Goal: Information Seeking & Learning: Check status

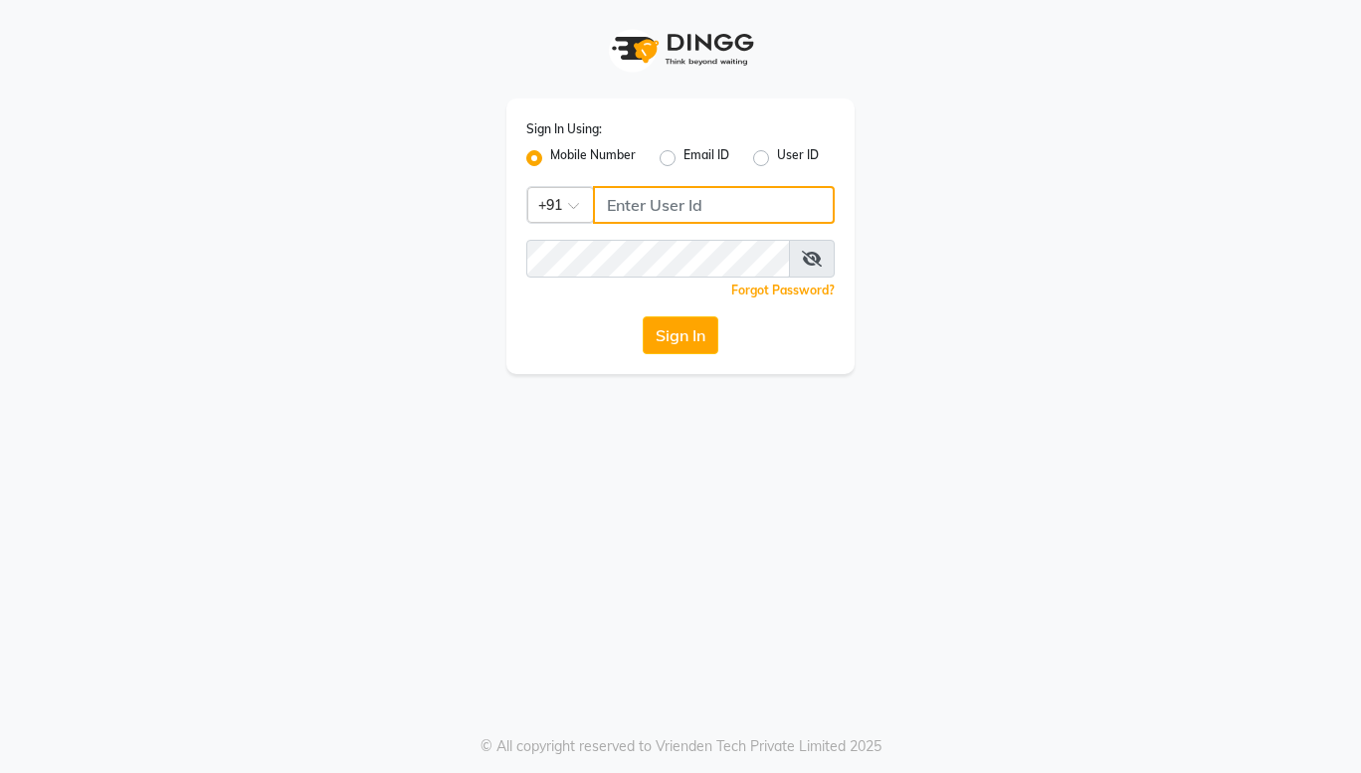
click at [648, 215] on input "Username" at bounding box center [714, 205] width 242 height 38
type input "9022329497"
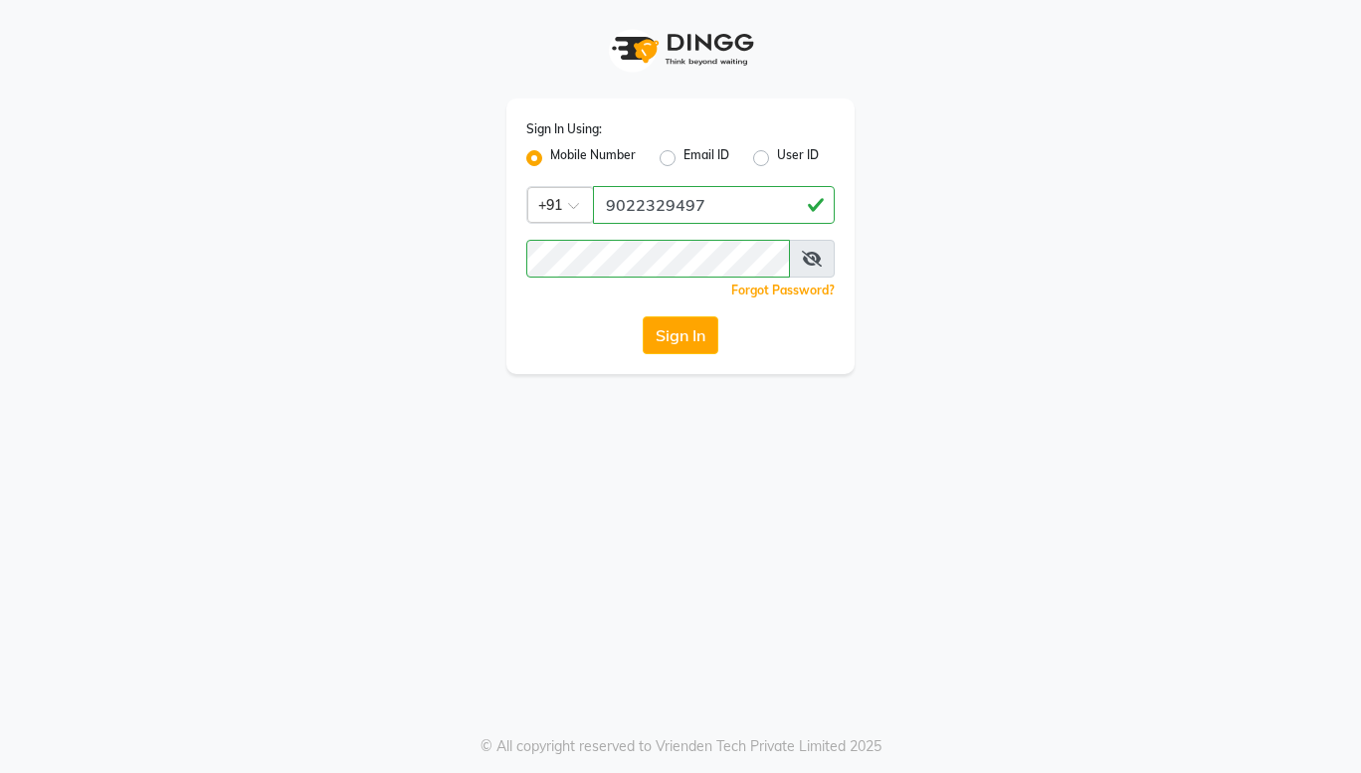
click at [815, 249] on span at bounding box center [812, 259] width 46 height 38
click at [813, 257] on icon at bounding box center [812, 259] width 20 height 16
click at [690, 329] on button "Sign In" at bounding box center [681, 335] width 76 height 38
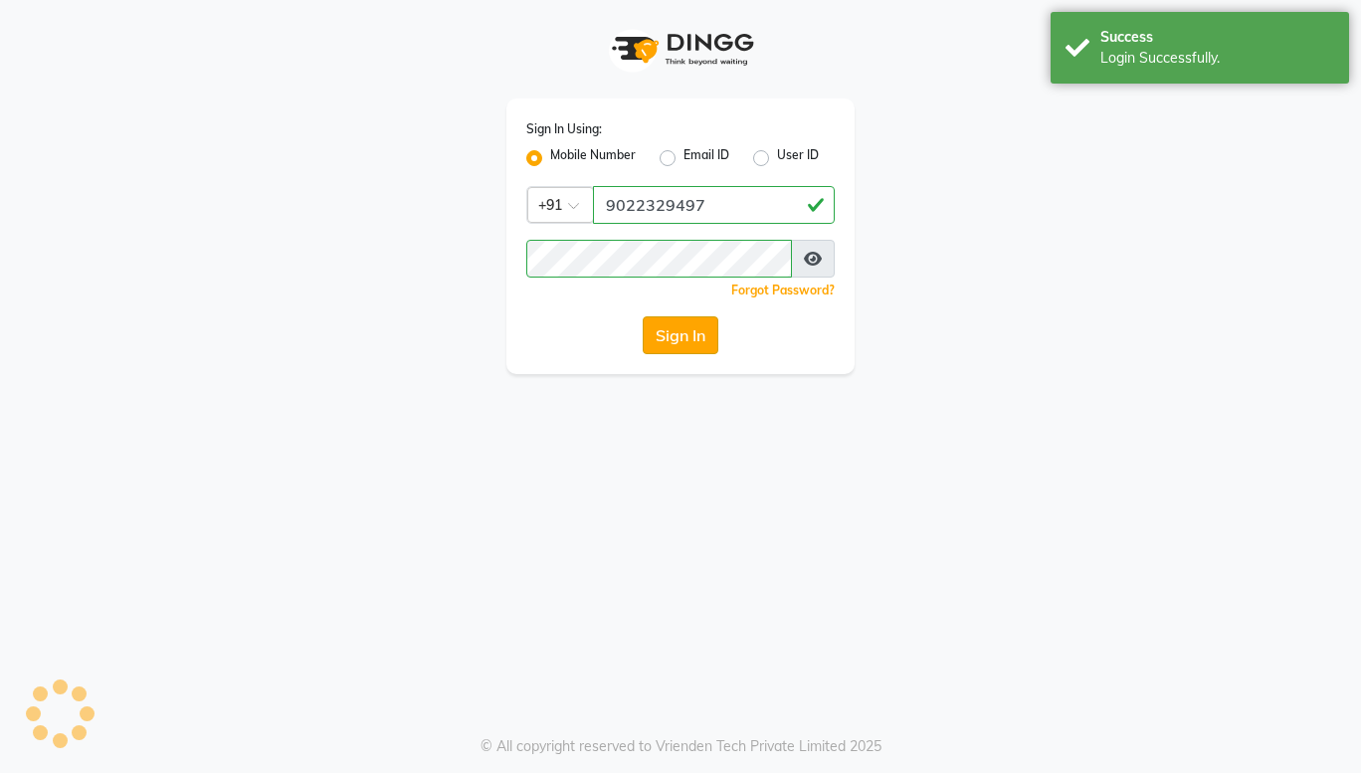
select select "8053"
select select "service"
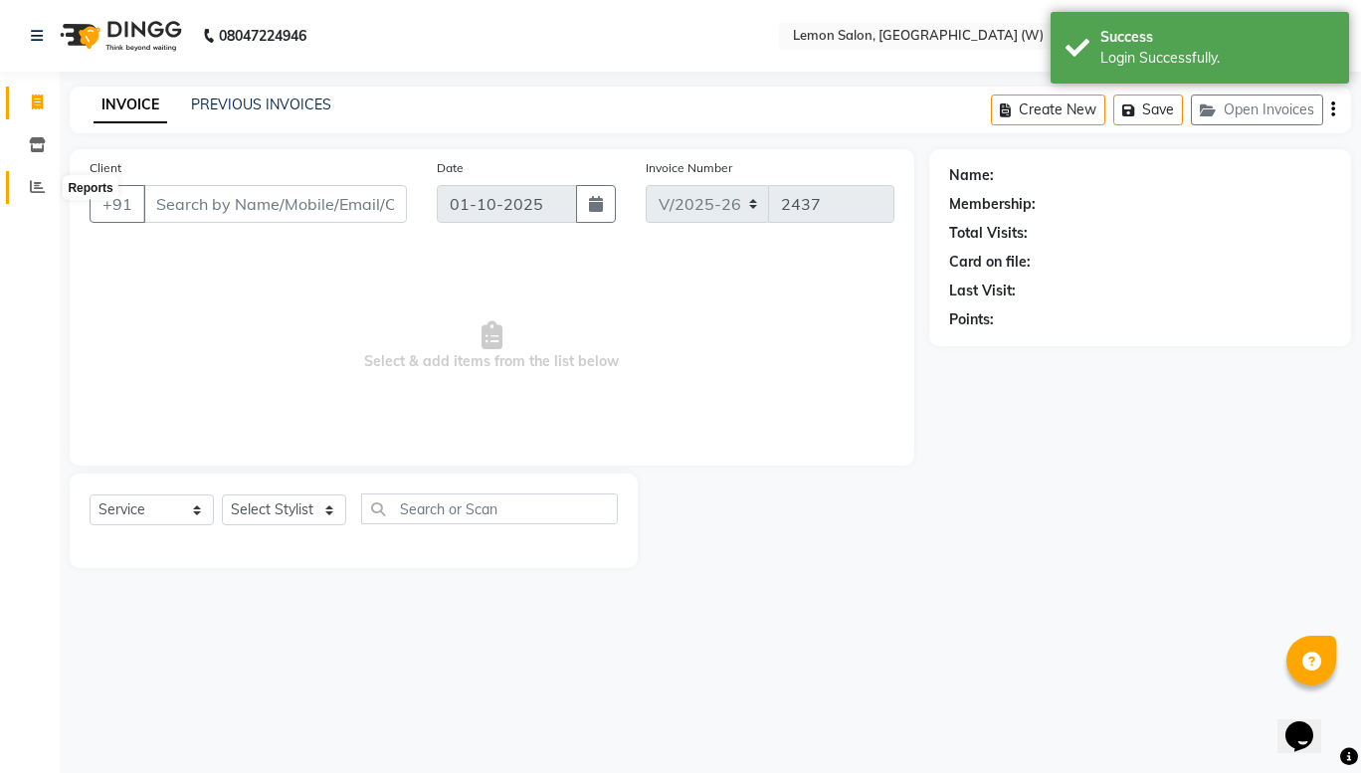
click at [30, 192] on icon at bounding box center [37, 186] width 15 height 15
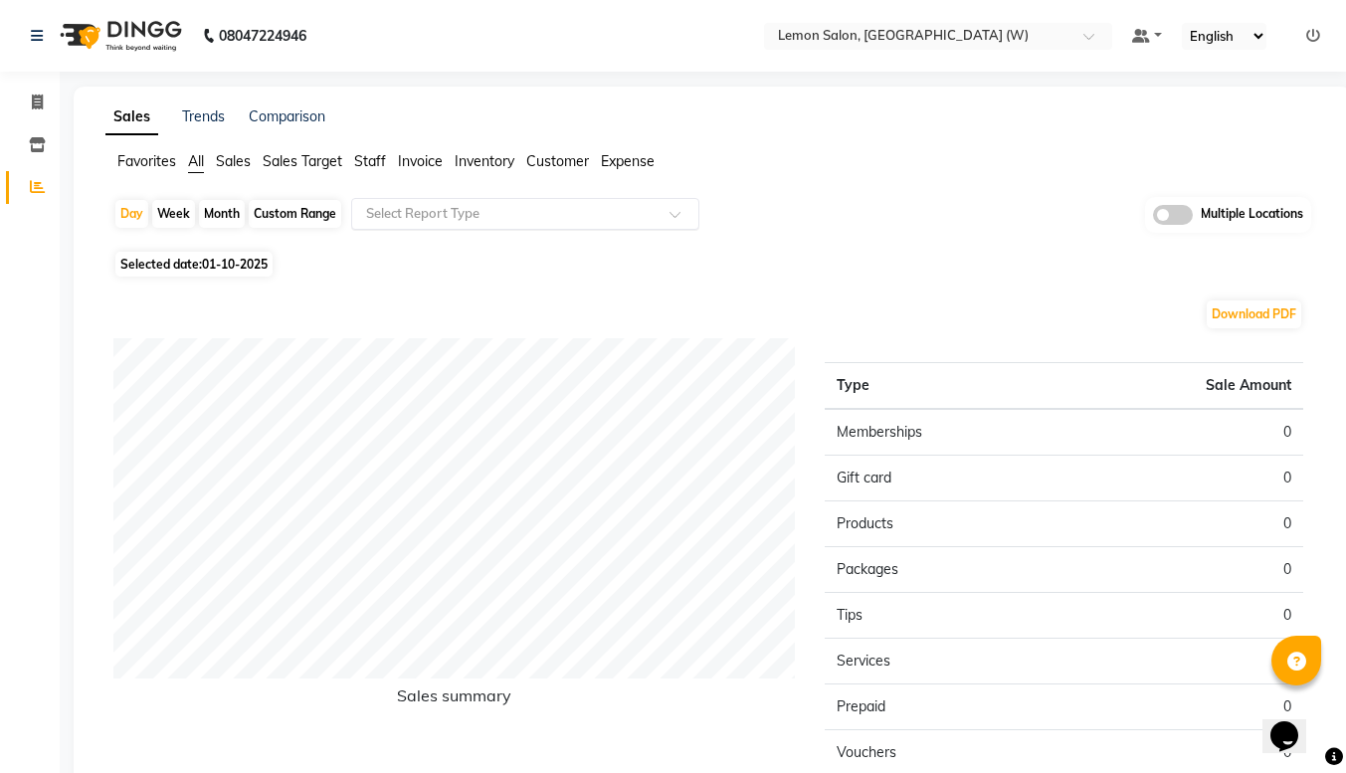
click at [426, 221] on input "text" at bounding box center [505, 214] width 287 height 20
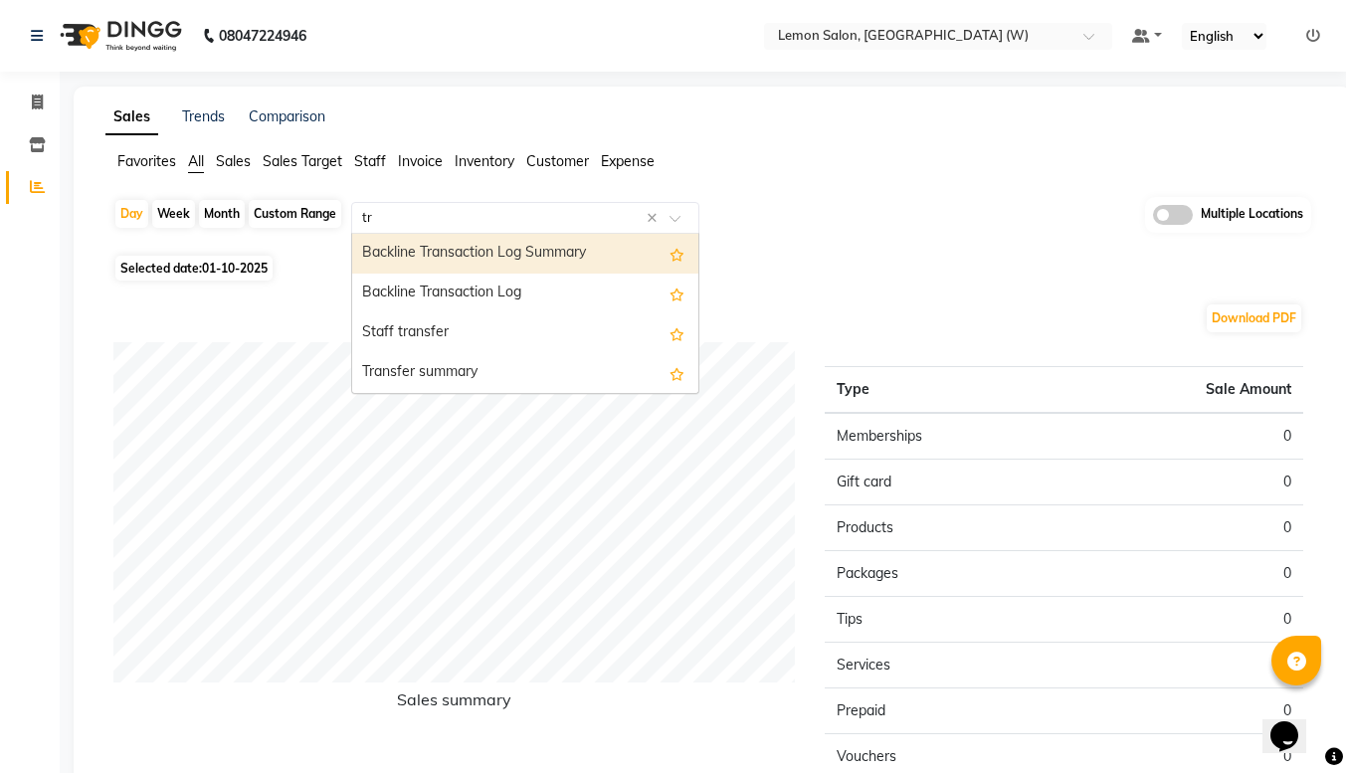
type input "tra"
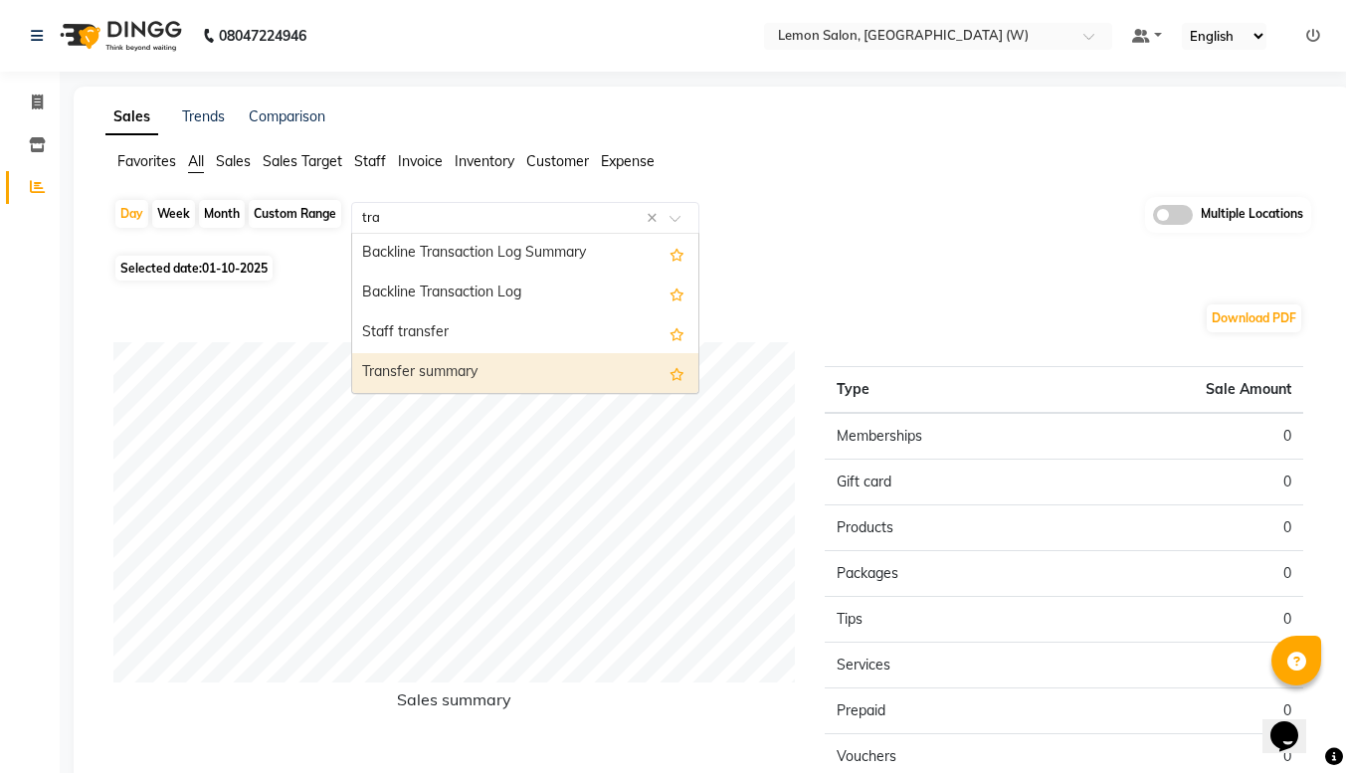
click at [414, 362] on div "Transfer summary" at bounding box center [525, 373] width 346 height 40
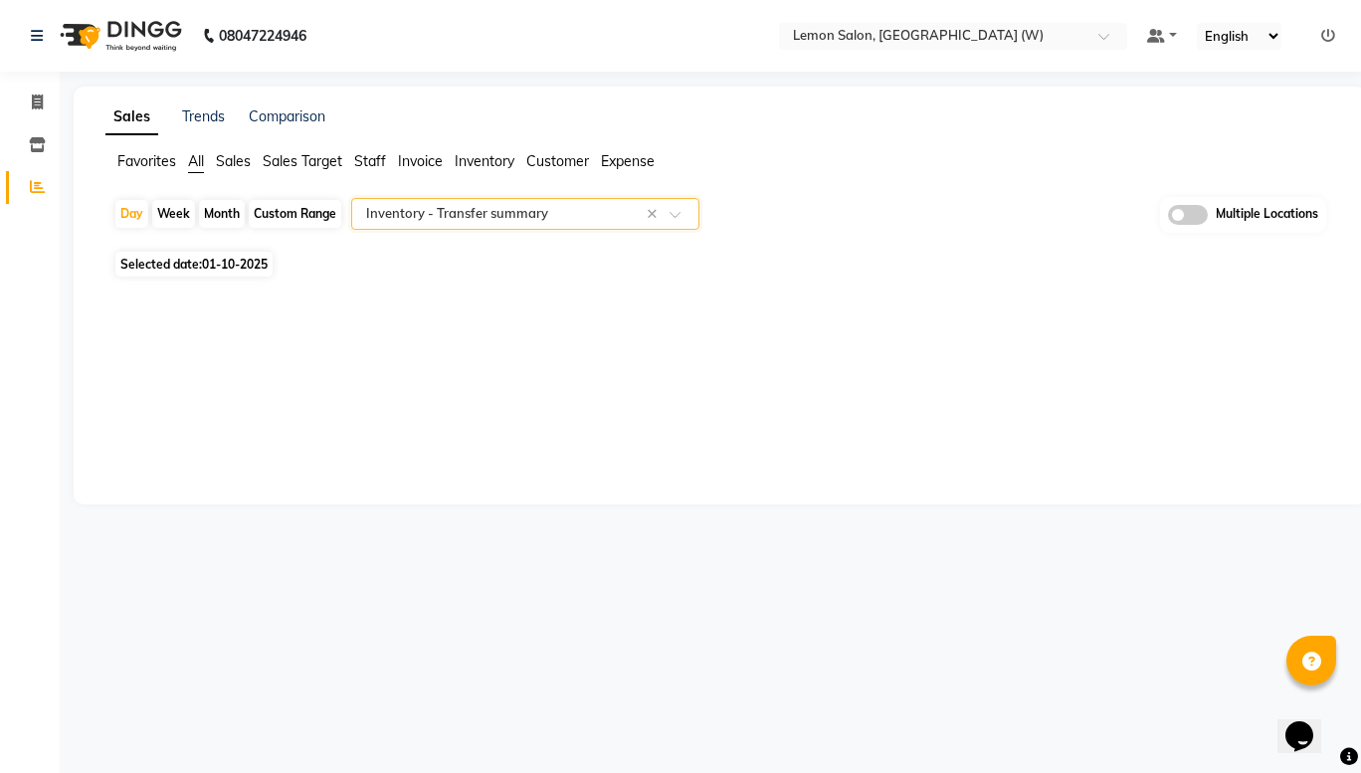
click at [276, 223] on div "Custom Range" at bounding box center [295, 214] width 93 height 28
select select "10"
select select "2025"
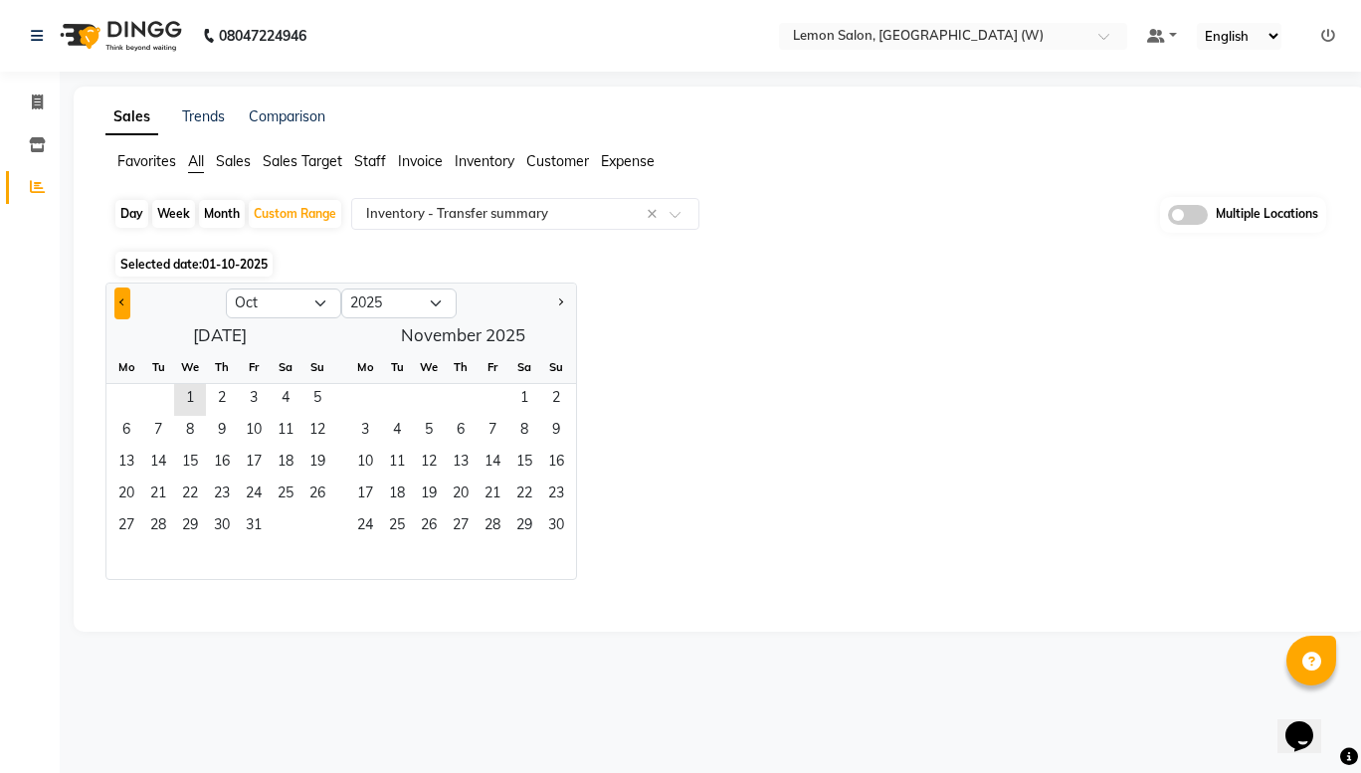
click at [120, 307] on button "Previous month" at bounding box center [122, 304] width 16 height 32
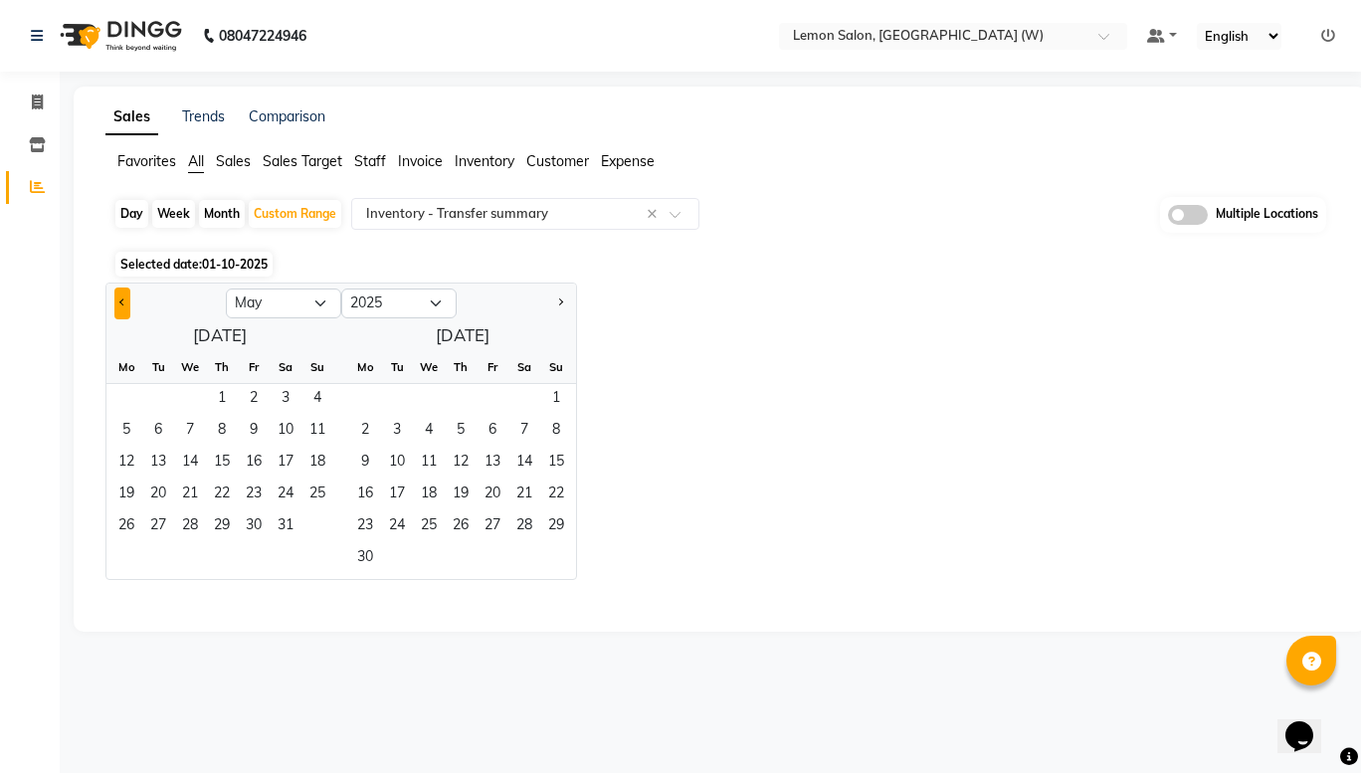
click at [120, 307] on button "Previous month" at bounding box center [122, 304] width 16 height 32
click at [158, 410] on span "1" at bounding box center [158, 400] width 32 height 32
click at [557, 307] on button "Next month" at bounding box center [560, 304] width 16 height 32
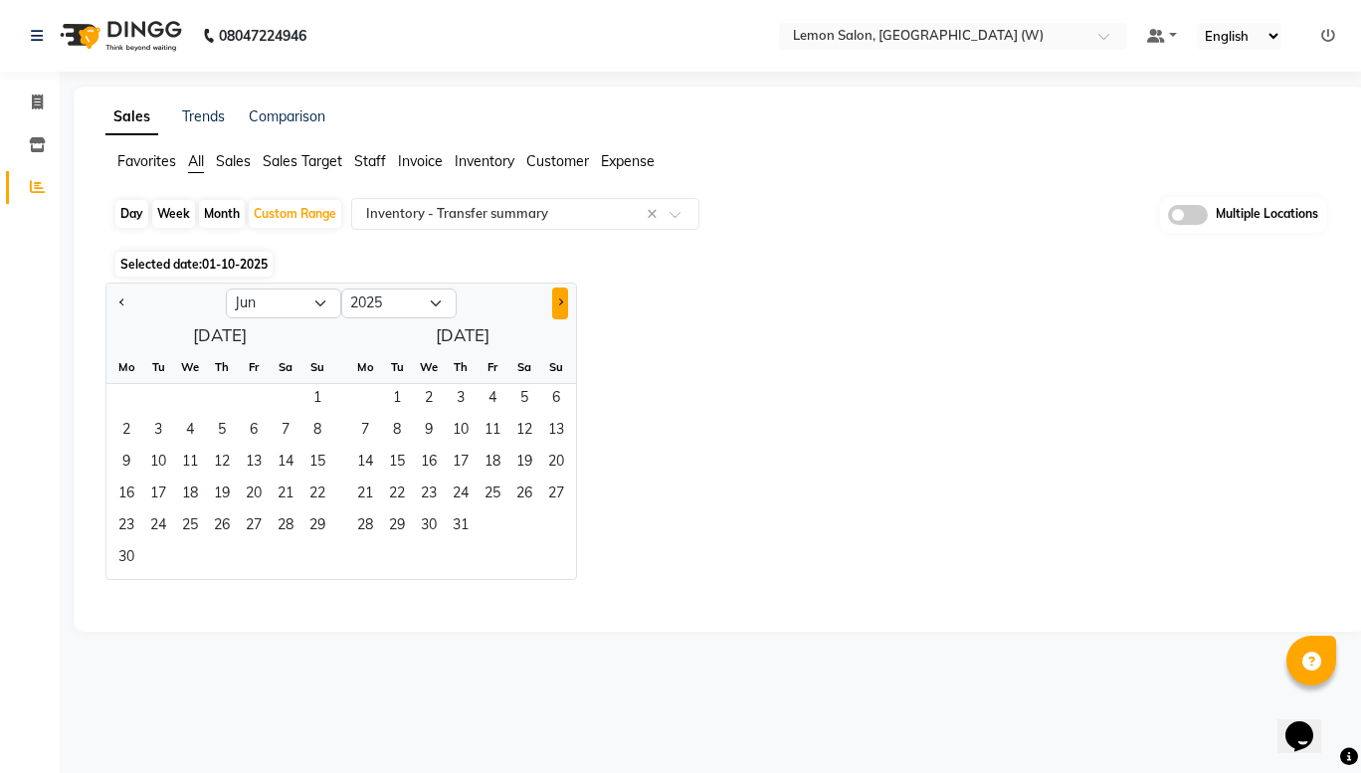
select select "7"
click at [214, 523] on span "31" at bounding box center [222, 528] width 32 height 32
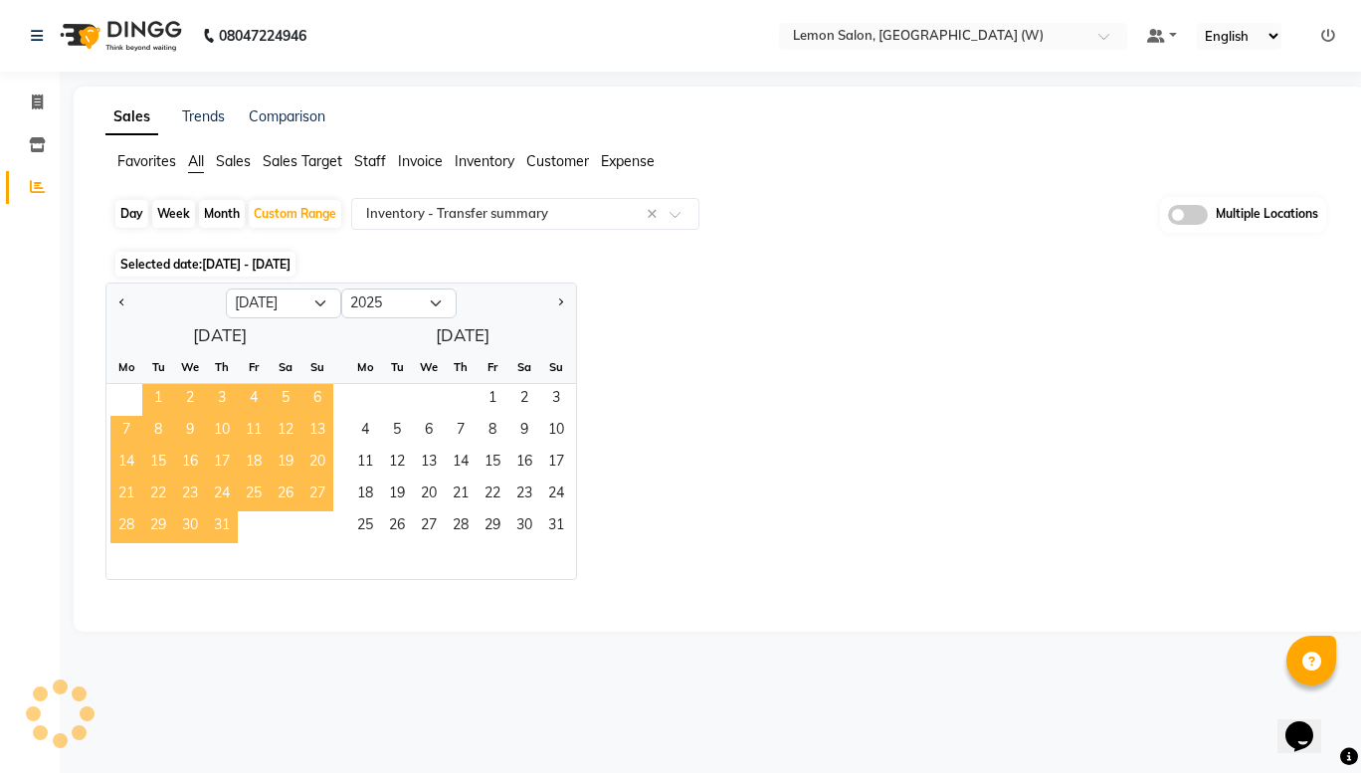
select select "full_report"
select select "csv"
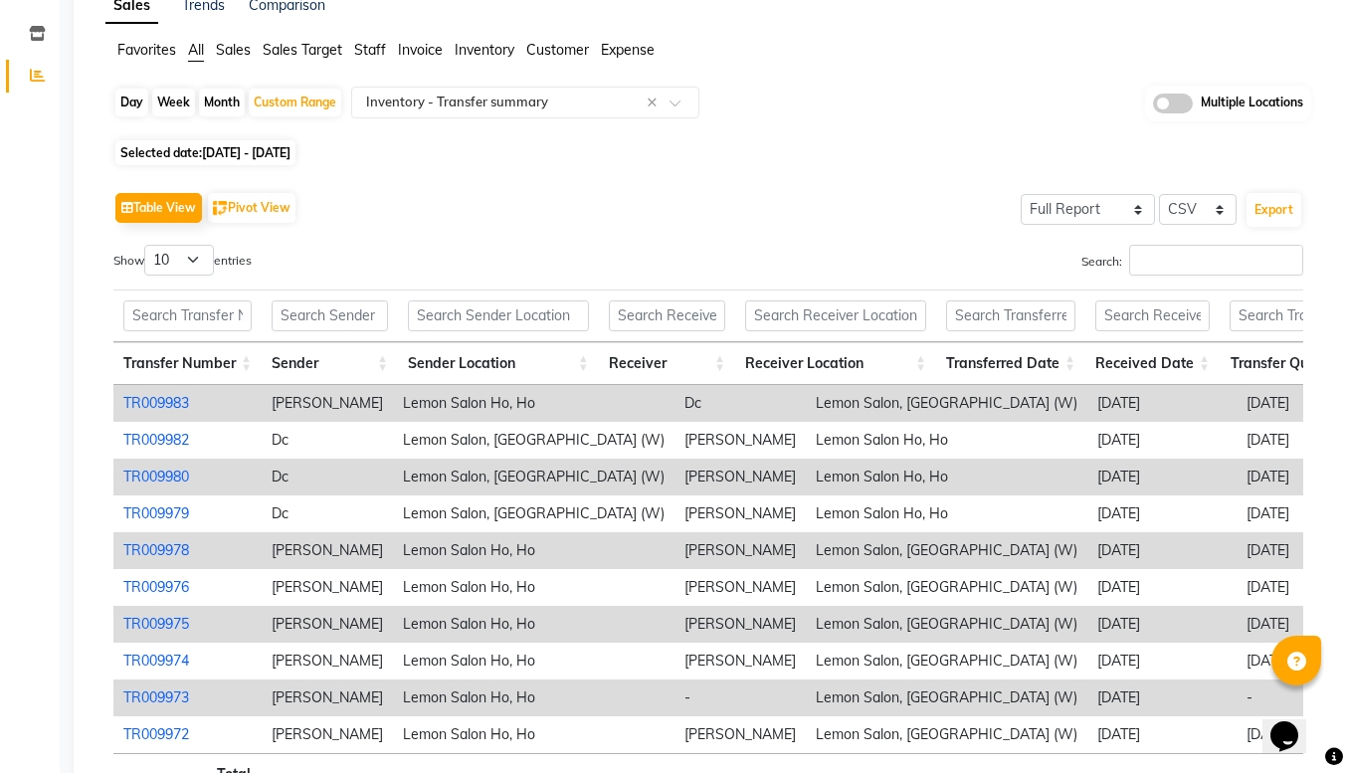
scroll to position [150, 0]
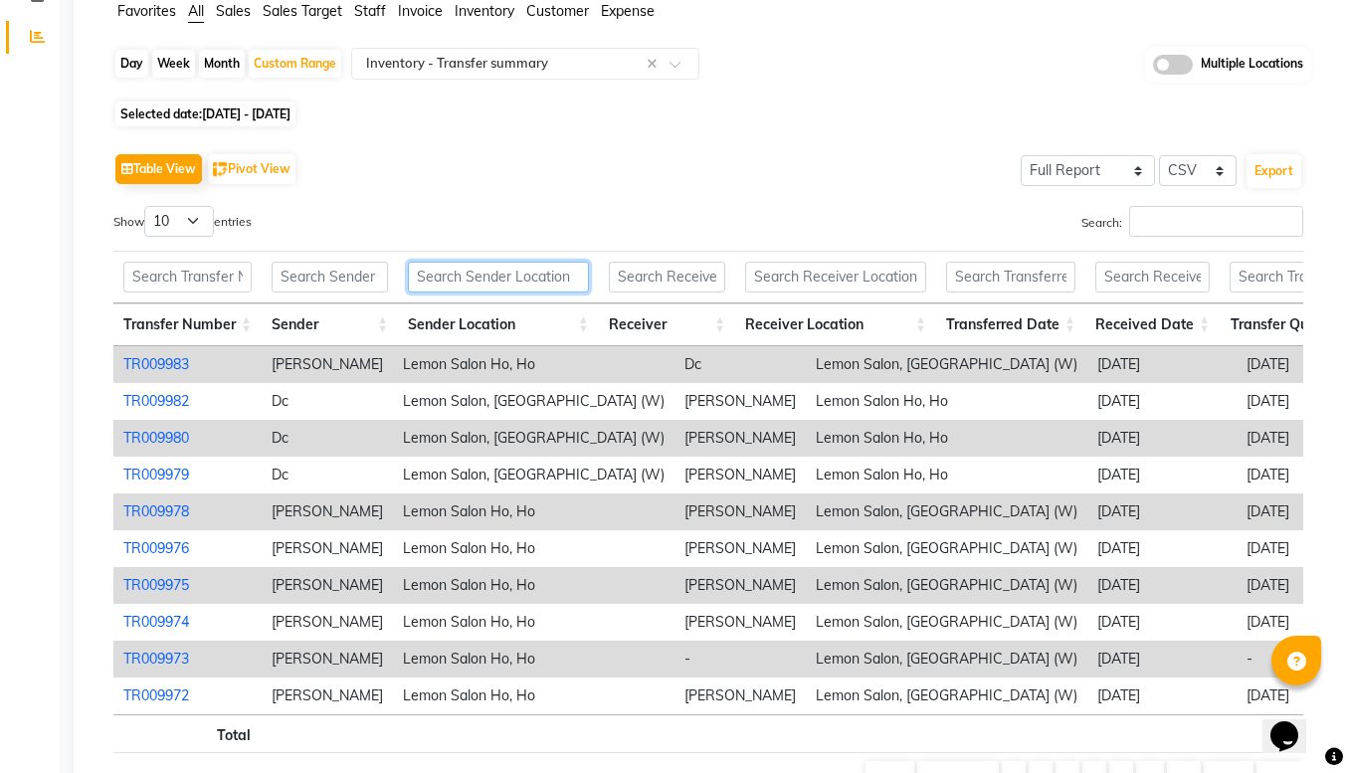
click at [506, 278] on input "text" at bounding box center [498, 277] width 181 height 31
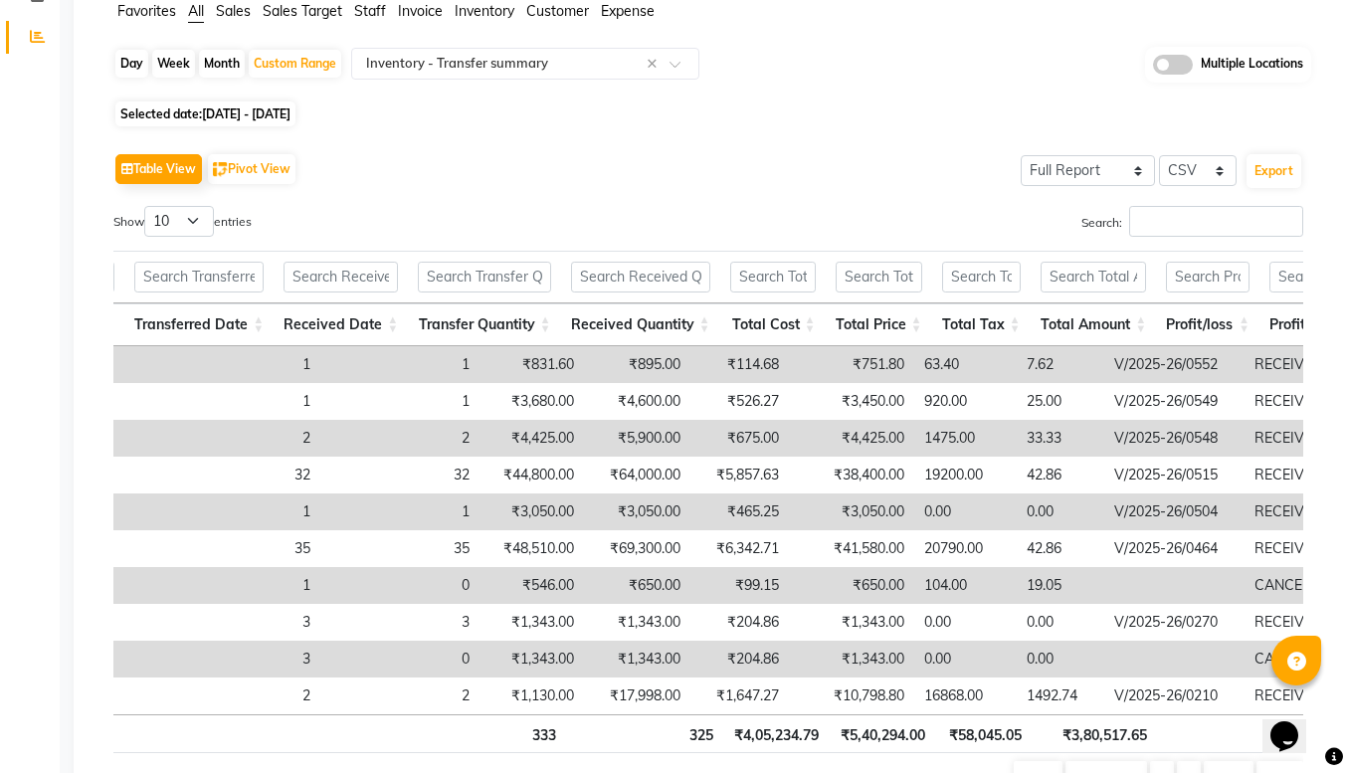
scroll to position [0, 0]
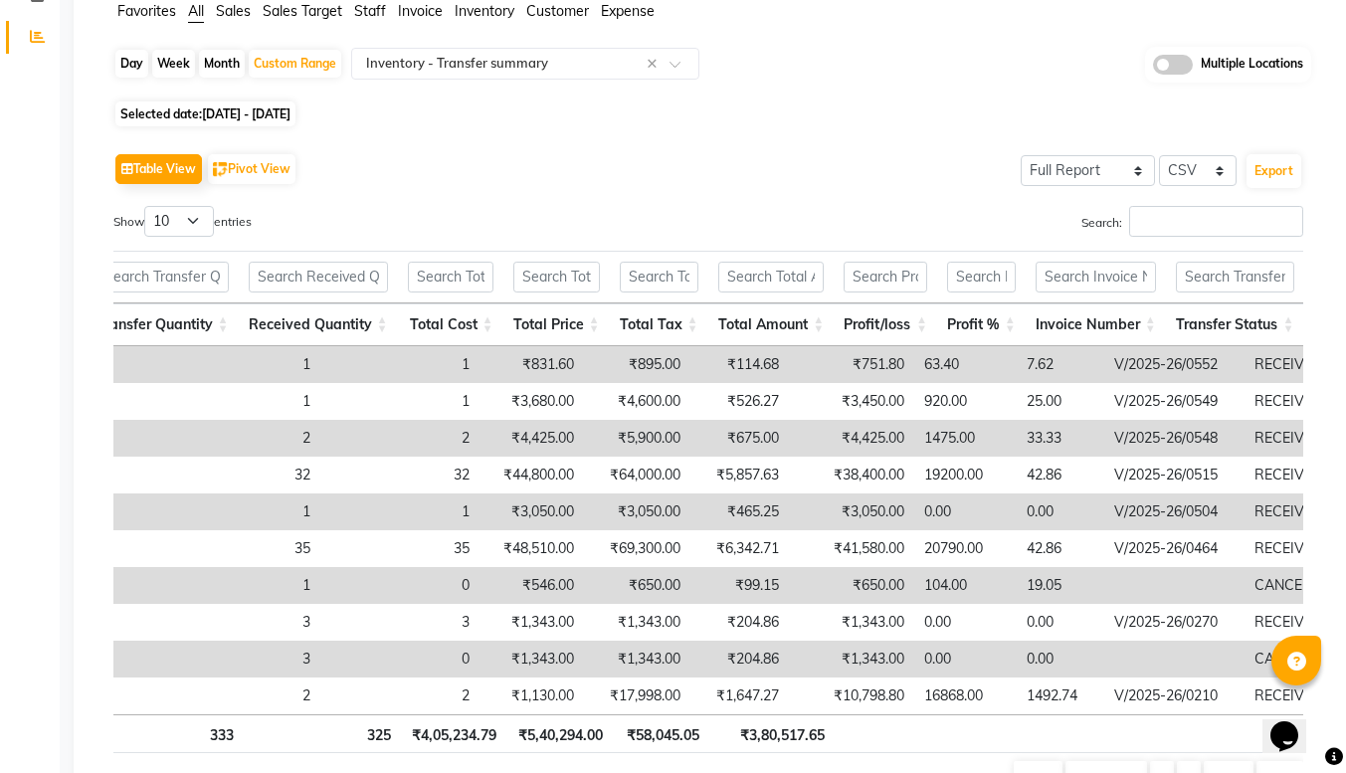
type input "goreg"
click at [1216, 277] on input "text" at bounding box center [1235, 277] width 118 height 31
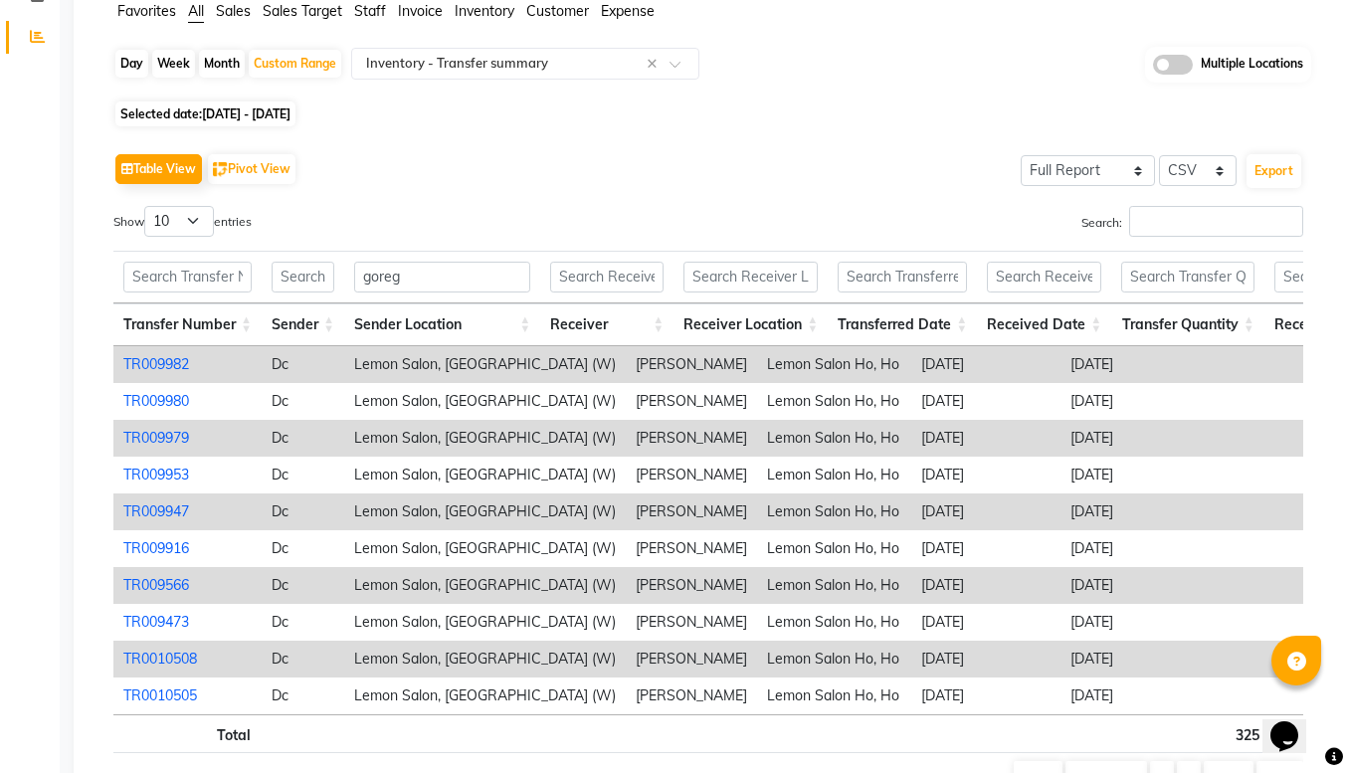
scroll to position [0, 317]
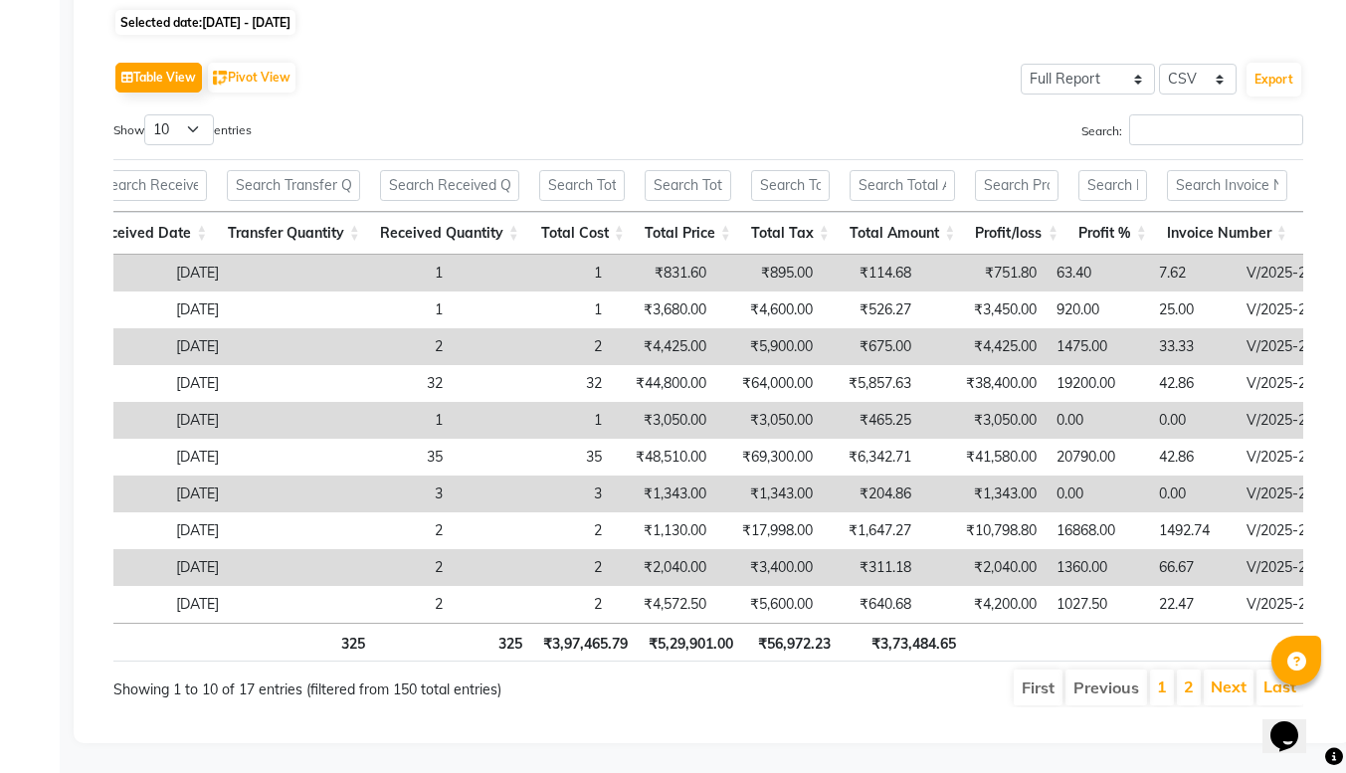
type input "rec"
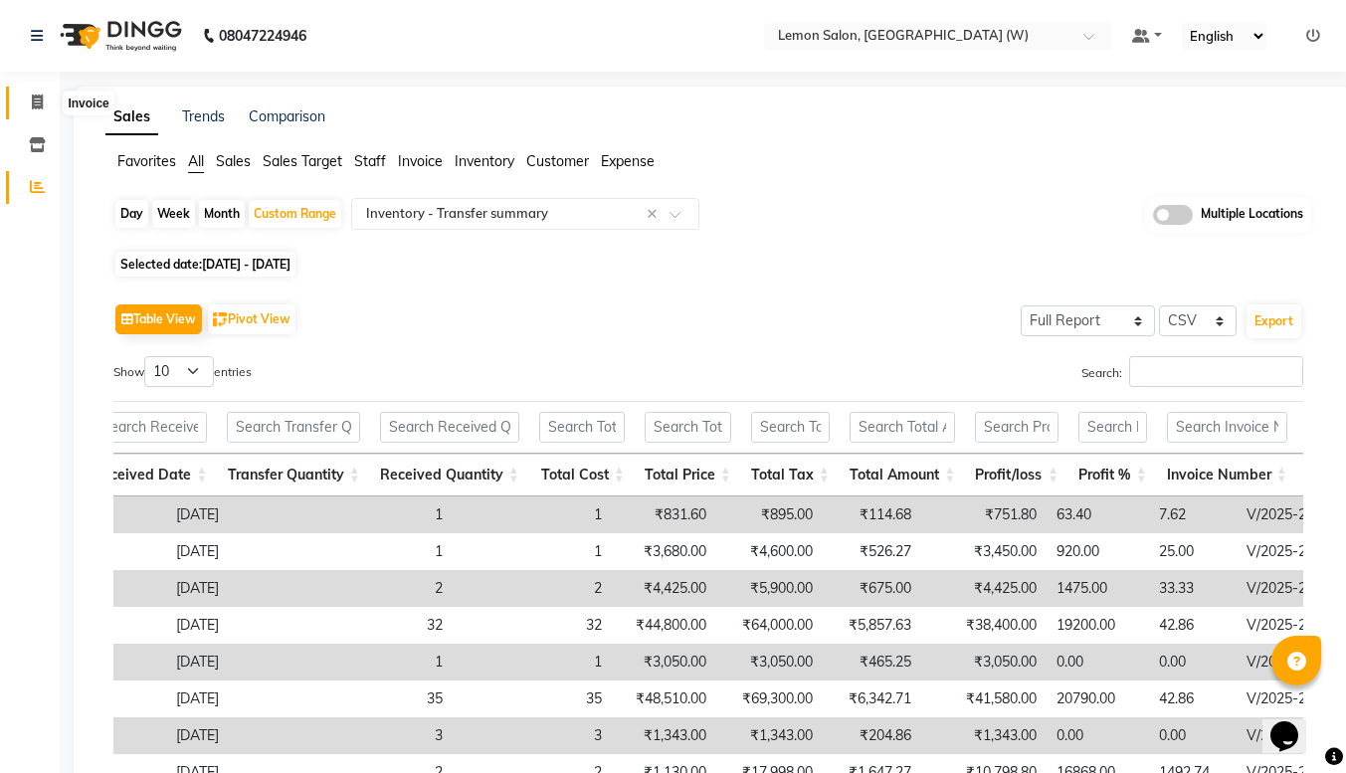
click at [34, 94] on span at bounding box center [37, 103] width 35 height 23
select select "8053"
select select "service"
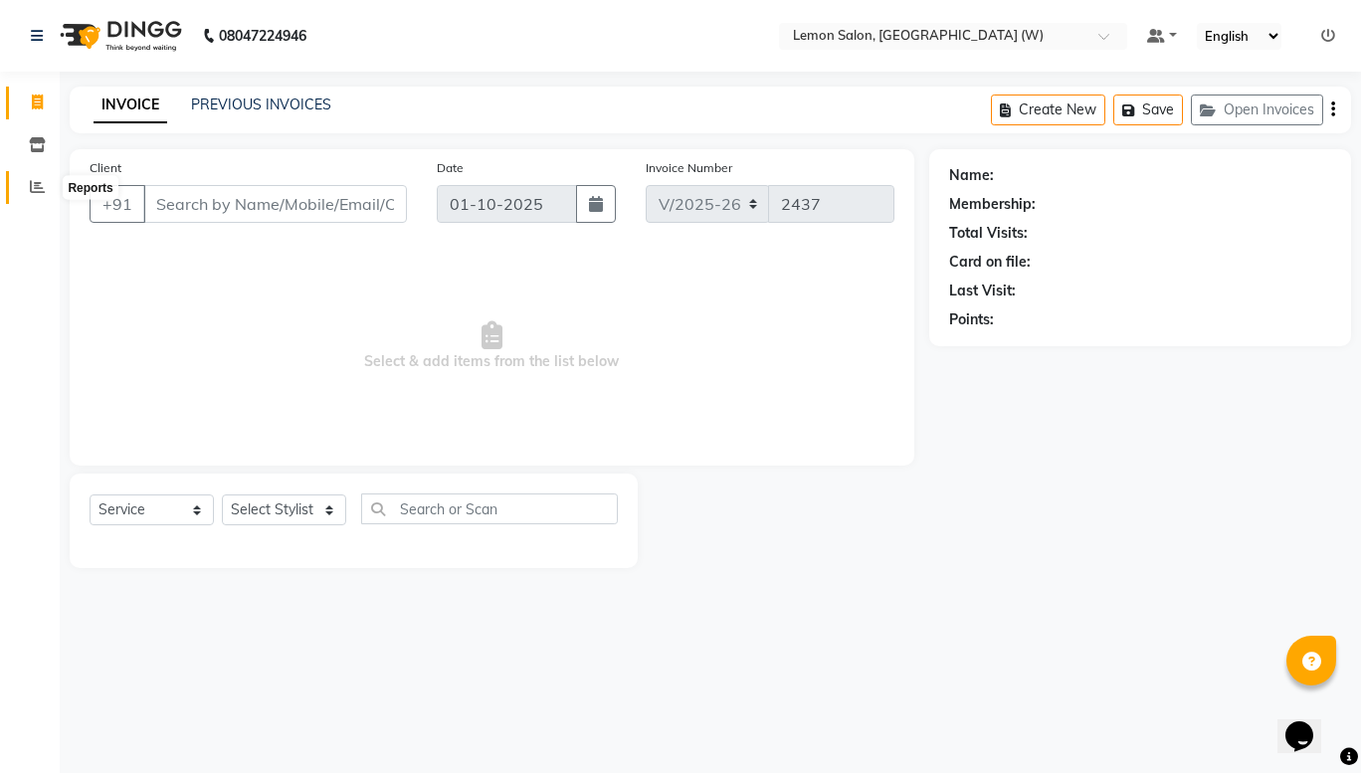
click at [37, 186] on icon at bounding box center [37, 186] width 15 height 15
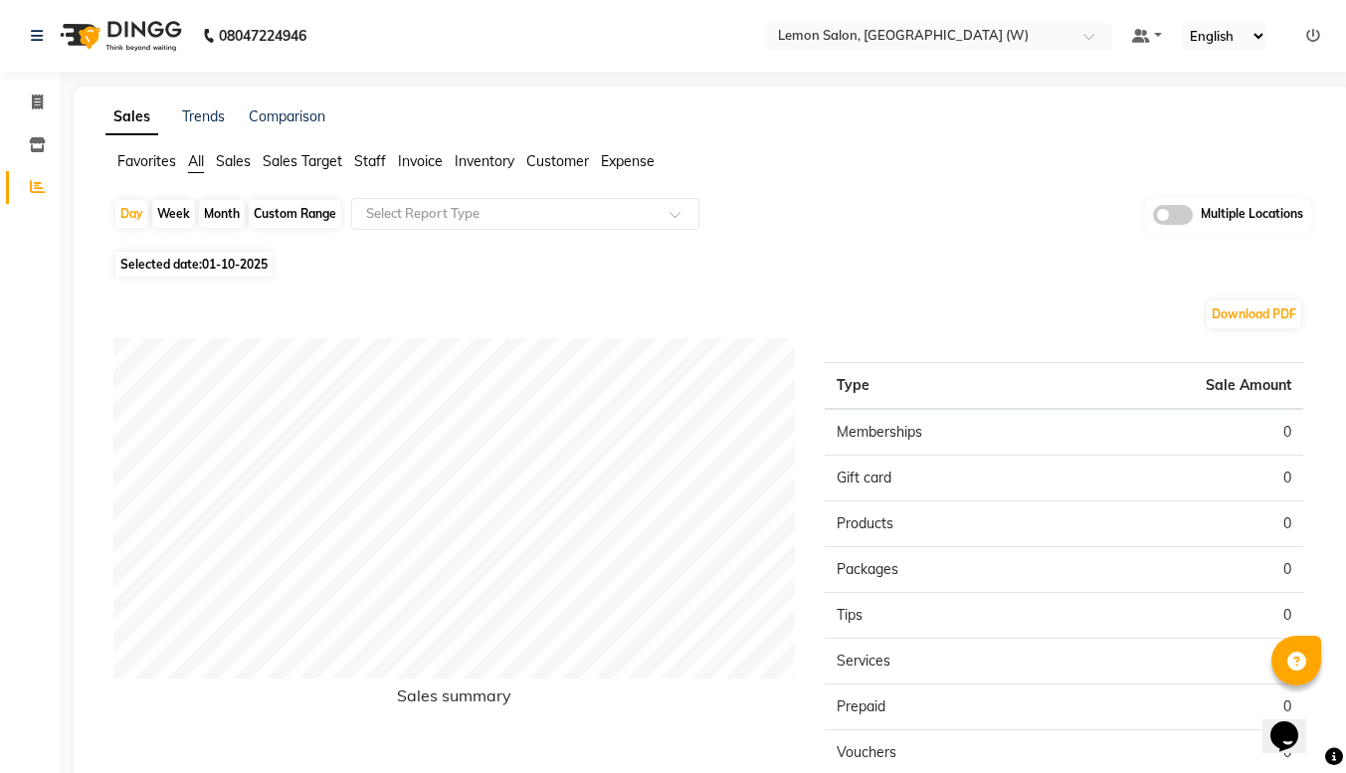
click at [296, 208] on div "Custom Range" at bounding box center [295, 214] width 93 height 28
select select "10"
select select "2025"
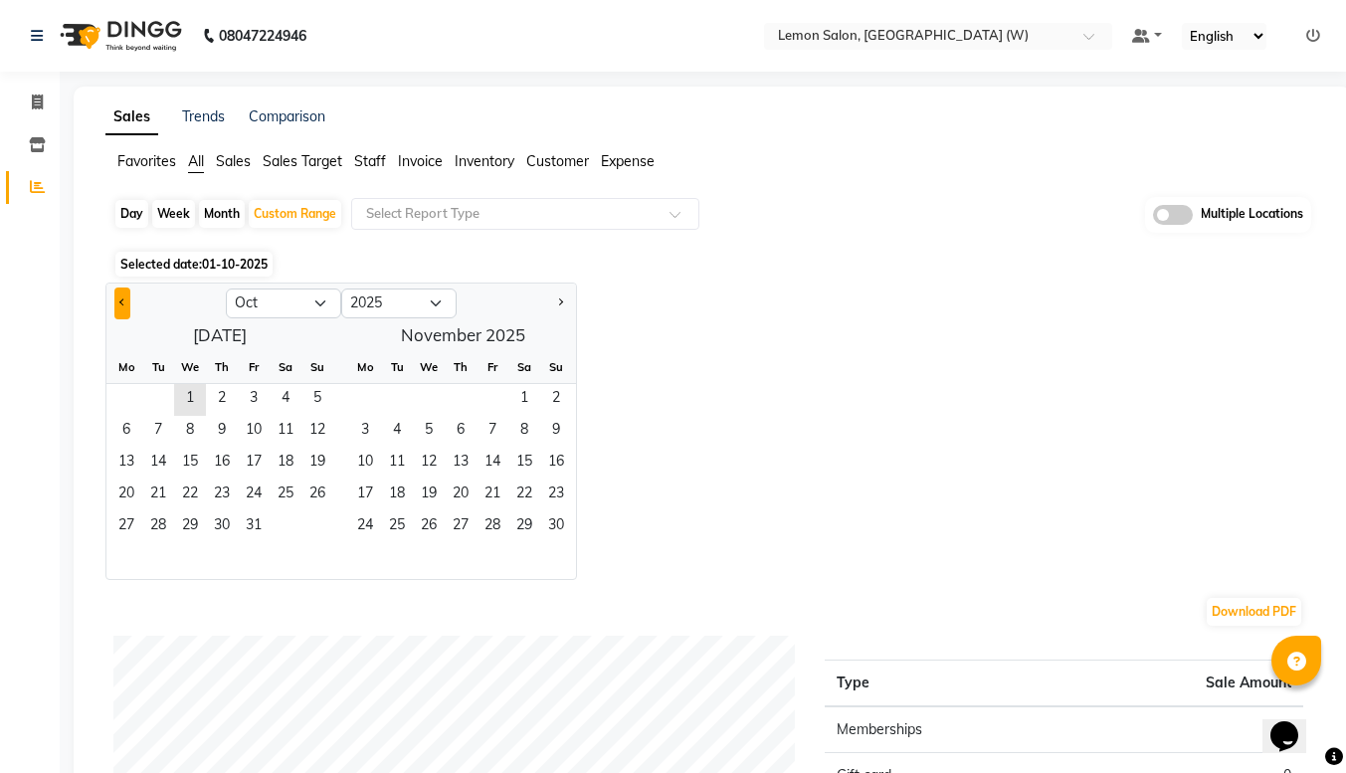
click at [118, 301] on button "Previous month" at bounding box center [122, 304] width 16 height 32
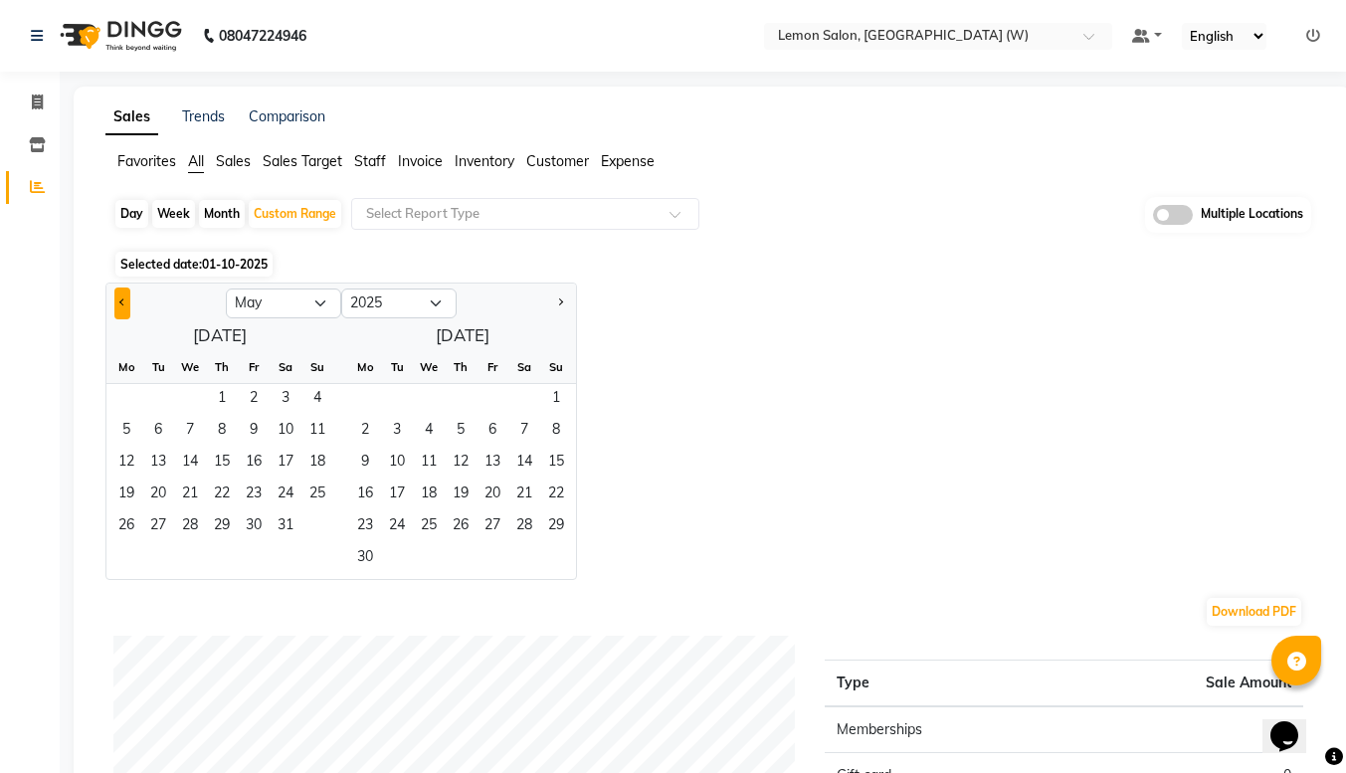
click at [114, 308] on button "Previous month" at bounding box center [122, 304] width 16 height 32
click at [153, 404] on span "1" at bounding box center [158, 400] width 32 height 32
click at [565, 306] on button "Next month" at bounding box center [560, 304] width 16 height 32
select select "6"
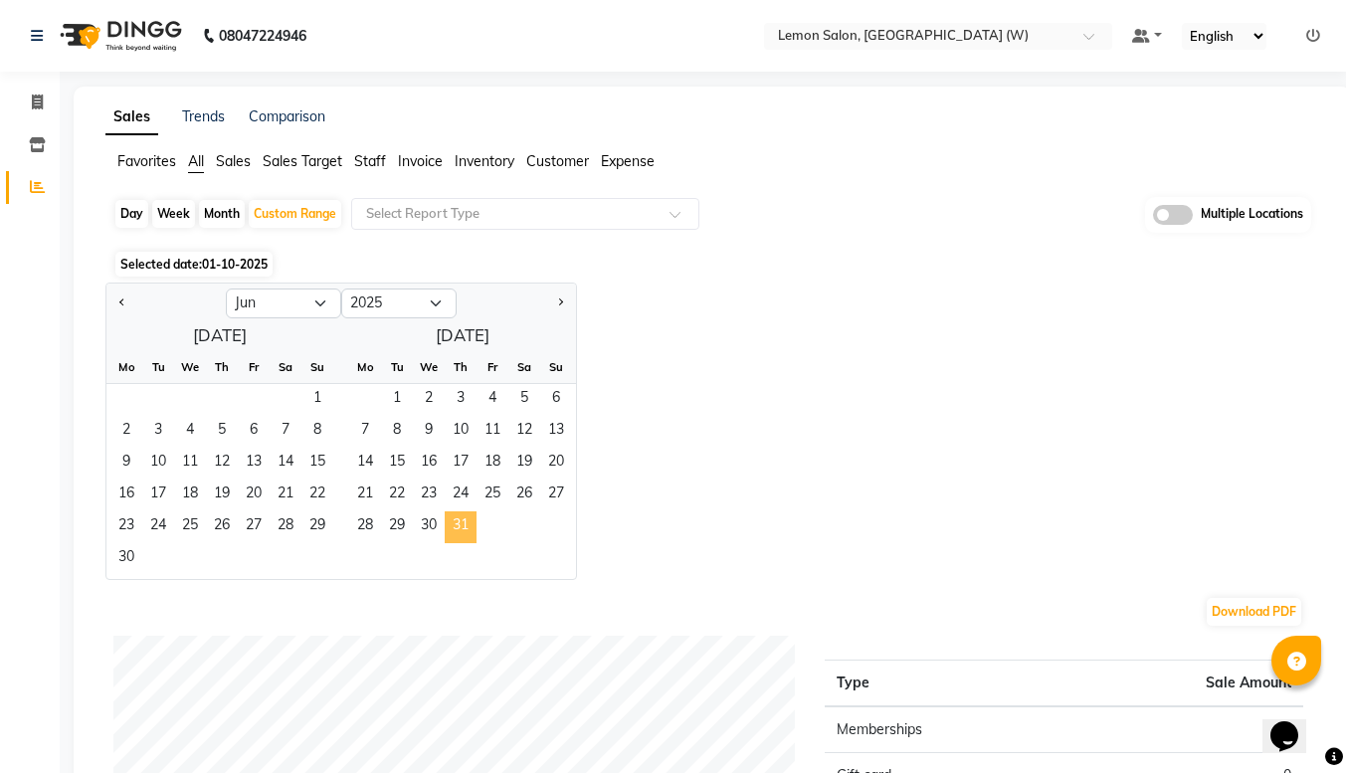
click at [457, 532] on span "31" at bounding box center [461, 528] width 32 height 32
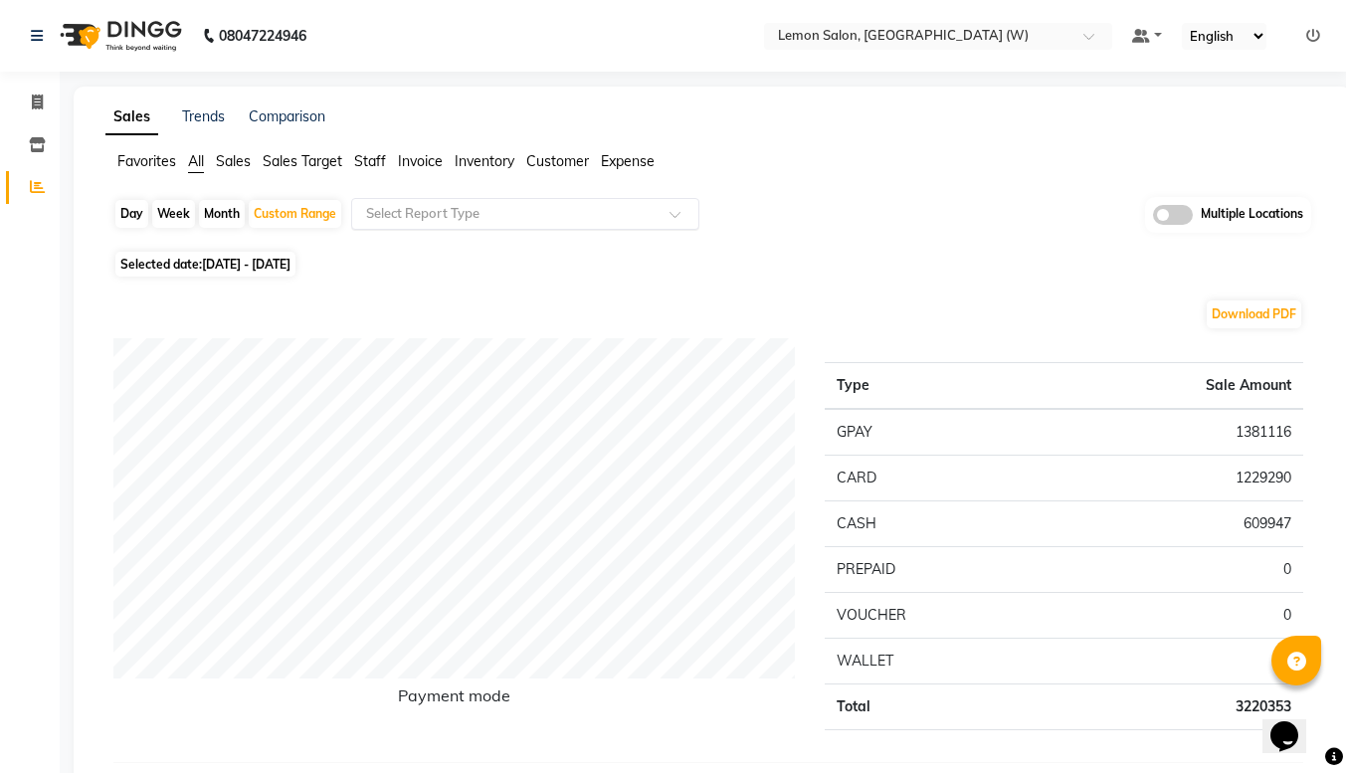
click at [677, 213] on span at bounding box center [682, 220] width 25 height 20
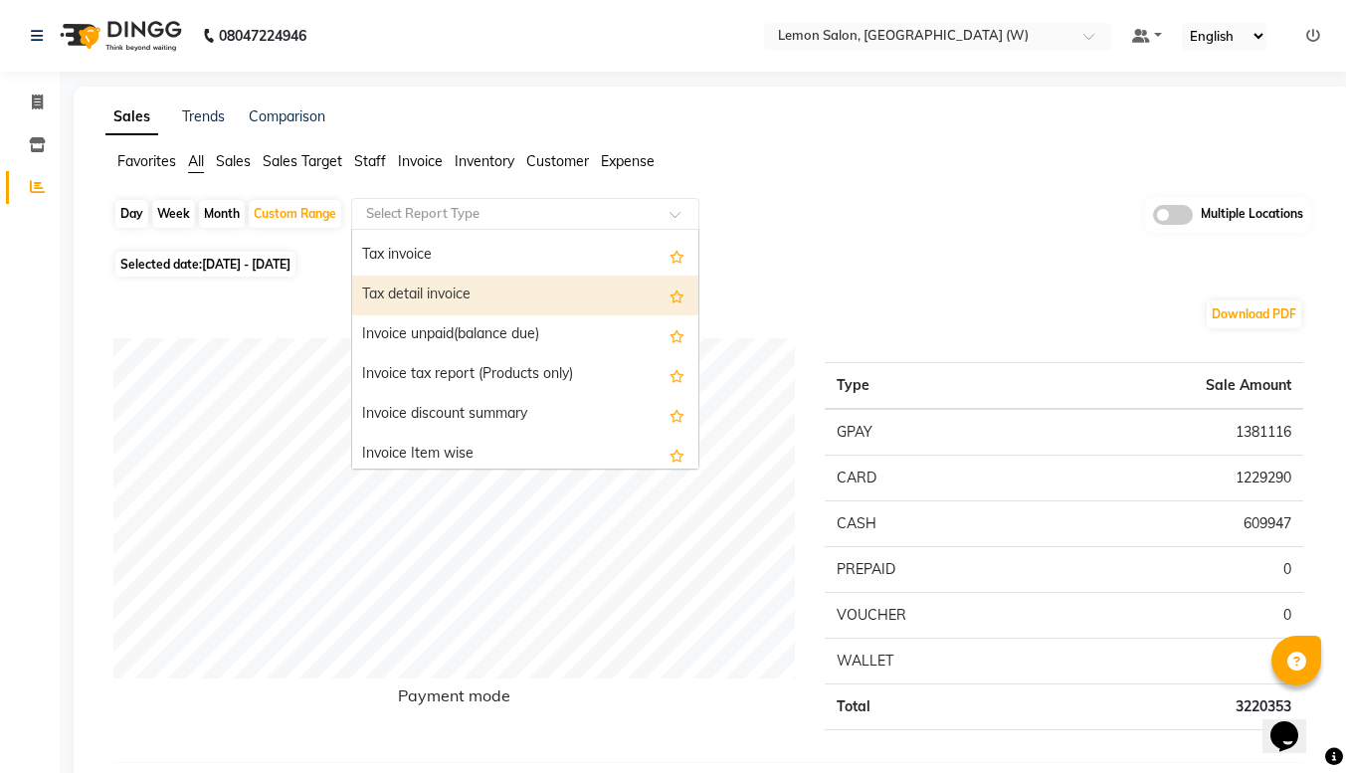
scroll to position [1547, 0]
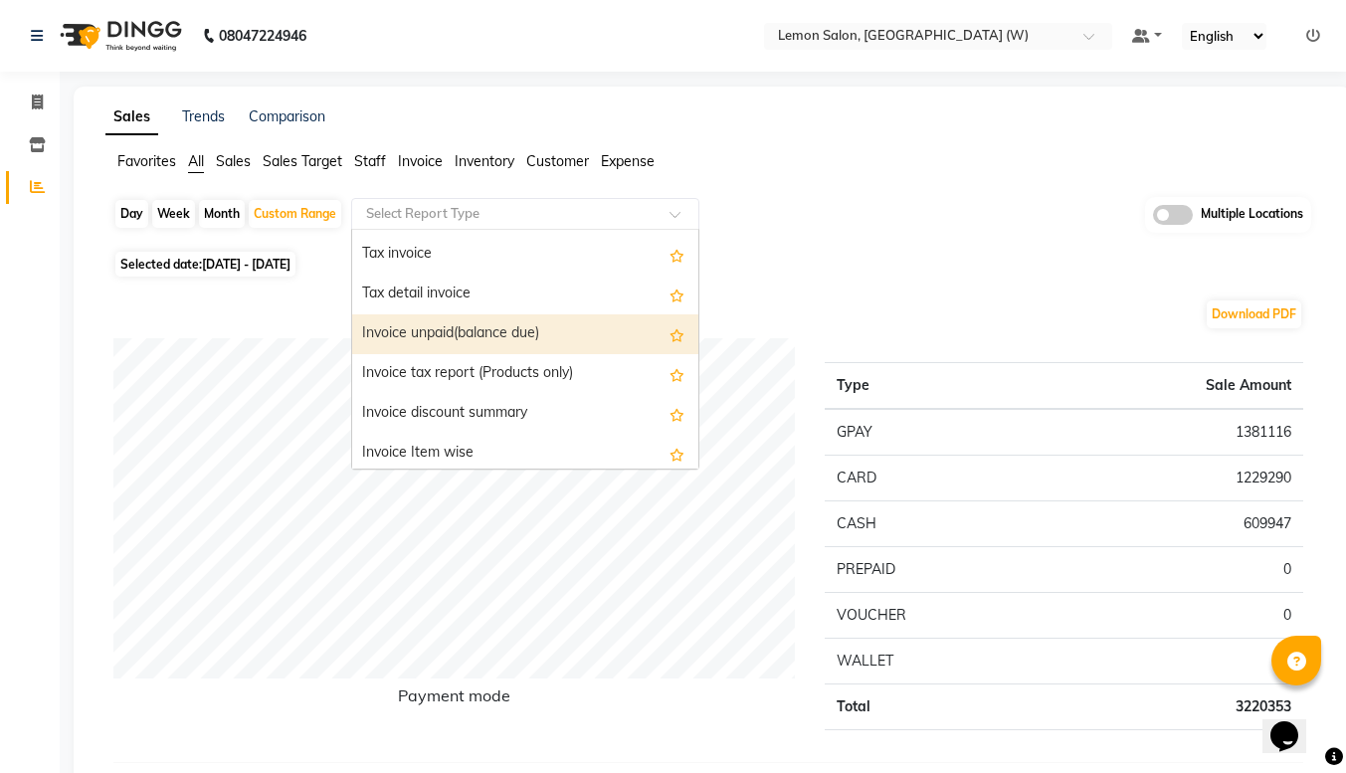
click at [522, 340] on div "Invoice unpaid(balance due)" at bounding box center [525, 334] width 346 height 40
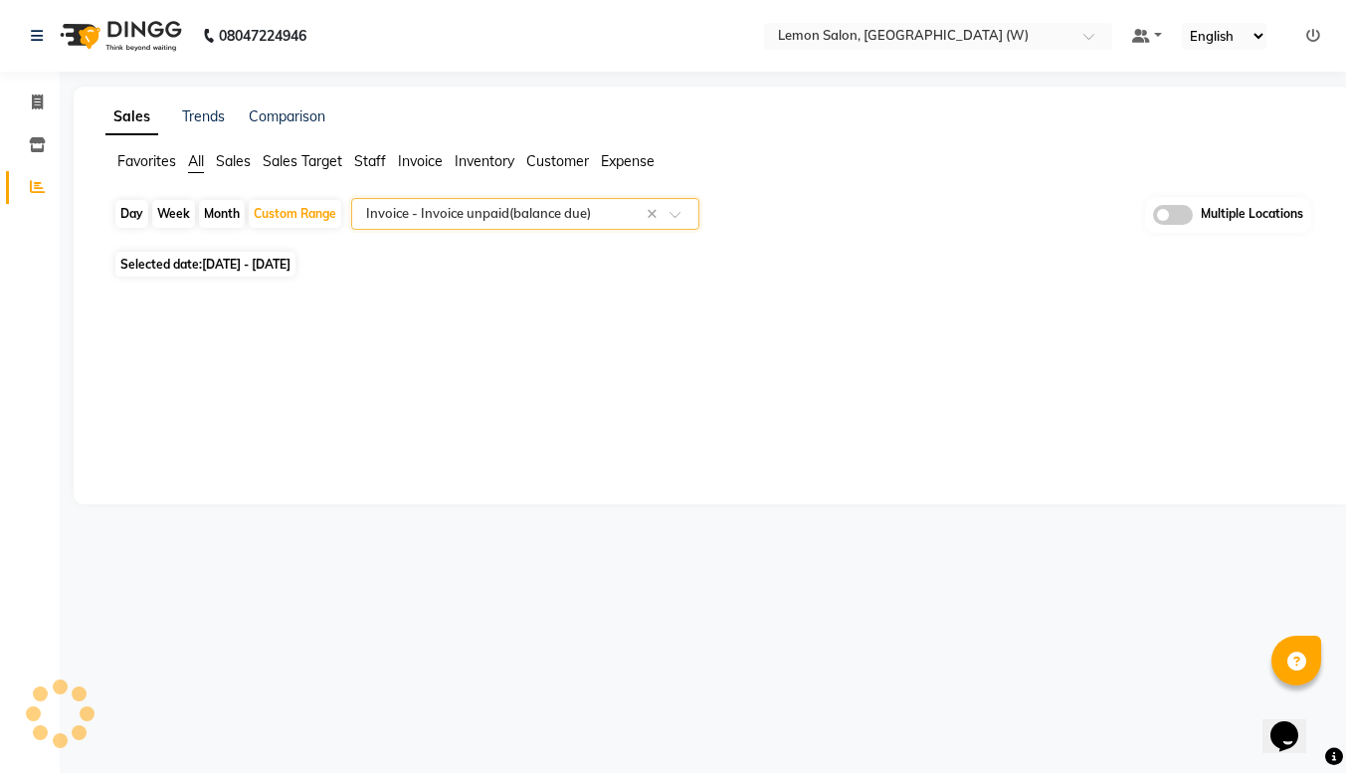
select select "full_report"
select select "csv"
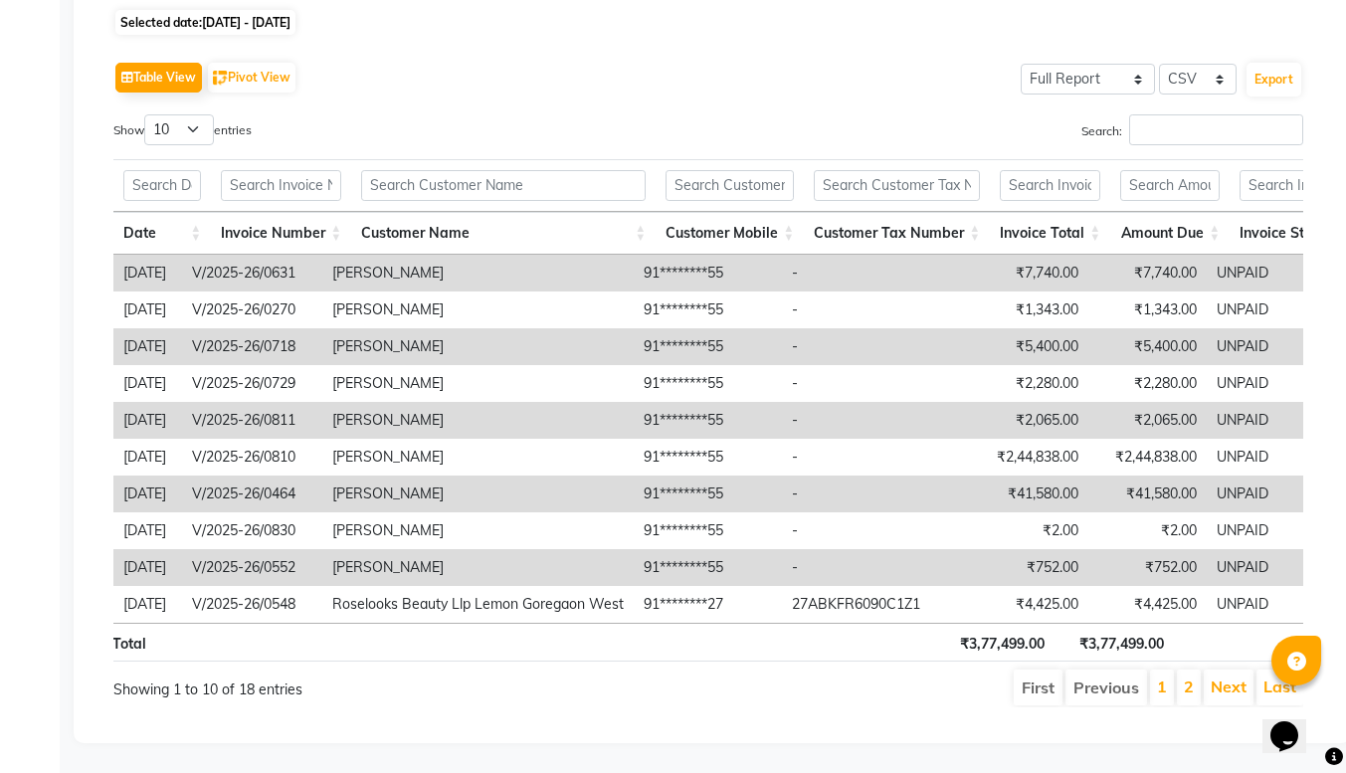
scroll to position [0, 0]
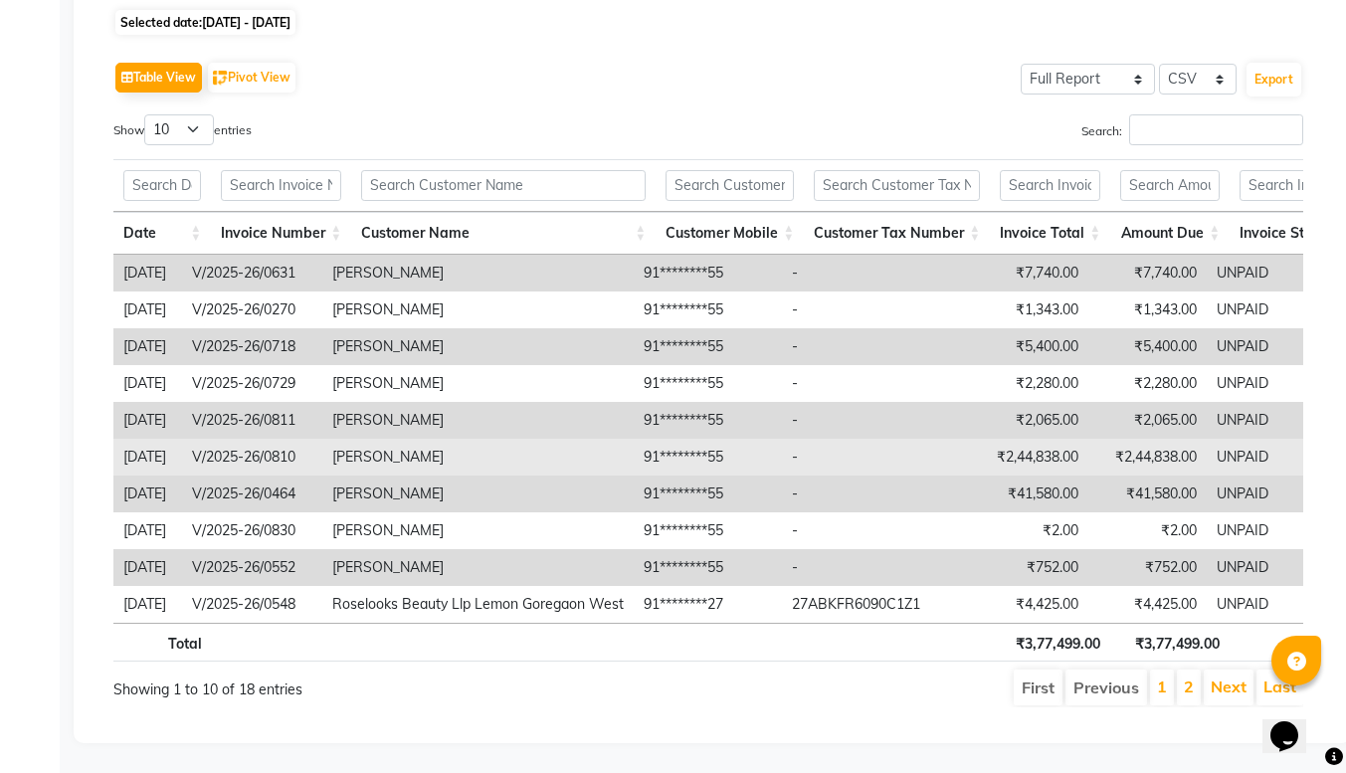
click at [237, 439] on td "V/2025-26/0810" at bounding box center [252, 457] width 140 height 37
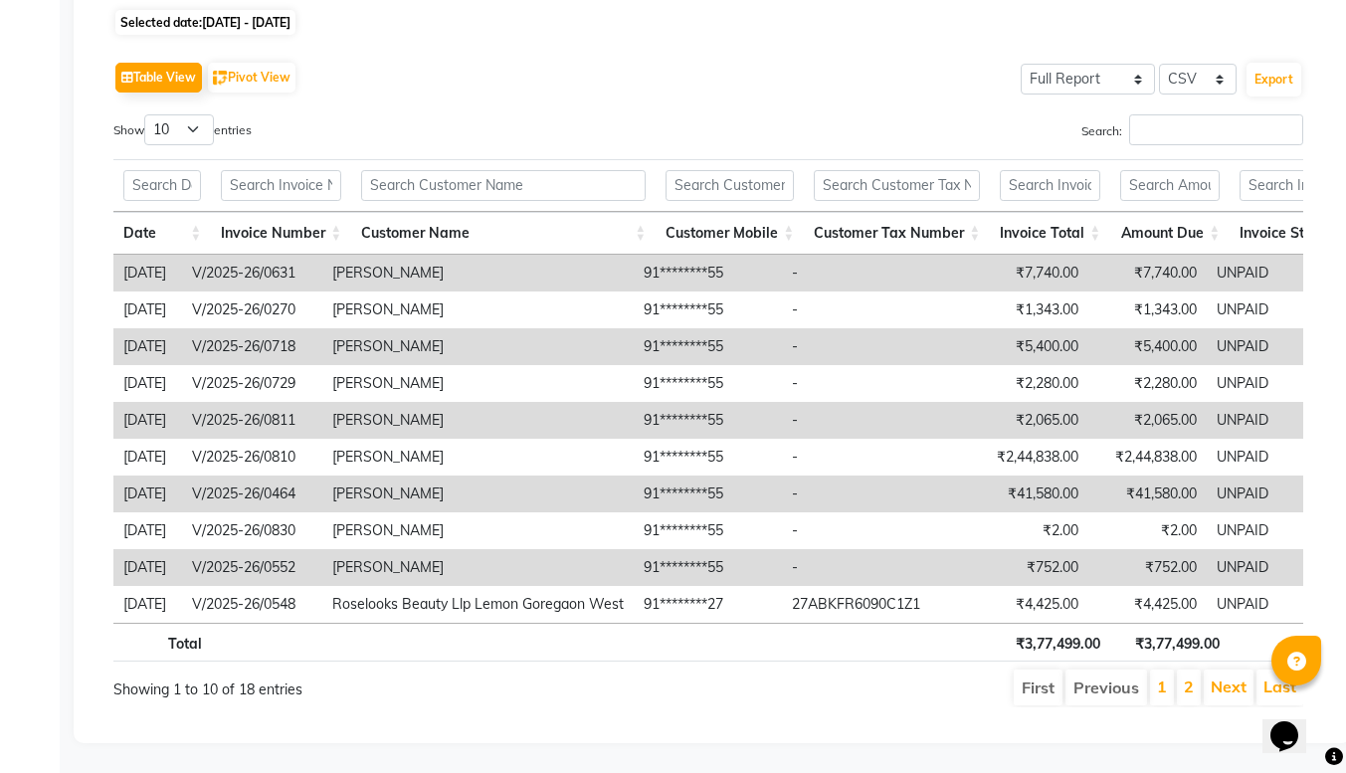
scroll to position [0, 56]
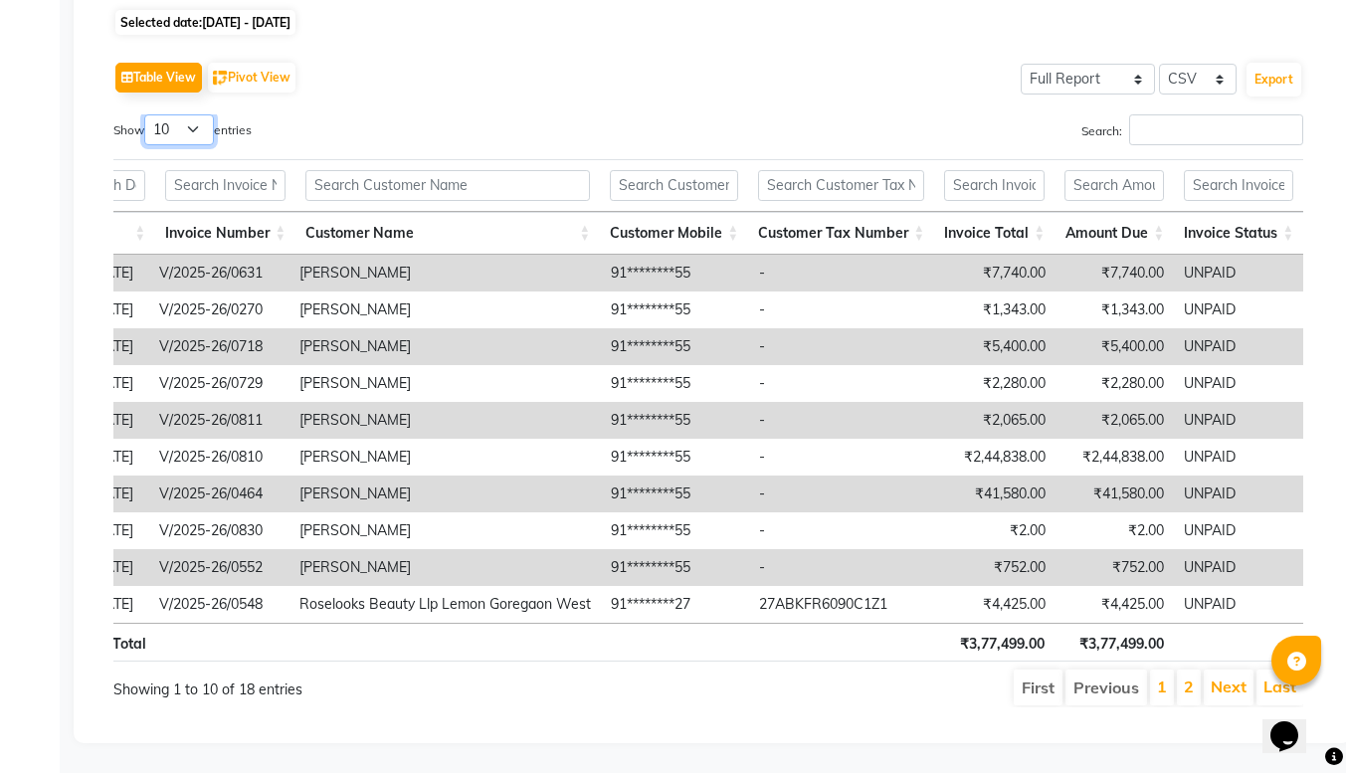
click at [195, 114] on select "10 25 50 100" at bounding box center [179, 129] width 70 height 31
select select "50"
click at [147, 114] on select "10 25 50 100" at bounding box center [179, 129] width 70 height 31
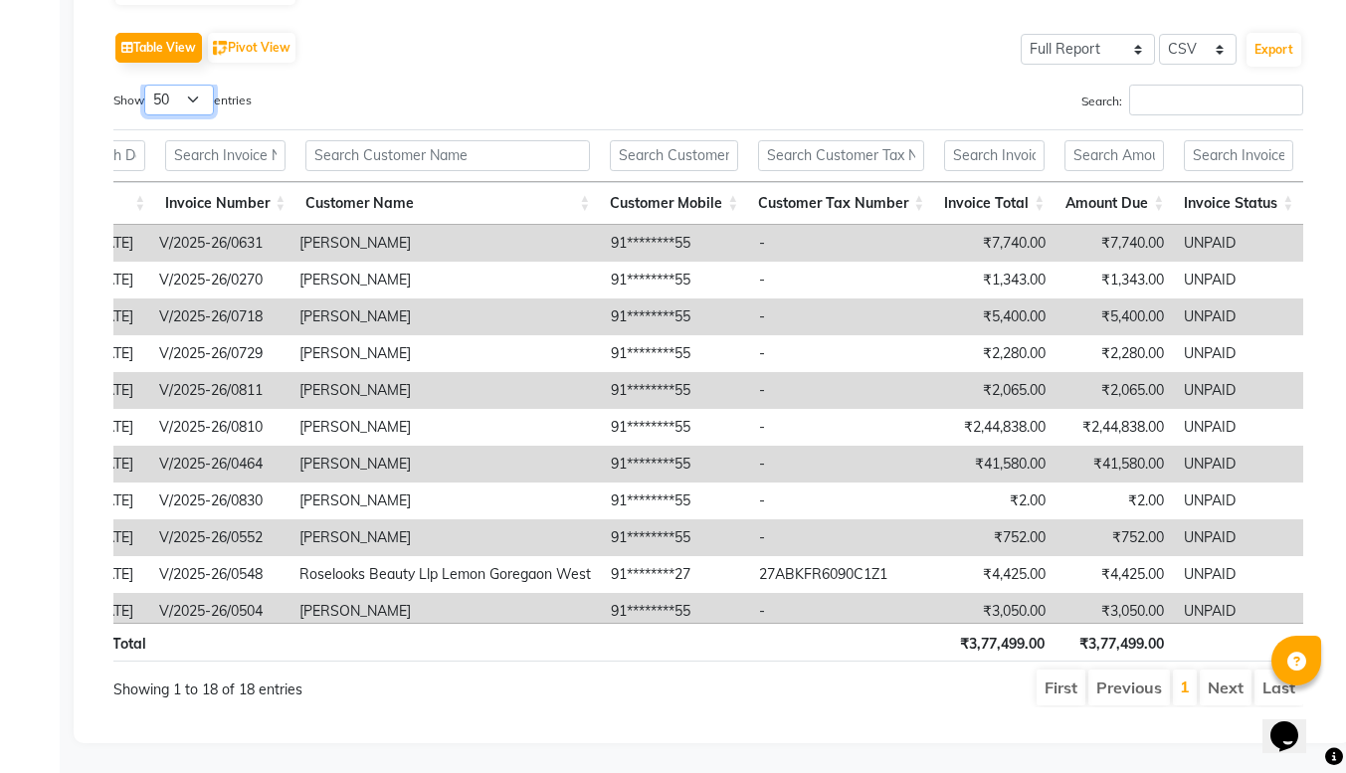
scroll to position [0, 0]
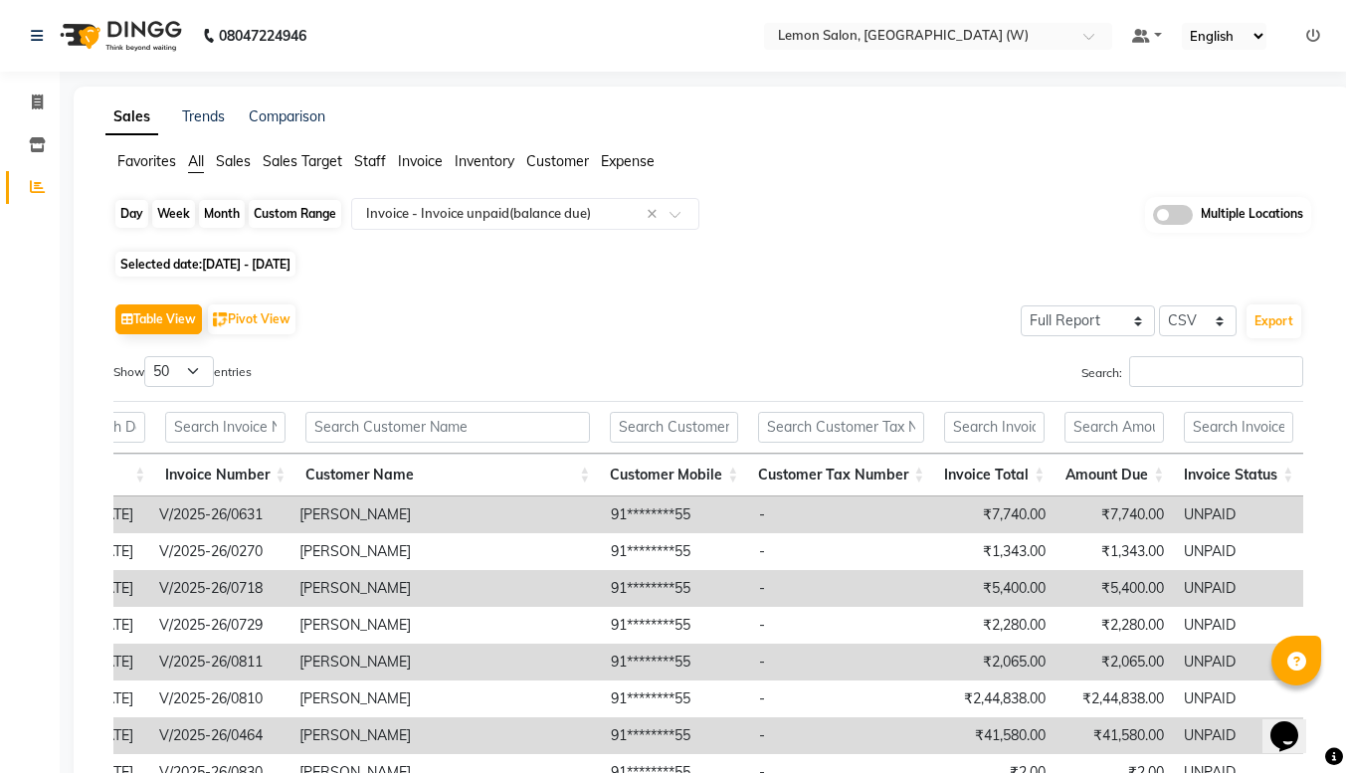
click at [271, 207] on div "Custom Range" at bounding box center [295, 214] width 93 height 28
select select "4"
select select "2025"
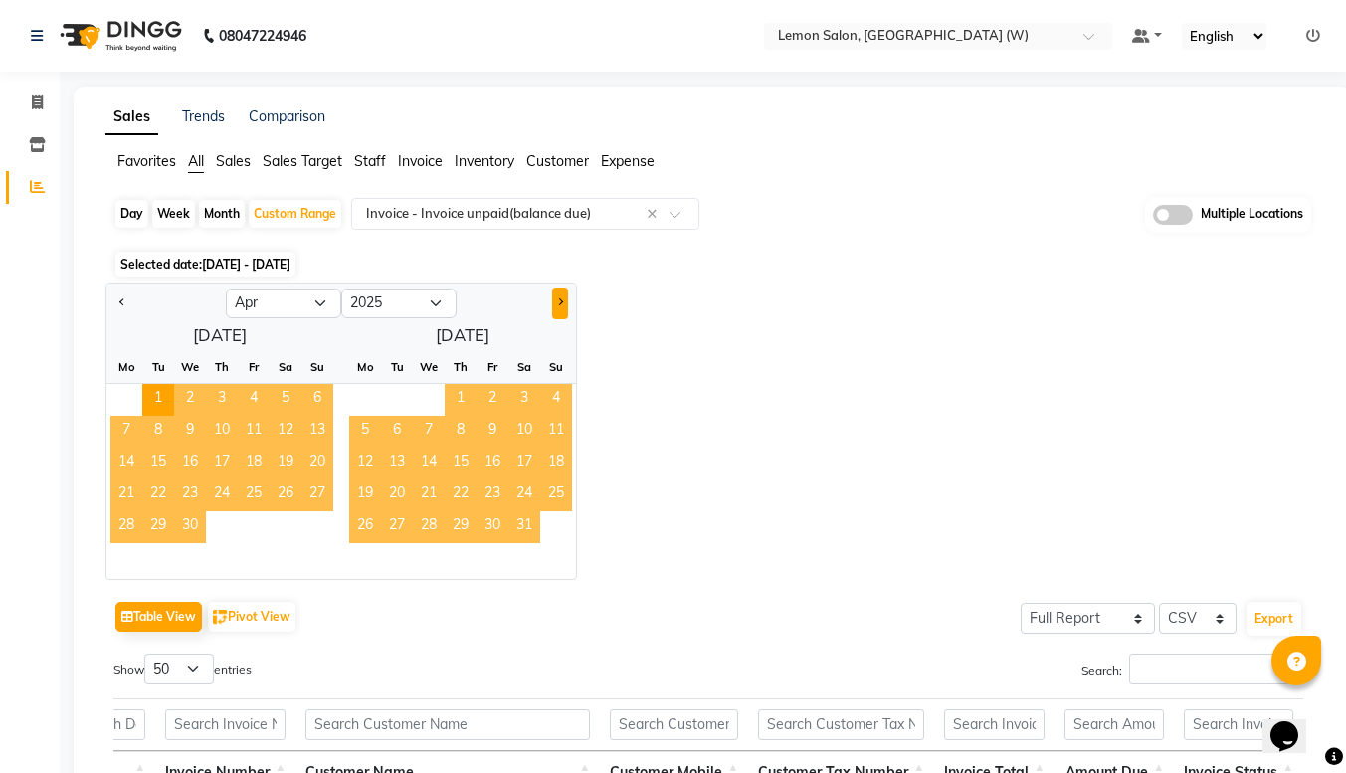
click at [565, 310] on button "Next month" at bounding box center [560, 304] width 16 height 32
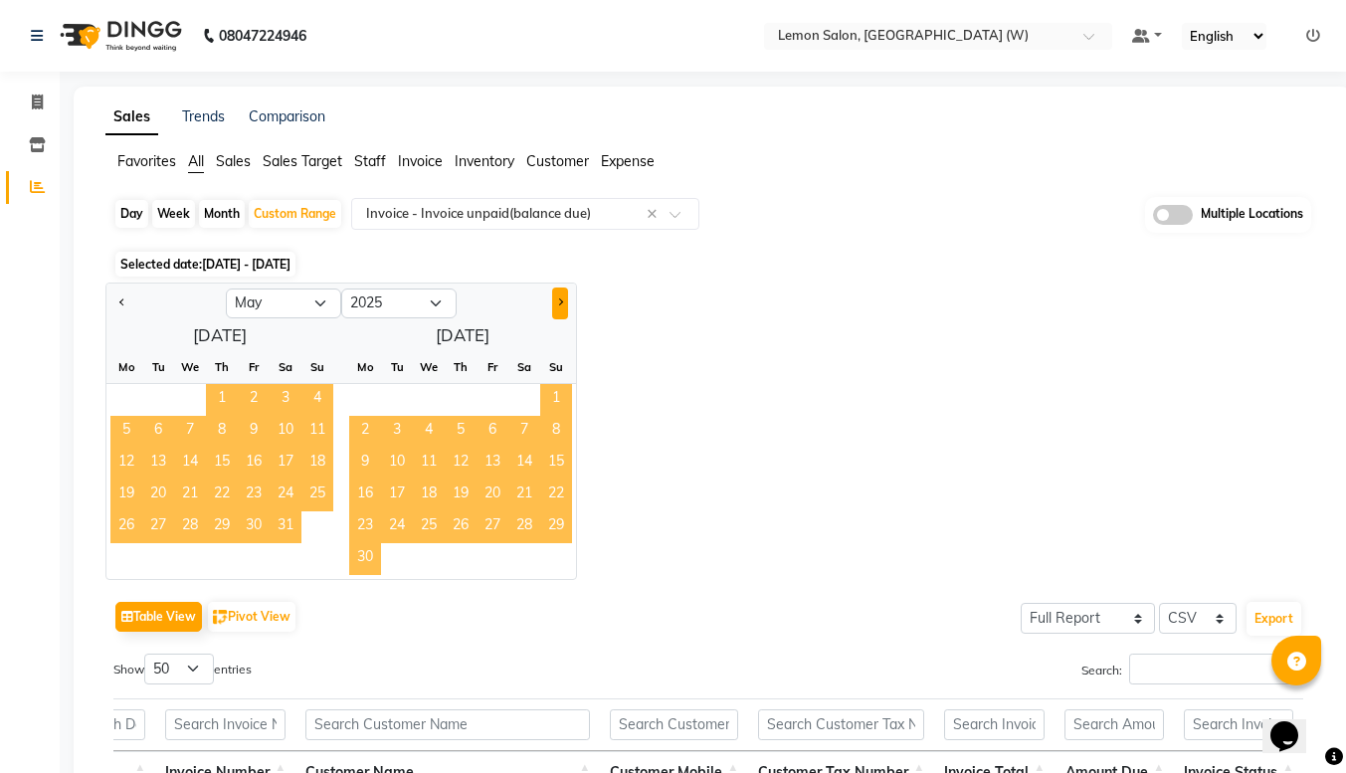
click at [565, 310] on button "Next month" at bounding box center [560, 304] width 16 height 32
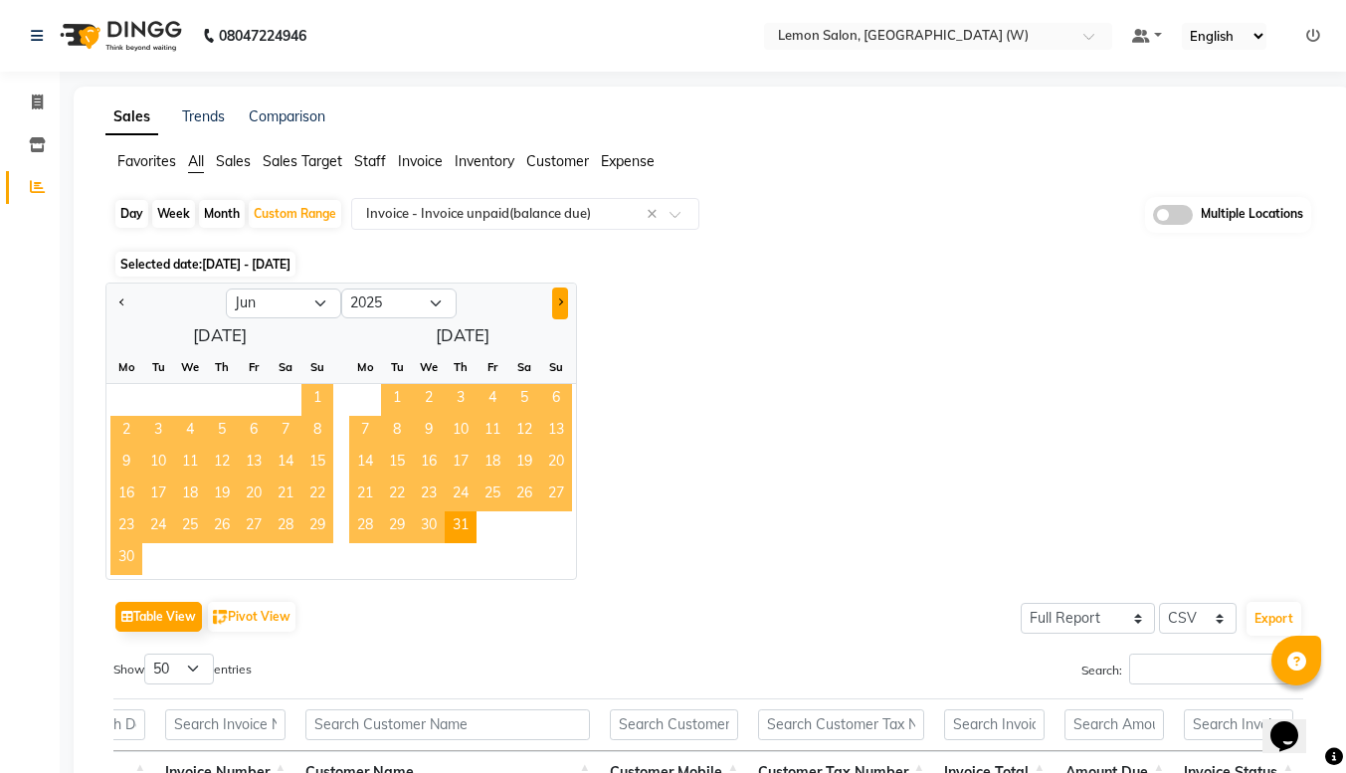
click at [565, 310] on button "Next month" at bounding box center [560, 304] width 16 height 32
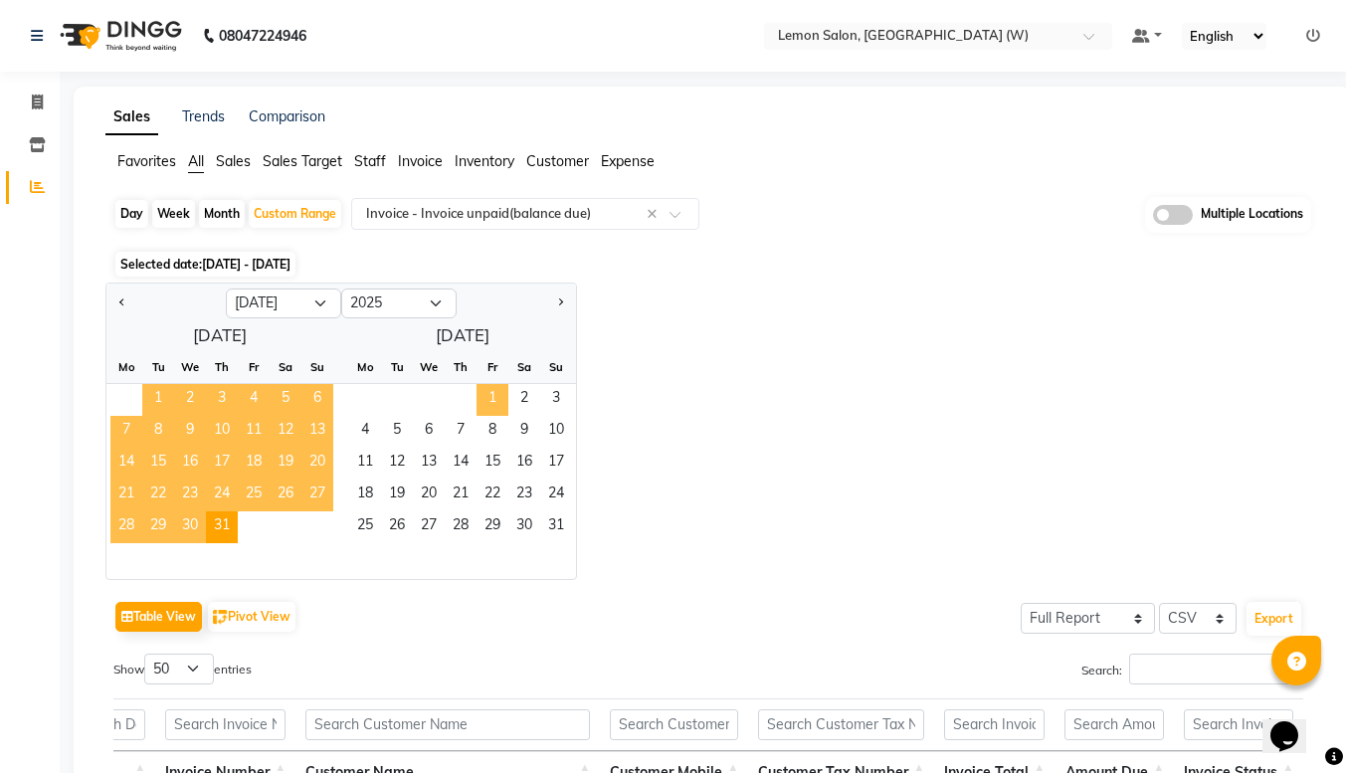
click at [486, 394] on span "1" at bounding box center [493, 400] width 32 height 32
select select "8"
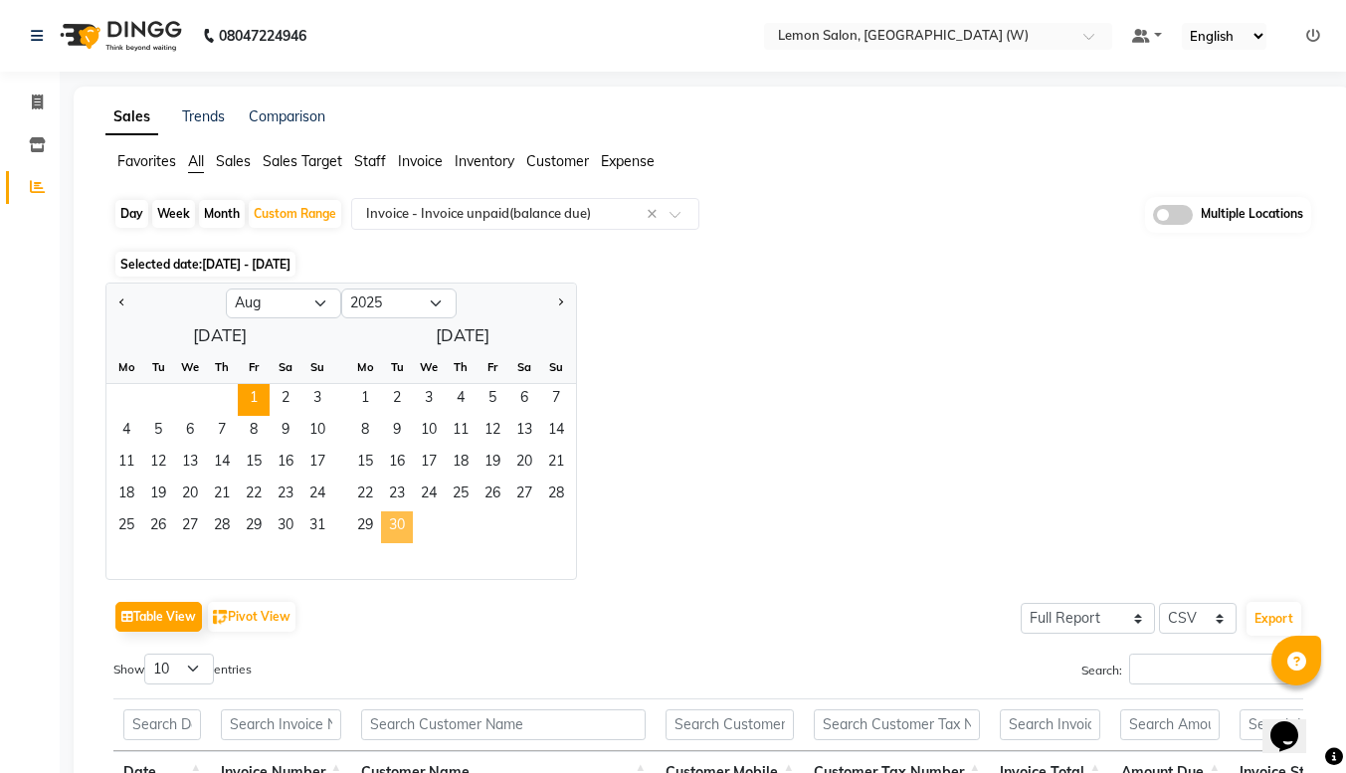
click at [404, 522] on span "30" at bounding box center [397, 528] width 32 height 32
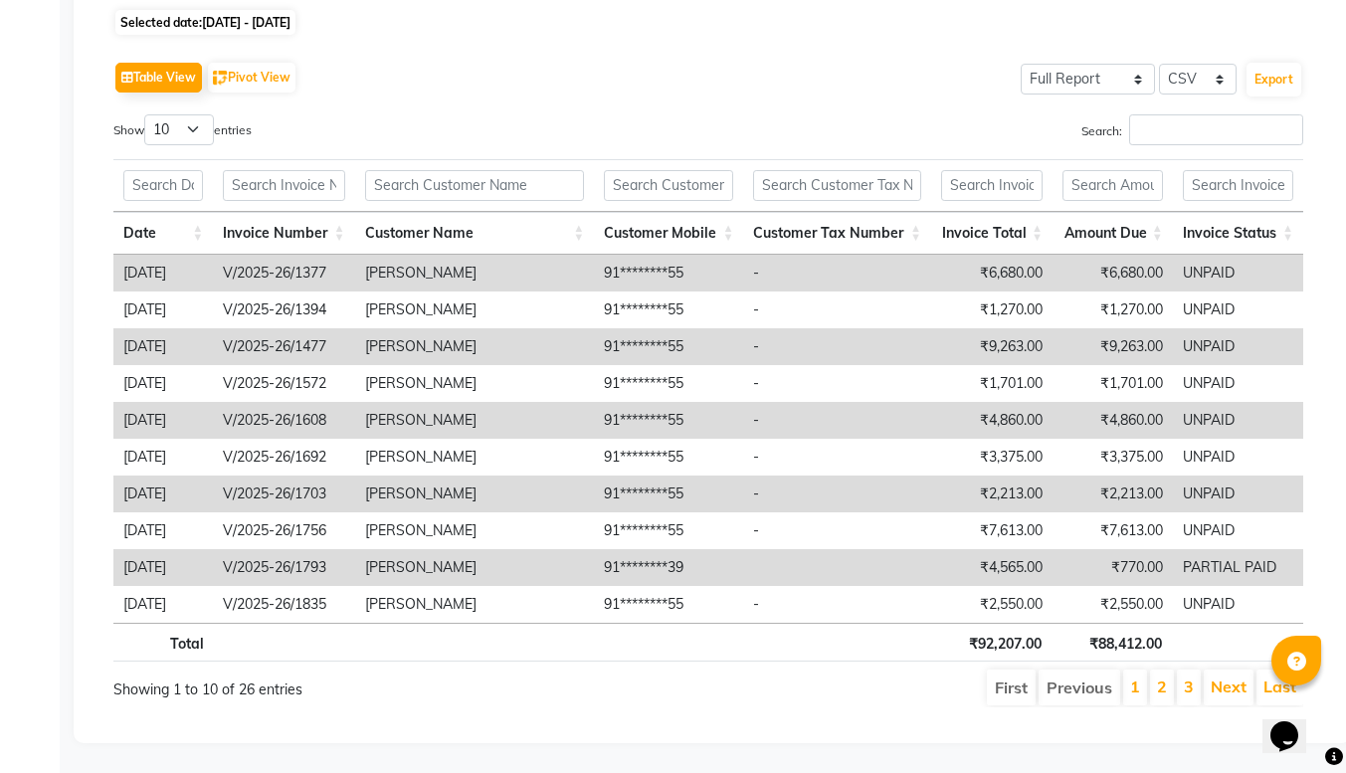
scroll to position [0, 15]
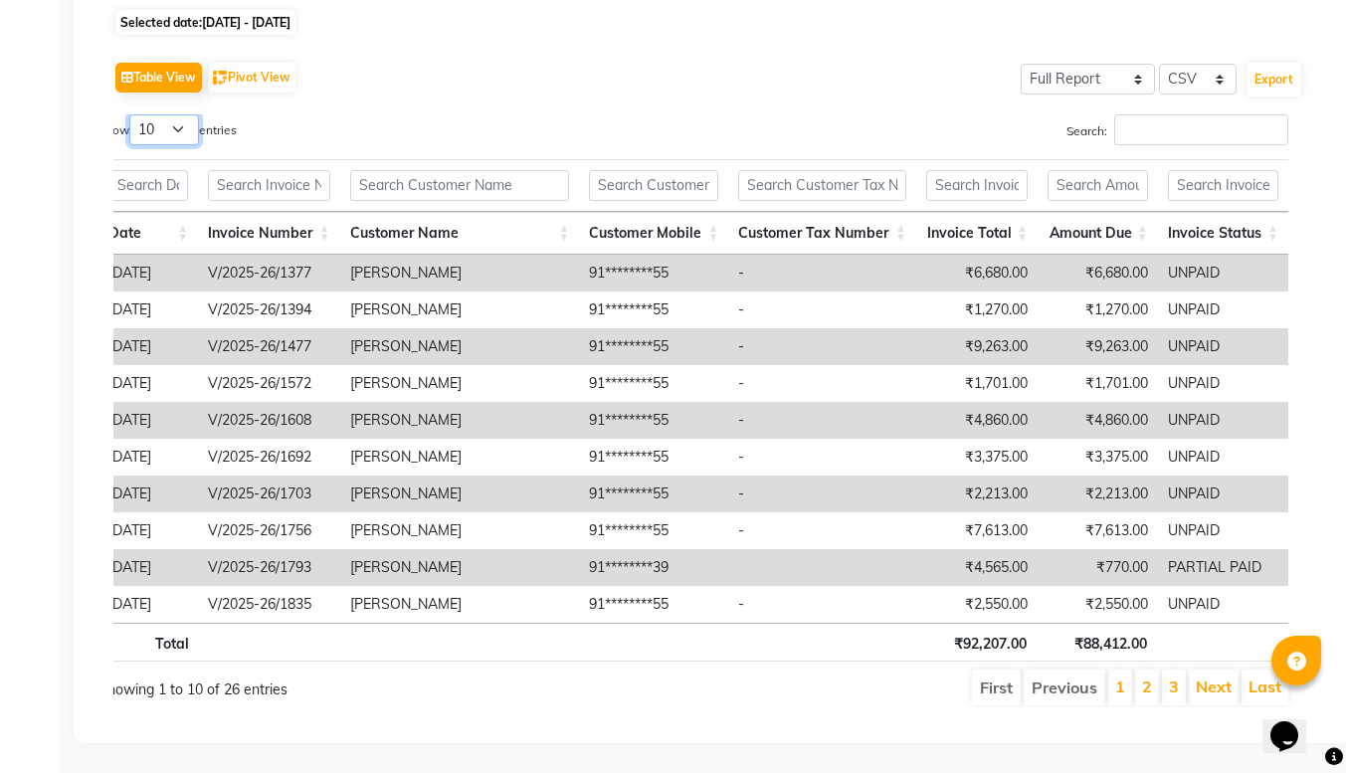
click at [183, 125] on select "10 25 50 100" at bounding box center [164, 129] width 70 height 31
select select "50"
click at [132, 114] on select "10 25 50 100" at bounding box center [164, 129] width 70 height 31
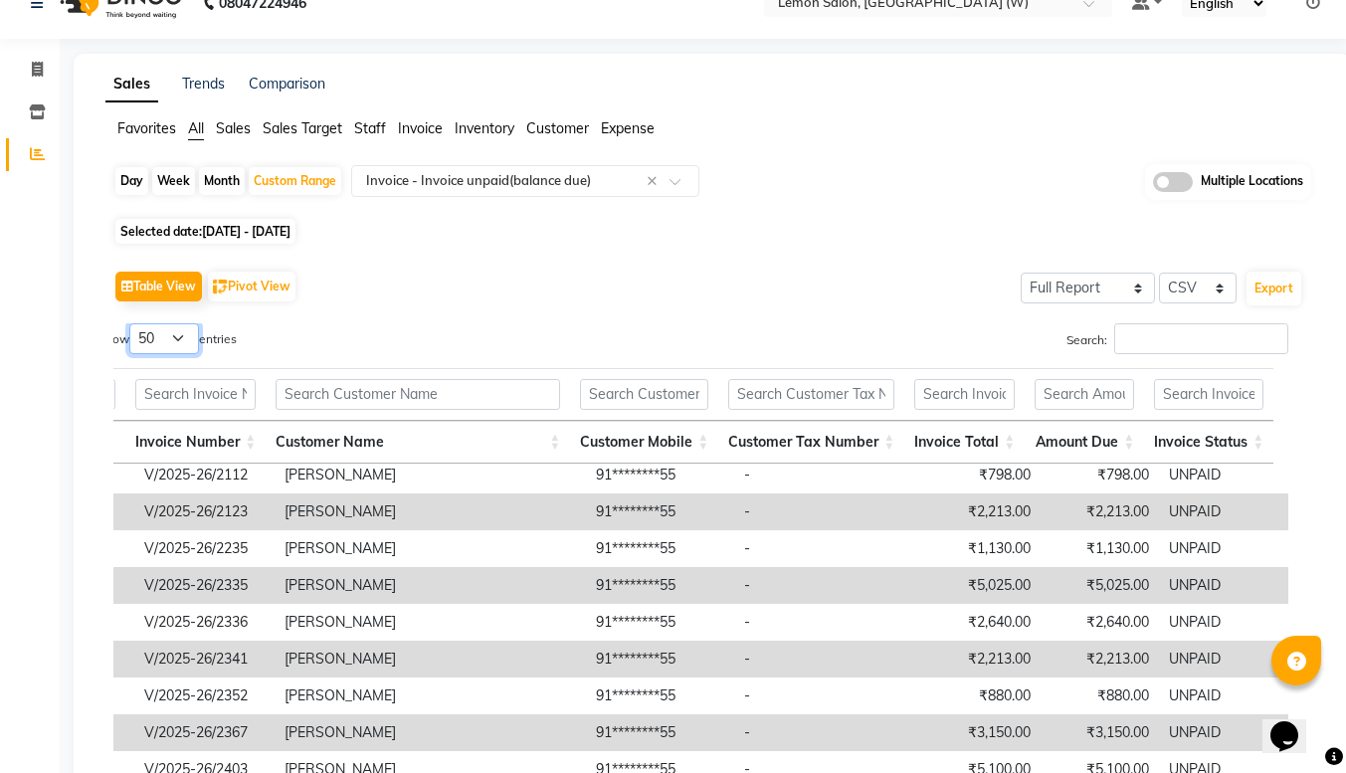
scroll to position [32, 0]
click at [491, 296] on div "Table View Pivot View Select Full Report Filtered Report Select CSV PDF Export" at bounding box center [708, 288] width 1190 height 42
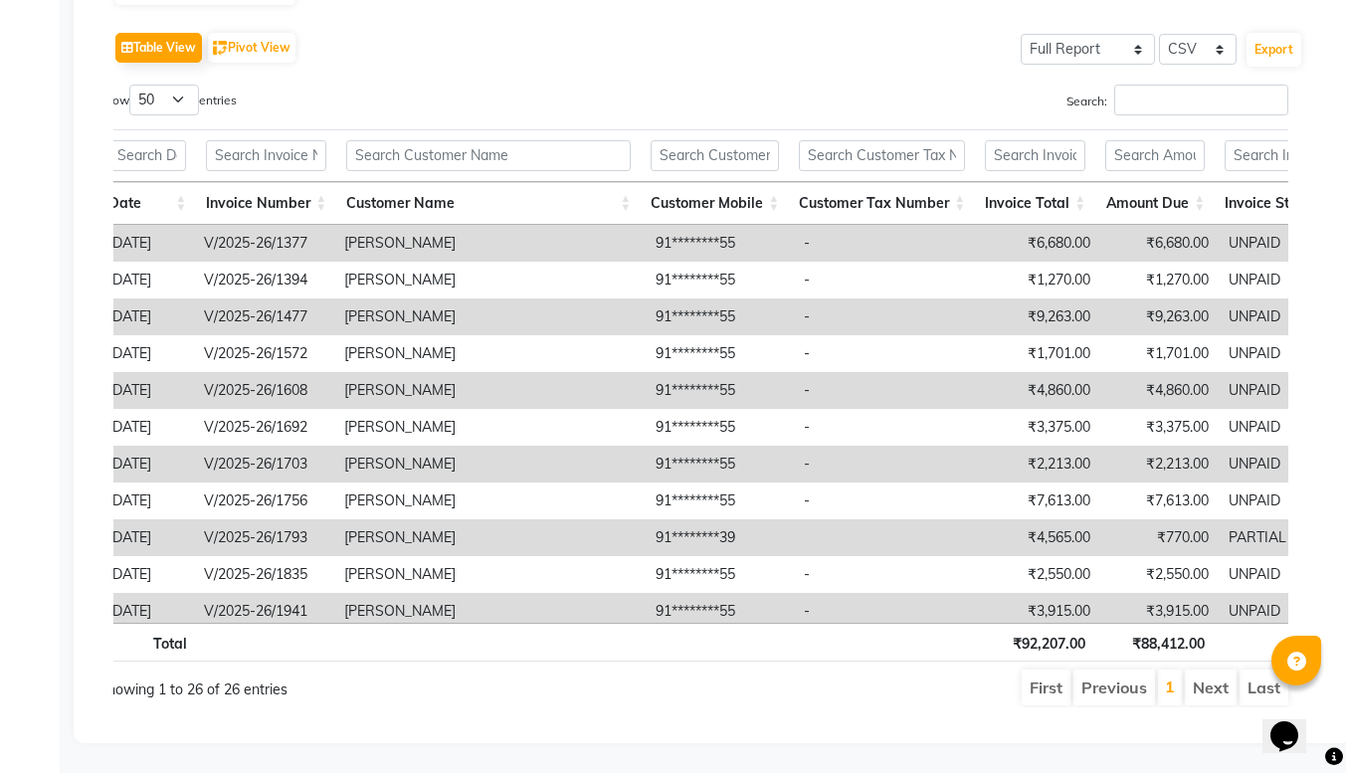
scroll to position [0, 0]
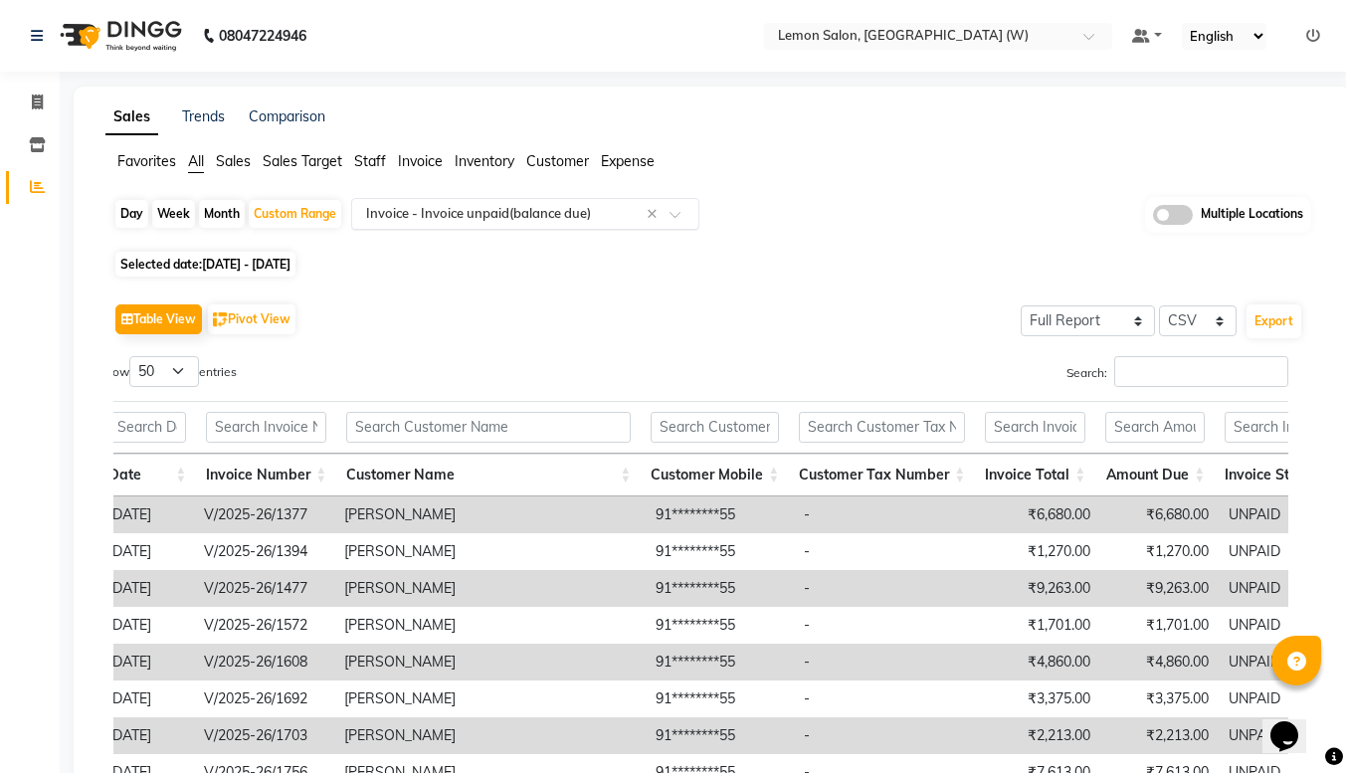
click at [428, 215] on input "text" at bounding box center [505, 214] width 287 height 20
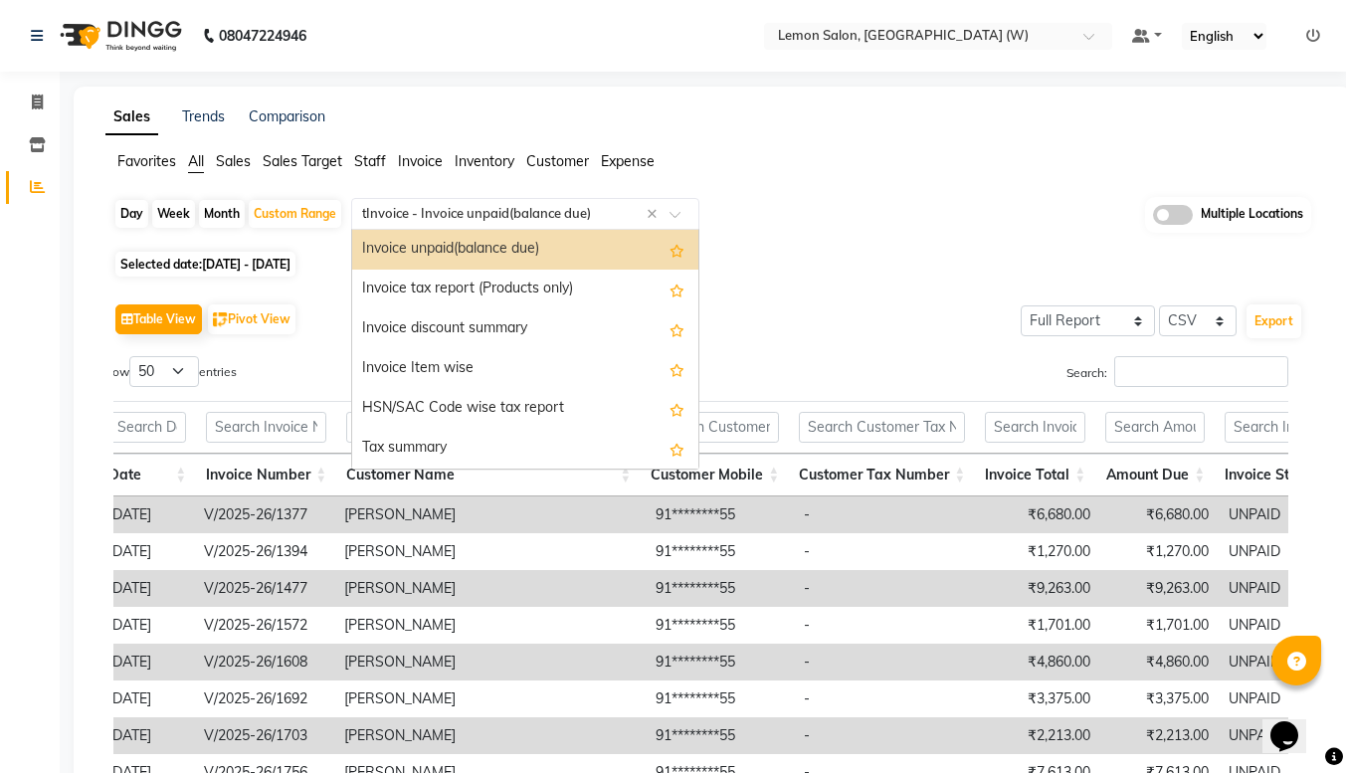
scroll to position [1234, 0]
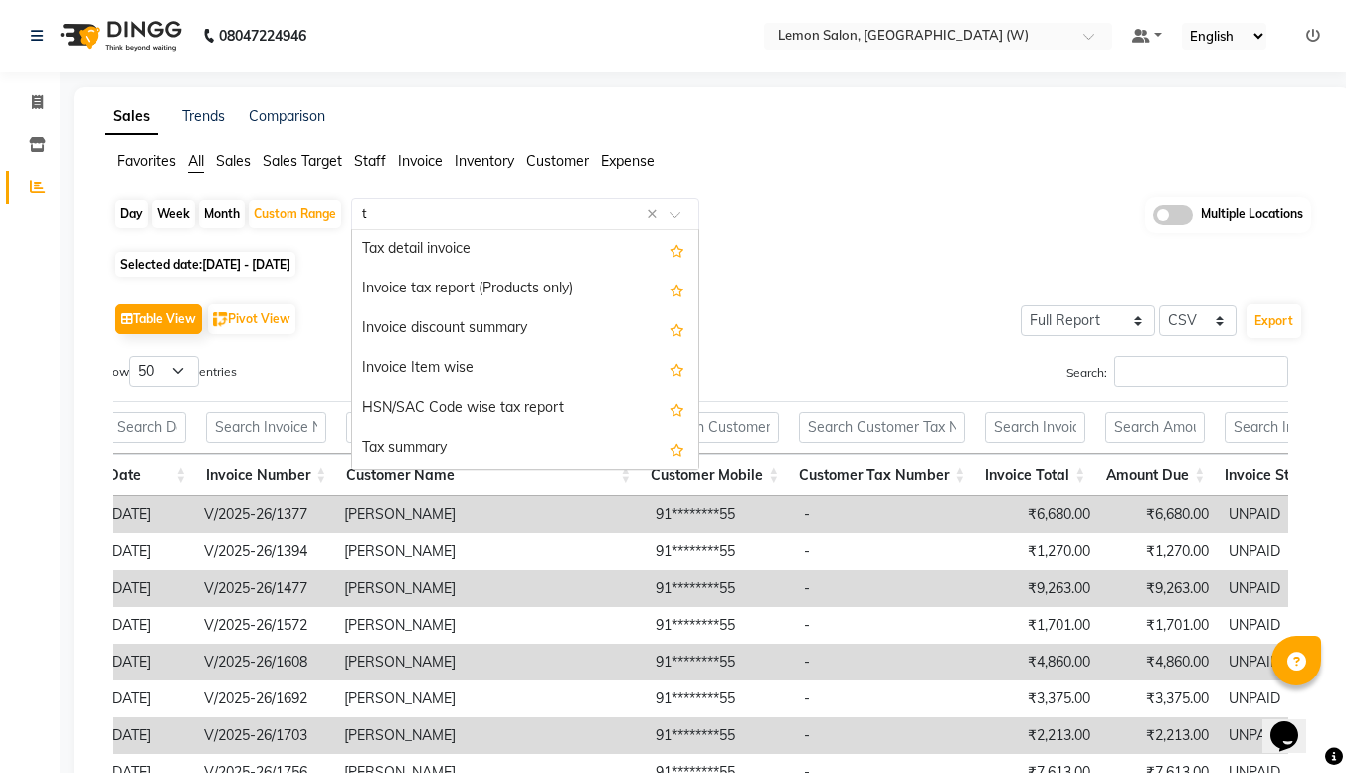
type input "tr"
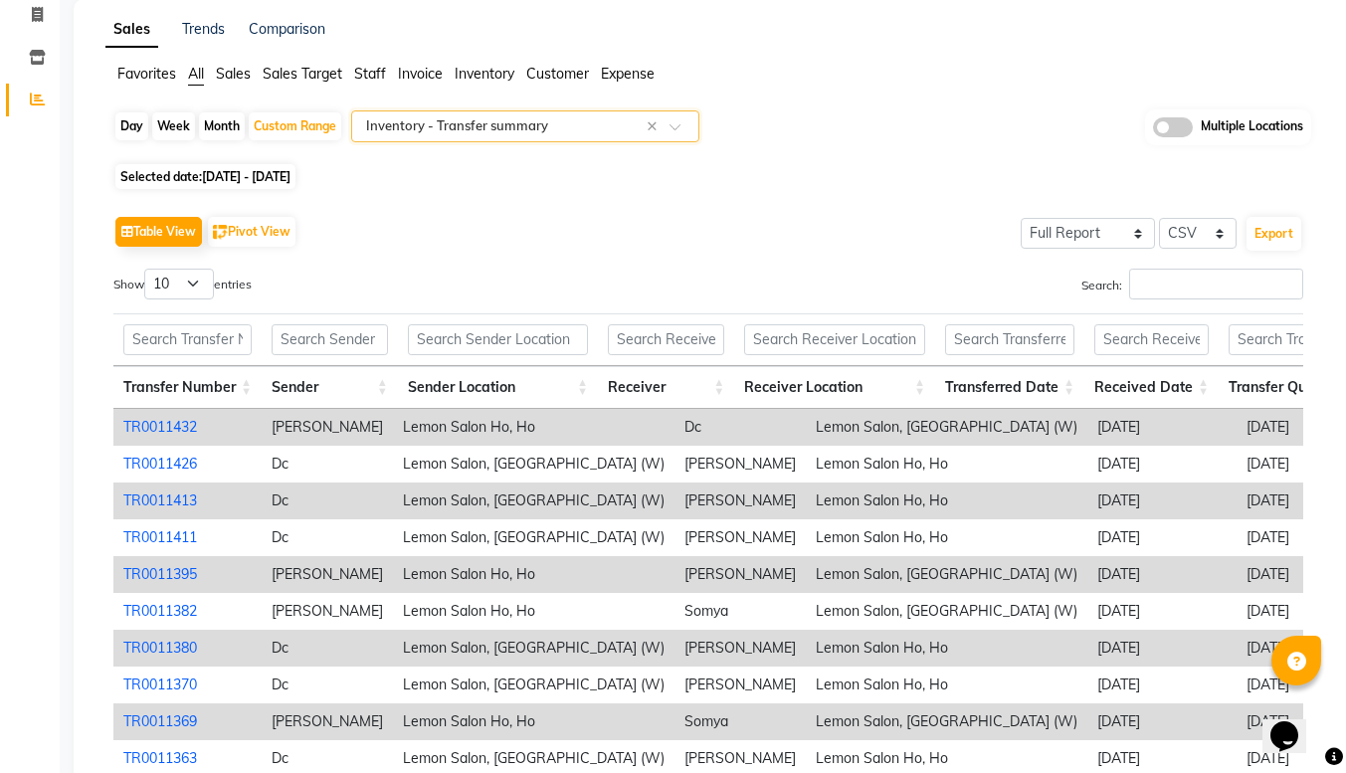
scroll to position [272, 0]
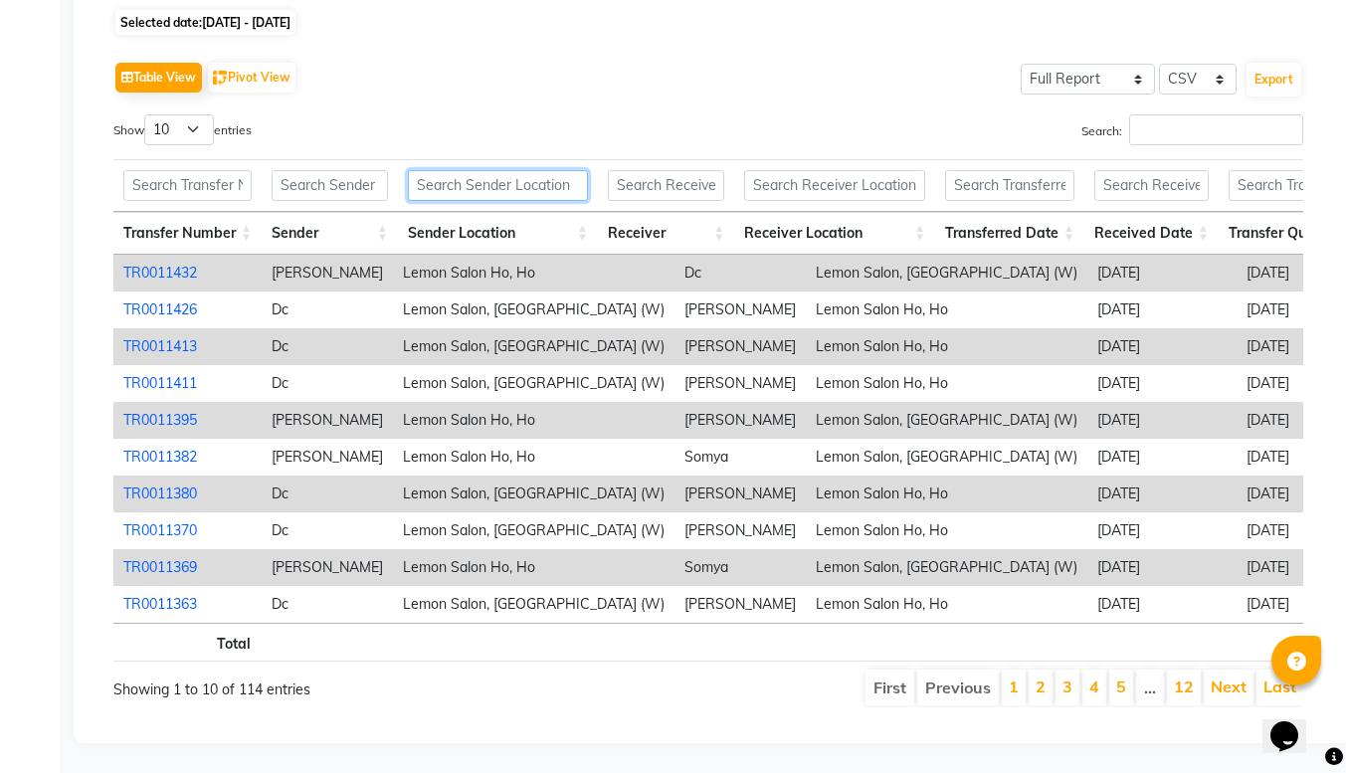
click at [515, 170] on input "text" at bounding box center [498, 185] width 180 height 31
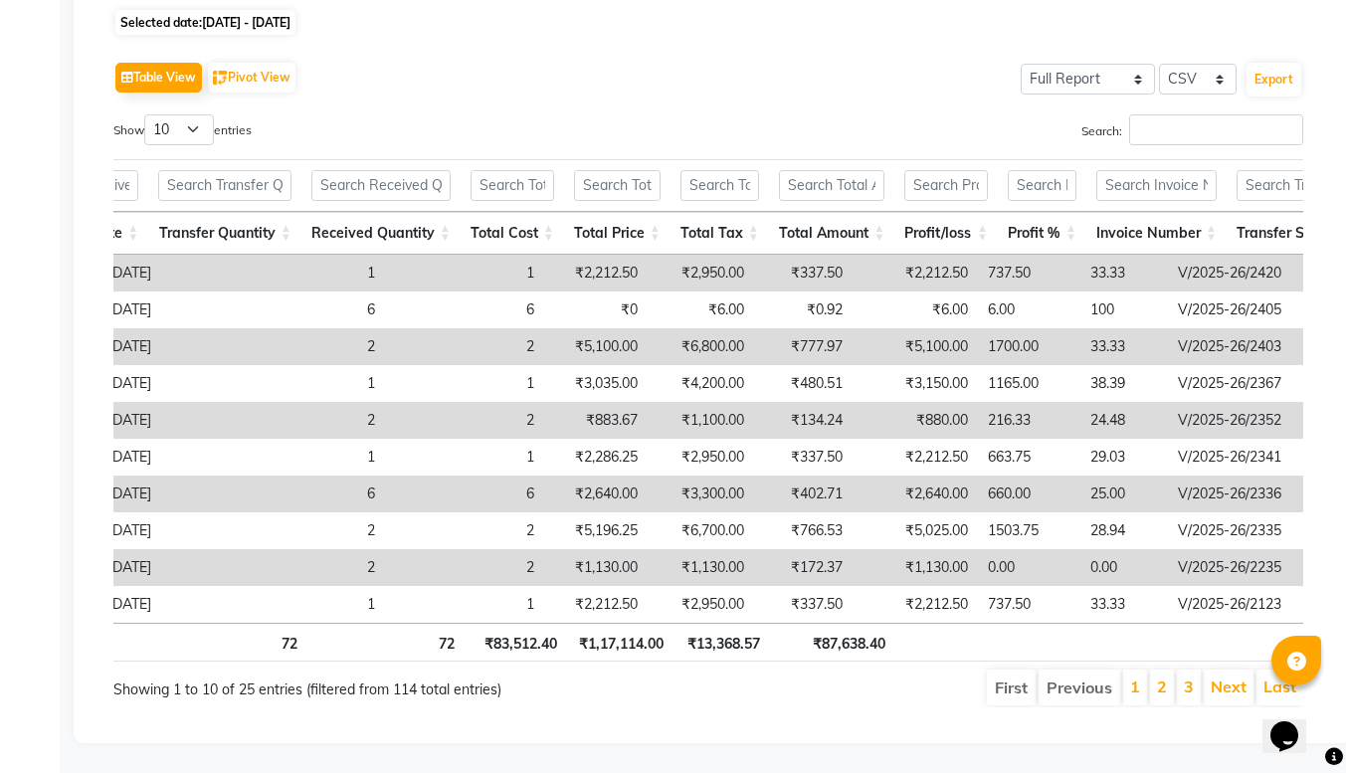
scroll to position [0, 1023]
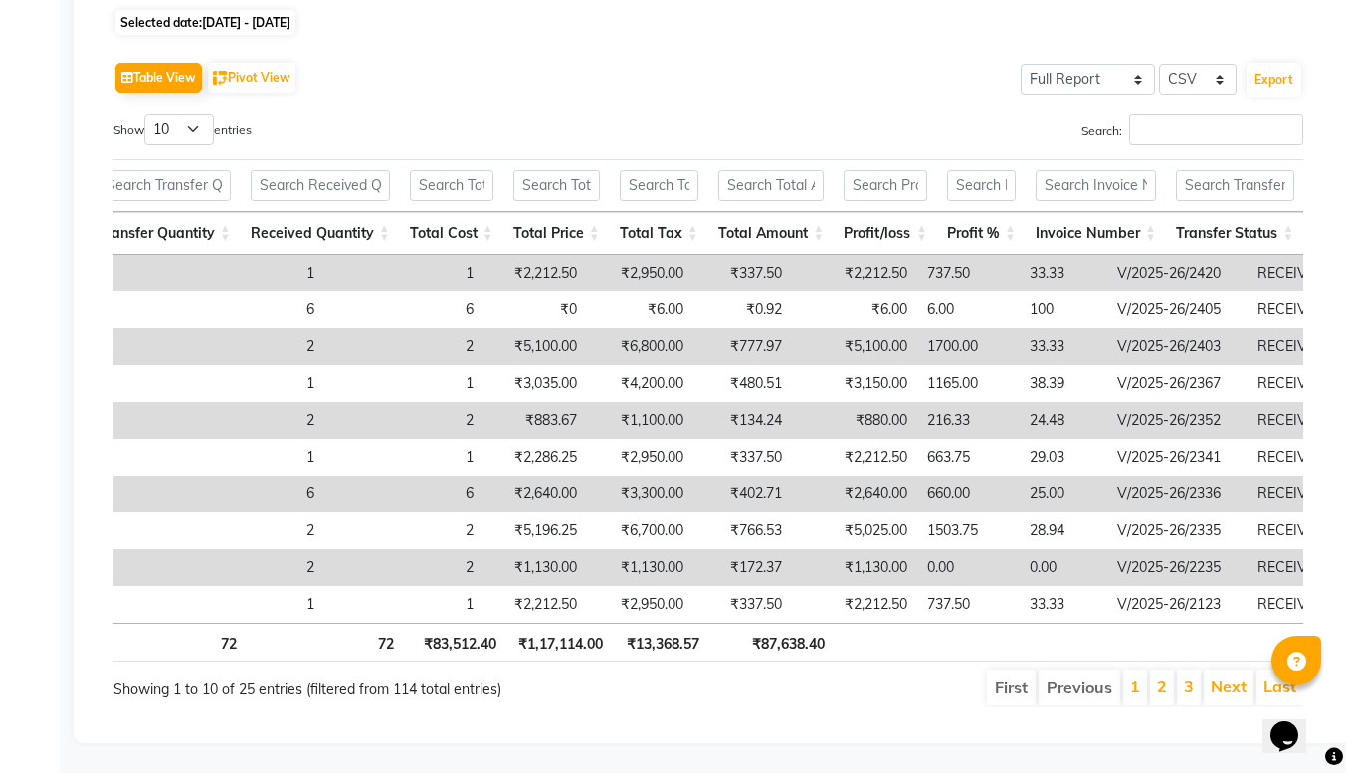
type input "gorega"
click at [773, 170] on input "text" at bounding box center [771, 185] width 106 height 31
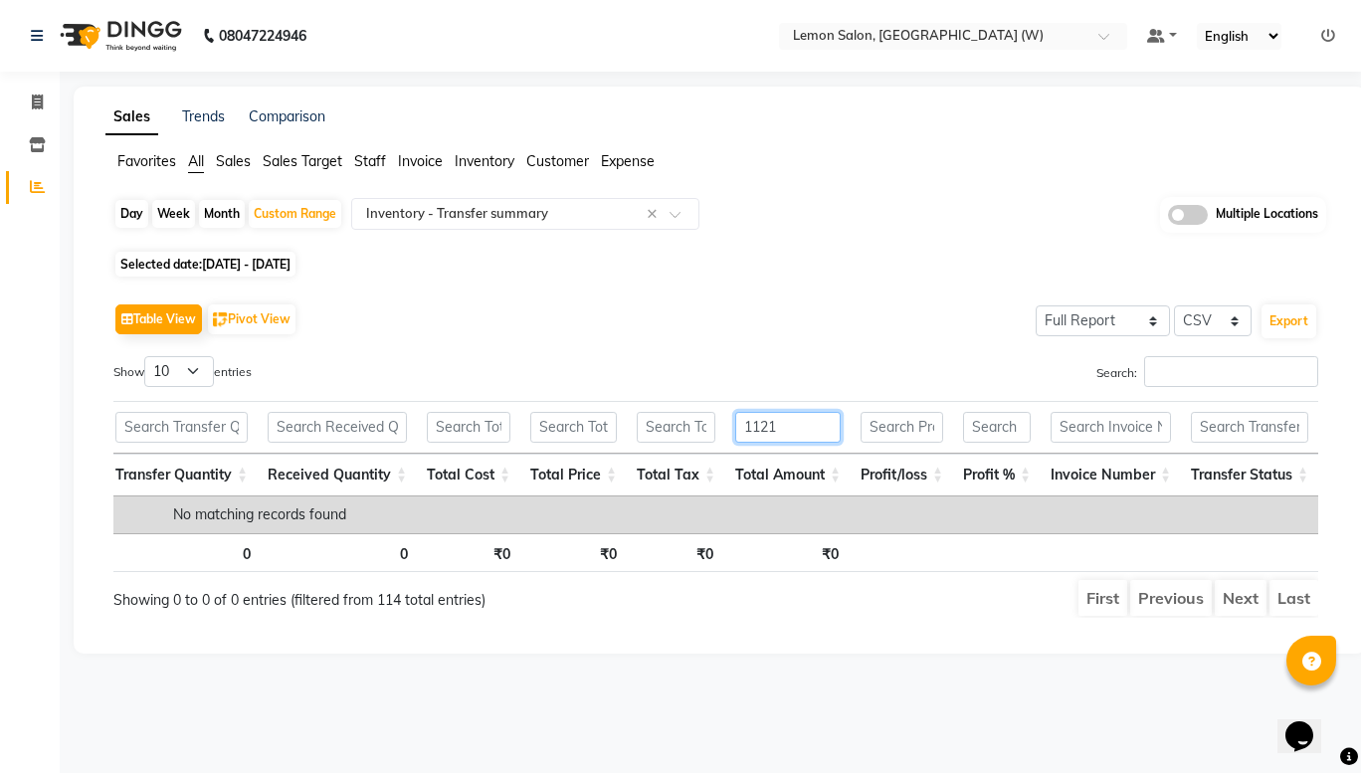
scroll to position [0, 904]
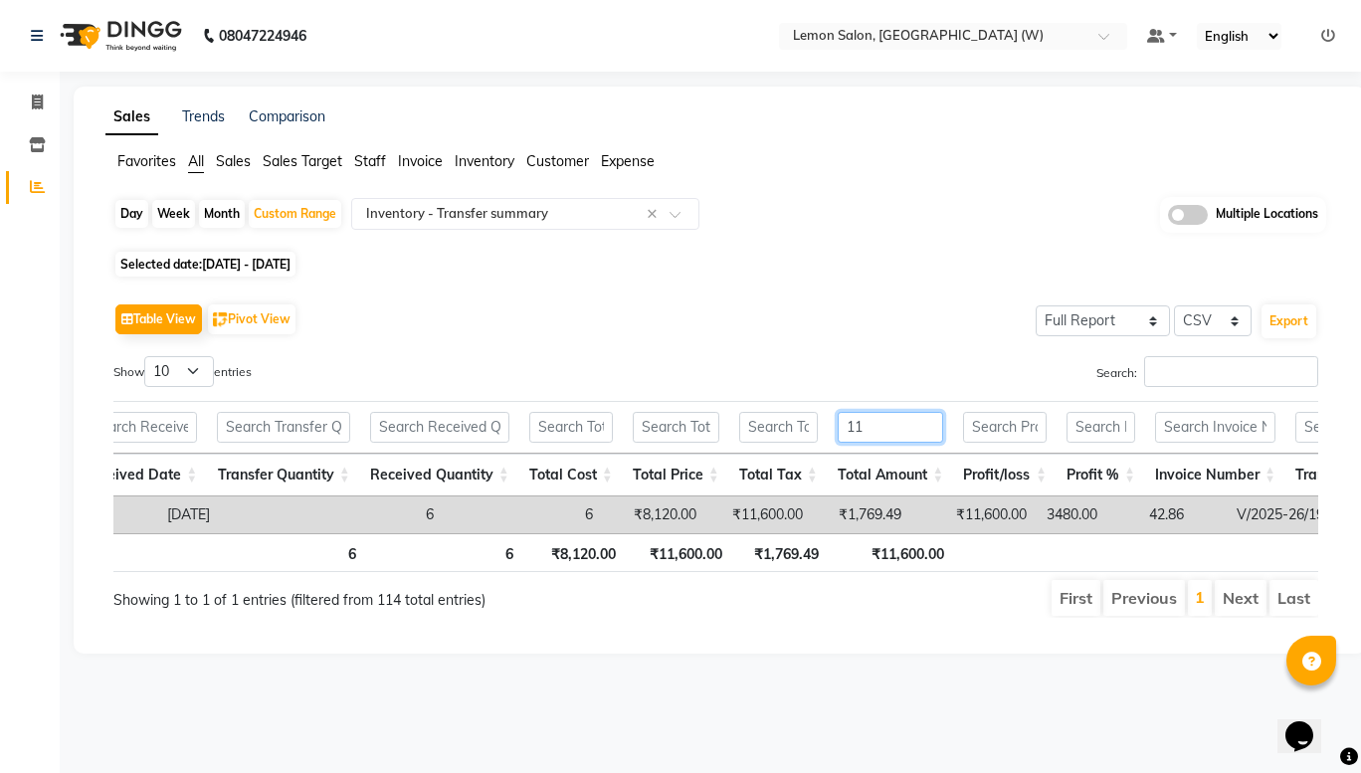
type input "1"
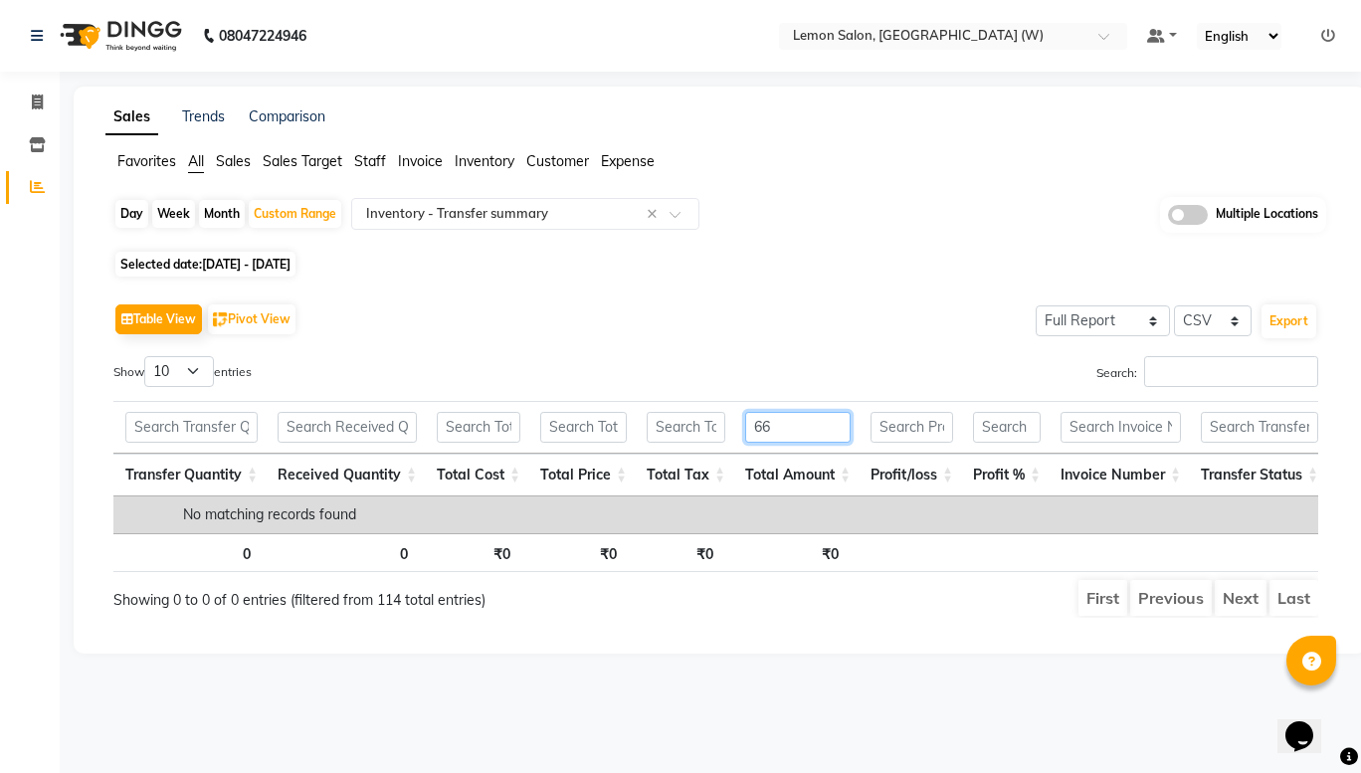
type input "6"
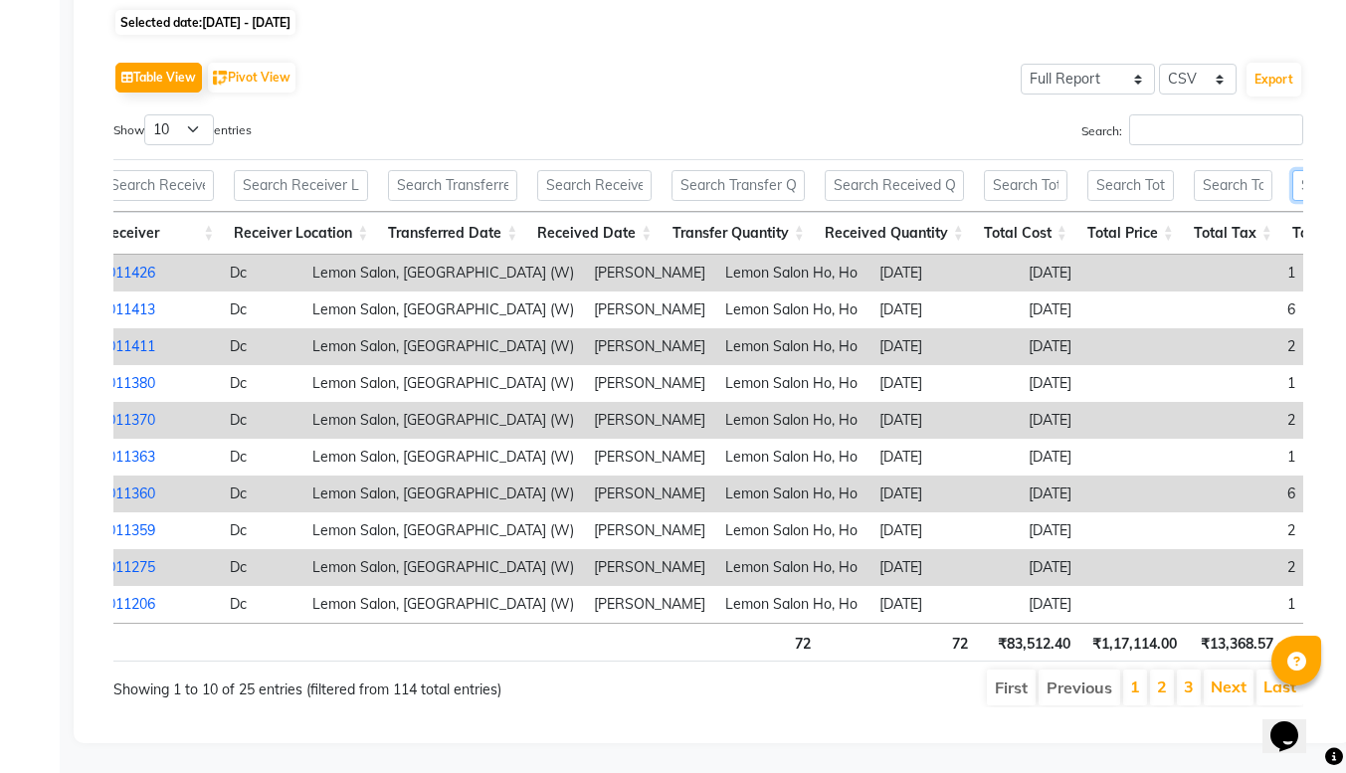
scroll to position [0, 0]
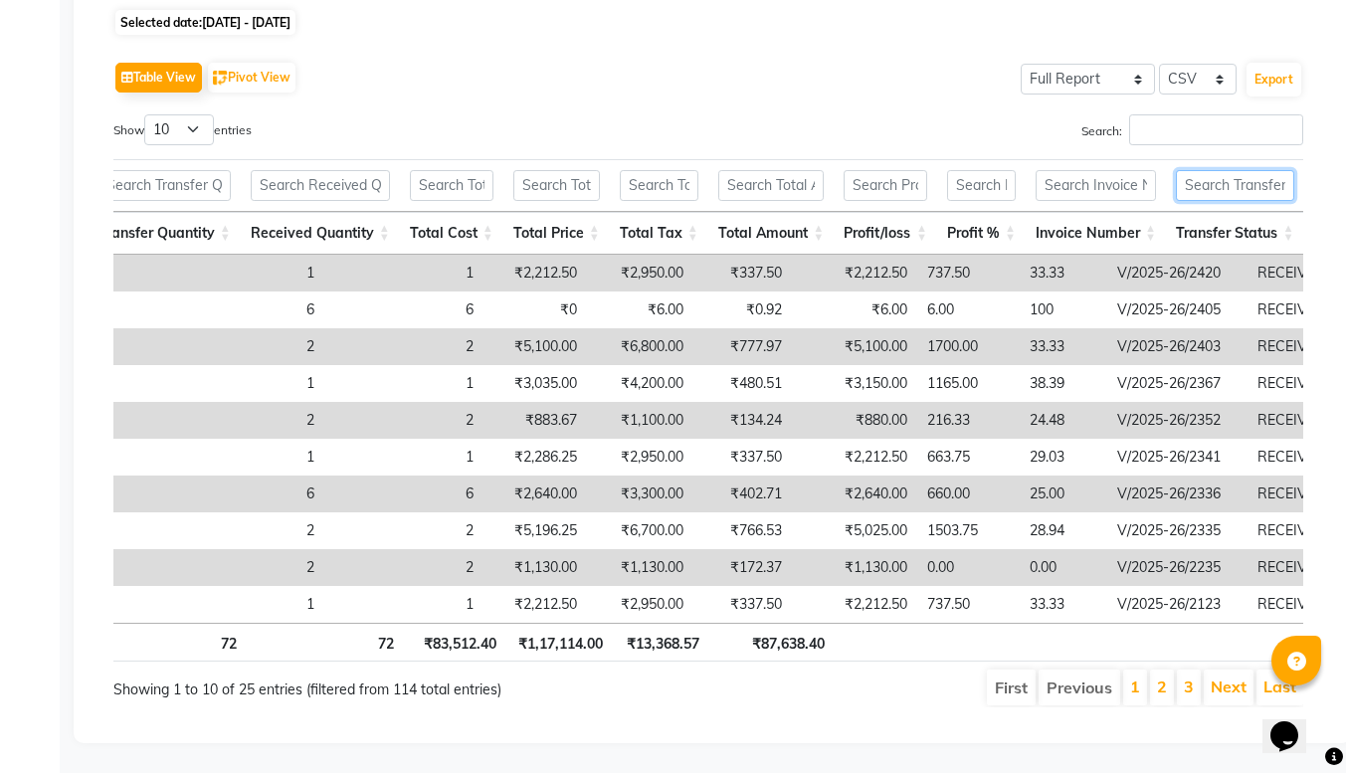
click at [1211, 170] on input "text" at bounding box center [1235, 185] width 118 height 31
type input "rec"
click at [752, 170] on input "text" at bounding box center [771, 185] width 106 height 31
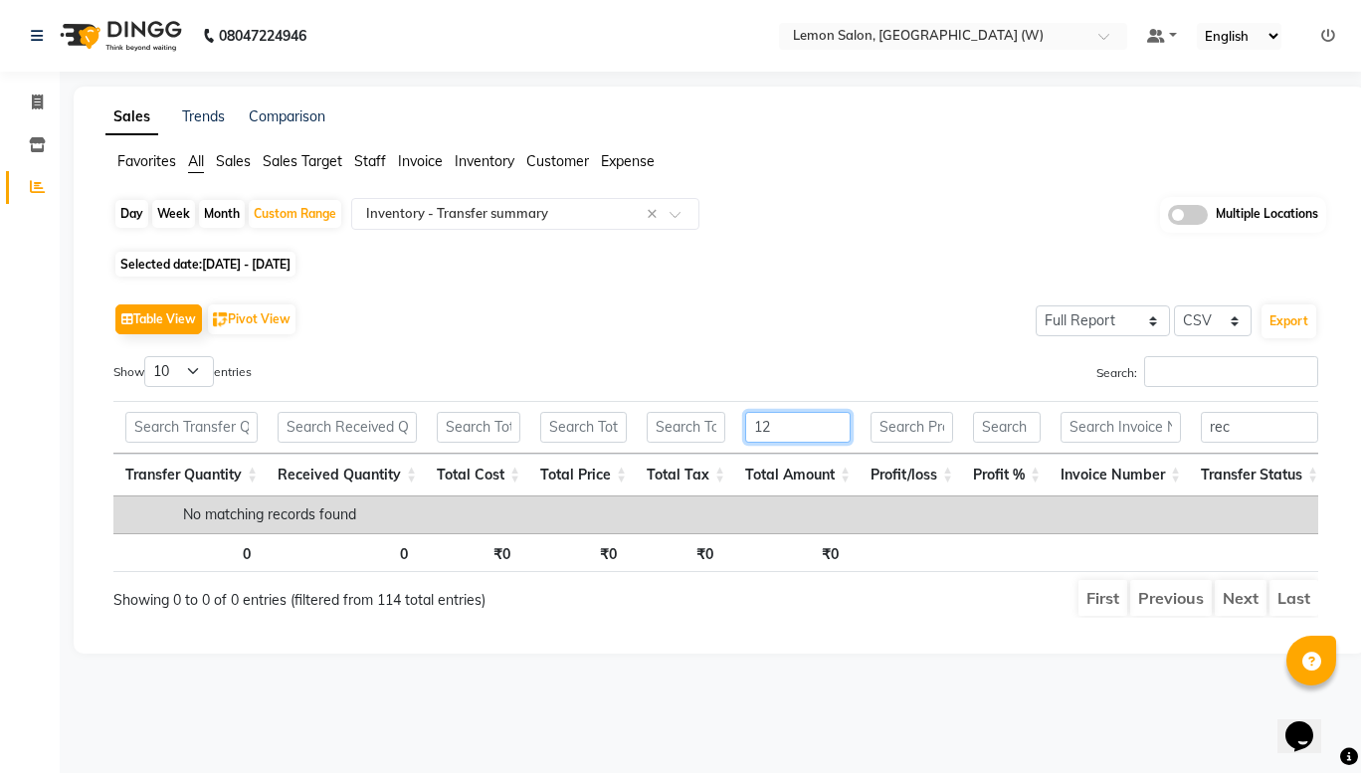
type input "1"
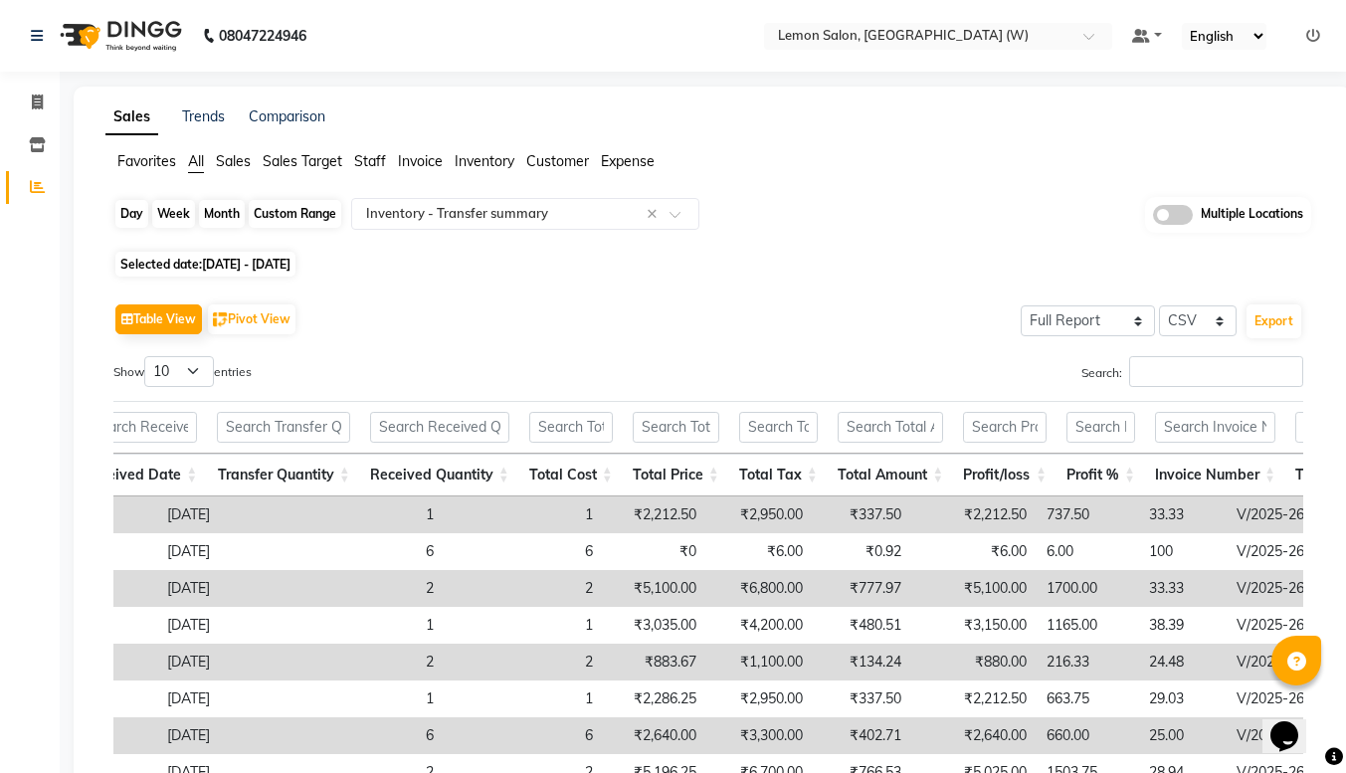
click at [276, 215] on div "Custom Range" at bounding box center [295, 214] width 93 height 28
select select "8"
select select "2025"
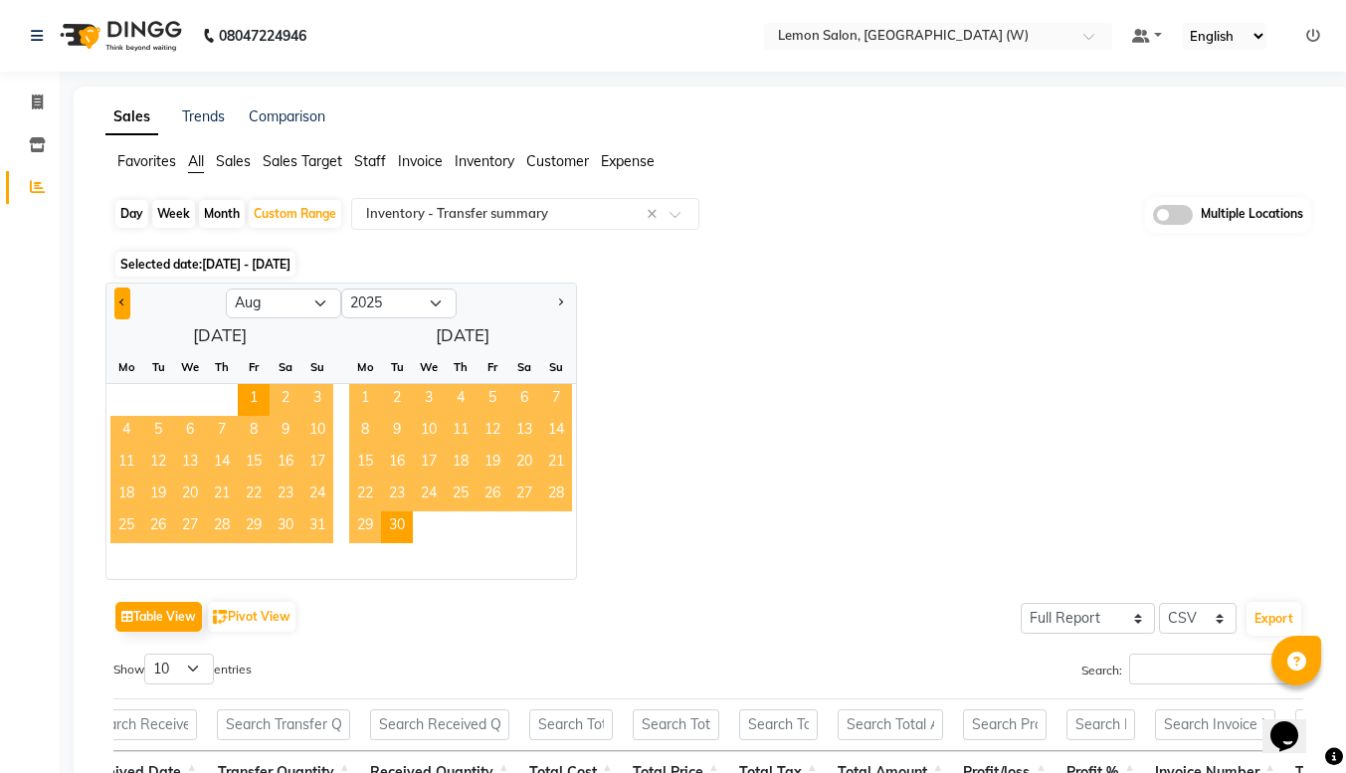
click at [114, 308] on button "Previous month" at bounding box center [122, 304] width 16 height 32
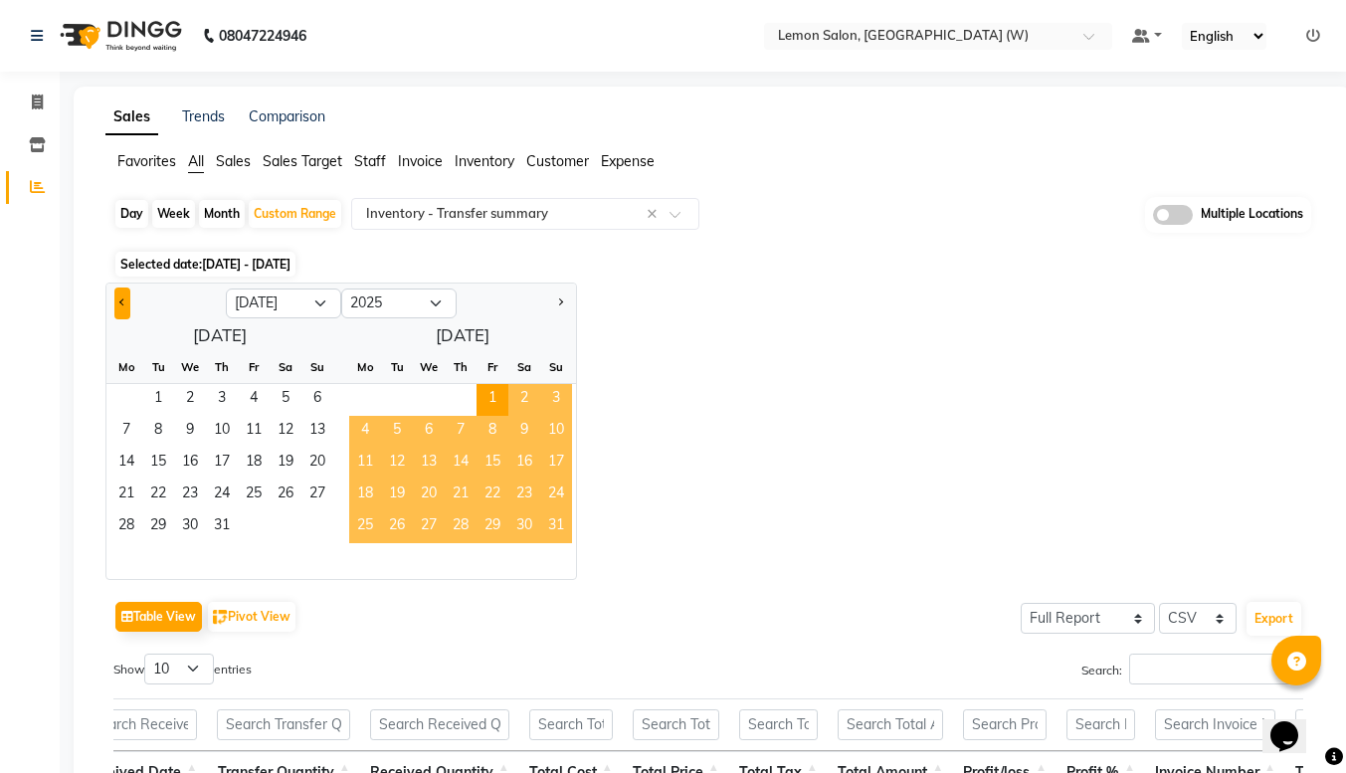
click at [114, 308] on button "Previous month" at bounding box center [122, 304] width 16 height 32
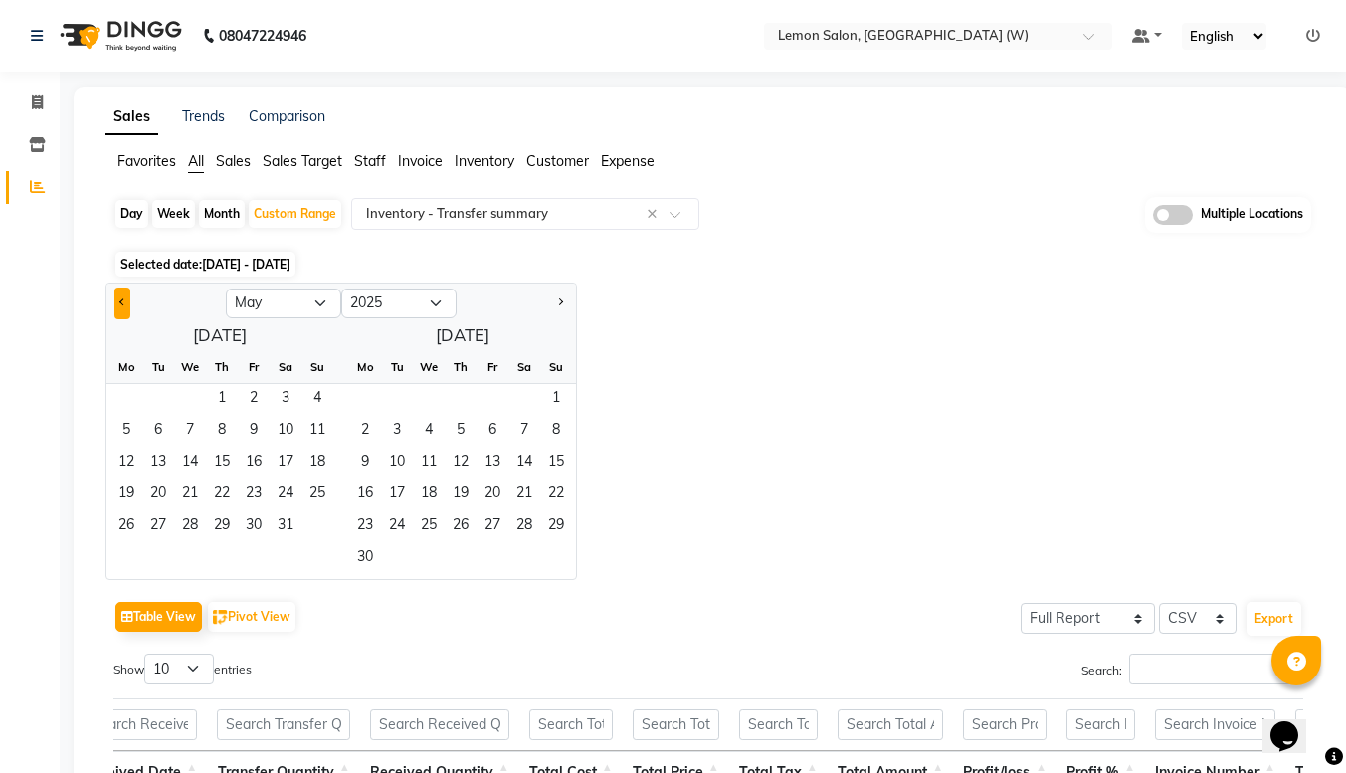
click at [114, 308] on button "Previous month" at bounding box center [122, 304] width 16 height 32
click at [149, 404] on span "1" at bounding box center [158, 400] width 32 height 32
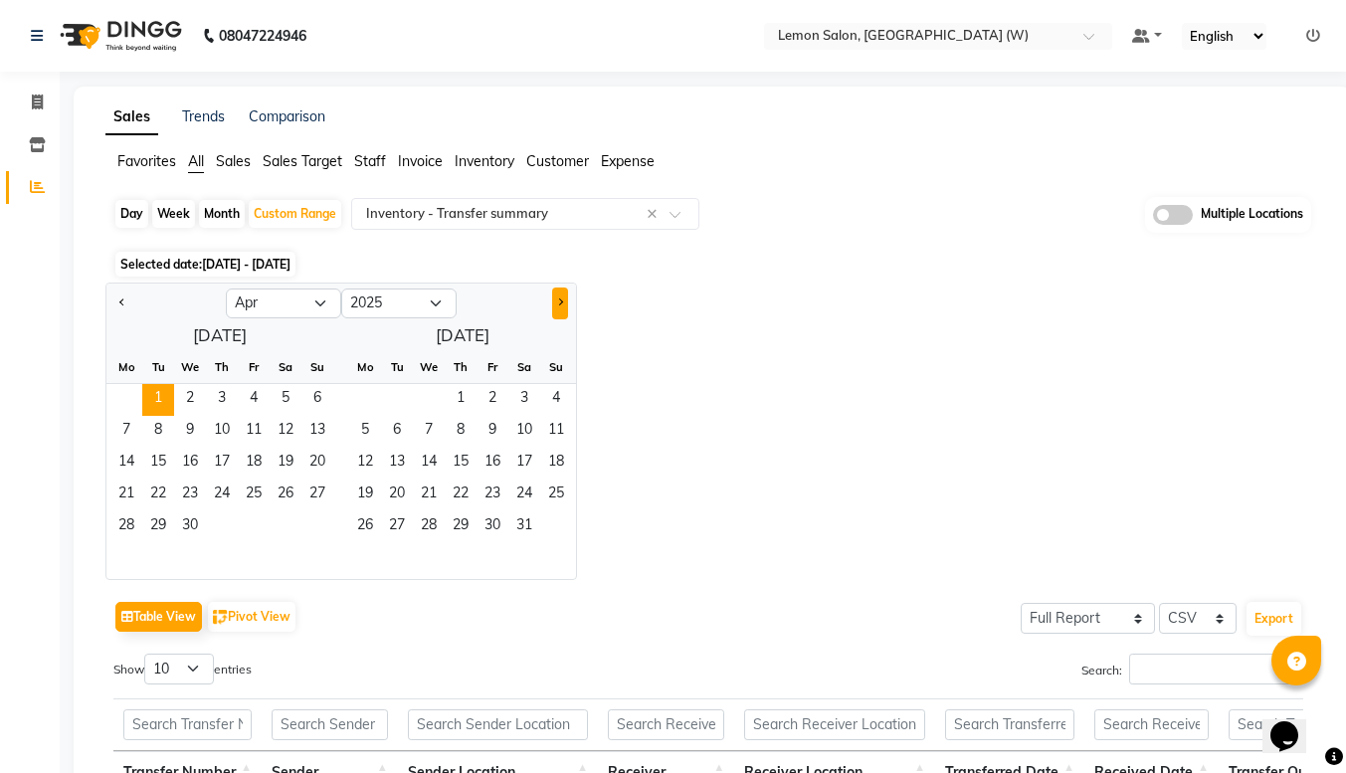
click at [559, 295] on button "Next month" at bounding box center [560, 304] width 16 height 32
select select "8"
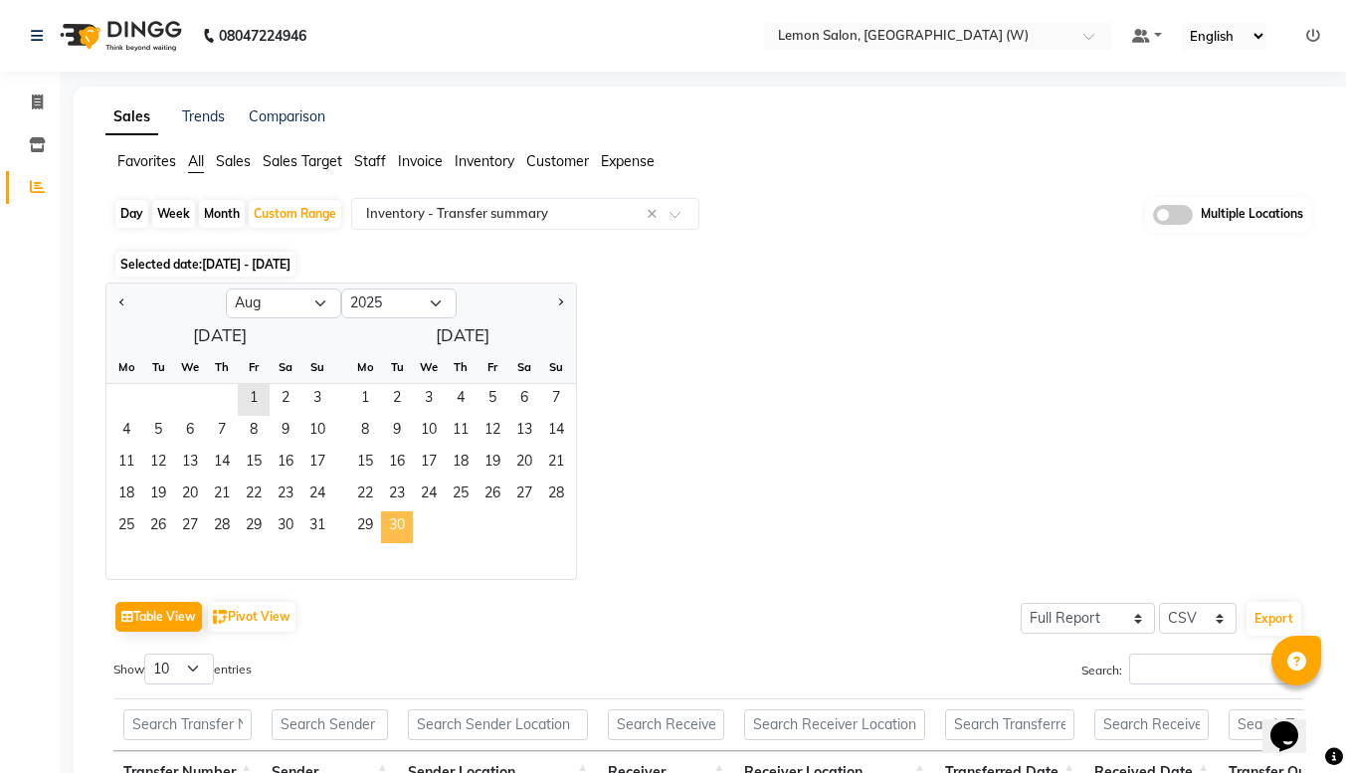
click at [391, 536] on span "30" at bounding box center [397, 528] width 32 height 32
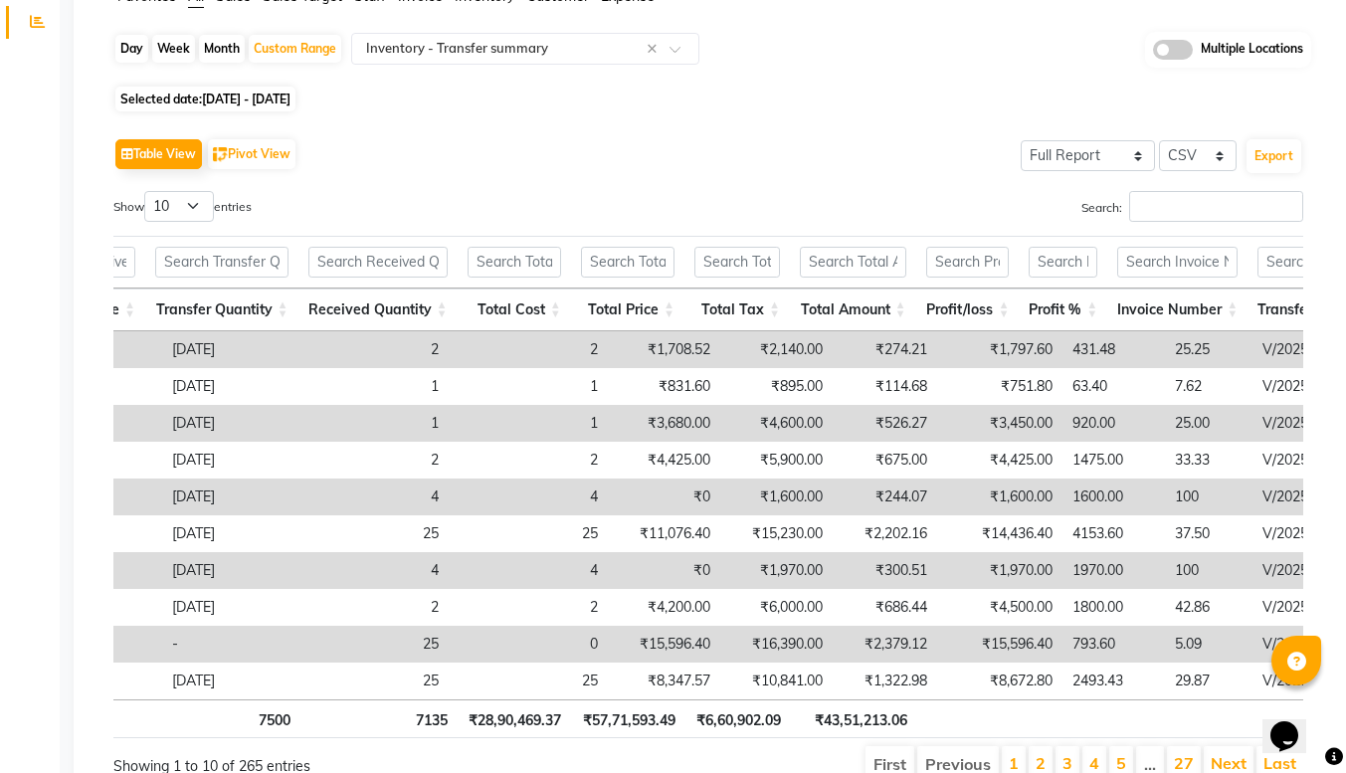
scroll to position [0, 1085]
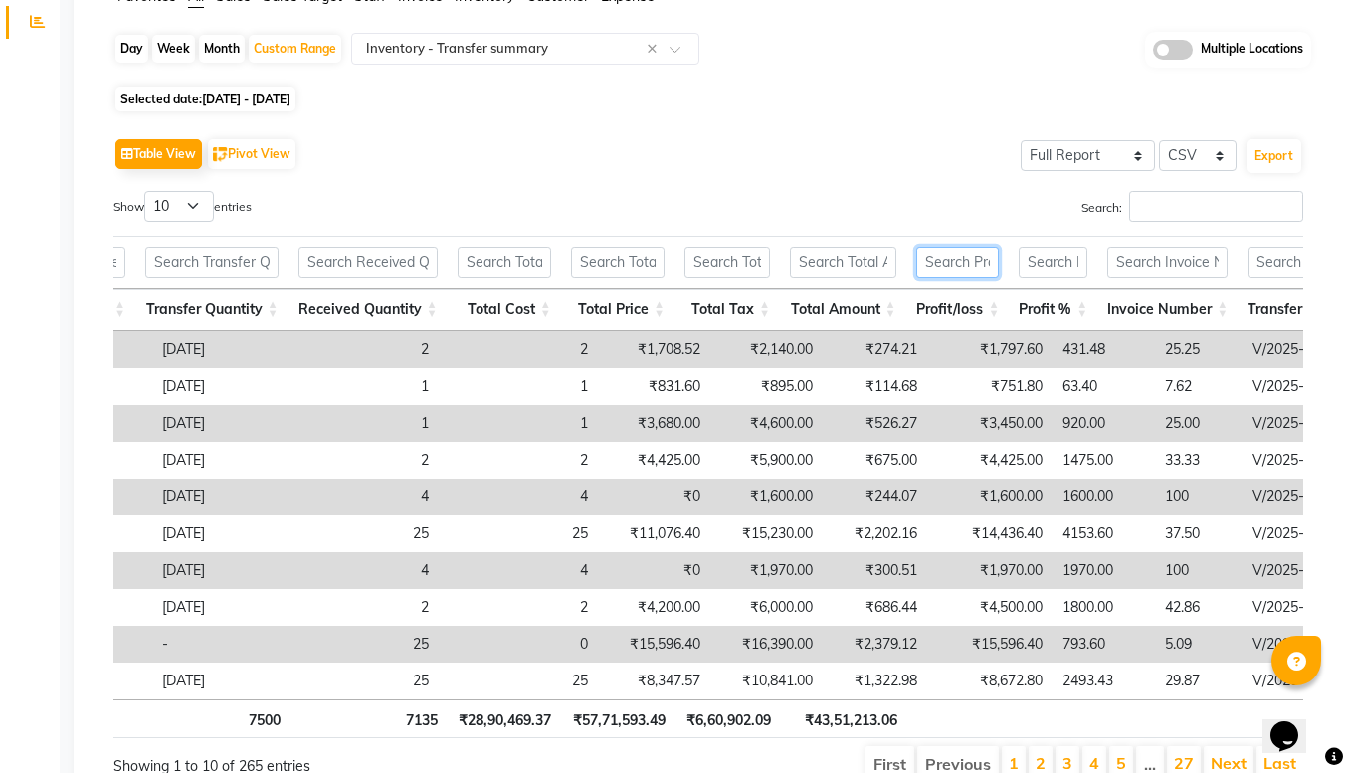
click at [930, 270] on input "text" at bounding box center [959, 262] width 84 height 31
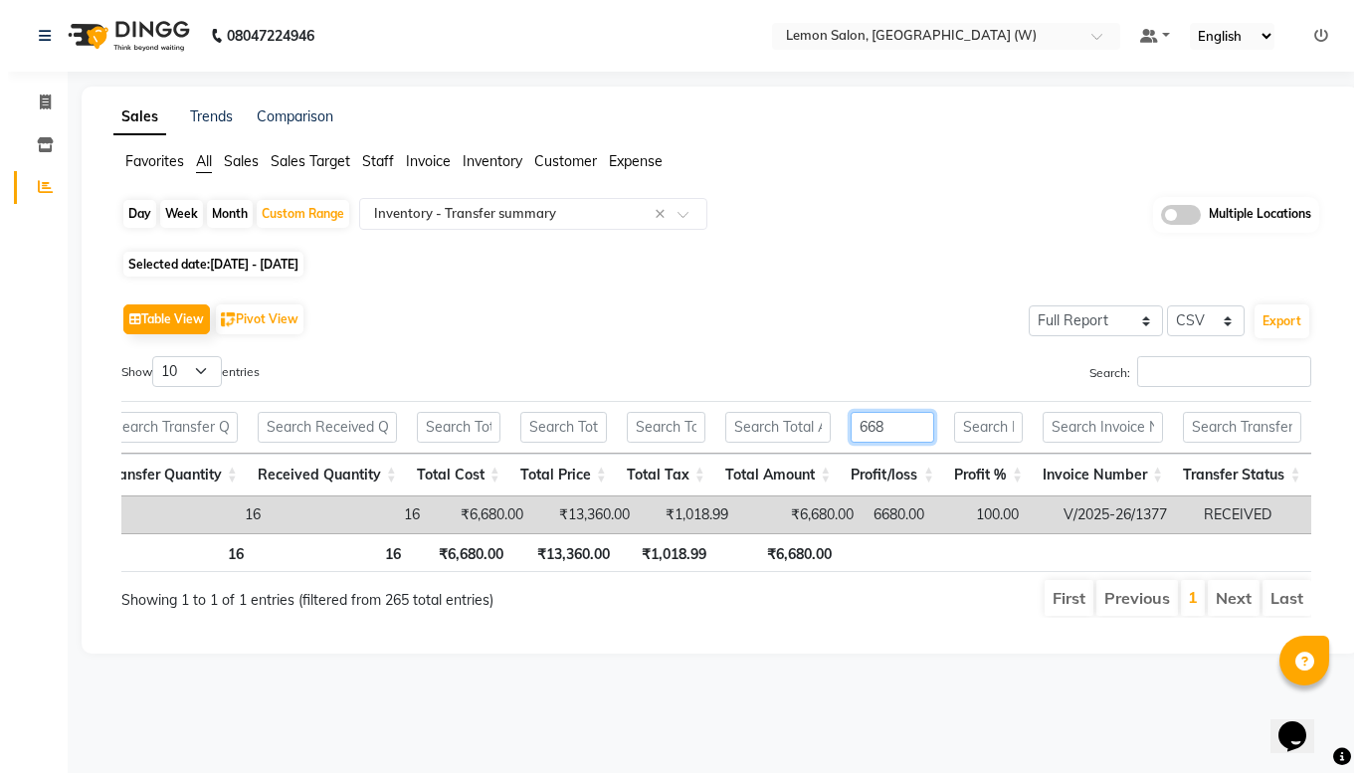
scroll to position [0, 1008]
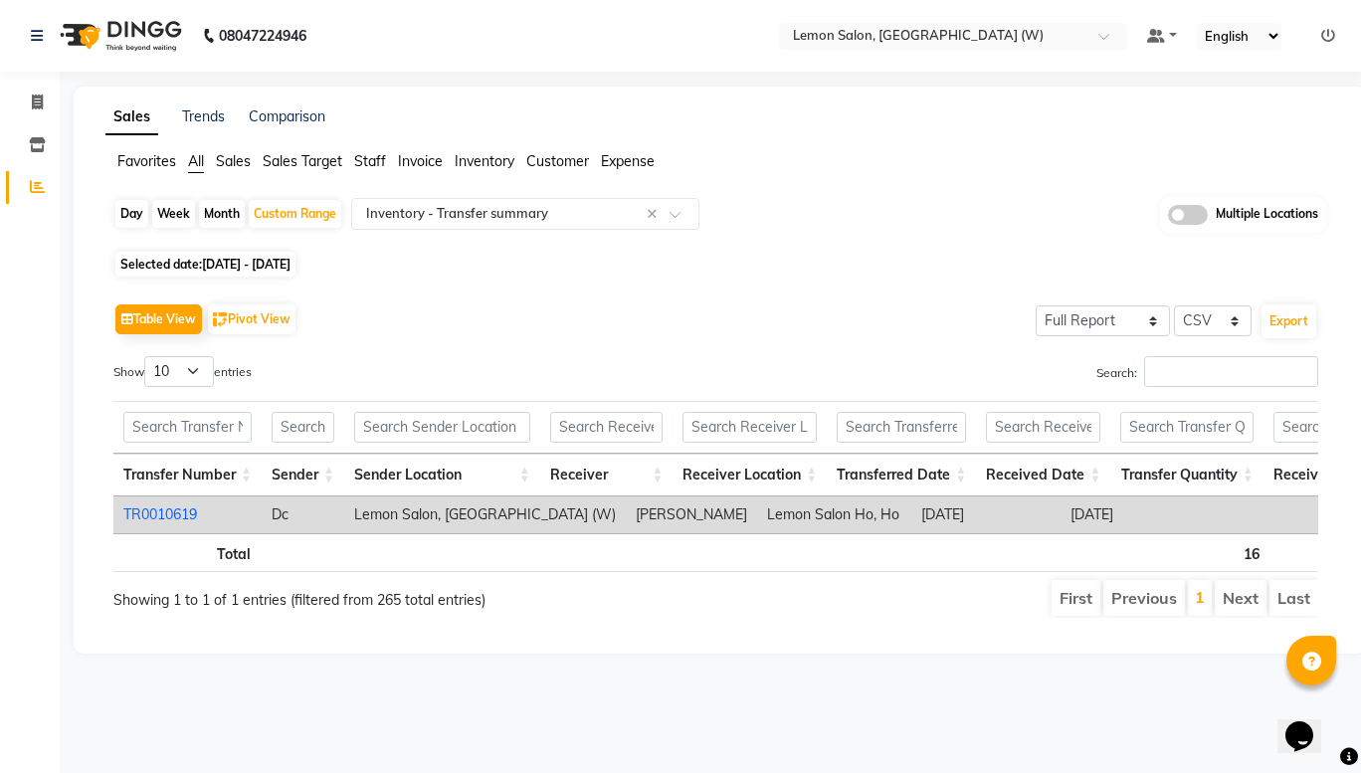
click at [169, 513] on link "TR0010619" at bounding box center [160, 515] width 74 height 18
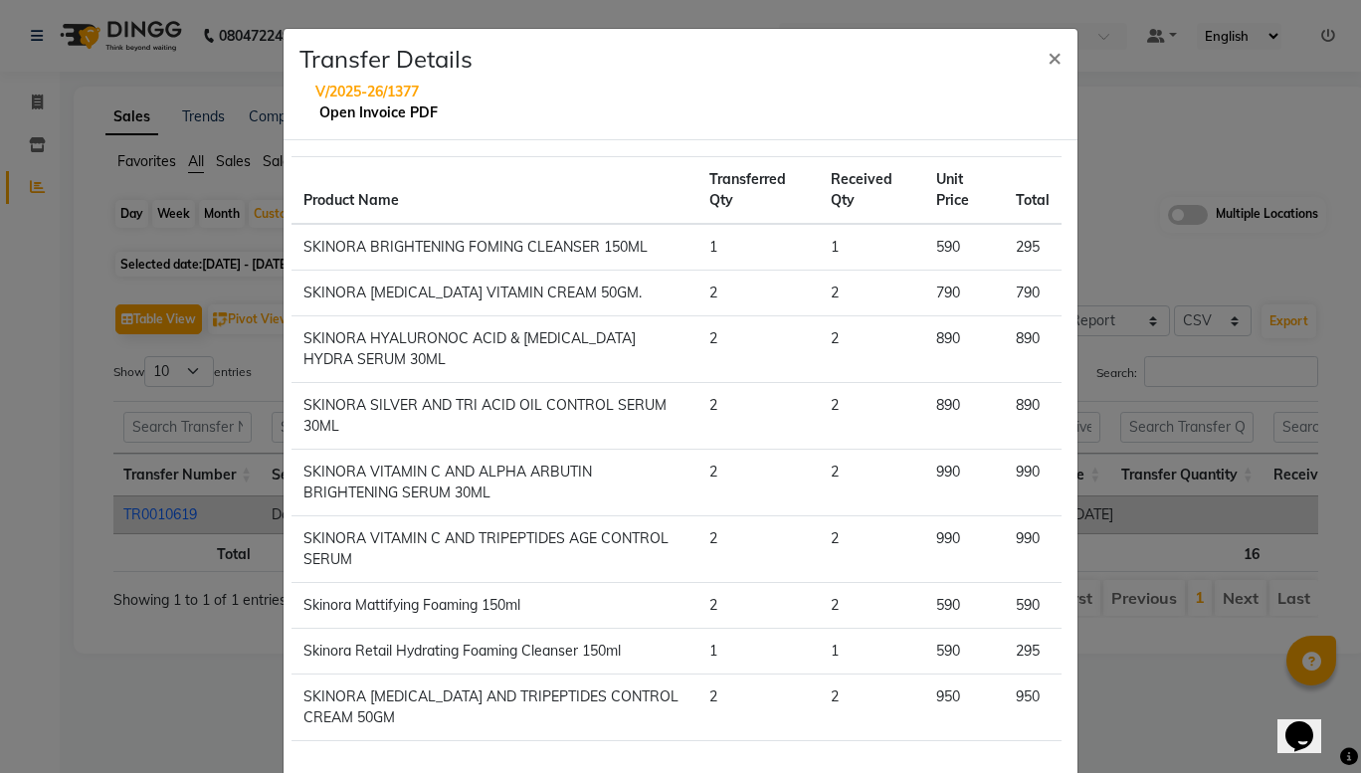
click at [379, 109] on link "Open Invoice PDF" at bounding box center [378, 112] width 118 height 18
click at [1038, 61] on button "×" at bounding box center [1055, 57] width 46 height 56
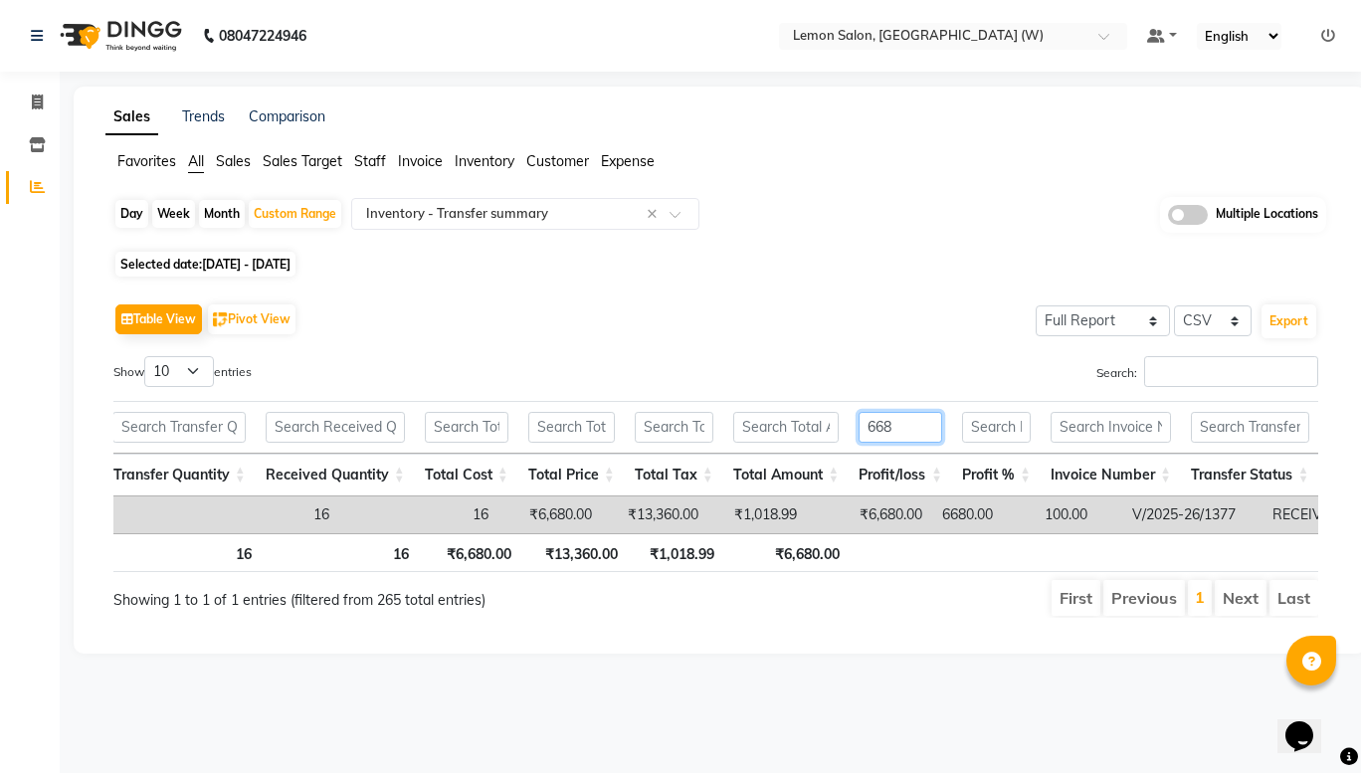
click at [916, 427] on input "668" at bounding box center [901, 427] width 84 height 31
type input "6"
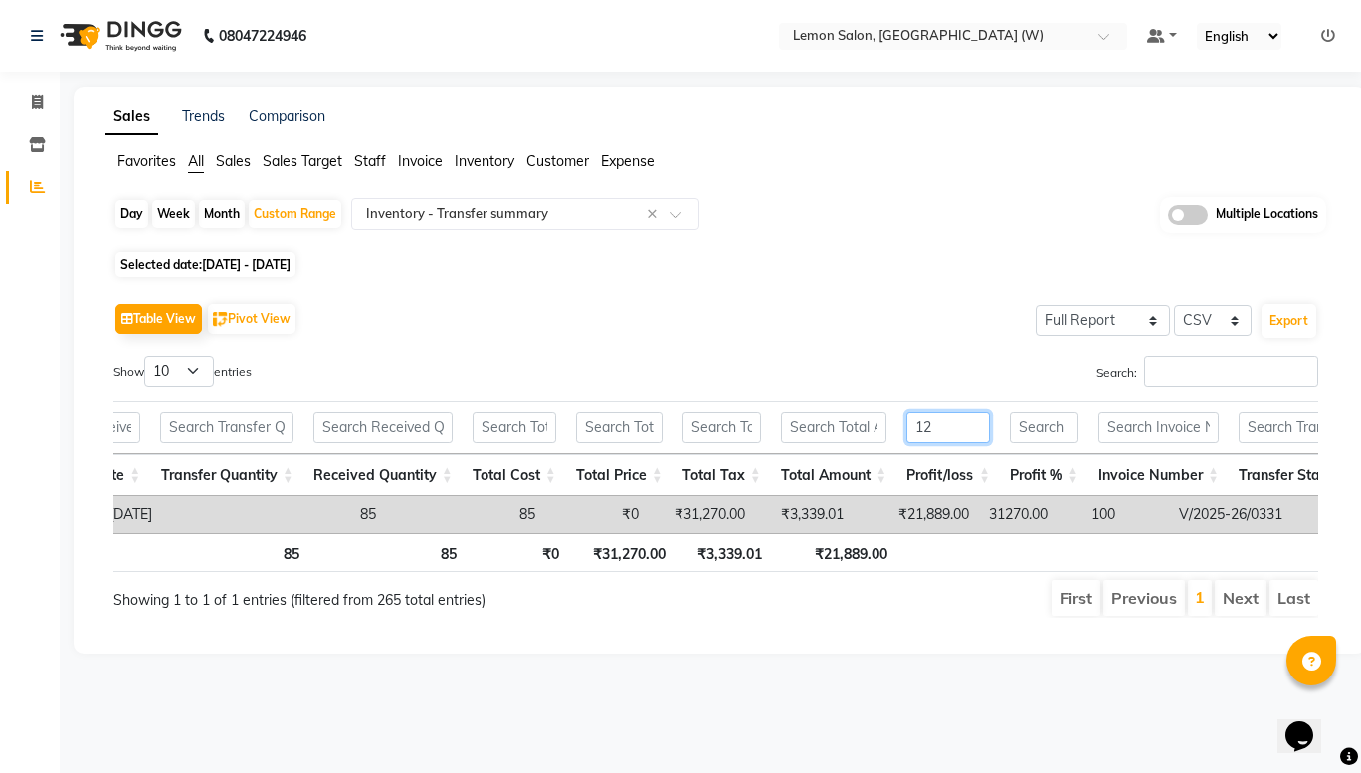
type input "1"
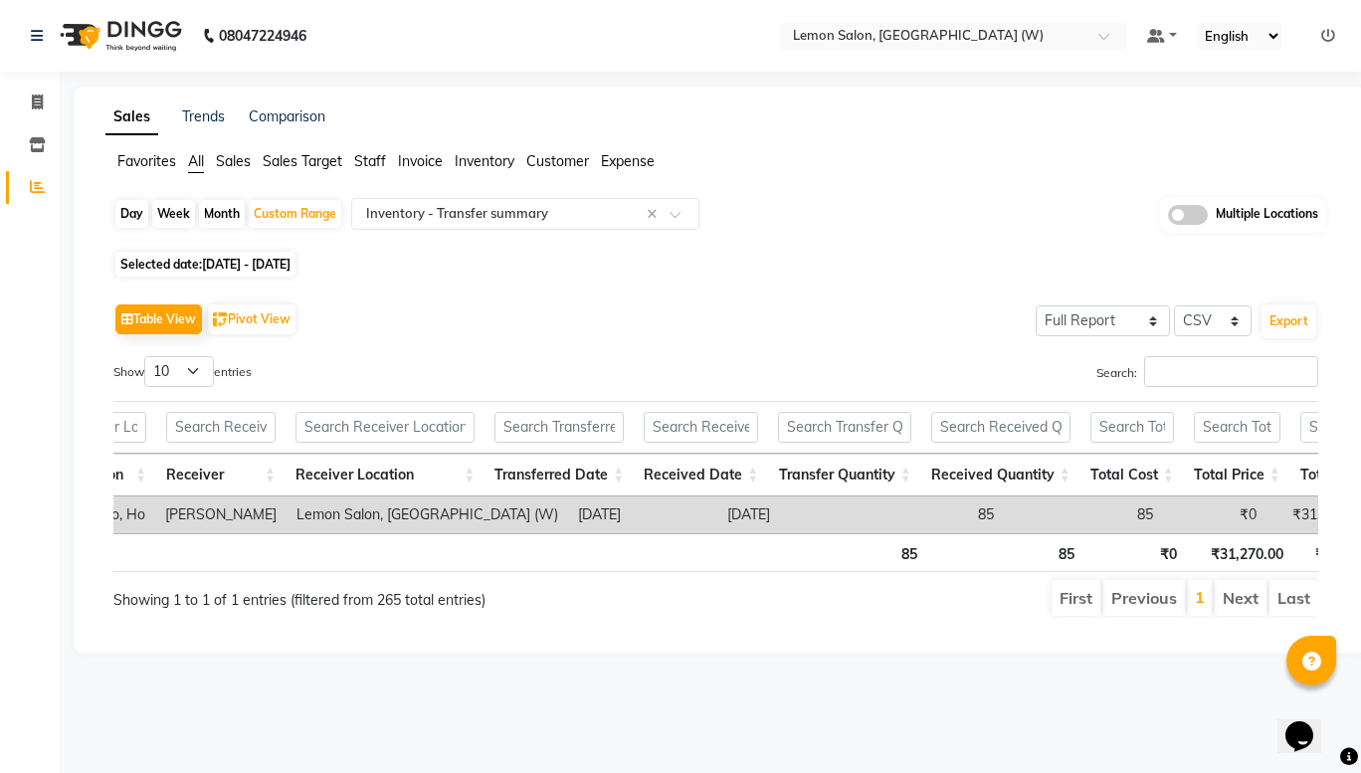
scroll to position [0, 325]
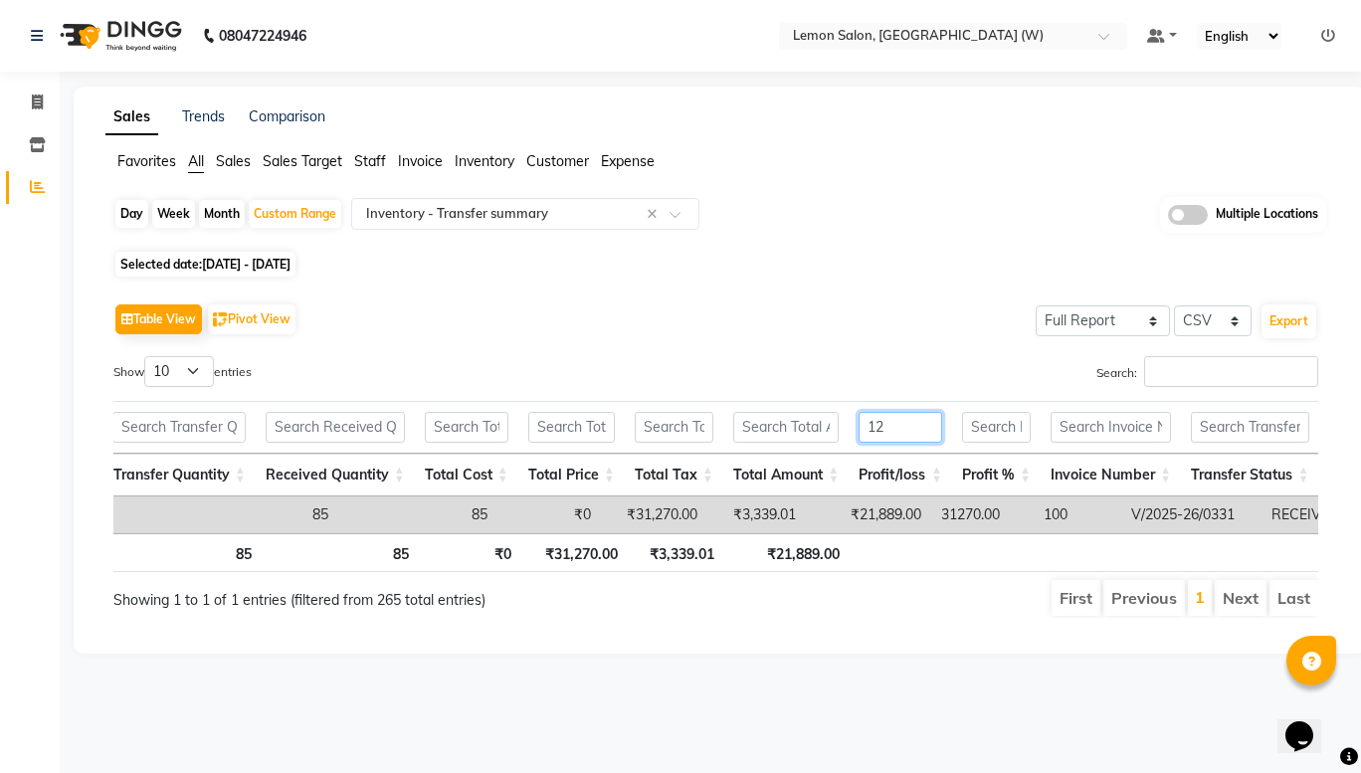
type input "1"
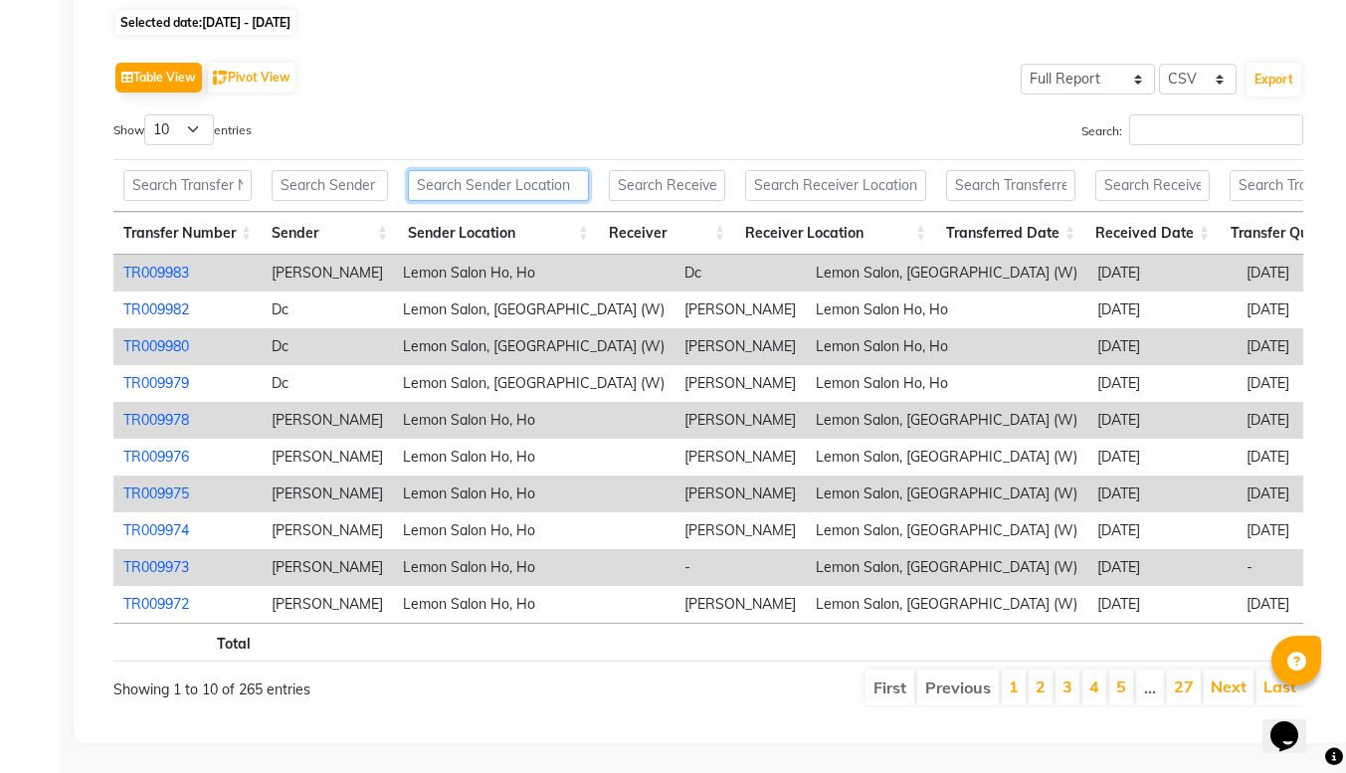
click at [478, 170] on input "text" at bounding box center [498, 185] width 181 height 31
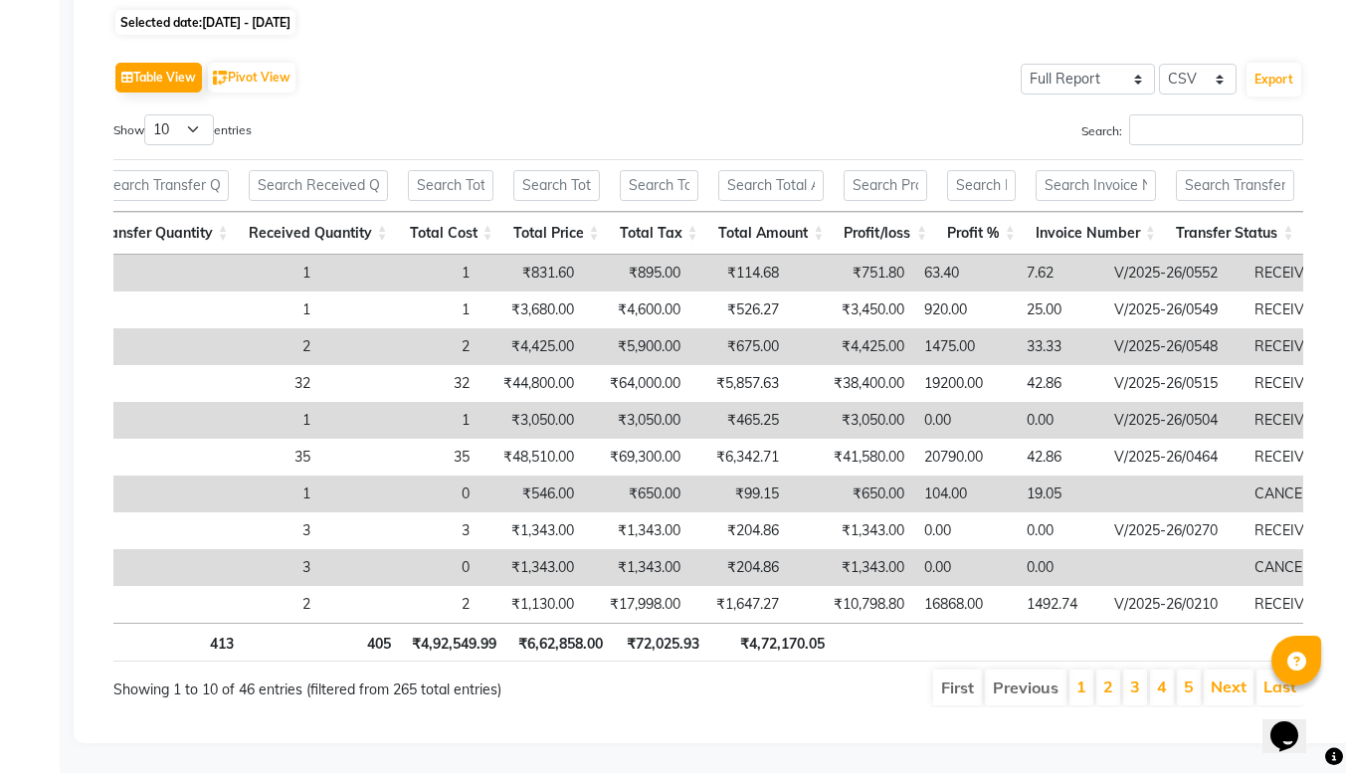
type input "gore"
click at [1205, 170] on input "text" at bounding box center [1235, 185] width 118 height 31
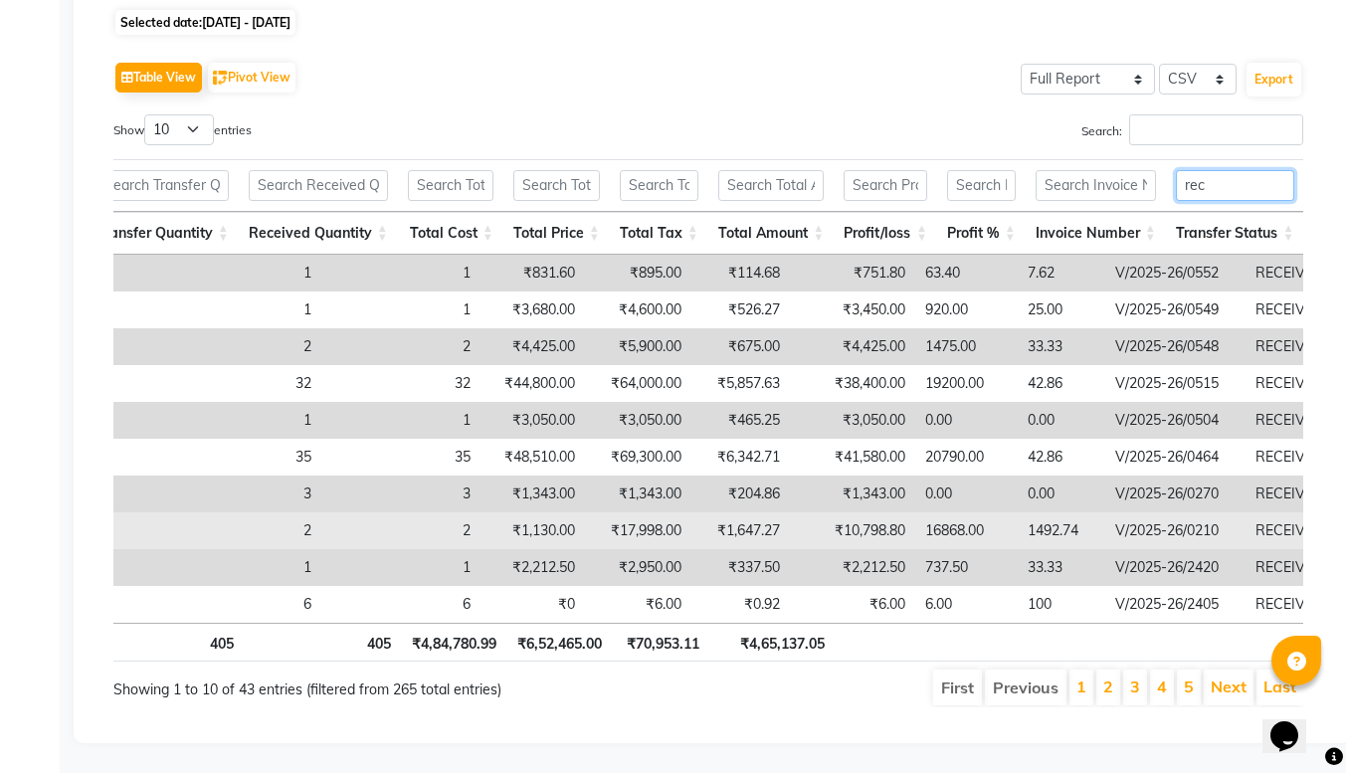
type input "rec"
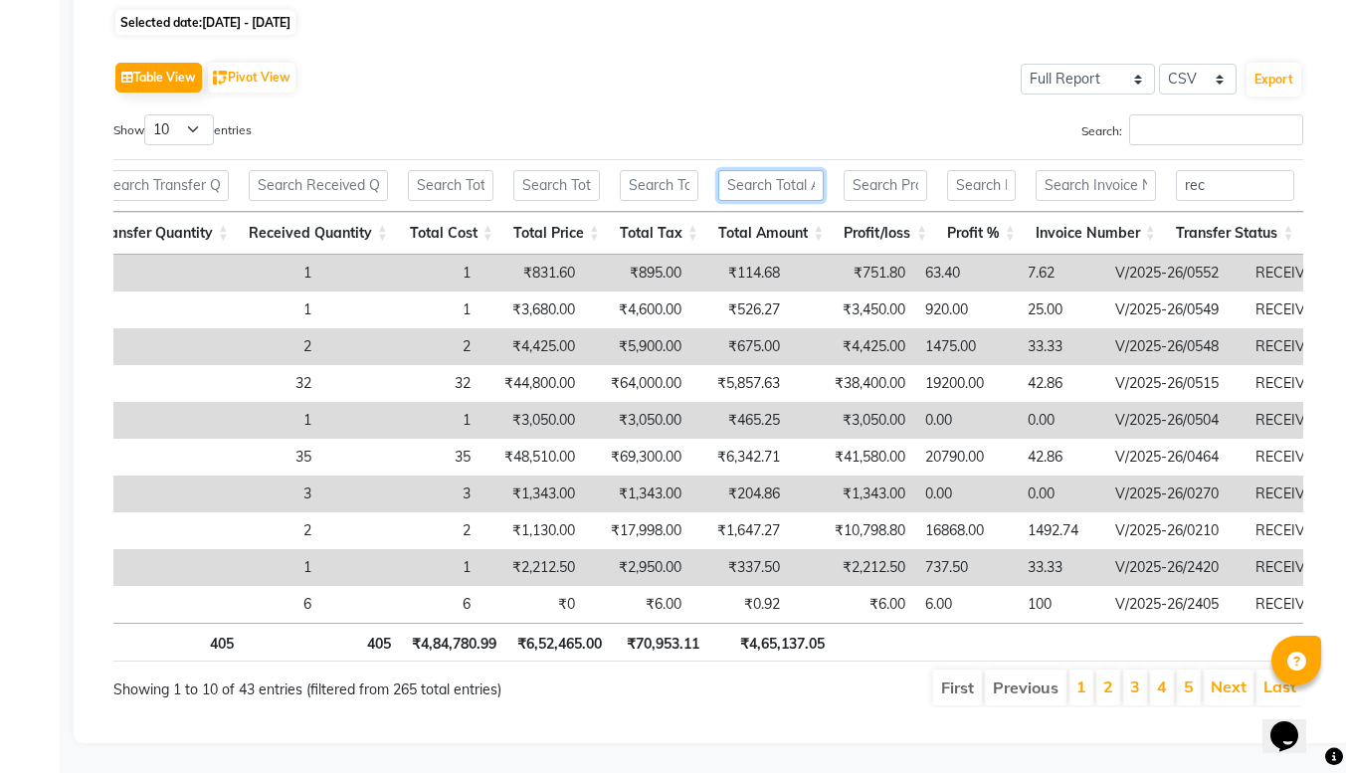
click at [775, 170] on input "text" at bounding box center [771, 185] width 106 height 31
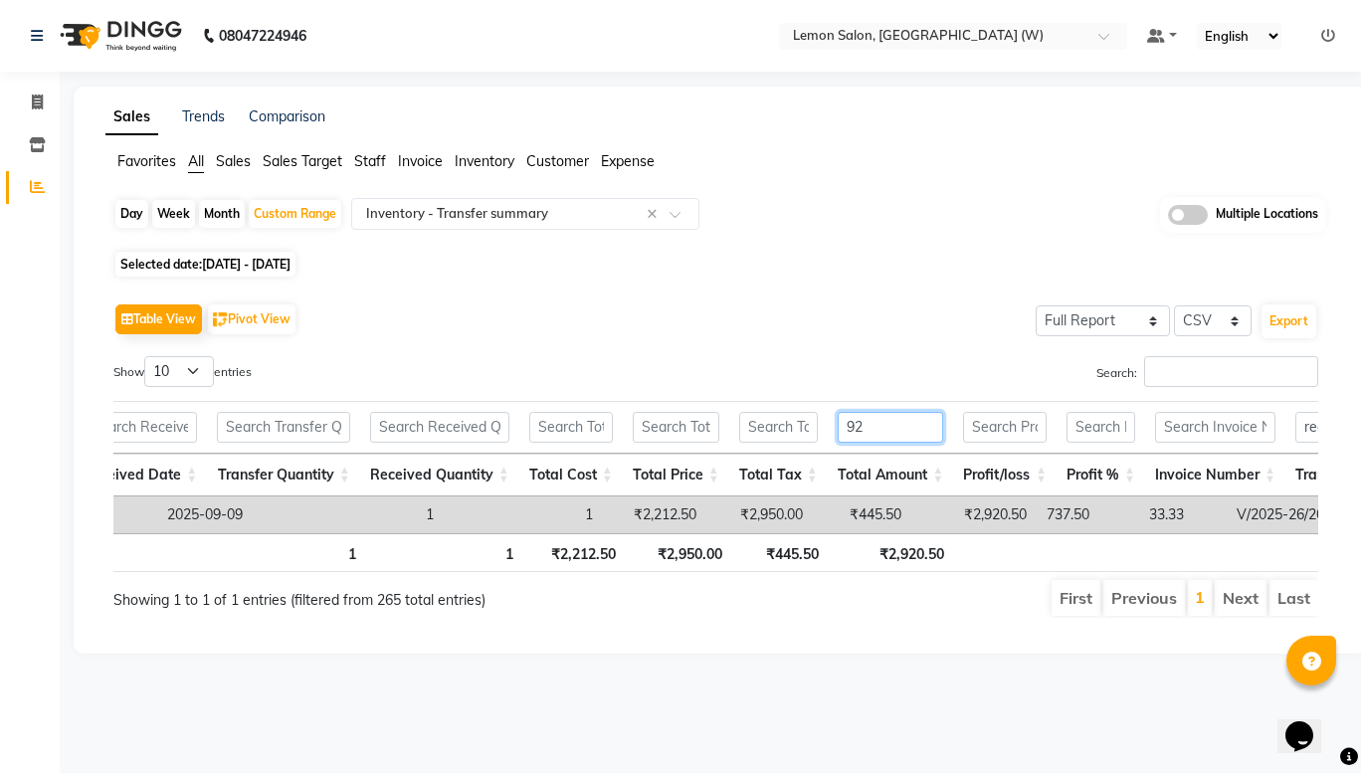
type input "9"
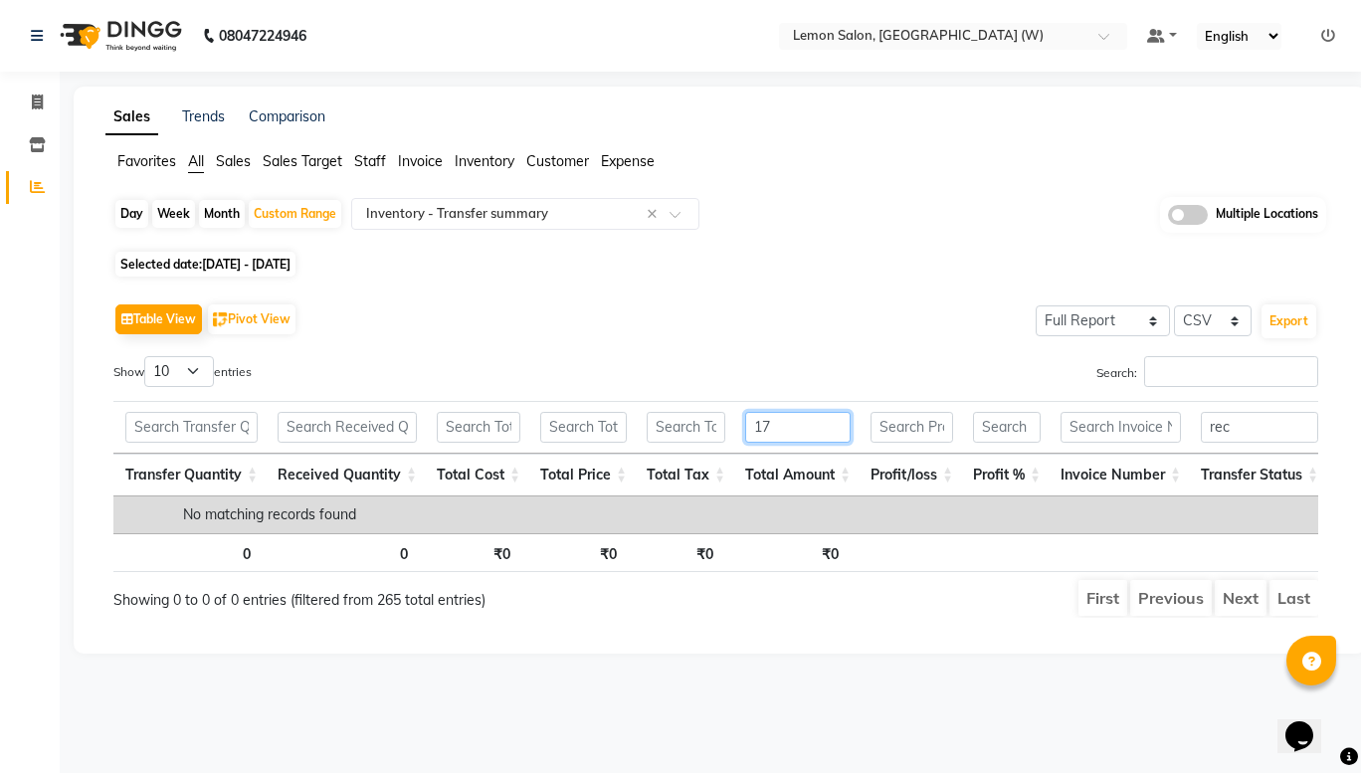
type input "1"
type input "4"
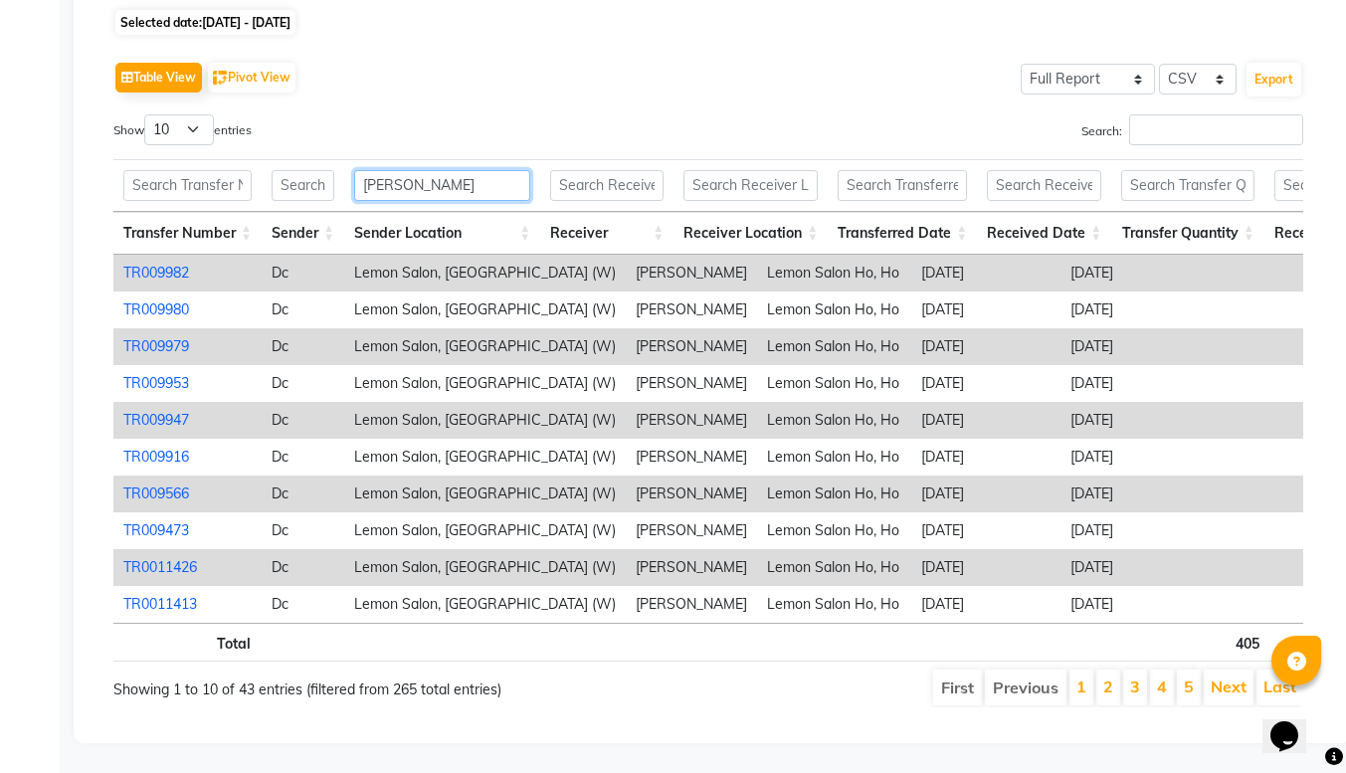
click at [396, 170] on input "gore" at bounding box center [442, 185] width 176 height 31
type input "g"
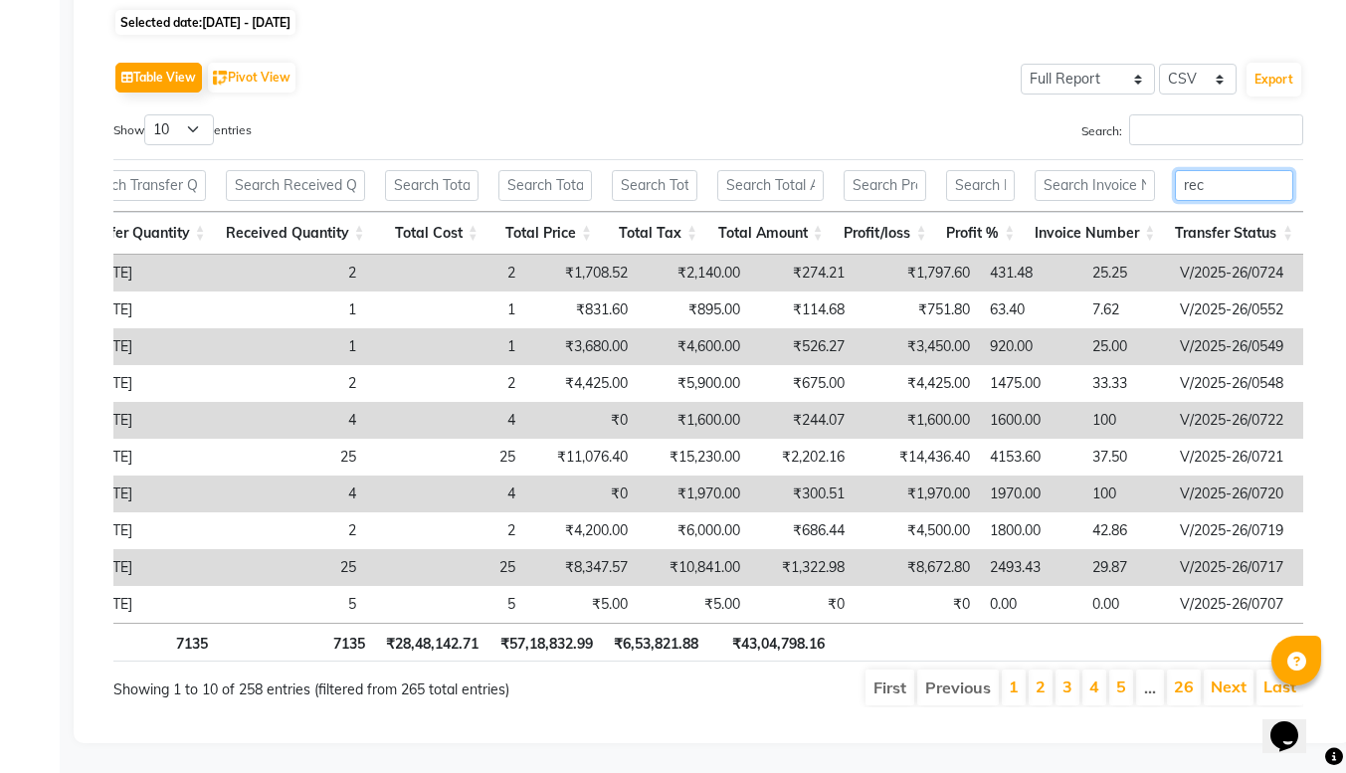
click at [1246, 170] on input "rec" at bounding box center [1234, 185] width 118 height 31
type input "r"
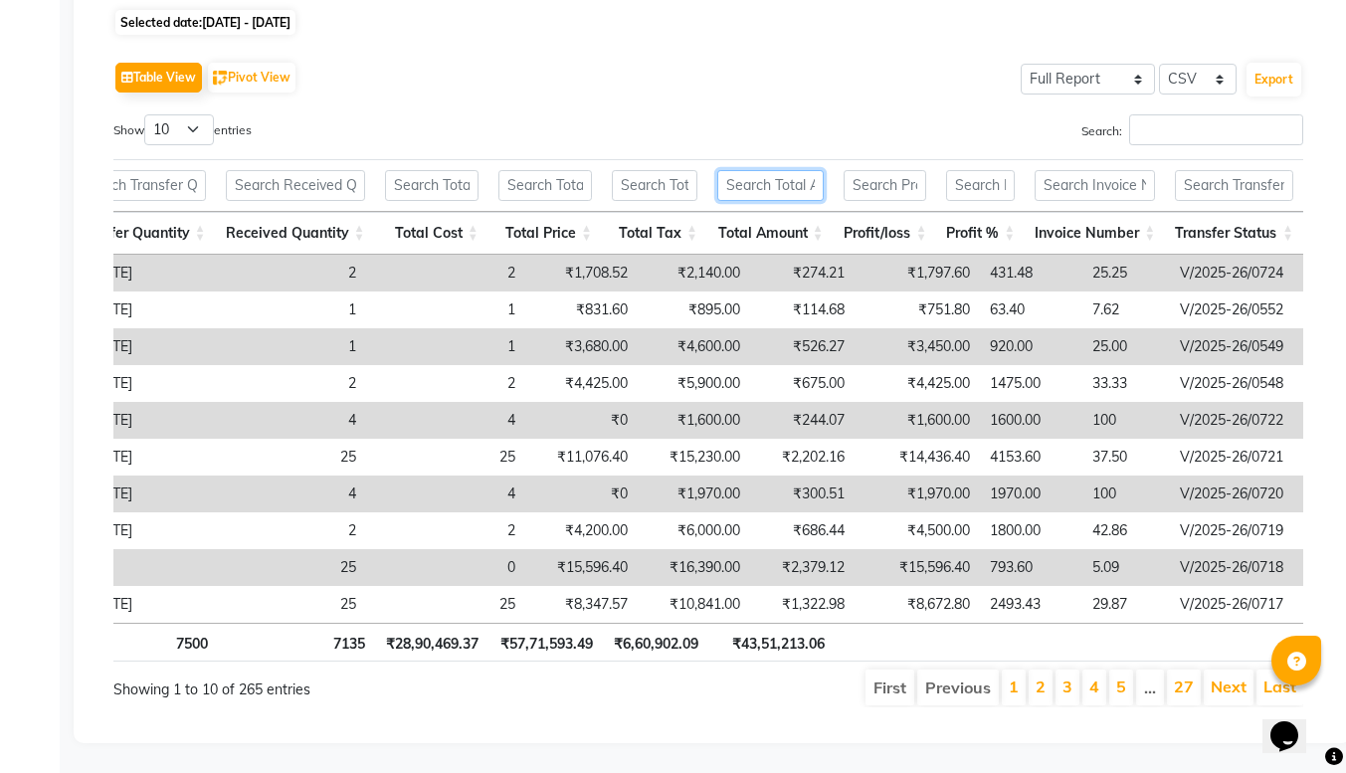
click at [755, 170] on input "text" at bounding box center [770, 185] width 106 height 31
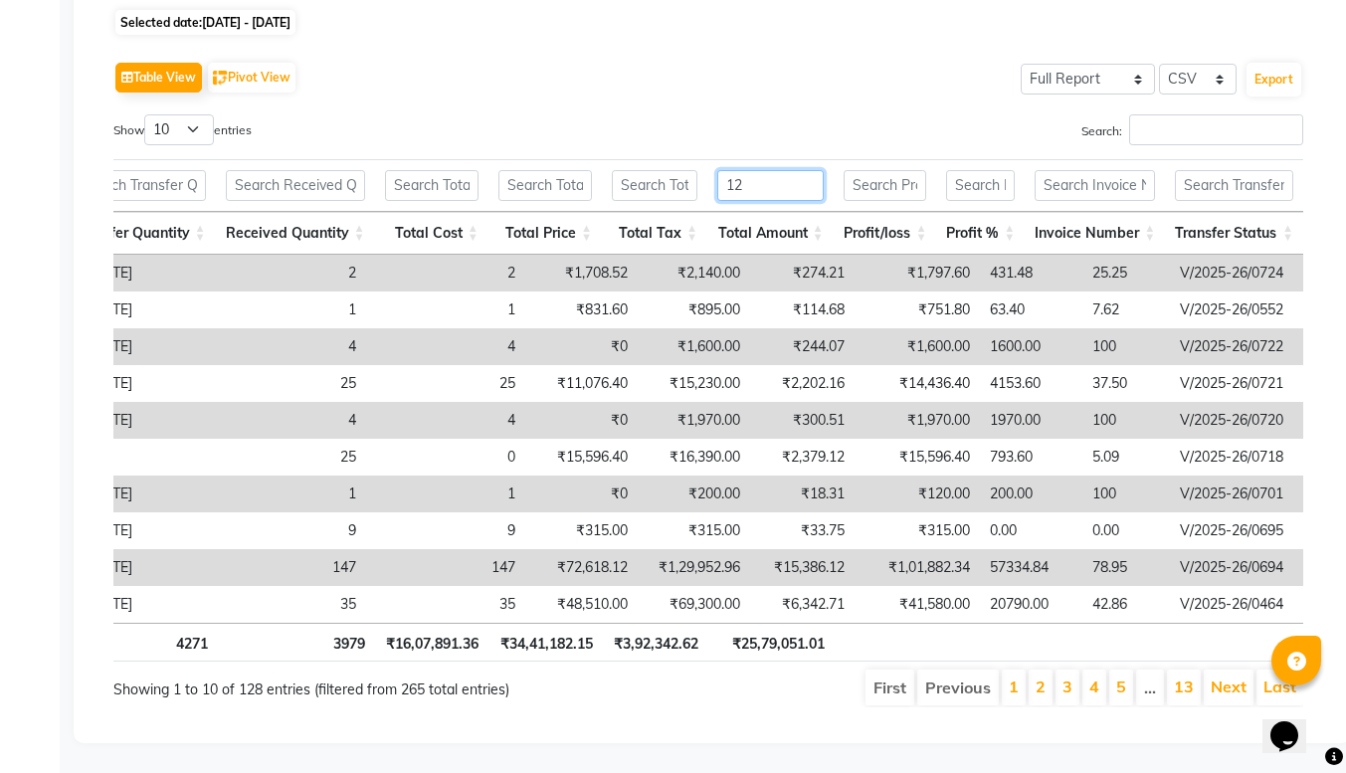
scroll to position [0, 1131]
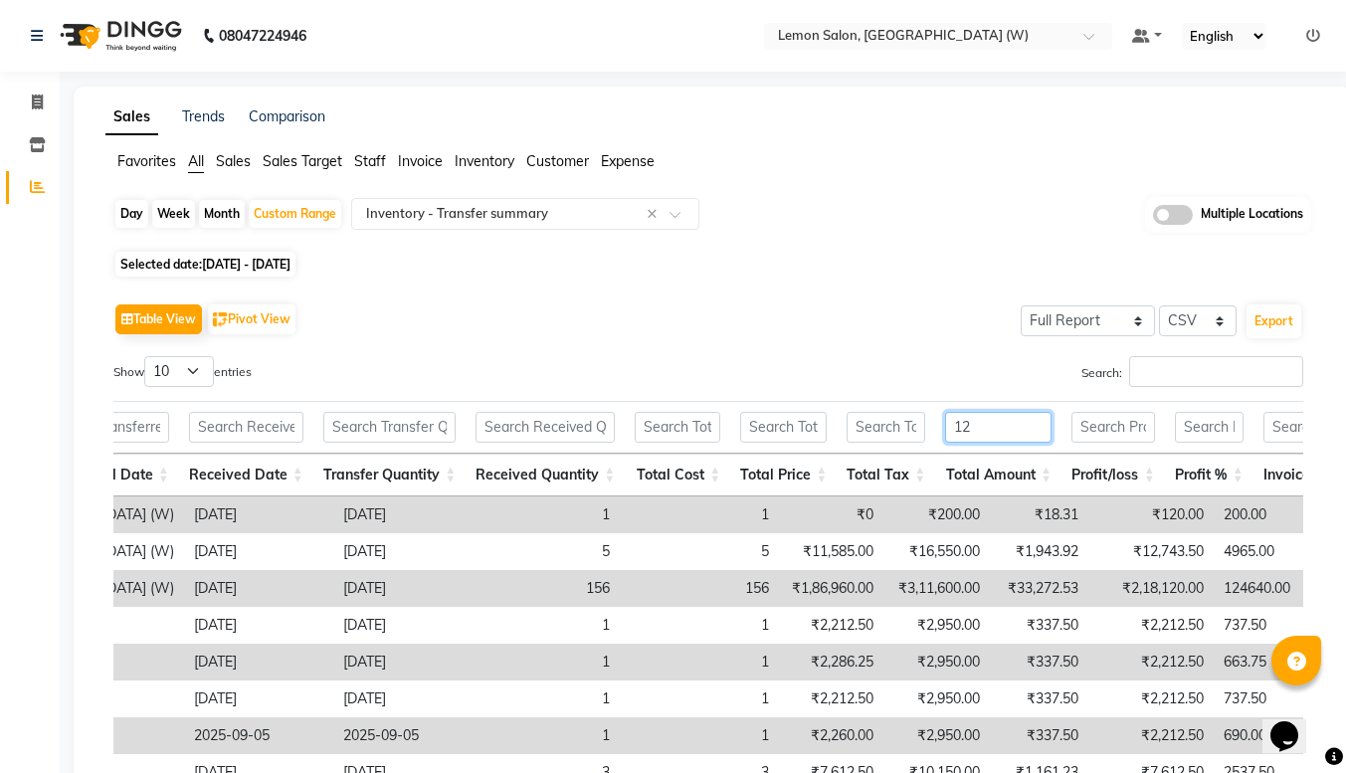
type input "1"
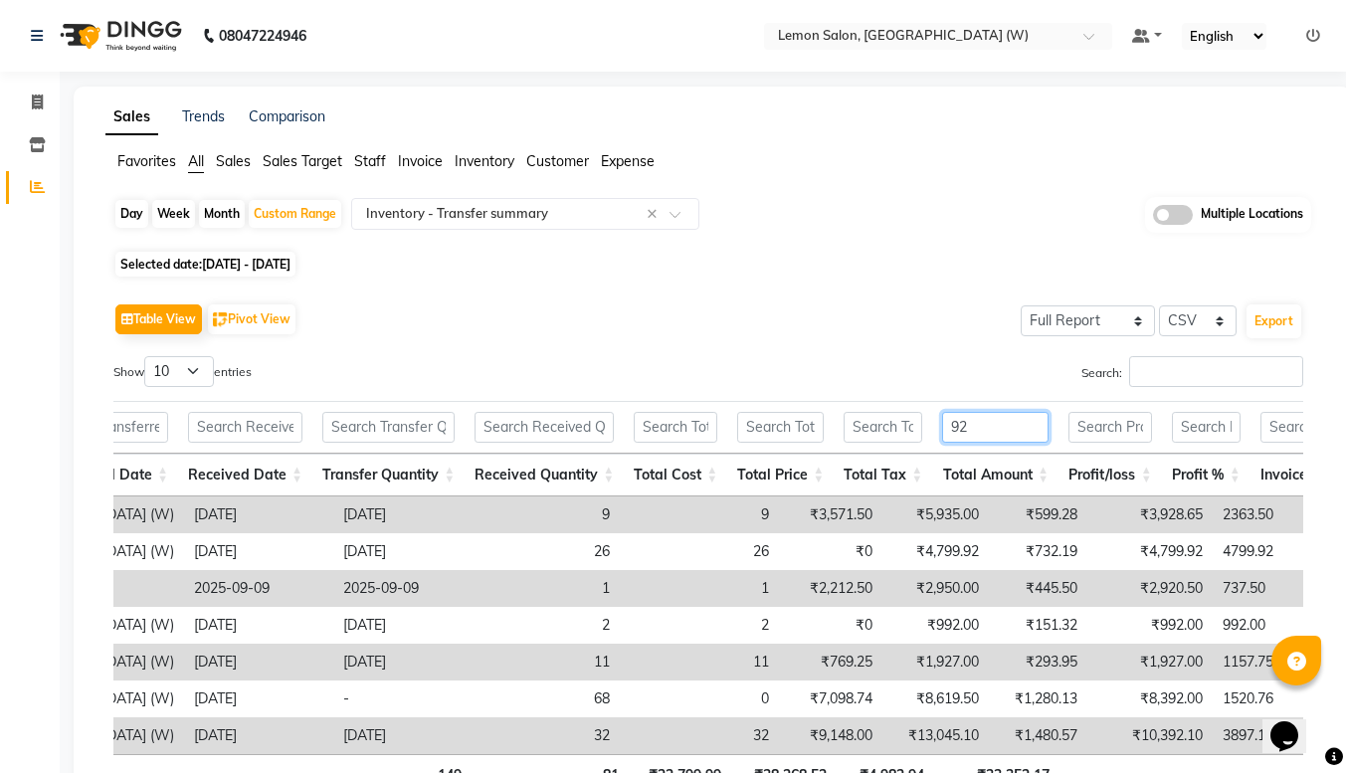
type input "9"
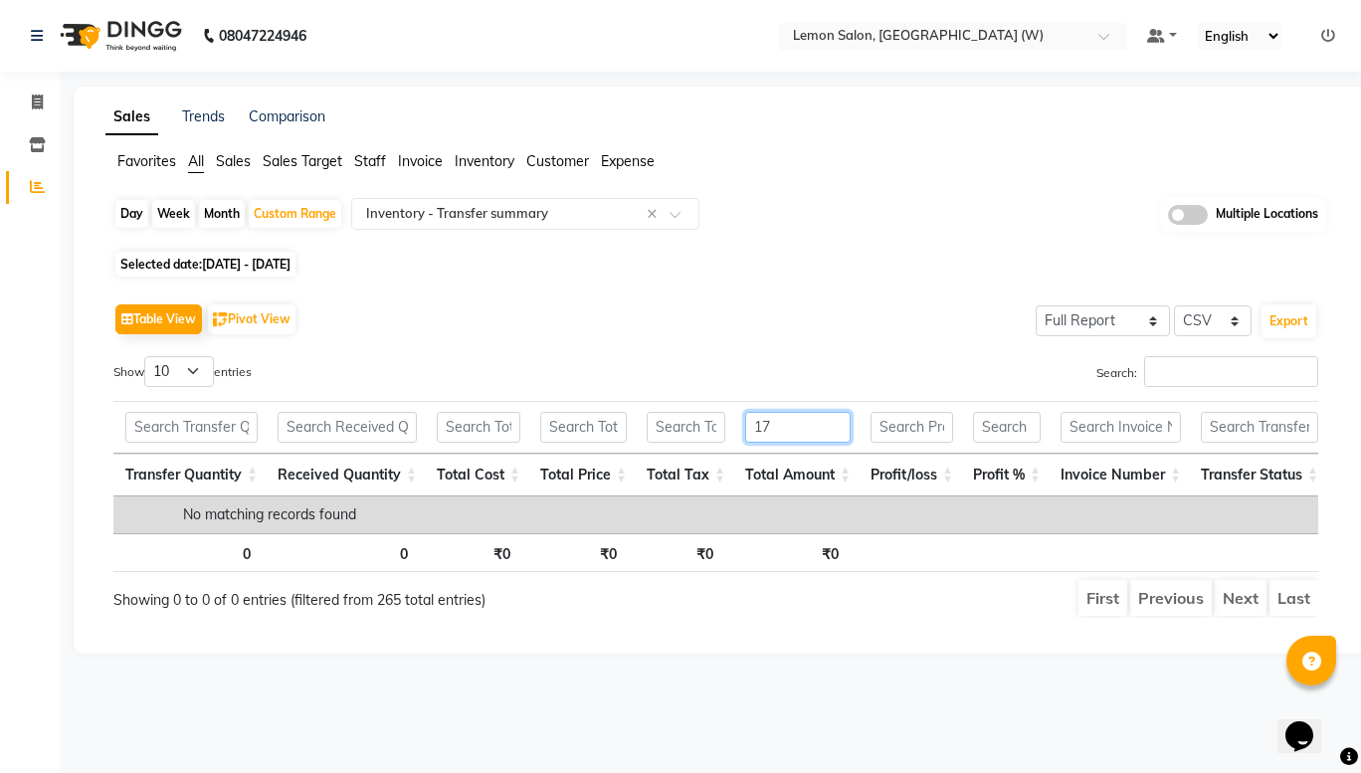
type input "1"
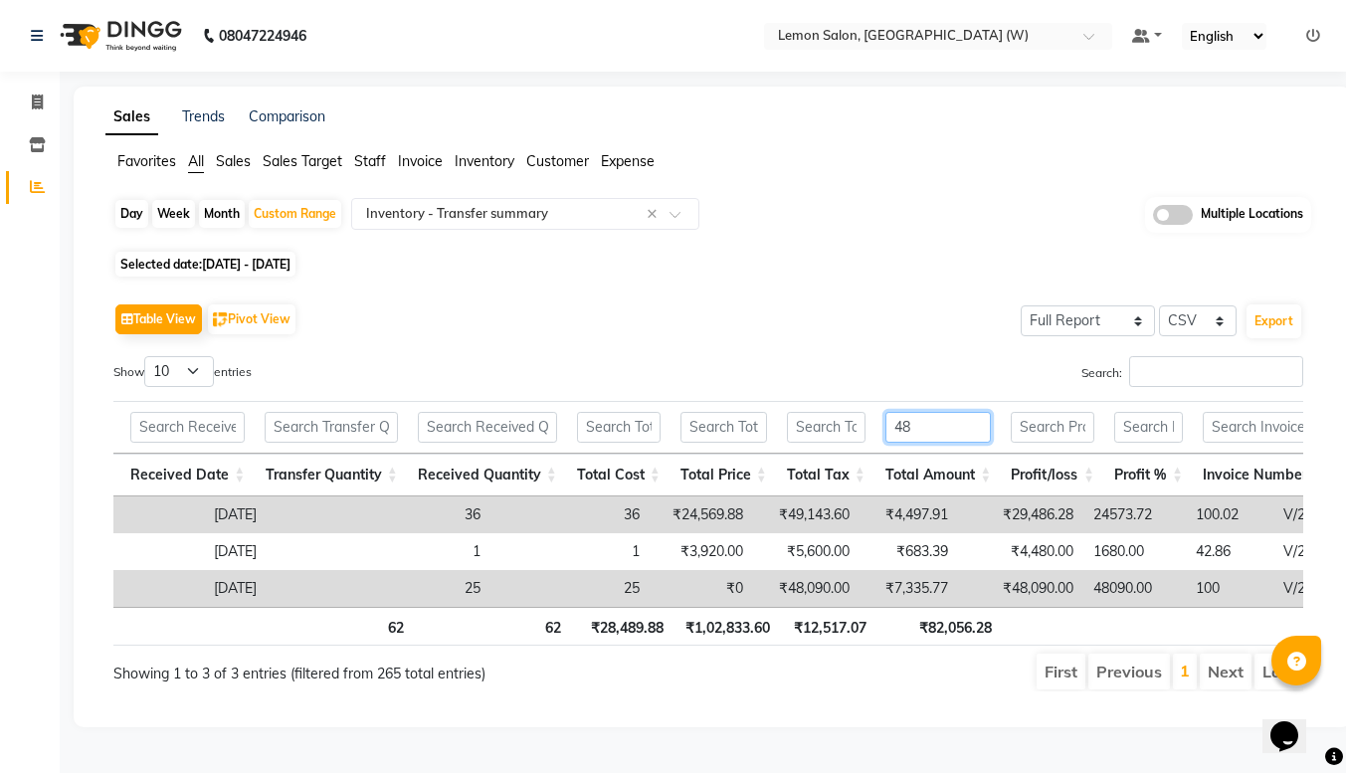
type input "4"
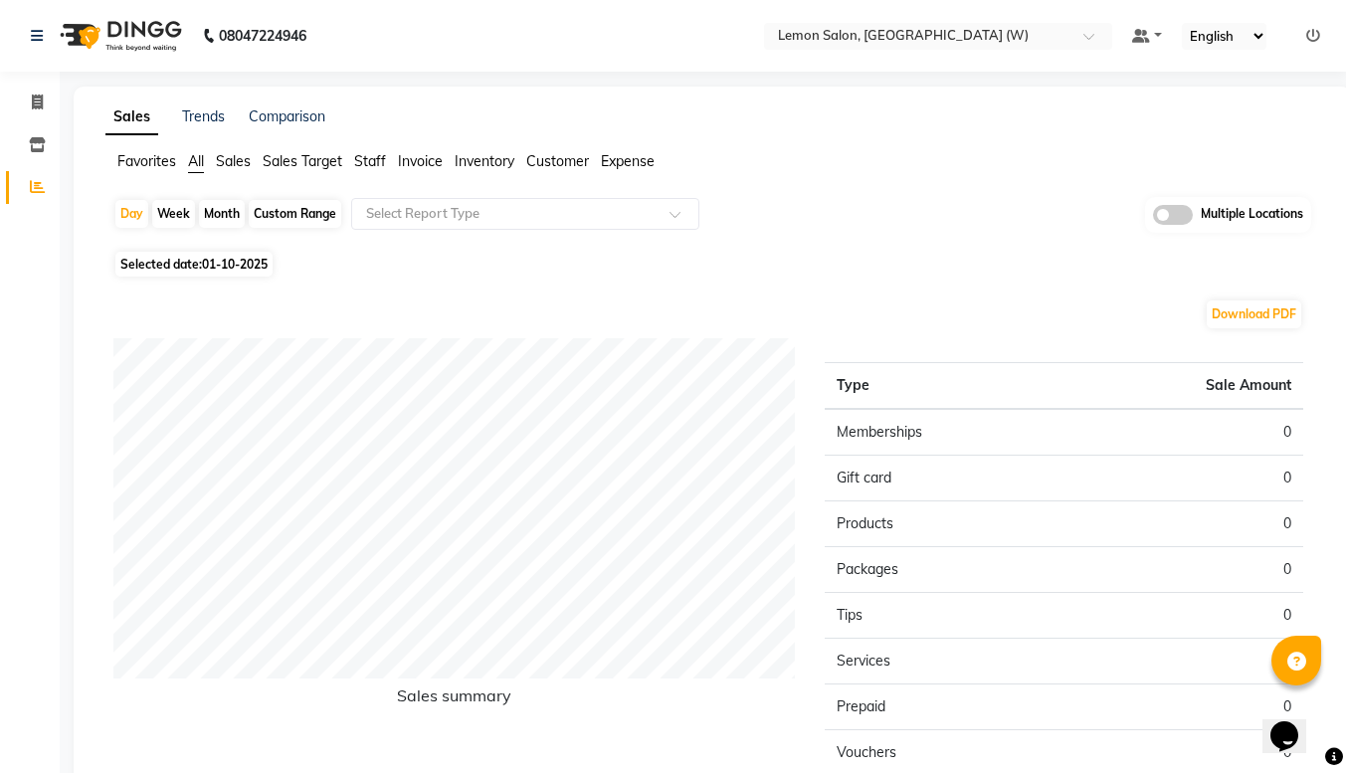
click at [270, 222] on div "Custom Range" at bounding box center [295, 214] width 93 height 28
select select "10"
select select "2025"
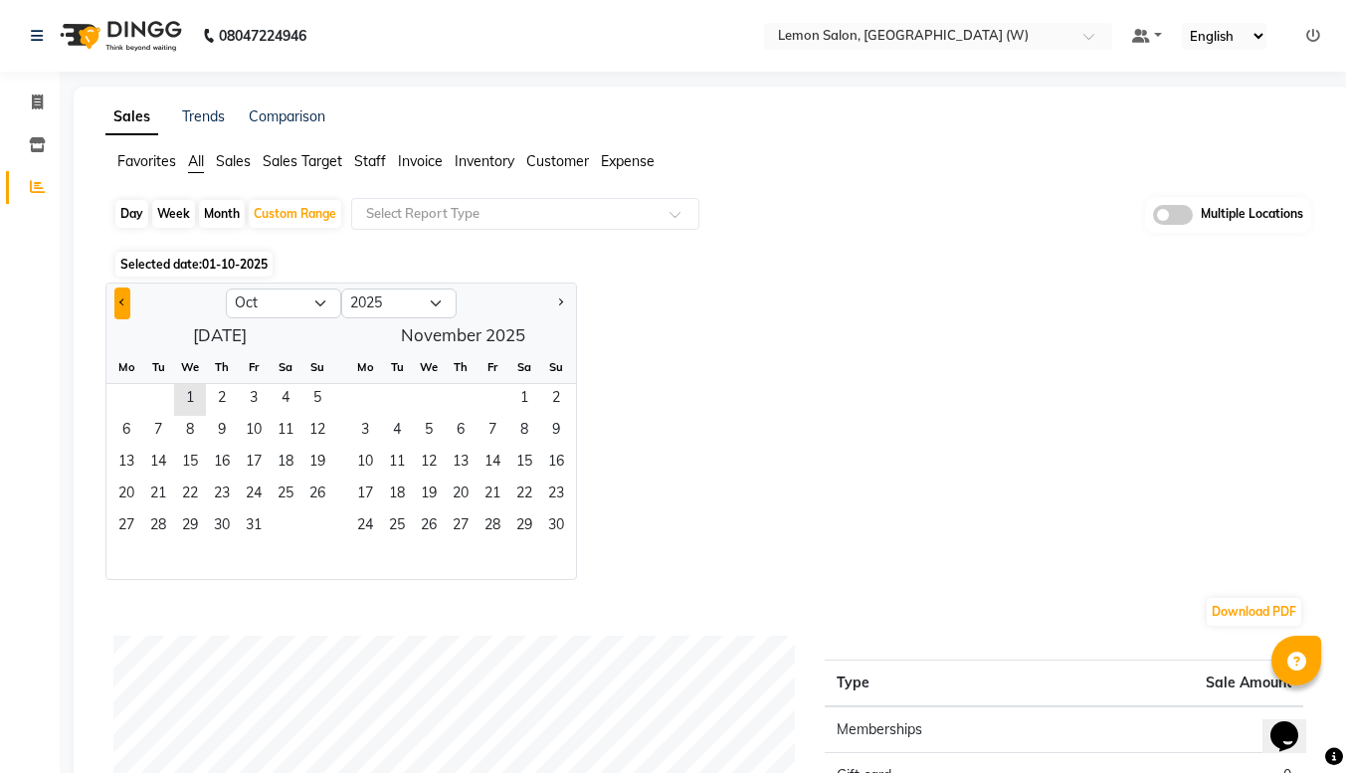
click at [120, 305] on span "Previous month" at bounding box center [122, 302] width 7 height 7
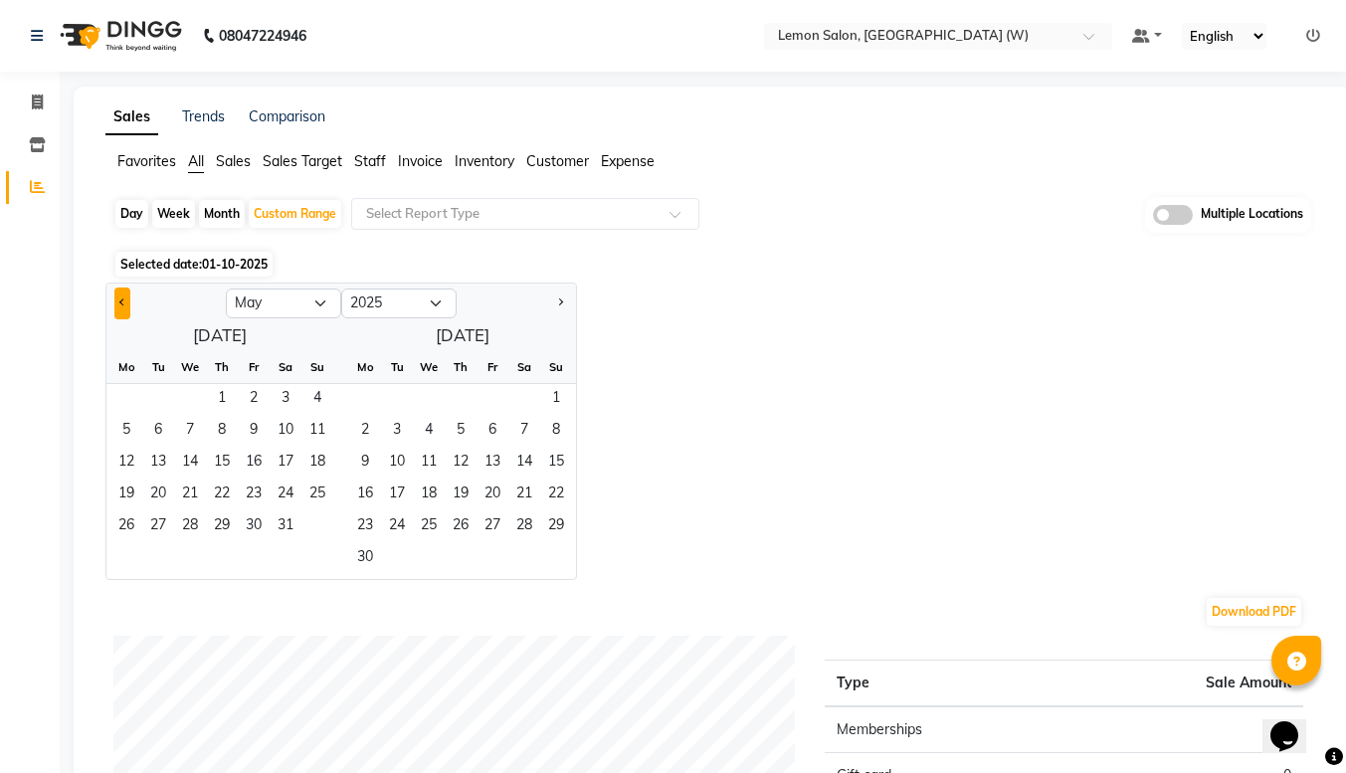
click at [120, 305] on span "Previous month" at bounding box center [122, 302] width 7 height 7
click at [158, 405] on span "1" at bounding box center [158, 400] width 32 height 32
click at [562, 307] on button "Next month" at bounding box center [560, 304] width 16 height 32
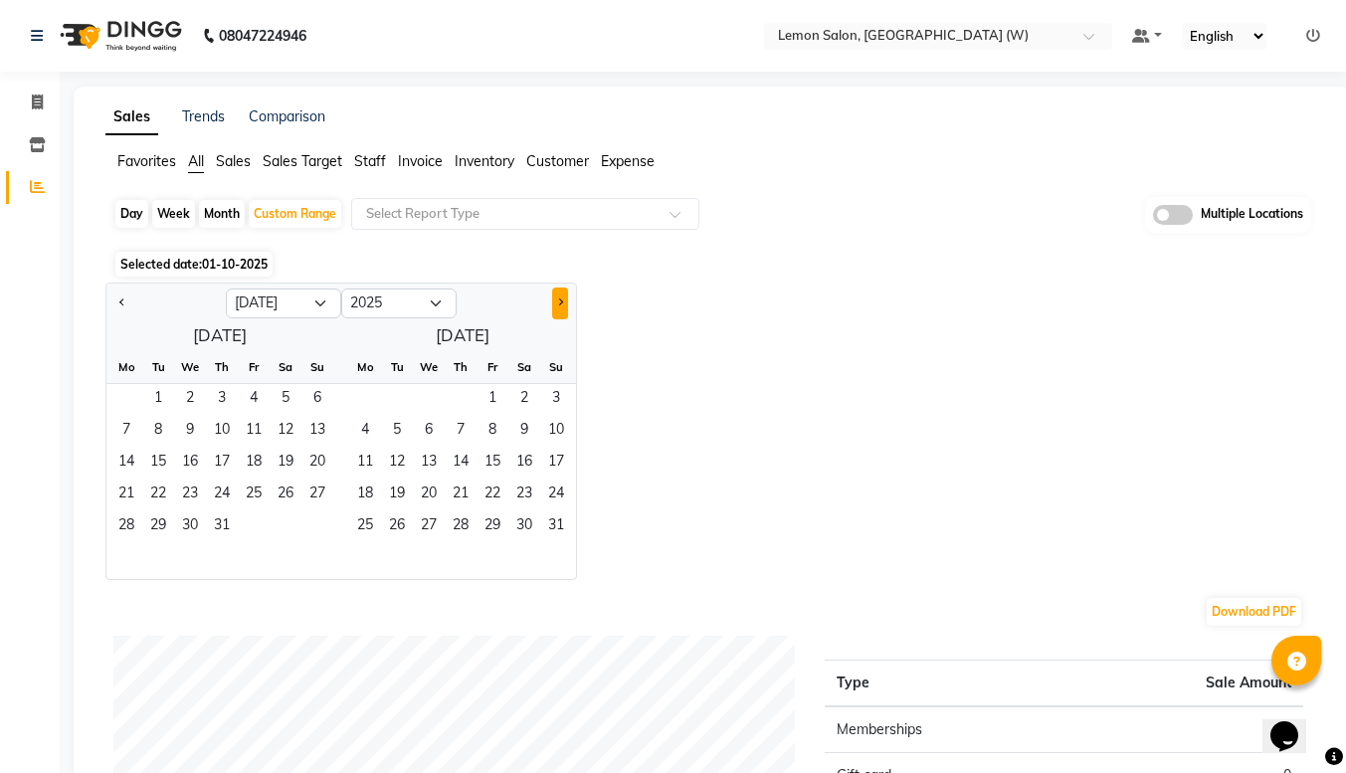
click at [562, 307] on button "Next month" at bounding box center [560, 304] width 16 height 32
select select "8"
click at [407, 521] on span "30" at bounding box center [397, 528] width 32 height 32
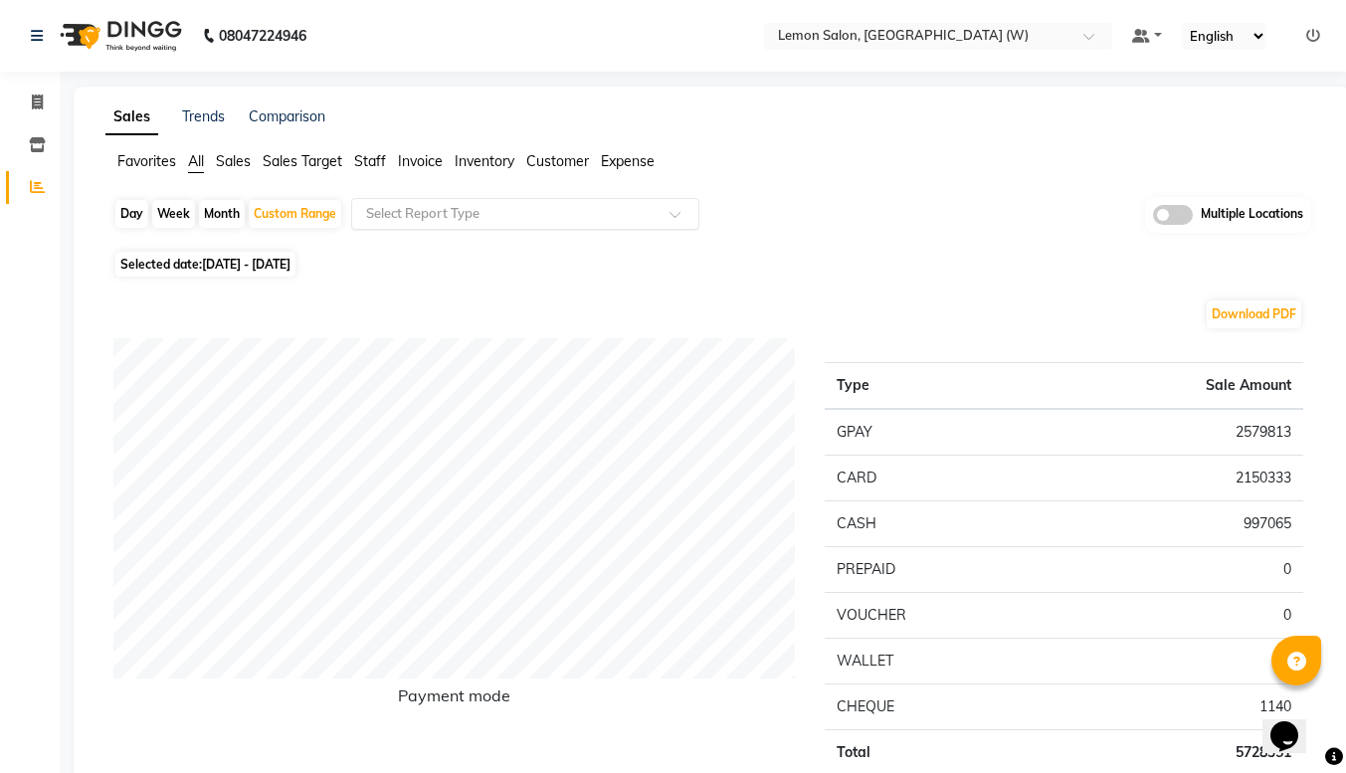
click at [467, 217] on input "text" at bounding box center [505, 214] width 287 height 20
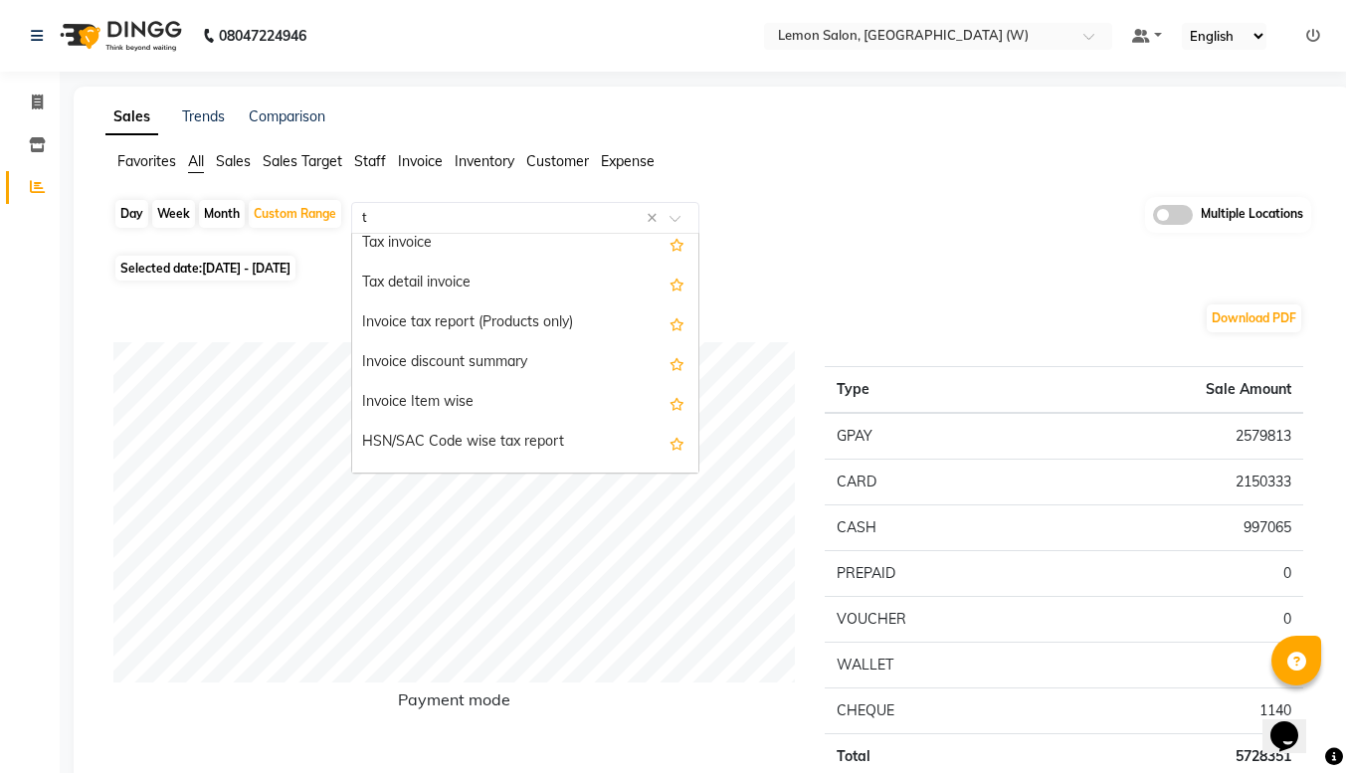
scroll to position [893, 0]
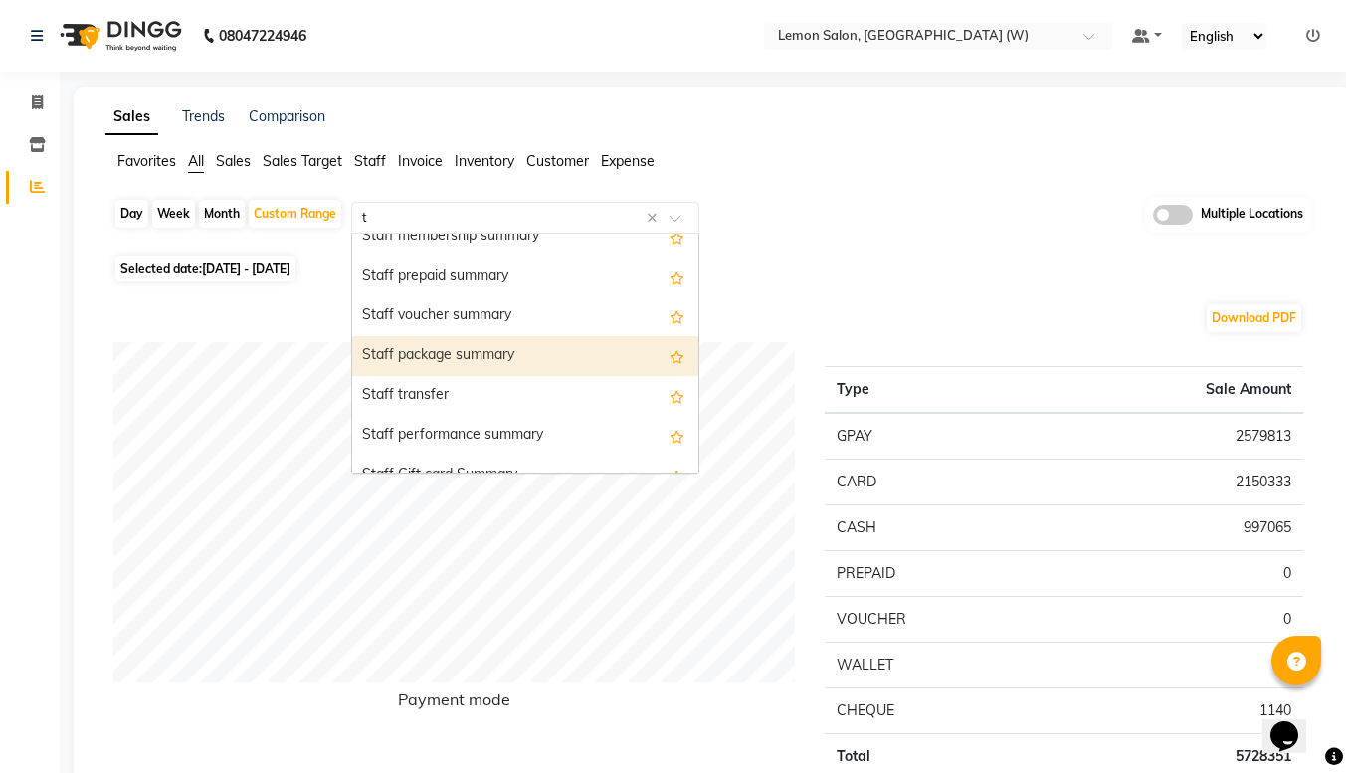
type input "tr"
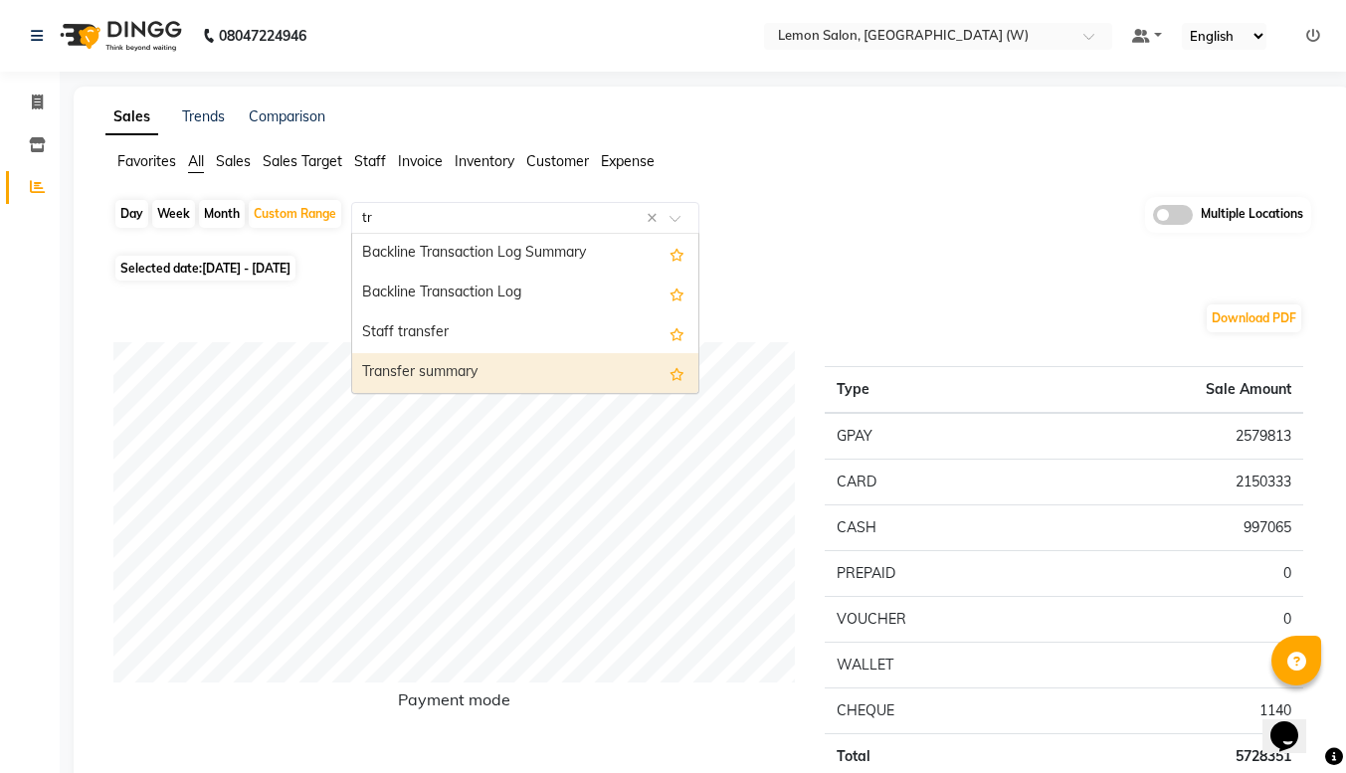
scroll to position [0, 0]
click at [432, 373] on div "Transfer summary" at bounding box center [525, 373] width 346 height 40
select select "full_report"
select select "csv"
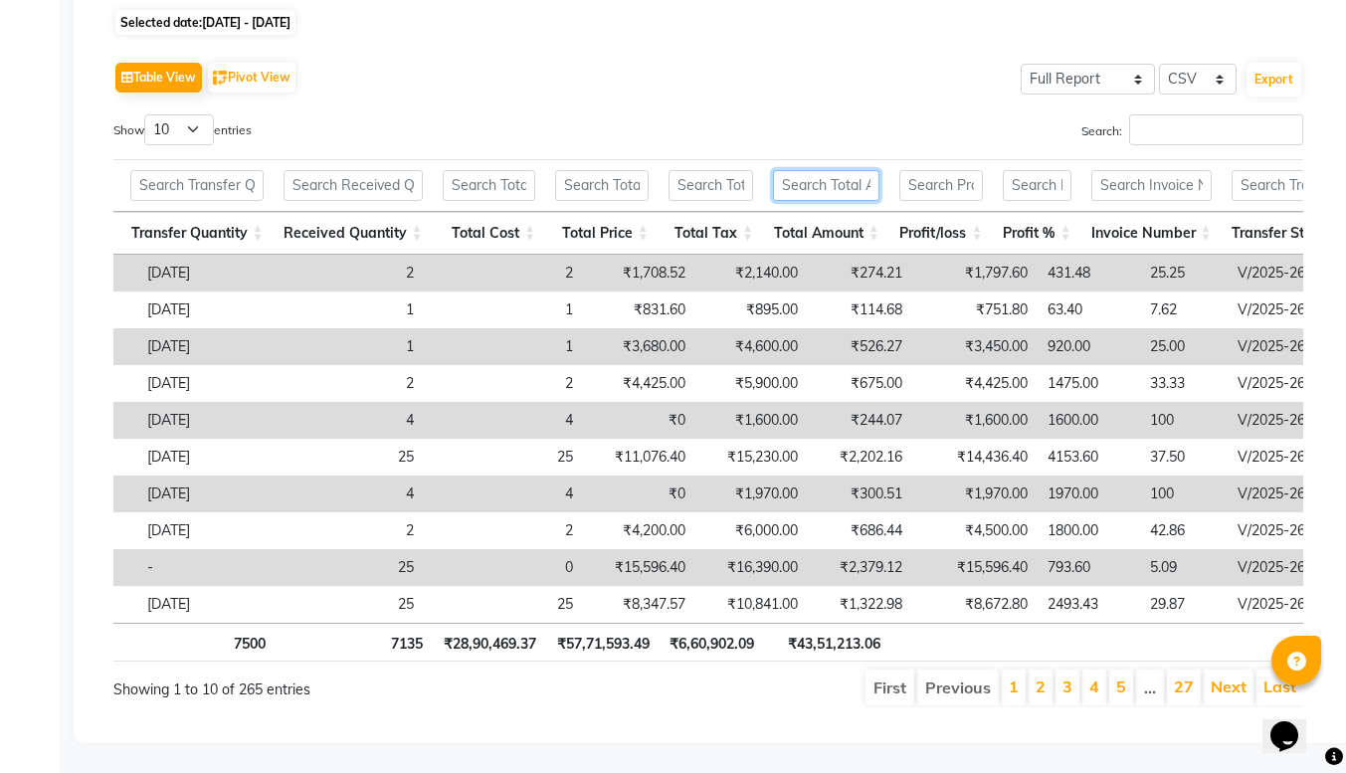
click at [826, 170] on input "text" at bounding box center [826, 185] width 106 height 31
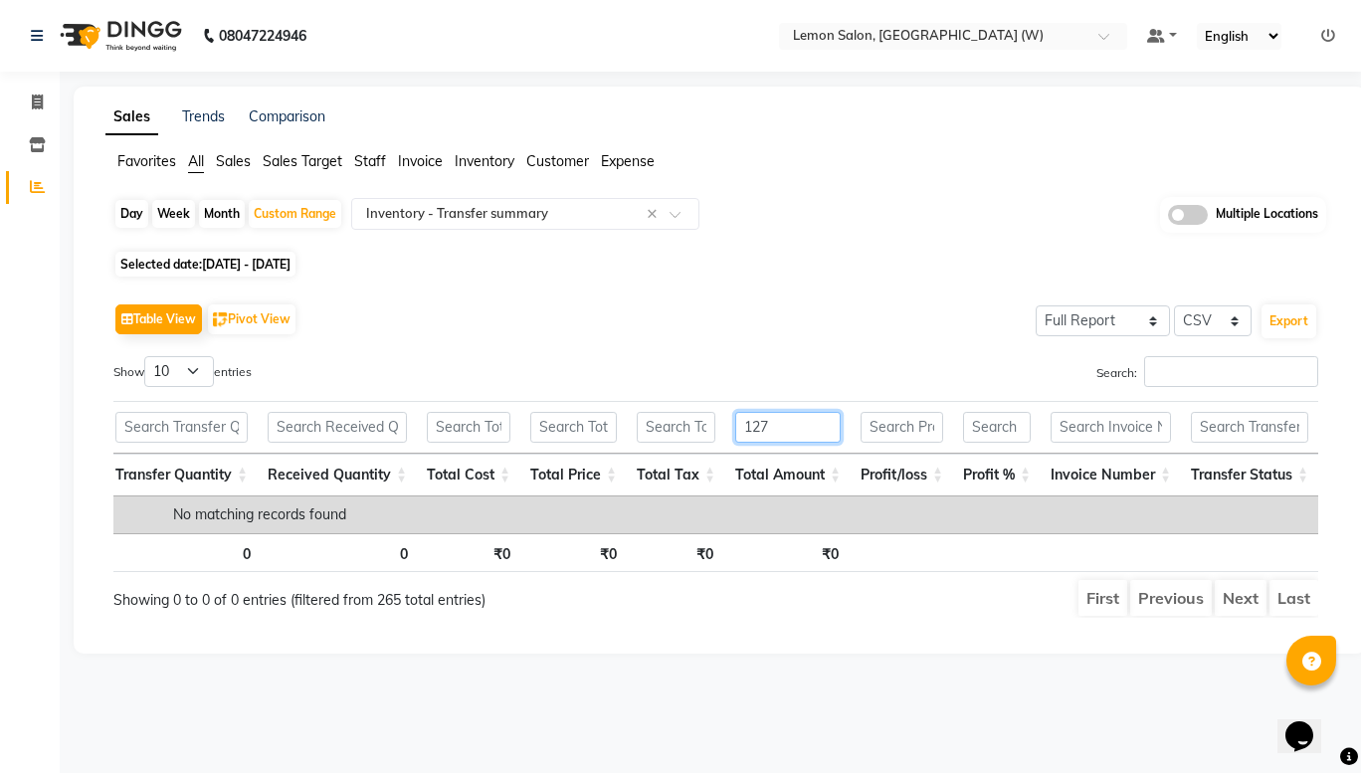
scroll to position [0, 904]
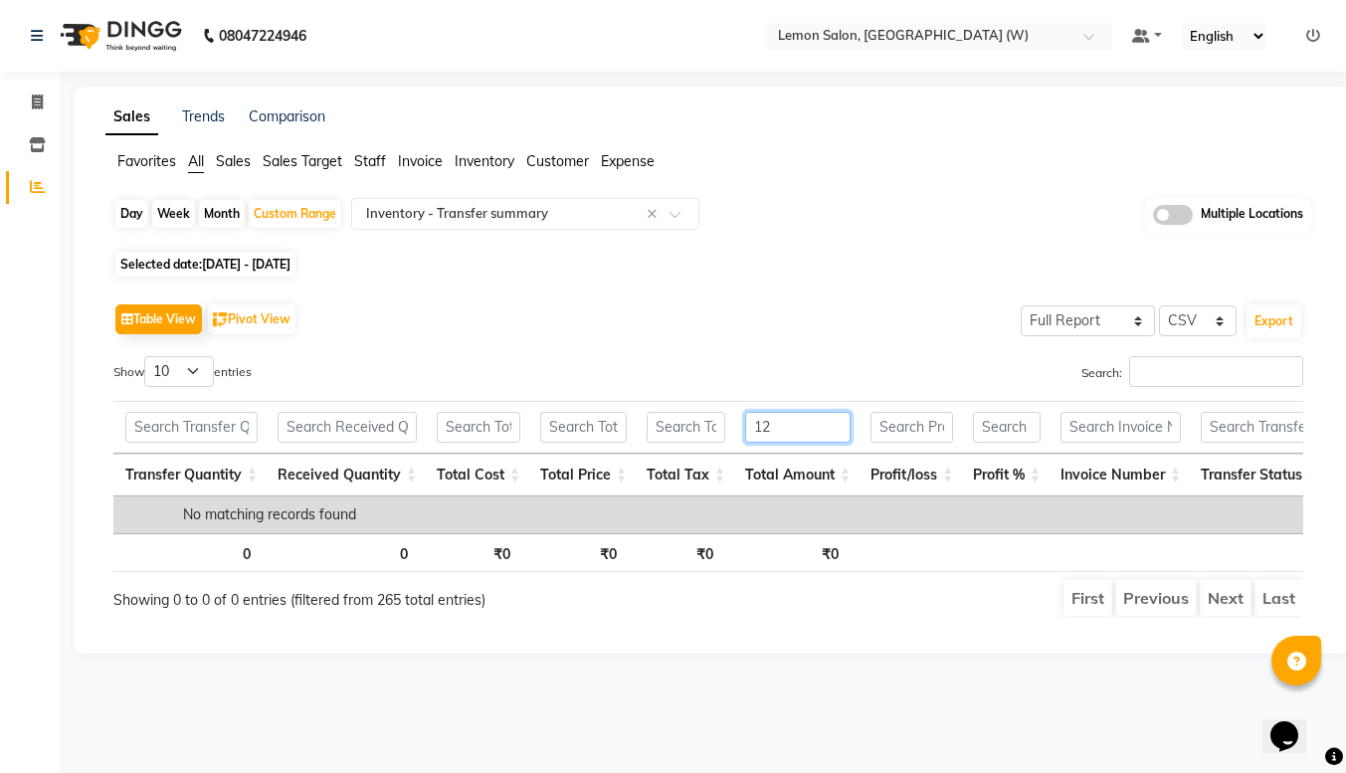
type input "1"
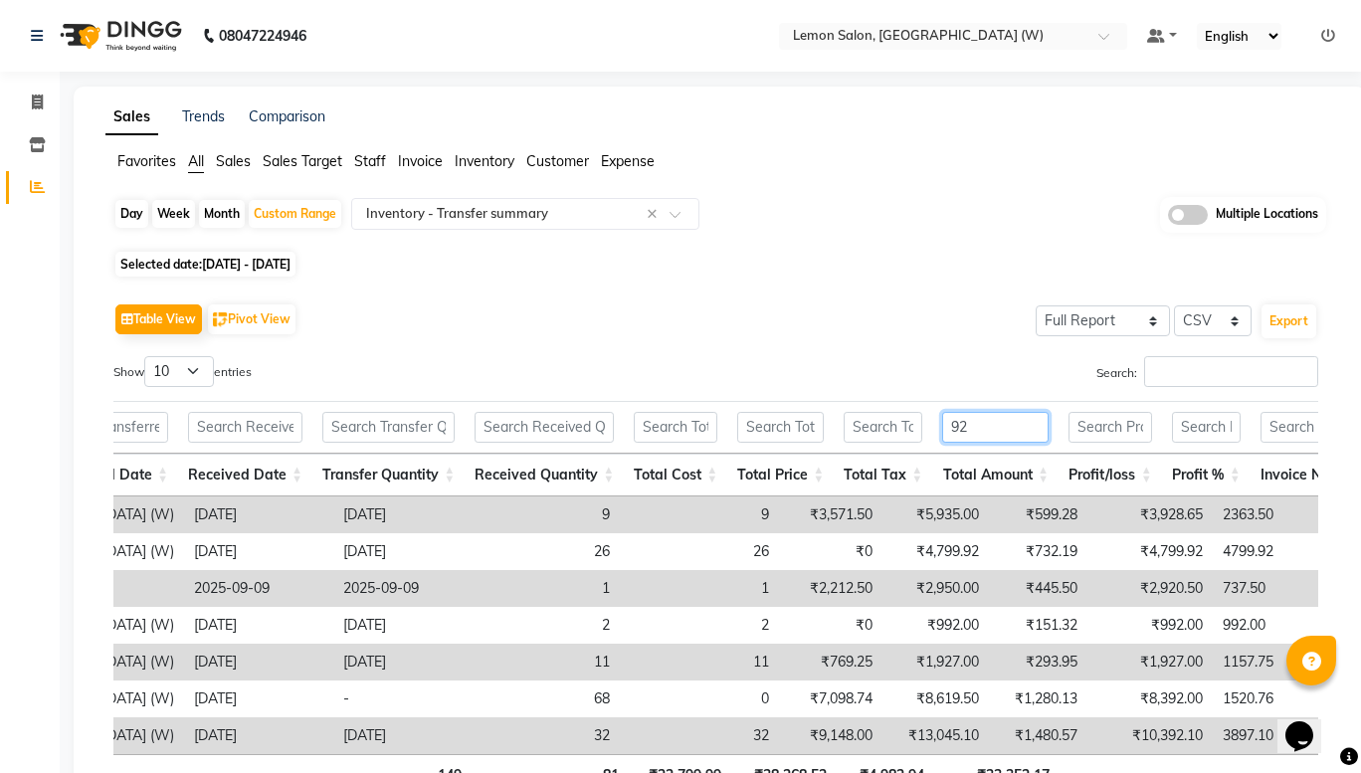
type input "9"
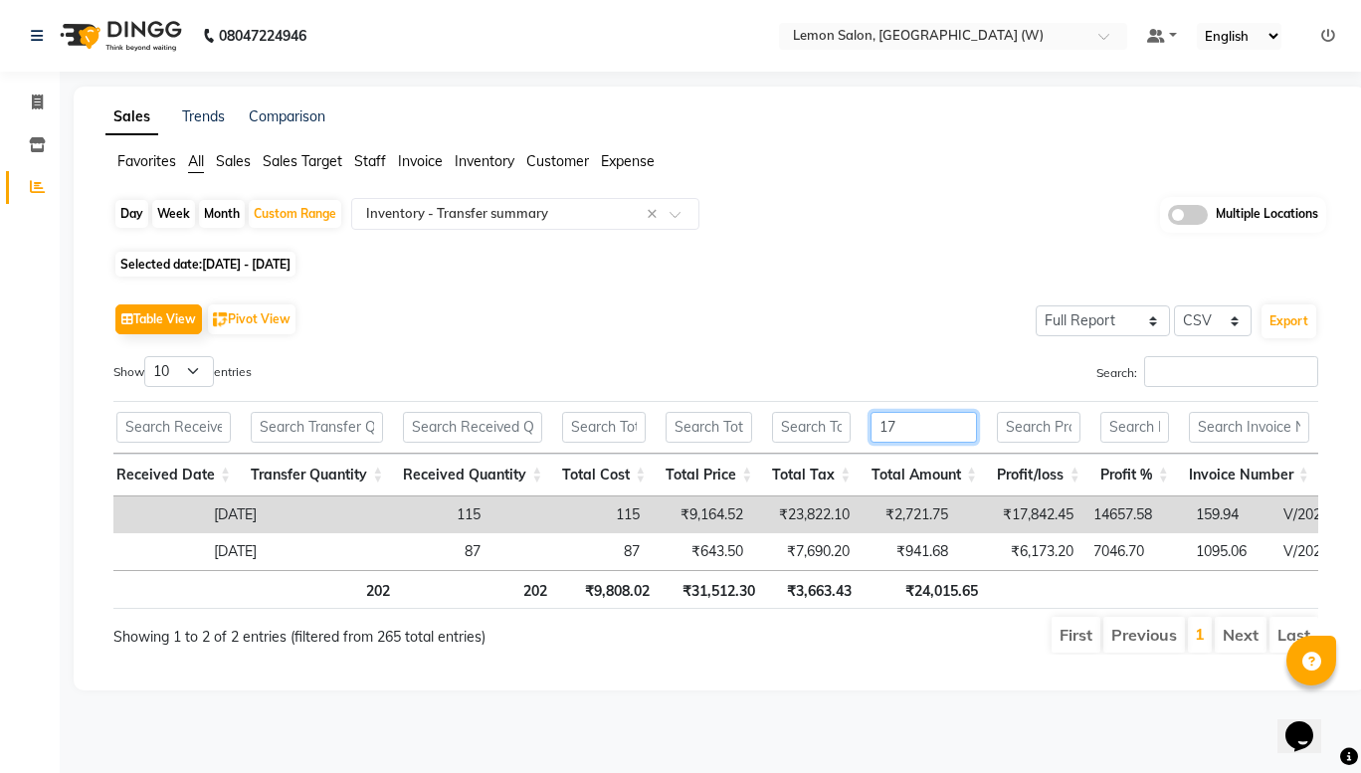
type input "1"
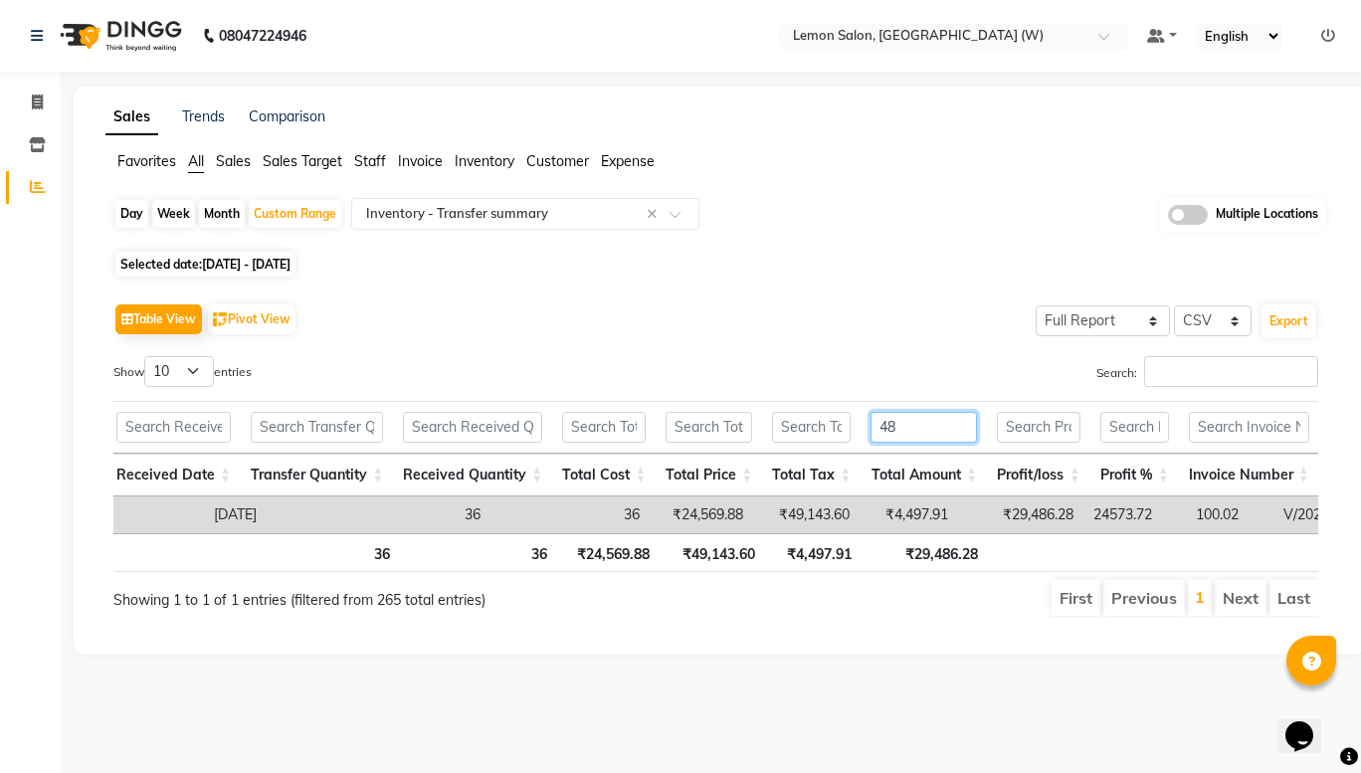
type input "4"
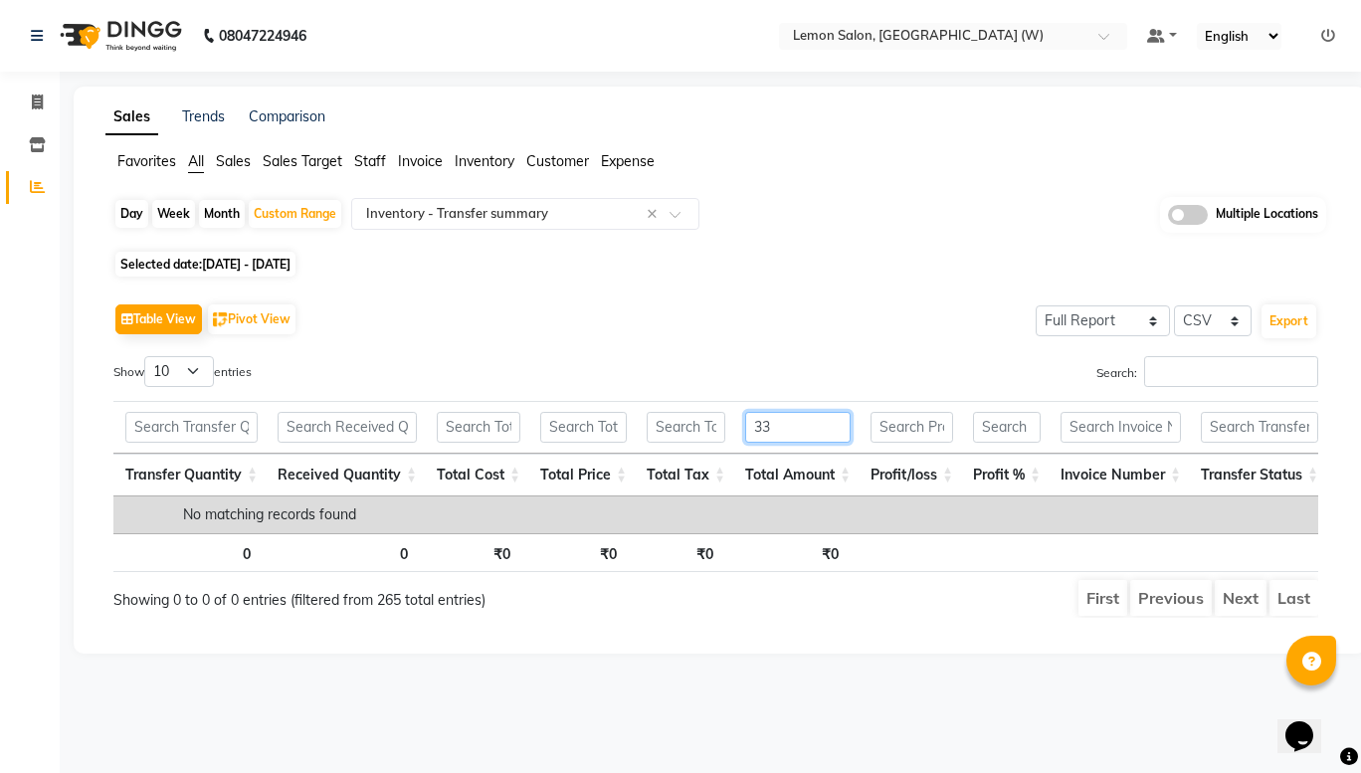
type input "3"
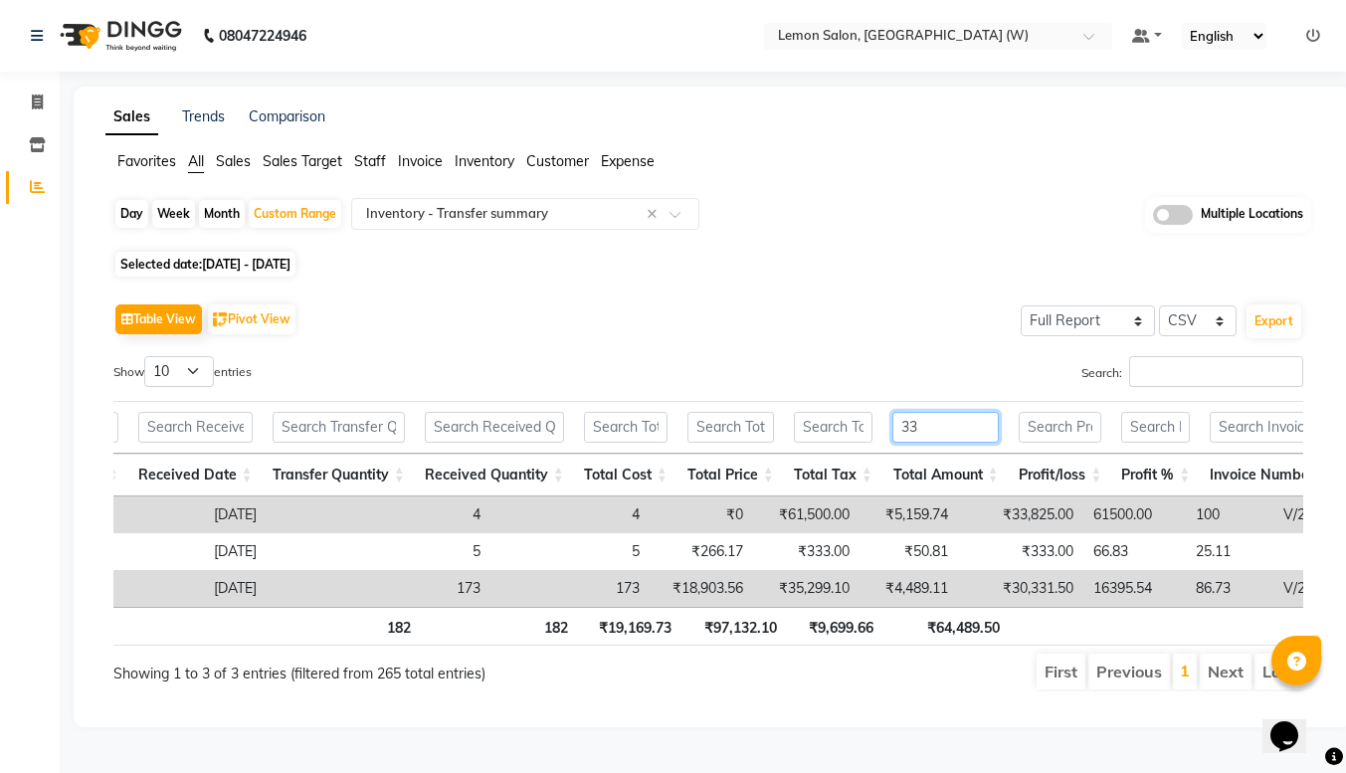
type input "3"
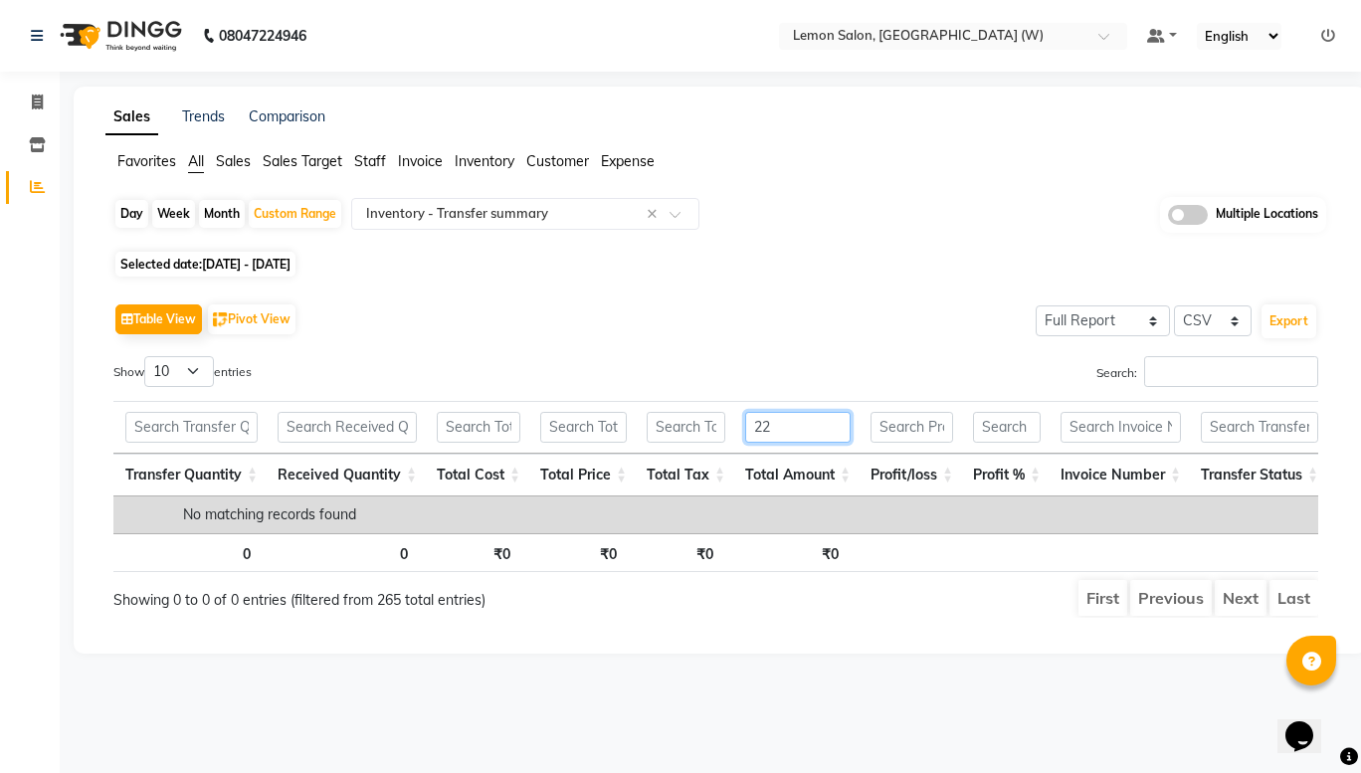
type input "2"
type input "7"
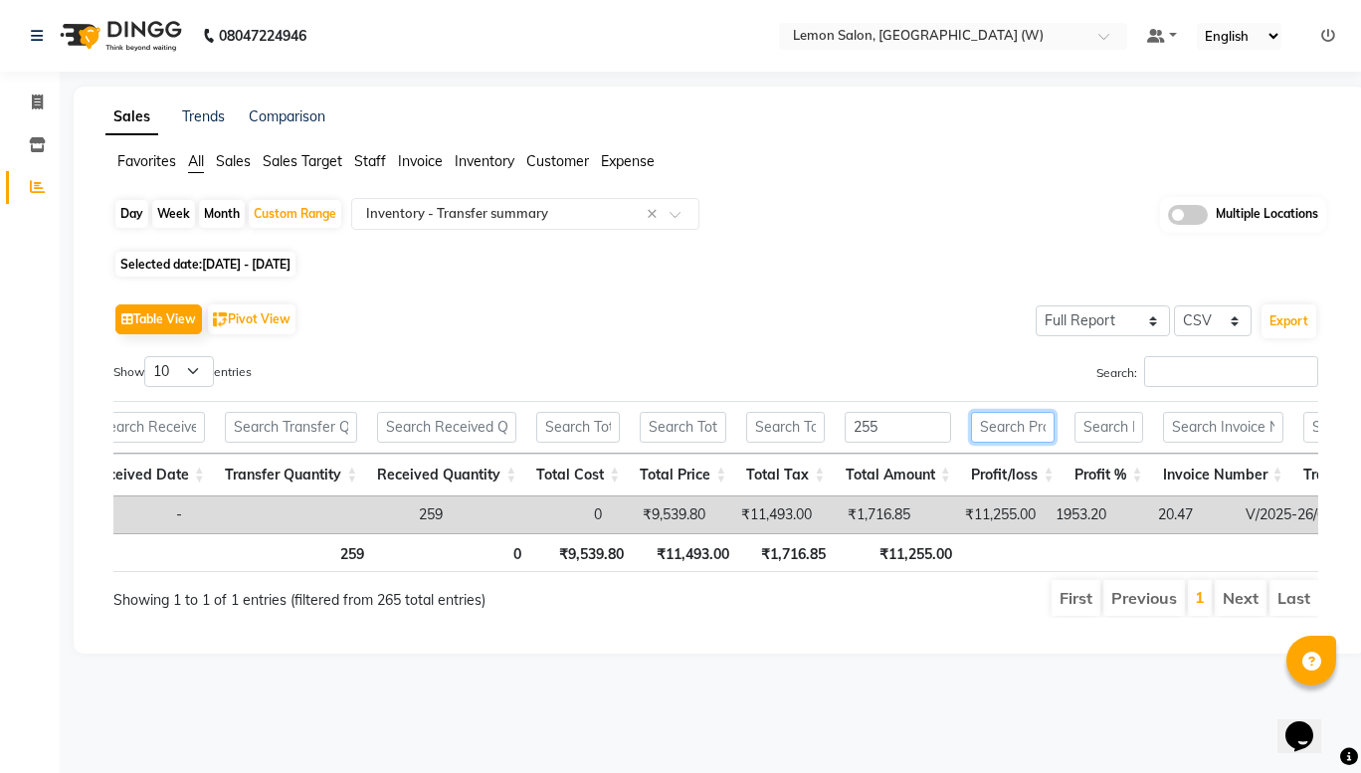
click at [992, 422] on input "text" at bounding box center [1013, 427] width 84 height 31
click at [894, 434] on input "255" at bounding box center [898, 427] width 106 height 31
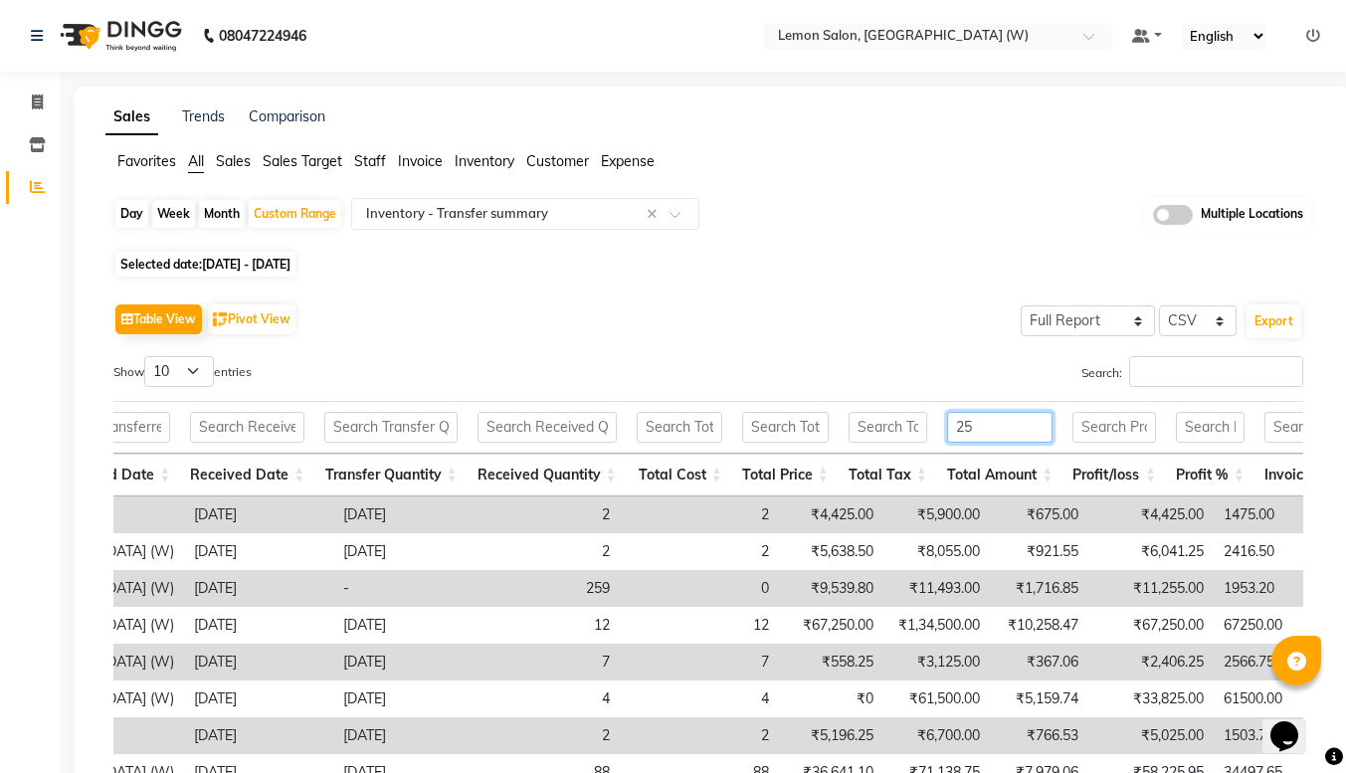
type input "2"
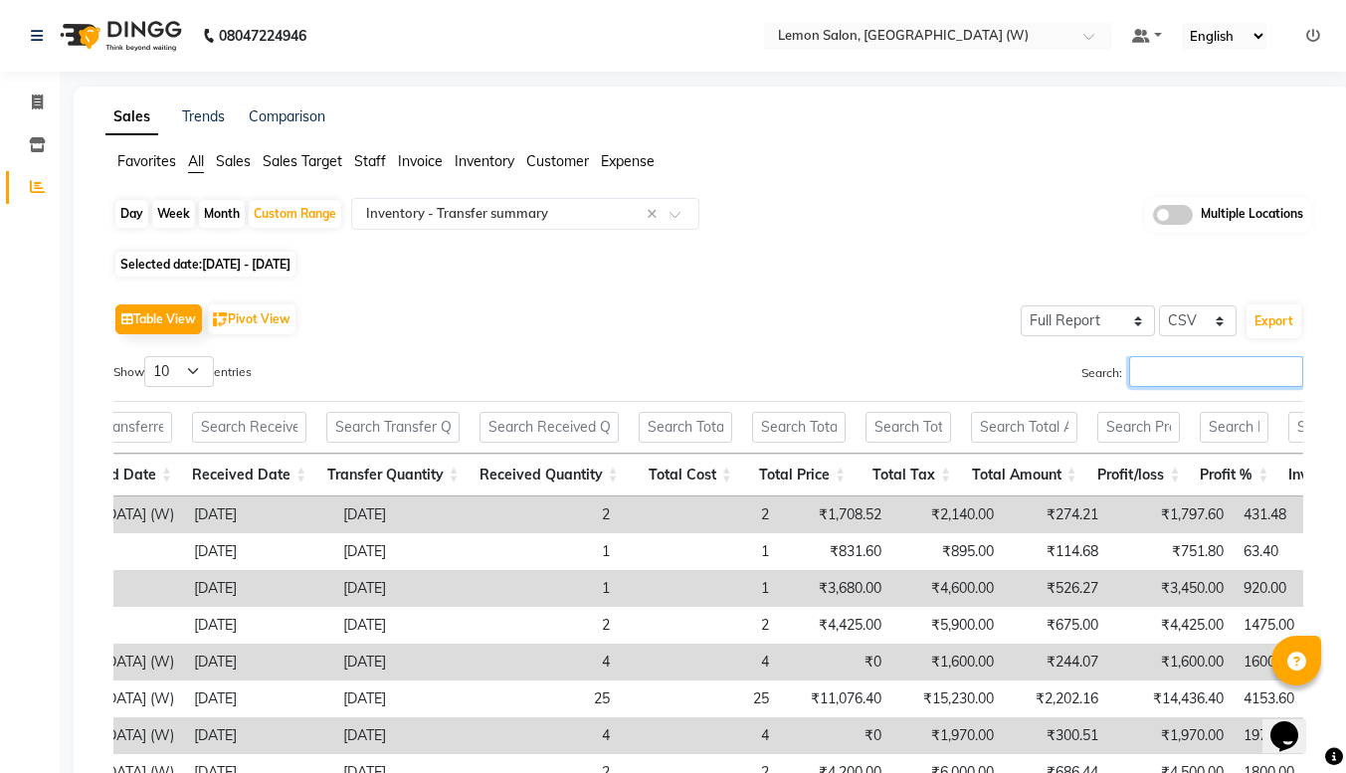
click at [1183, 377] on input "Search:" at bounding box center [1216, 371] width 174 height 31
type input "2"
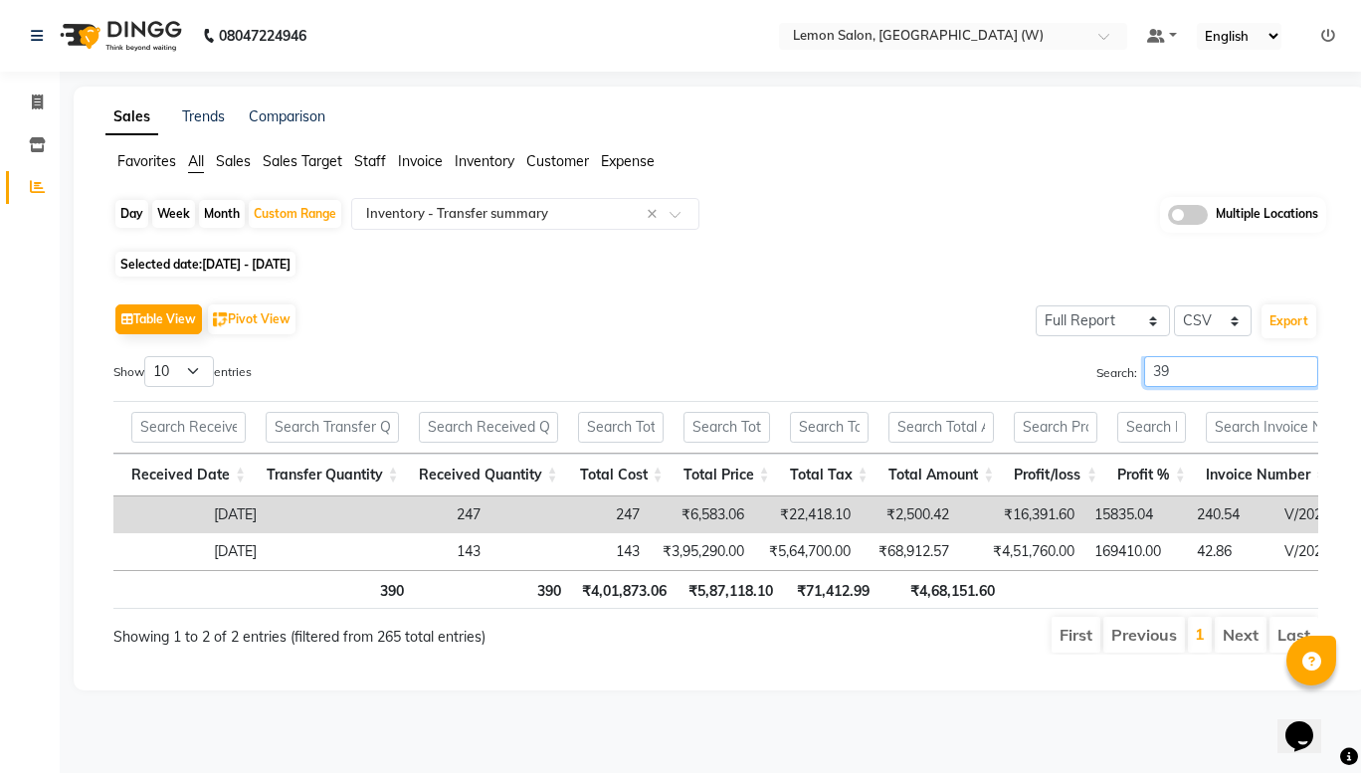
type input "3"
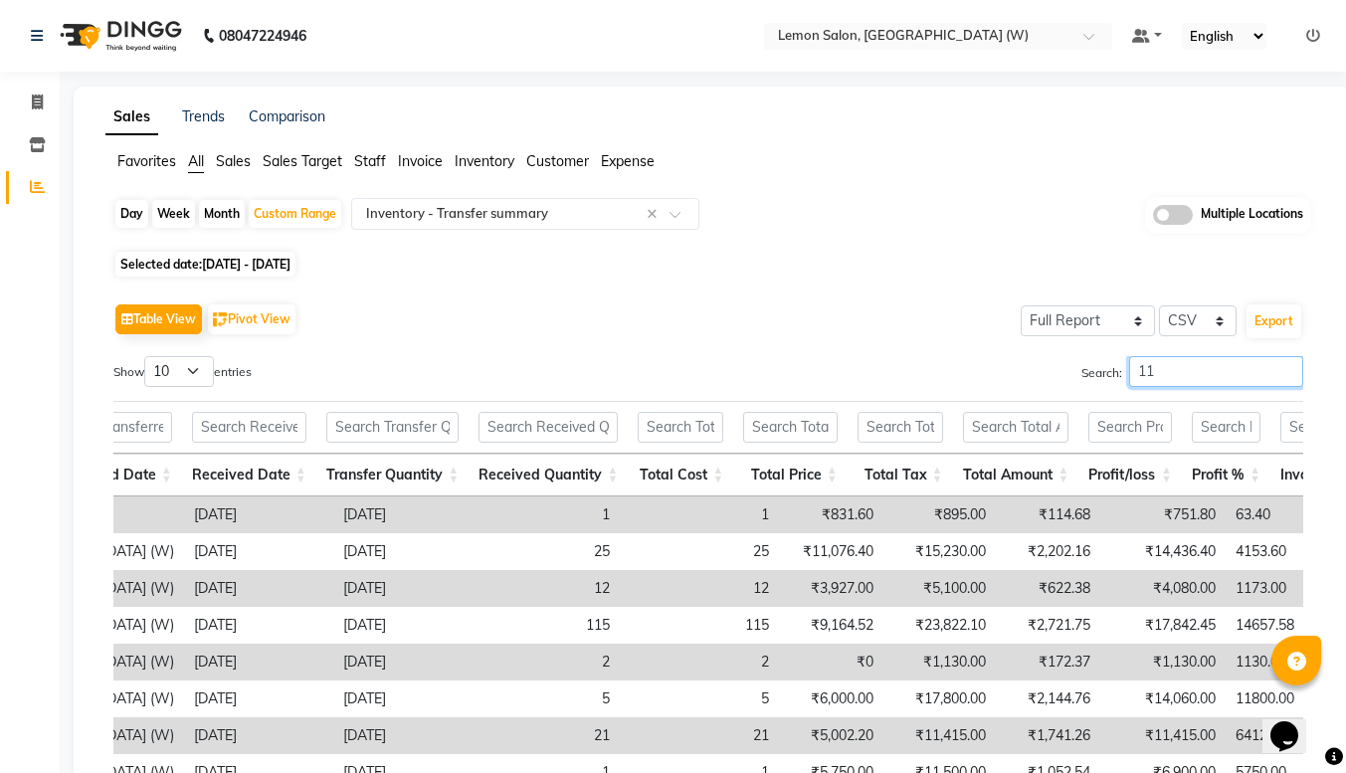
type input "1"
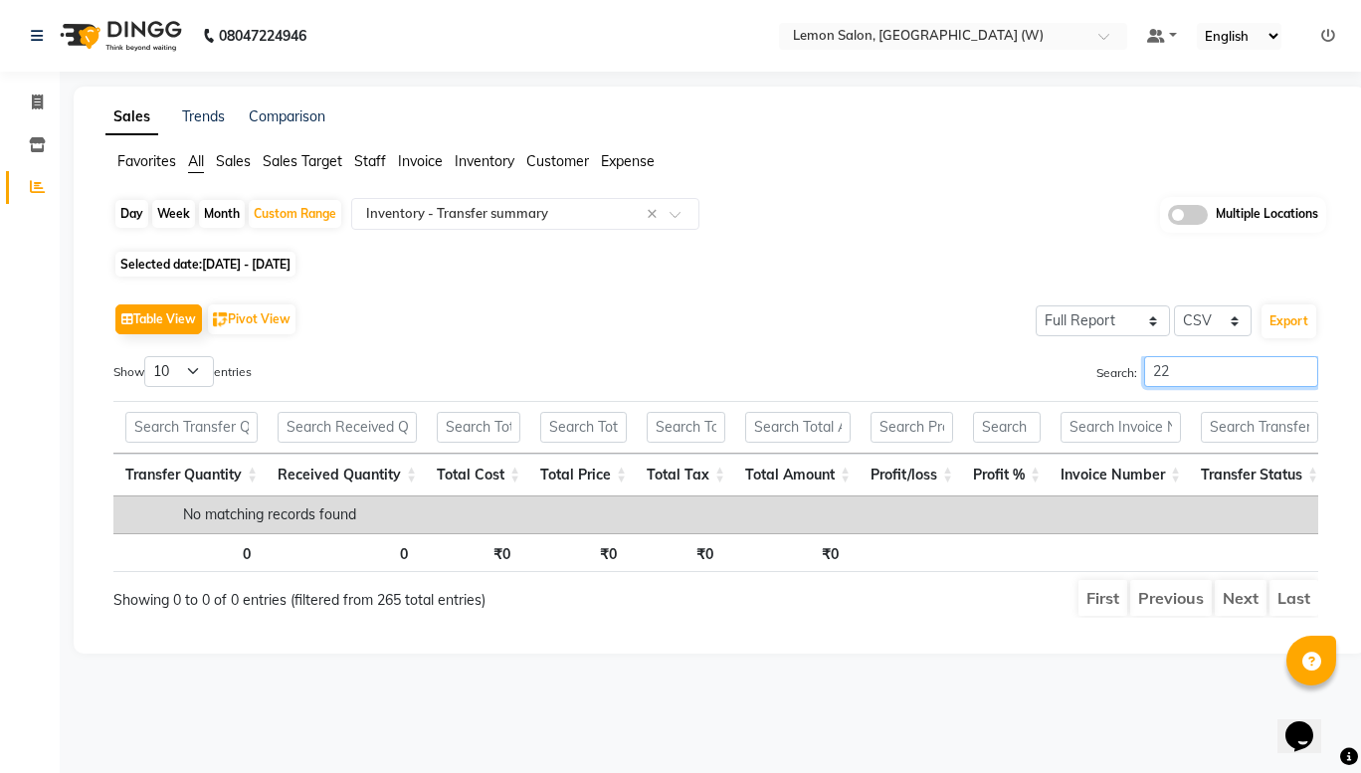
type input "2"
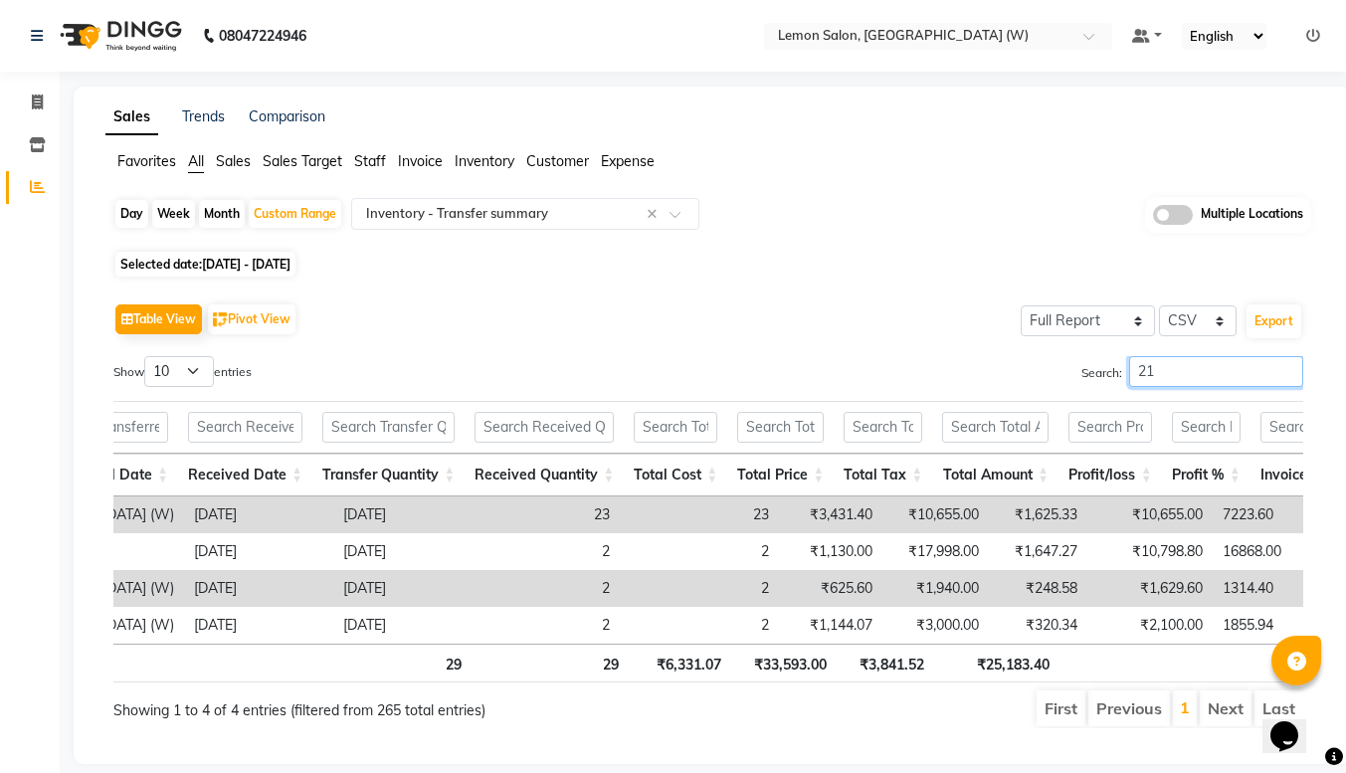
type input "2"
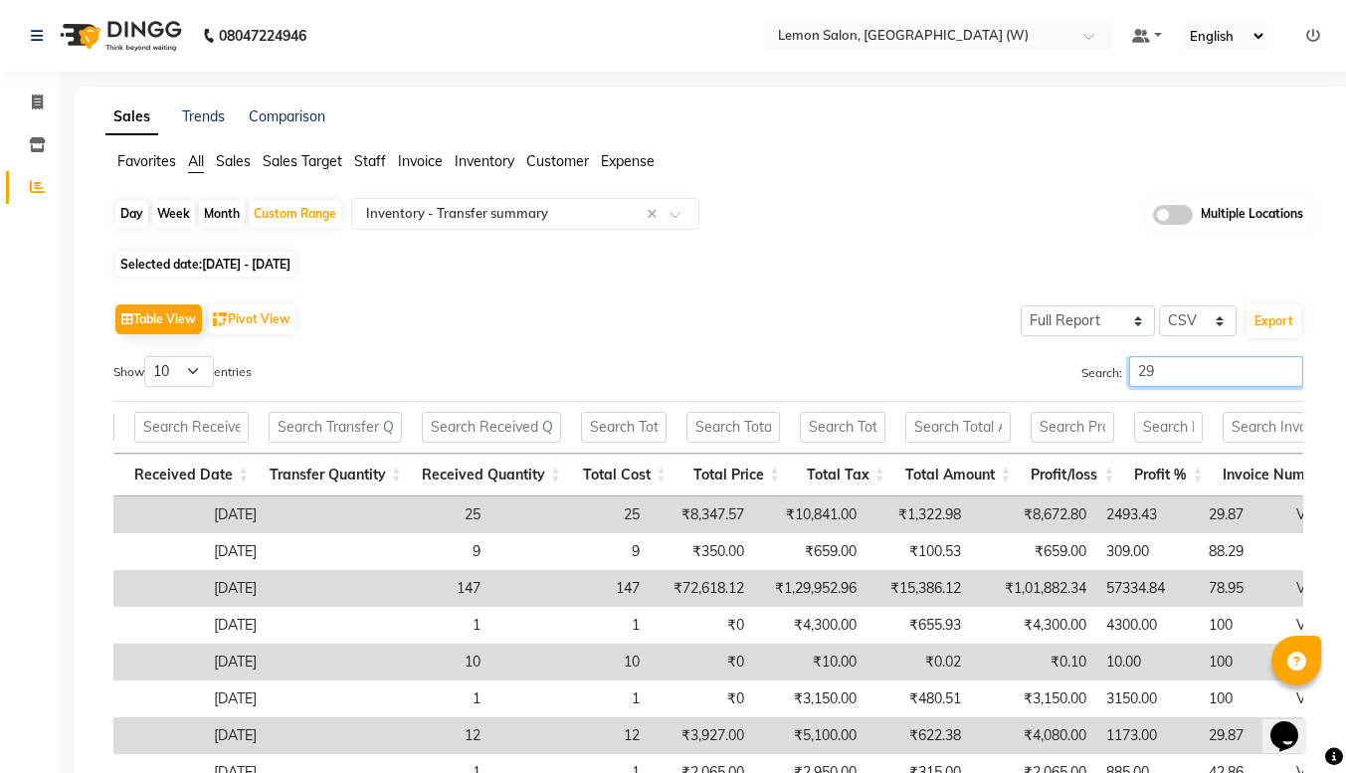
type input "2"
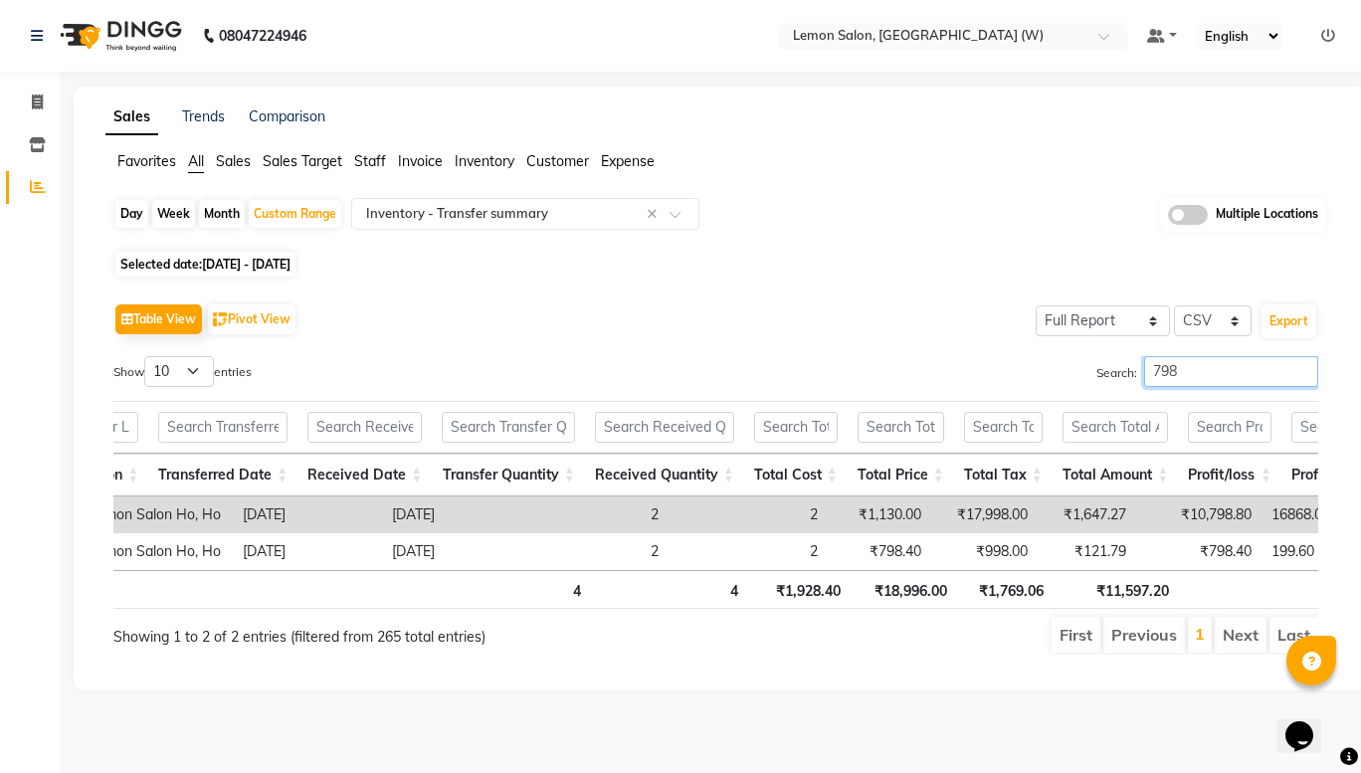
scroll to position [0, 611]
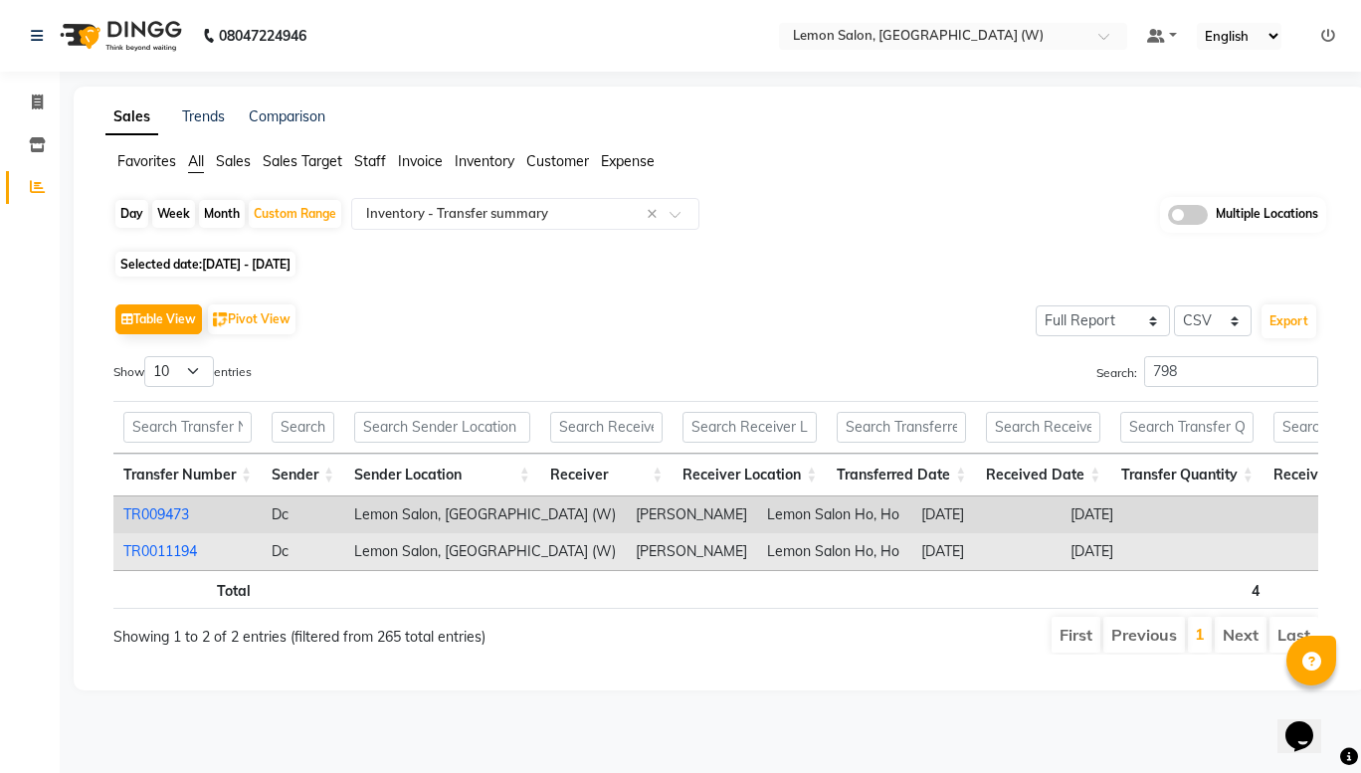
click at [176, 558] on link "TR0011194" at bounding box center [160, 551] width 74 height 18
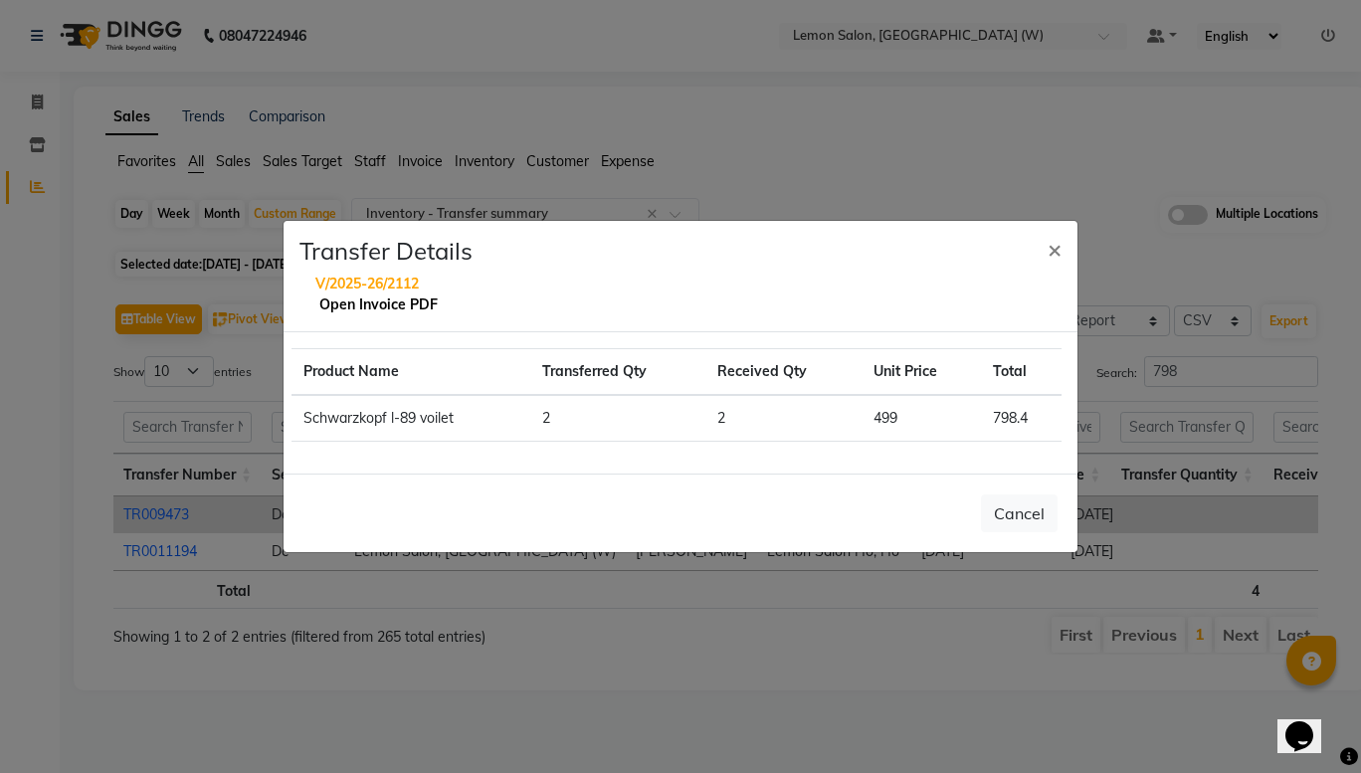
click at [366, 306] on link "Open Invoice PDF" at bounding box center [378, 305] width 118 height 18
click at [1053, 255] on span "×" at bounding box center [1055, 249] width 14 height 30
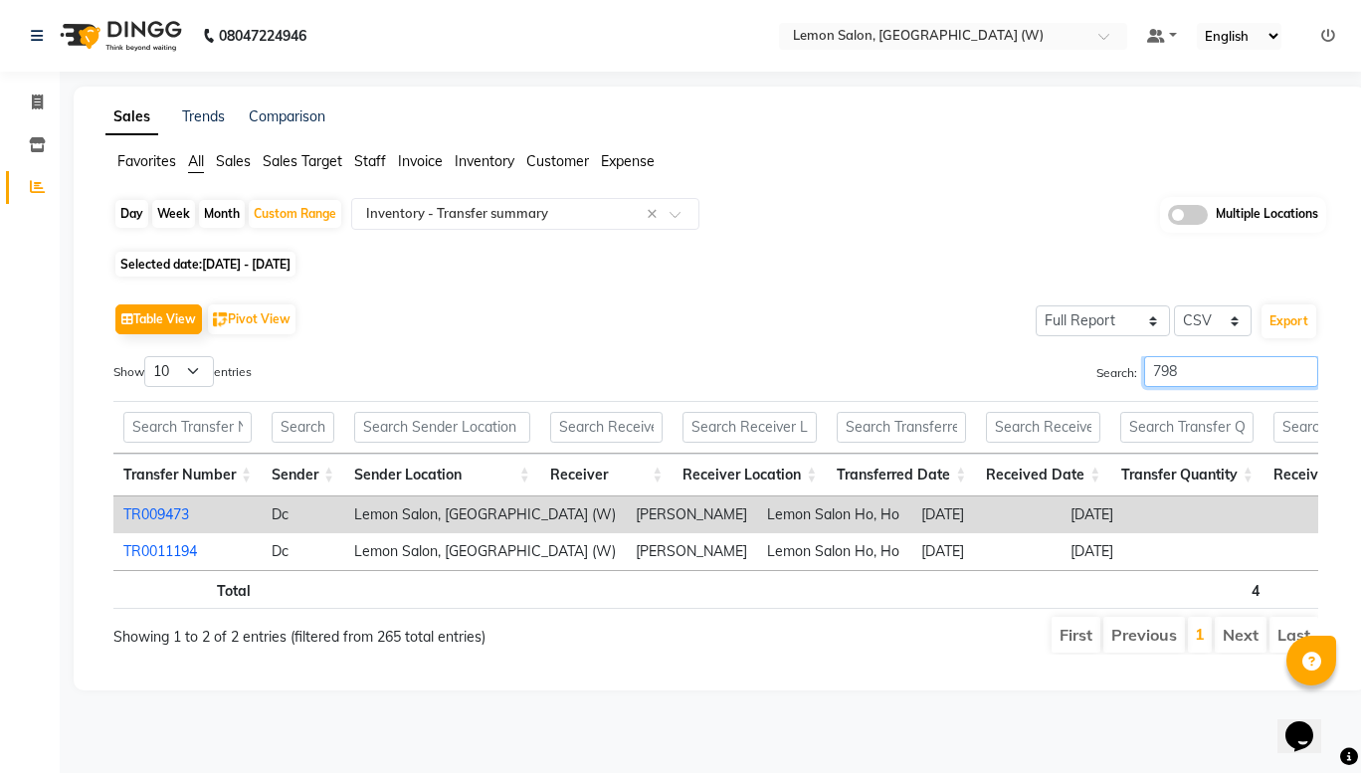
click at [1215, 373] on input "798" at bounding box center [1231, 371] width 174 height 31
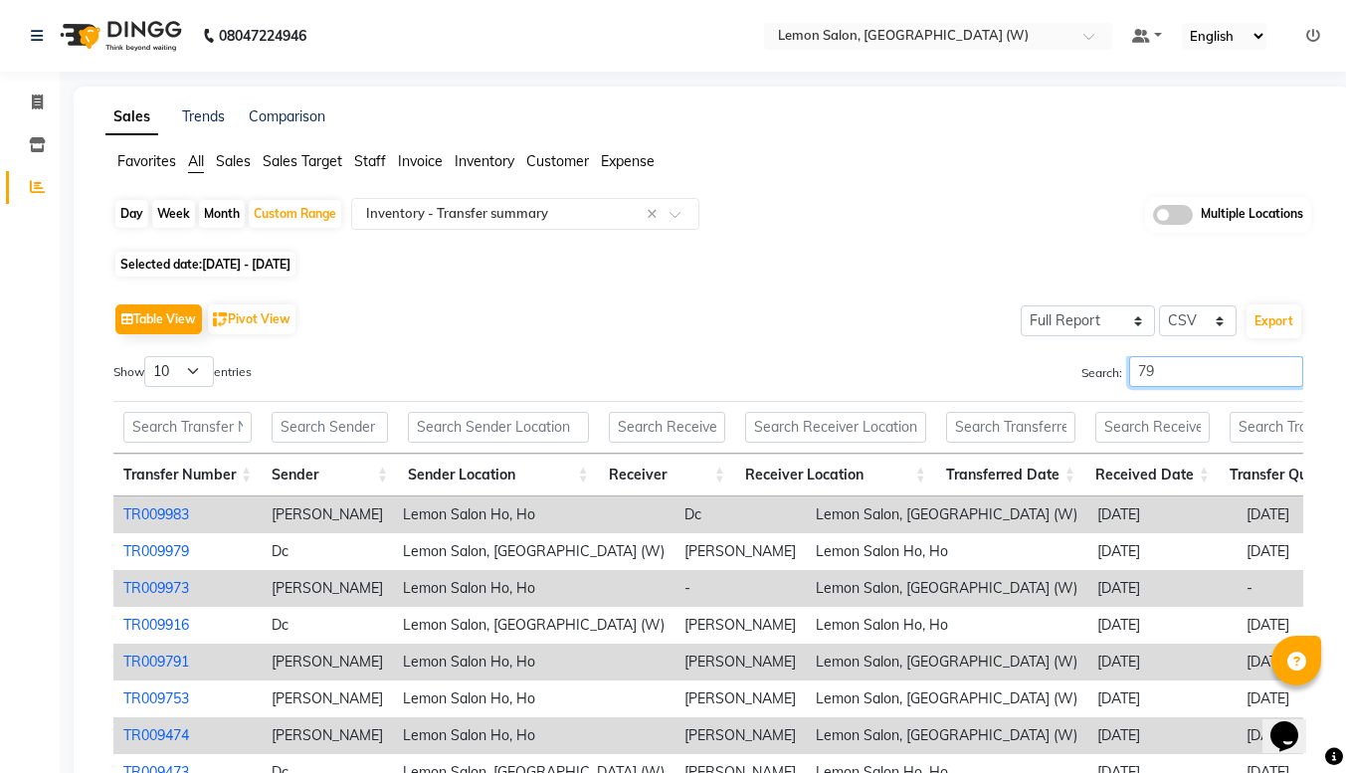
type input "7"
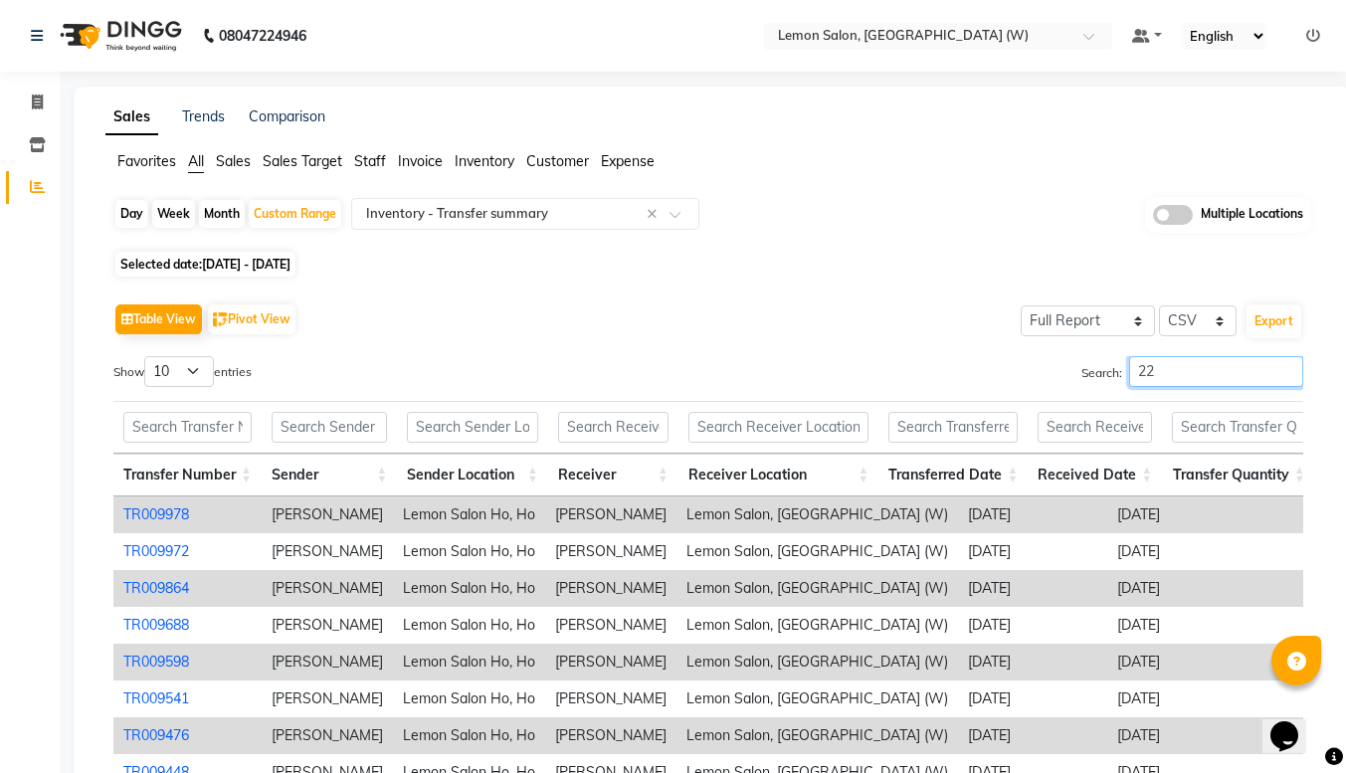
type input "2"
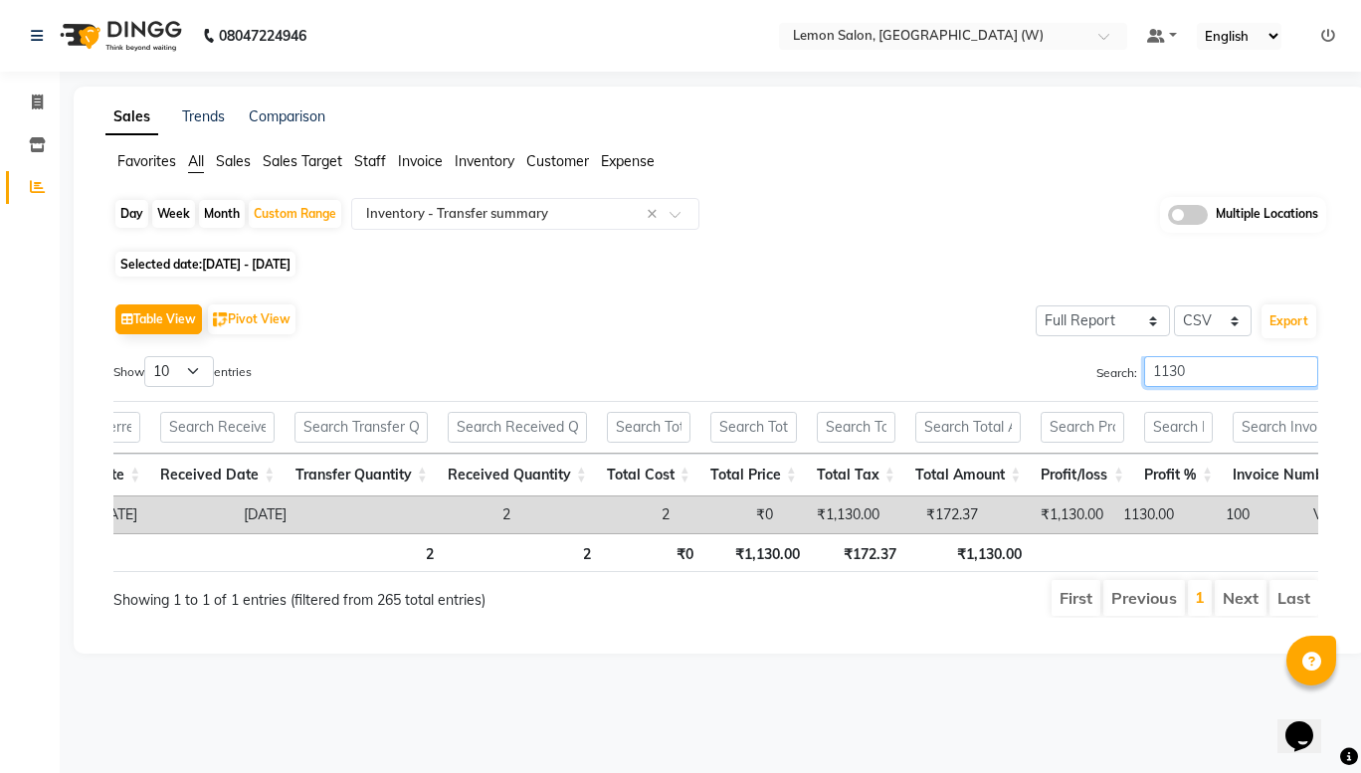
scroll to position [0, 932]
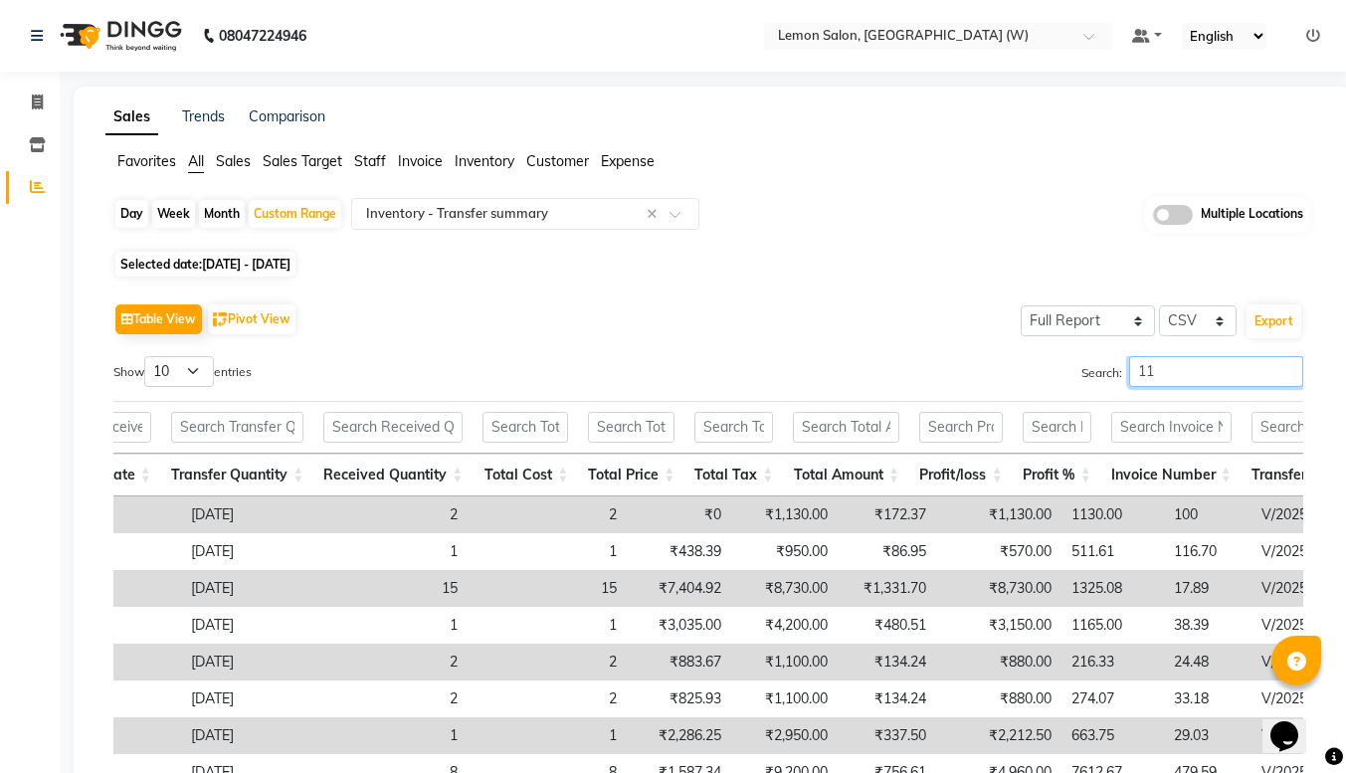
type input "1"
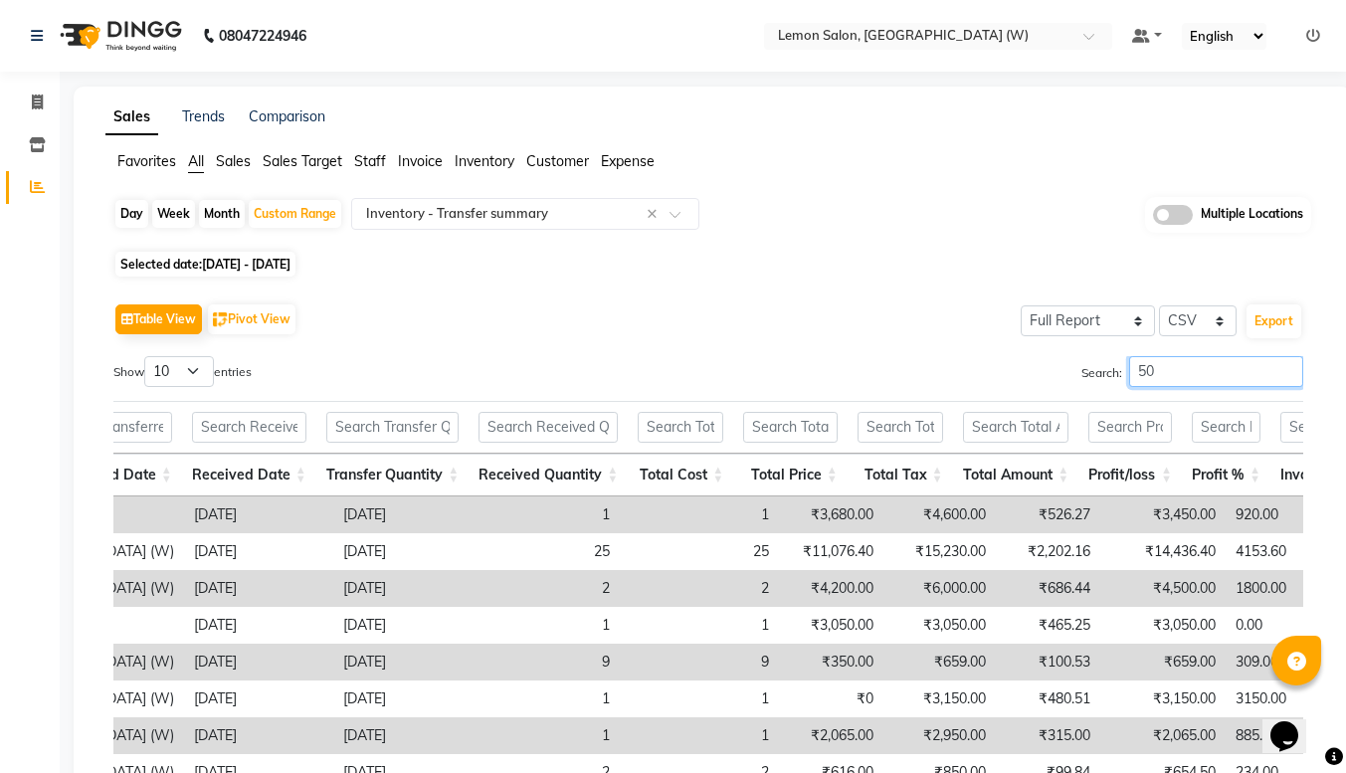
type input "5"
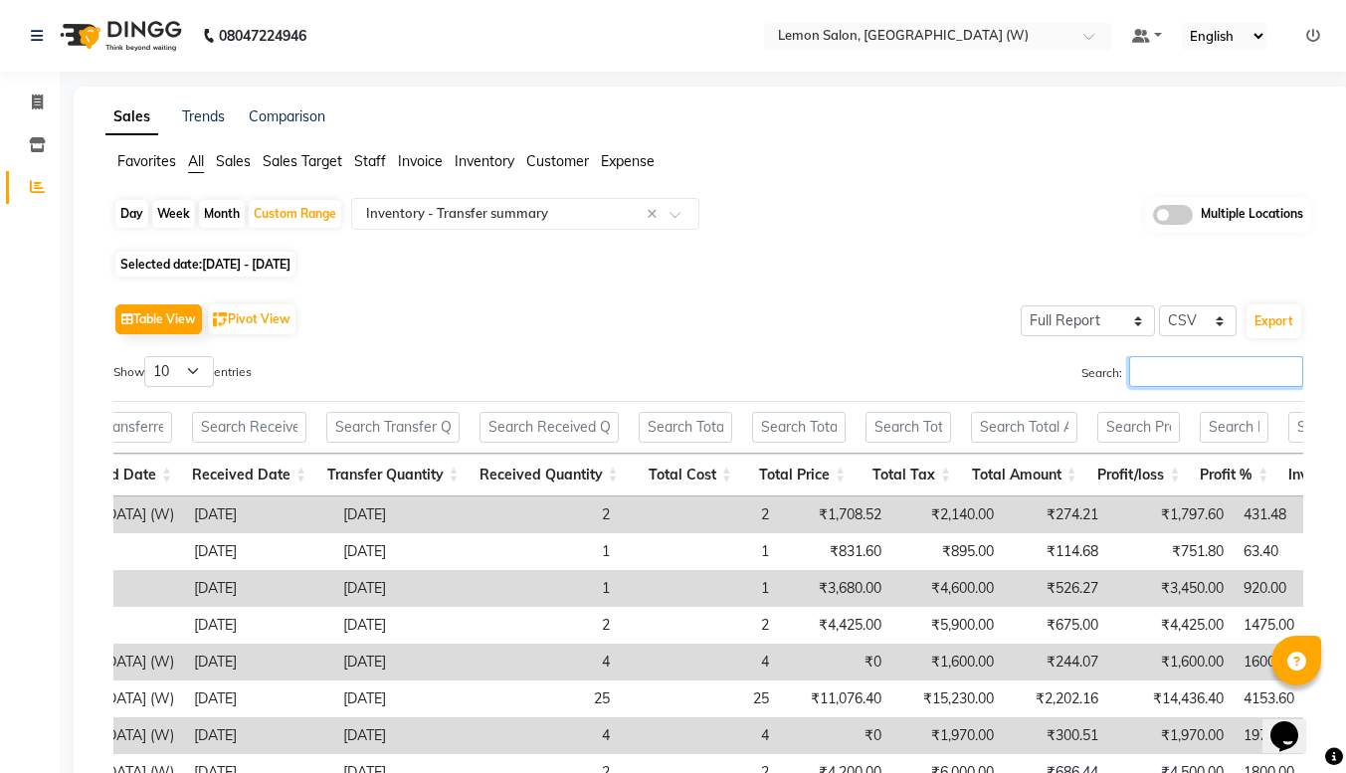
click at [1164, 373] on input "Search:" at bounding box center [1216, 371] width 174 height 31
type input "2"
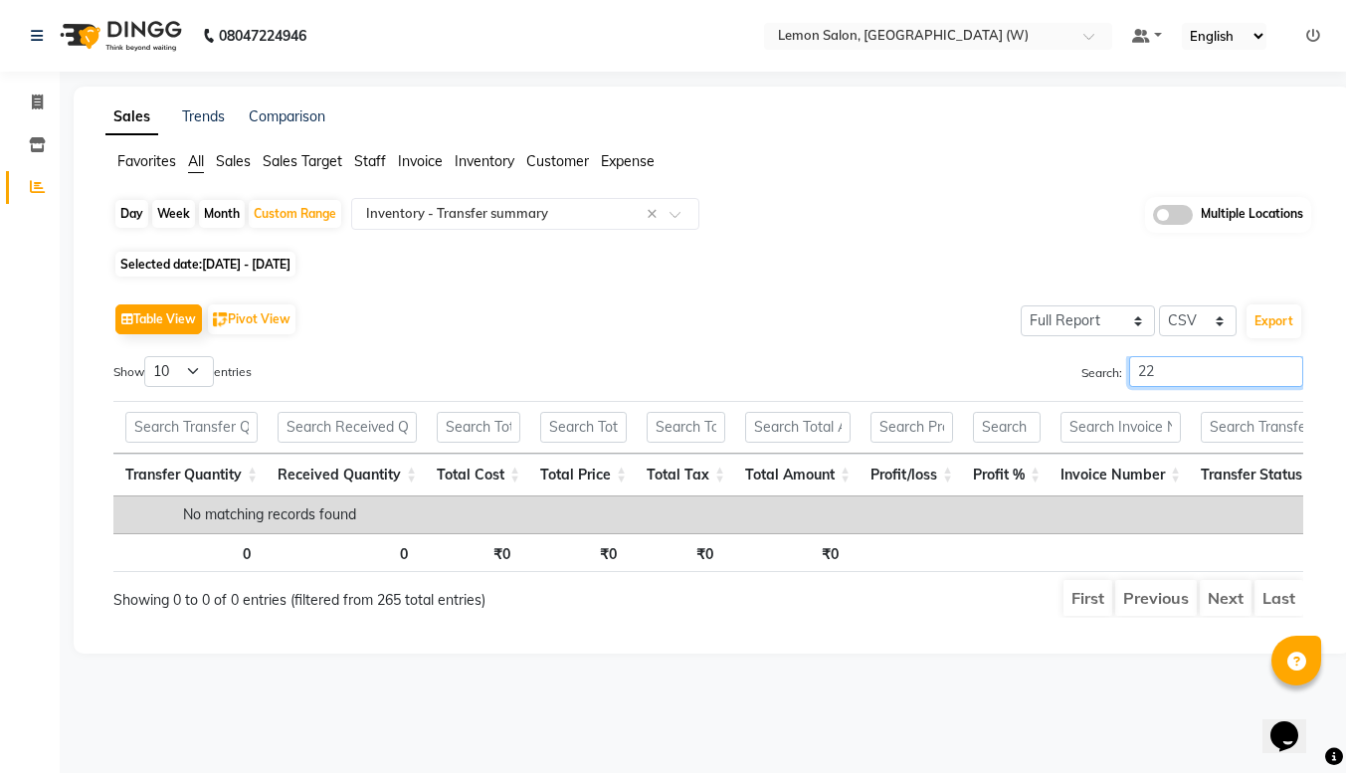
type input "2"
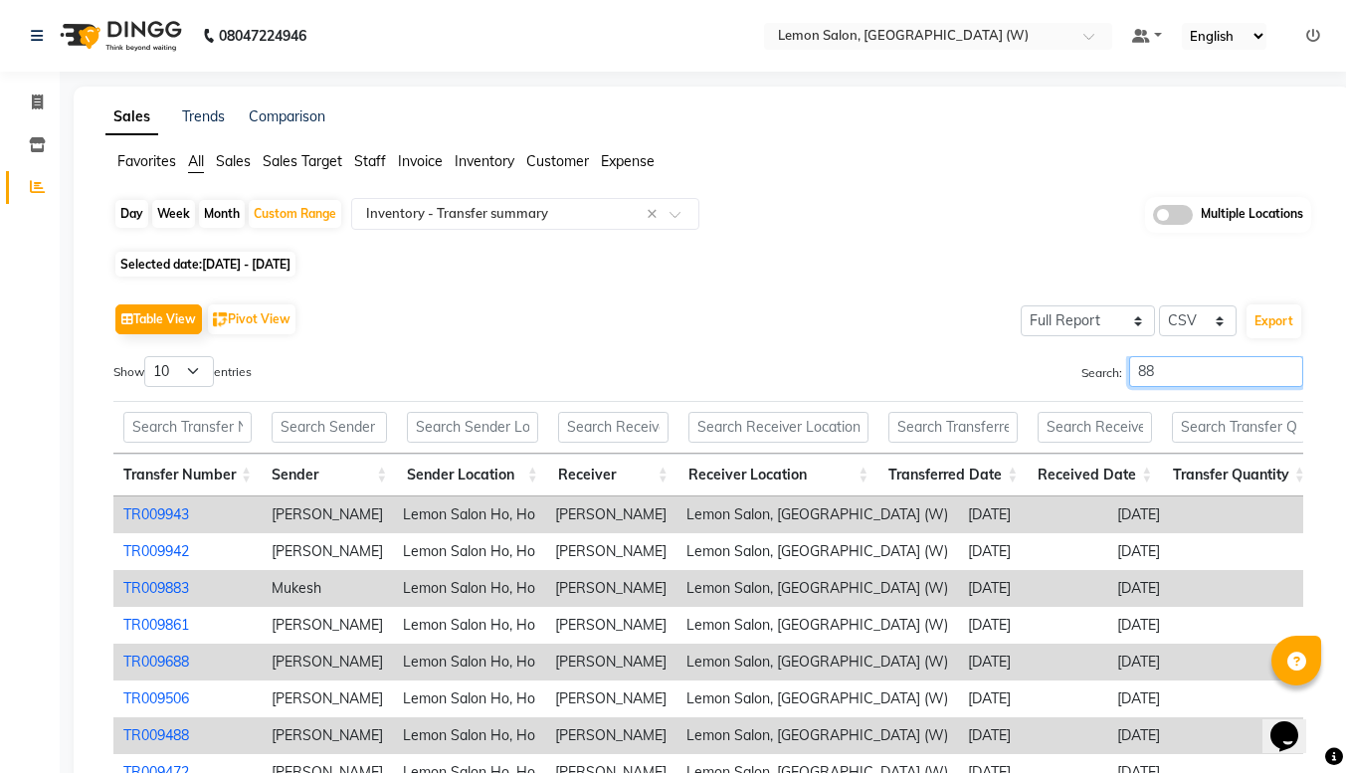
type input "8"
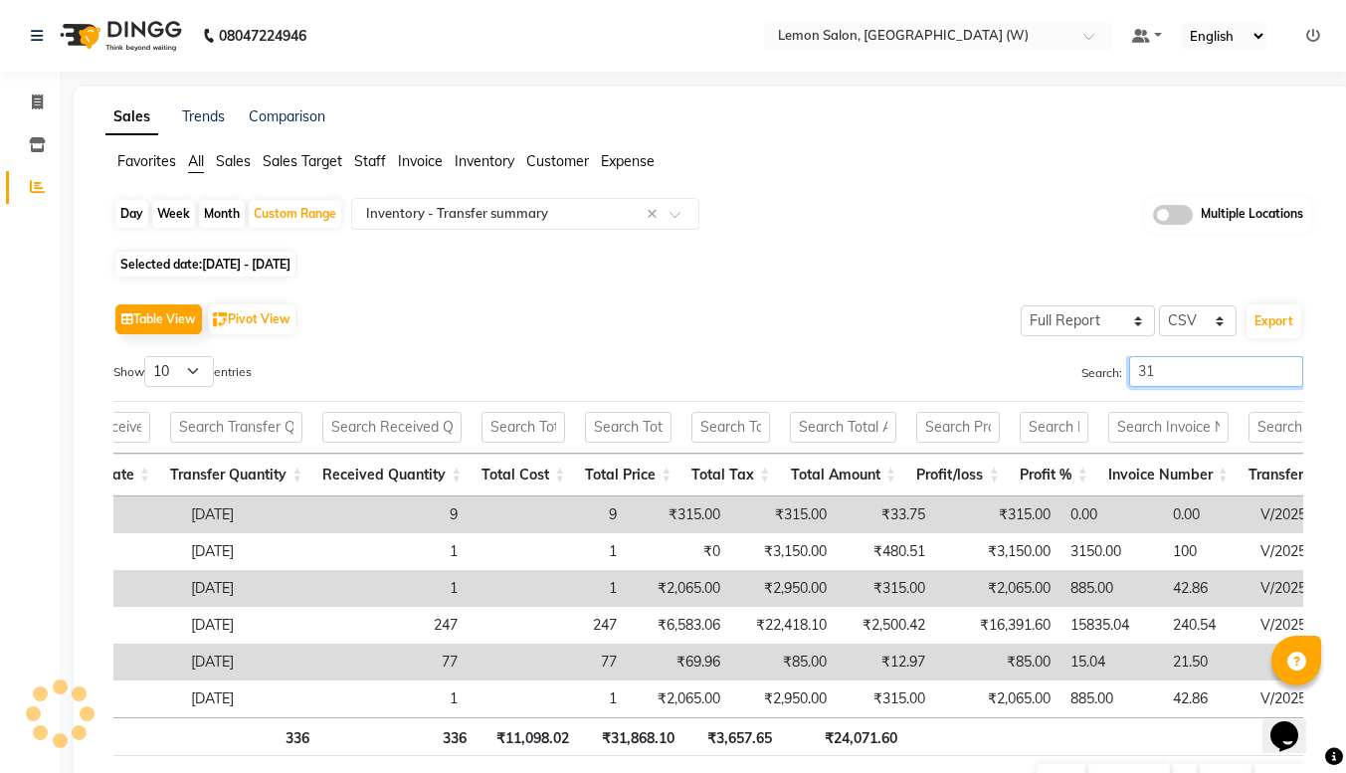
type input "3"
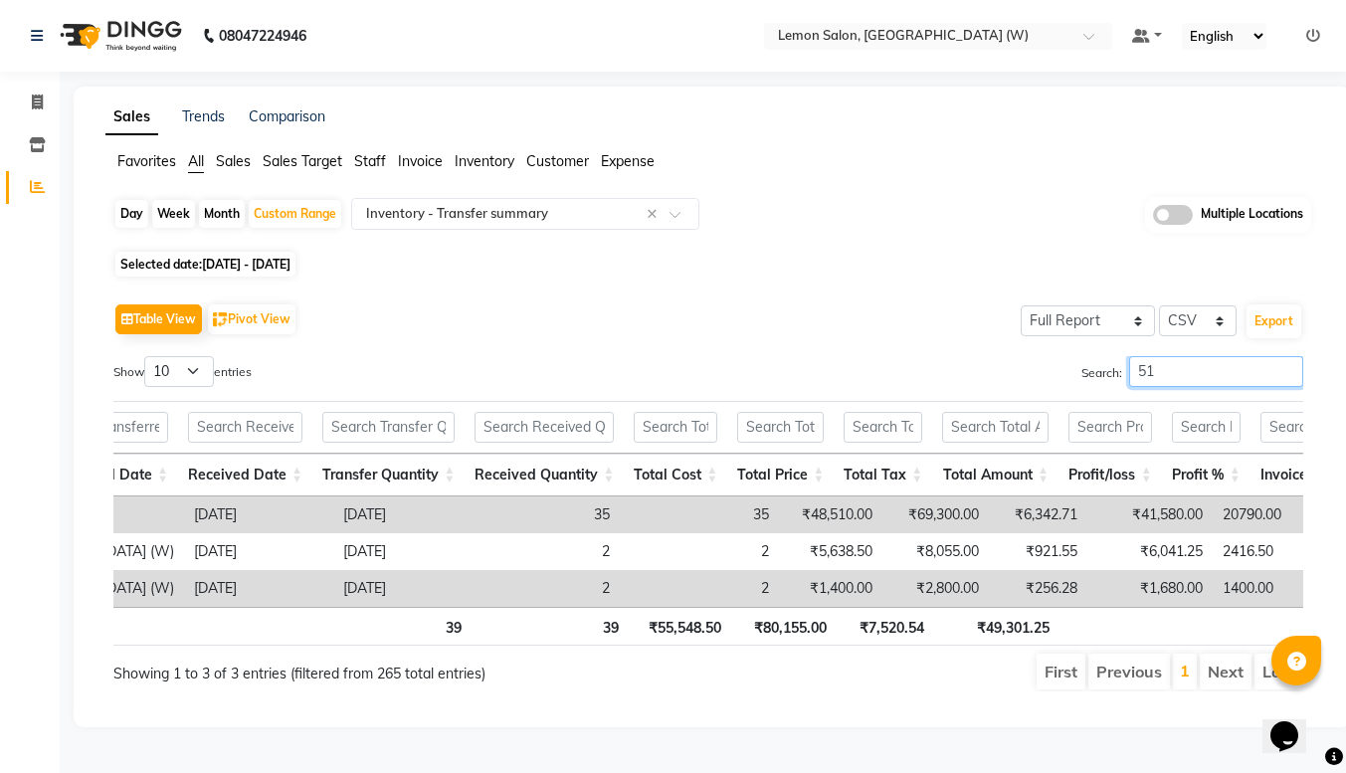
type input "5"
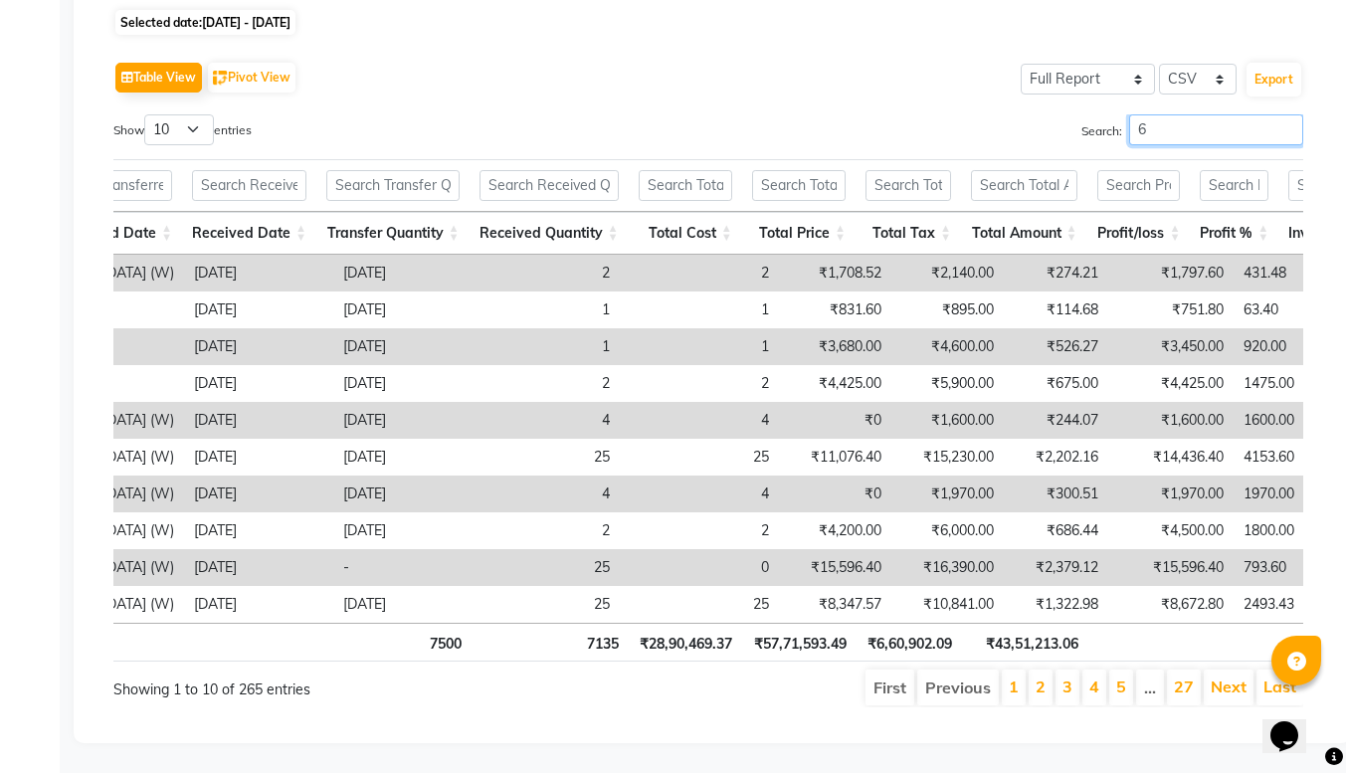
type input "6"
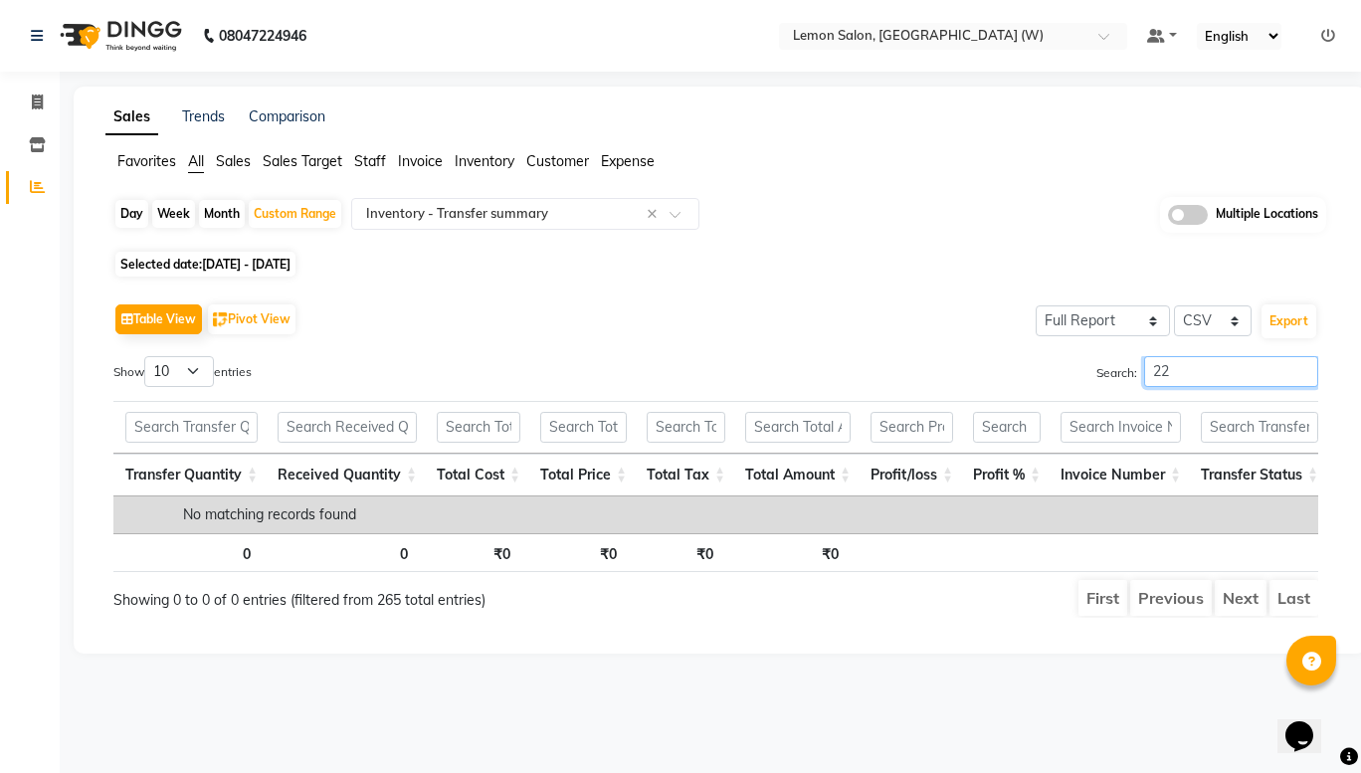
type input "2"
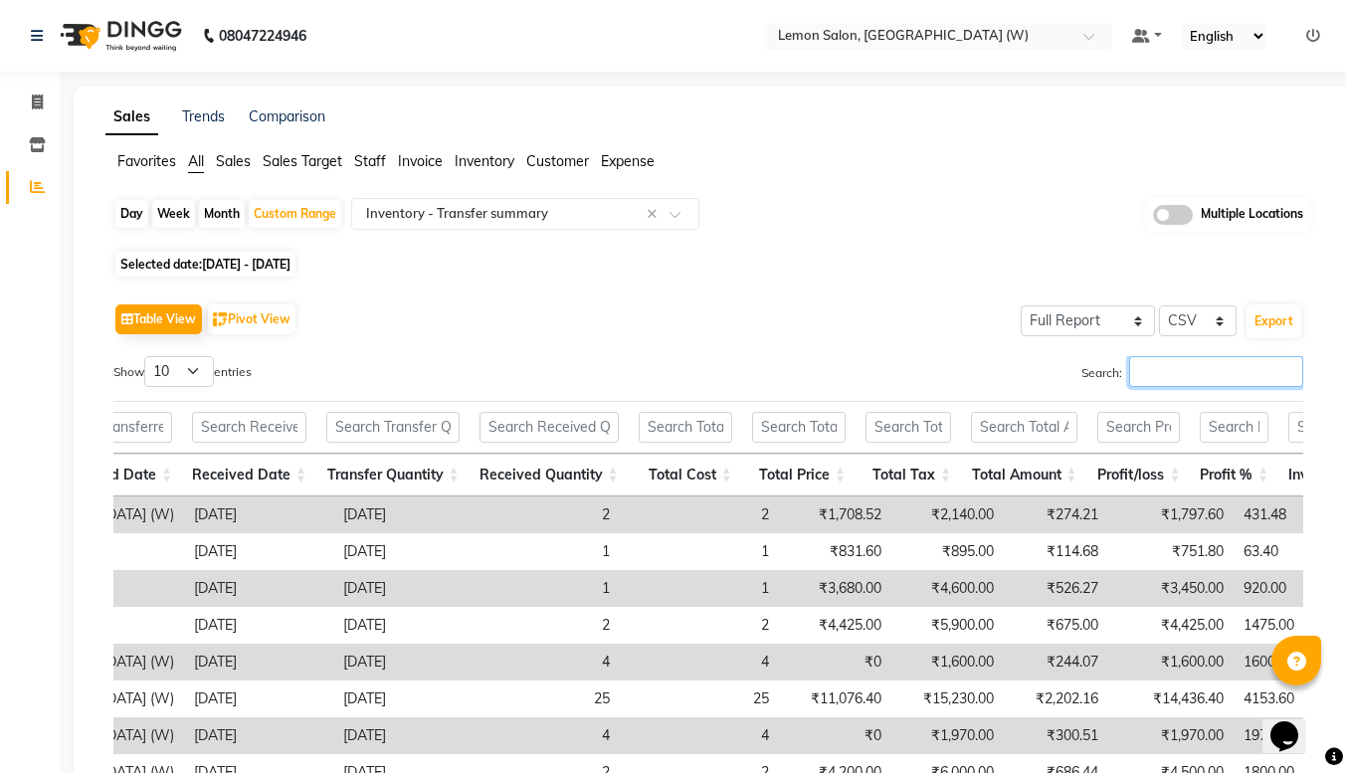
type input "2"
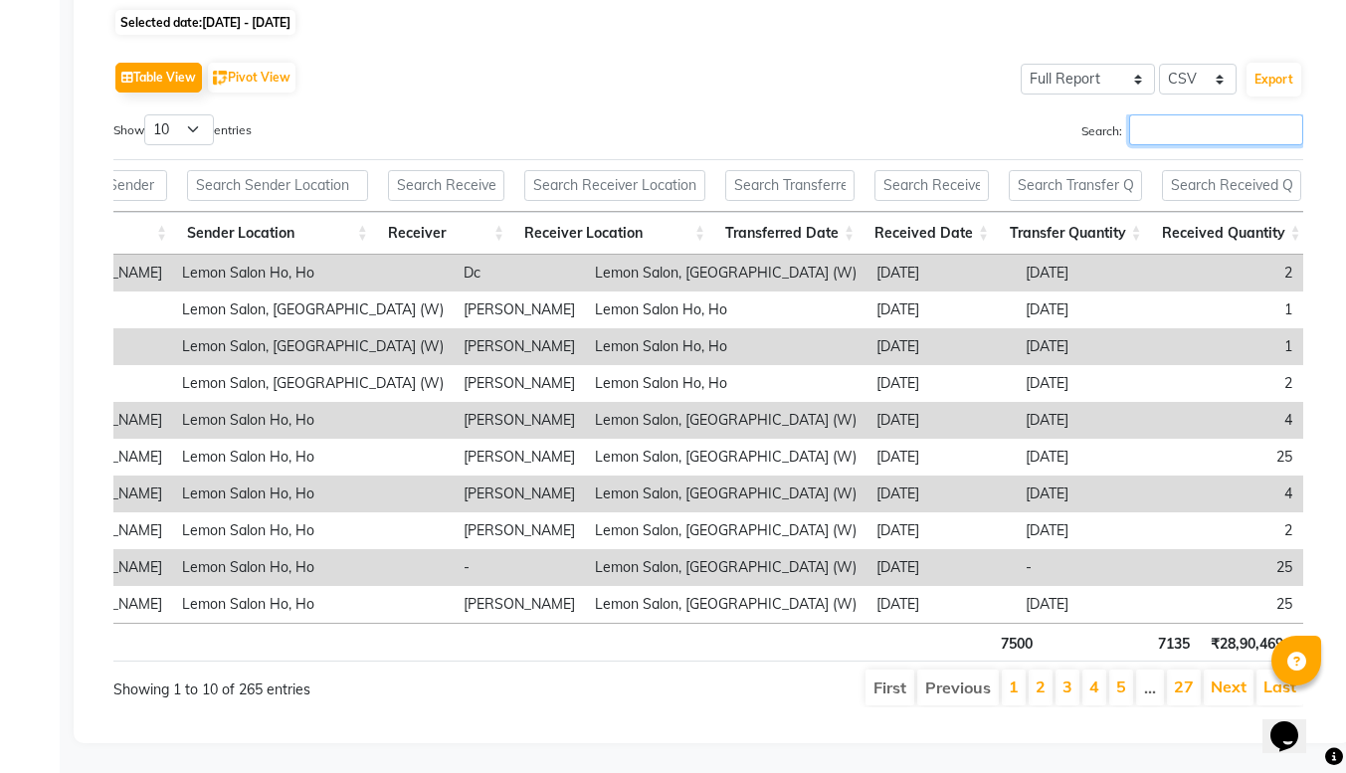
scroll to position [0, 221]
click at [815, 170] on input "text" at bounding box center [789, 185] width 129 height 31
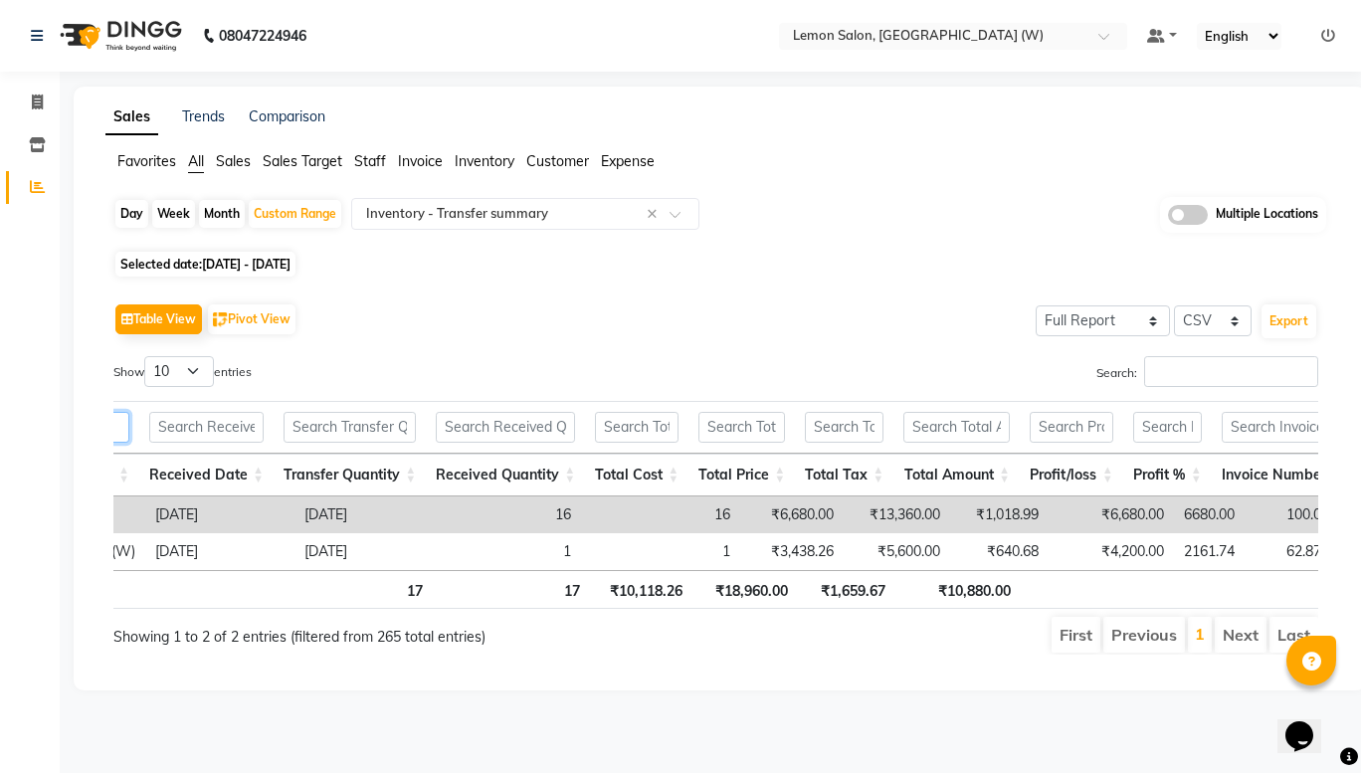
scroll to position [0, 991]
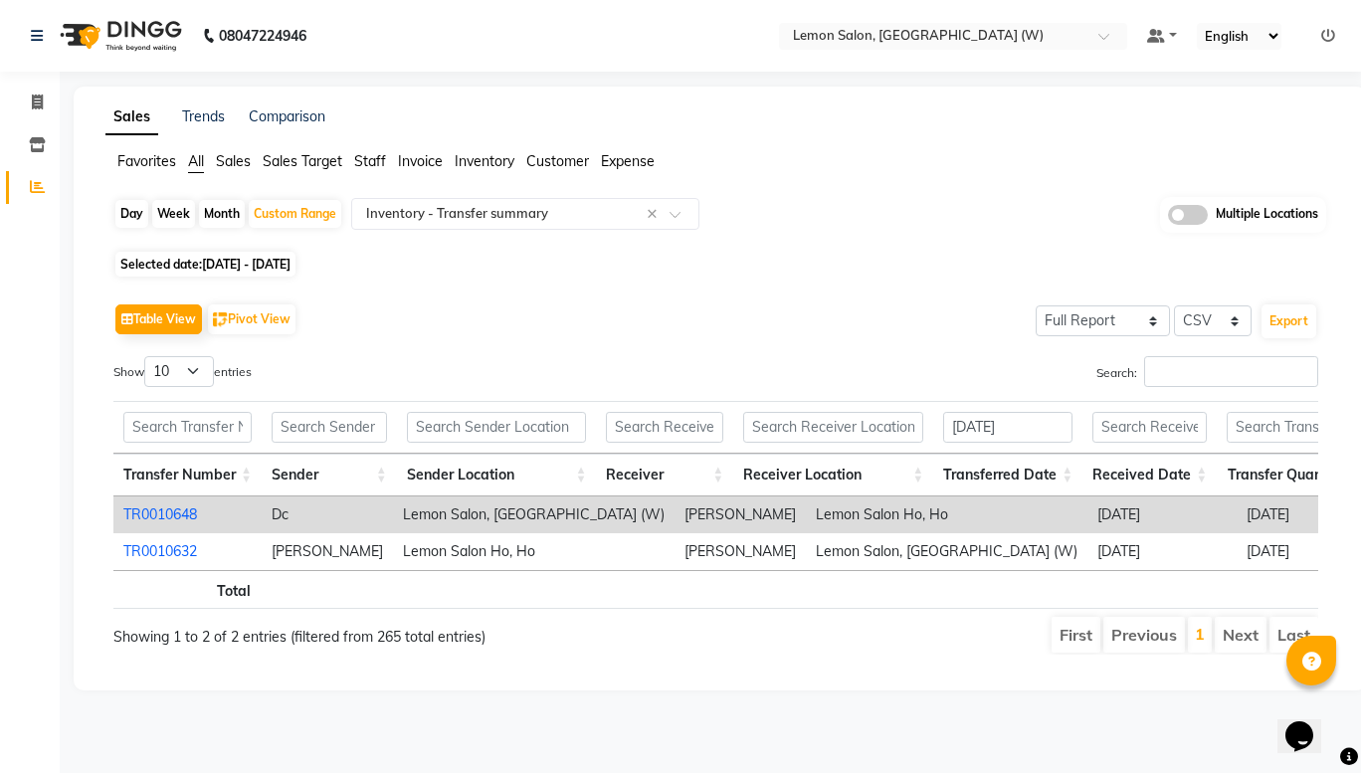
click at [176, 510] on link "TR0010648" at bounding box center [160, 515] width 74 height 18
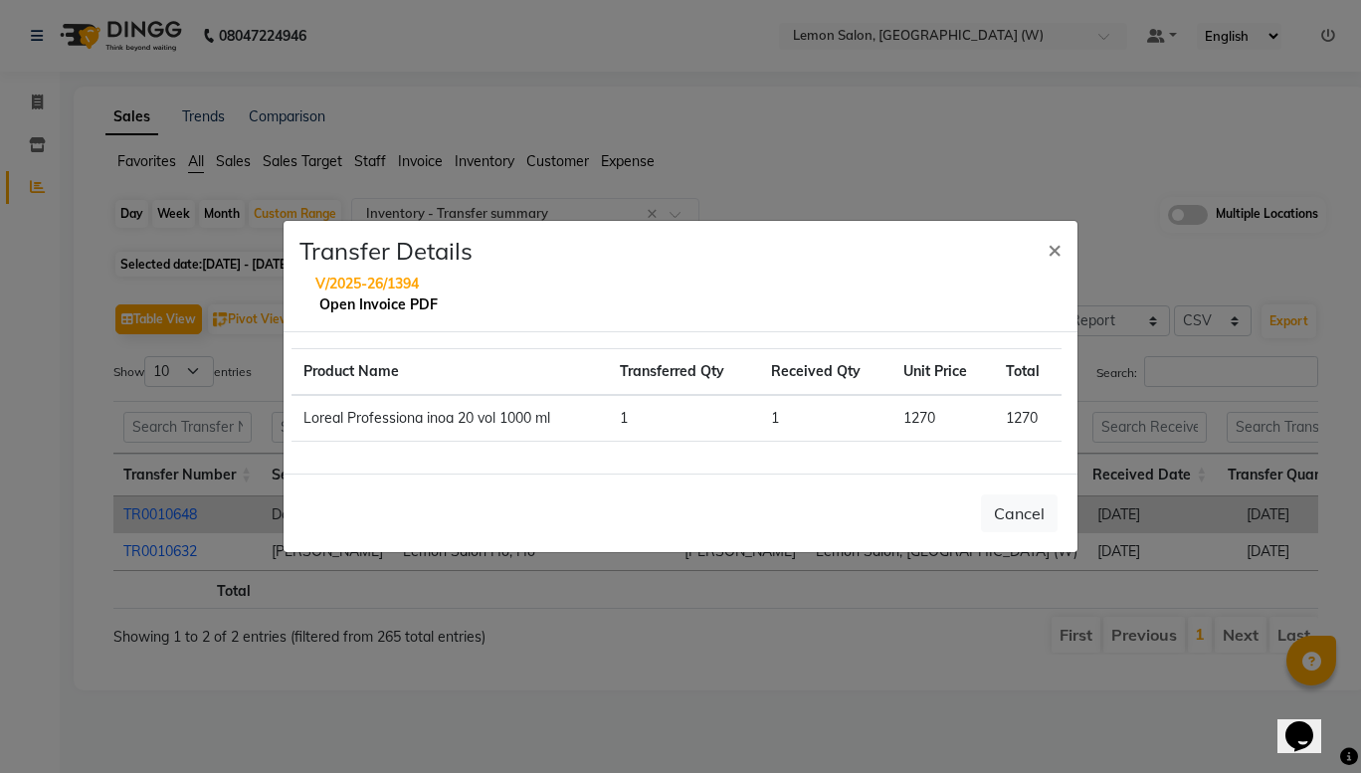
click at [367, 306] on link "Open Invoice PDF" at bounding box center [378, 305] width 118 height 18
click at [1056, 244] on span "×" at bounding box center [1055, 249] width 14 height 30
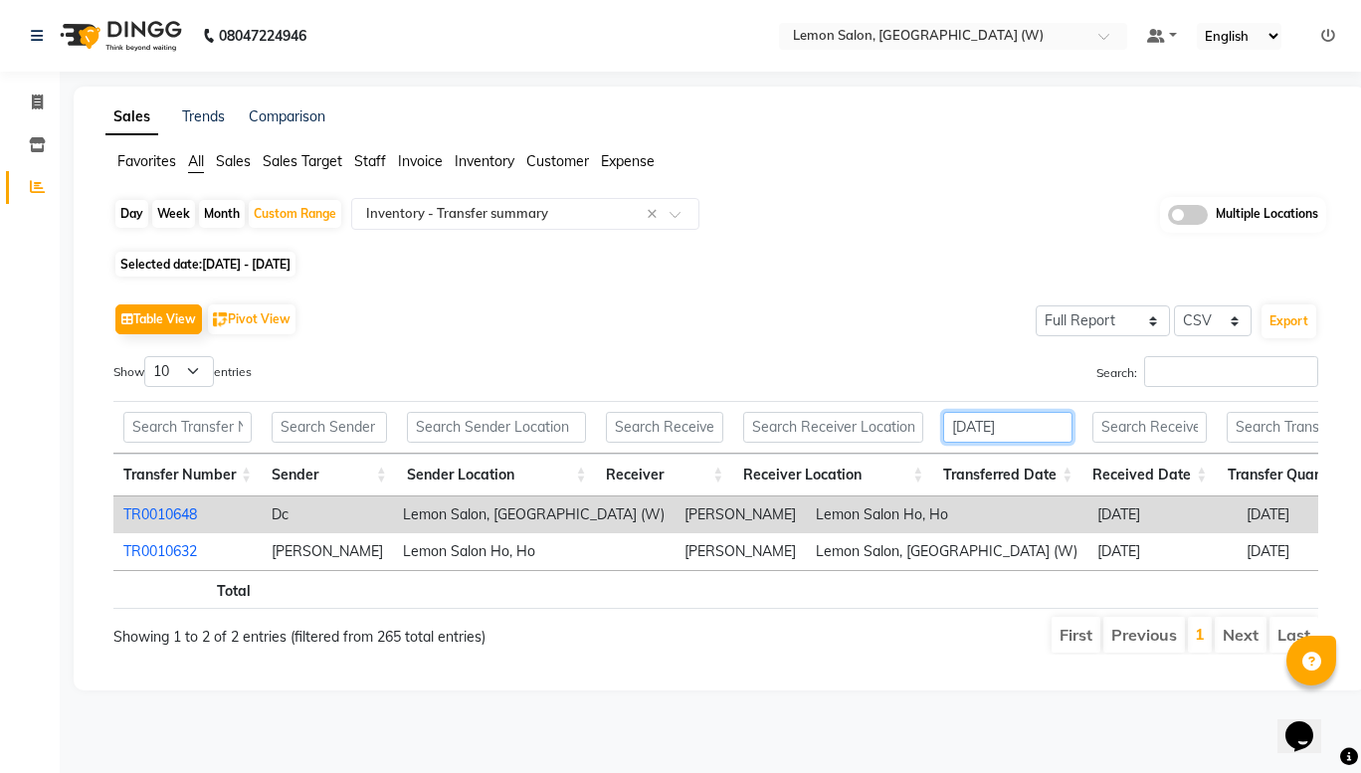
click at [1052, 421] on input "[DATE]" at bounding box center [1007, 427] width 129 height 31
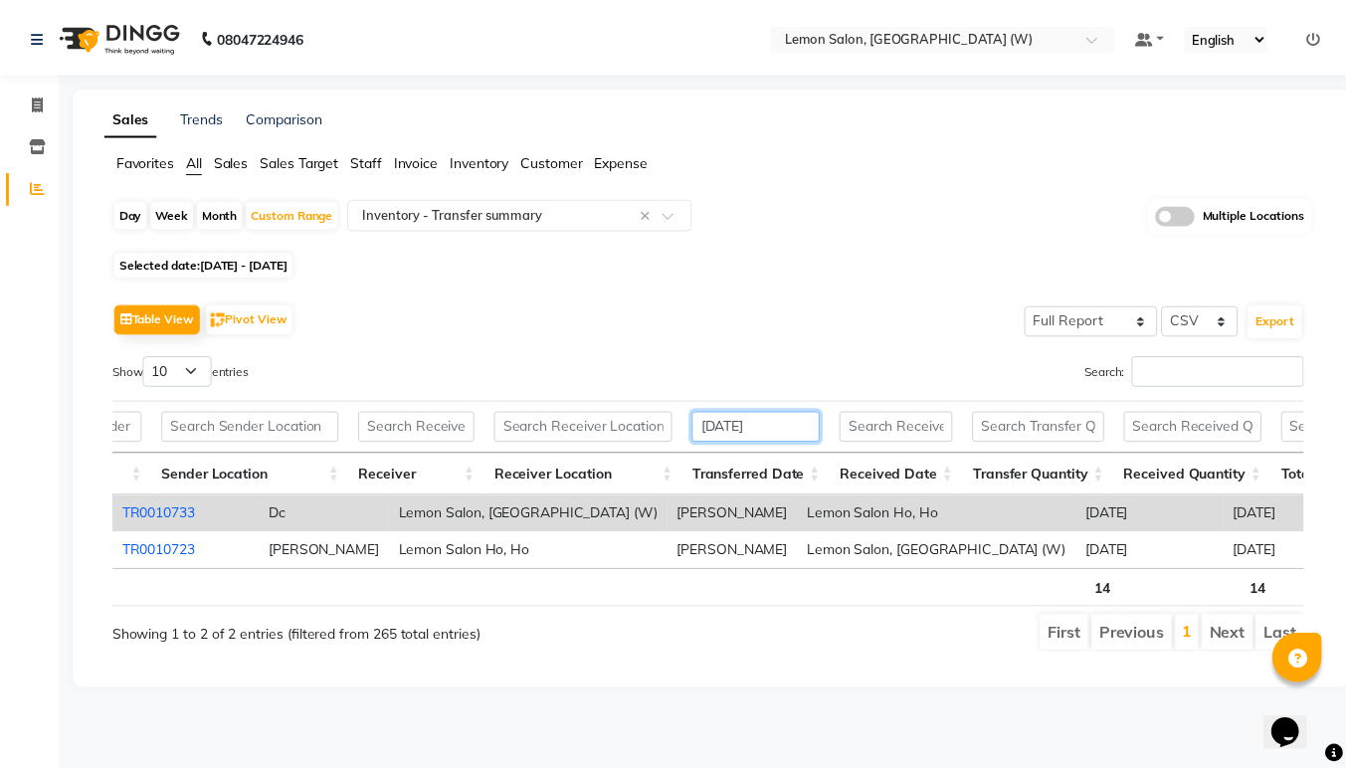
scroll to position [0, 0]
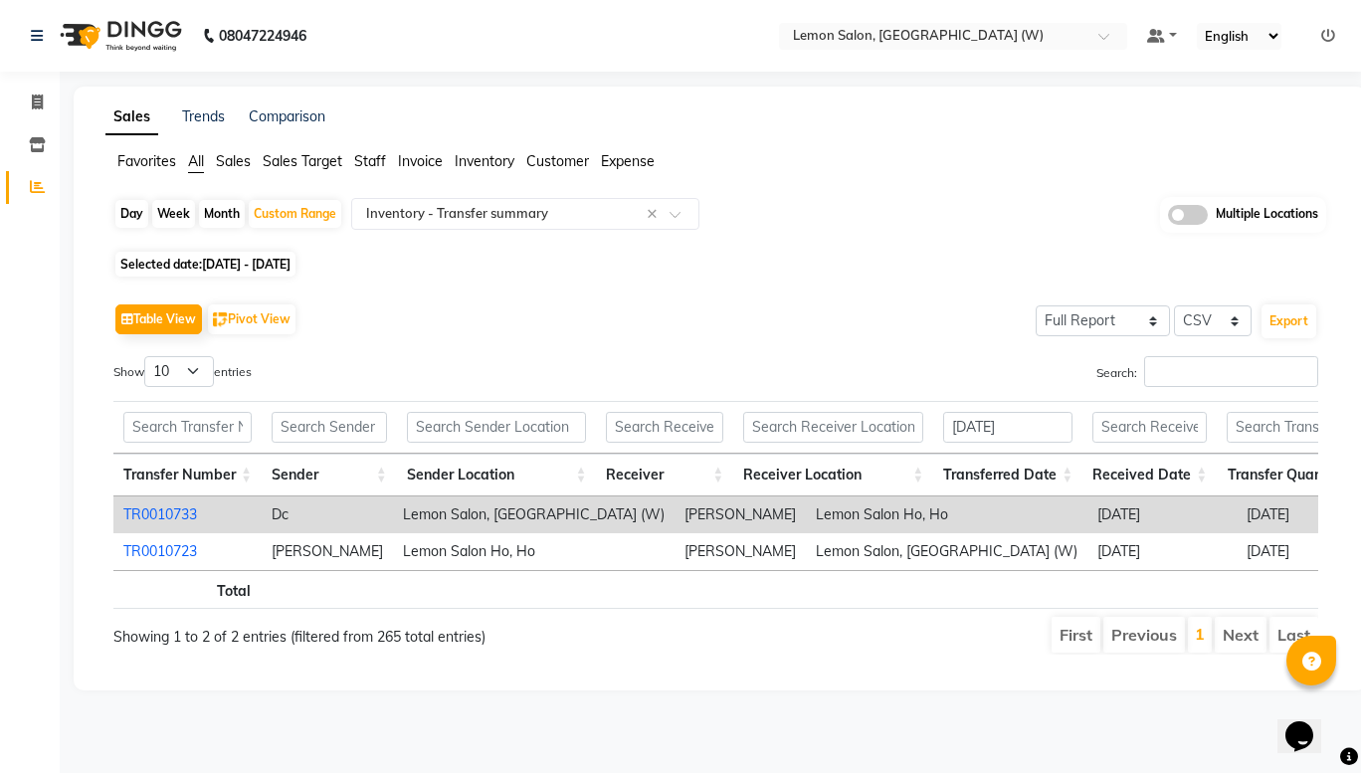
click at [178, 516] on link "TR0010733" at bounding box center [160, 515] width 74 height 18
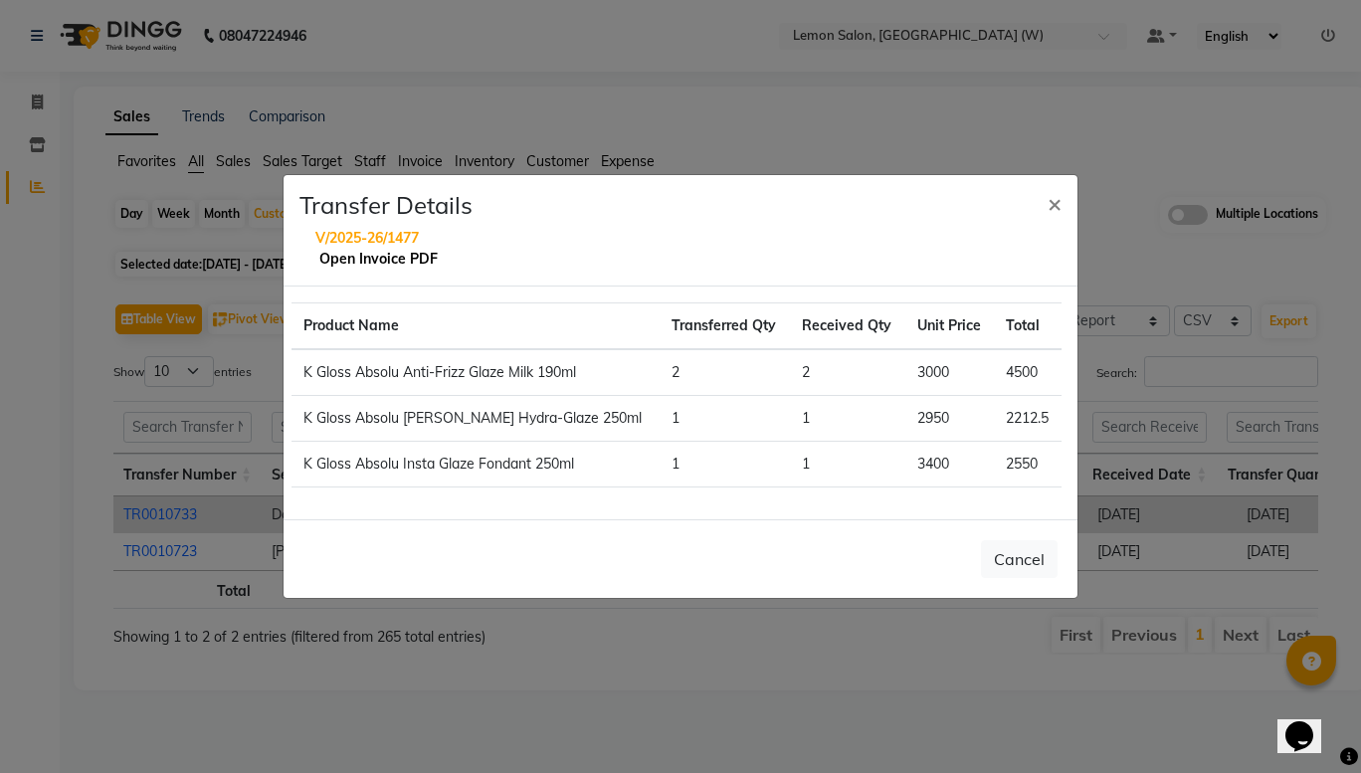
click at [397, 258] on link "Open Invoice PDF" at bounding box center [378, 259] width 118 height 18
click at [1049, 203] on span "×" at bounding box center [1055, 203] width 14 height 30
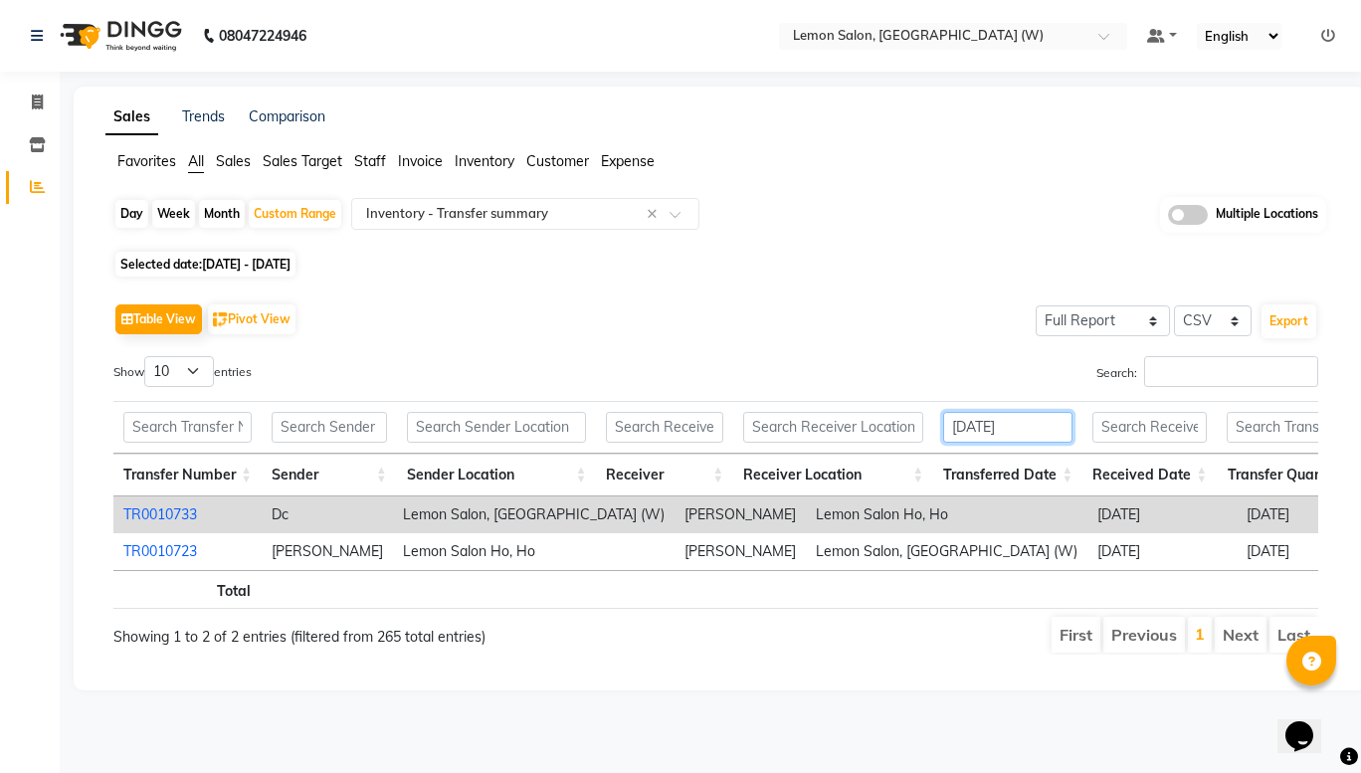
click at [1058, 420] on input "[DATE]" at bounding box center [1007, 427] width 129 height 31
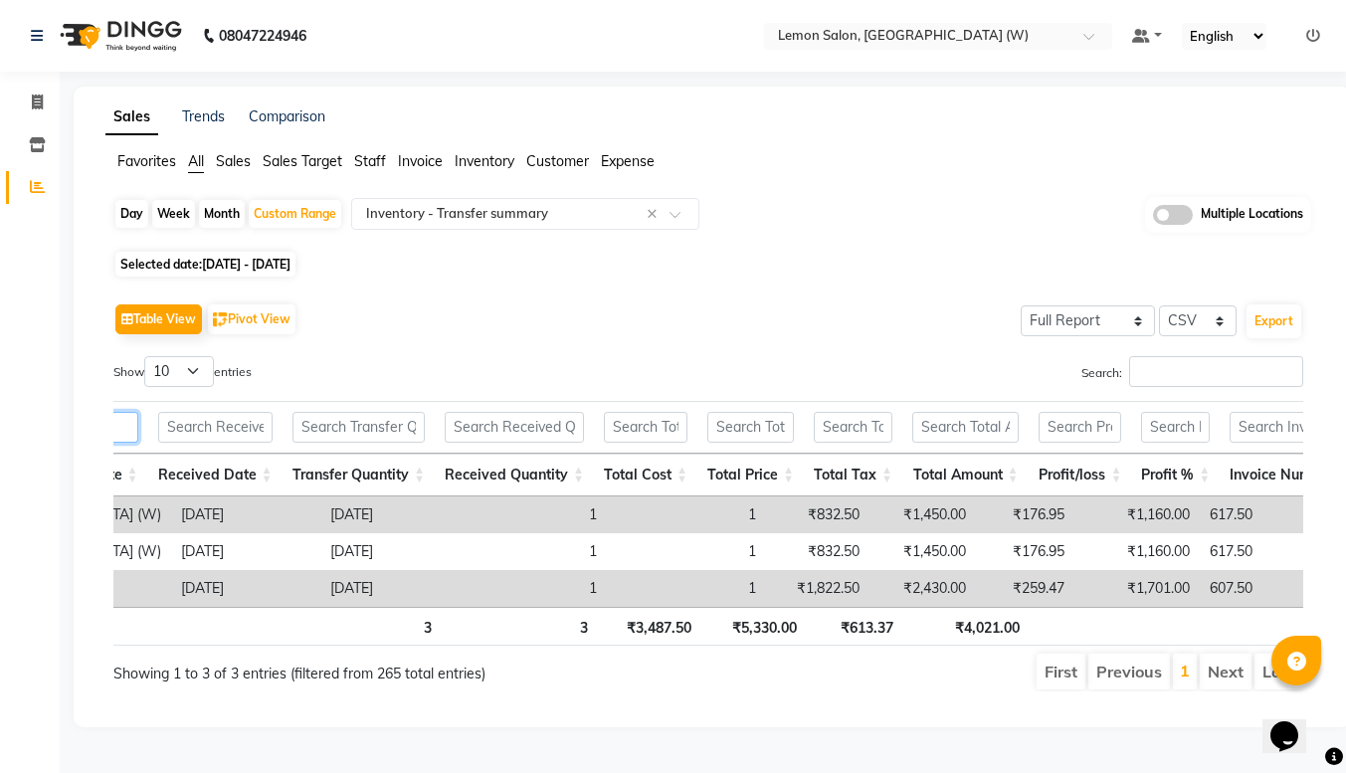
scroll to position [0, 981]
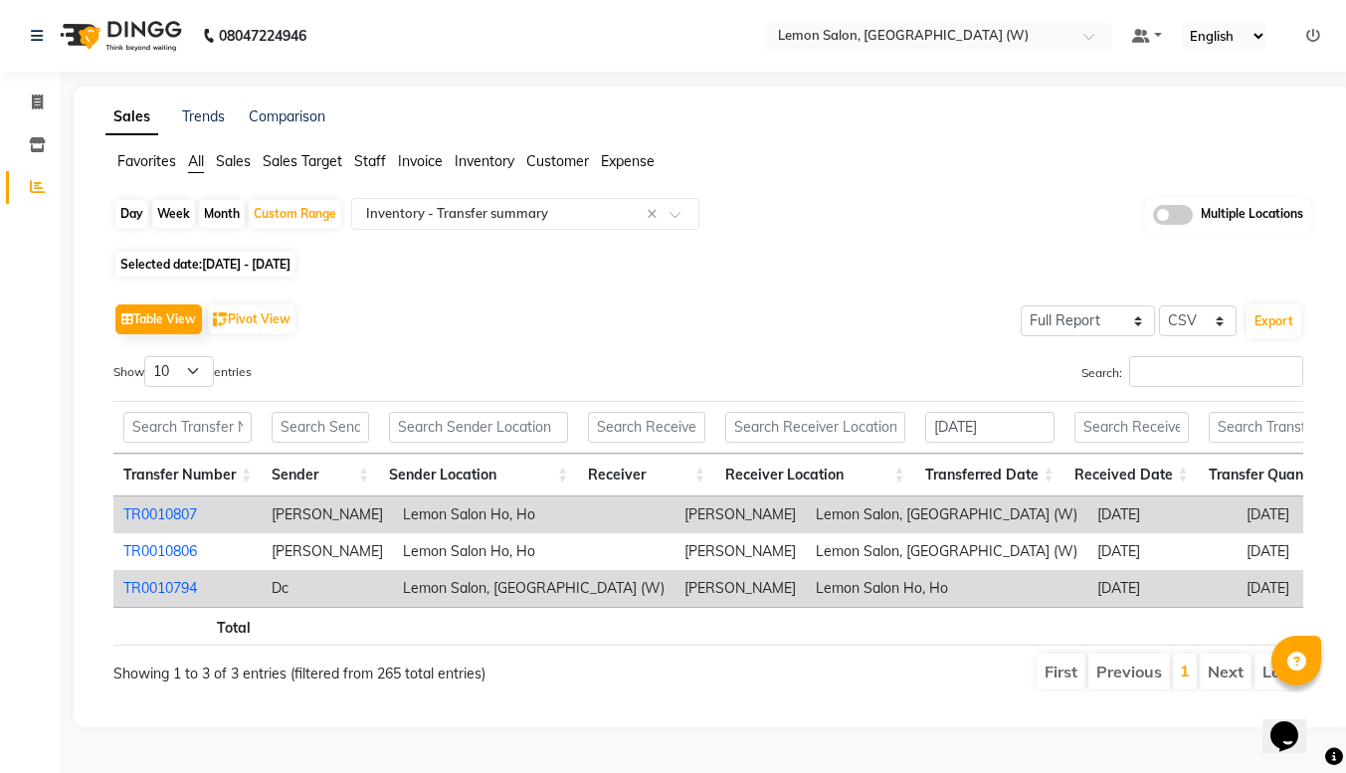
click at [163, 589] on link "TR0010794" at bounding box center [160, 588] width 74 height 18
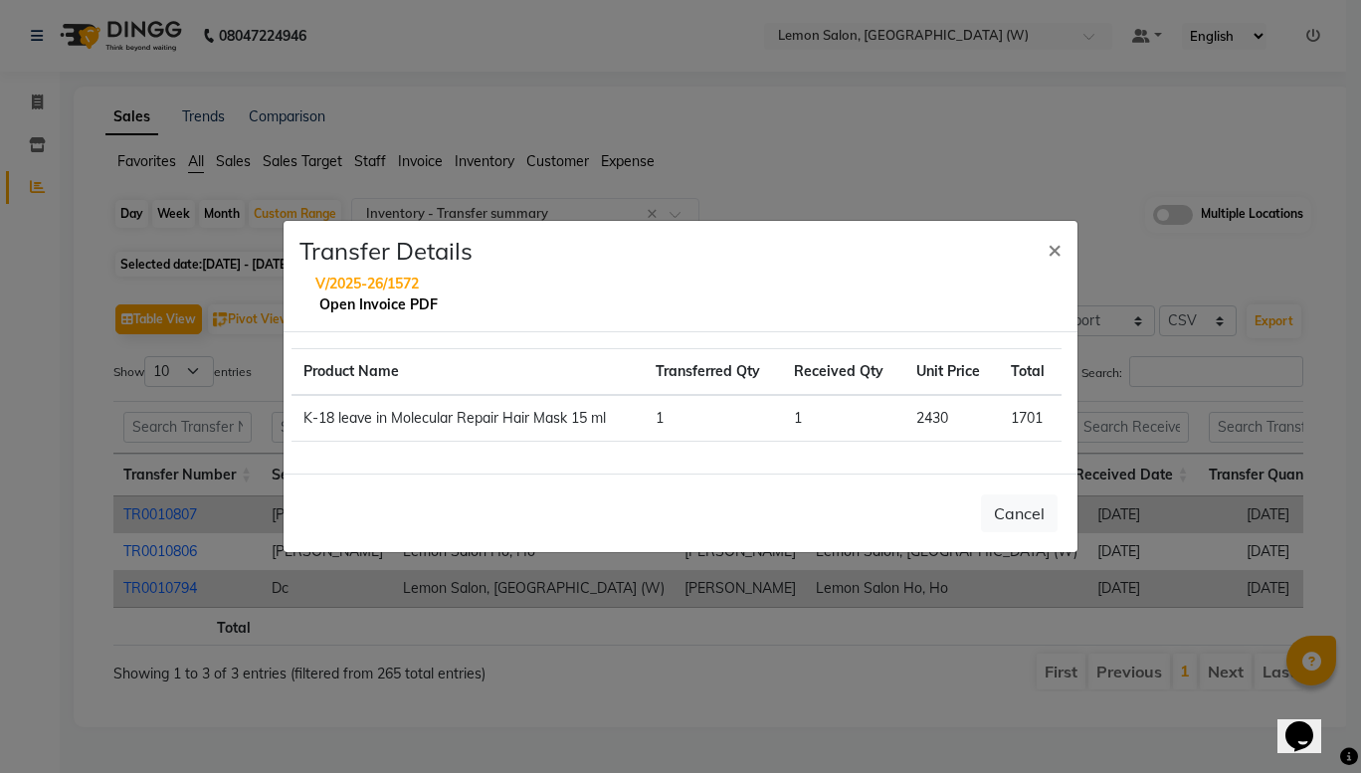
click at [375, 305] on link "Open Invoice PDF" at bounding box center [378, 305] width 118 height 18
click at [1060, 254] on span "×" at bounding box center [1055, 249] width 14 height 30
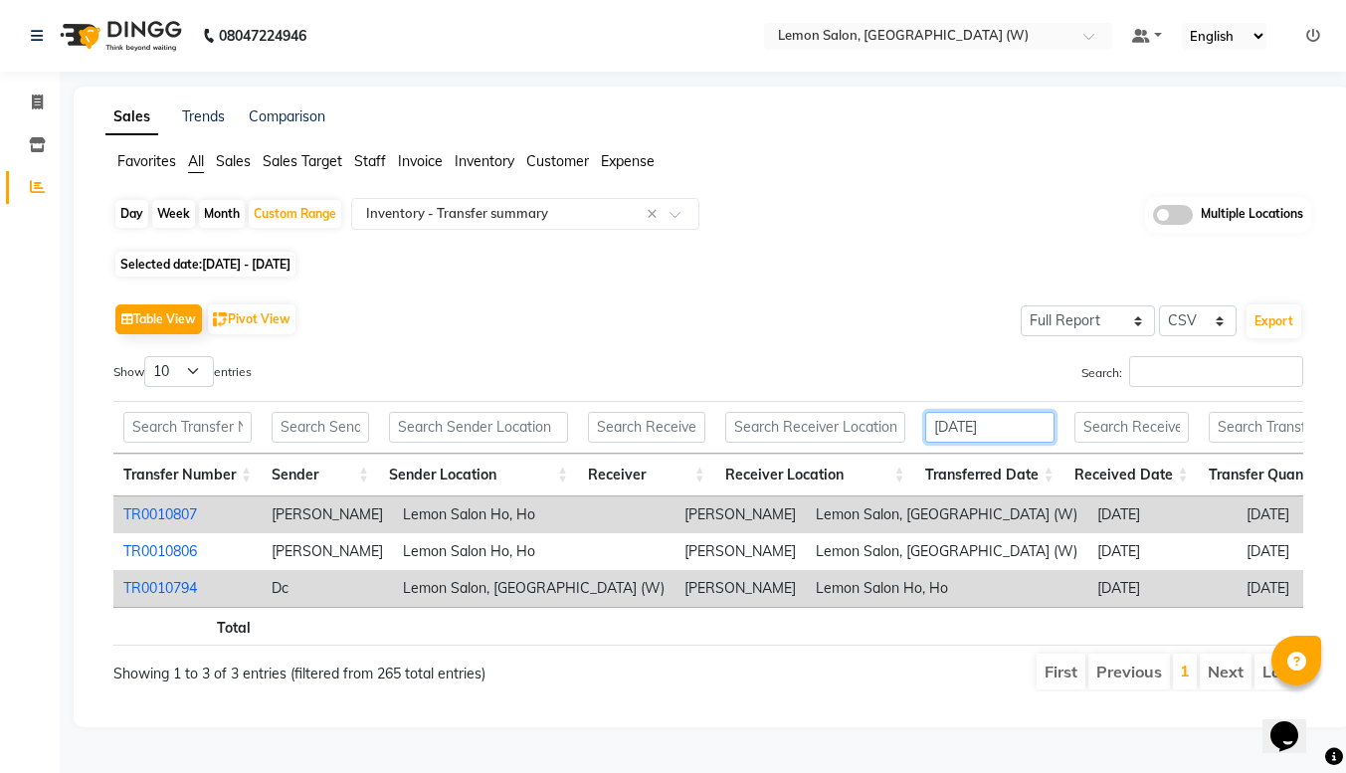
click at [1038, 426] on input "[DATE]" at bounding box center [989, 427] width 129 height 31
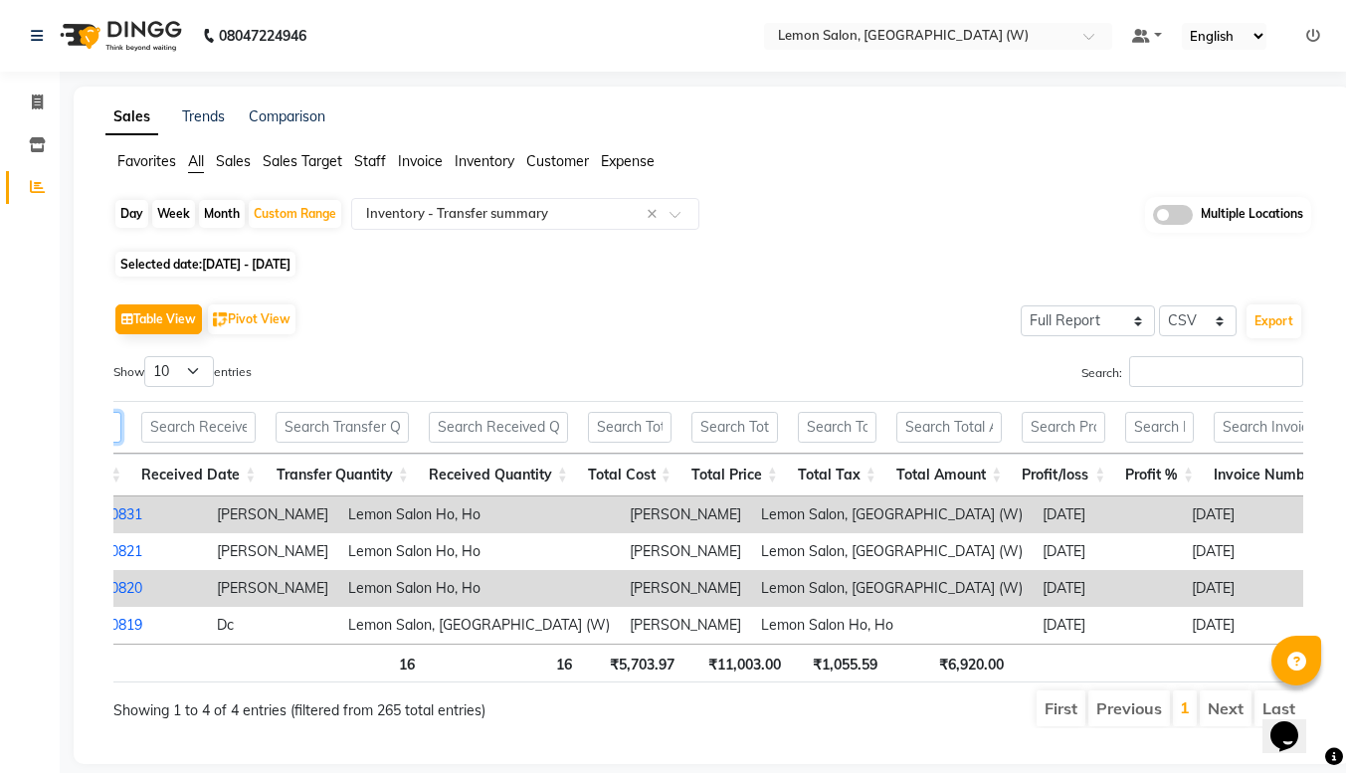
scroll to position [0, 0]
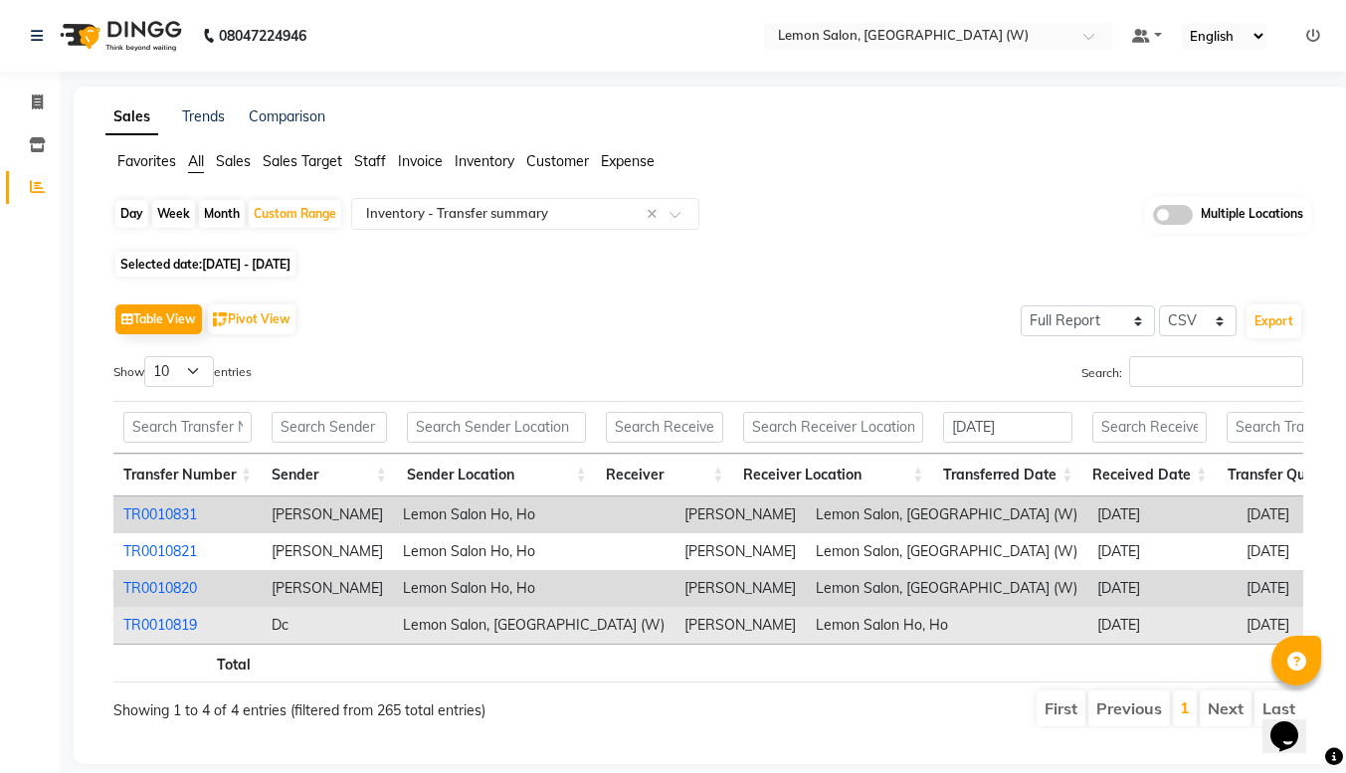
click at [160, 626] on link "TR0010819" at bounding box center [160, 625] width 74 height 18
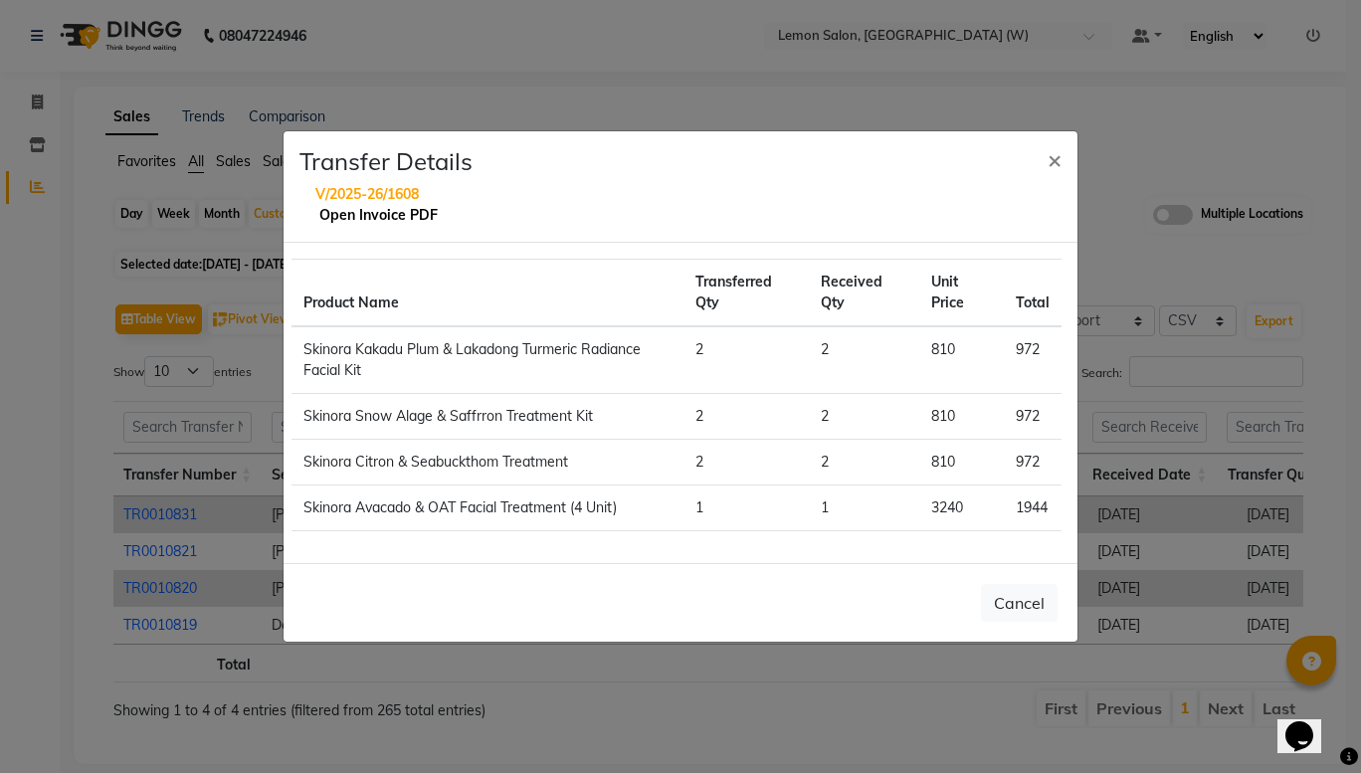
click at [344, 218] on link "Open Invoice PDF" at bounding box center [378, 215] width 118 height 18
click at [1052, 157] on span "×" at bounding box center [1055, 159] width 14 height 30
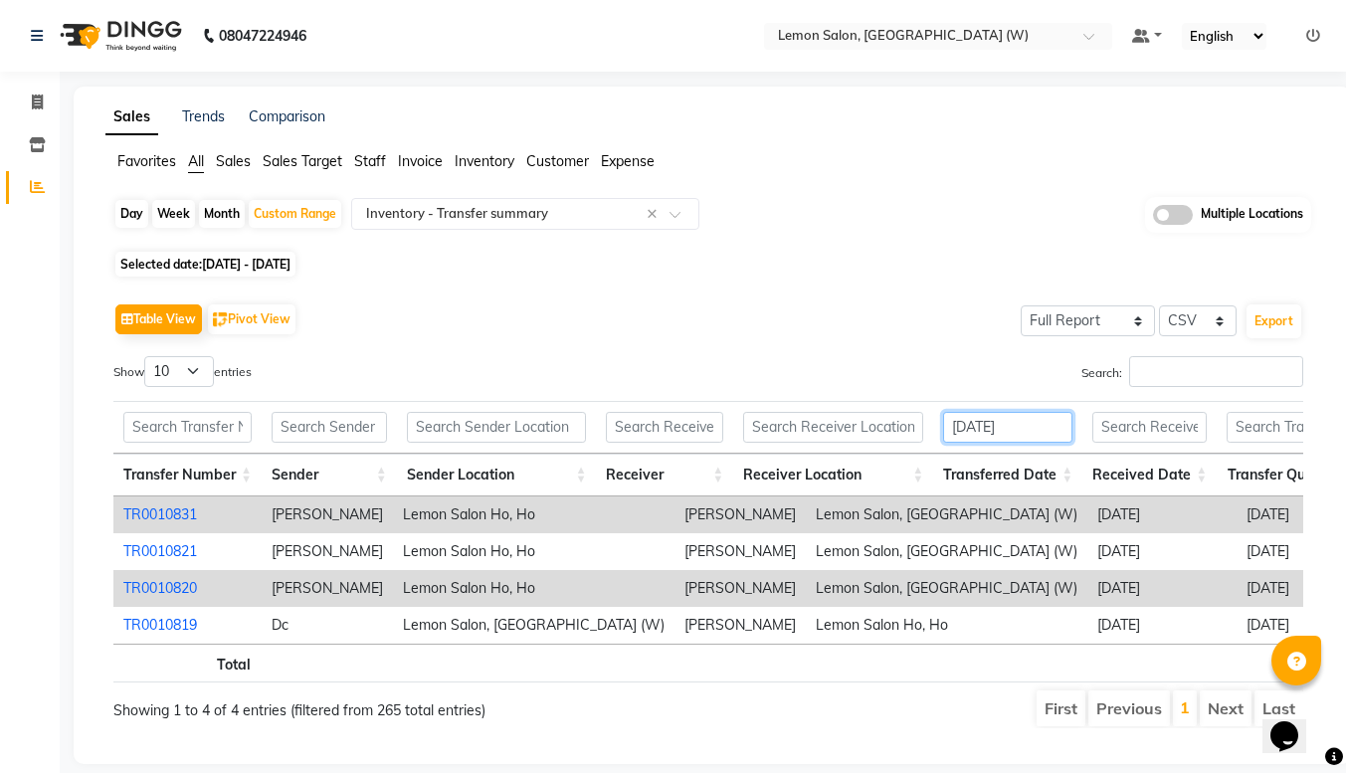
click at [1058, 437] on input "[DATE]" at bounding box center [1007, 427] width 129 height 31
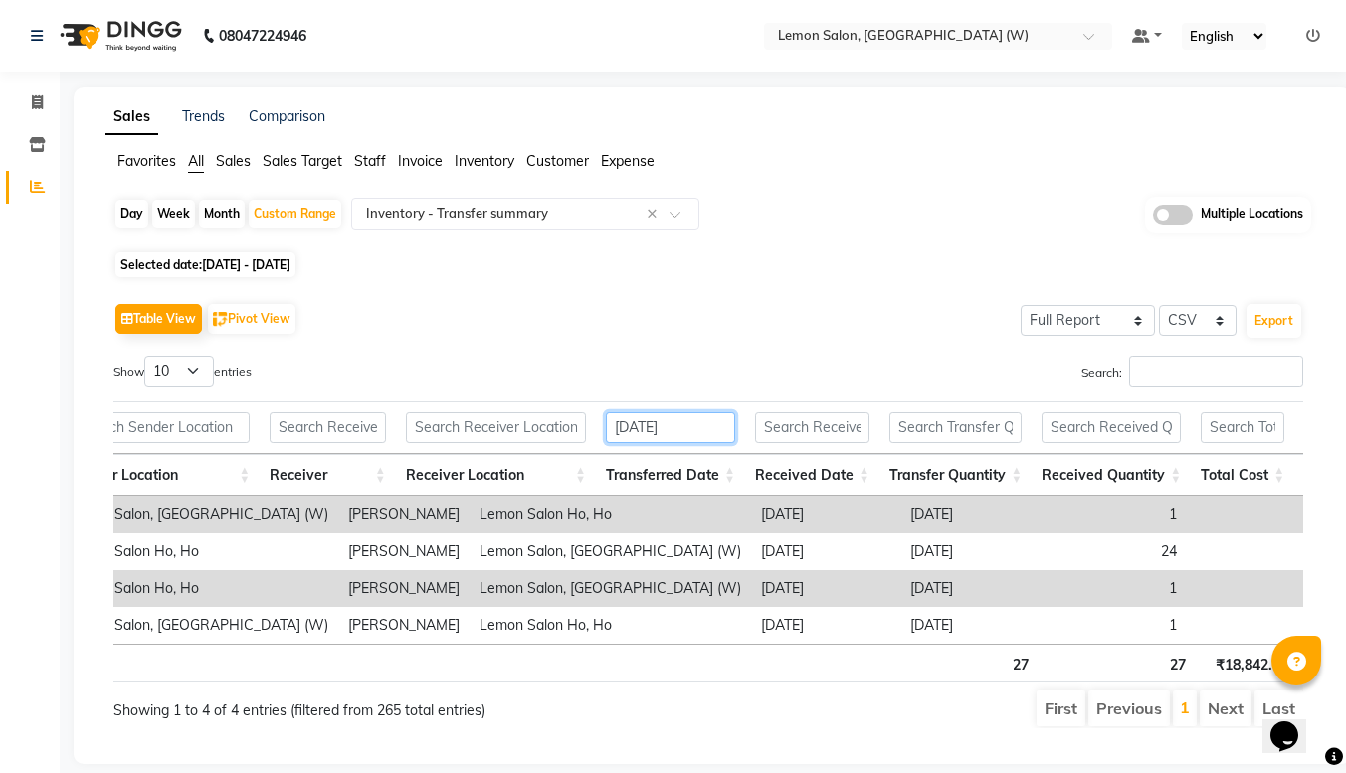
scroll to position [0, 548]
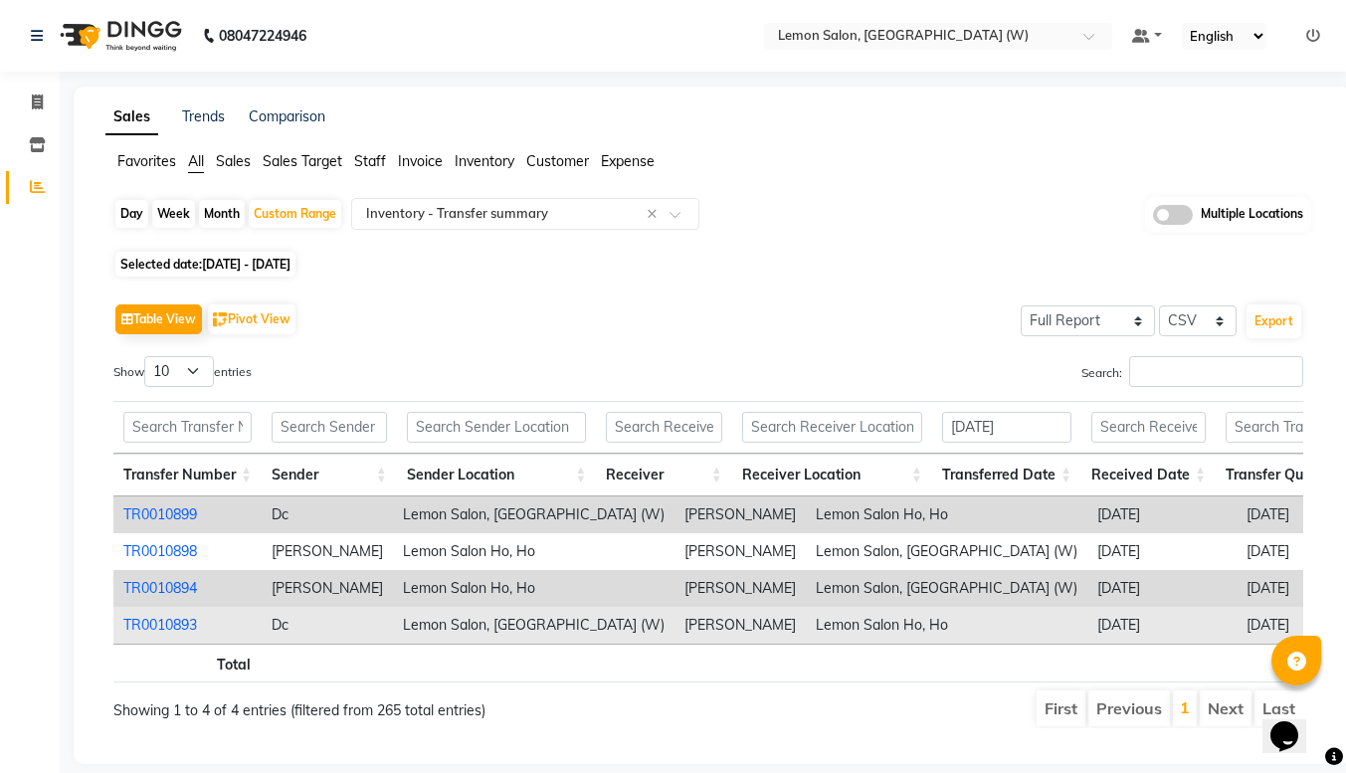
click at [180, 627] on link "TR0010893" at bounding box center [160, 625] width 74 height 18
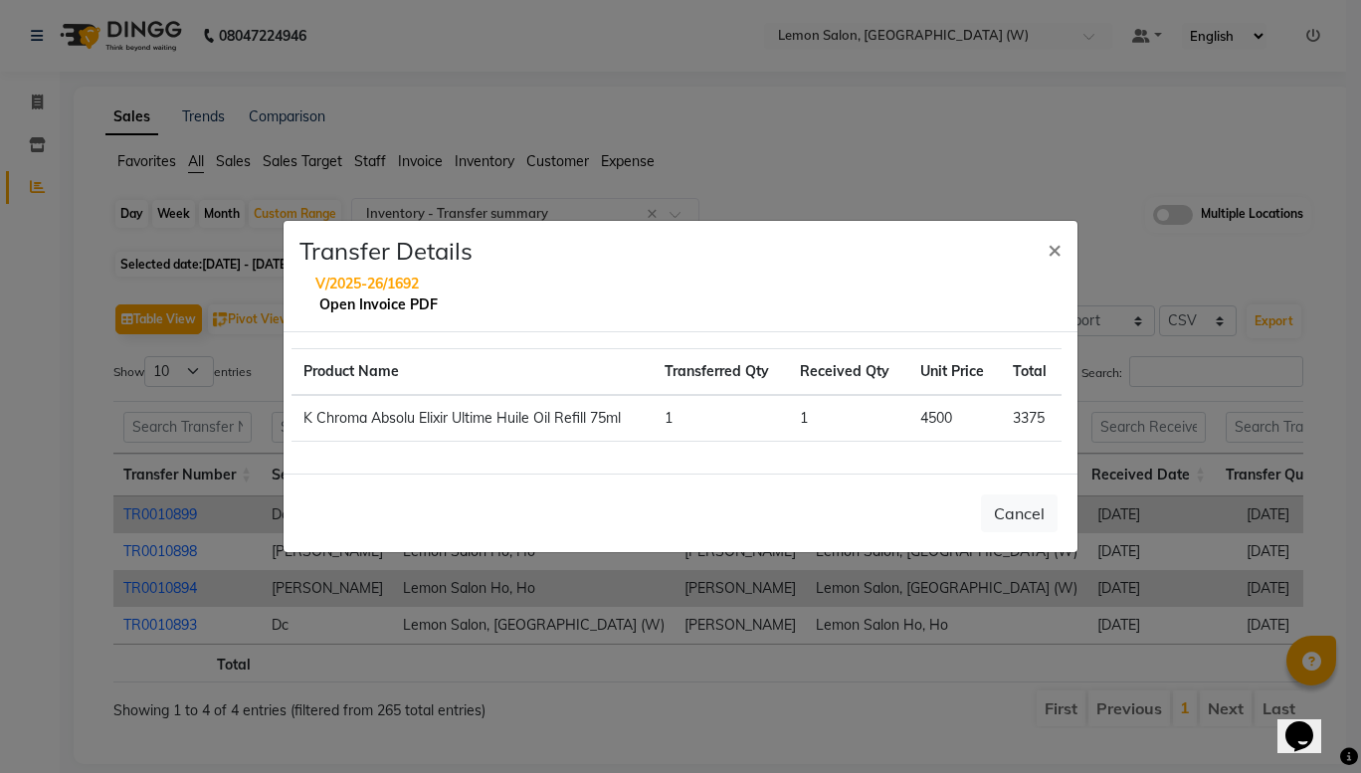
click at [384, 303] on link "Open Invoice PDF" at bounding box center [378, 305] width 118 height 18
click at [1051, 249] on span "×" at bounding box center [1055, 249] width 14 height 30
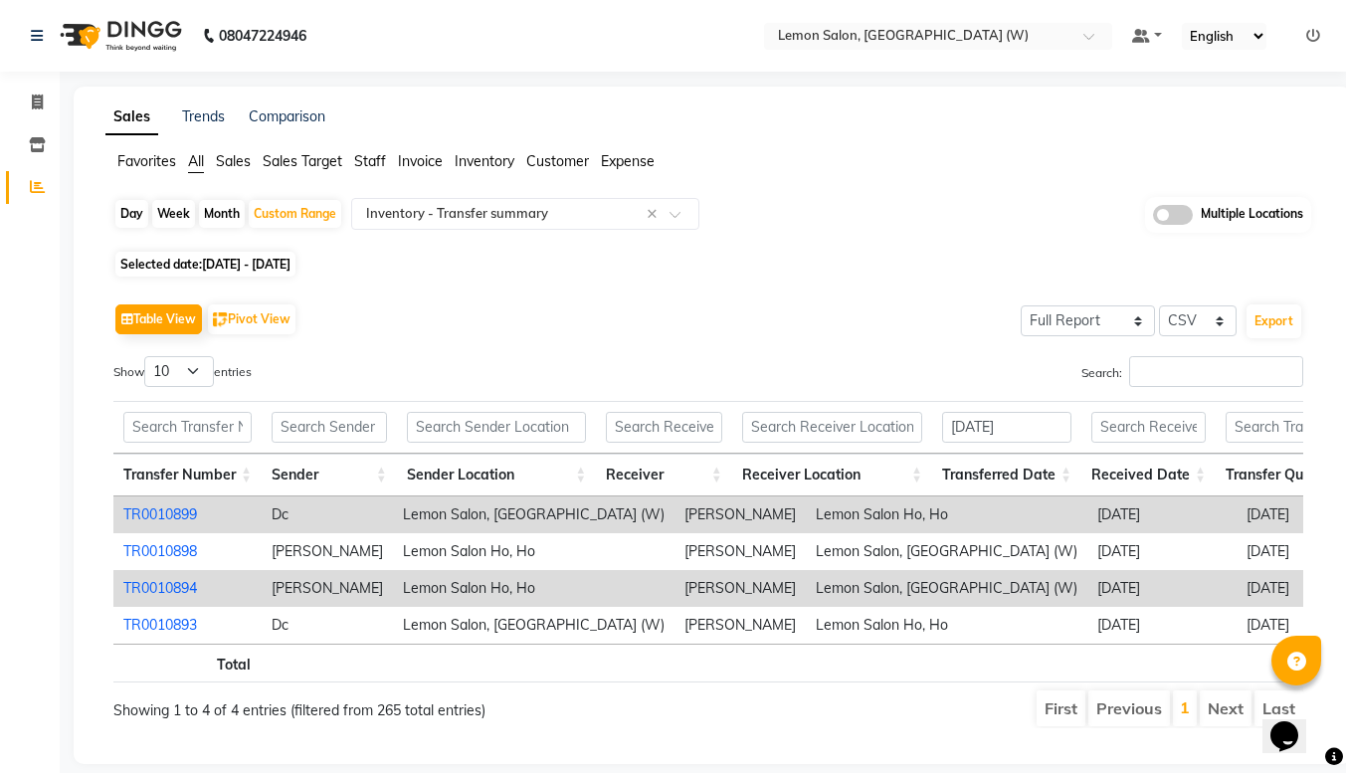
click at [142, 514] on link "TR0010899" at bounding box center [160, 515] width 74 height 18
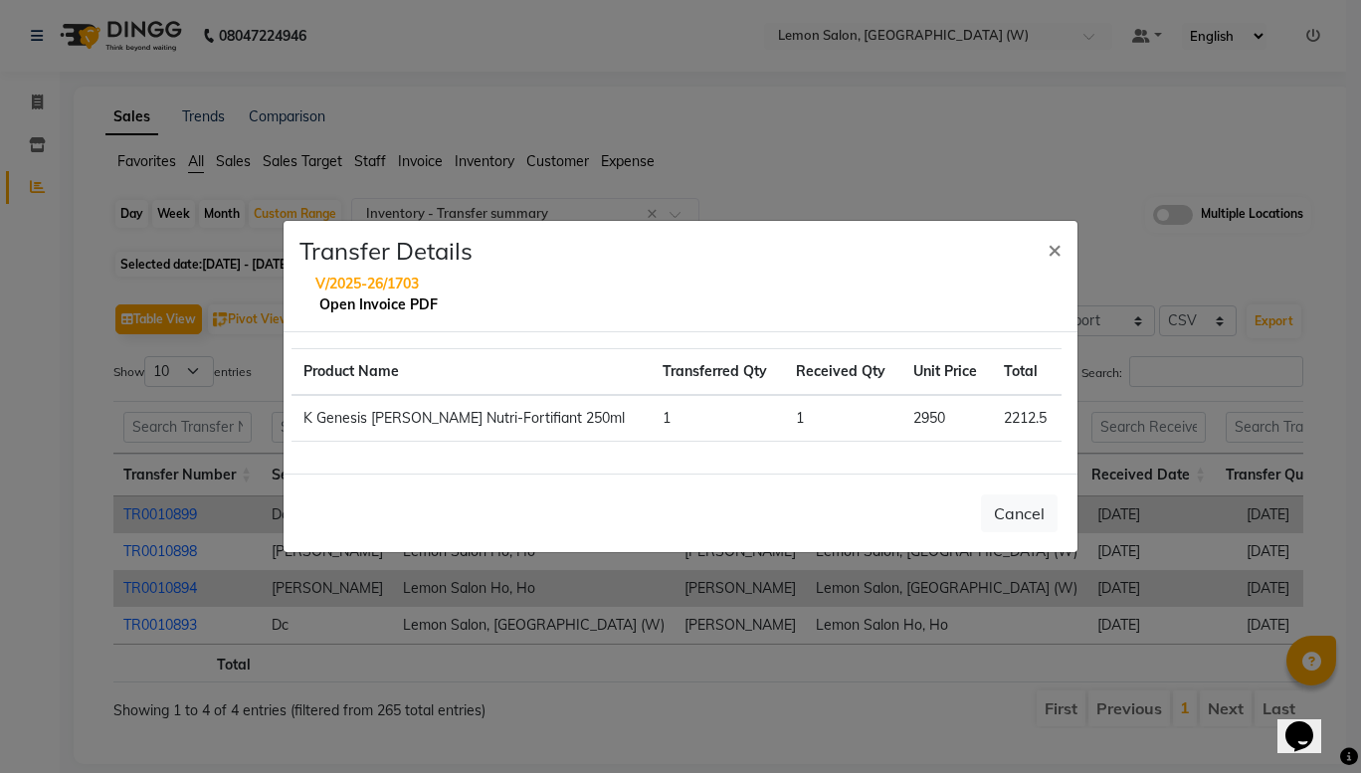
click at [392, 304] on link "Open Invoice PDF" at bounding box center [378, 305] width 118 height 18
click at [1049, 253] on span "×" at bounding box center [1055, 249] width 14 height 30
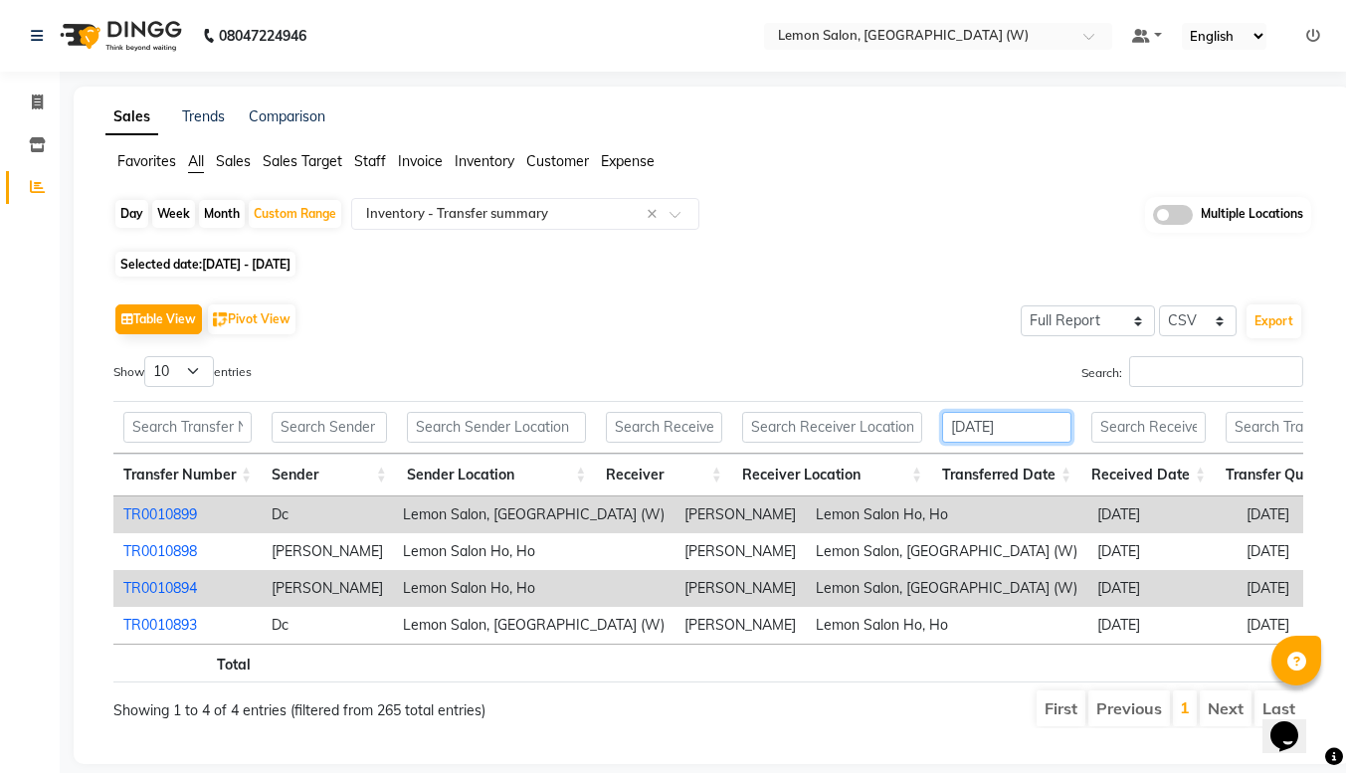
click at [1041, 427] on input "[DATE]" at bounding box center [1006, 427] width 129 height 31
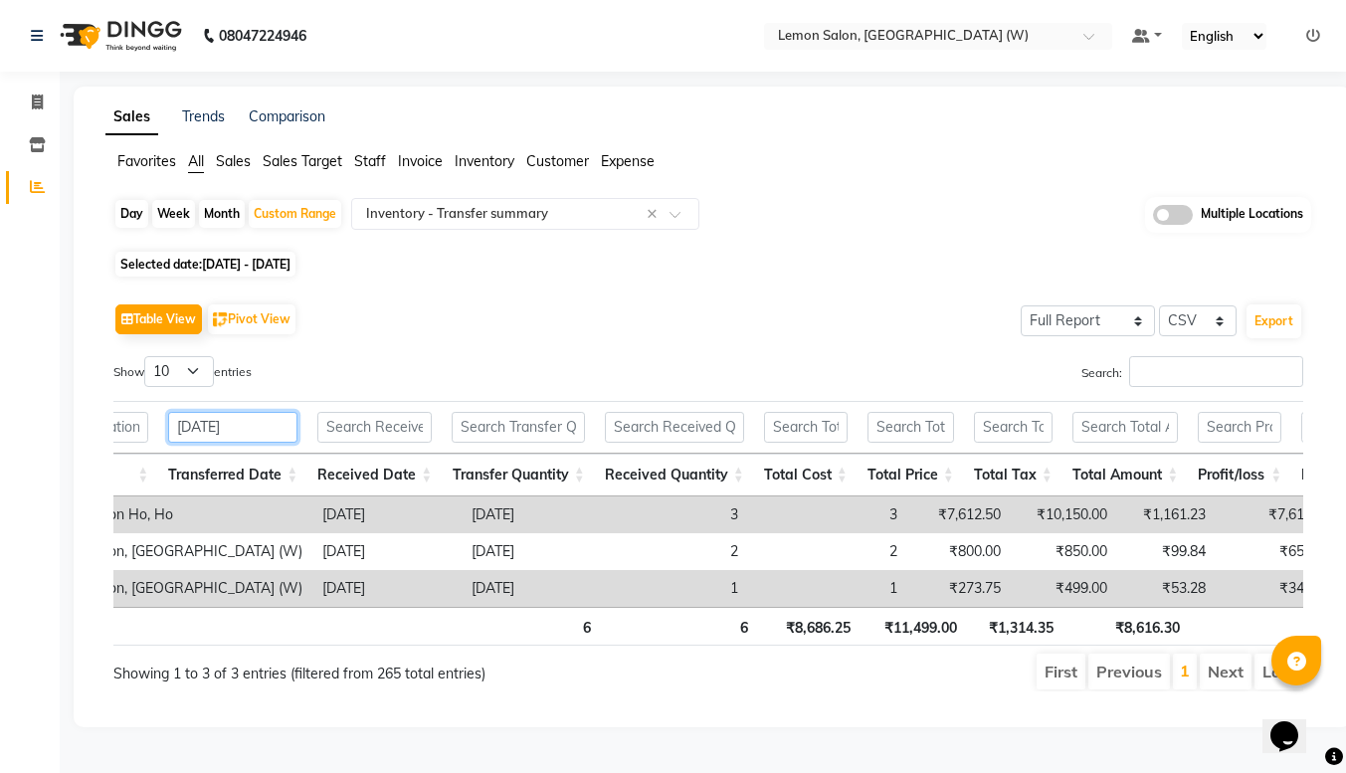
scroll to position [0, 0]
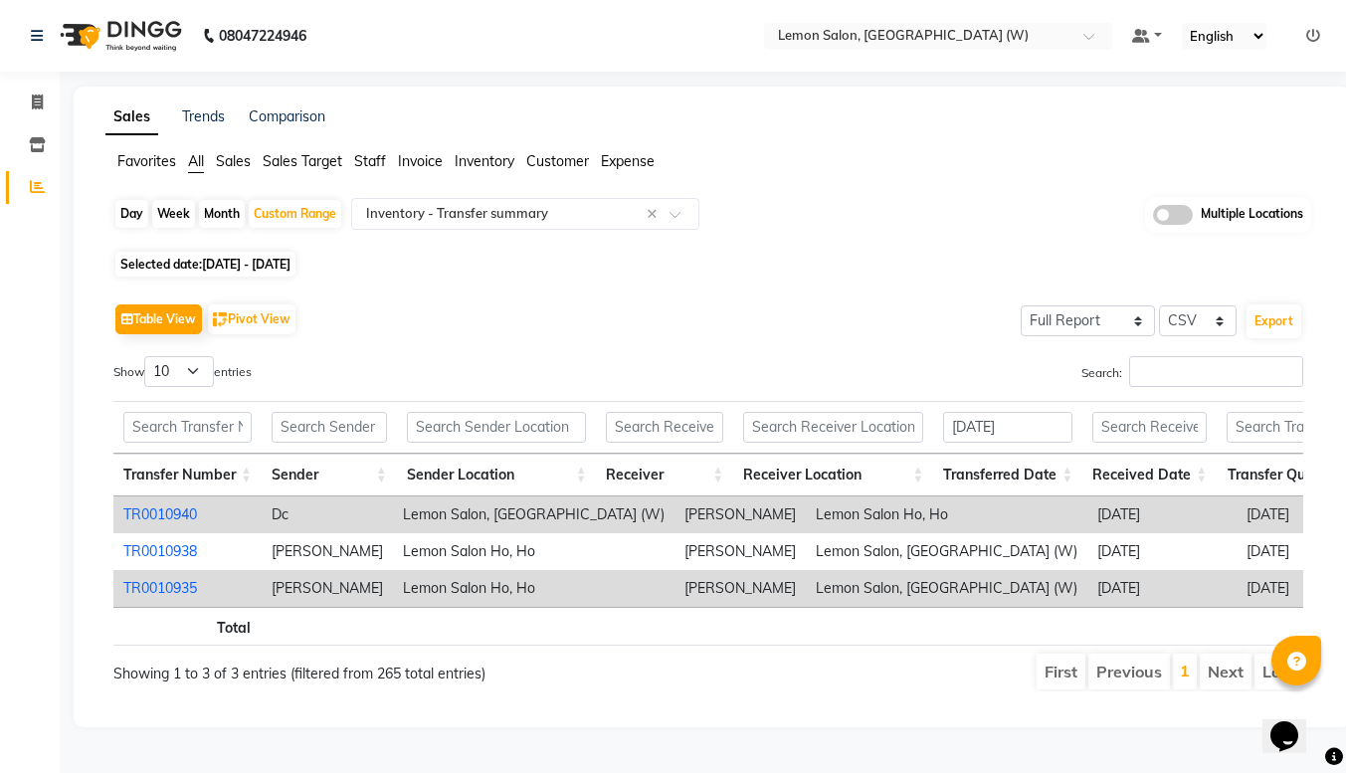
click at [170, 514] on link "TR0010940" at bounding box center [160, 515] width 74 height 18
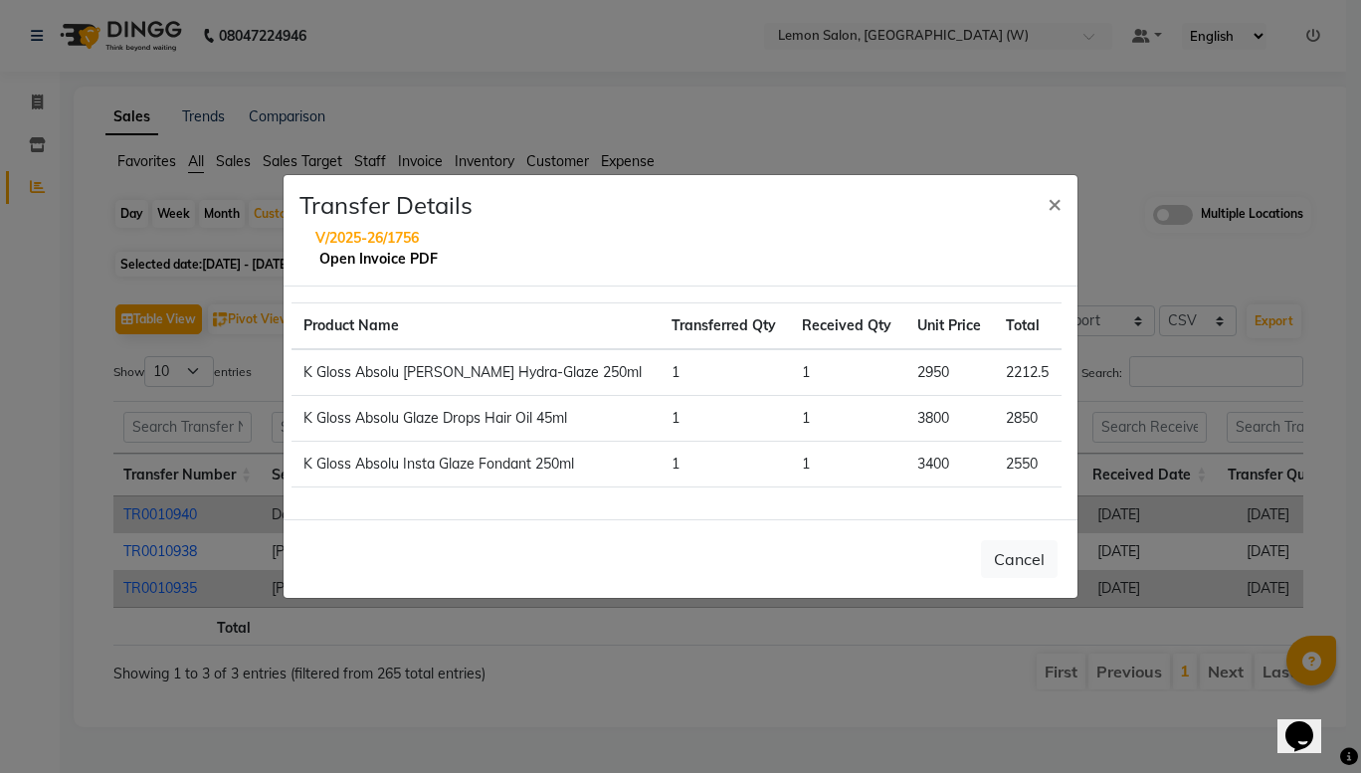
click at [382, 258] on link "Open Invoice PDF" at bounding box center [378, 259] width 118 height 18
click at [1043, 203] on button "×" at bounding box center [1055, 203] width 46 height 56
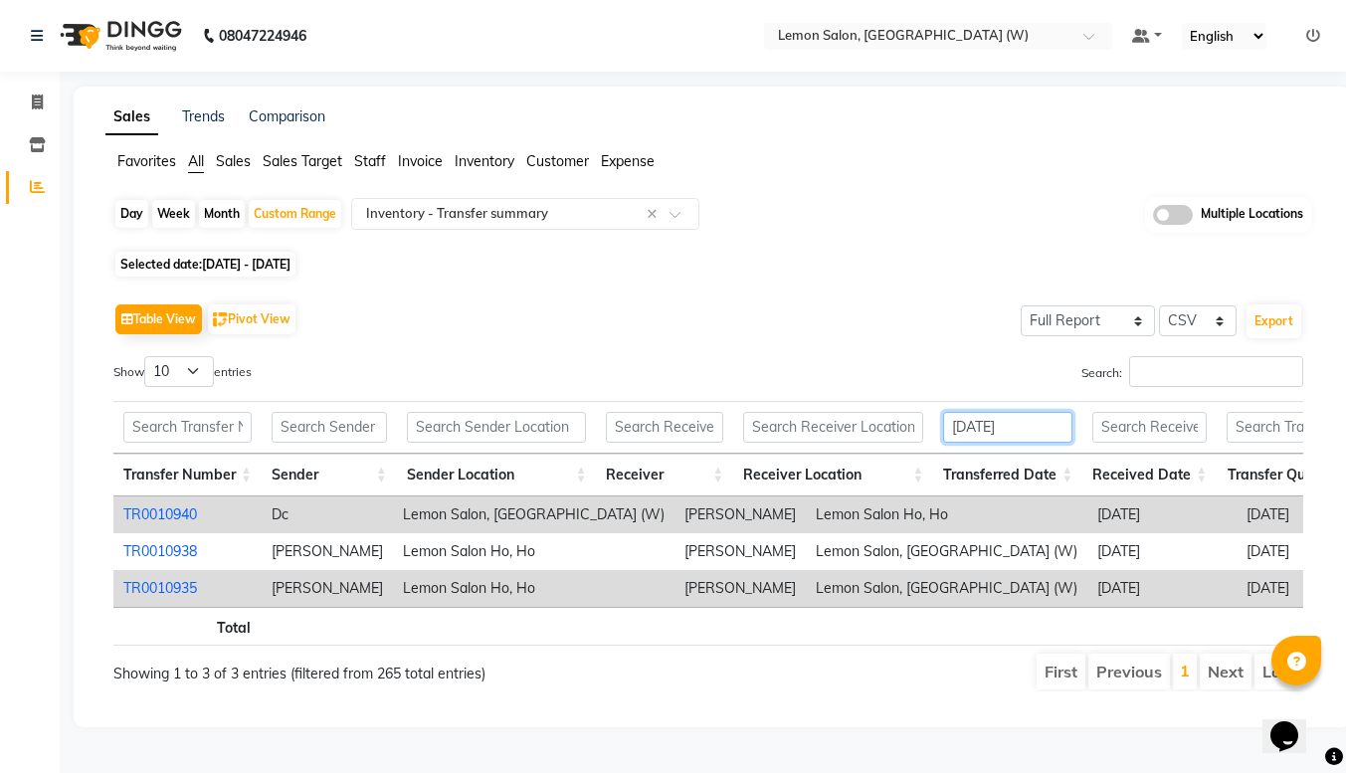
click at [1065, 422] on input "[DATE]" at bounding box center [1007, 427] width 129 height 31
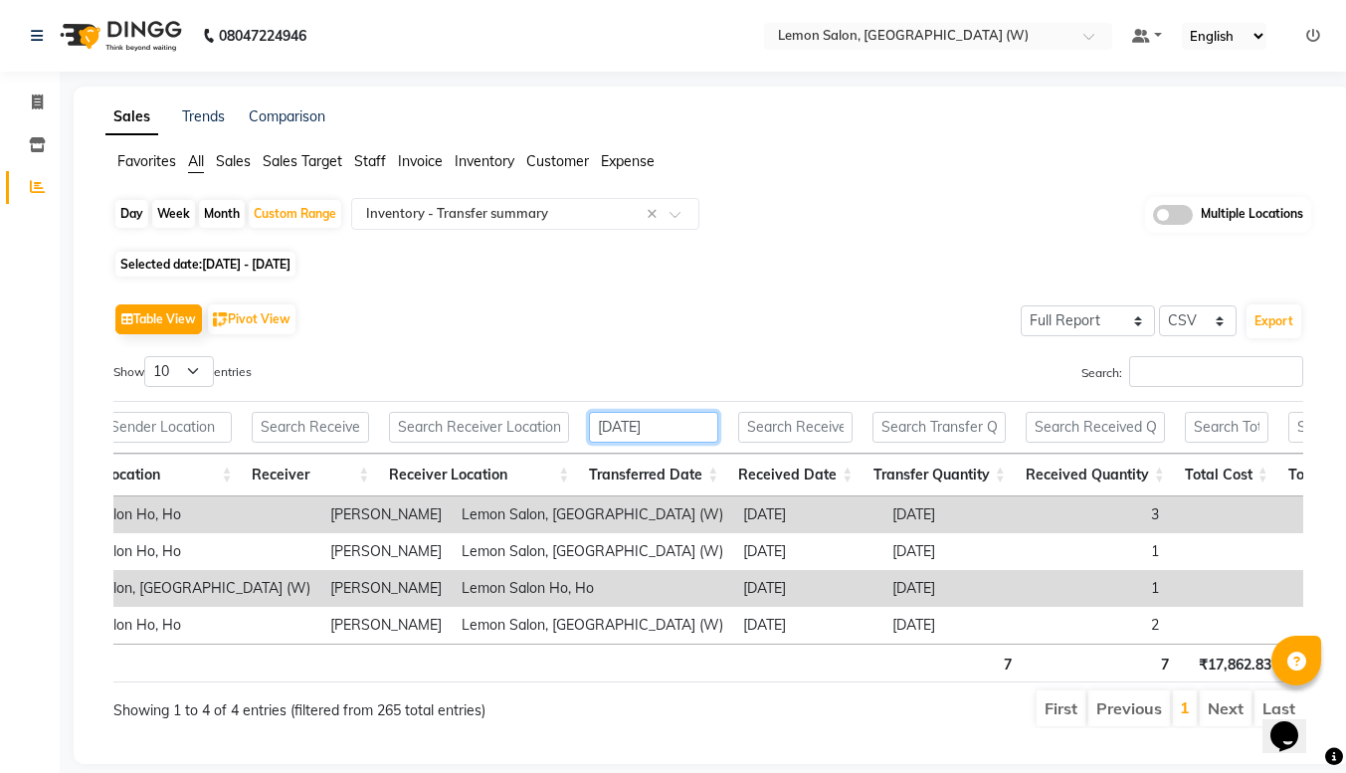
scroll to position [0, 496]
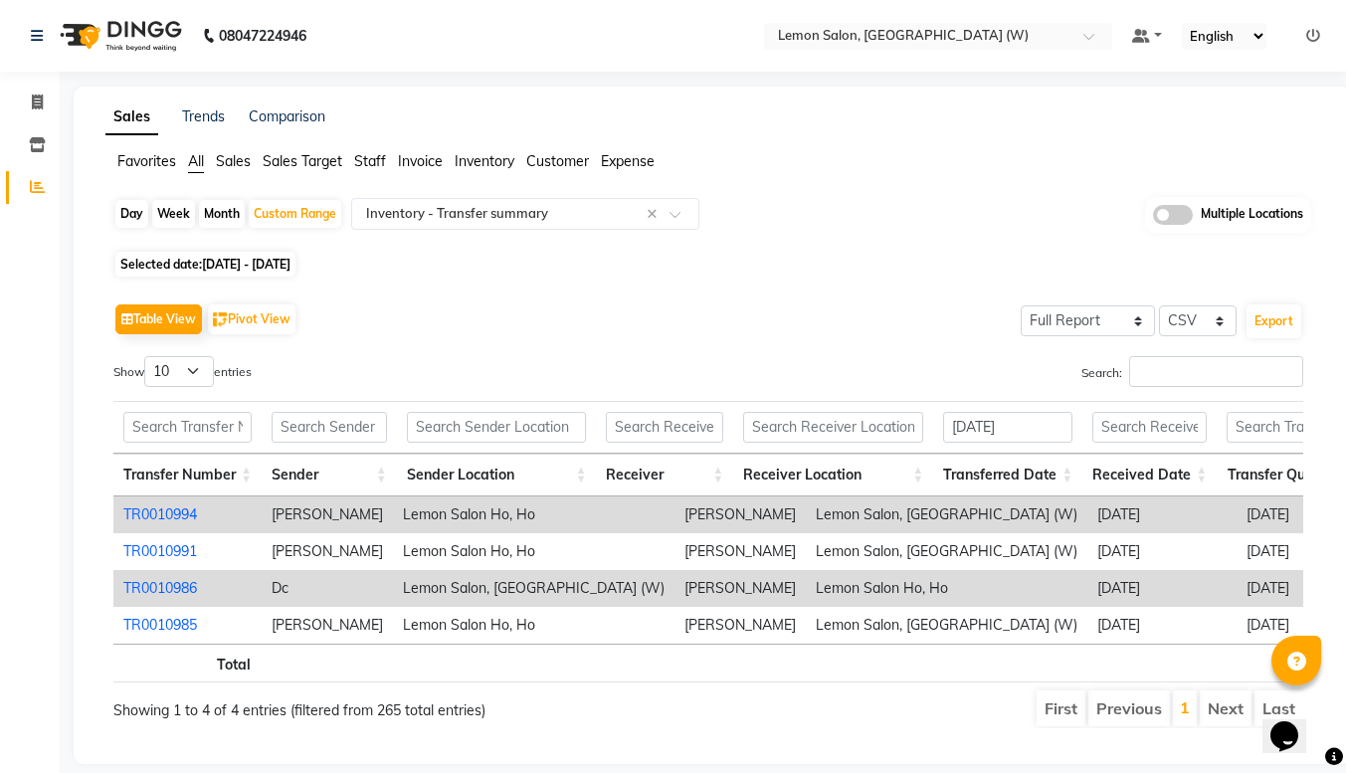
click at [173, 587] on link "TR0010986" at bounding box center [160, 588] width 74 height 18
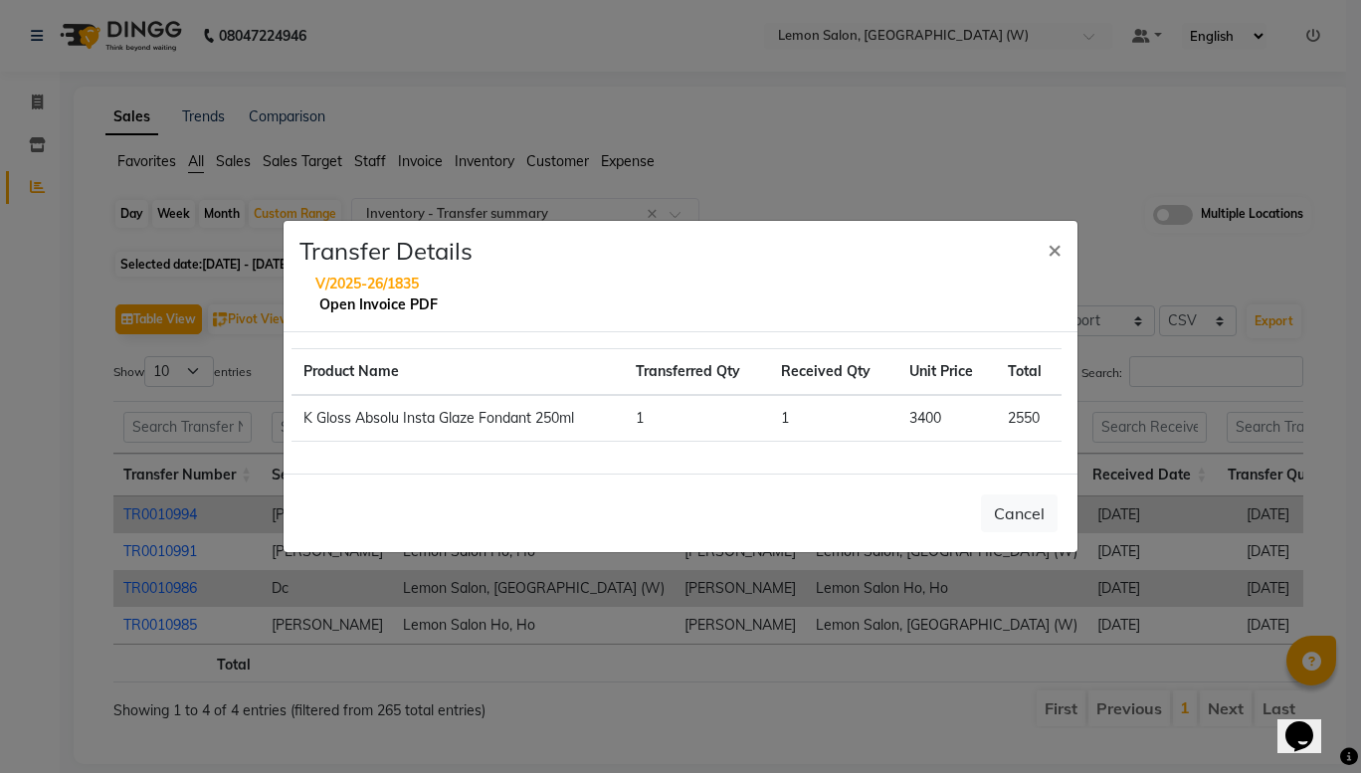
click at [368, 305] on link "Open Invoice PDF" at bounding box center [378, 305] width 118 height 18
click at [1051, 250] on span "×" at bounding box center [1055, 249] width 14 height 30
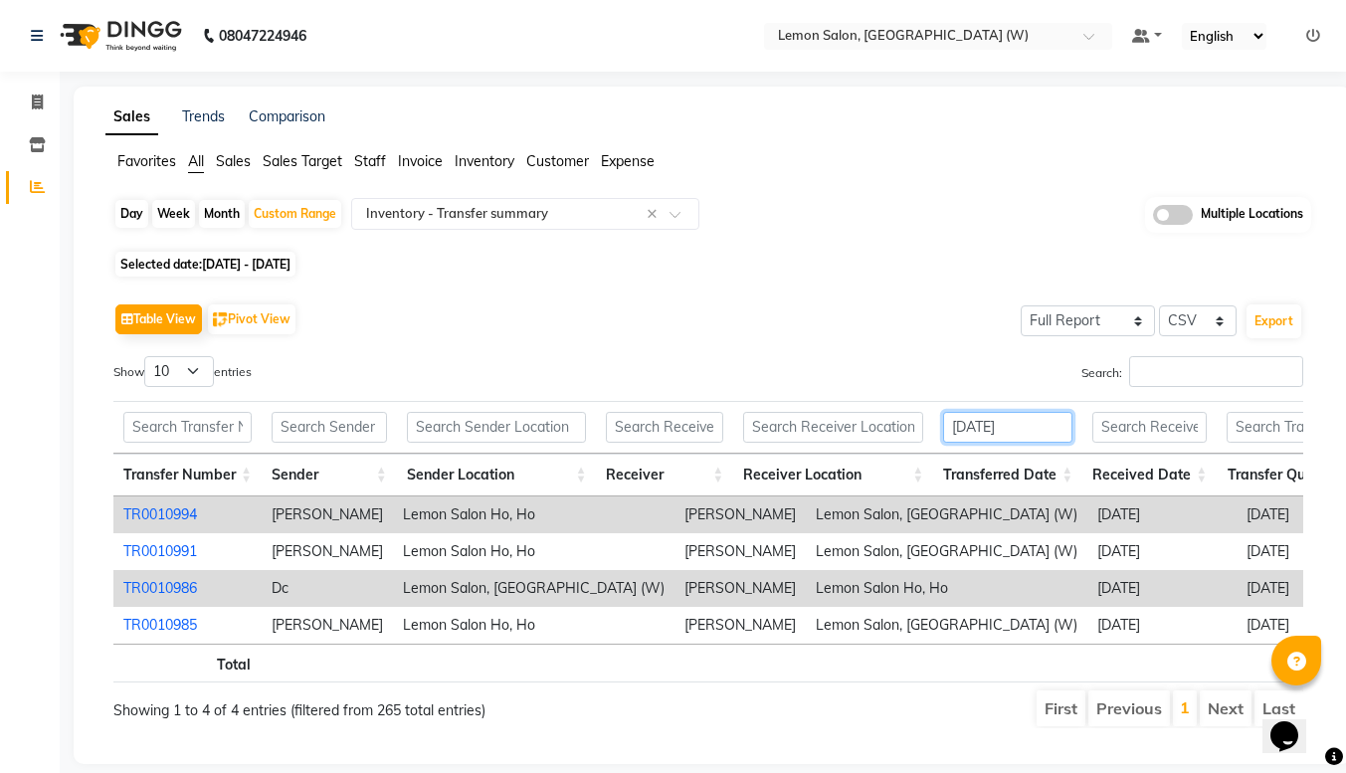
click at [1051, 435] on input "[DATE]" at bounding box center [1007, 427] width 129 height 31
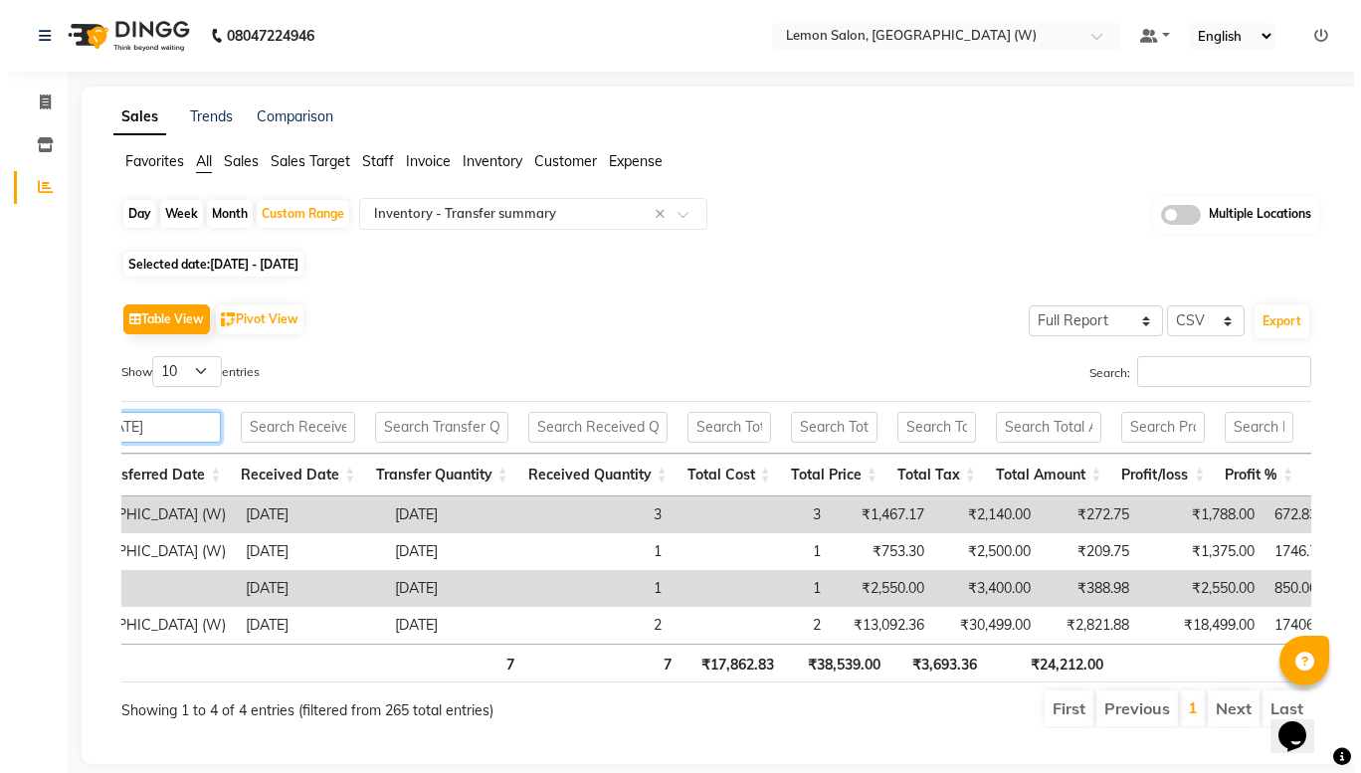
scroll to position [0, 0]
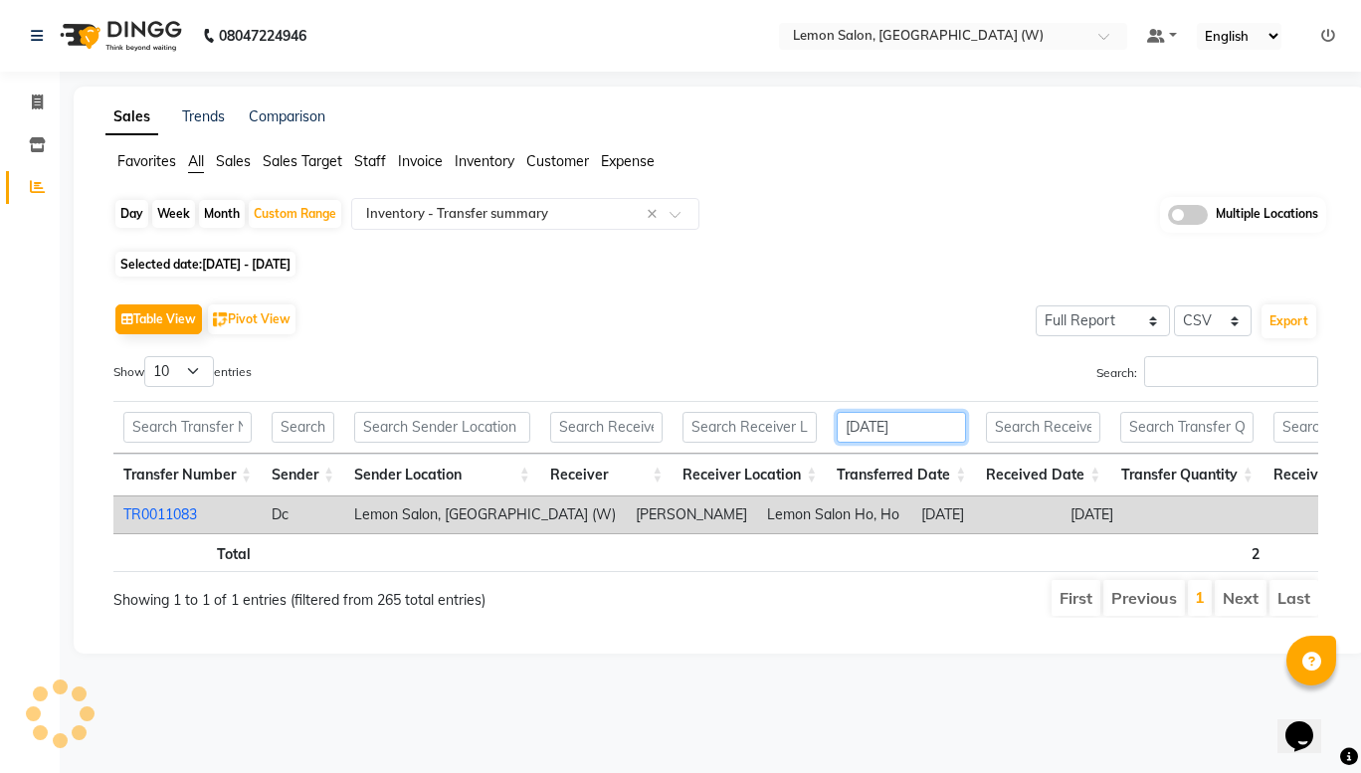
type input "[DATE]"
click at [158, 511] on link "TR0011083" at bounding box center [160, 515] width 74 height 18
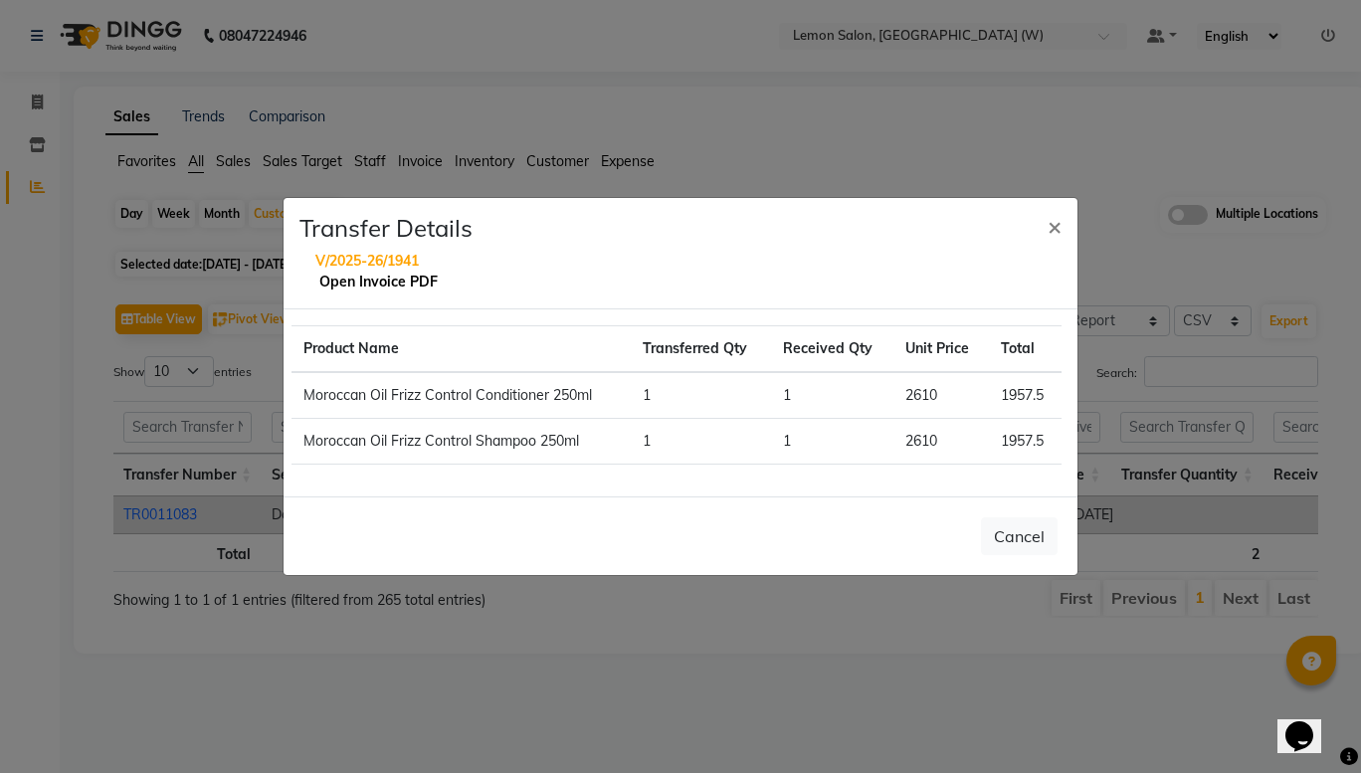
click at [394, 281] on link "Open Invoice PDF" at bounding box center [378, 282] width 118 height 18
click at [1057, 235] on span "×" at bounding box center [1055, 226] width 14 height 30
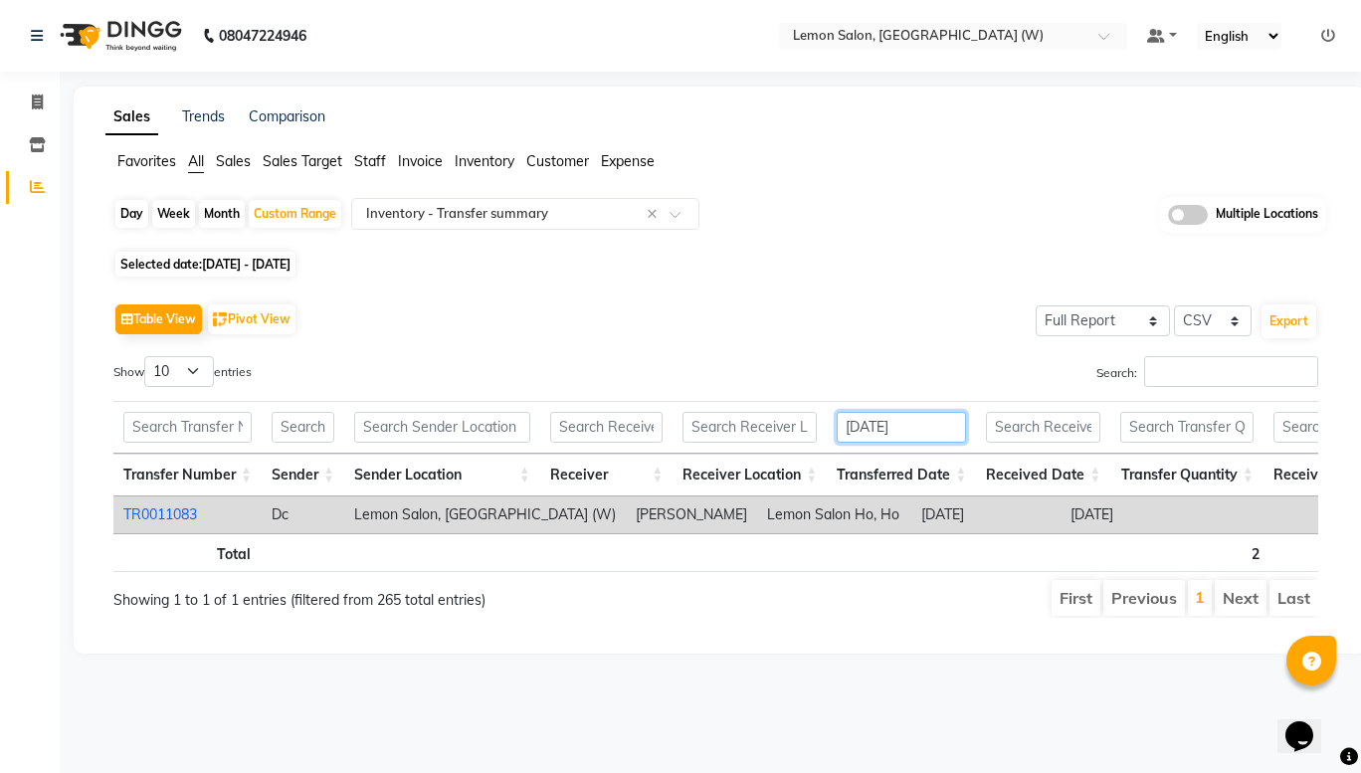
click at [949, 420] on input "[DATE]" at bounding box center [901, 427] width 129 height 31
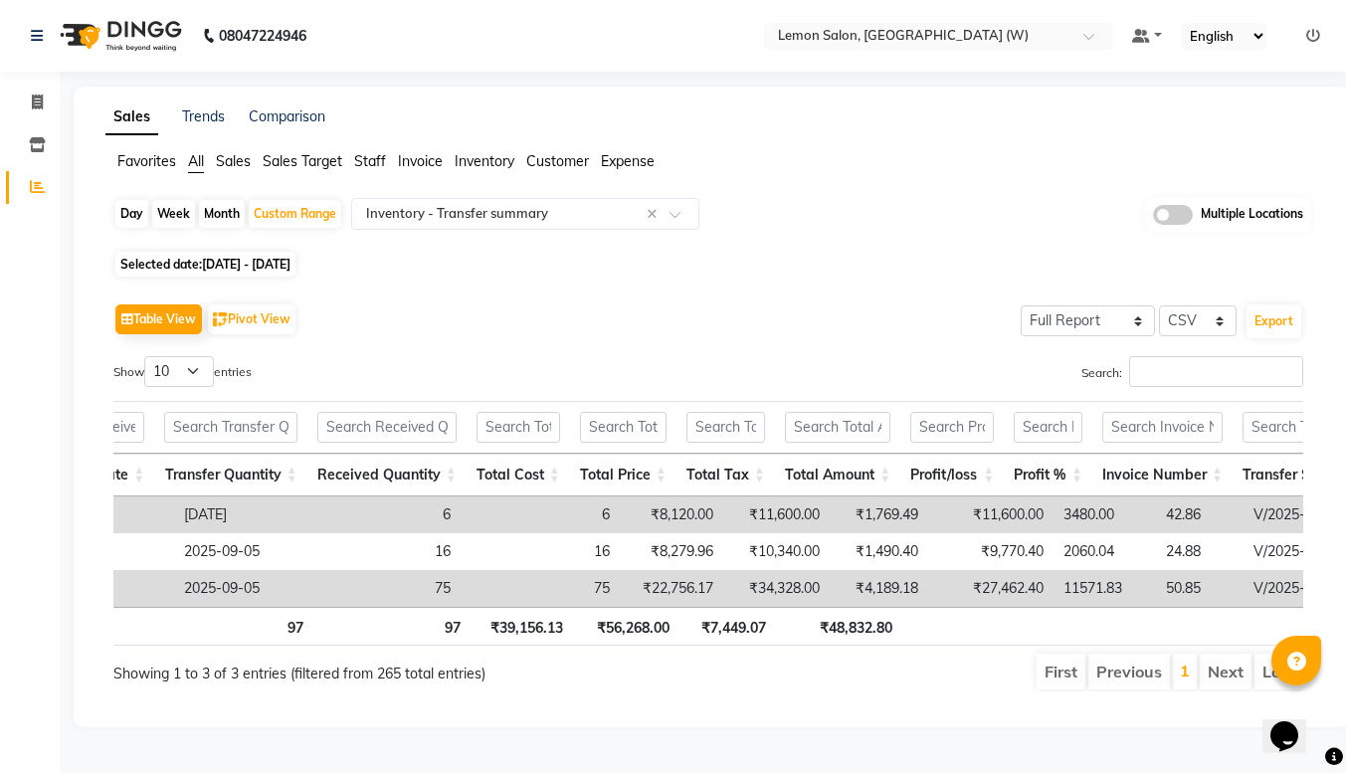
scroll to position [0, 1089]
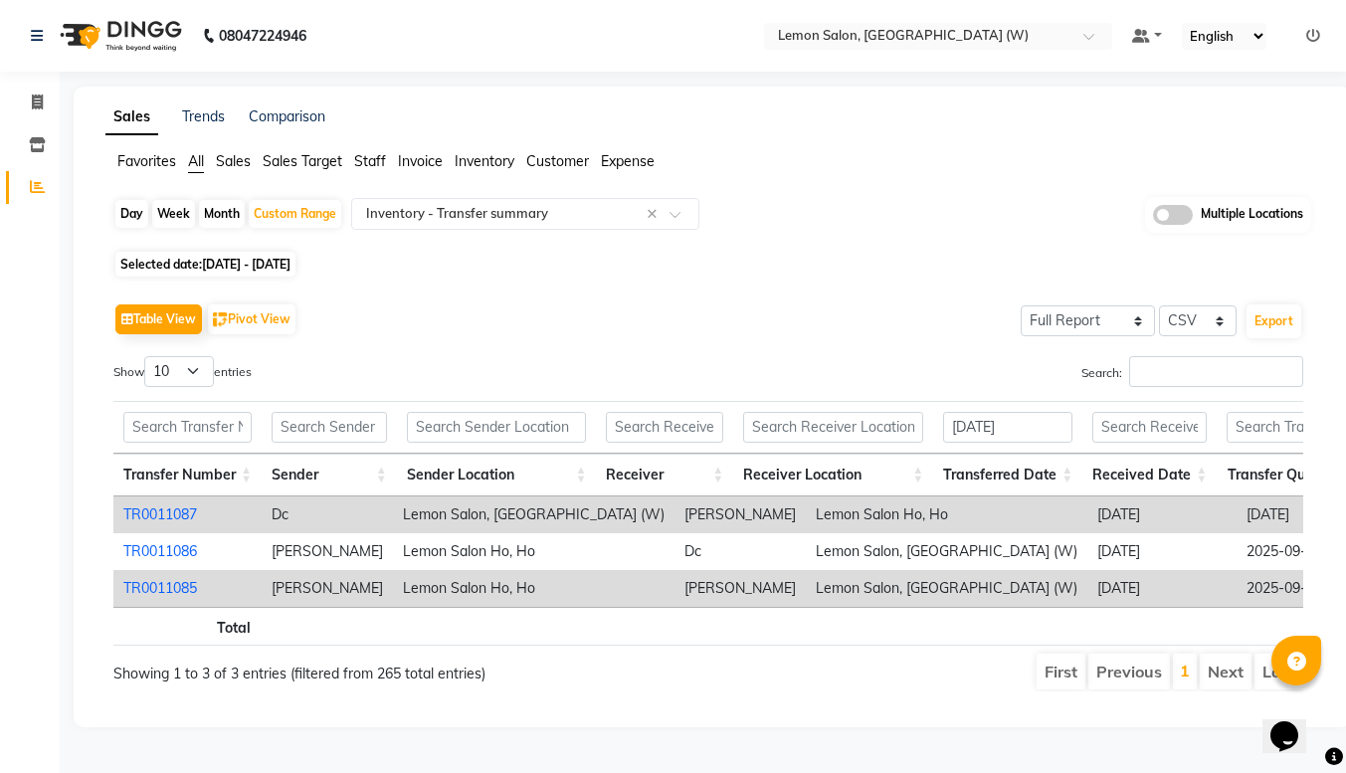
click at [153, 507] on link "TR0011087" at bounding box center [160, 515] width 74 height 18
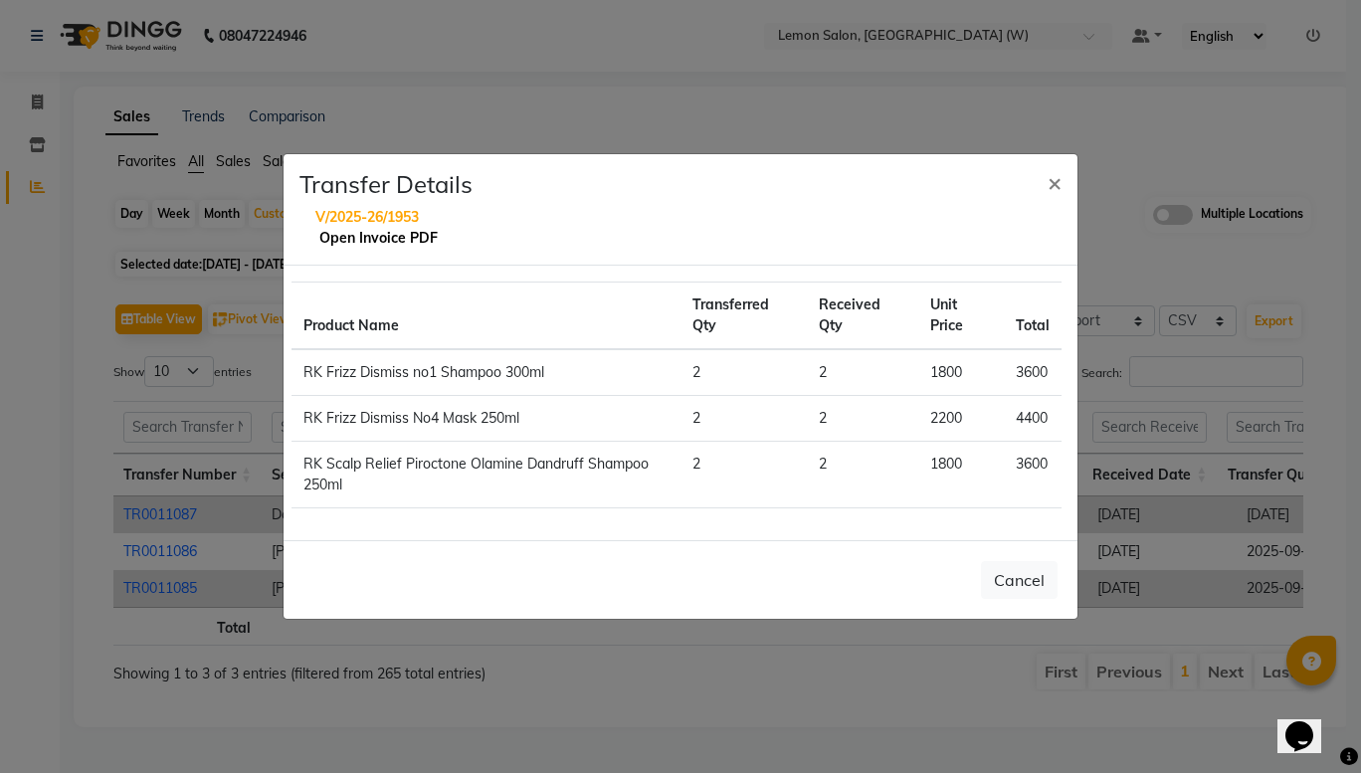
click at [375, 240] on link "Open Invoice PDF" at bounding box center [378, 238] width 118 height 18
click at [1062, 181] on button "×" at bounding box center [1055, 182] width 46 height 56
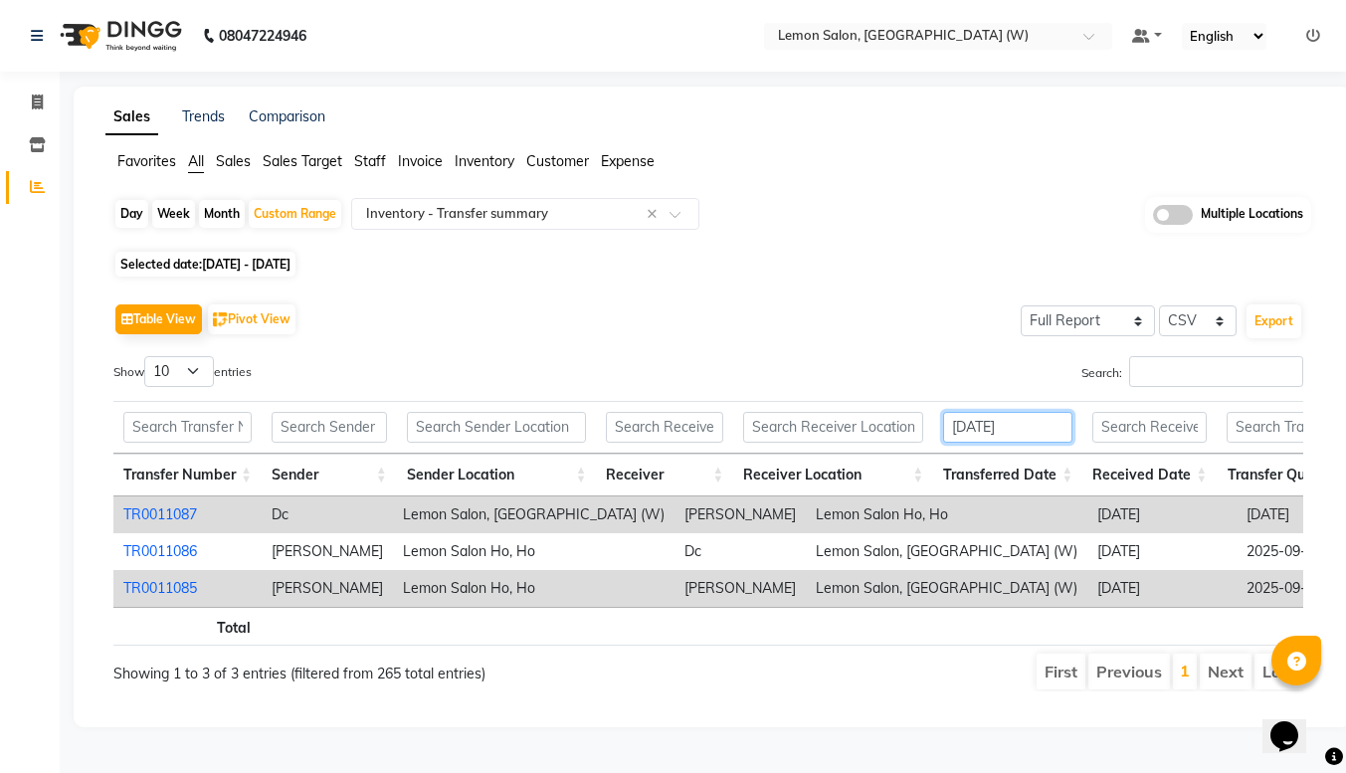
click at [1044, 428] on input "[DATE]" at bounding box center [1007, 427] width 129 height 31
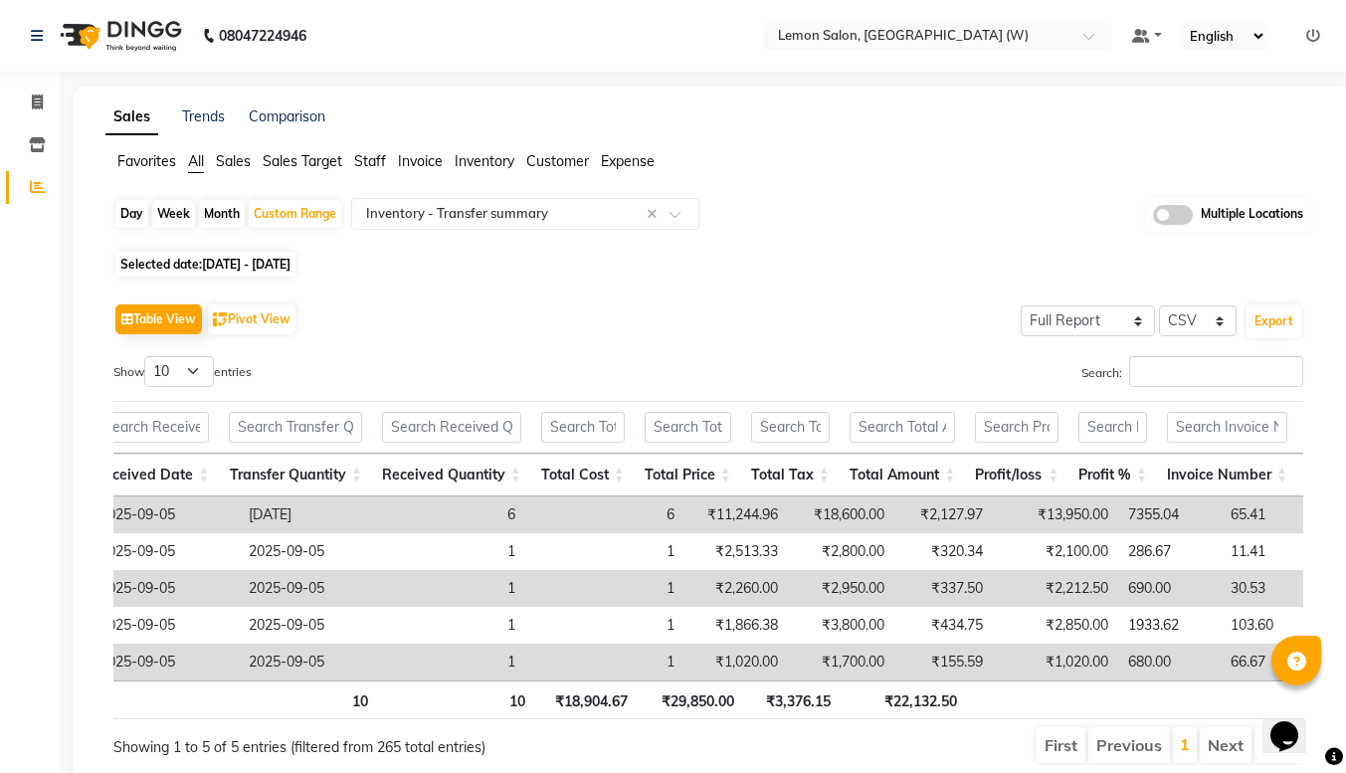
scroll to position [0, 1104]
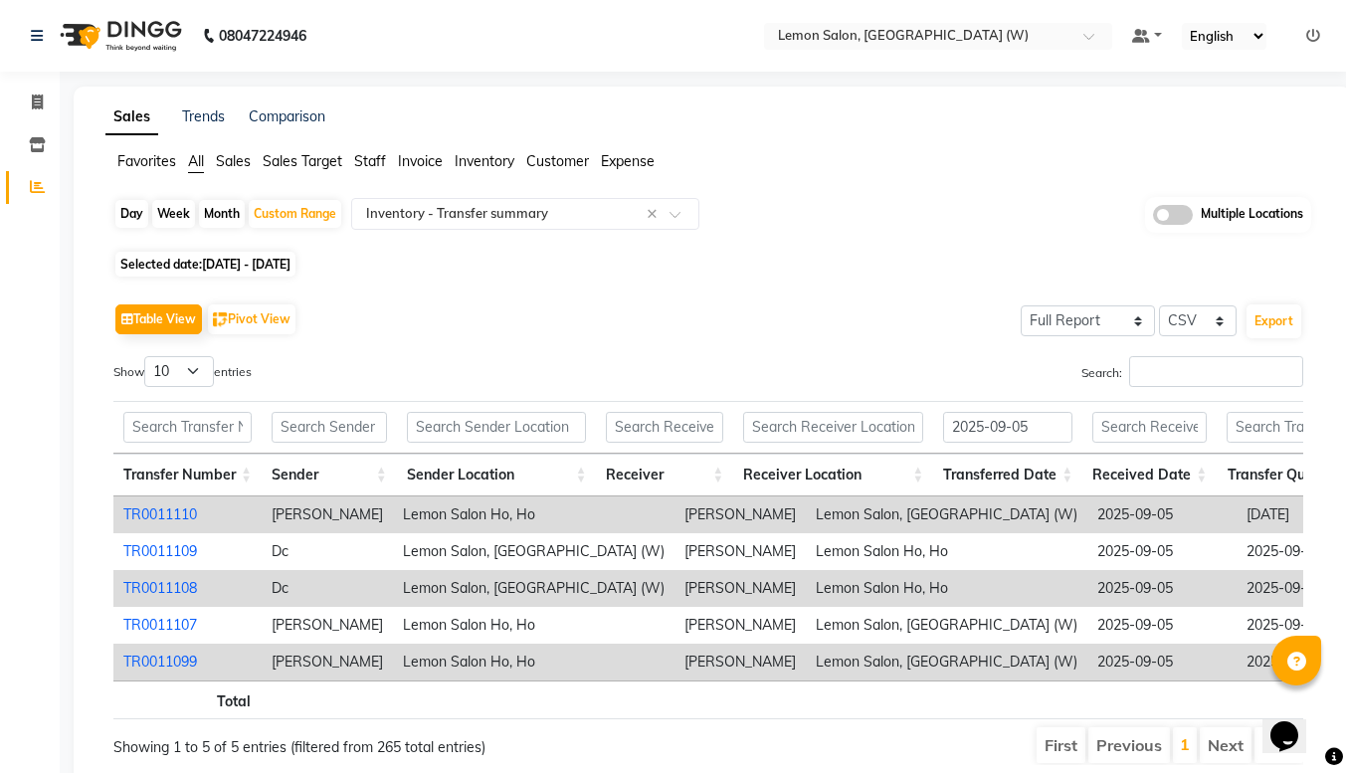
click at [195, 588] on link "TR0011108" at bounding box center [160, 588] width 74 height 18
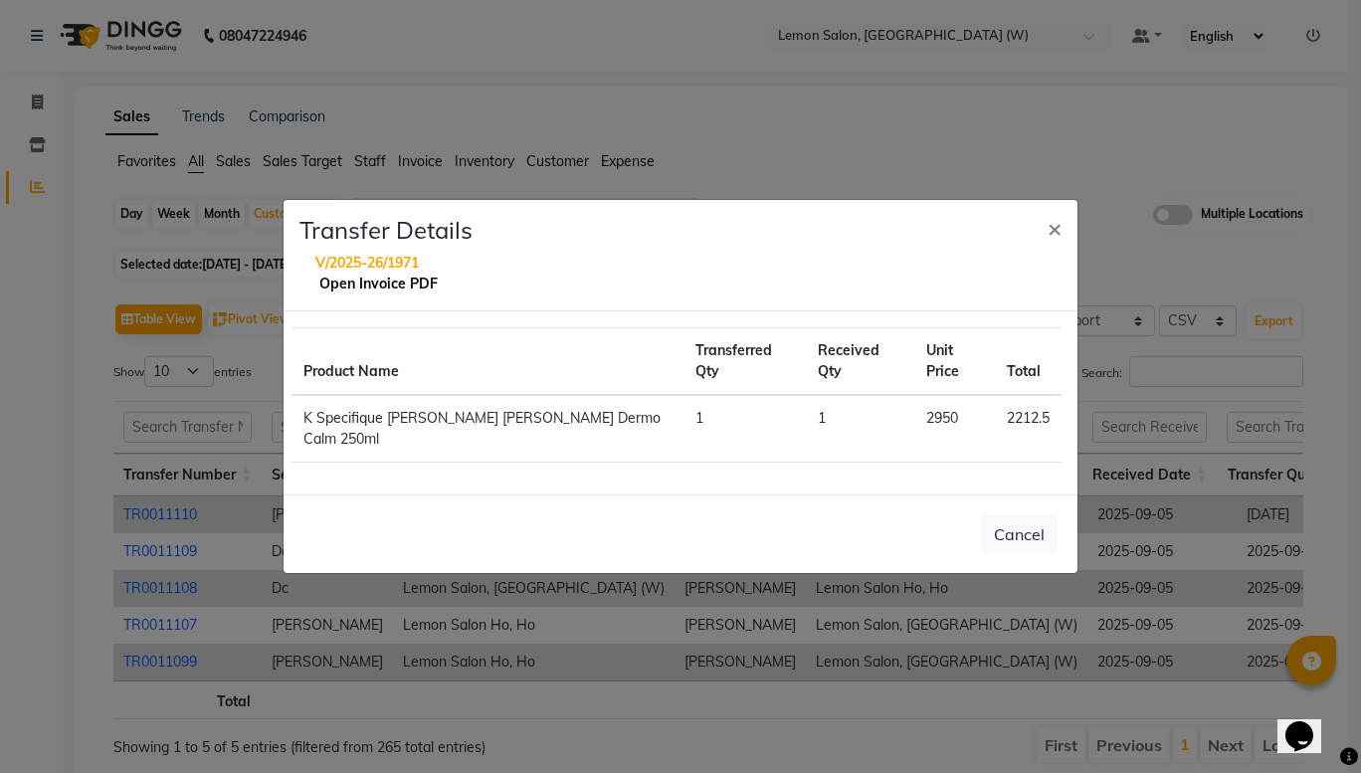
click at [354, 293] on link "Open Invoice PDF" at bounding box center [378, 284] width 118 height 18
click at [1053, 243] on span "×" at bounding box center [1055, 228] width 14 height 30
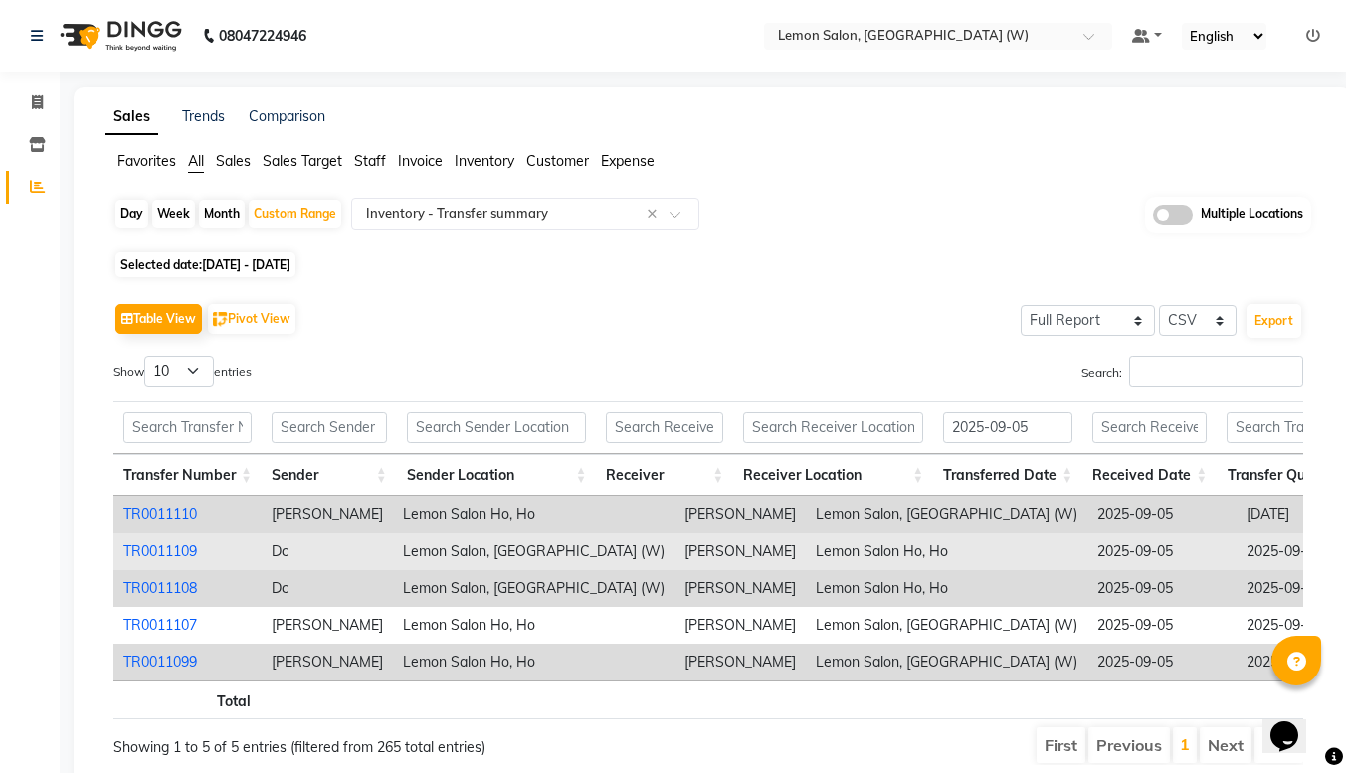
click at [158, 549] on link "TR0011109" at bounding box center [160, 551] width 74 height 18
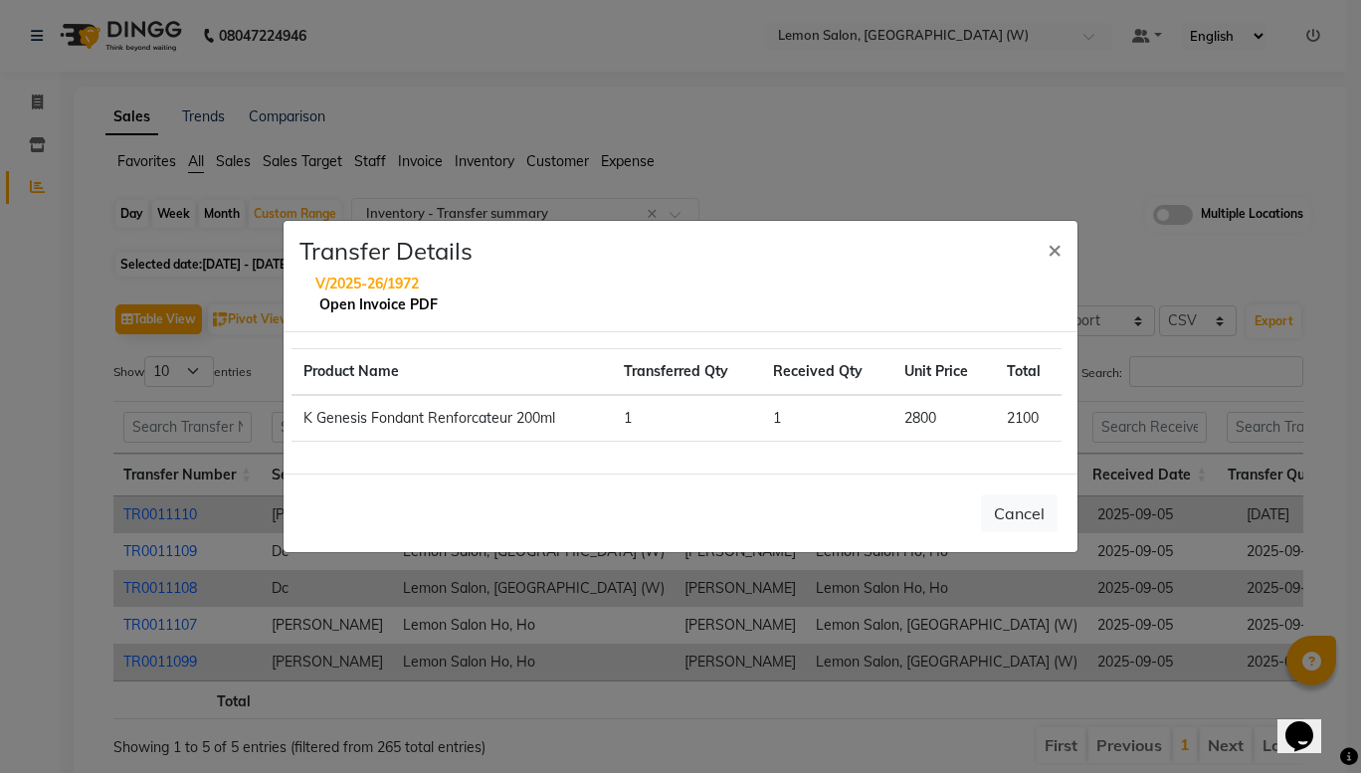
click at [423, 301] on link "Open Invoice PDF" at bounding box center [378, 305] width 118 height 18
click at [718, 41] on ngb-modal-window "Transfer Details × V/2025-26/1972 Open Invoice PDF Product Name Transferred Qty…" at bounding box center [680, 386] width 1361 height 773
click at [1062, 259] on button "×" at bounding box center [1055, 249] width 46 height 56
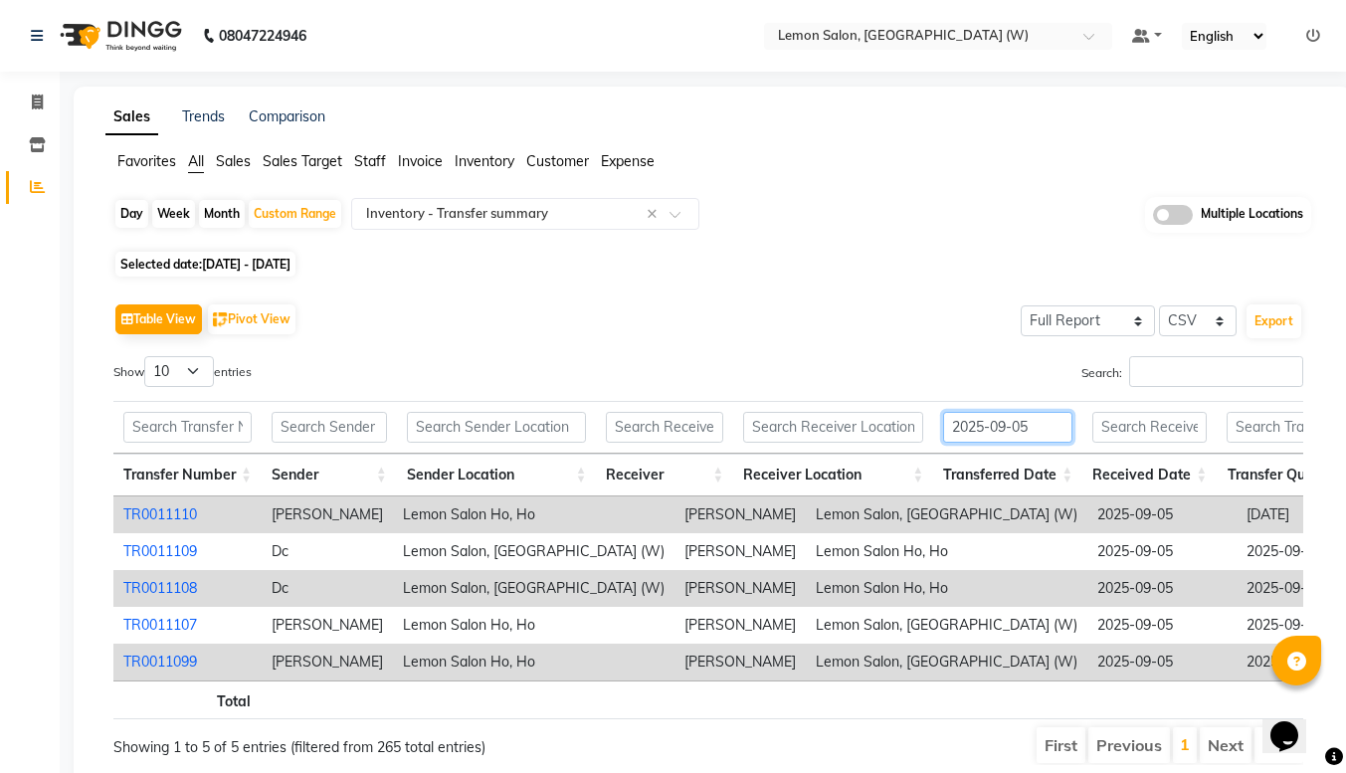
click at [1049, 435] on input "2025-09-05" at bounding box center [1007, 427] width 129 height 31
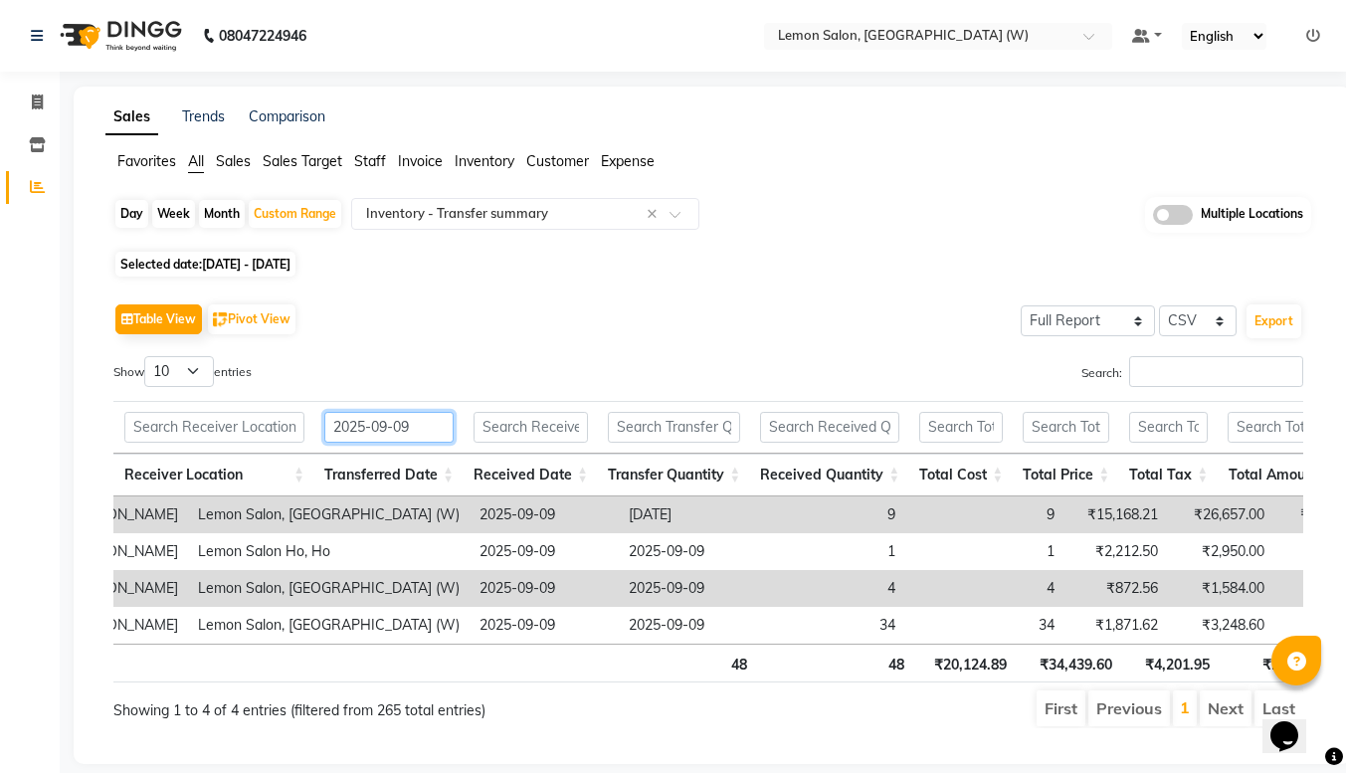
scroll to position [0, 0]
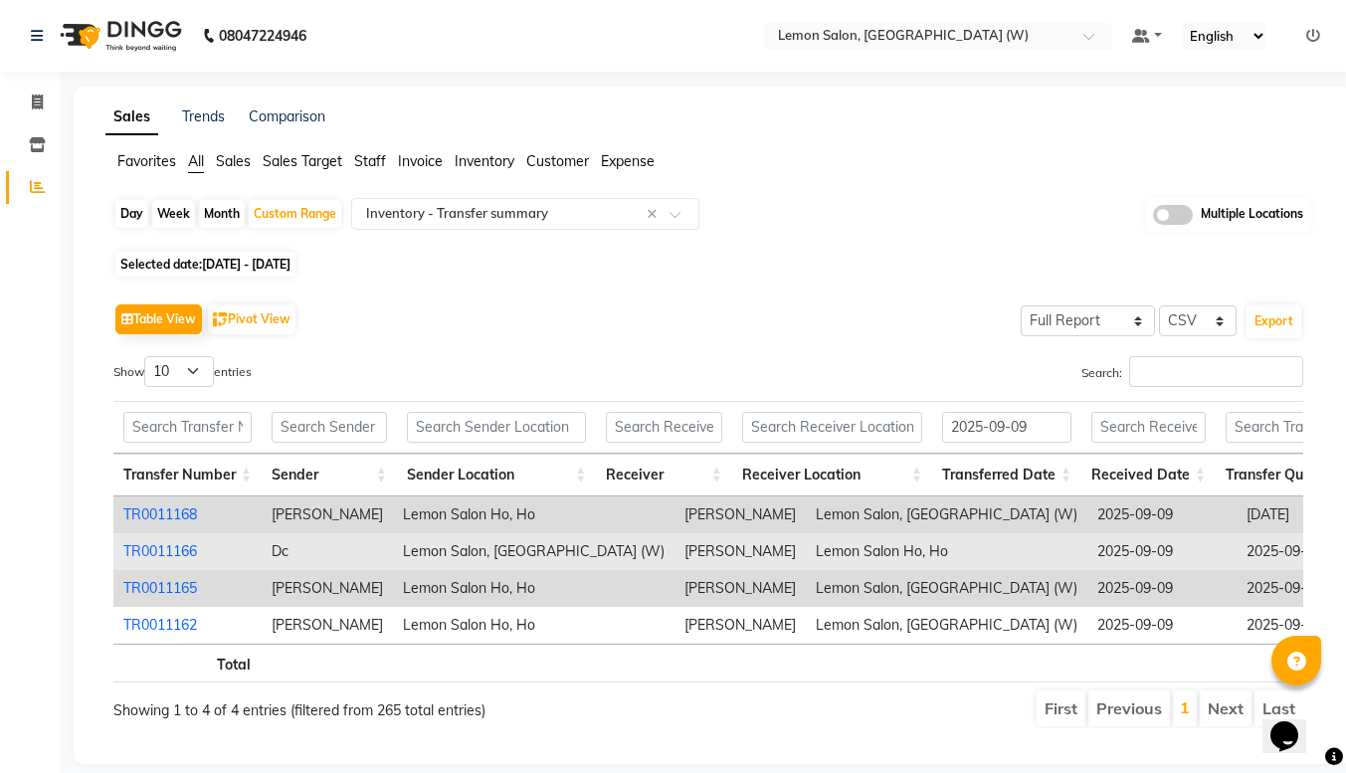
click at [162, 552] on link "TR0011166" at bounding box center [160, 551] width 74 height 18
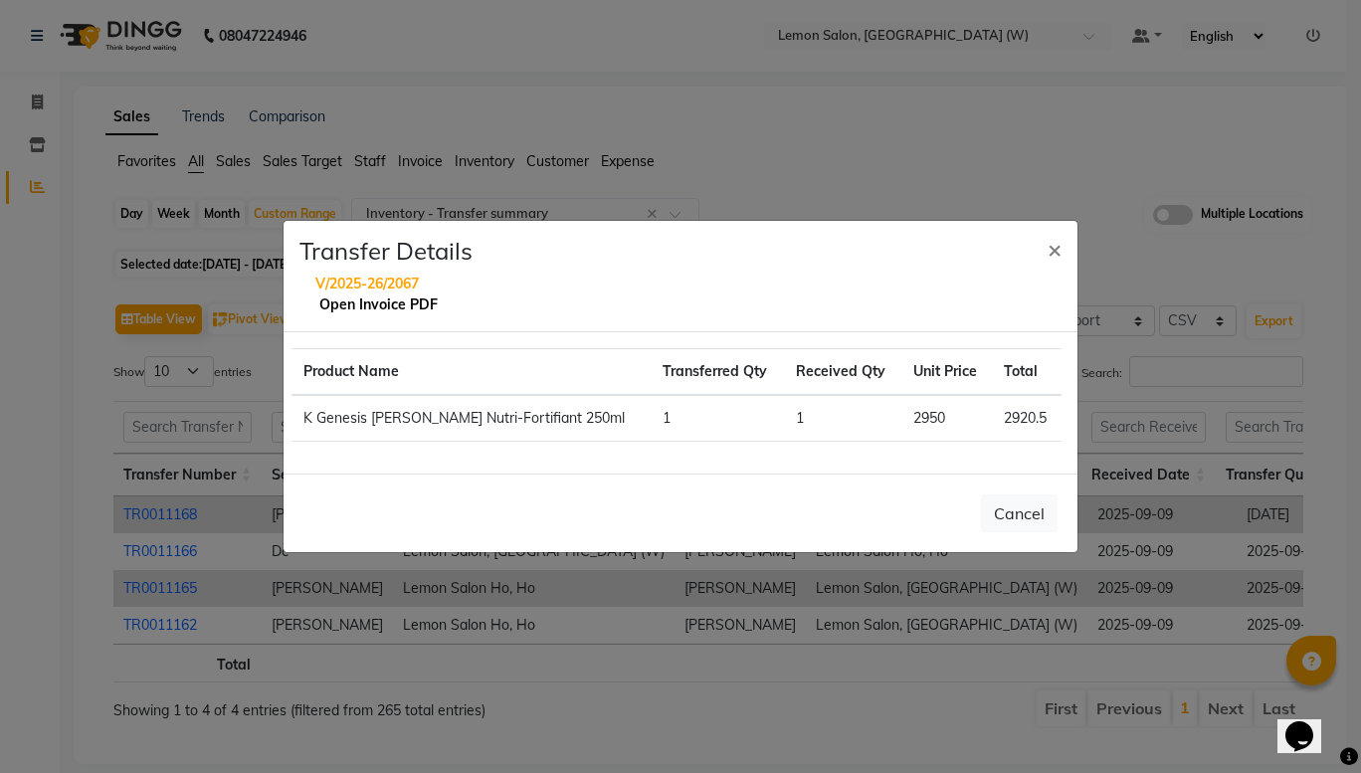
click at [350, 299] on link "Open Invoice PDF" at bounding box center [378, 305] width 118 height 18
click at [1047, 241] on button "×" at bounding box center [1055, 249] width 46 height 56
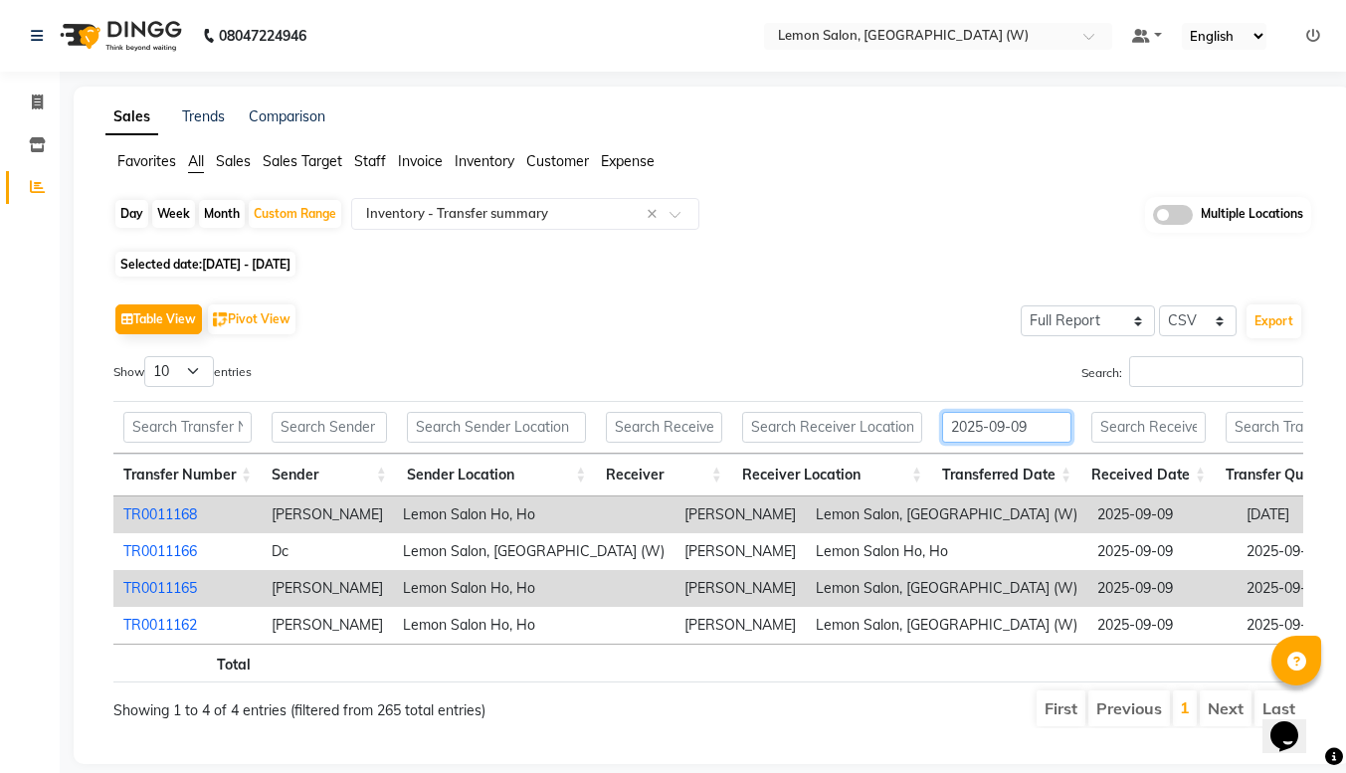
click at [1046, 429] on input "2025-09-09" at bounding box center [1006, 427] width 129 height 31
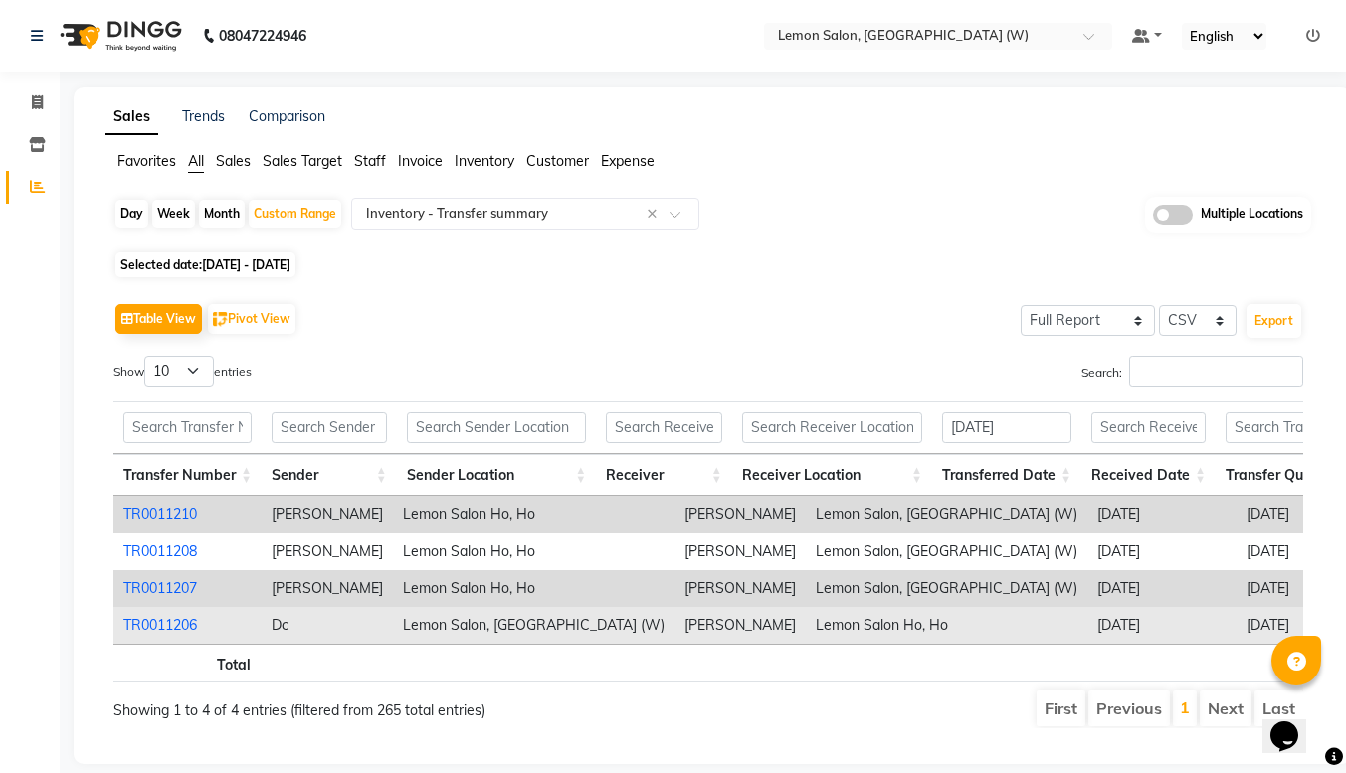
click at [156, 630] on link "TR0011206" at bounding box center [160, 625] width 74 height 18
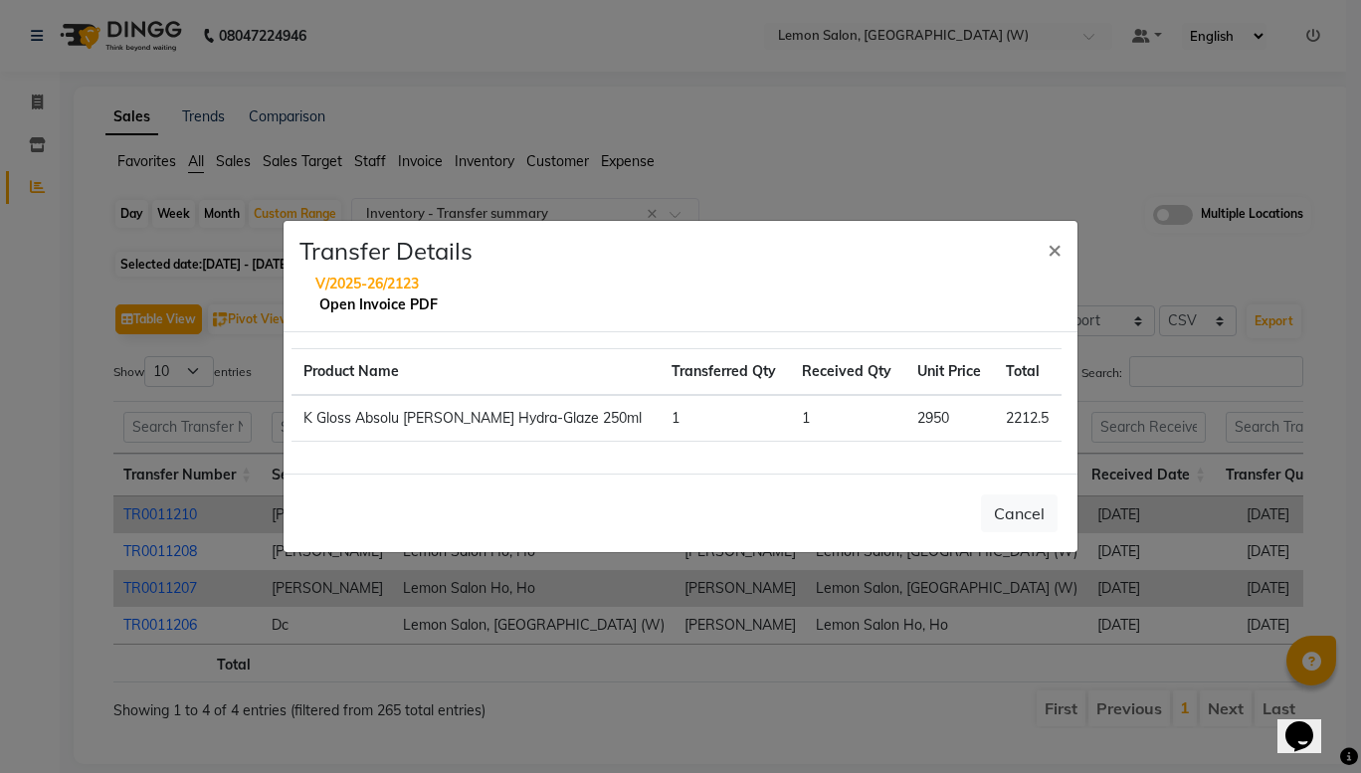
click at [351, 309] on link "Open Invoice PDF" at bounding box center [378, 305] width 118 height 18
click at [1064, 247] on button "×" at bounding box center [1055, 249] width 46 height 56
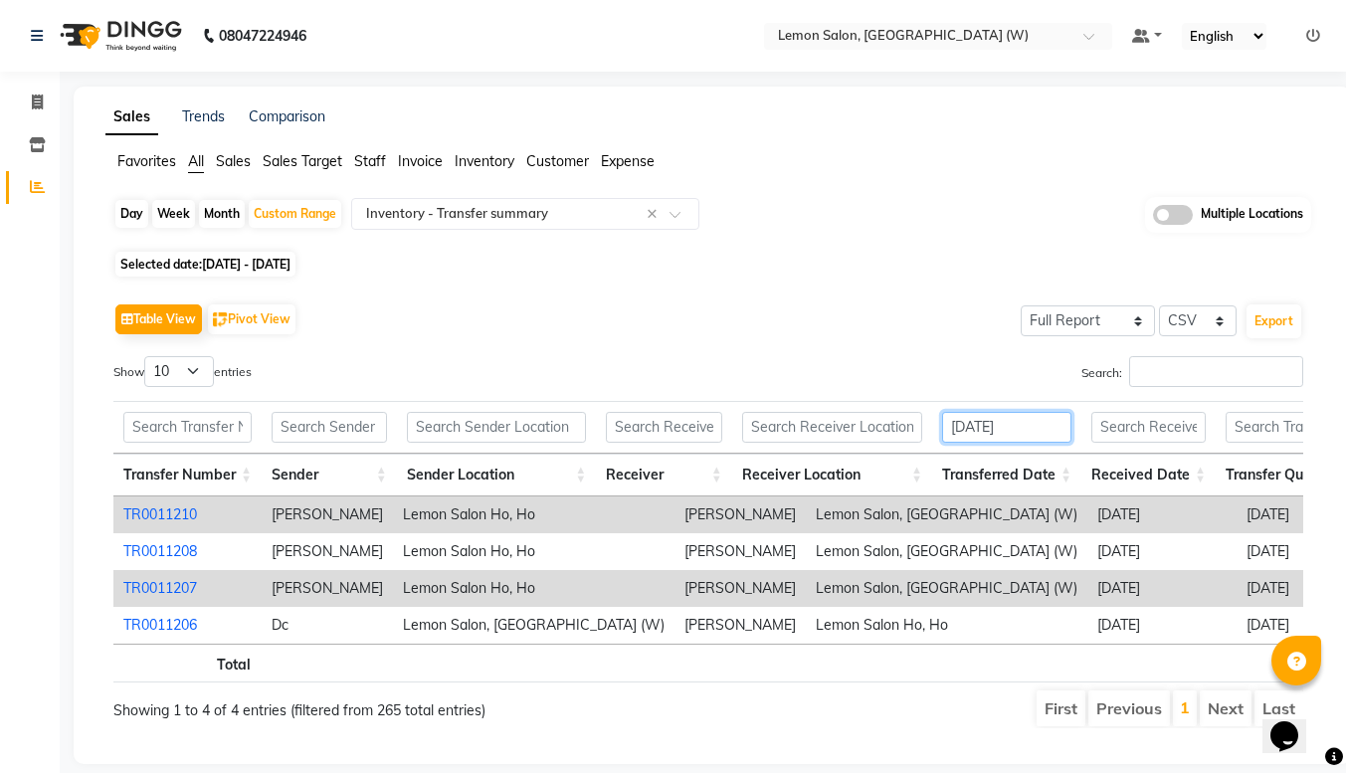
click at [1067, 436] on input "[DATE]" at bounding box center [1006, 427] width 129 height 31
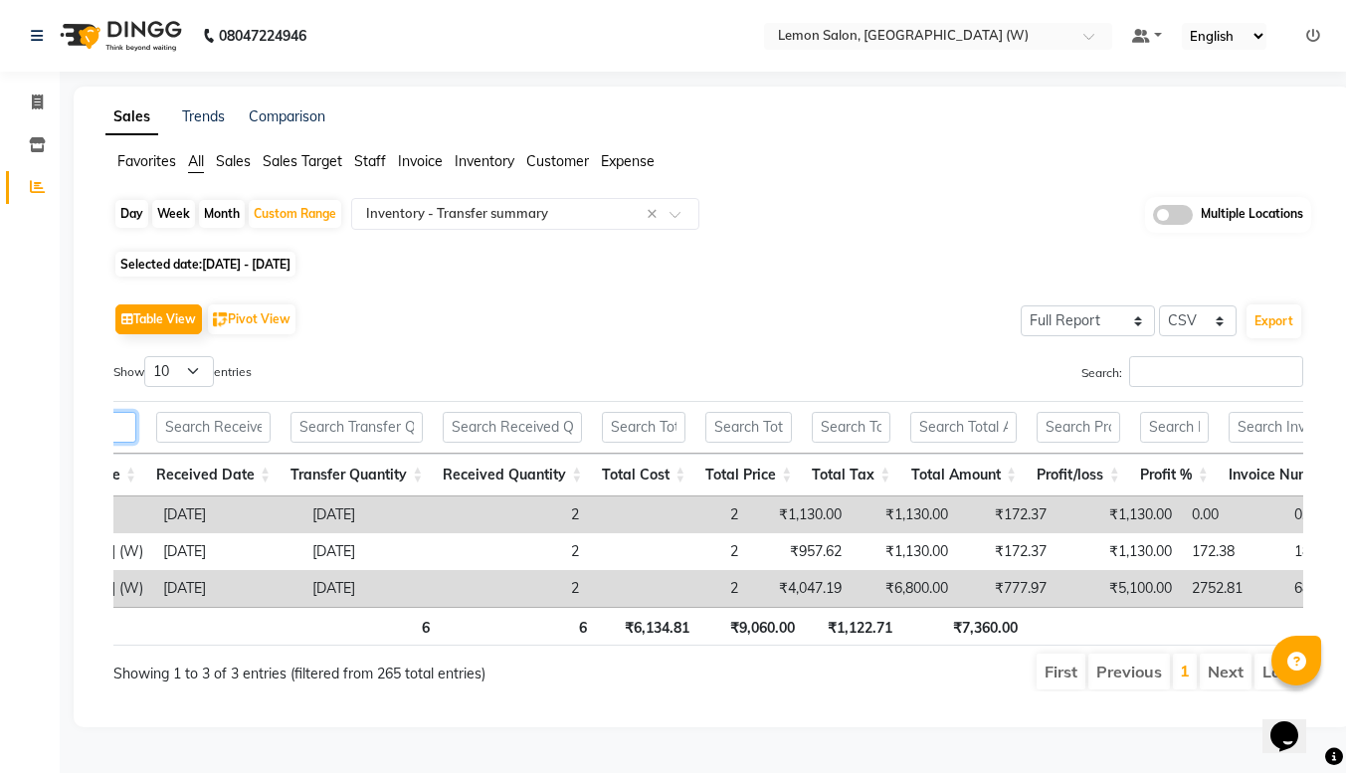
scroll to position [0, 934]
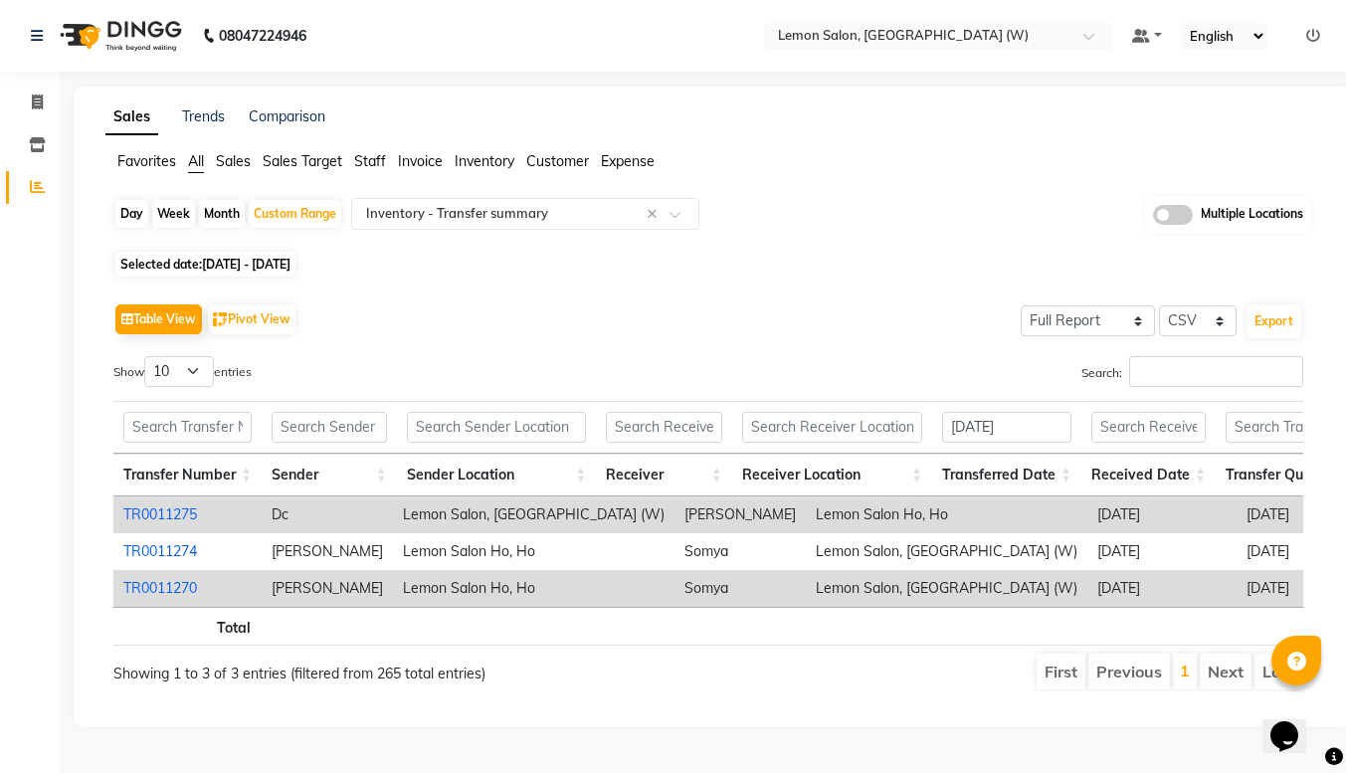
click at [140, 511] on link "TR0011275" at bounding box center [160, 515] width 74 height 18
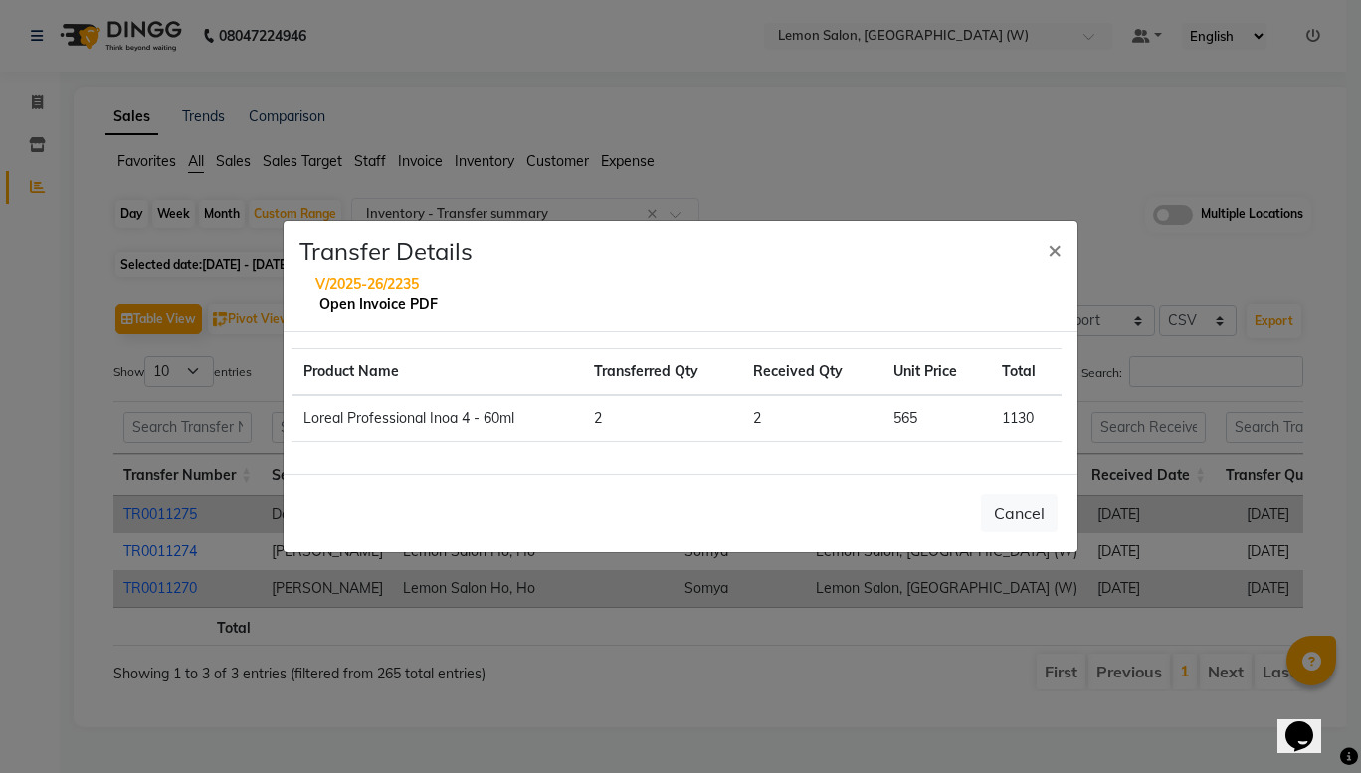
click at [383, 304] on link "Open Invoice PDF" at bounding box center [378, 305] width 118 height 18
click at [1054, 240] on span "×" at bounding box center [1055, 249] width 14 height 30
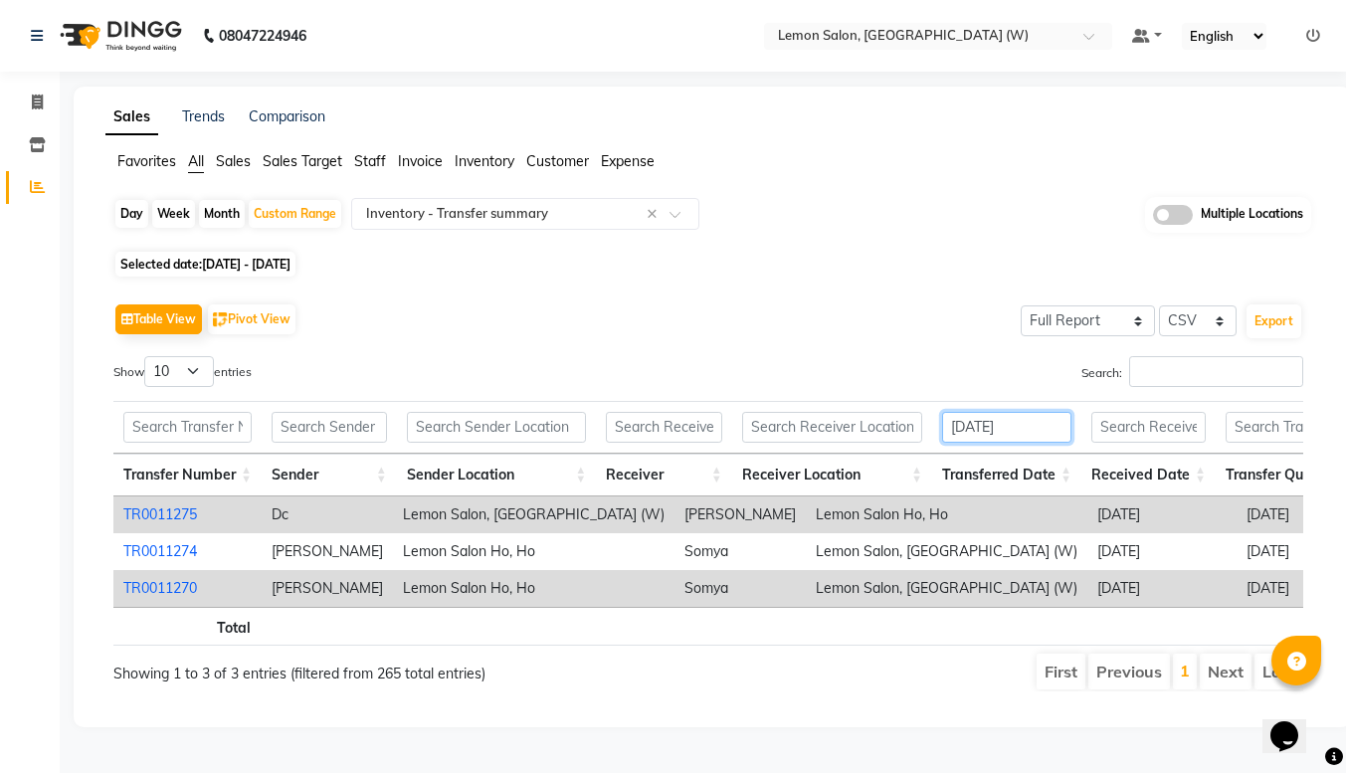
click at [1045, 433] on input "[DATE]" at bounding box center [1006, 427] width 129 height 31
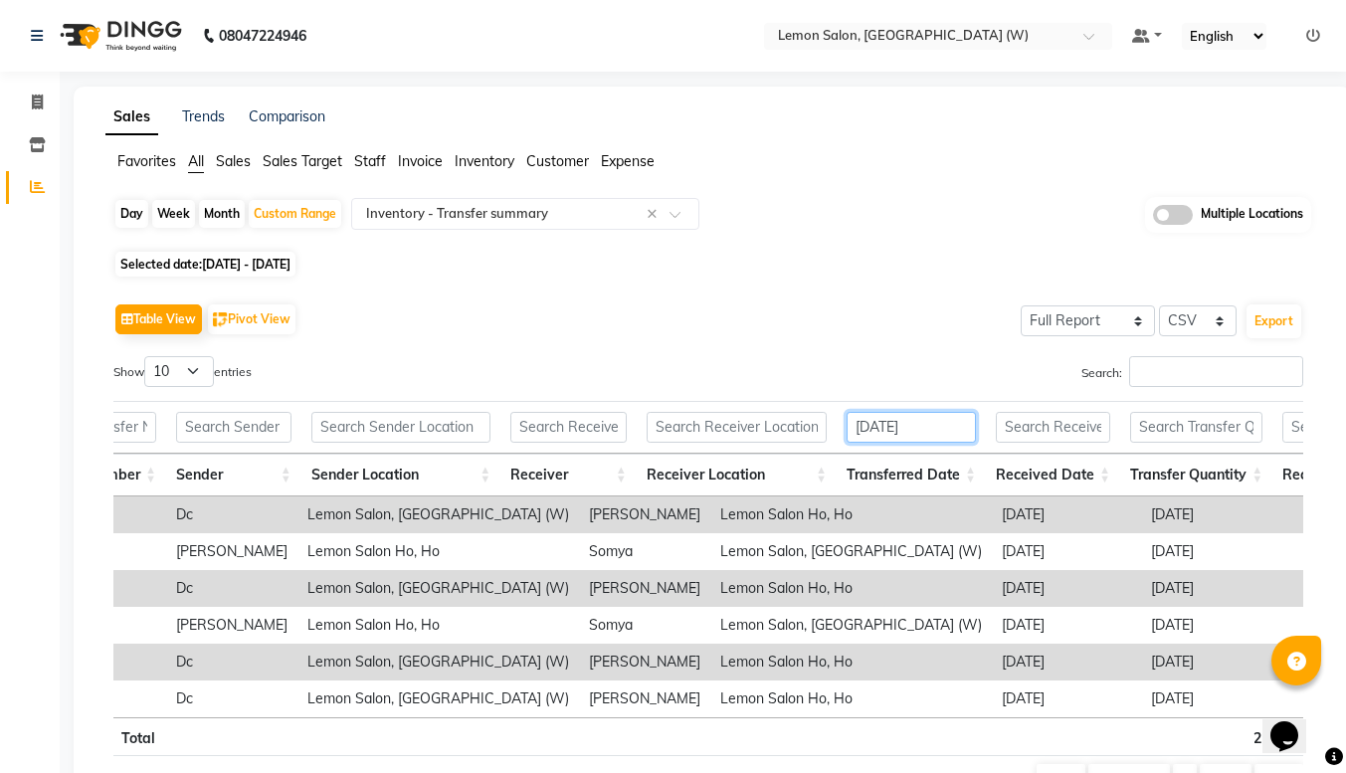
scroll to position [0, 129]
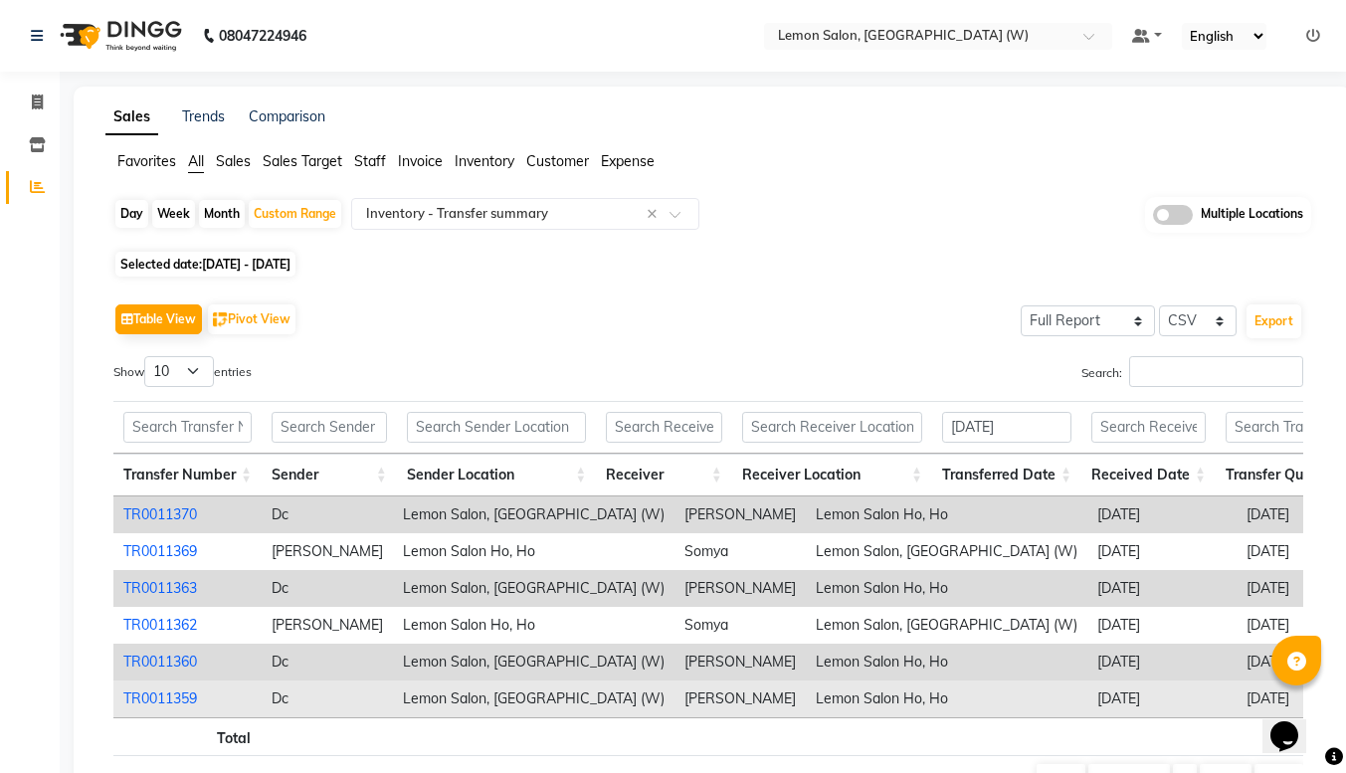
click at [184, 699] on link "TR0011359" at bounding box center [160, 699] width 74 height 18
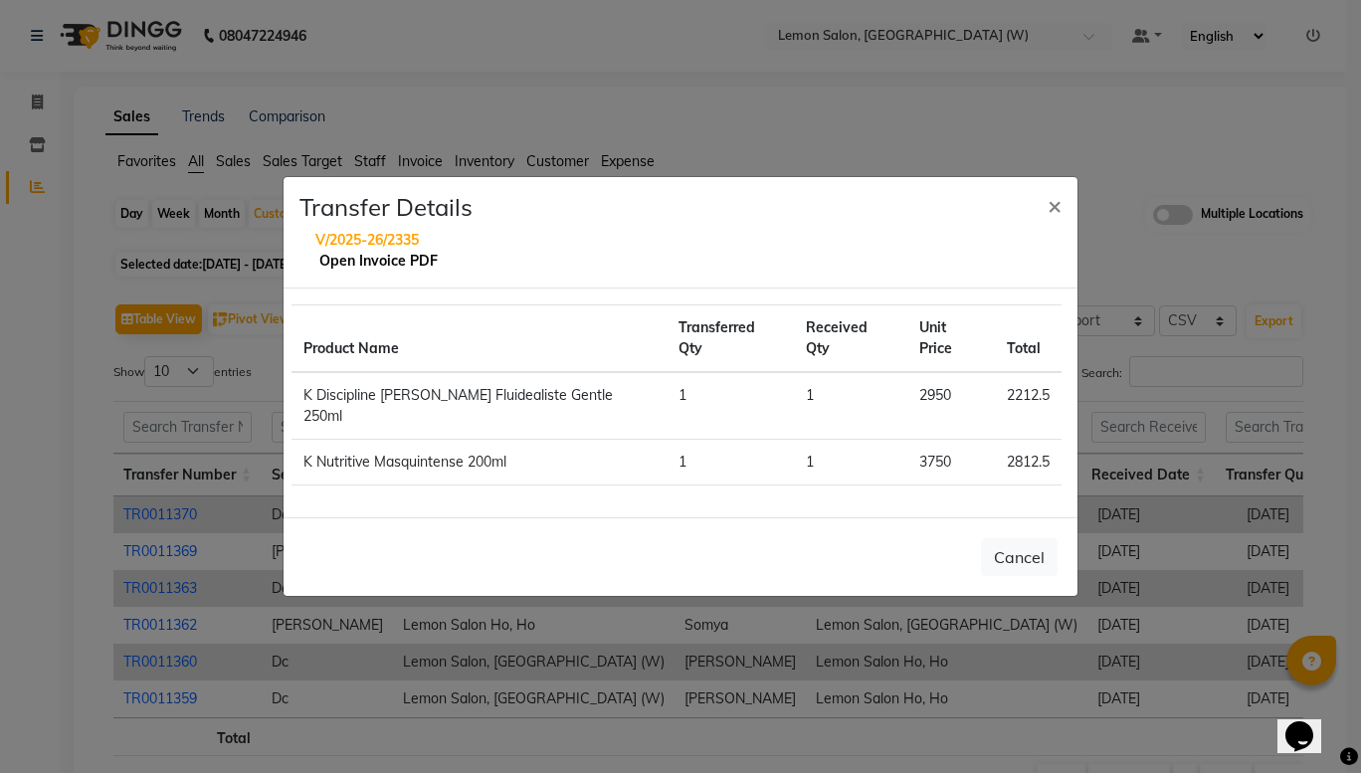
click at [394, 270] on link "Open Invoice PDF" at bounding box center [378, 261] width 118 height 18
click at [1053, 220] on span "×" at bounding box center [1055, 205] width 14 height 30
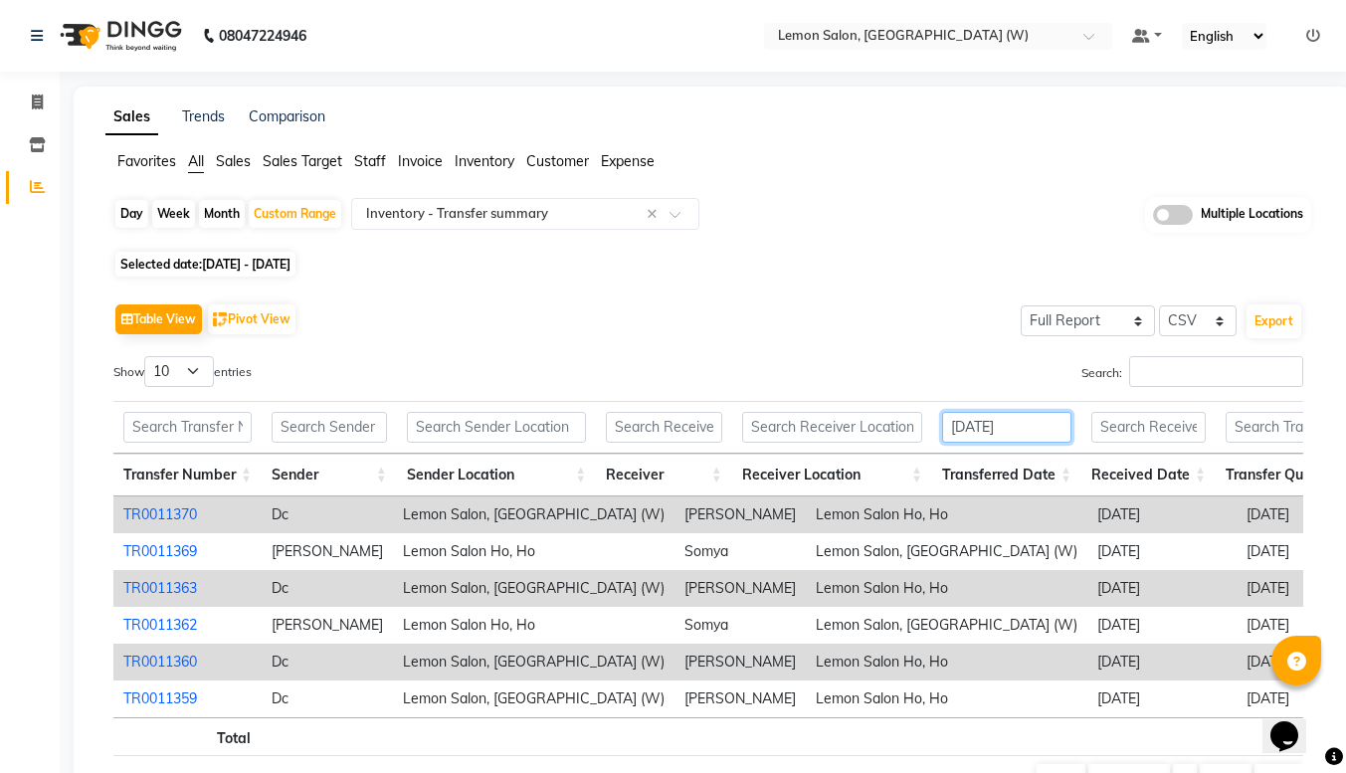
click at [1048, 431] on input "[DATE]" at bounding box center [1006, 427] width 129 height 31
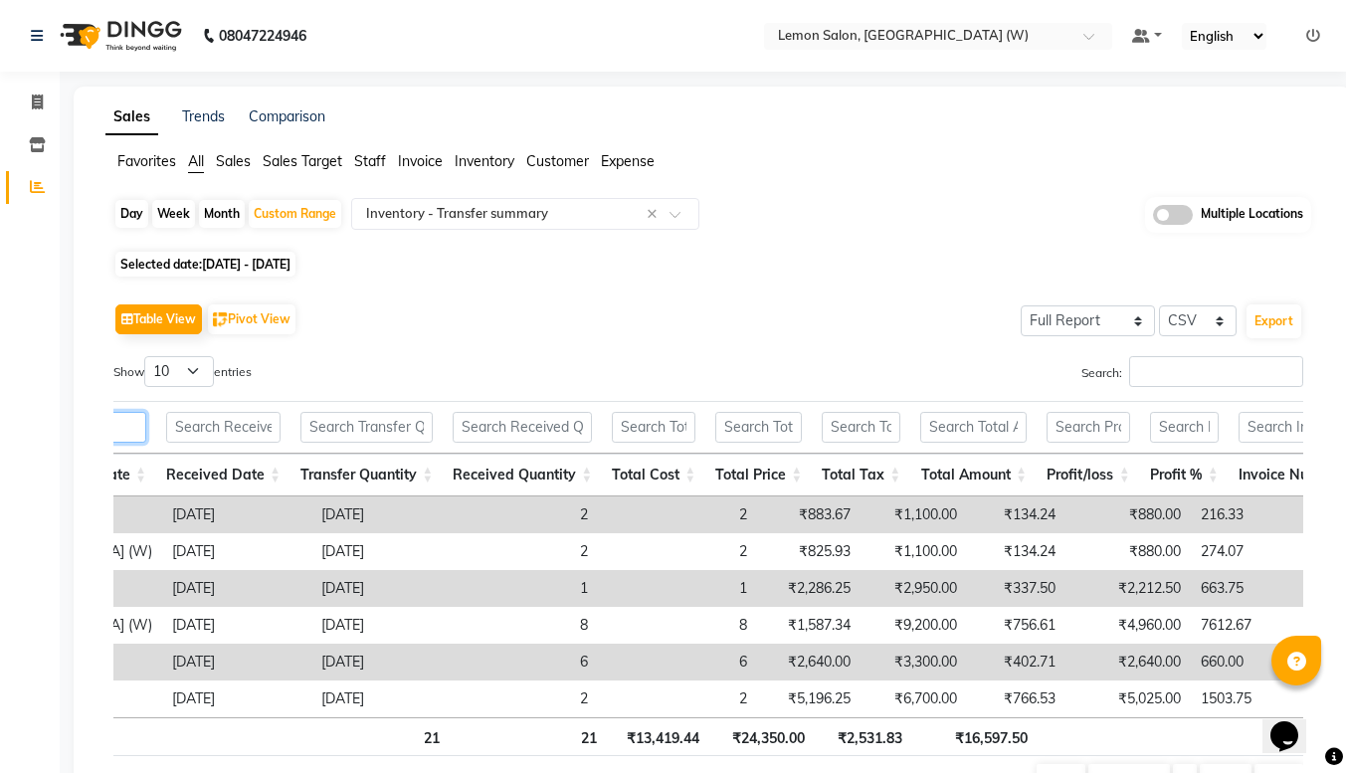
scroll to position [0, 932]
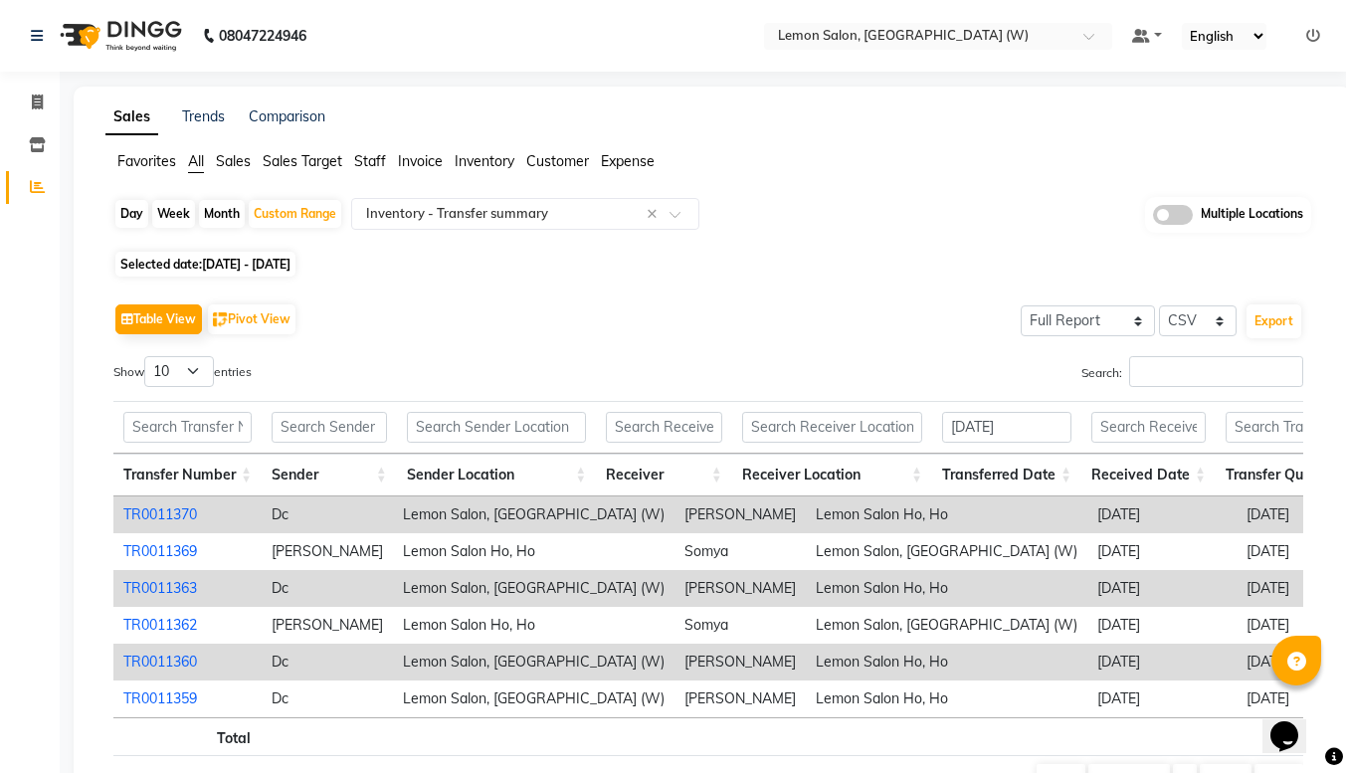
click at [164, 664] on link "TR0011360" at bounding box center [160, 662] width 74 height 18
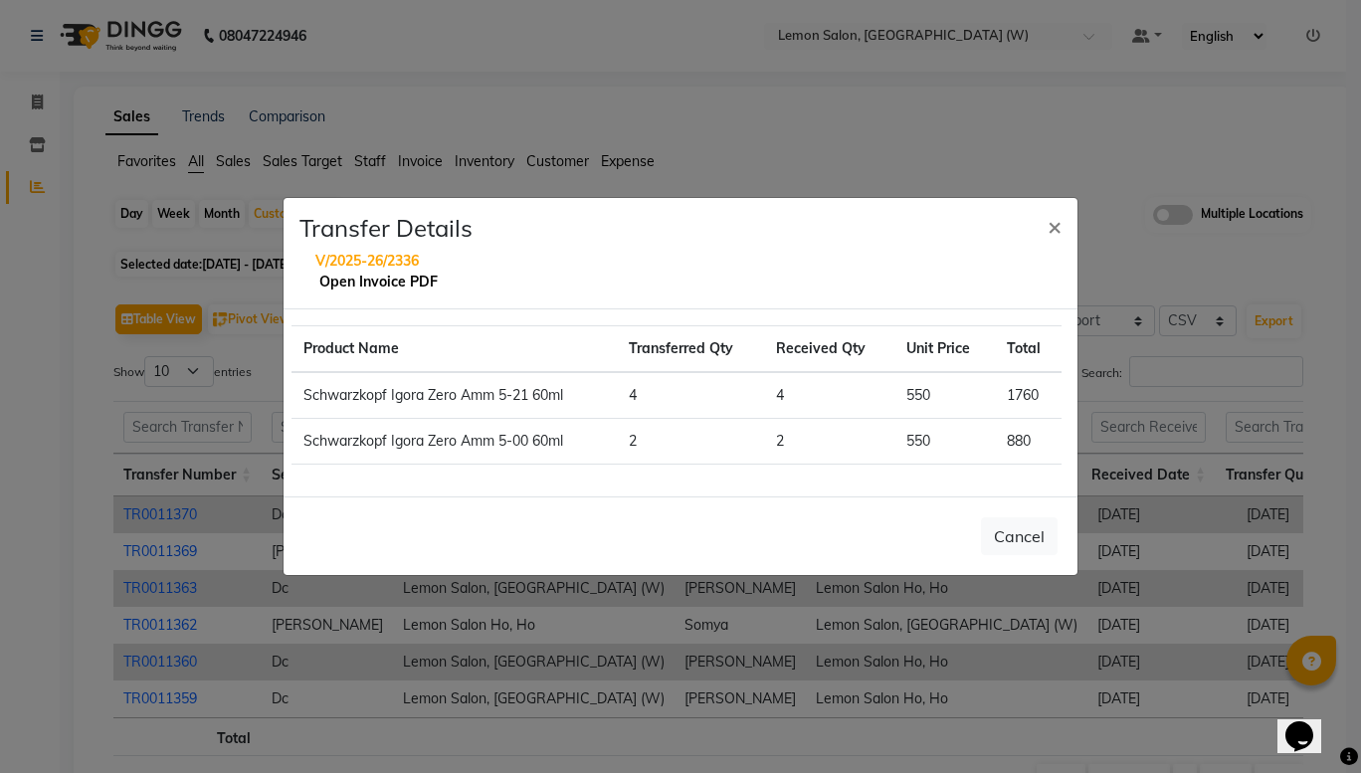
click at [325, 284] on link "Open Invoice PDF" at bounding box center [378, 282] width 118 height 18
click at [1058, 223] on span "×" at bounding box center [1055, 226] width 14 height 30
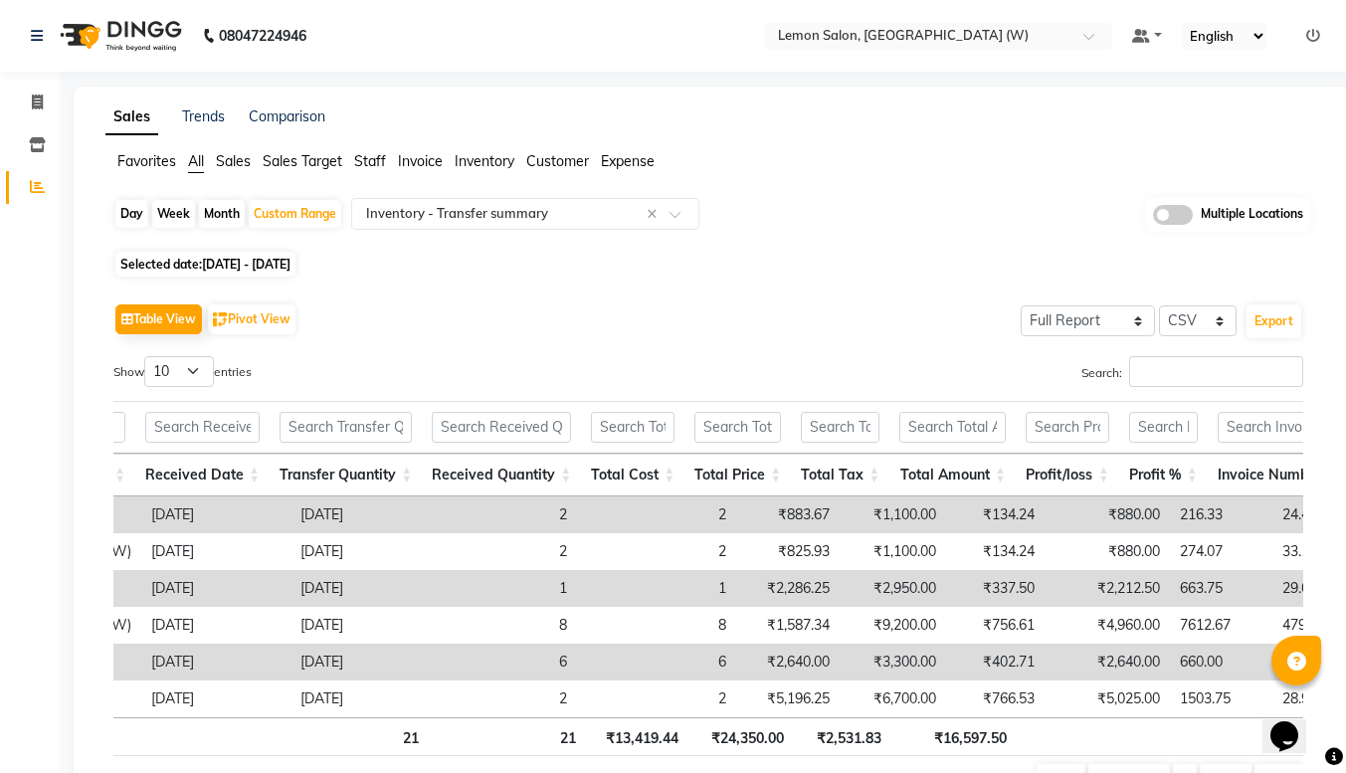
scroll to position [0, 881]
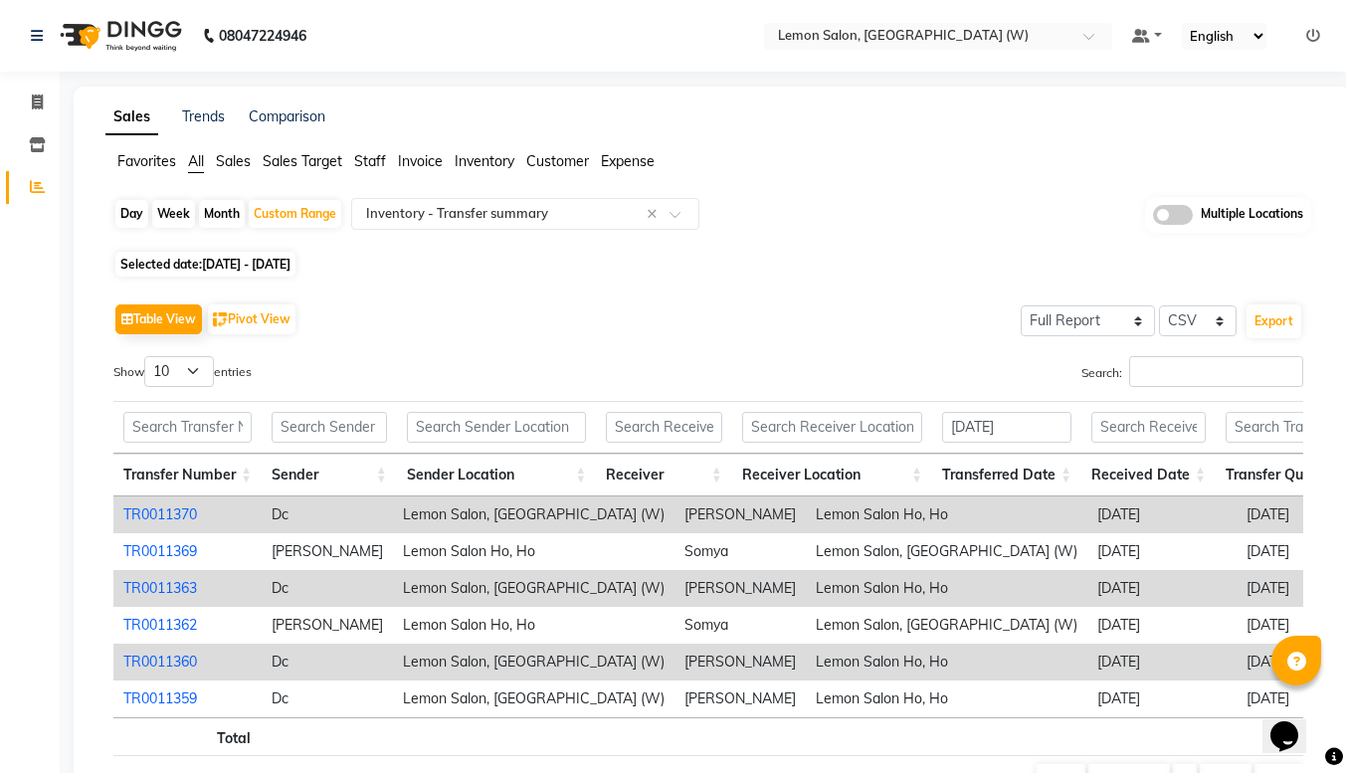
click at [164, 587] on link "TR0011363" at bounding box center [160, 588] width 74 height 18
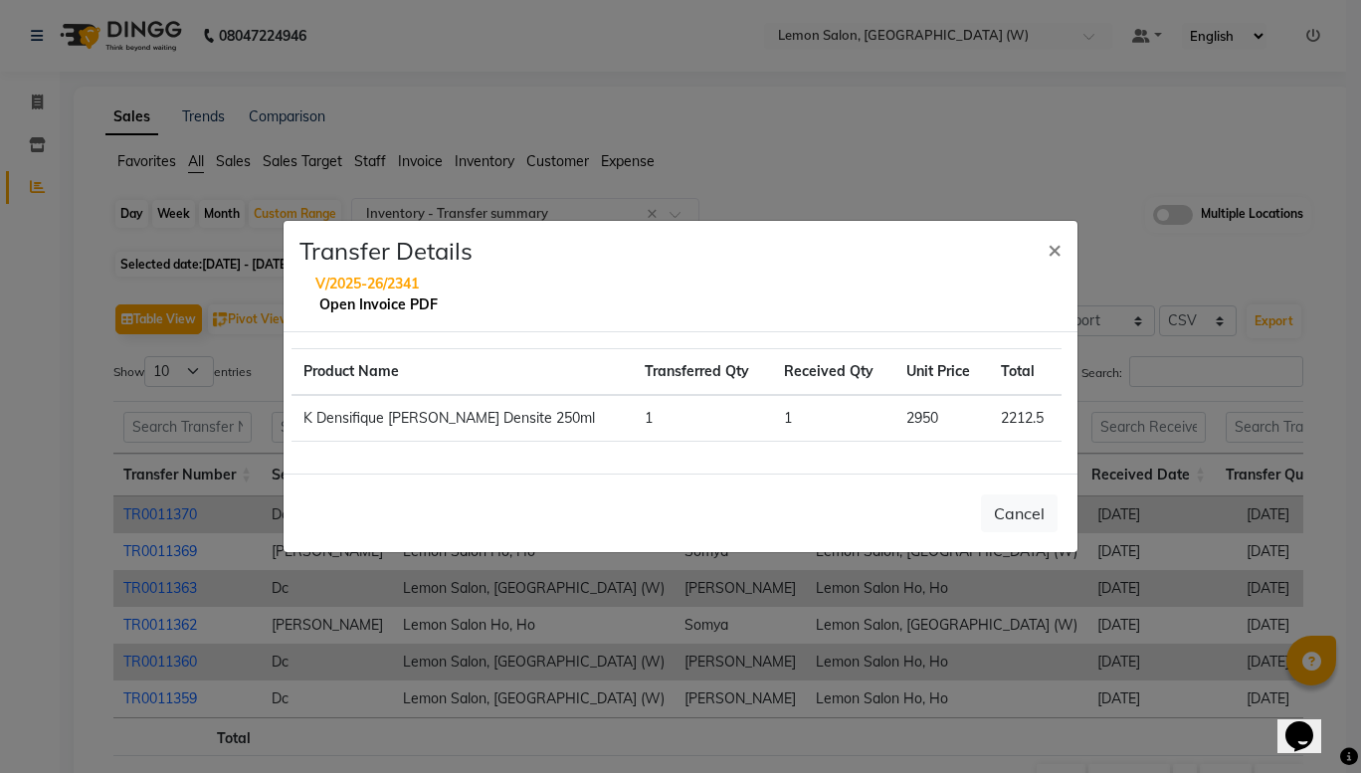
click at [359, 310] on link "Open Invoice PDF" at bounding box center [378, 305] width 118 height 18
click at [1049, 238] on span "×" at bounding box center [1055, 249] width 14 height 30
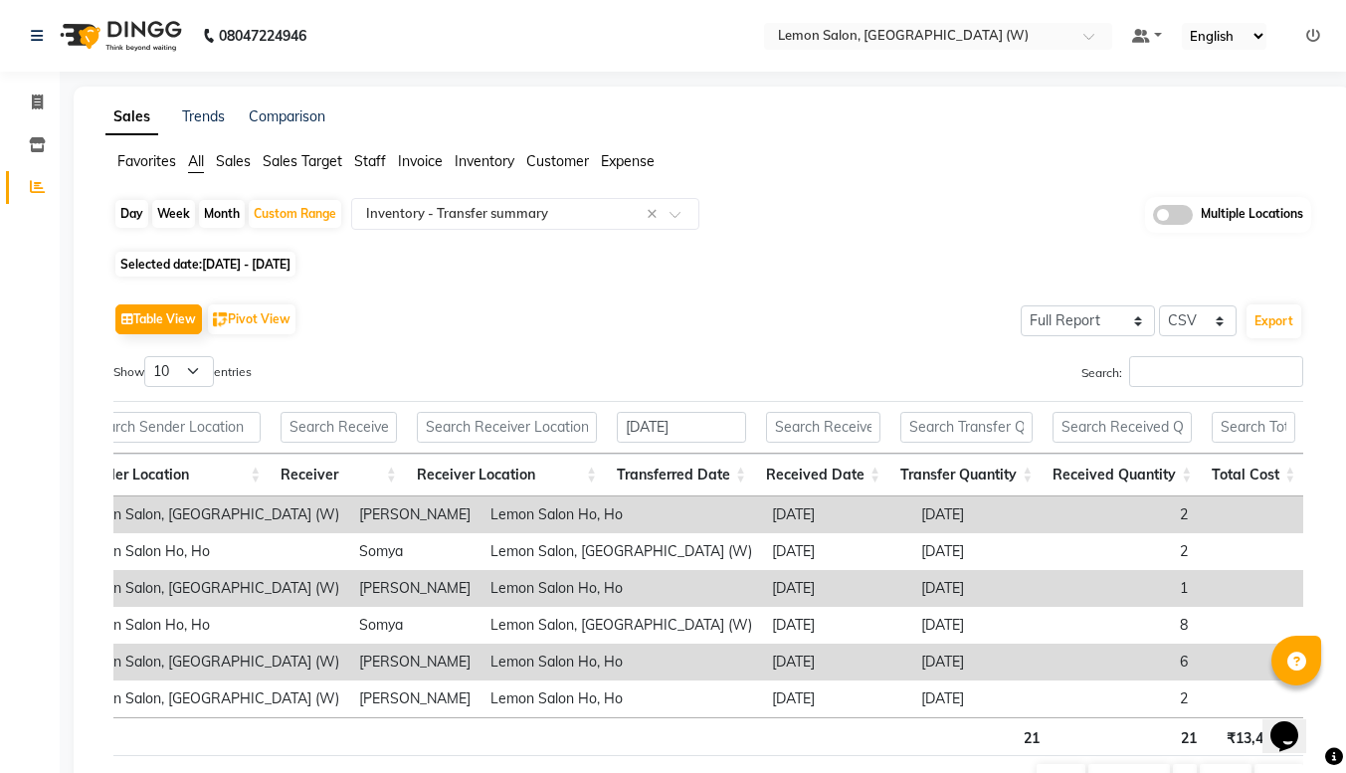
scroll to position [0, 524]
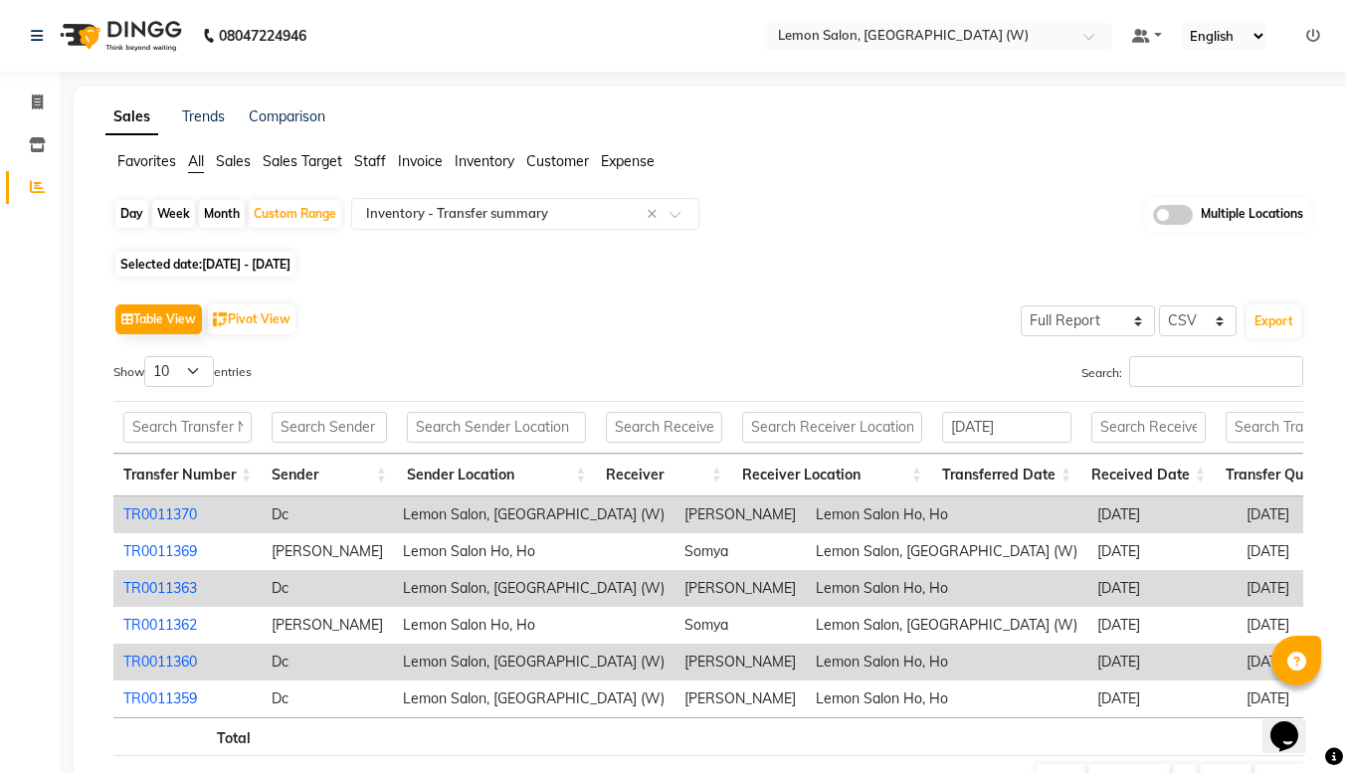
click at [154, 512] on link "TR0011370" at bounding box center [160, 515] width 74 height 18
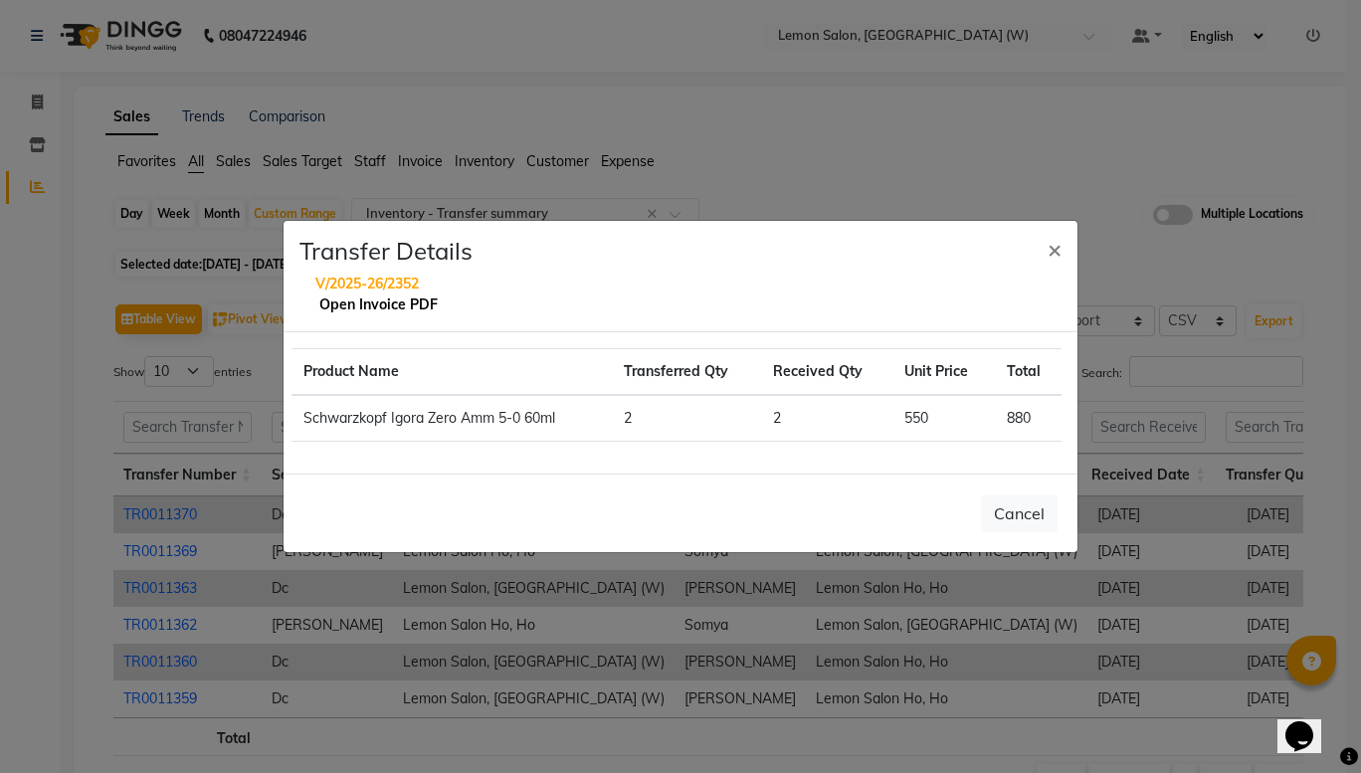
click at [411, 308] on link "Open Invoice PDF" at bounding box center [378, 305] width 118 height 18
click at [1050, 250] on span "×" at bounding box center [1055, 249] width 14 height 30
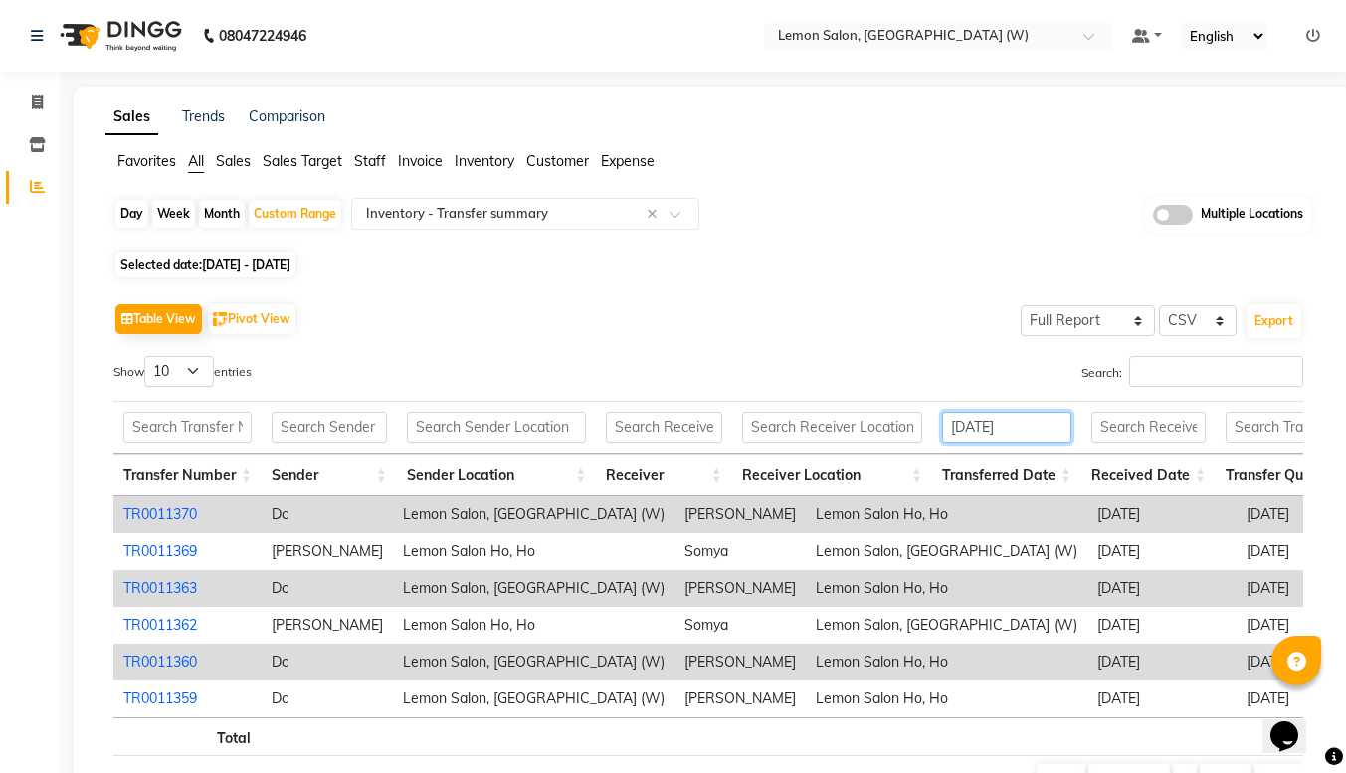
click at [1046, 436] on input "[DATE]" at bounding box center [1006, 427] width 129 height 31
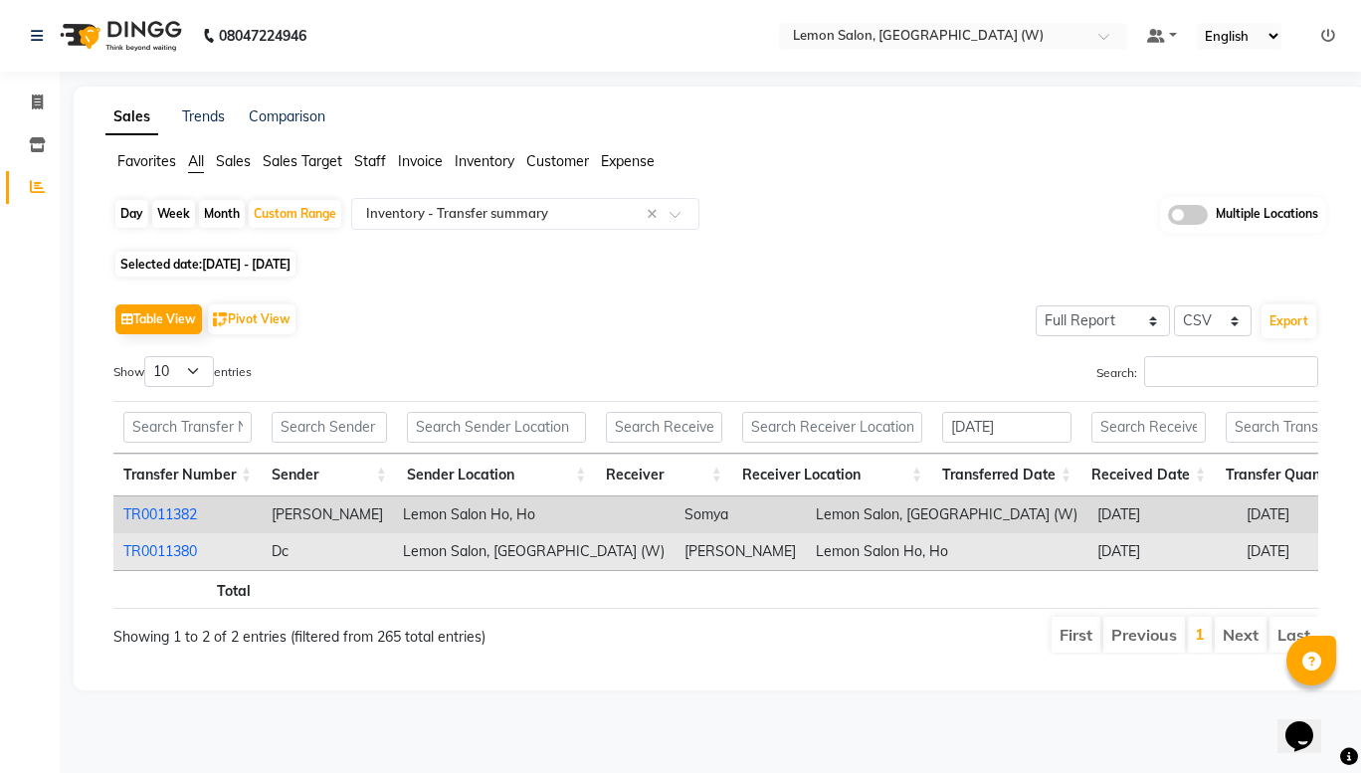
click at [153, 557] on link "TR0011380" at bounding box center [160, 551] width 74 height 18
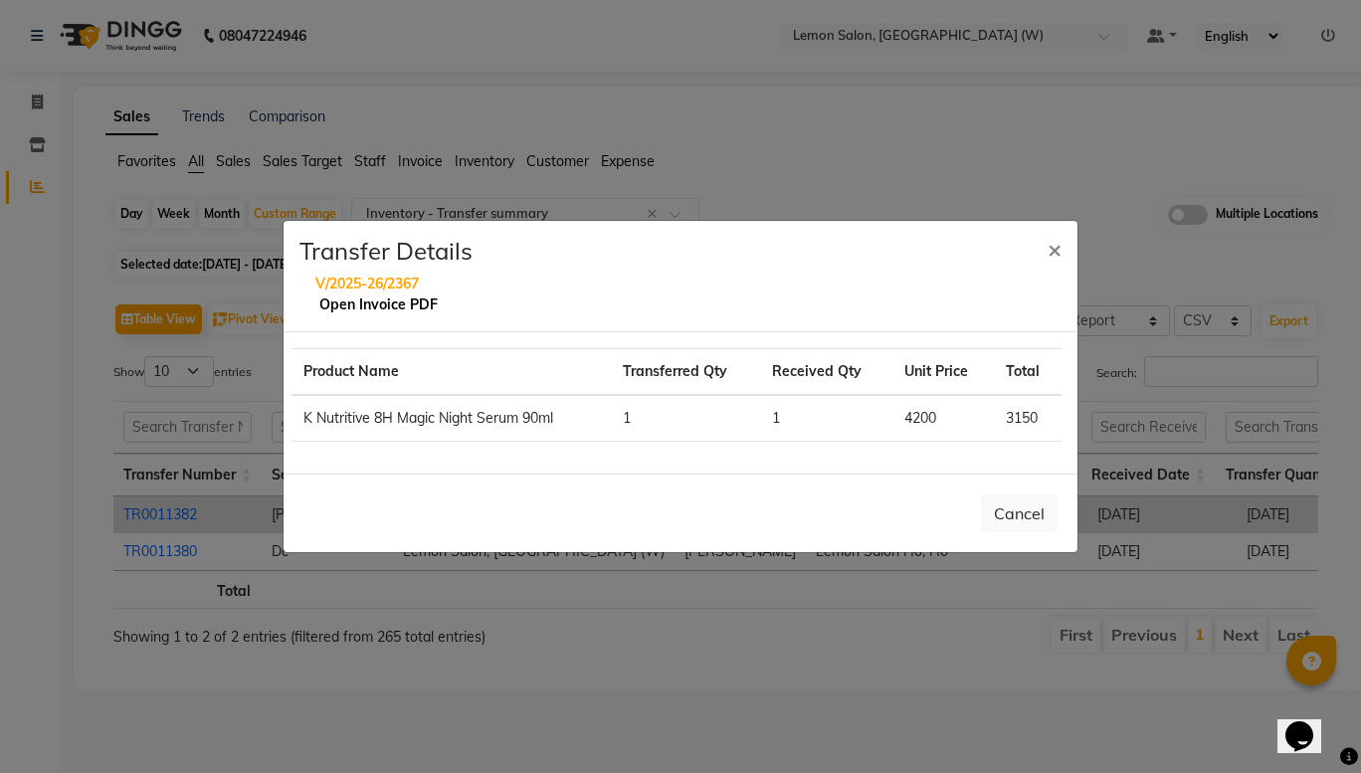
click at [355, 309] on link "Open Invoice PDF" at bounding box center [378, 305] width 118 height 18
click at [382, 308] on link "Open Invoice PDF" at bounding box center [378, 305] width 118 height 18
click at [1055, 248] on span "×" at bounding box center [1055, 249] width 14 height 30
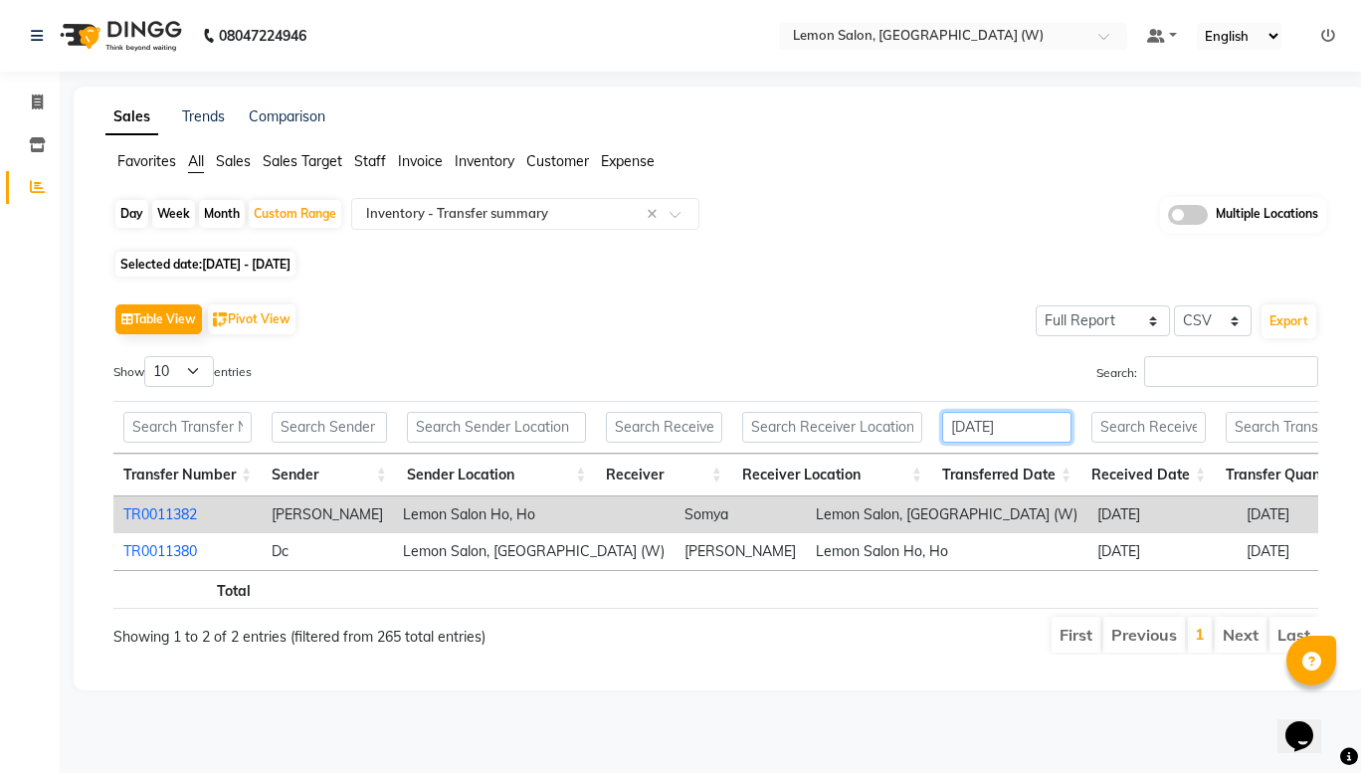
click at [1048, 432] on input "[DATE]" at bounding box center [1006, 427] width 129 height 31
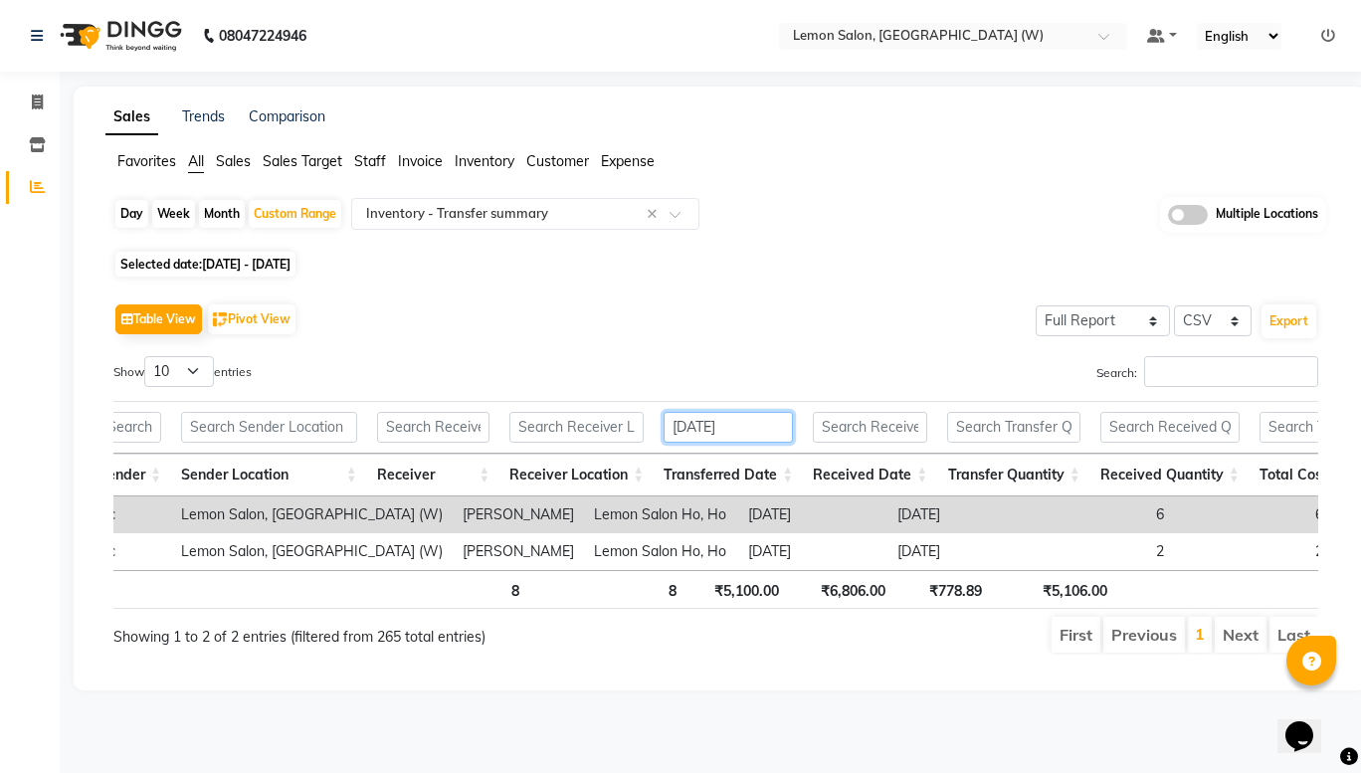
scroll to position [0, 0]
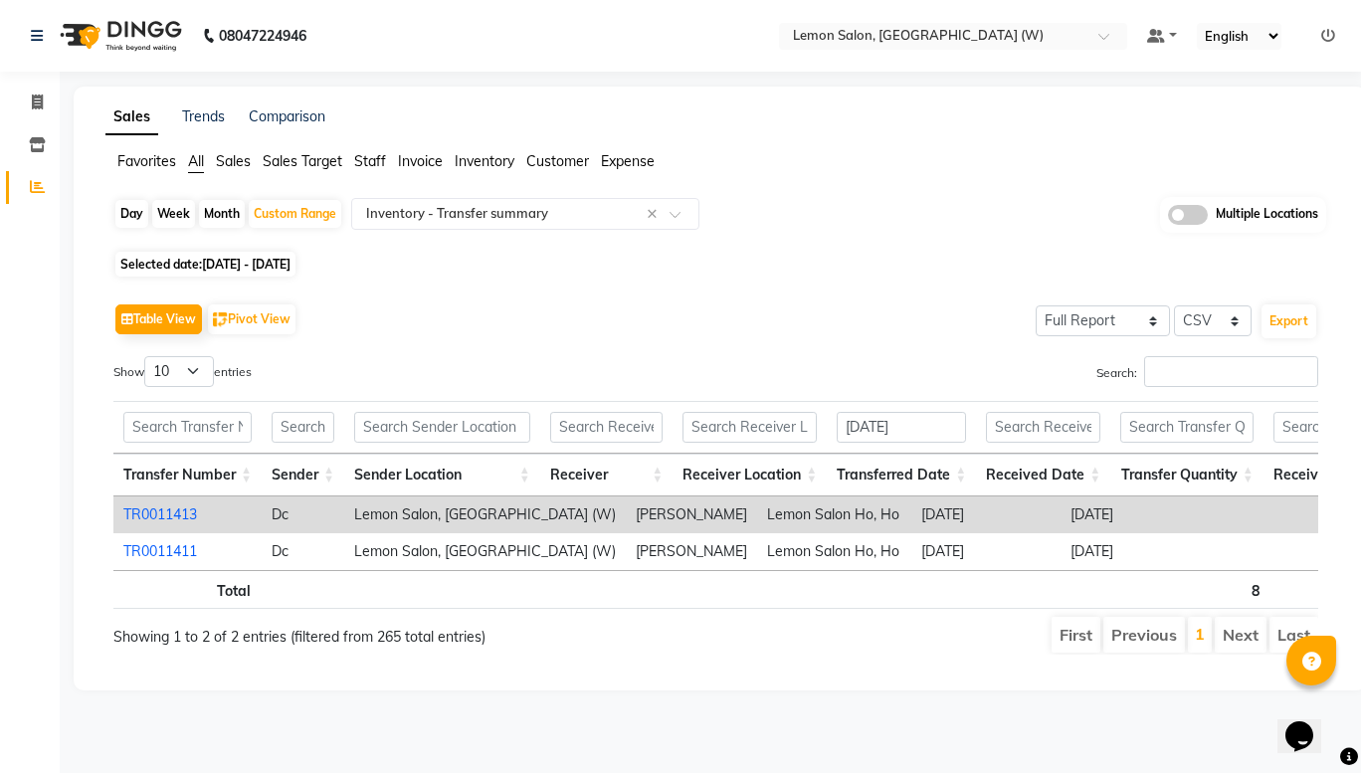
click at [176, 510] on link "TR0011413" at bounding box center [160, 515] width 74 height 18
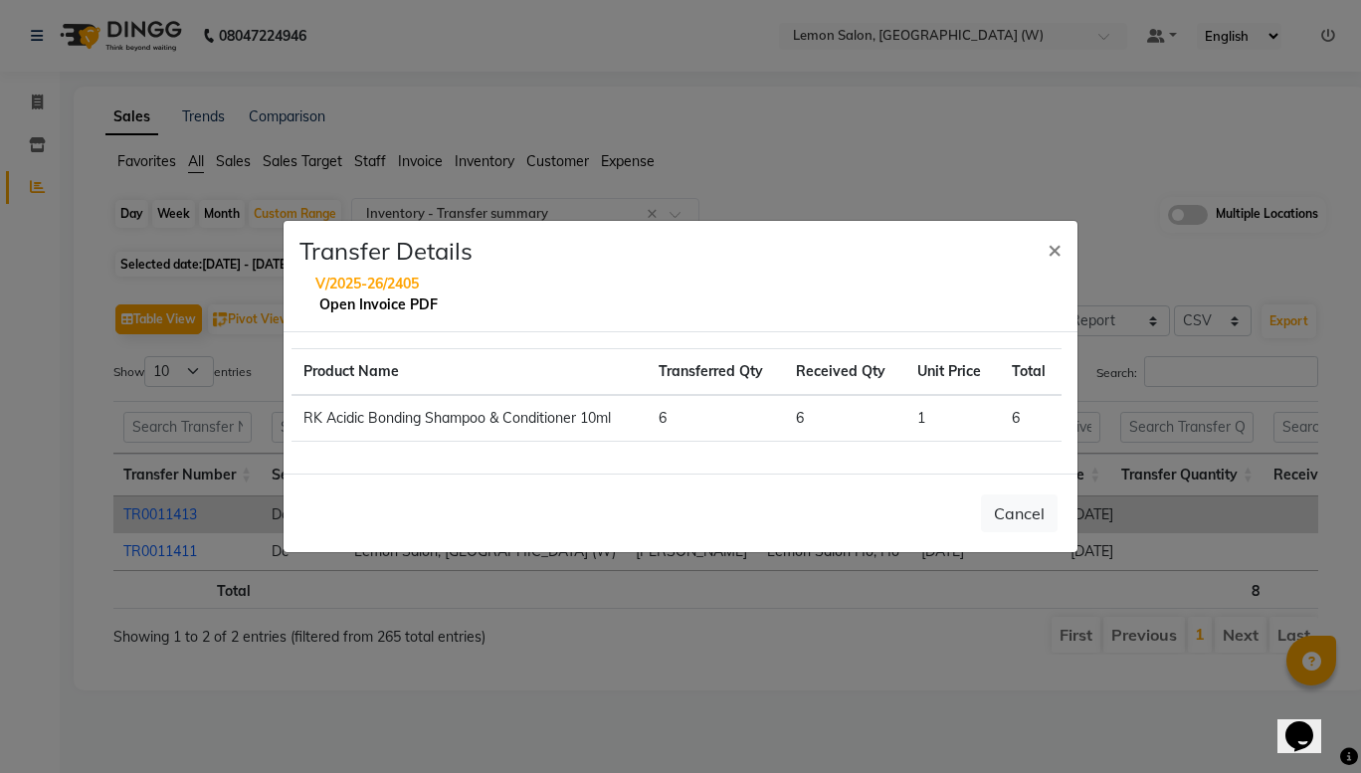
click at [364, 307] on link "Open Invoice PDF" at bounding box center [378, 305] width 118 height 18
click at [1050, 250] on span "×" at bounding box center [1055, 249] width 14 height 30
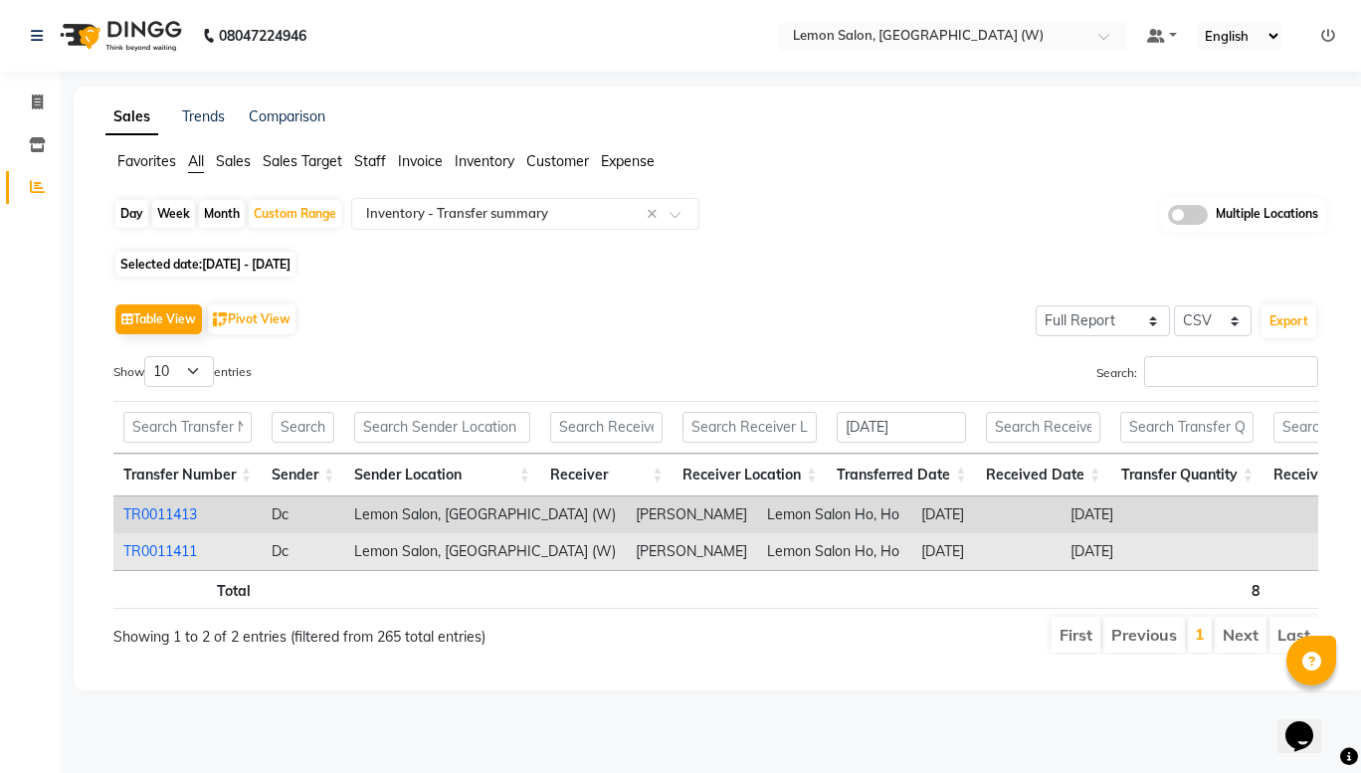
click at [138, 558] on link "TR0011411" at bounding box center [160, 551] width 74 height 18
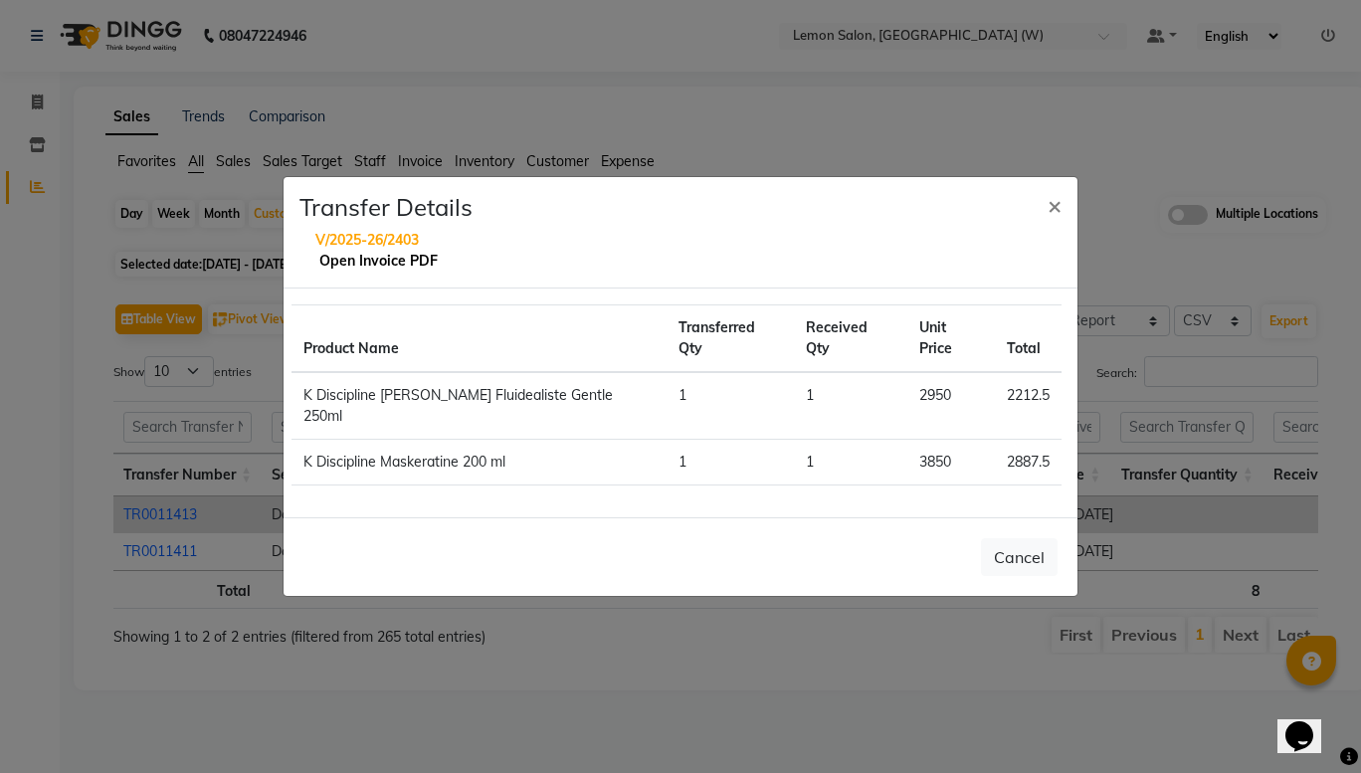
click at [349, 270] on link "Open Invoice PDF" at bounding box center [378, 261] width 118 height 18
click at [1055, 220] on span "×" at bounding box center [1055, 205] width 14 height 30
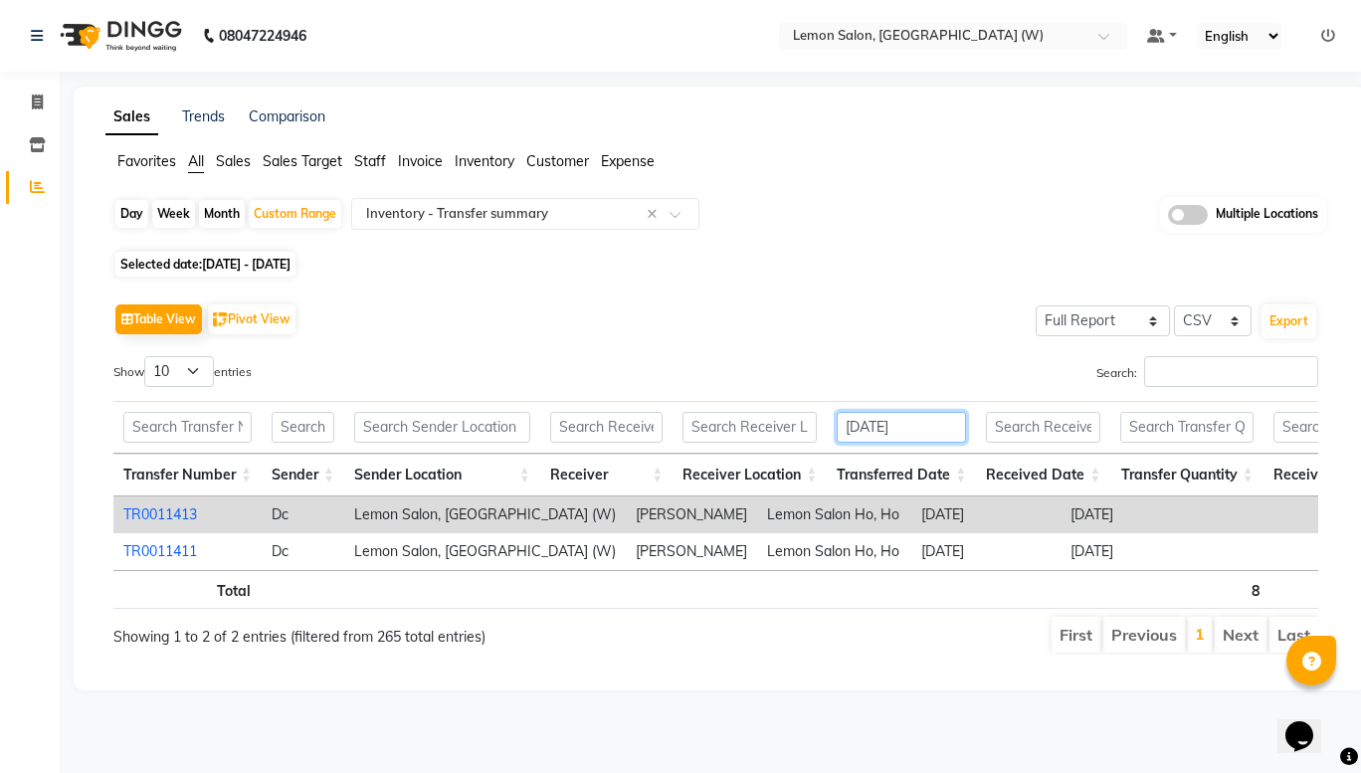
click at [949, 438] on input "[DATE]" at bounding box center [901, 427] width 129 height 31
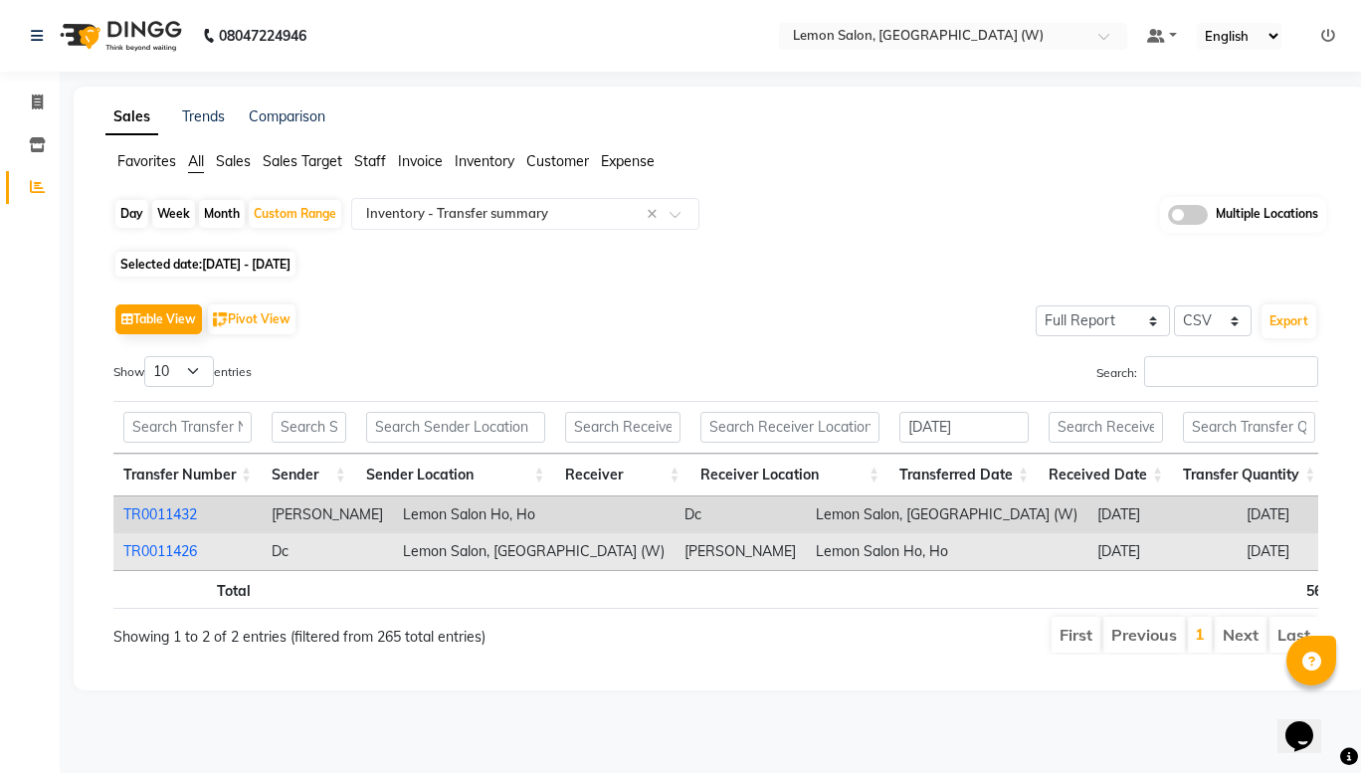
click at [159, 549] on link "TR0011426" at bounding box center [160, 551] width 74 height 18
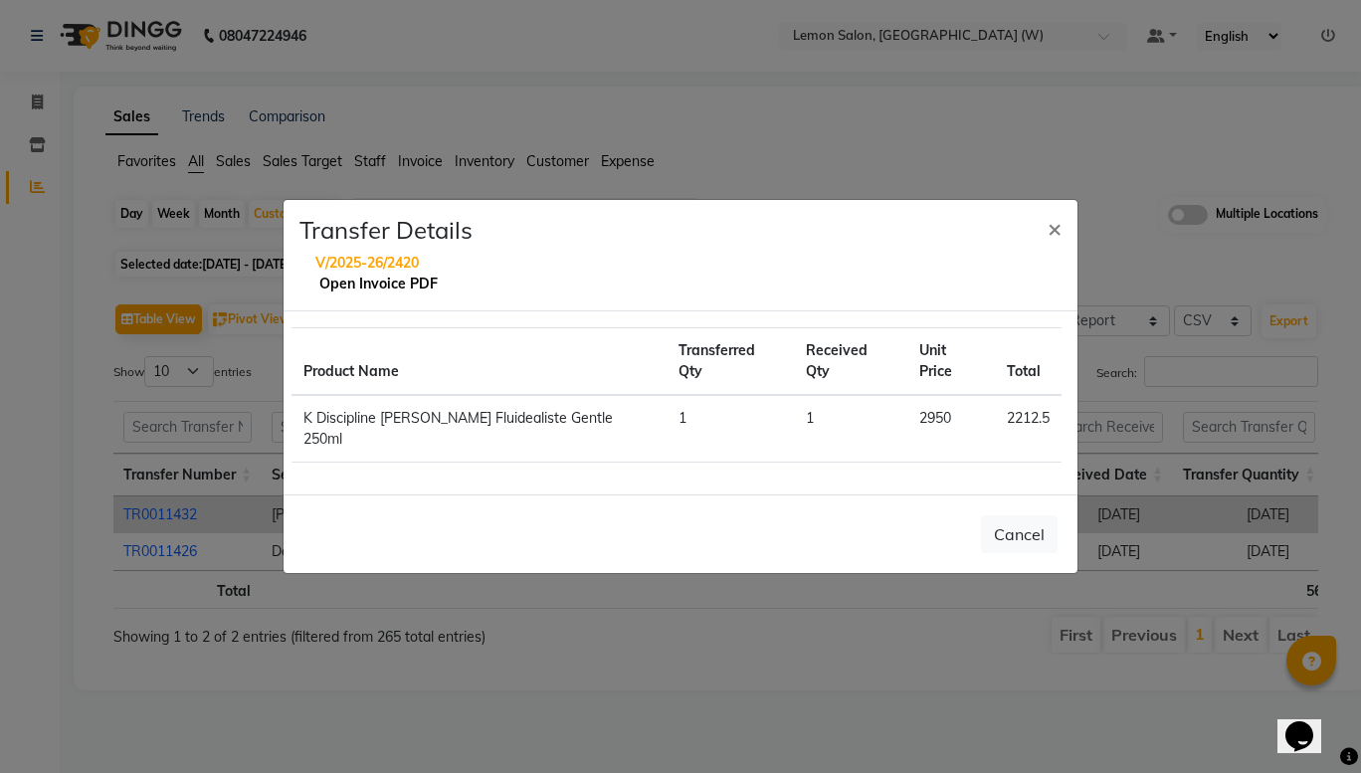
click at [411, 293] on link "Open Invoice PDF" at bounding box center [378, 284] width 118 height 18
click at [1058, 243] on span "×" at bounding box center [1055, 228] width 14 height 30
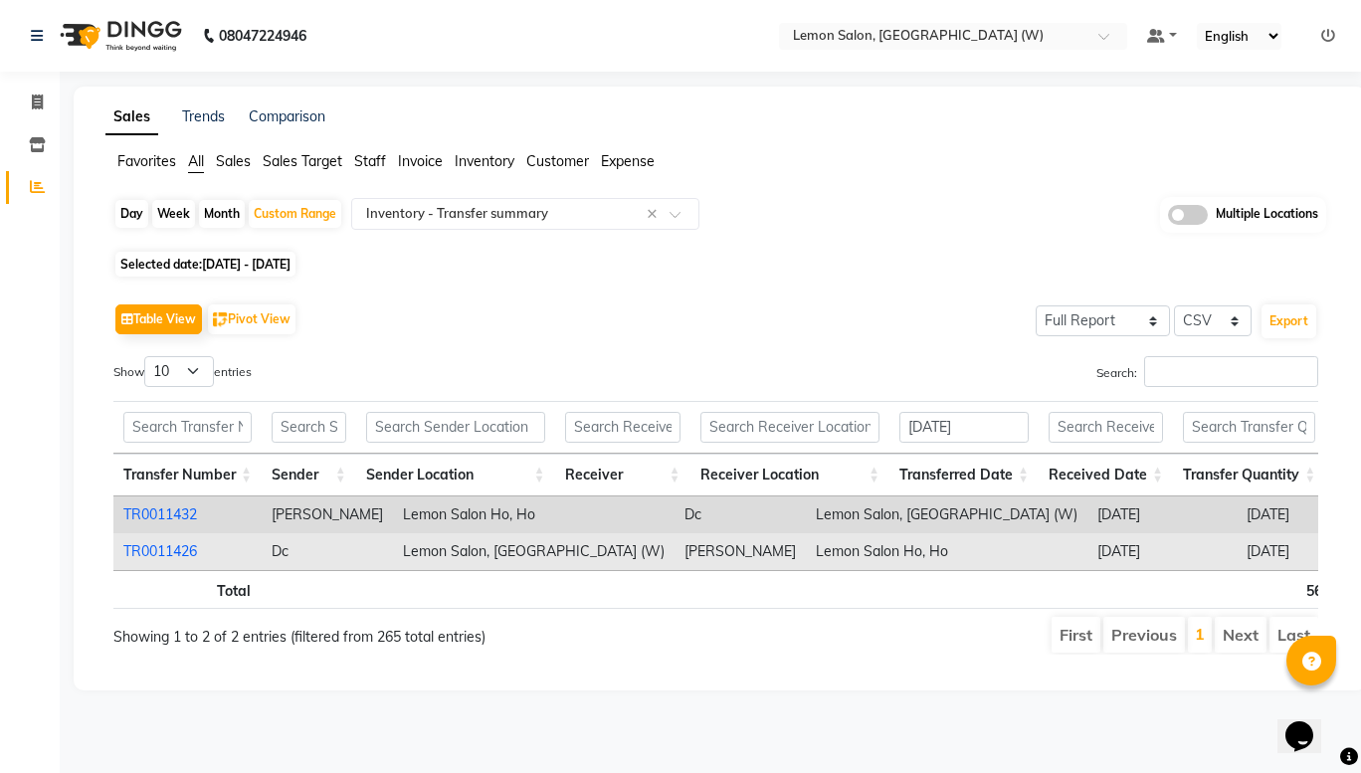
click at [179, 554] on link "TR0011426" at bounding box center [160, 551] width 74 height 18
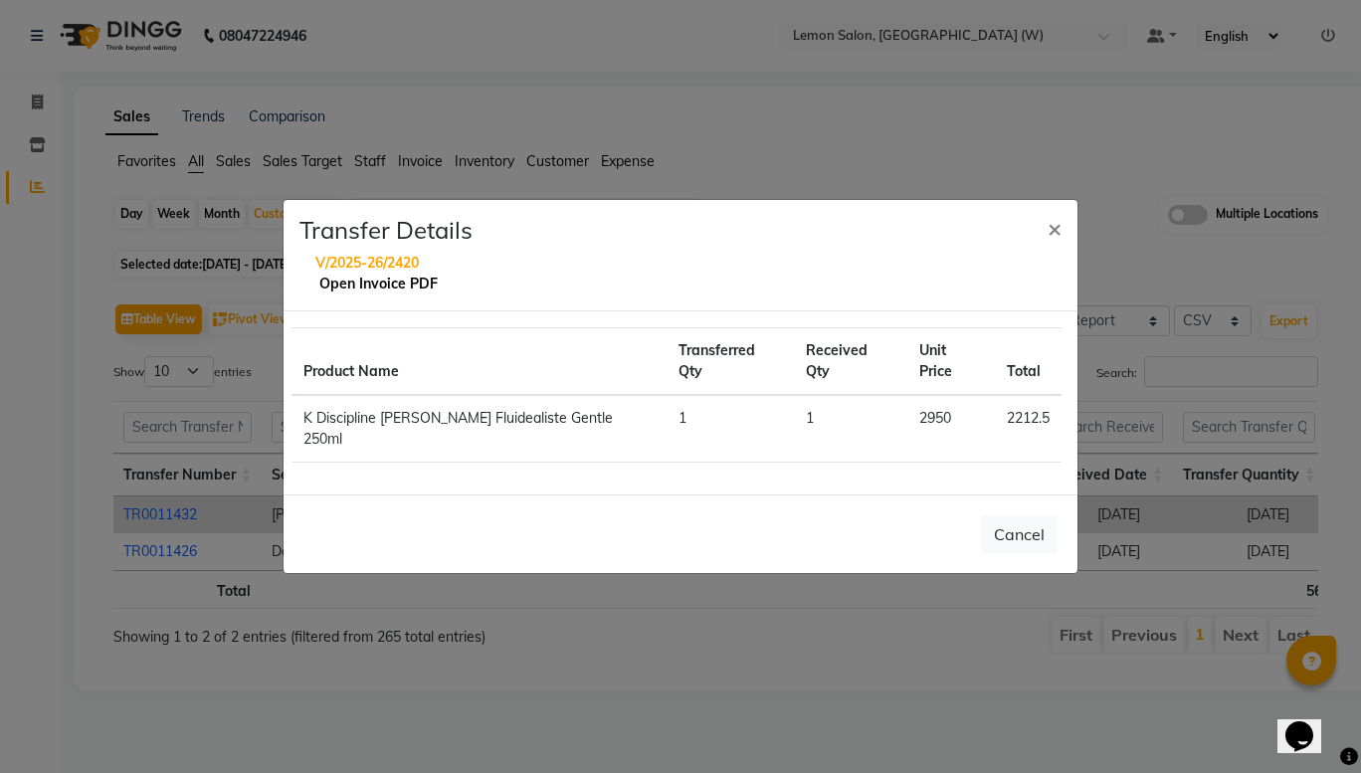
click at [377, 293] on link "Open Invoice PDF" at bounding box center [378, 284] width 118 height 18
click at [1052, 243] on span "×" at bounding box center [1055, 228] width 14 height 30
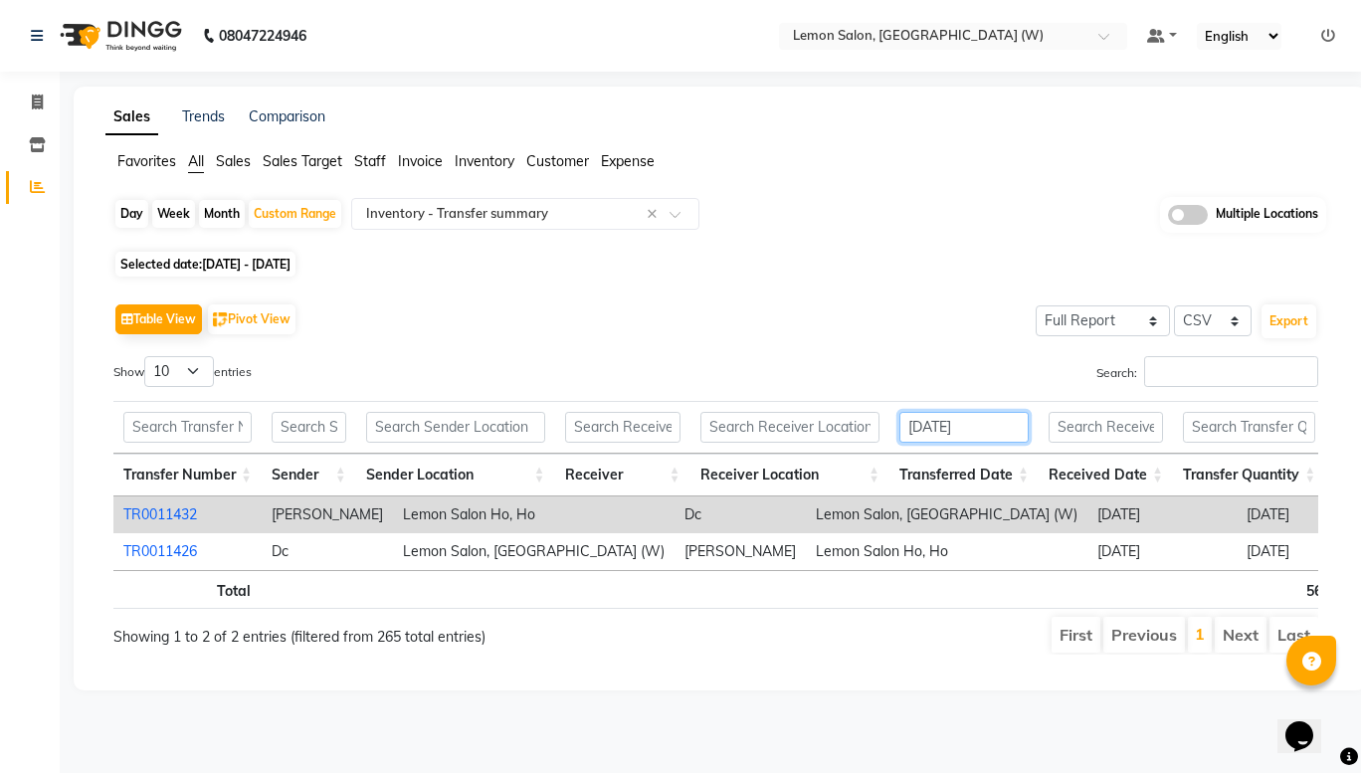
click at [1003, 432] on input "[DATE]" at bounding box center [964, 427] width 129 height 31
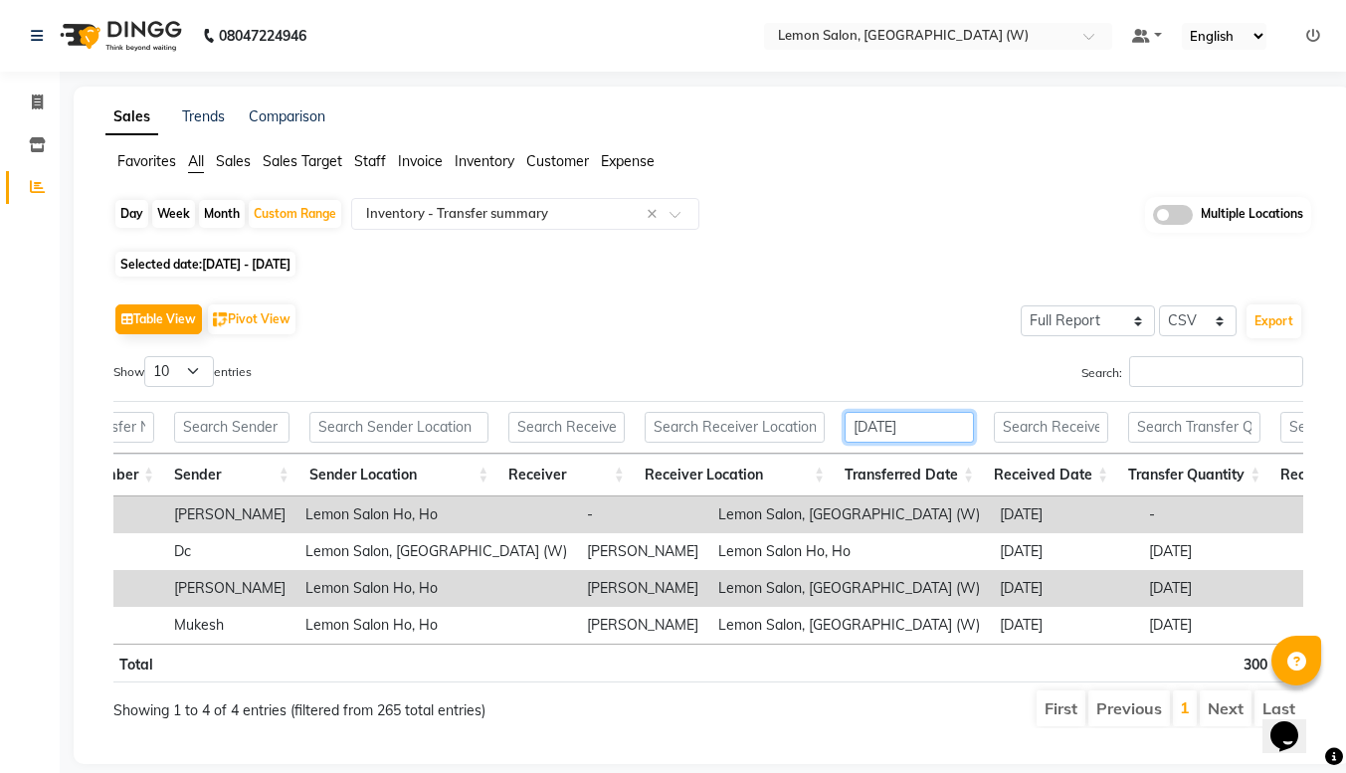
scroll to position [0, 86]
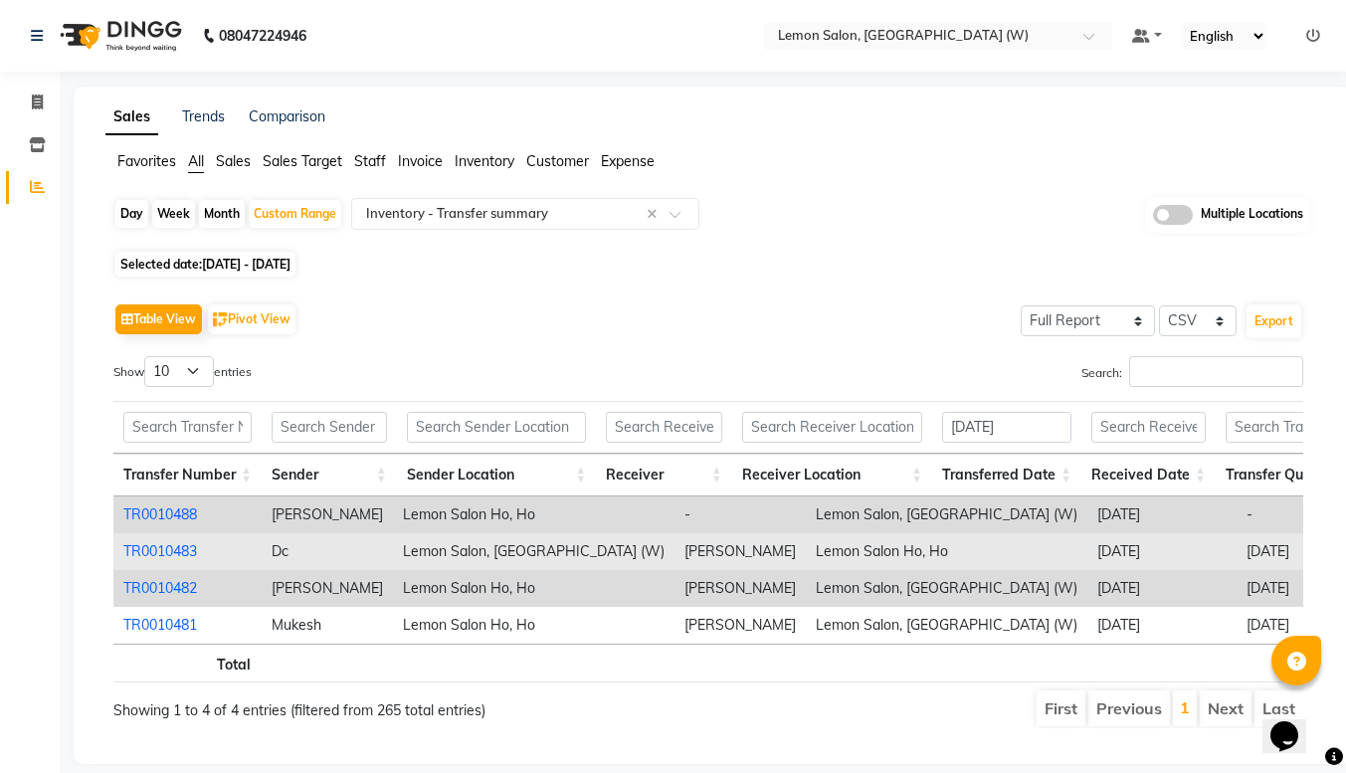
click at [160, 552] on link "TR0010483" at bounding box center [160, 551] width 74 height 18
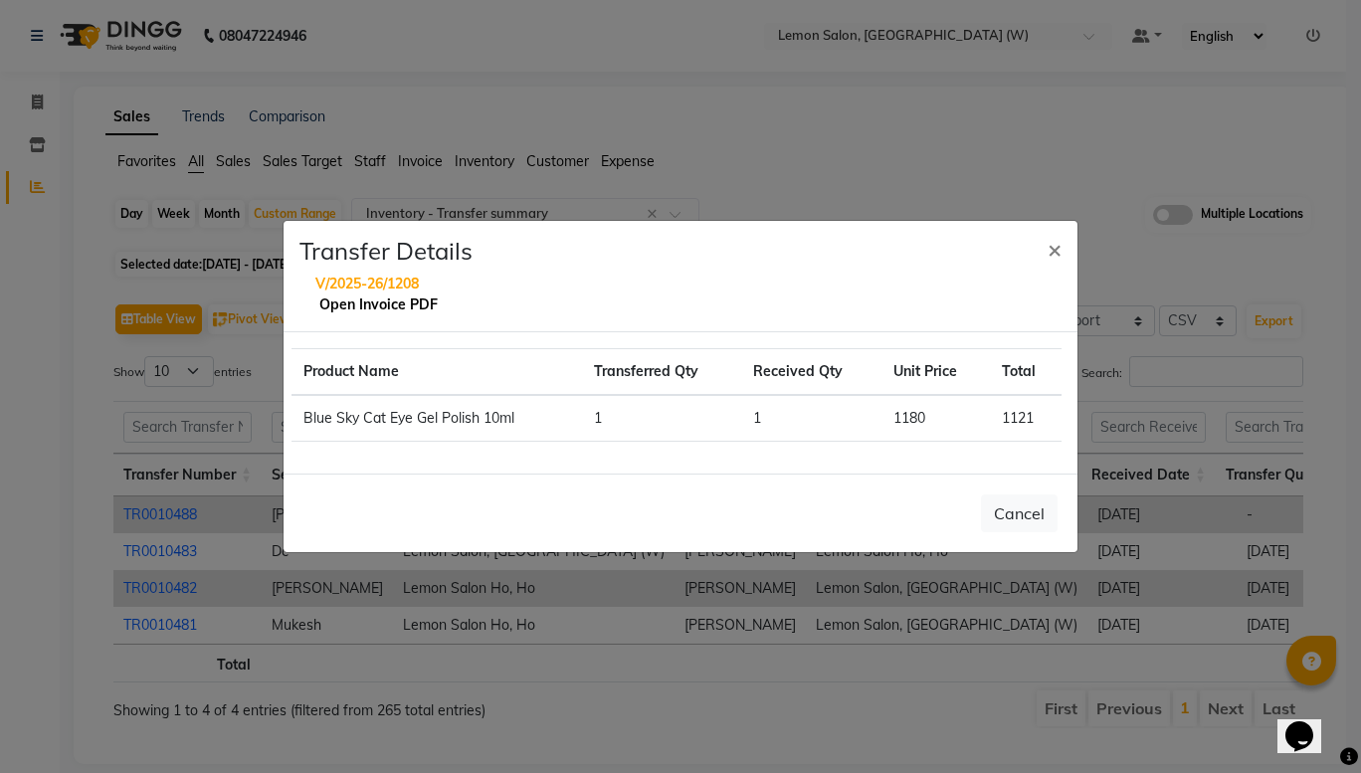
click at [376, 301] on link "Open Invoice PDF" at bounding box center [378, 305] width 118 height 18
click at [1055, 246] on span "×" at bounding box center [1055, 249] width 14 height 30
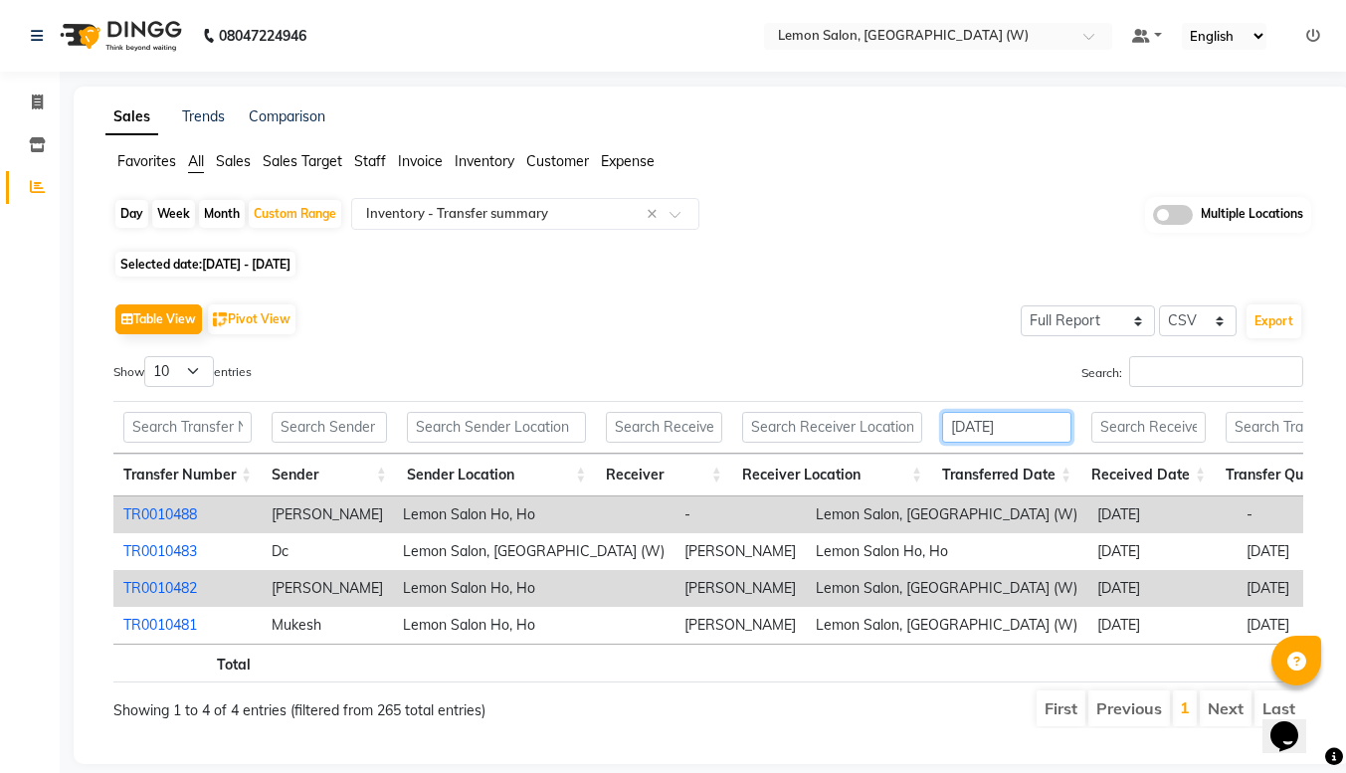
click at [1048, 432] on input "[DATE]" at bounding box center [1006, 427] width 129 height 31
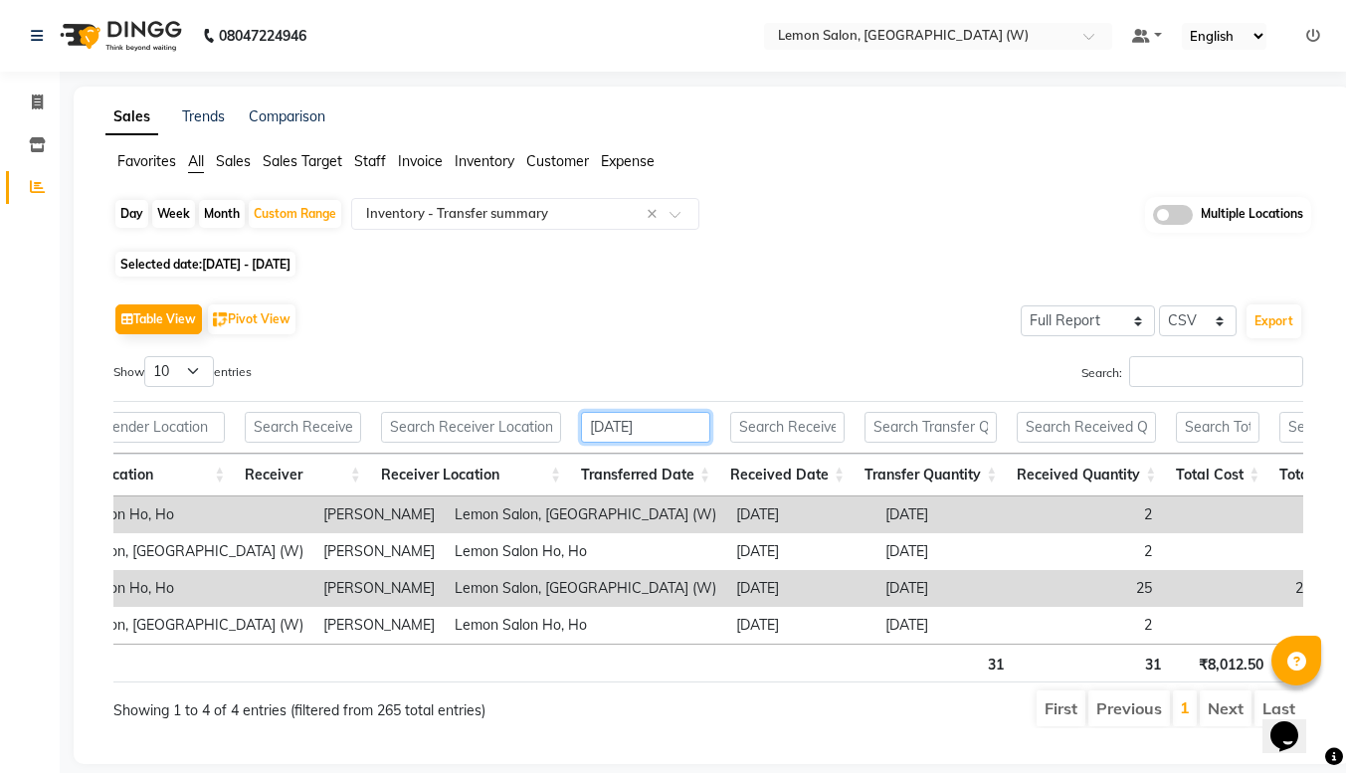
scroll to position [0, 0]
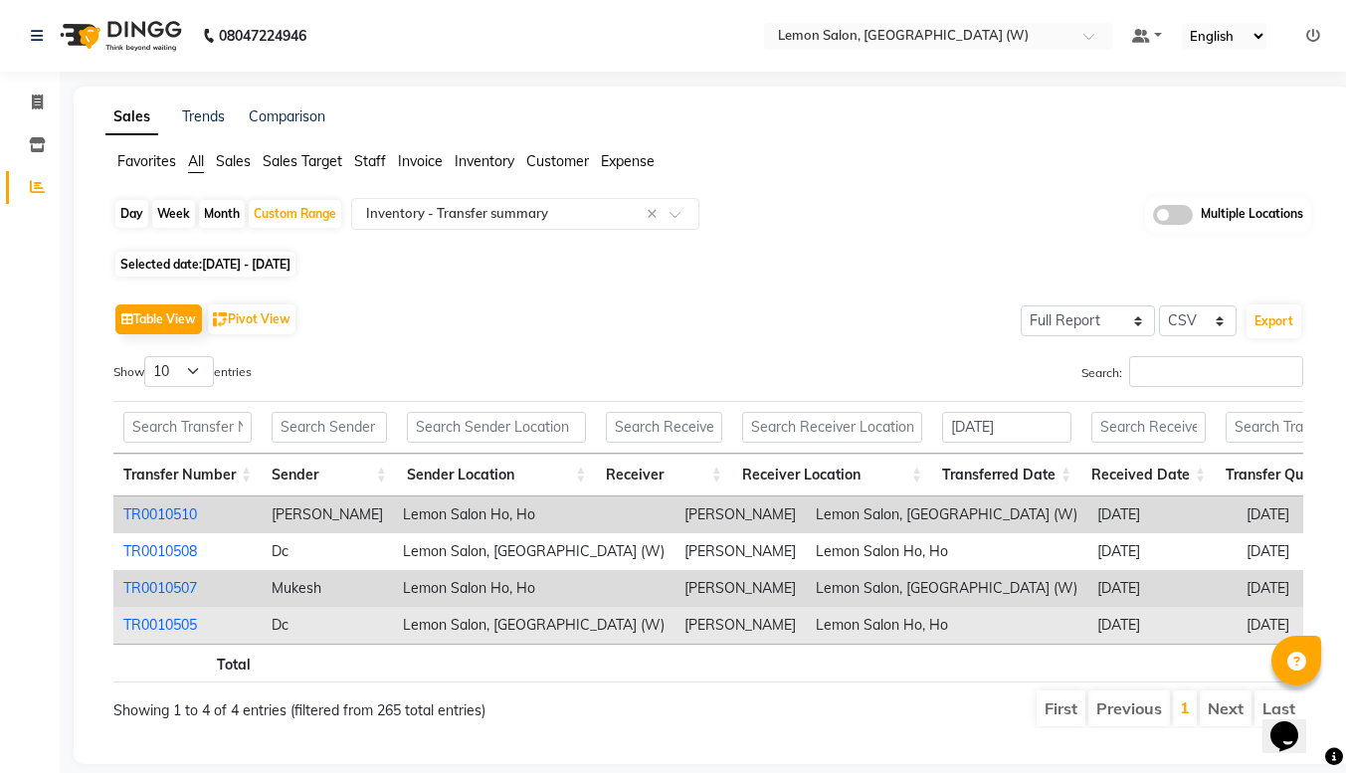
click at [165, 621] on link "TR0010505" at bounding box center [160, 625] width 74 height 18
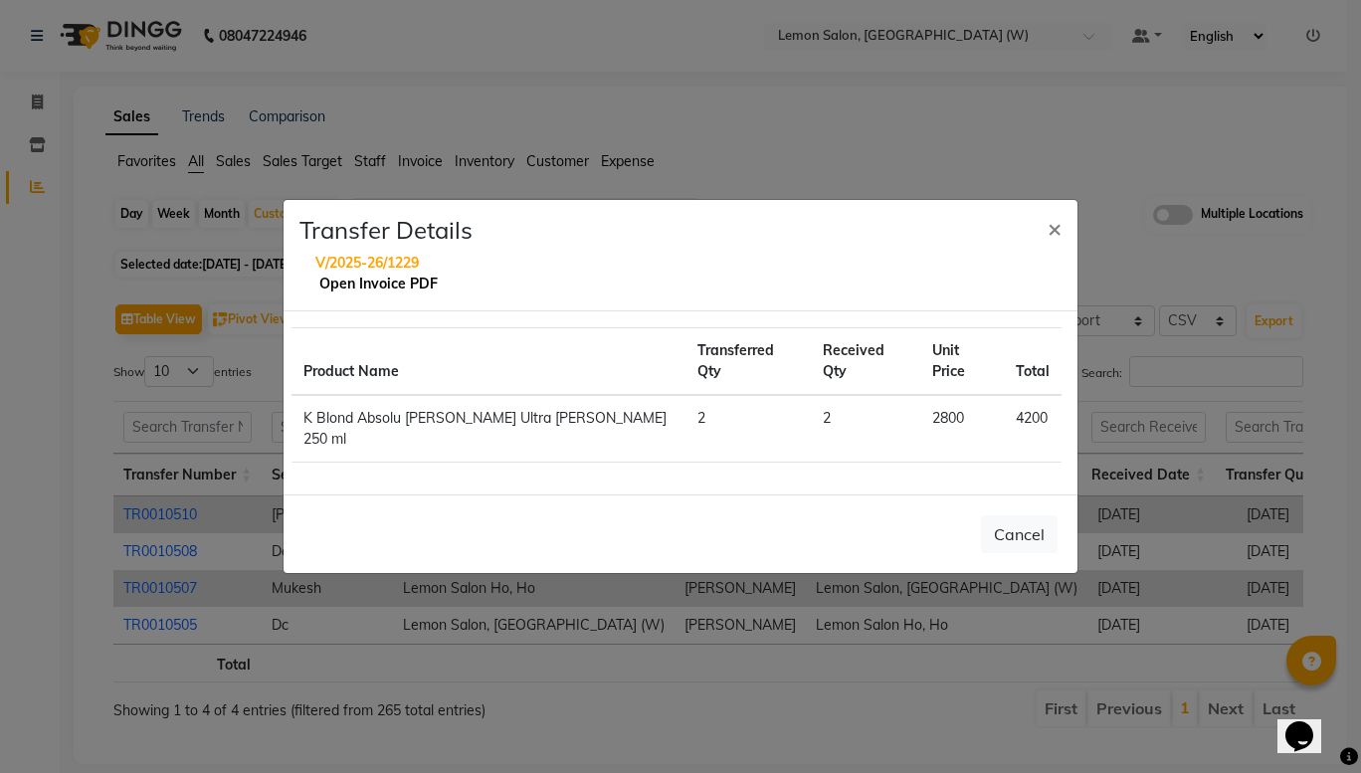
click at [393, 293] on link "Open Invoice PDF" at bounding box center [378, 284] width 118 height 18
click at [1056, 243] on span "×" at bounding box center [1055, 228] width 14 height 30
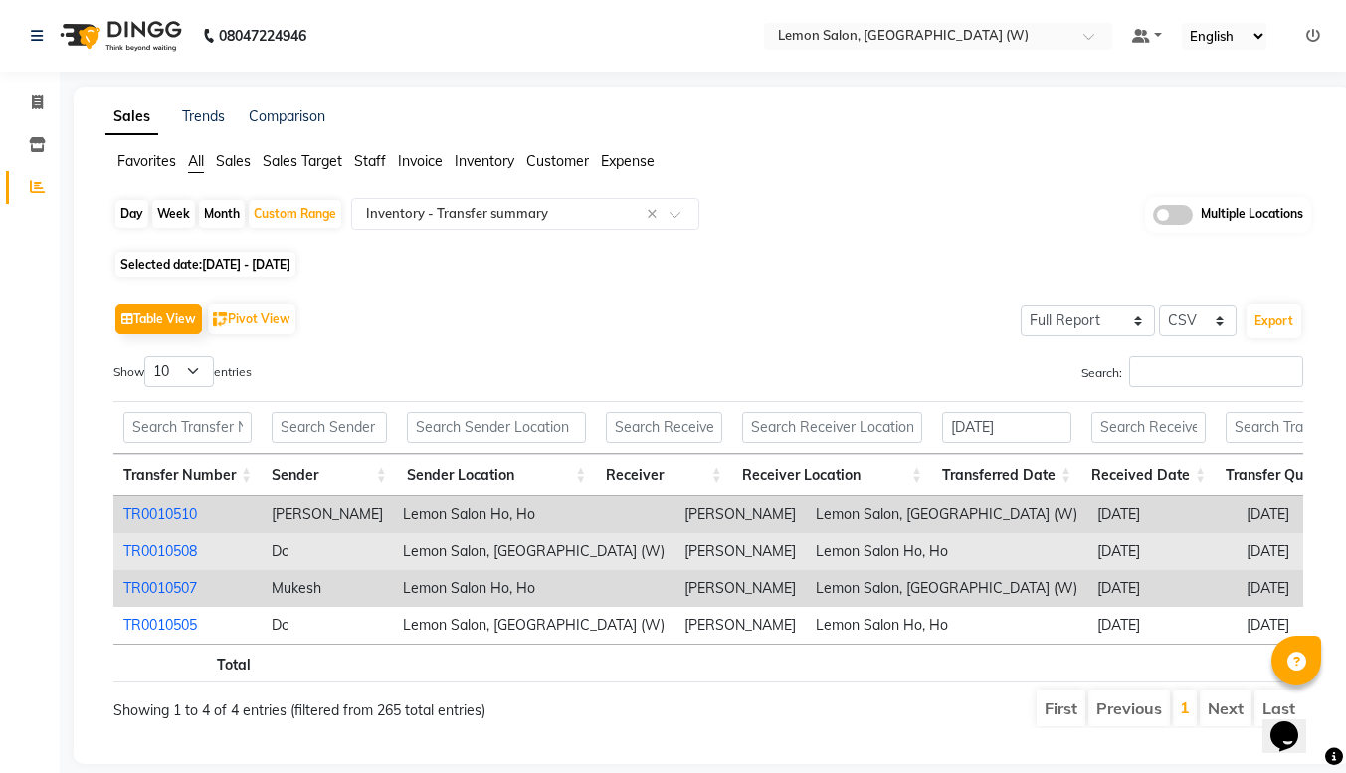
click at [185, 552] on link "TR0010508" at bounding box center [160, 551] width 74 height 18
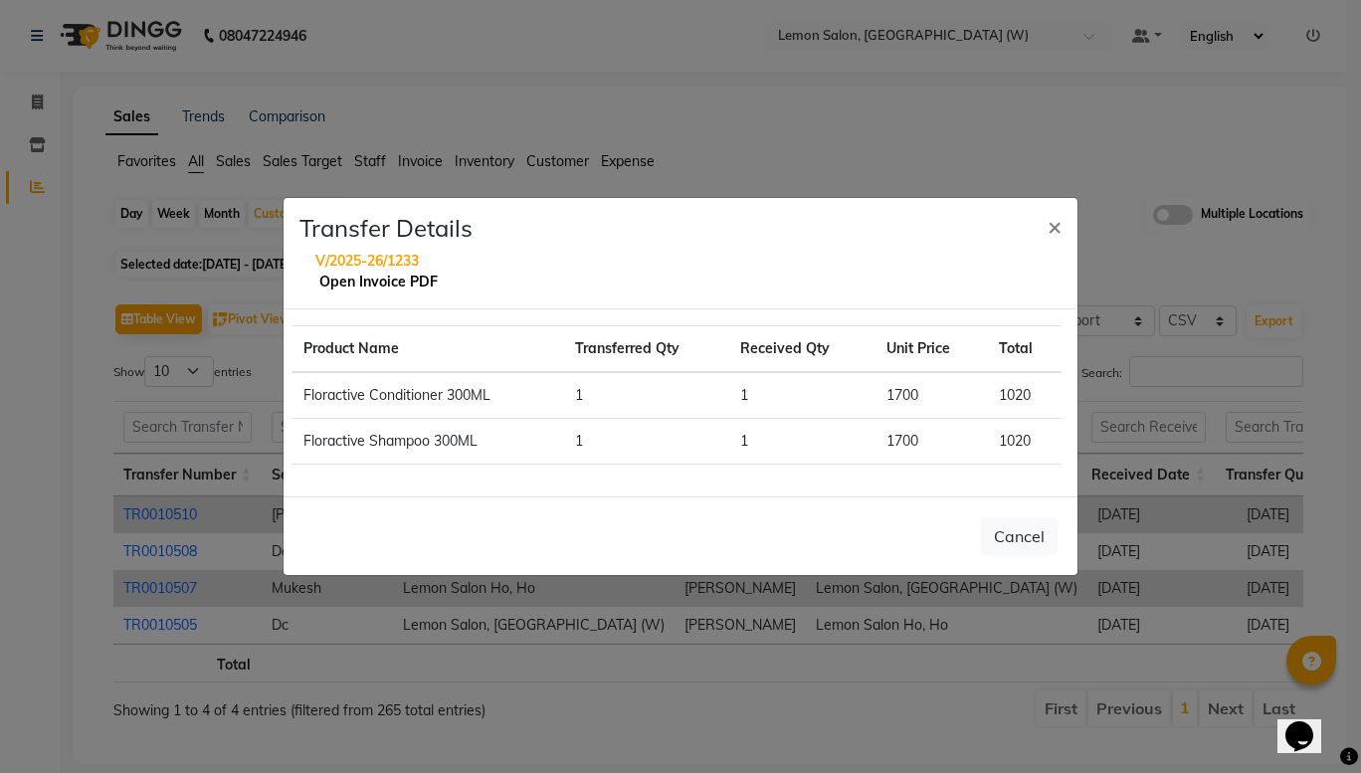
click at [375, 280] on link "Open Invoice PDF" at bounding box center [378, 282] width 118 height 18
click at [1054, 228] on span "×" at bounding box center [1055, 226] width 14 height 30
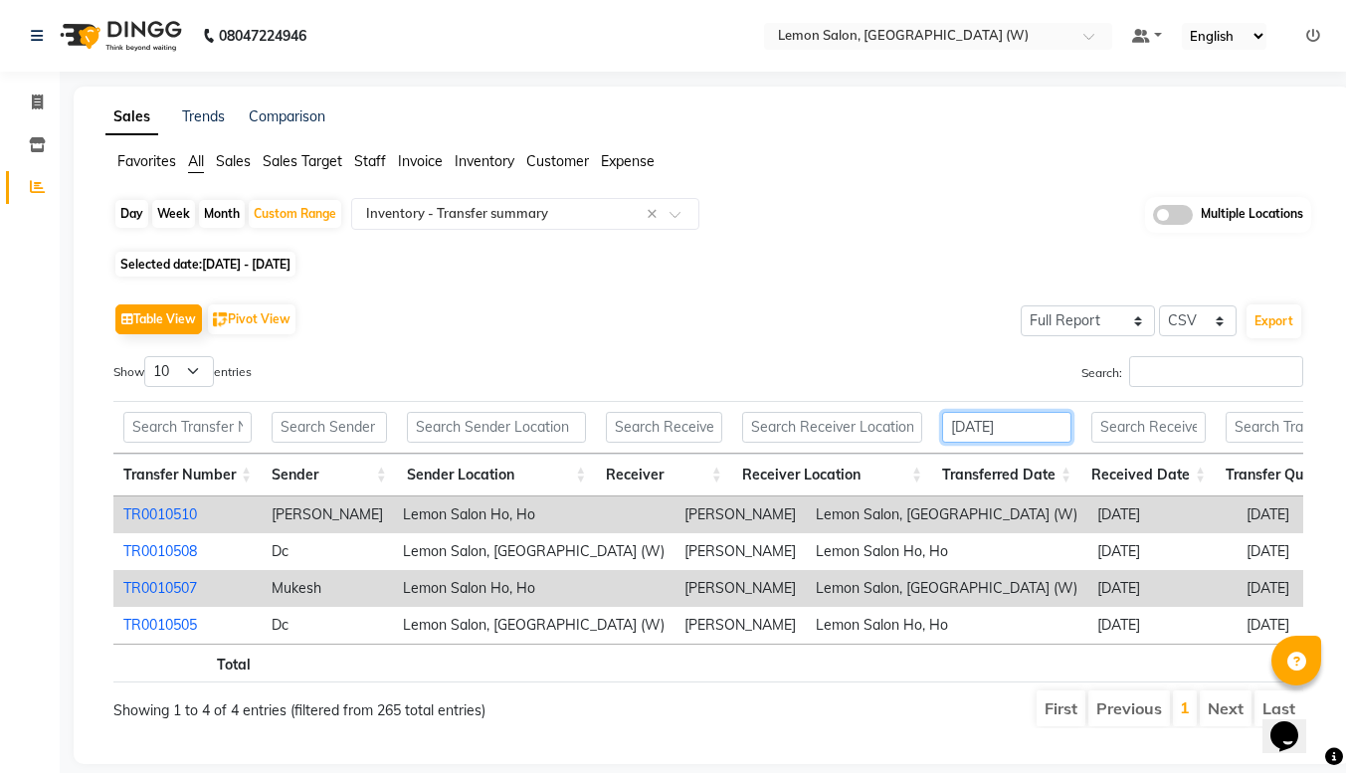
click at [1047, 430] on input "[DATE]" at bounding box center [1006, 427] width 129 height 31
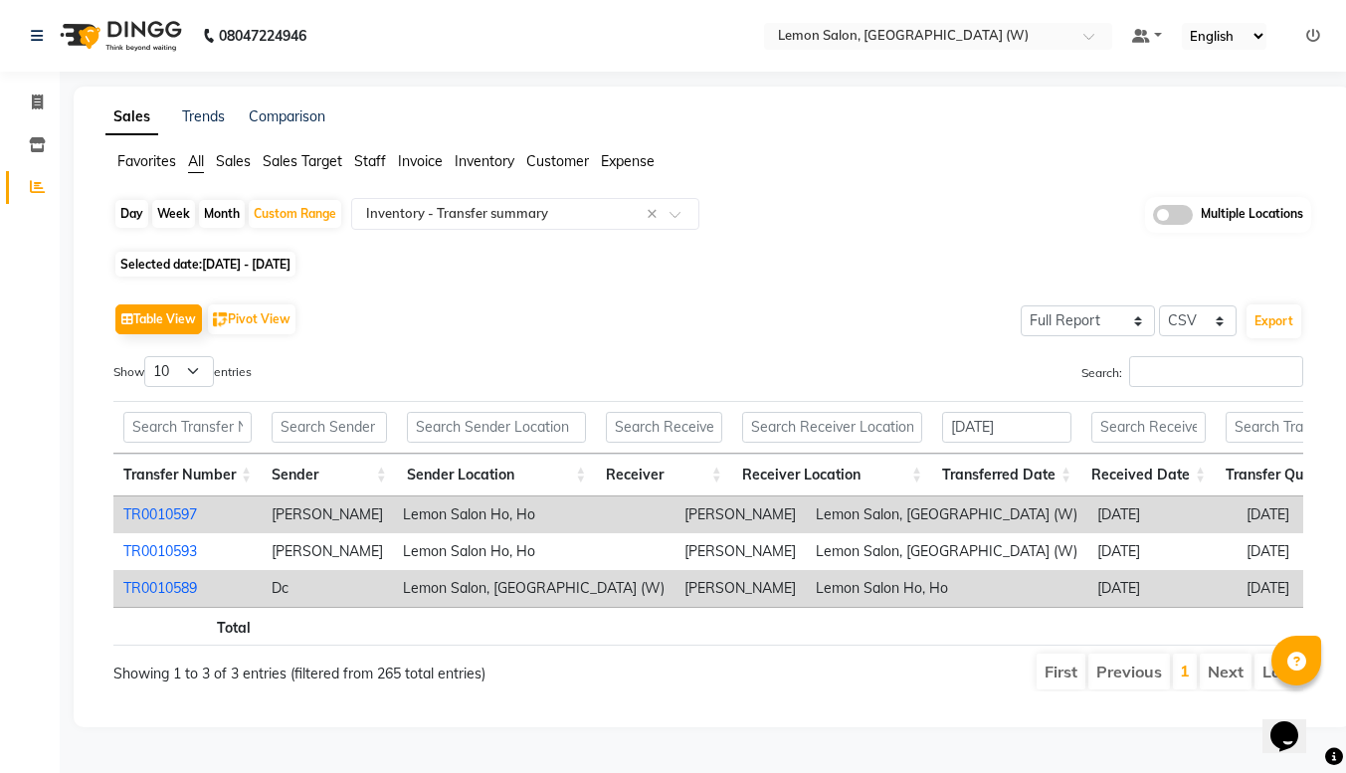
click at [156, 585] on link "TR0010589" at bounding box center [160, 588] width 74 height 18
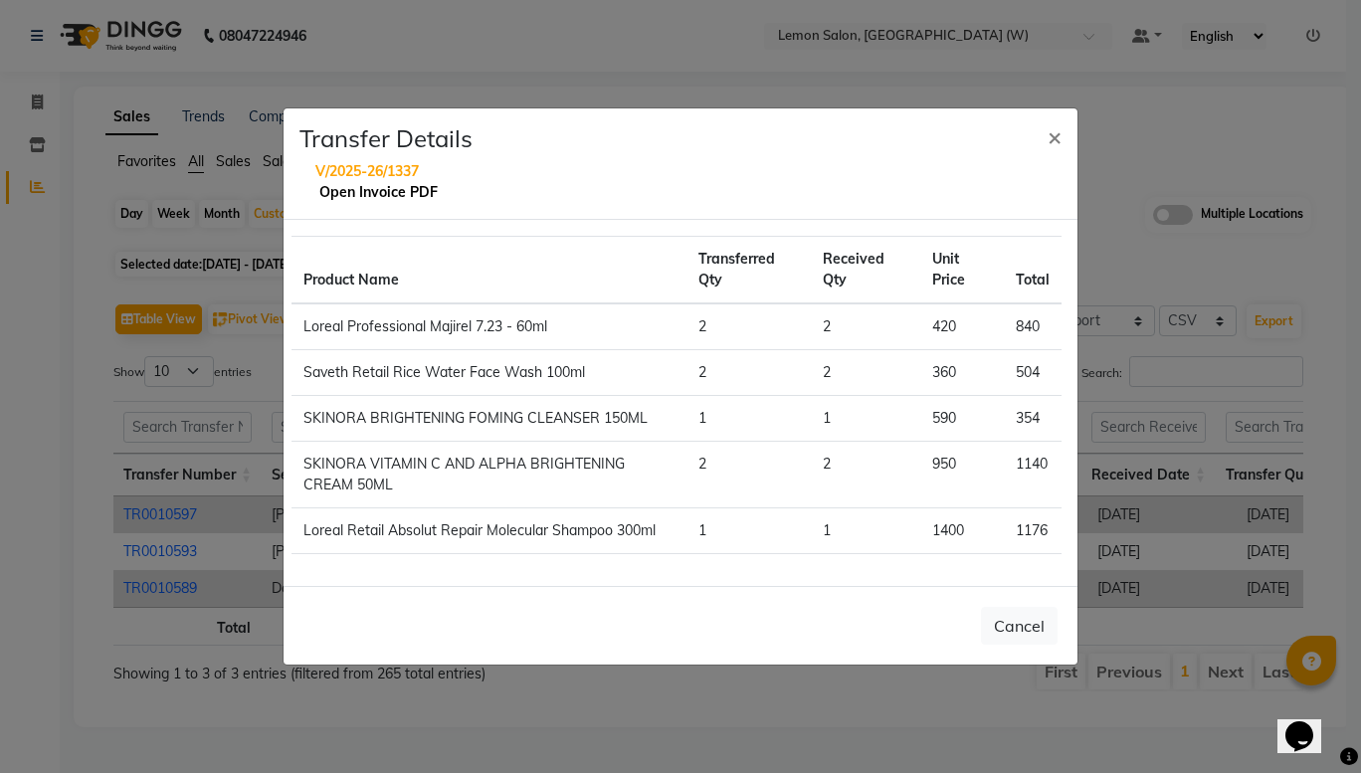
click at [353, 188] on link "Open Invoice PDF" at bounding box center [378, 192] width 118 height 18
click at [1055, 131] on span "×" at bounding box center [1055, 136] width 14 height 30
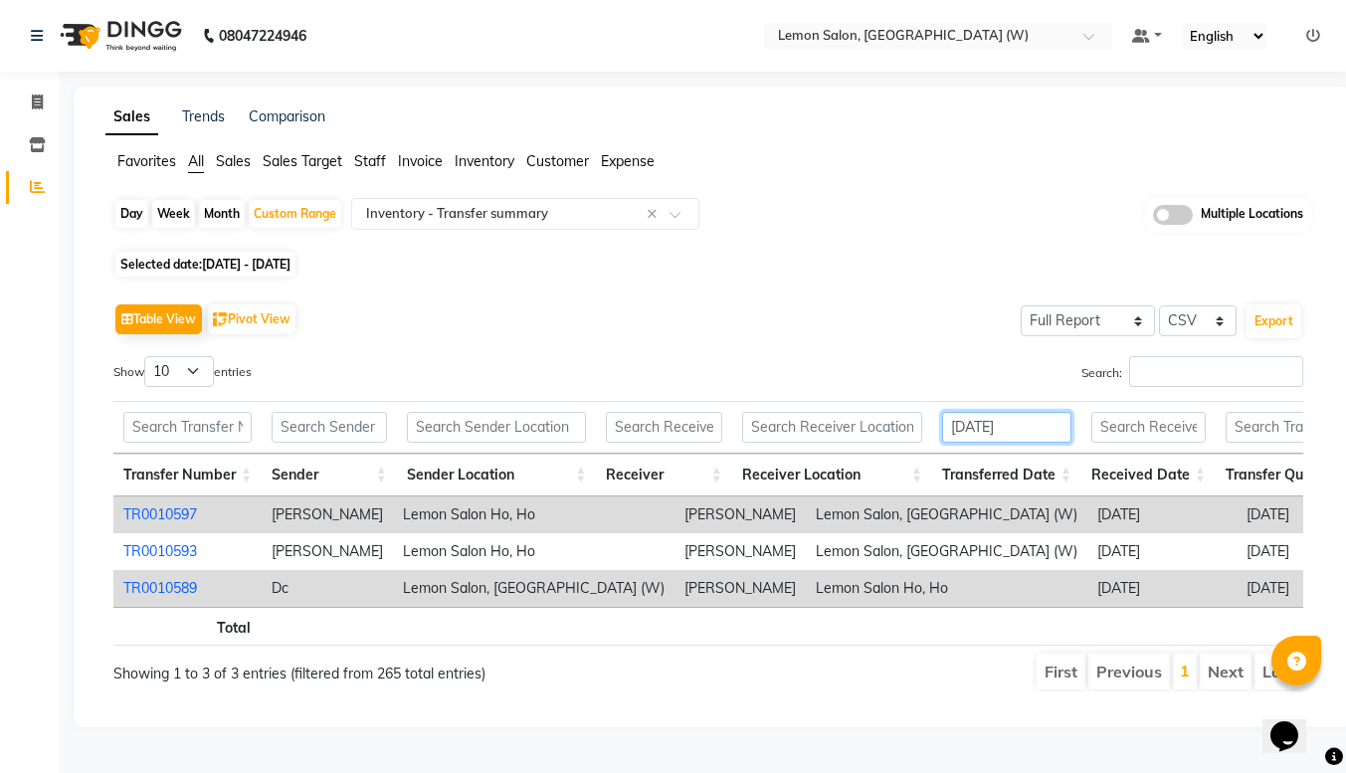
click at [1047, 433] on input "[DATE]" at bounding box center [1006, 427] width 129 height 31
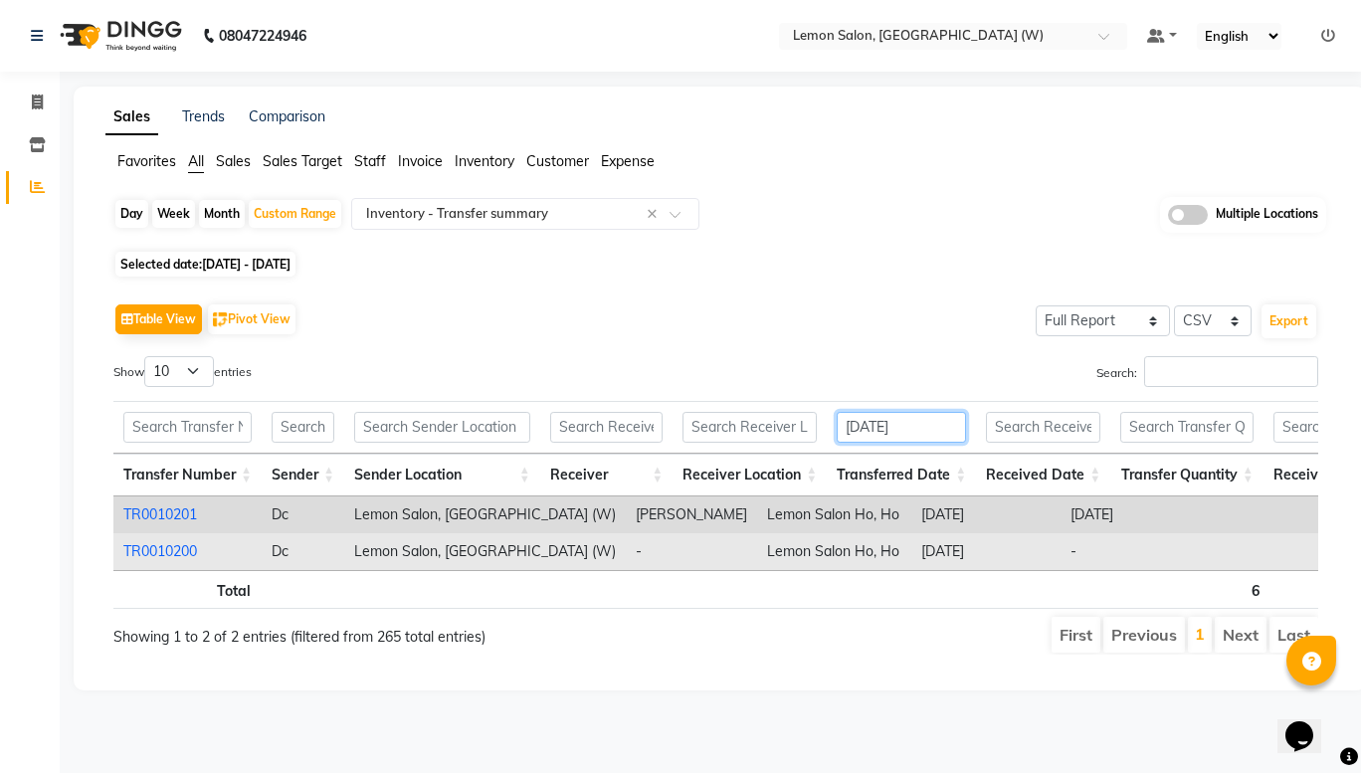
type input "[DATE]"
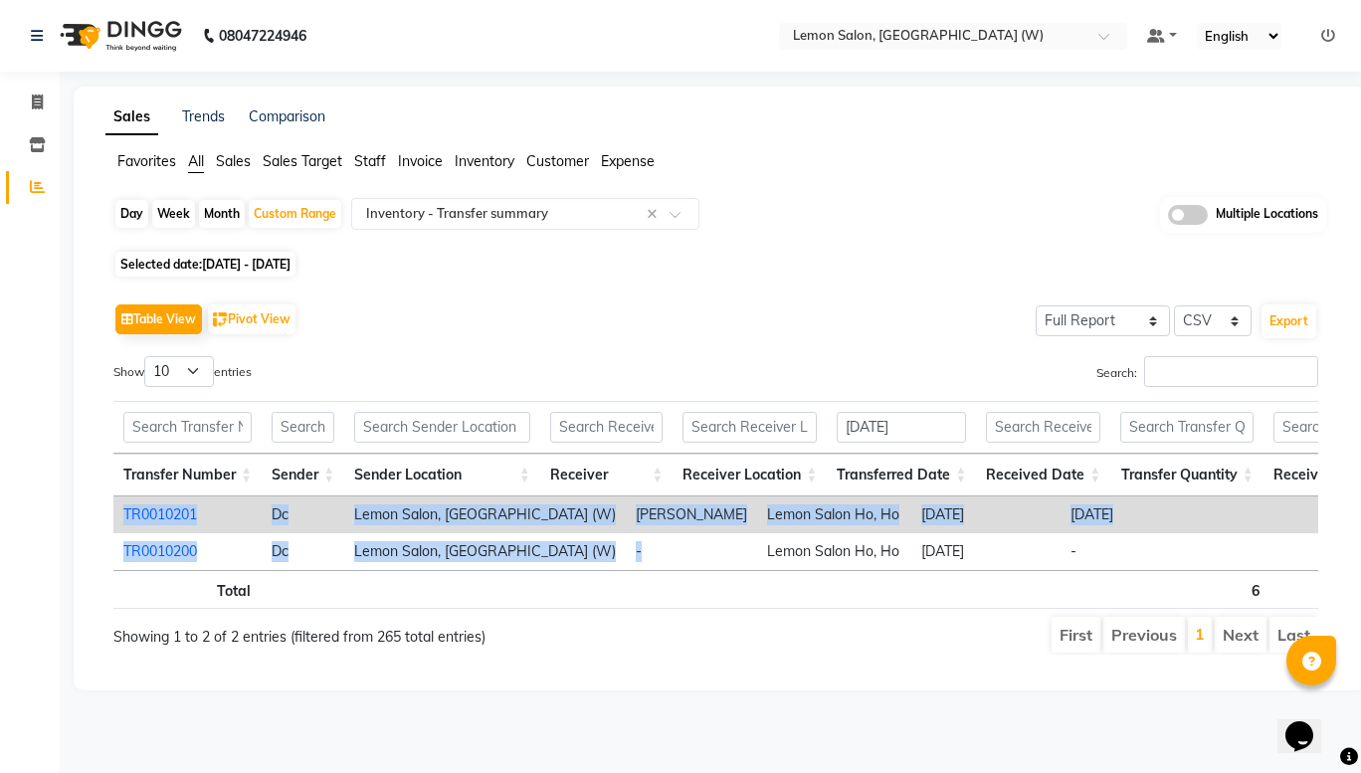
drag, startPoint x: 686, startPoint y: 568, endPoint x: 960, endPoint y: 579, distance: 274.9
click at [960, 570] on div "Transfer Number Sender Sender Location Receiver Receiver Location Transferred D…" at bounding box center [715, 534] width 1205 height 74
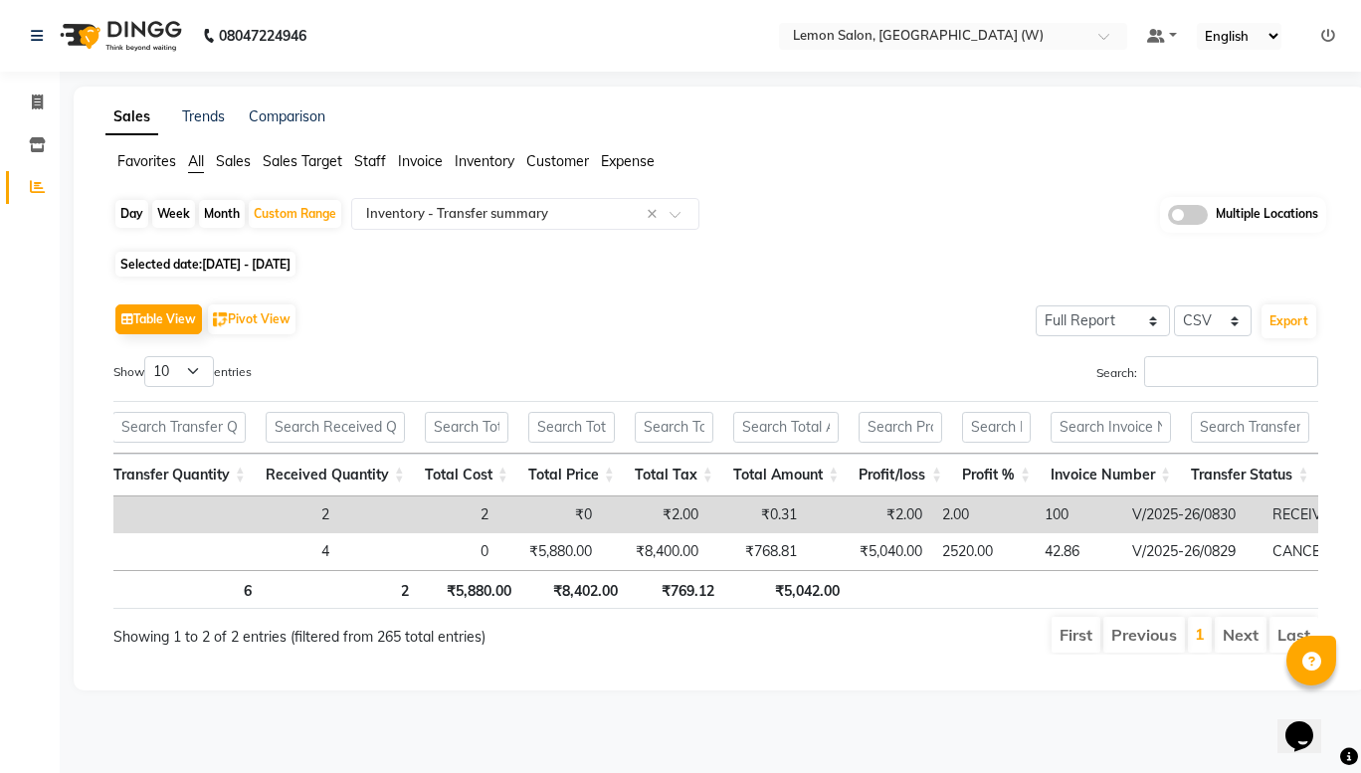
click at [1019, 607] on th at bounding box center [997, 589] width 89 height 39
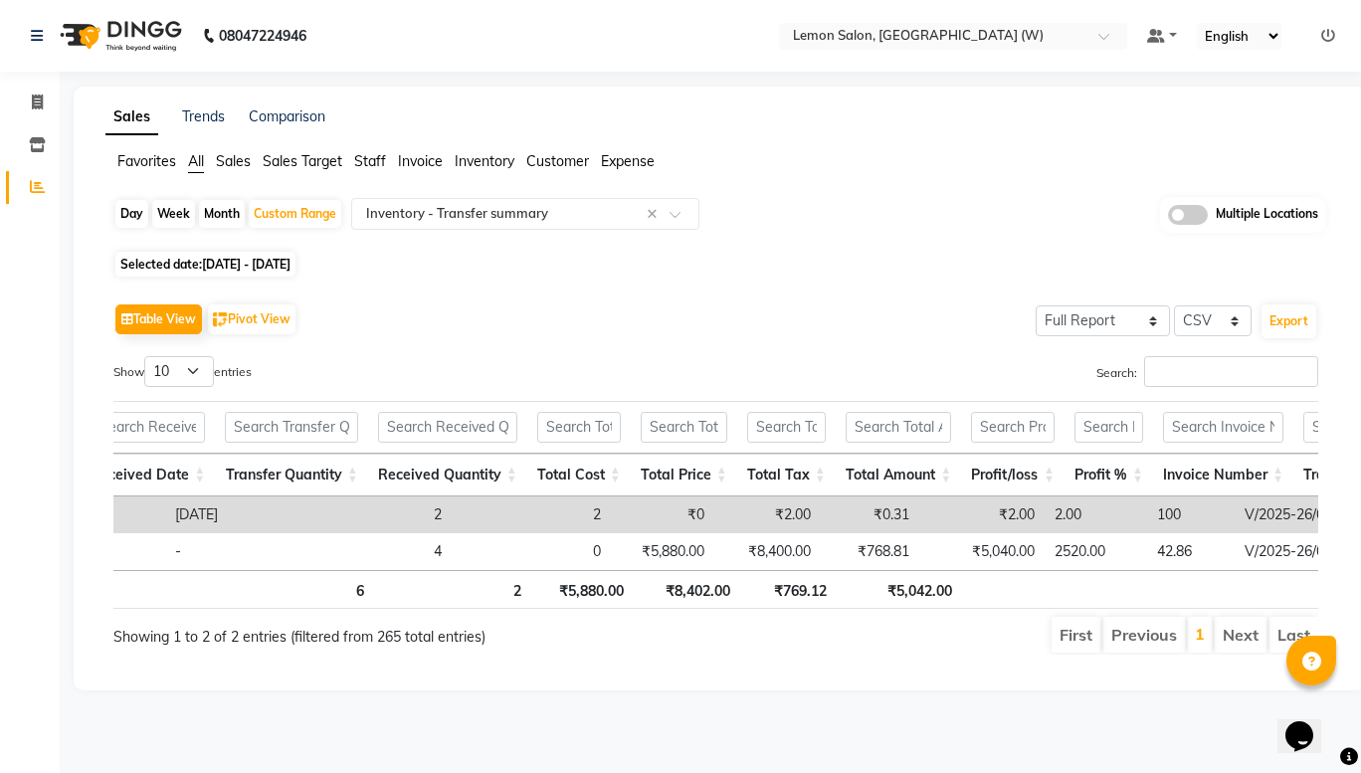
scroll to position [0, 895]
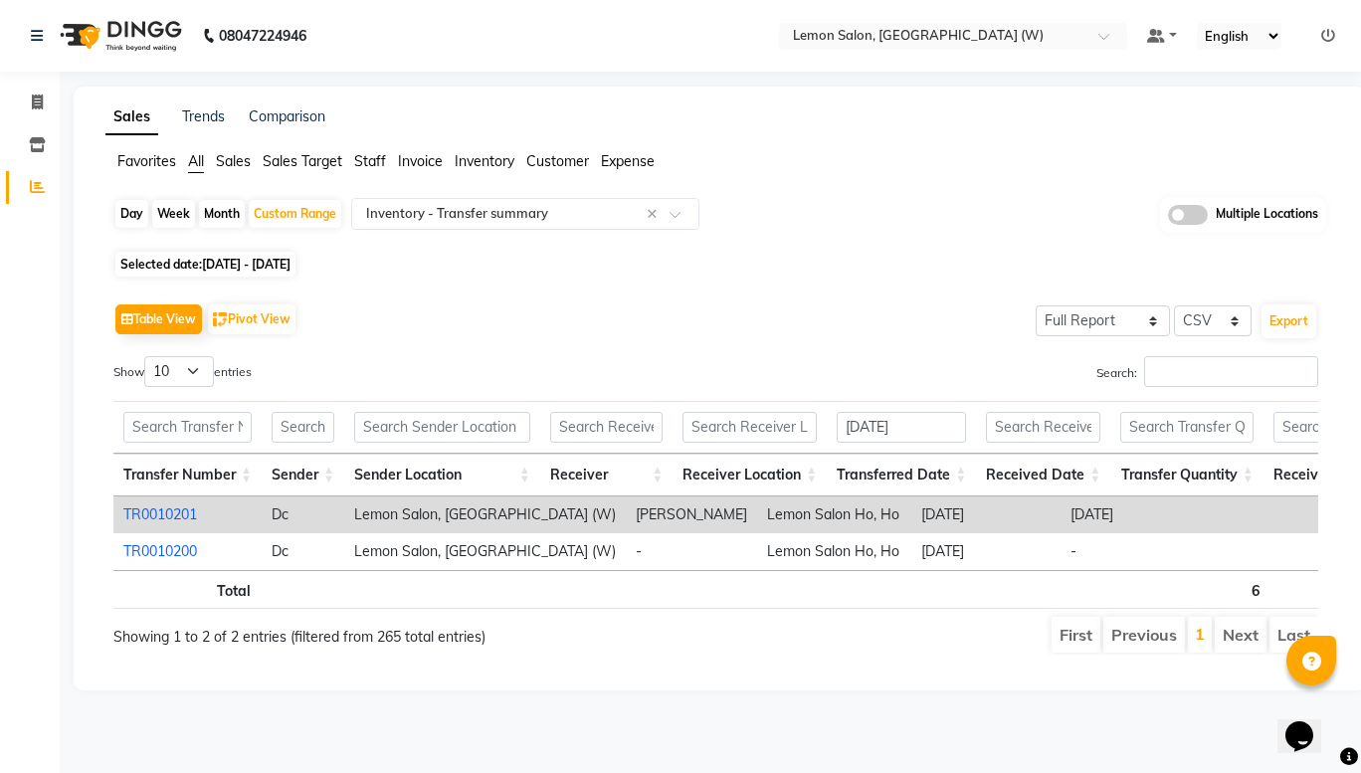
click at [161, 514] on link "TR0010201" at bounding box center [160, 515] width 74 height 18
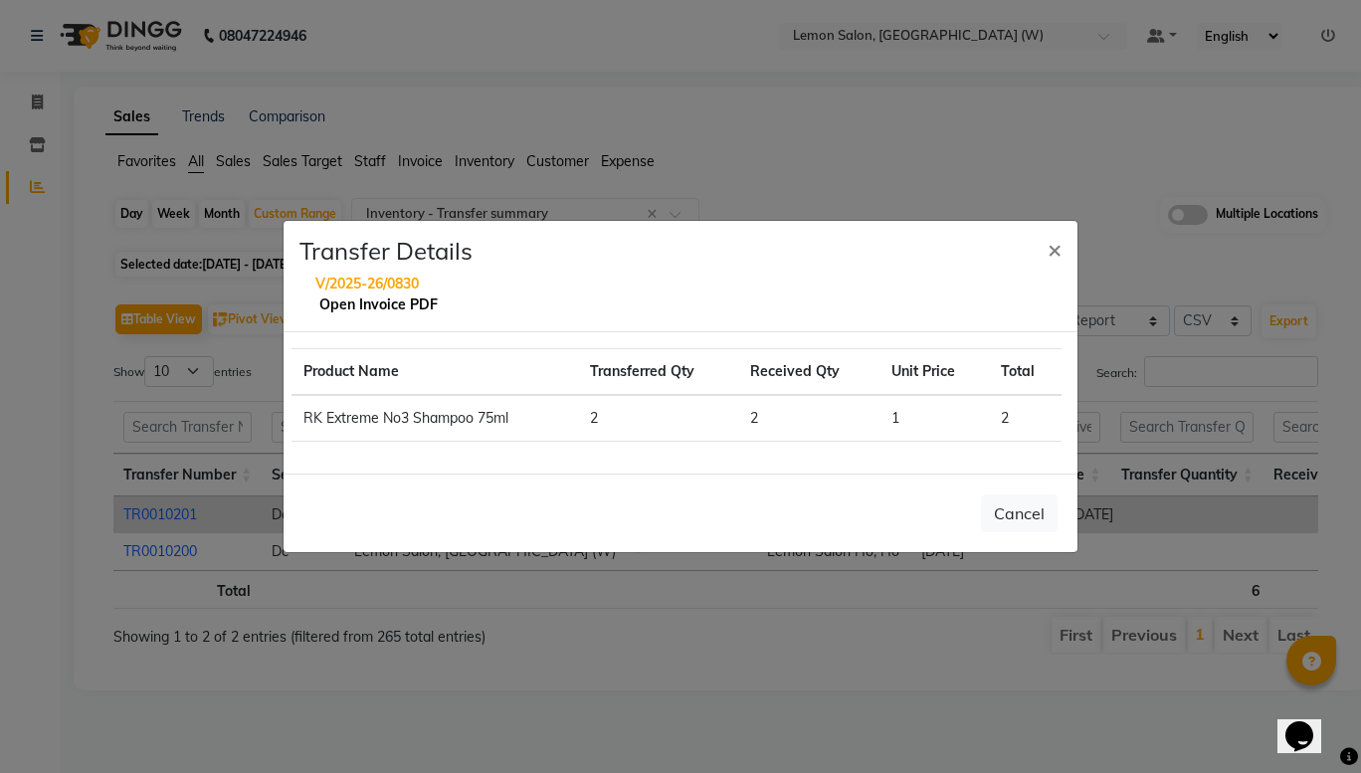
click at [348, 308] on link "Open Invoice PDF" at bounding box center [378, 305] width 118 height 18
click at [1058, 252] on span "×" at bounding box center [1055, 249] width 14 height 30
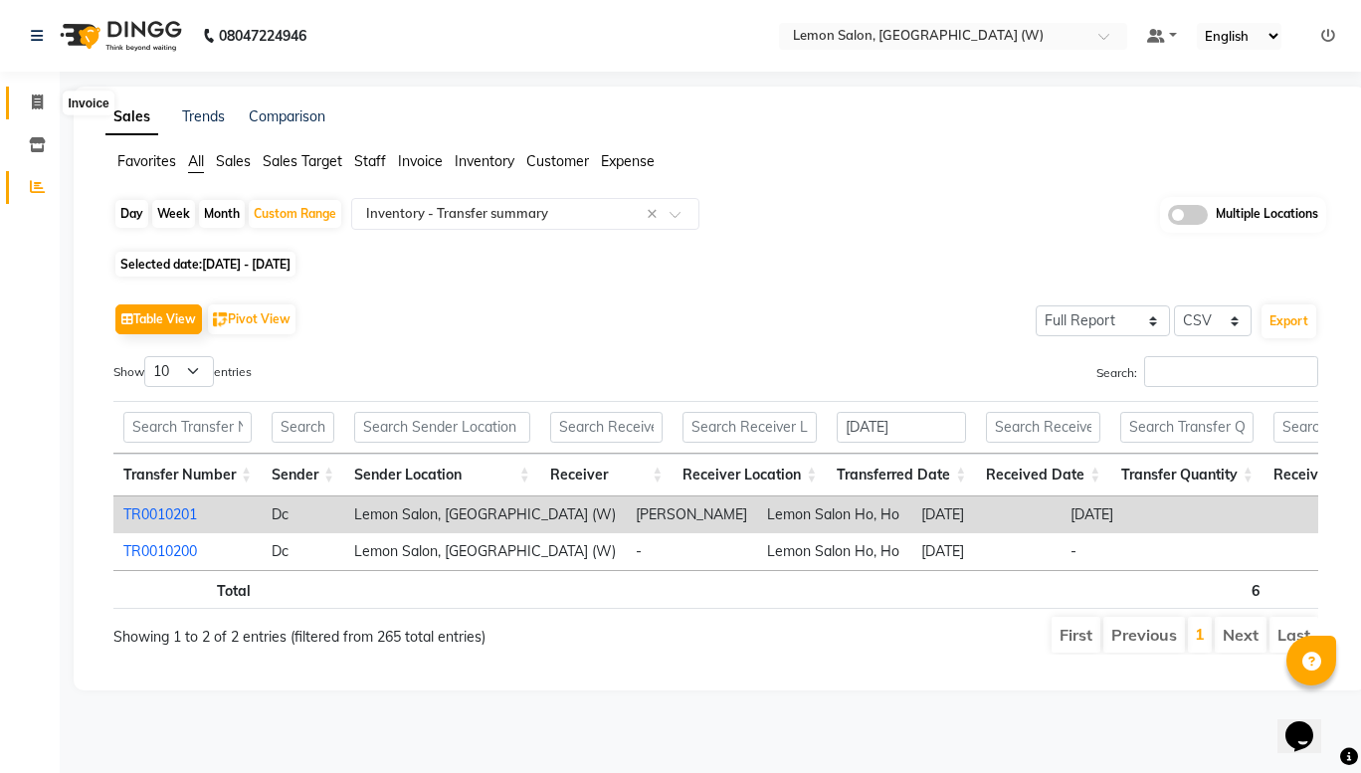
click at [32, 95] on icon at bounding box center [37, 102] width 11 height 15
select select "8053"
select select "service"
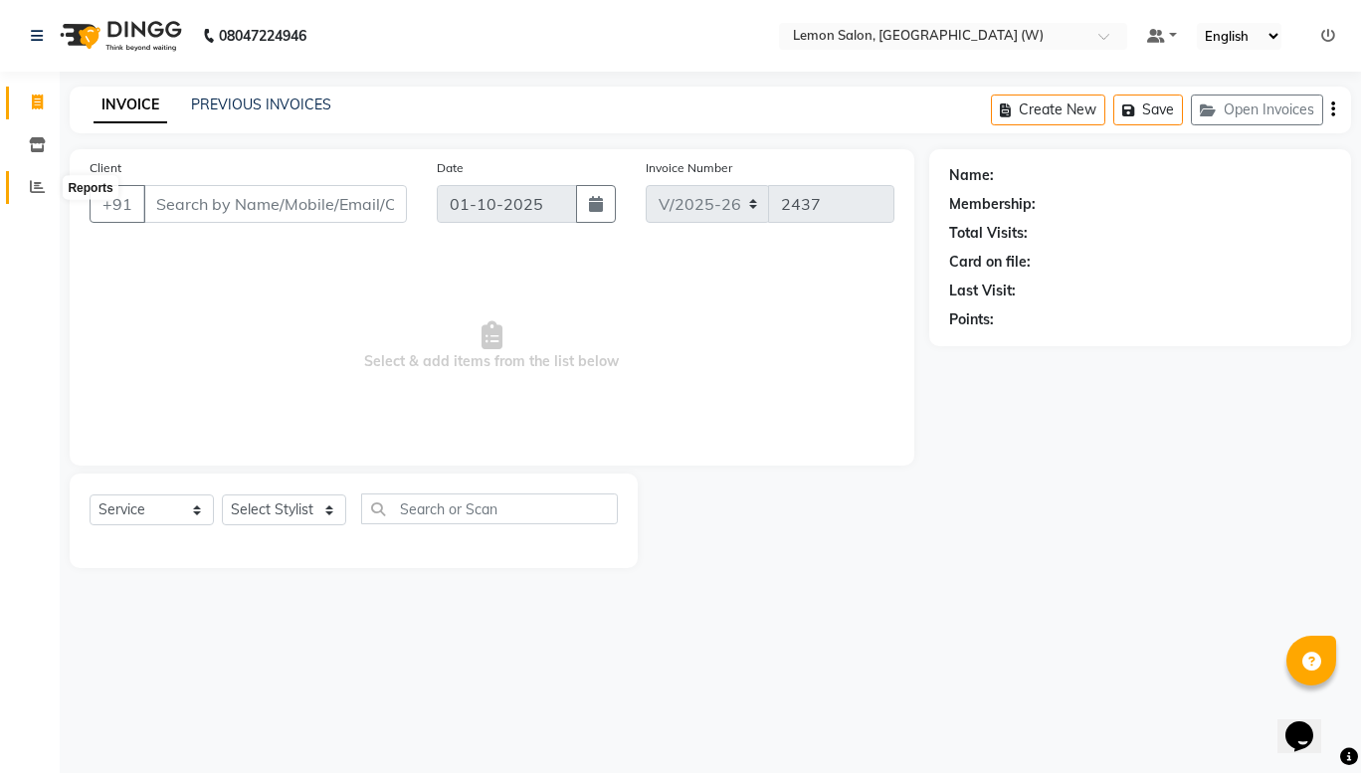
click at [25, 197] on span at bounding box center [37, 187] width 35 height 23
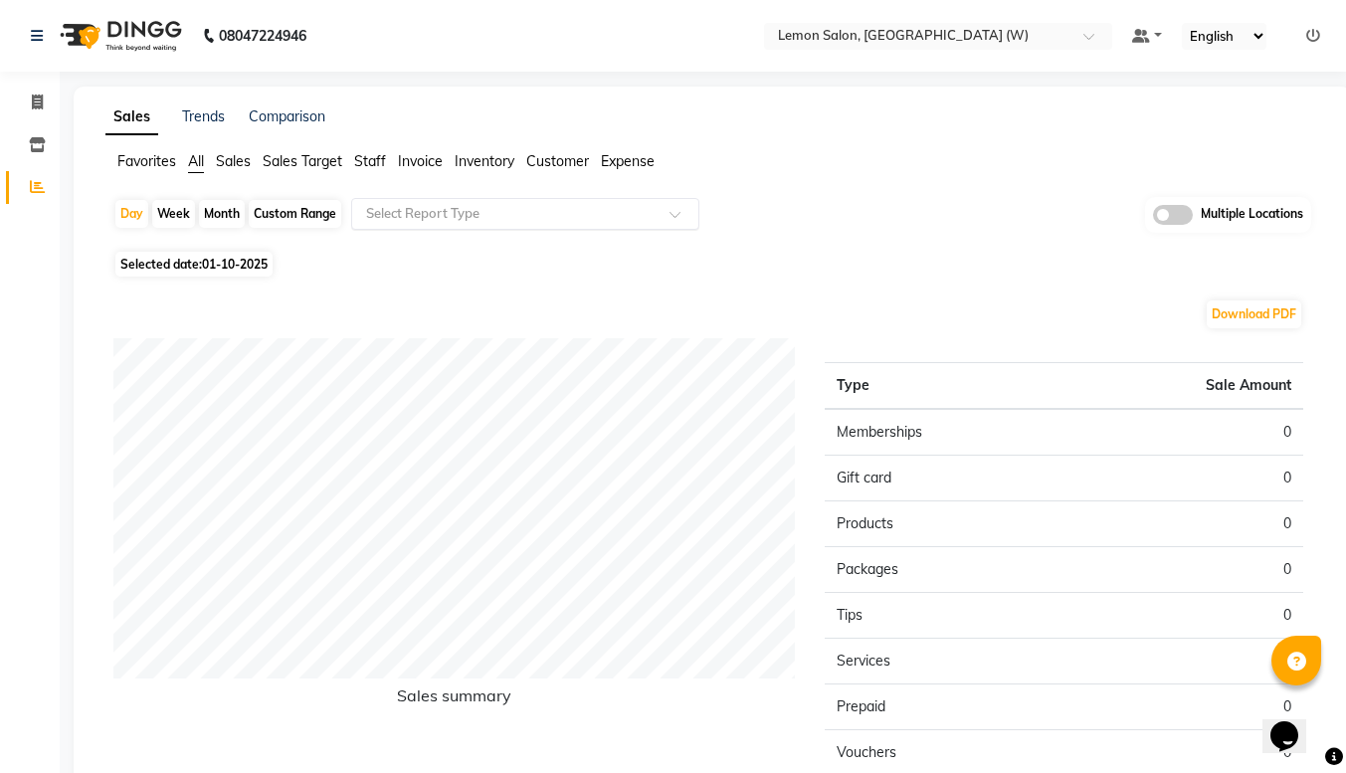
click at [590, 216] on input "text" at bounding box center [505, 214] width 287 height 20
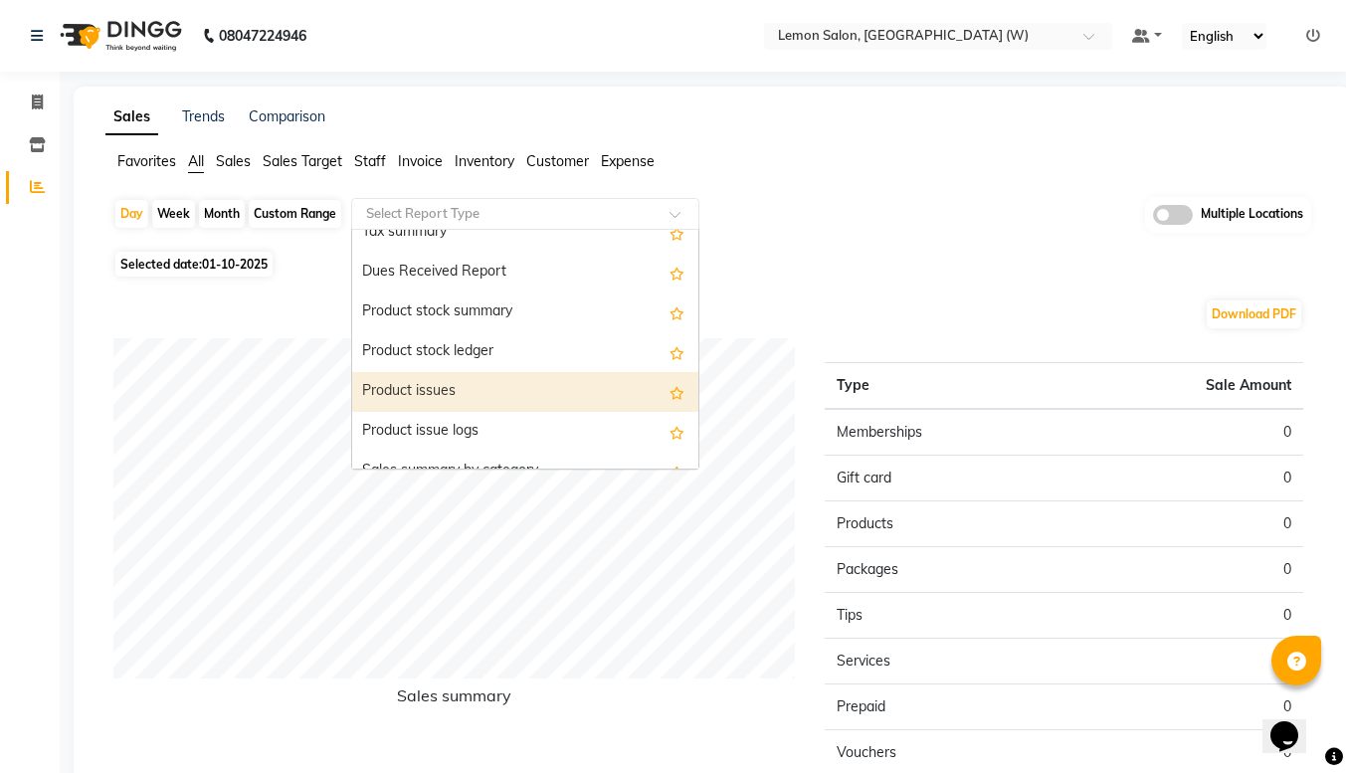
scroll to position [1845, 0]
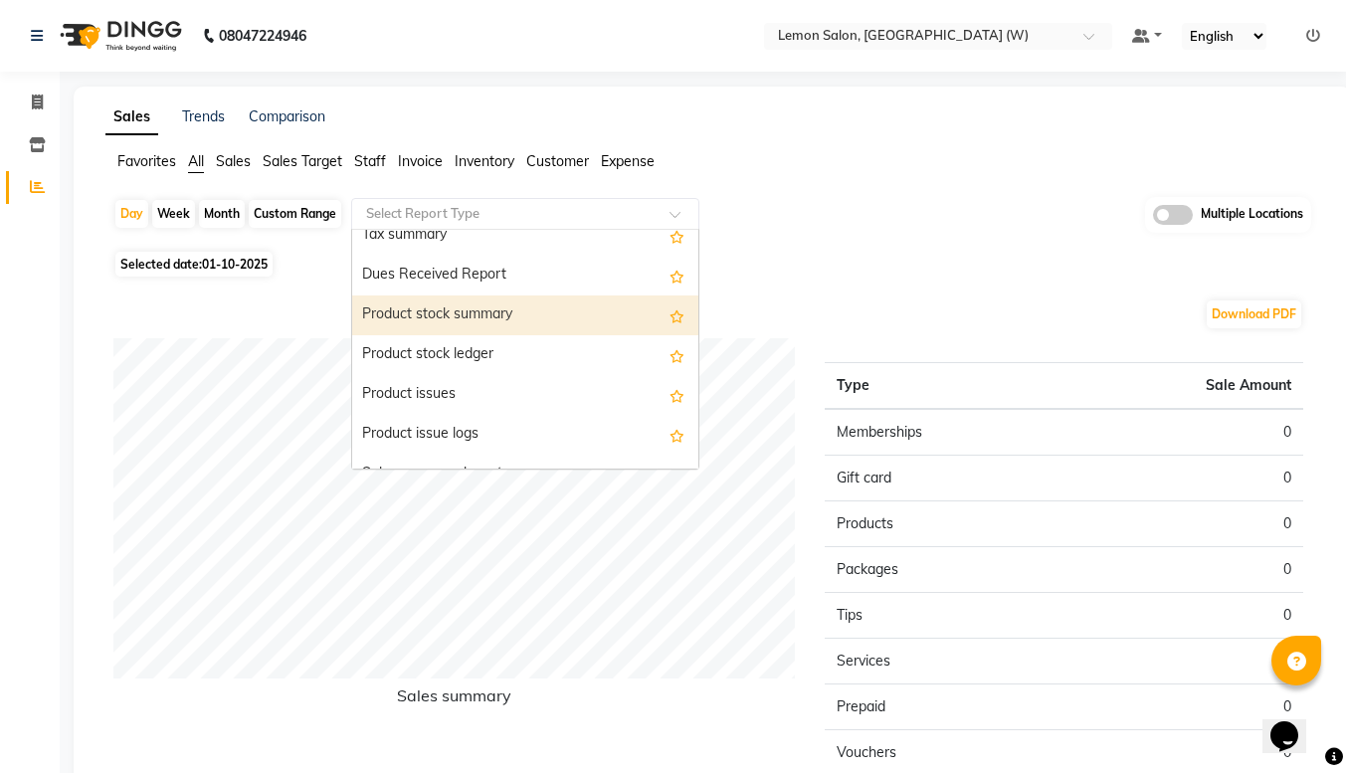
click at [448, 329] on div "Product stock summary" at bounding box center [525, 316] width 346 height 40
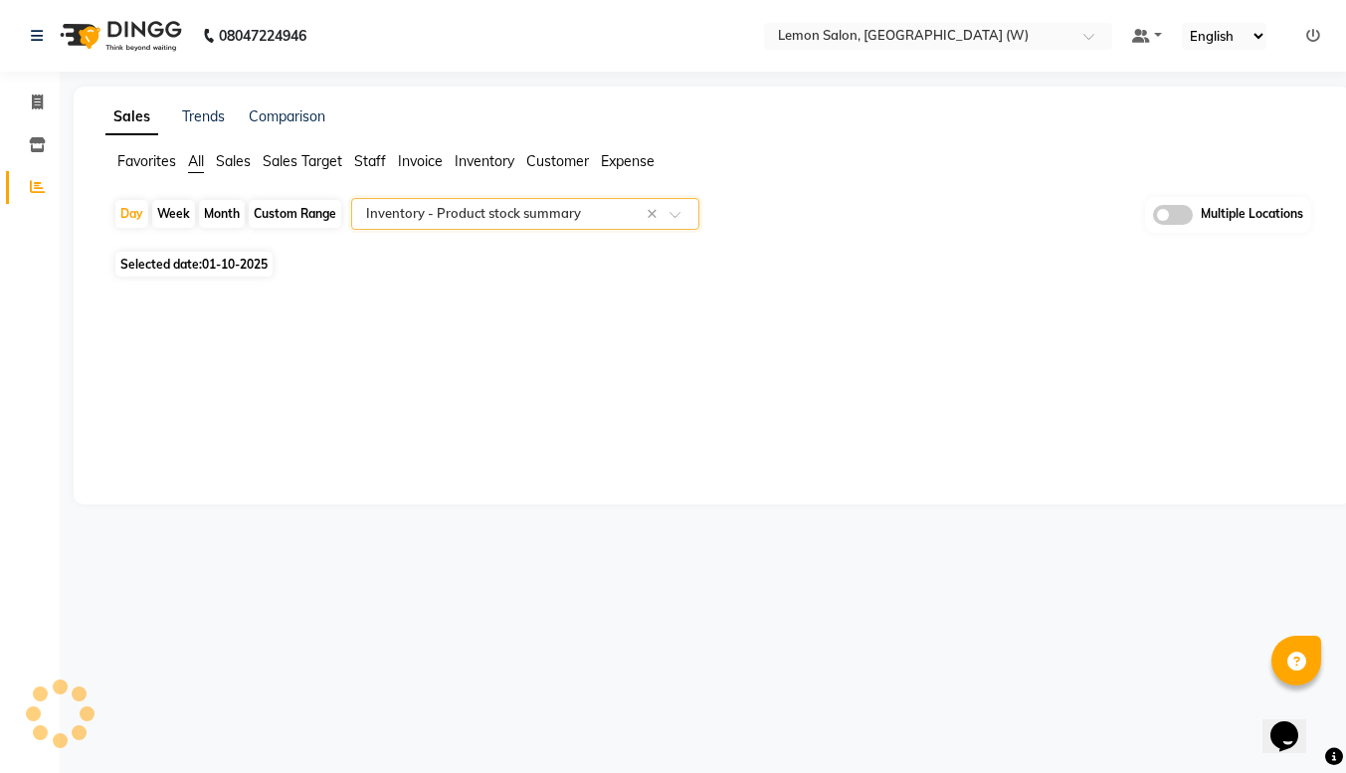
select select "full_report"
select select "csv"
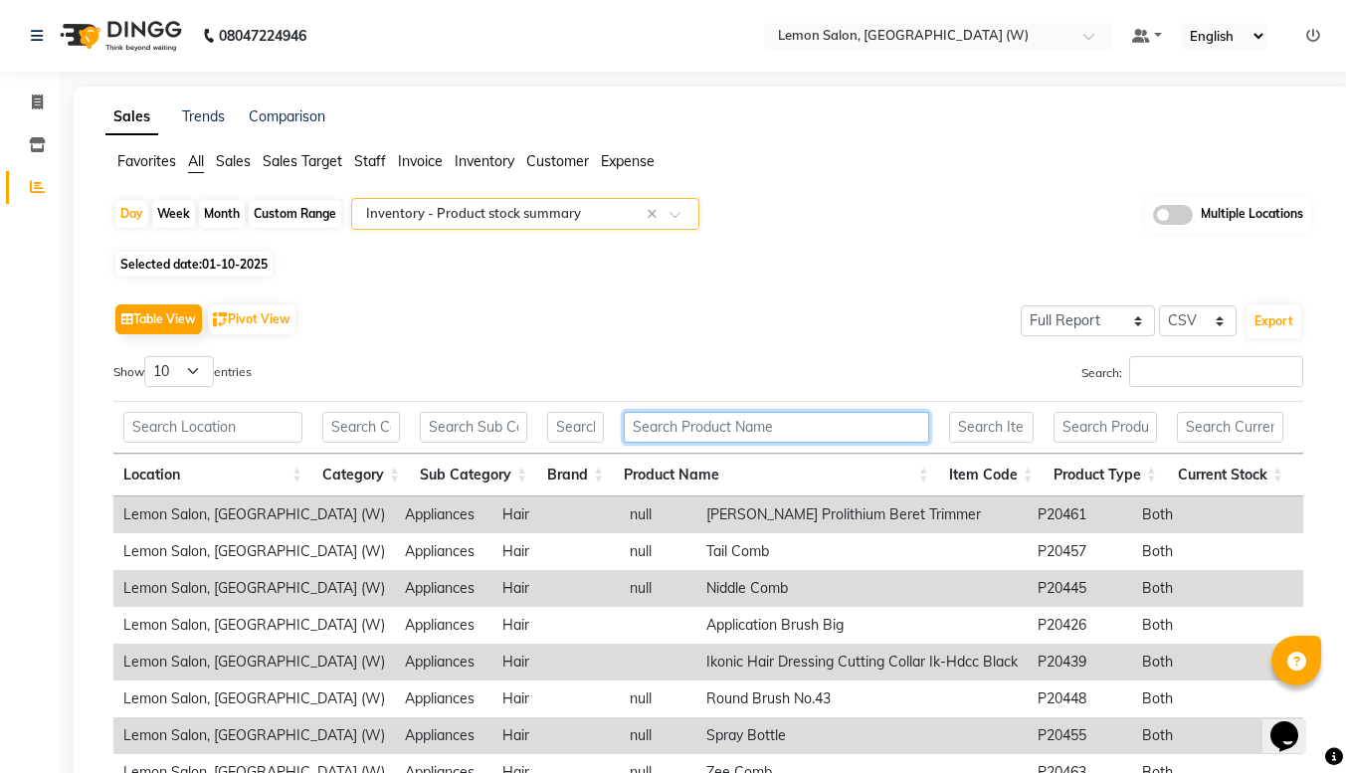
click at [661, 421] on input "text" at bounding box center [777, 427] width 306 height 31
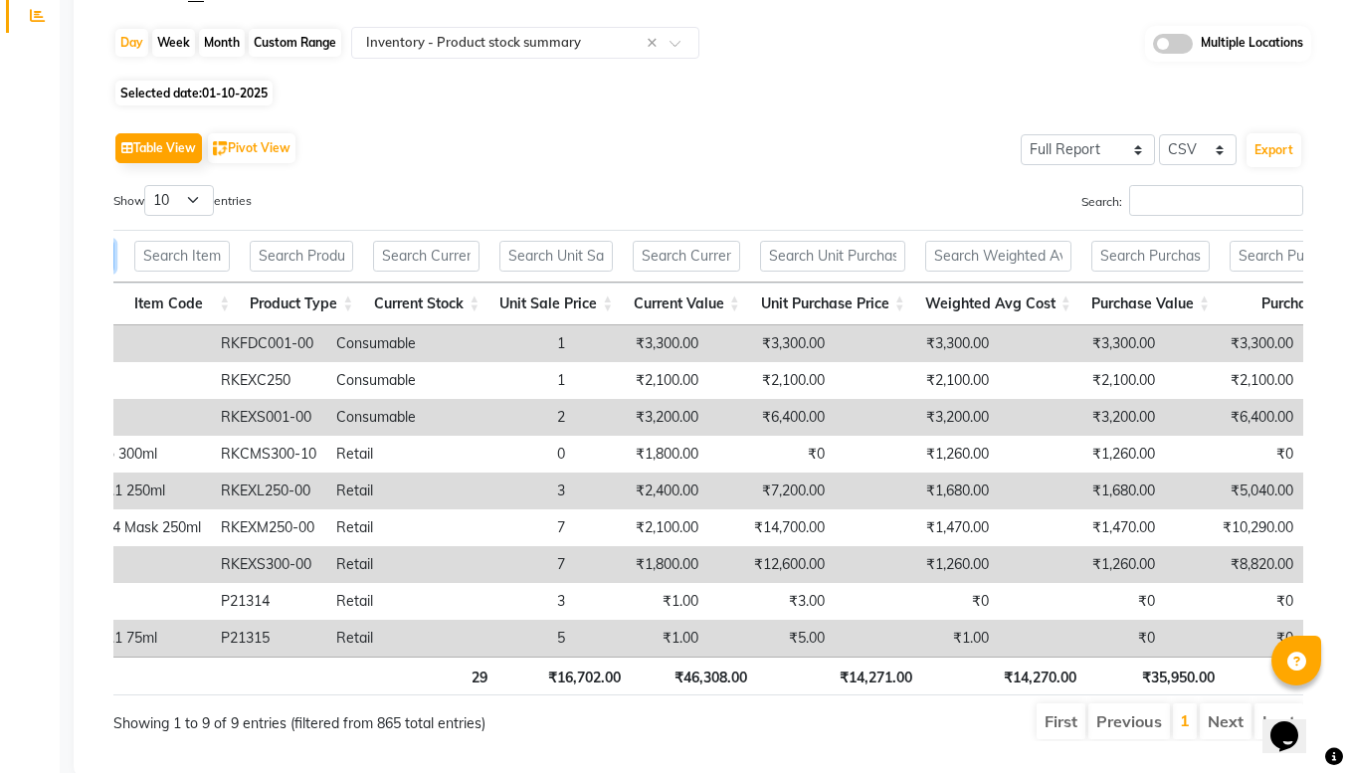
scroll to position [0, 885]
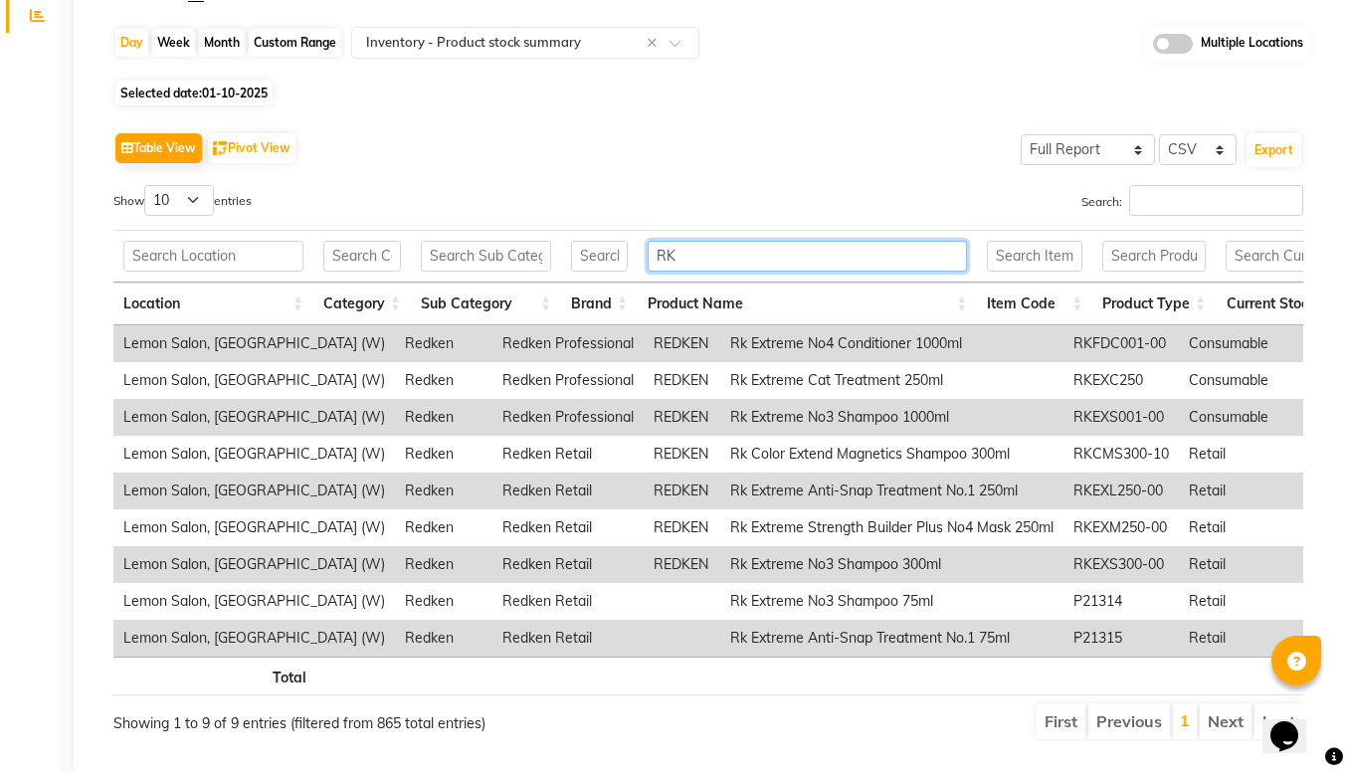
type input "R"
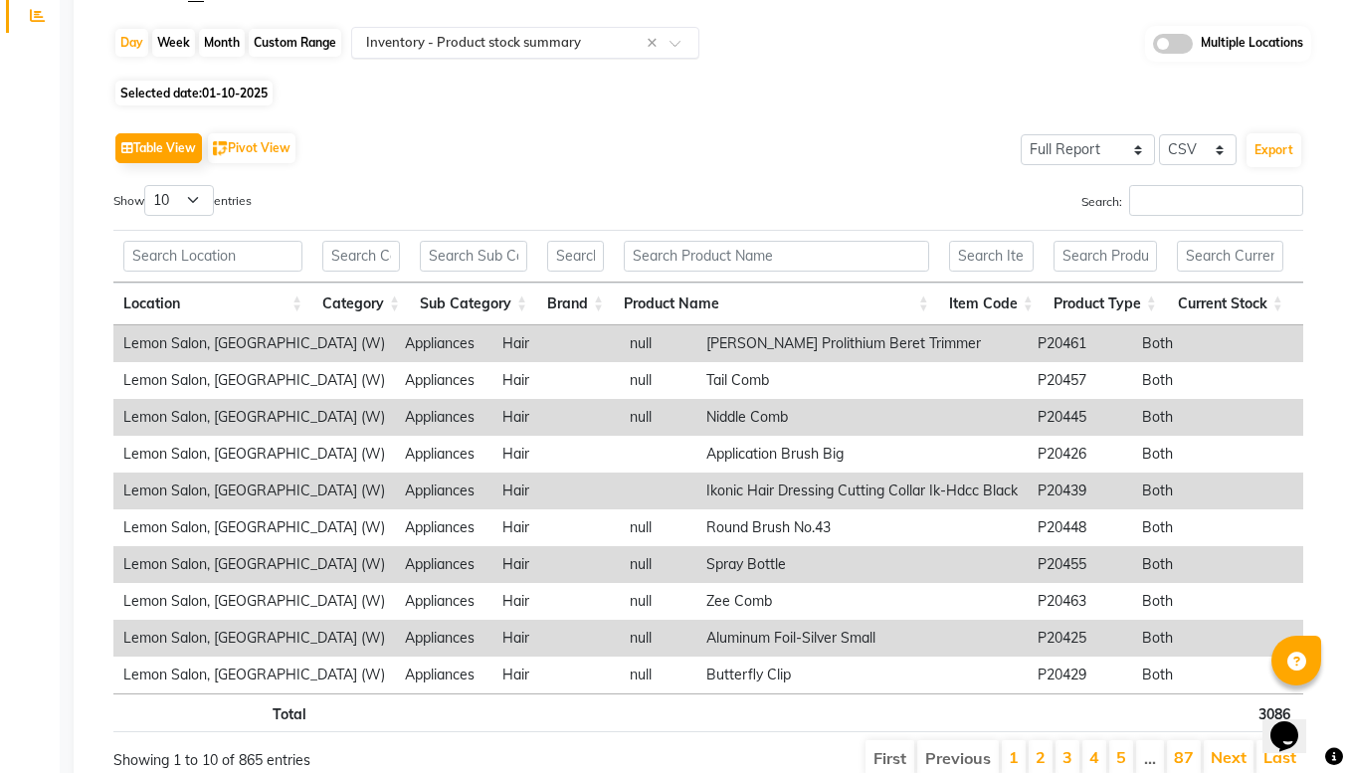
click at [677, 40] on span at bounding box center [682, 49] width 25 height 20
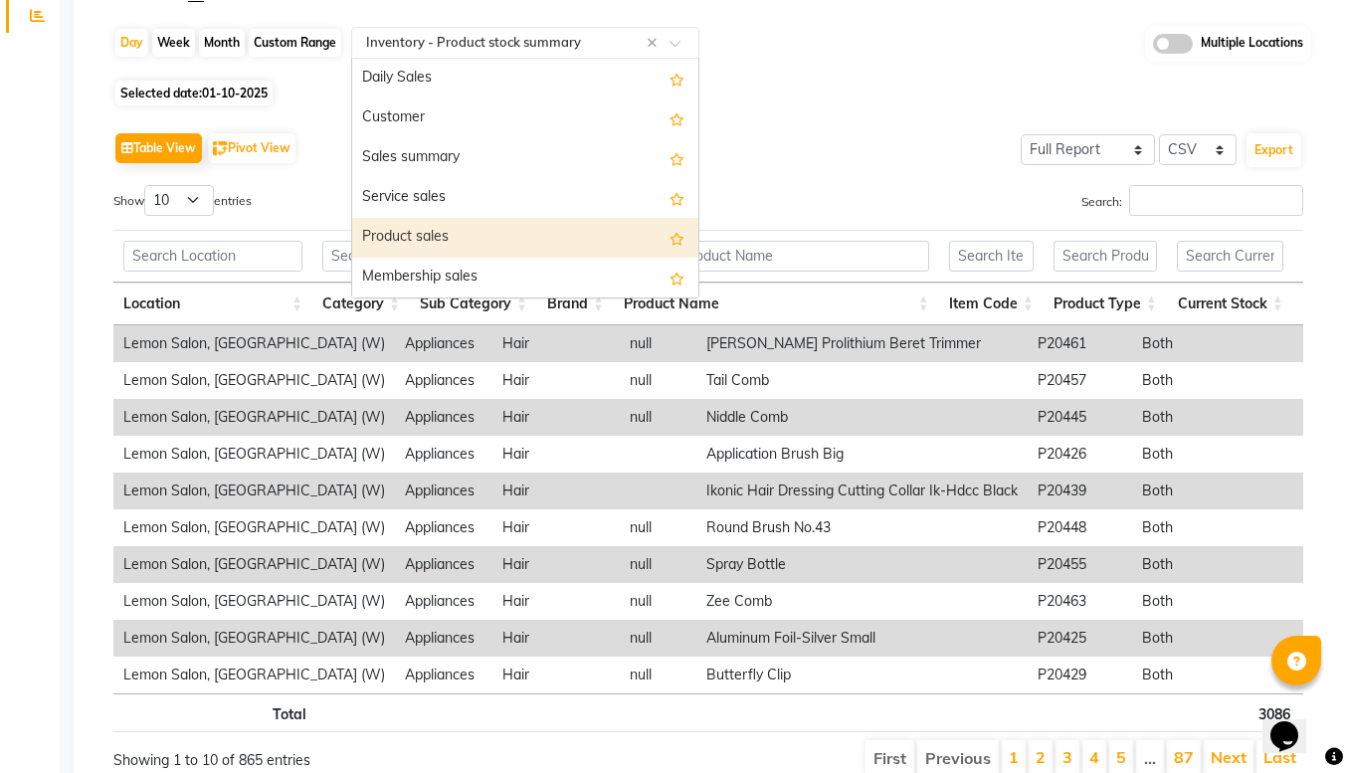
click at [421, 225] on div "Product sales" at bounding box center [525, 238] width 346 height 40
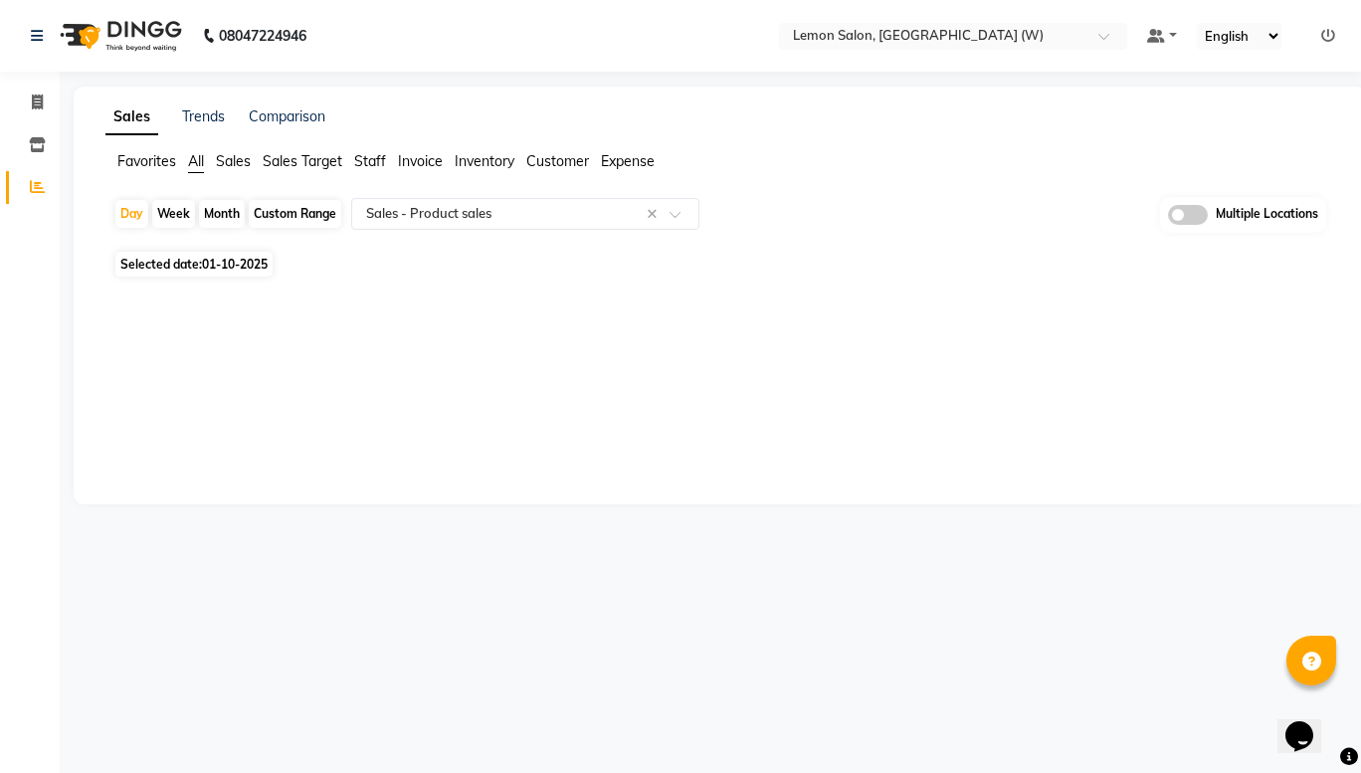
click at [223, 210] on div "Month" at bounding box center [222, 214] width 46 height 28
select select "10"
select select "2025"
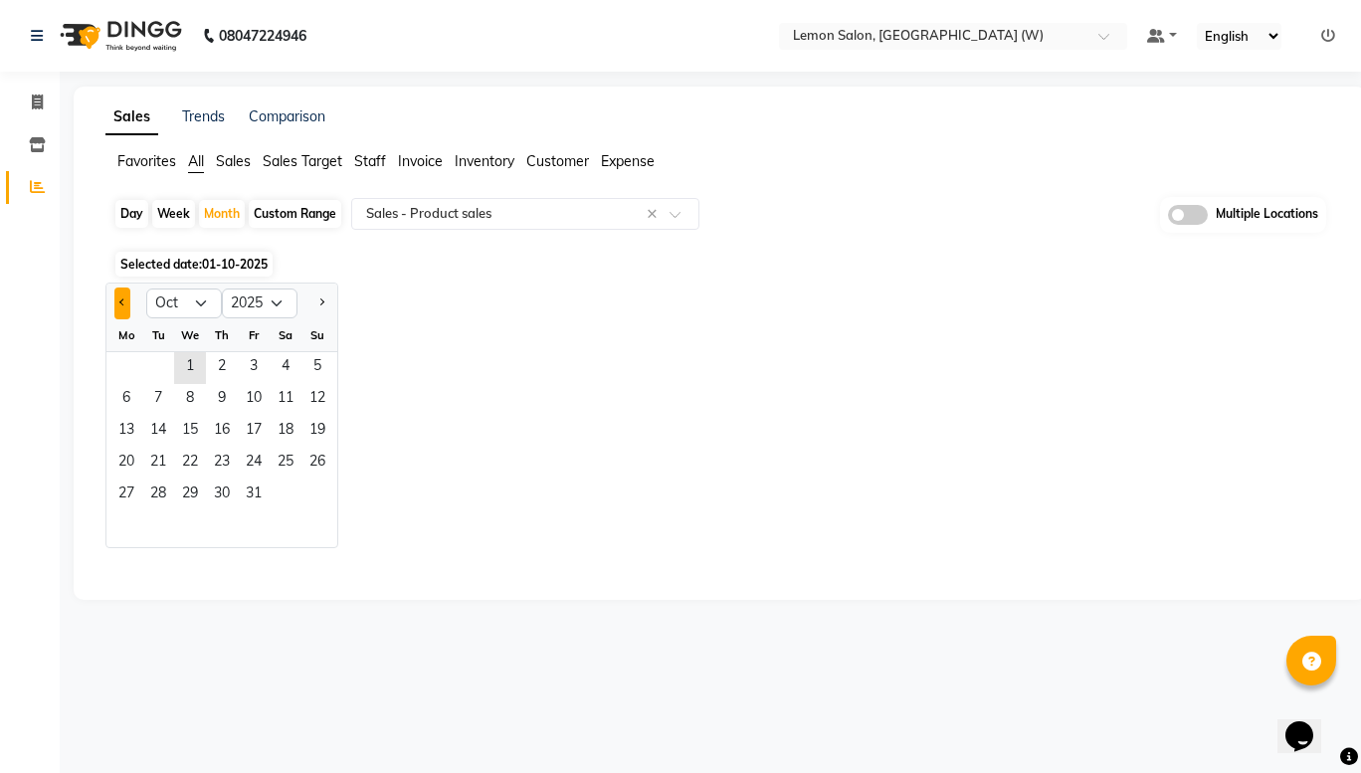
click at [117, 305] on button "Previous month" at bounding box center [122, 304] width 16 height 32
select select "9"
click at [120, 363] on span "1" at bounding box center [126, 368] width 32 height 32
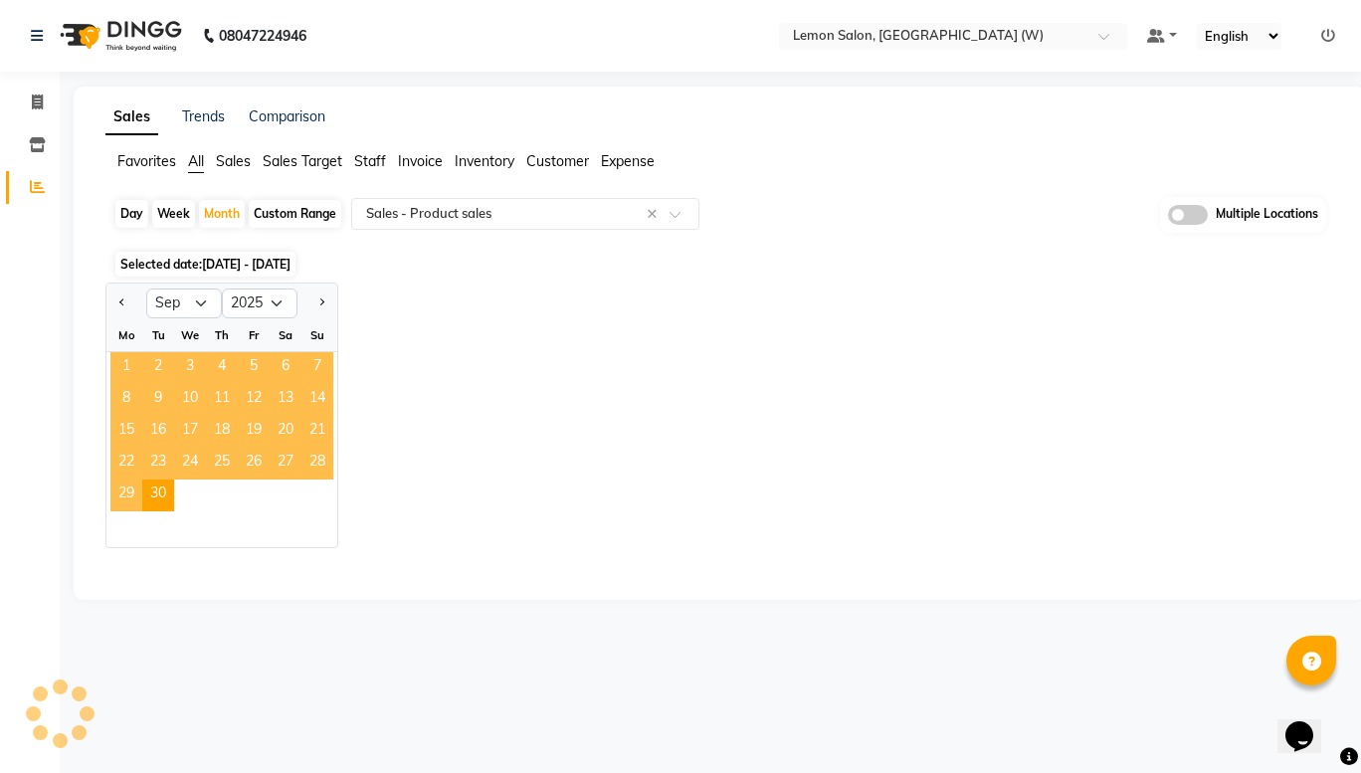
select select "full_report"
select select "csv"
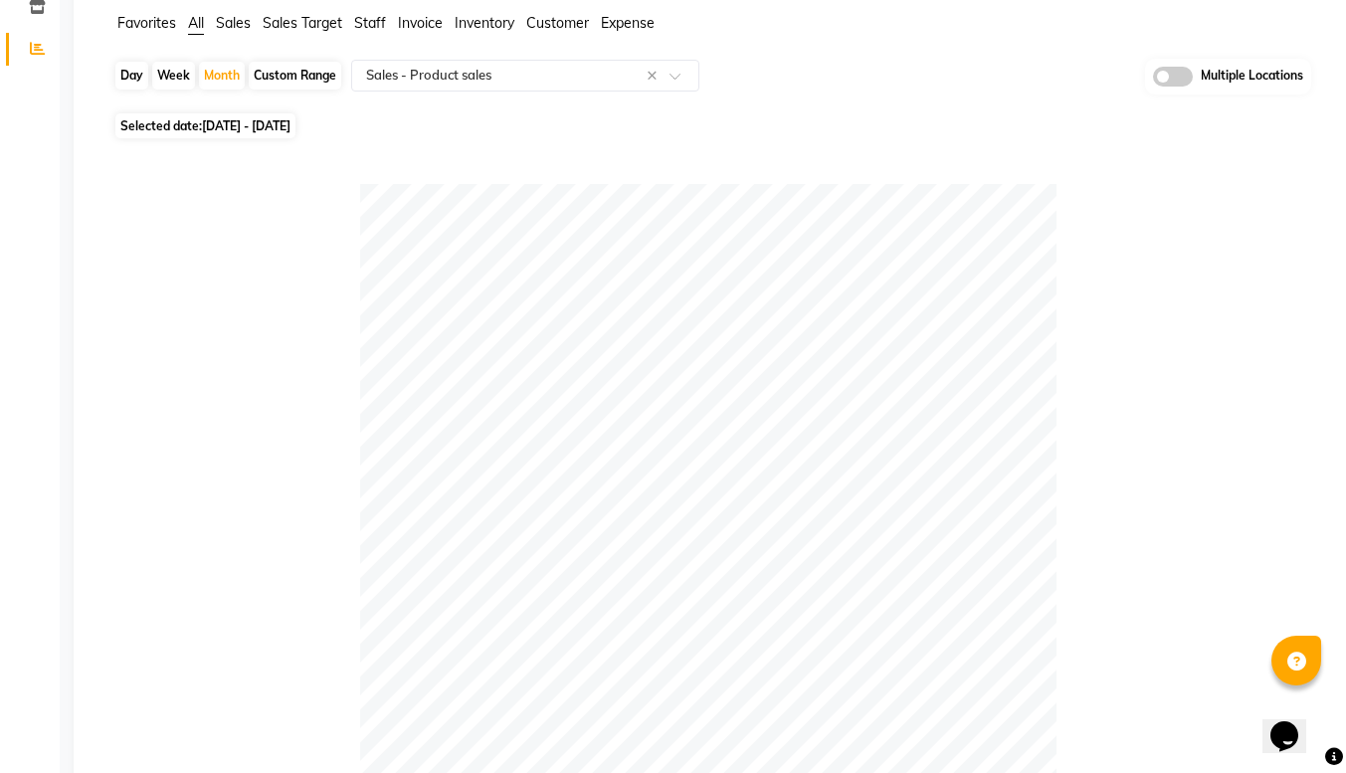
scroll to position [0, 0]
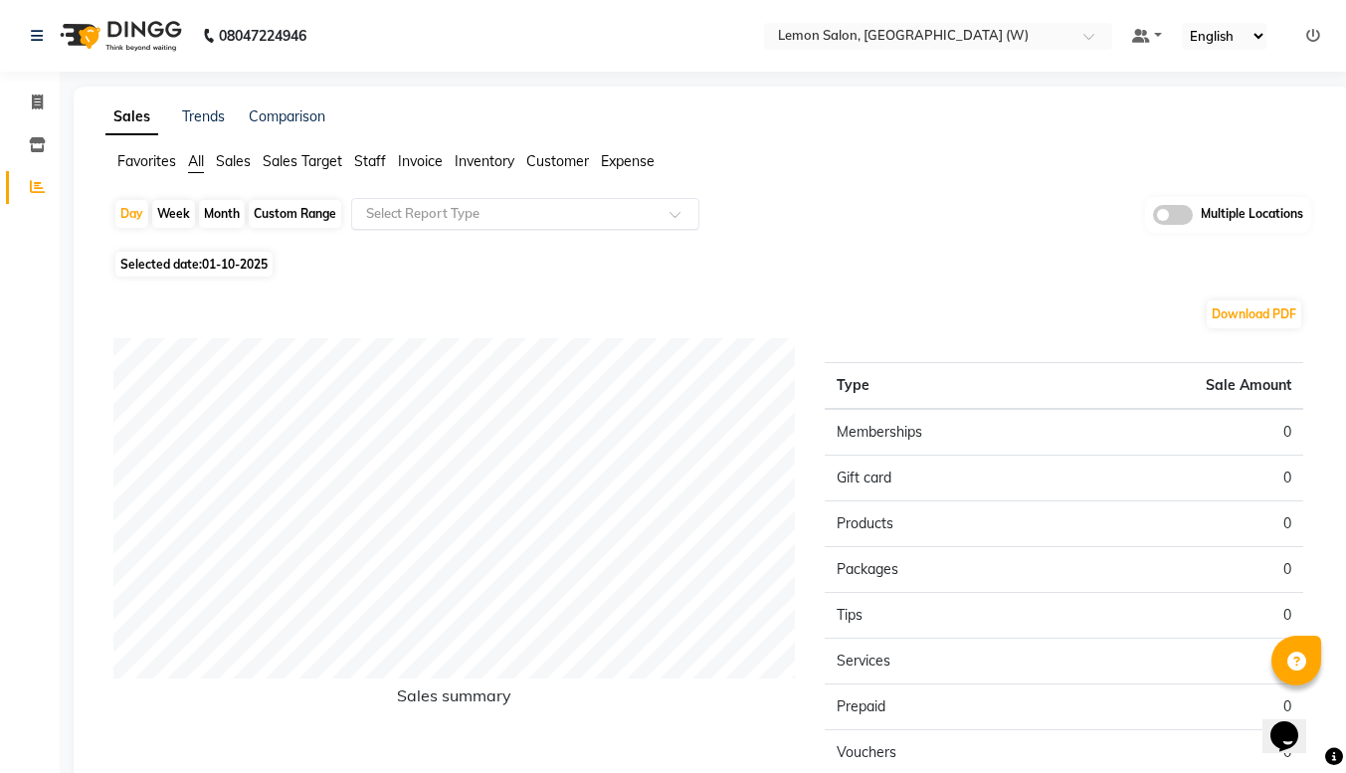
click at [457, 209] on input "text" at bounding box center [505, 214] width 287 height 20
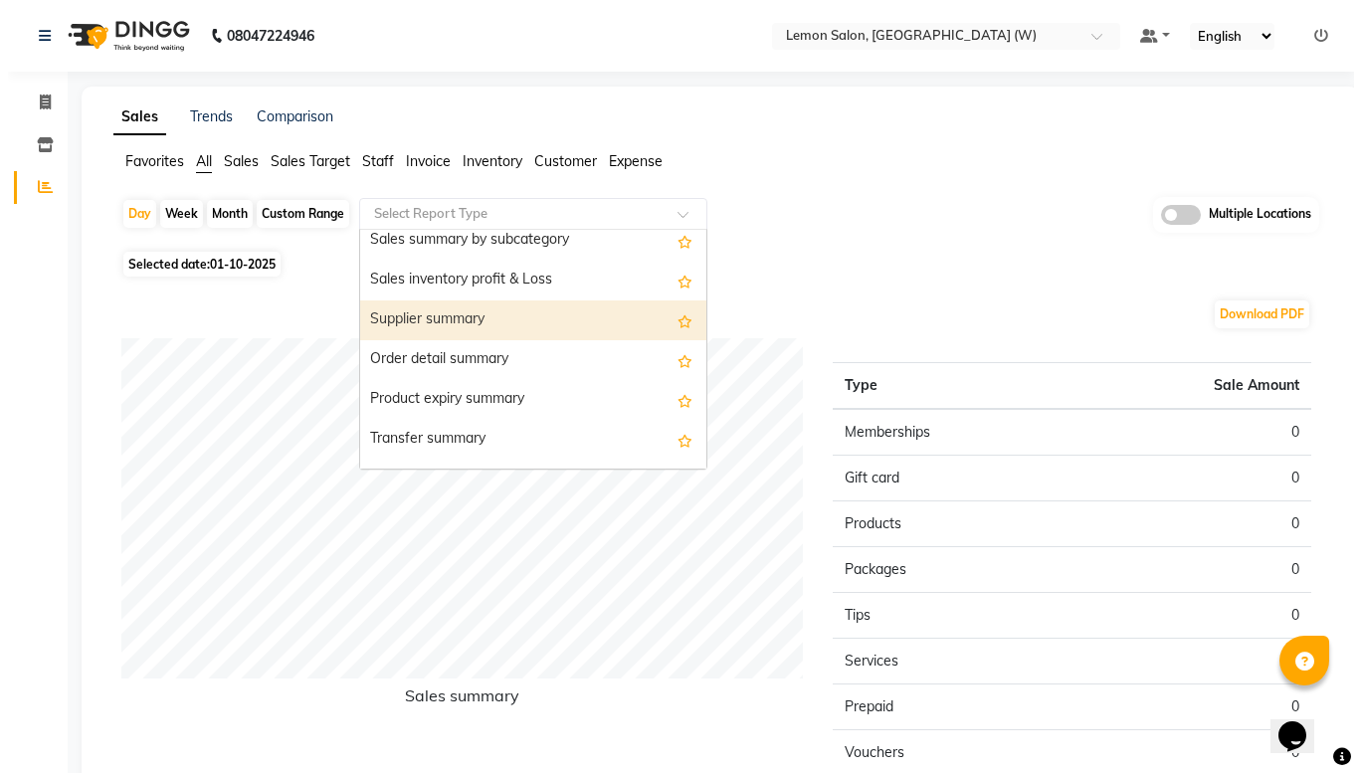
scroll to position [2207, 0]
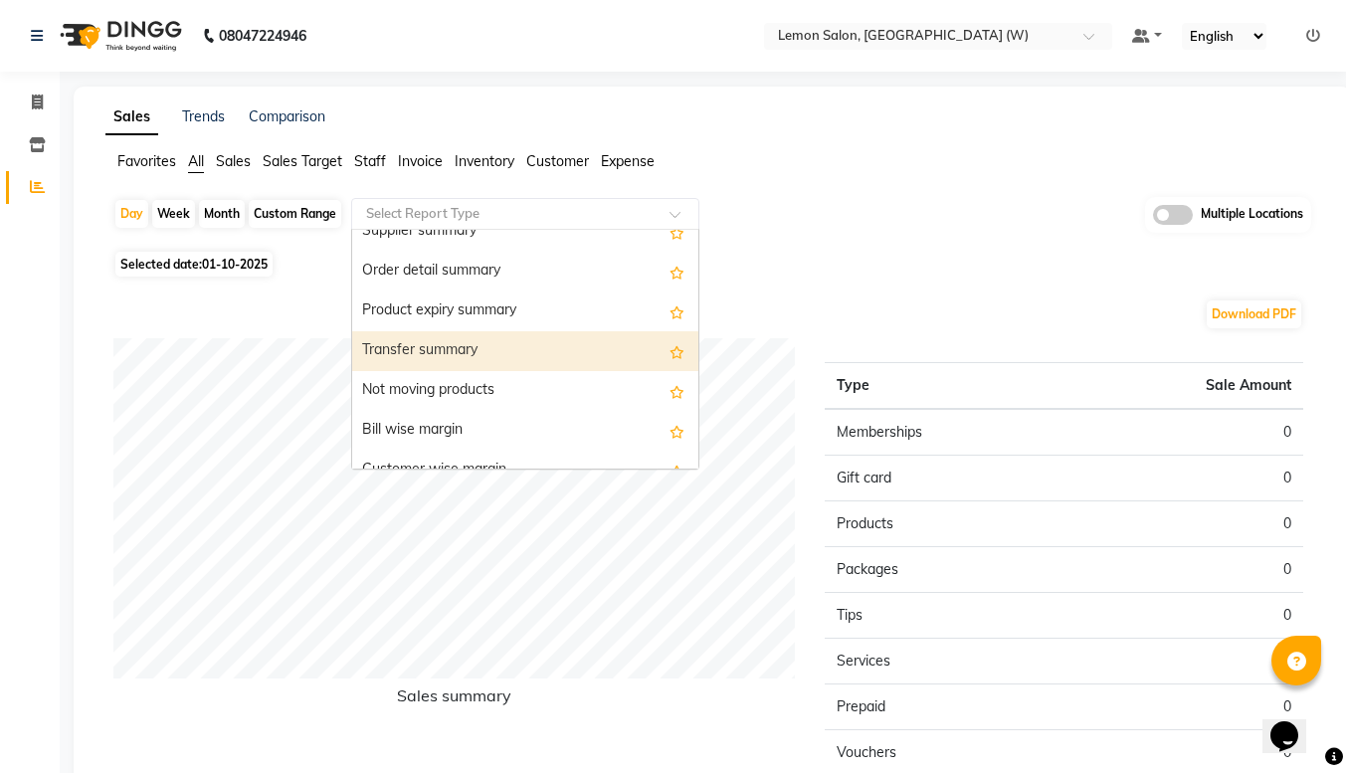
click at [406, 341] on div "Transfer summary" at bounding box center [525, 351] width 346 height 40
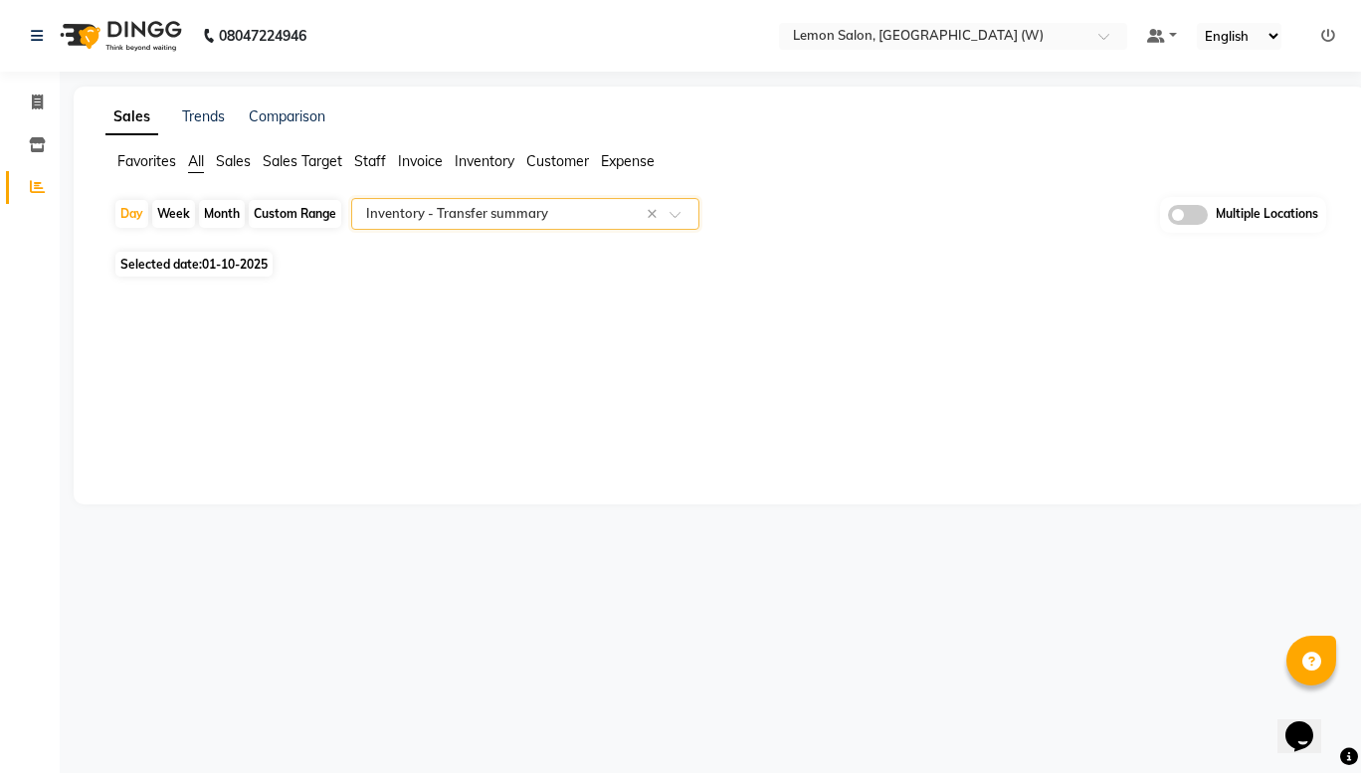
click at [690, 217] on span at bounding box center [682, 220] width 25 height 20
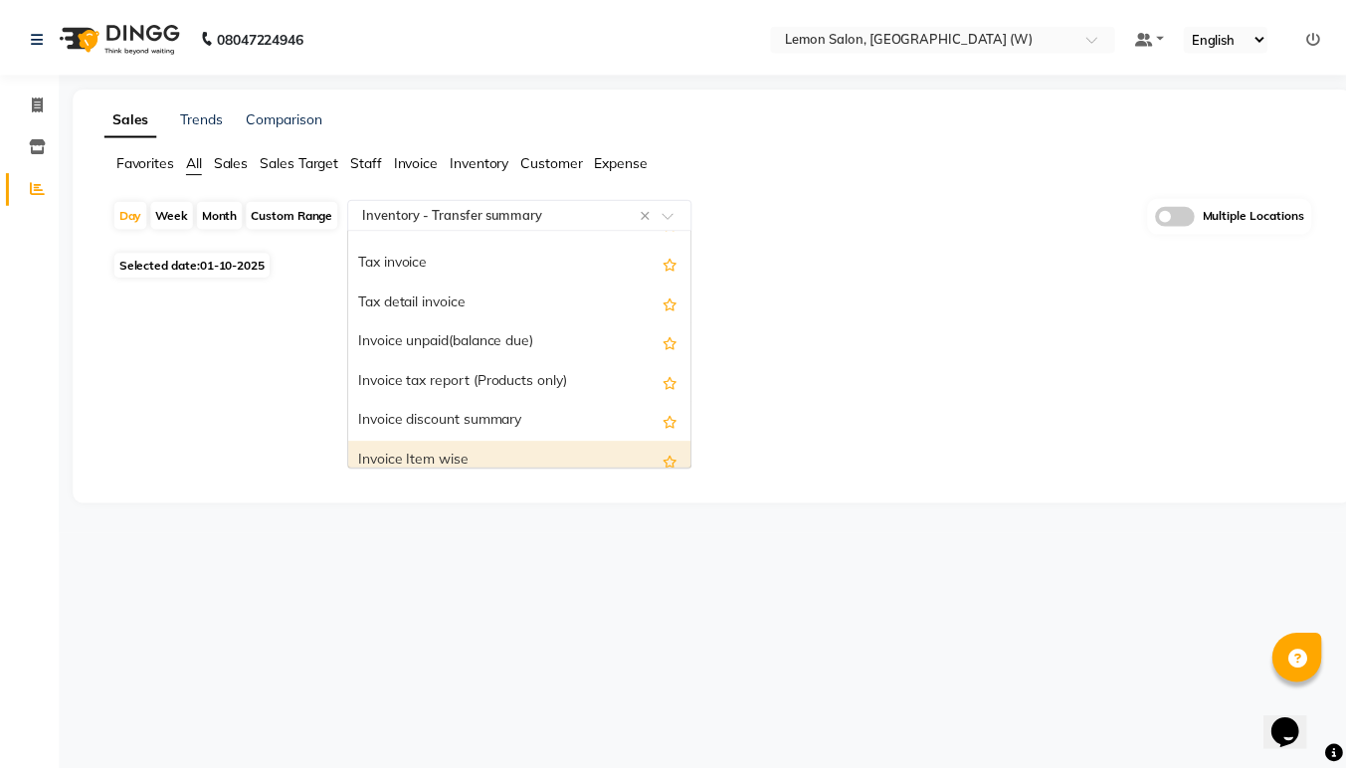
scroll to position [1537, 0]
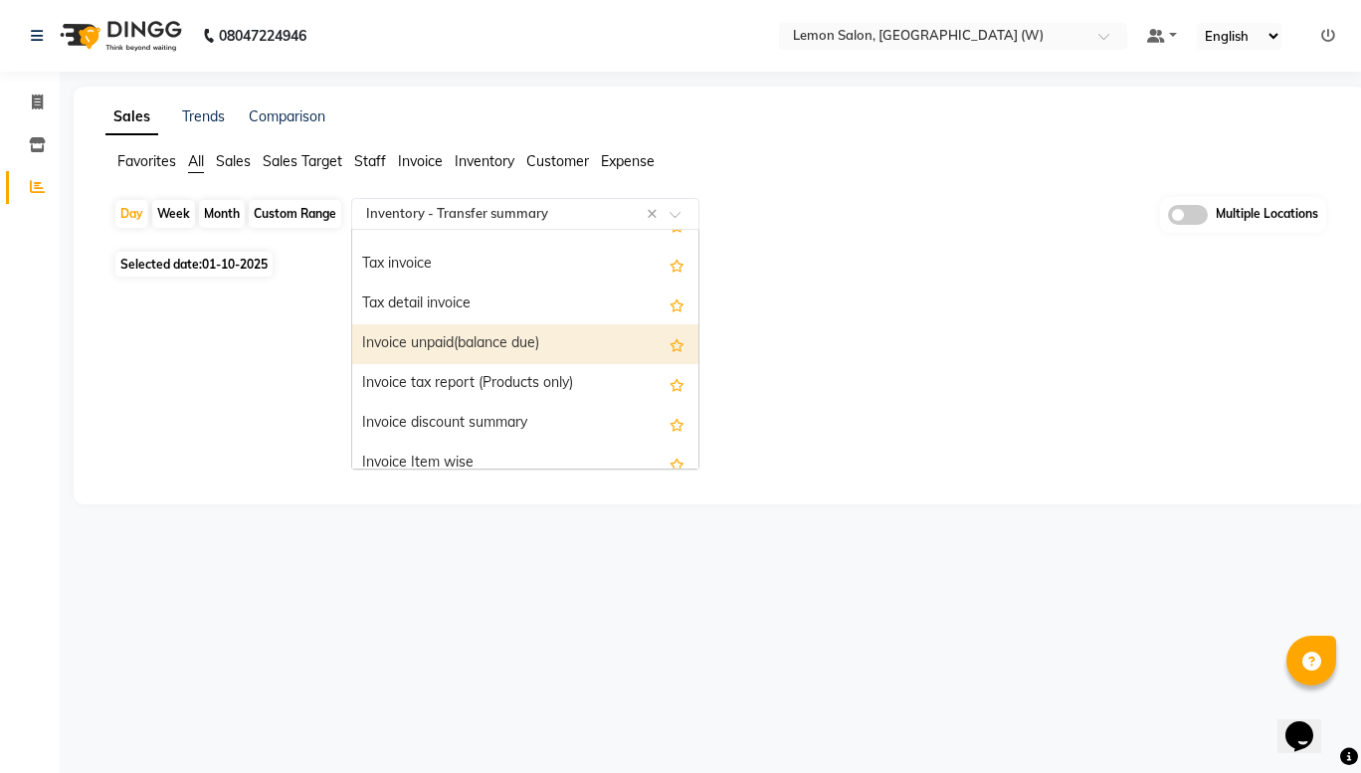
click at [535, 351] on div "Invoice unpaid(balance due)" at bounding box center [525, 344] width 346 height 40
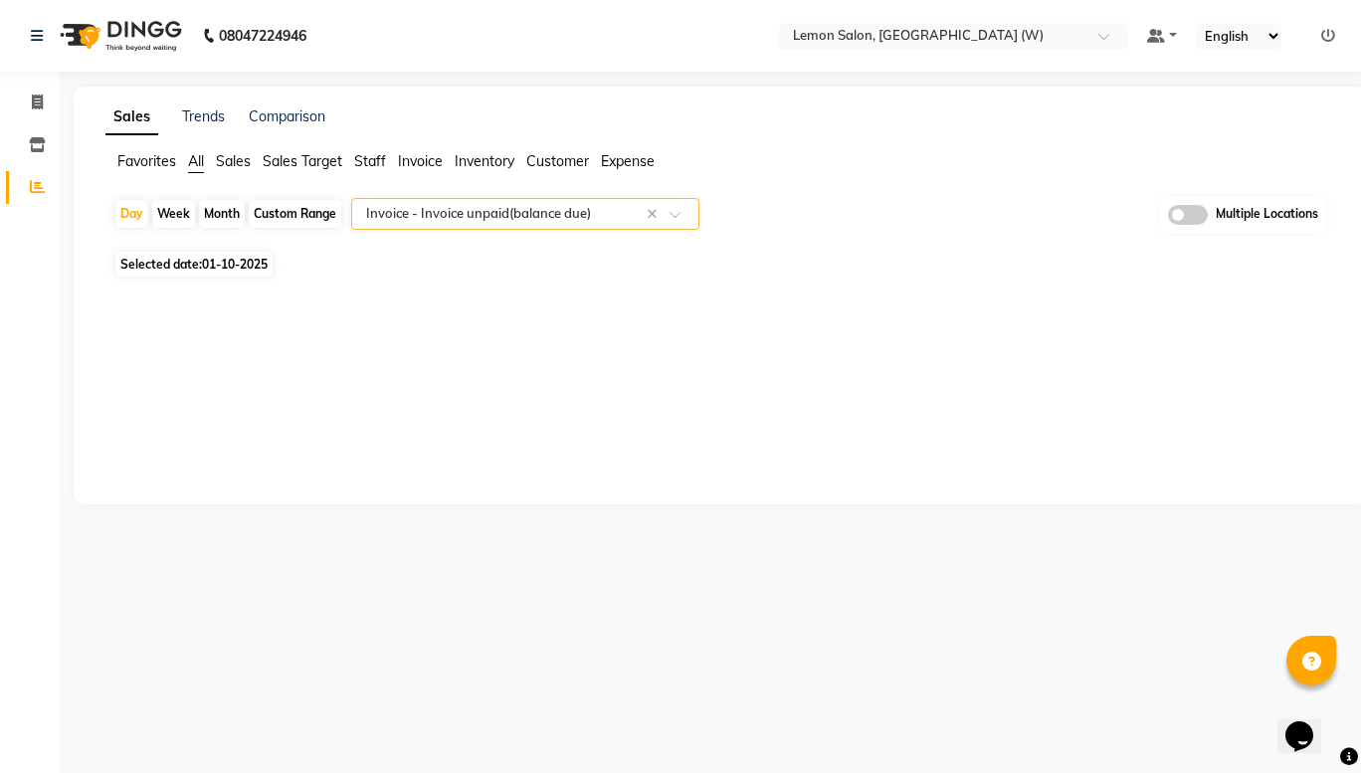
click at [267, 216] on div "Custom Range" at bounding box center [295, 214] width 93 height 28
select select "10"
select select "2025"
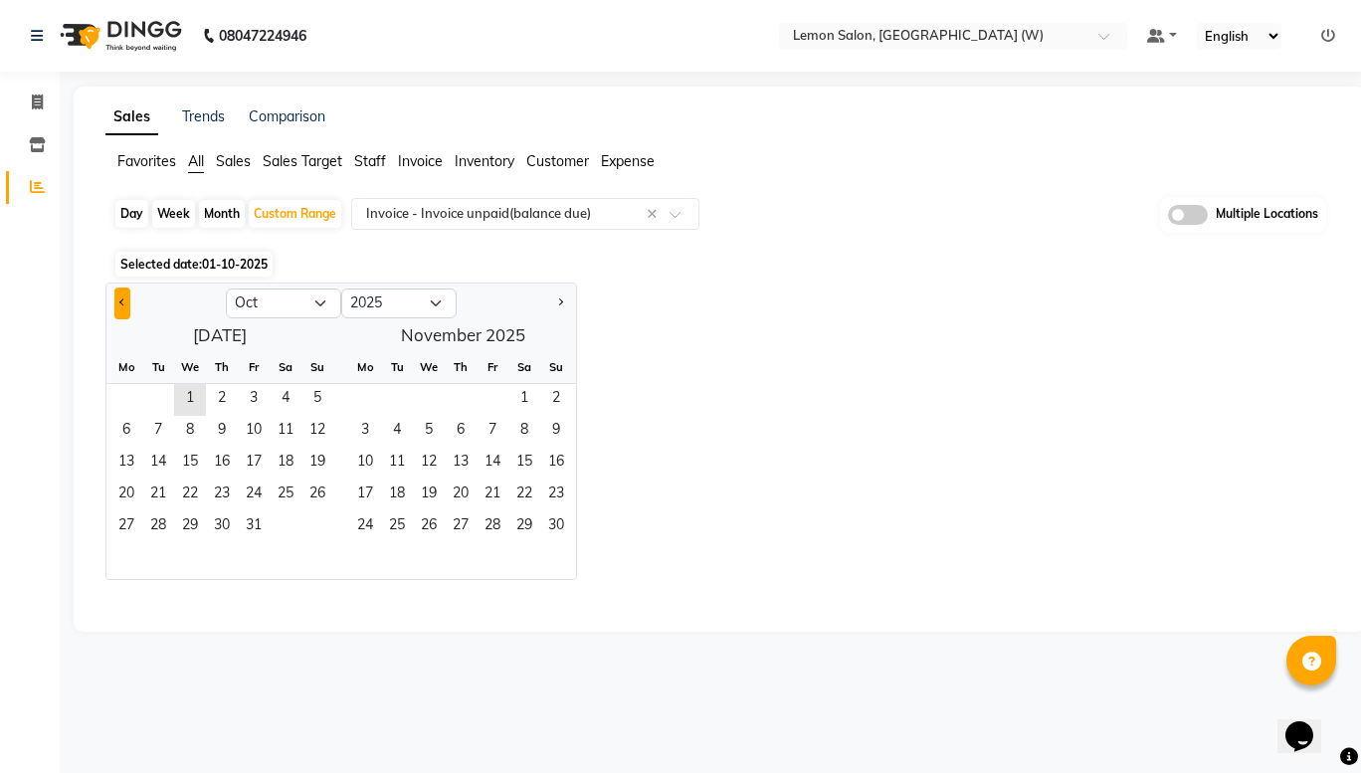
click at [120, 292] on button "Previous month" at bounding box center [122, 304] width 16 height 32
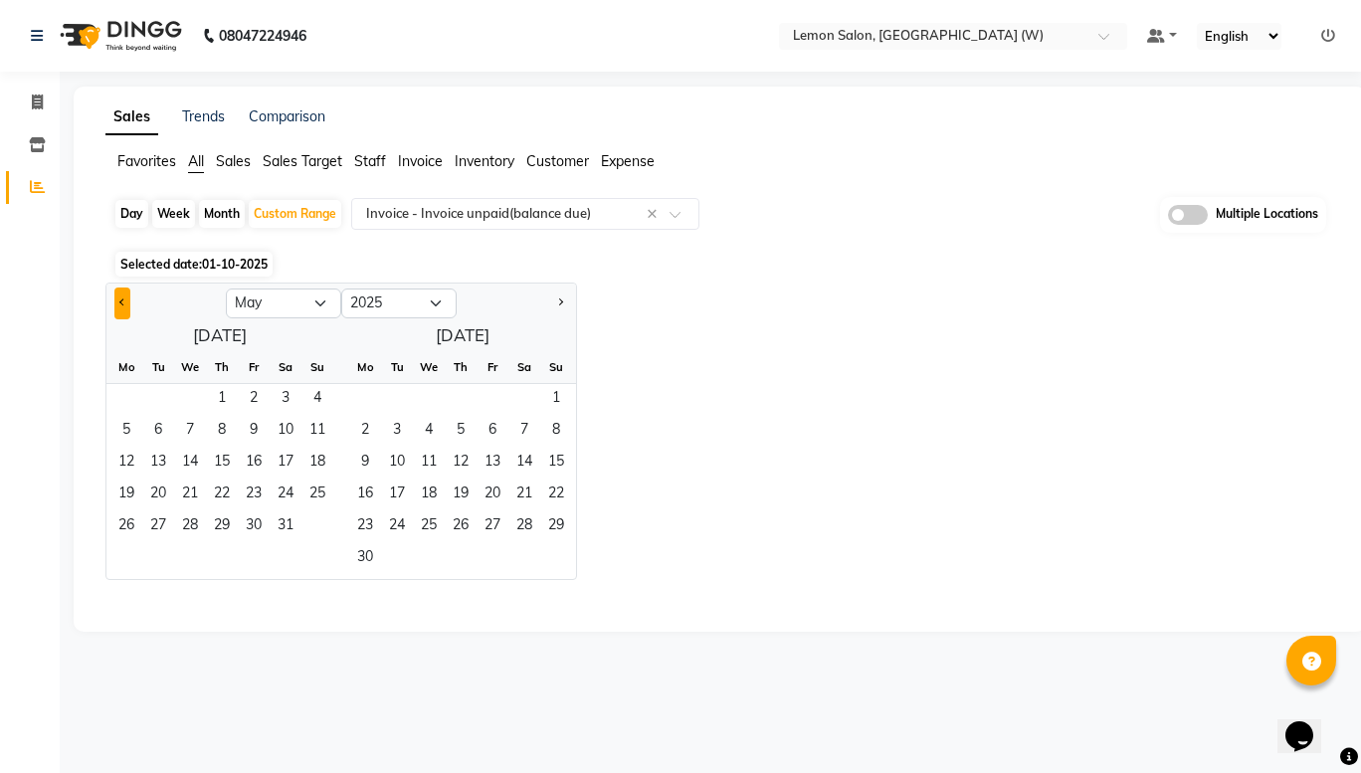
click at [120, 292] on button "Previous month" at bounding box center [122, 304] width 16 height 32
click at [167, 400] on span "1" at bounding box center [158, 400] width 32 height 32
click at [560, 297] on button "Next month" at bounding box center [560, 304] width 16 height 32
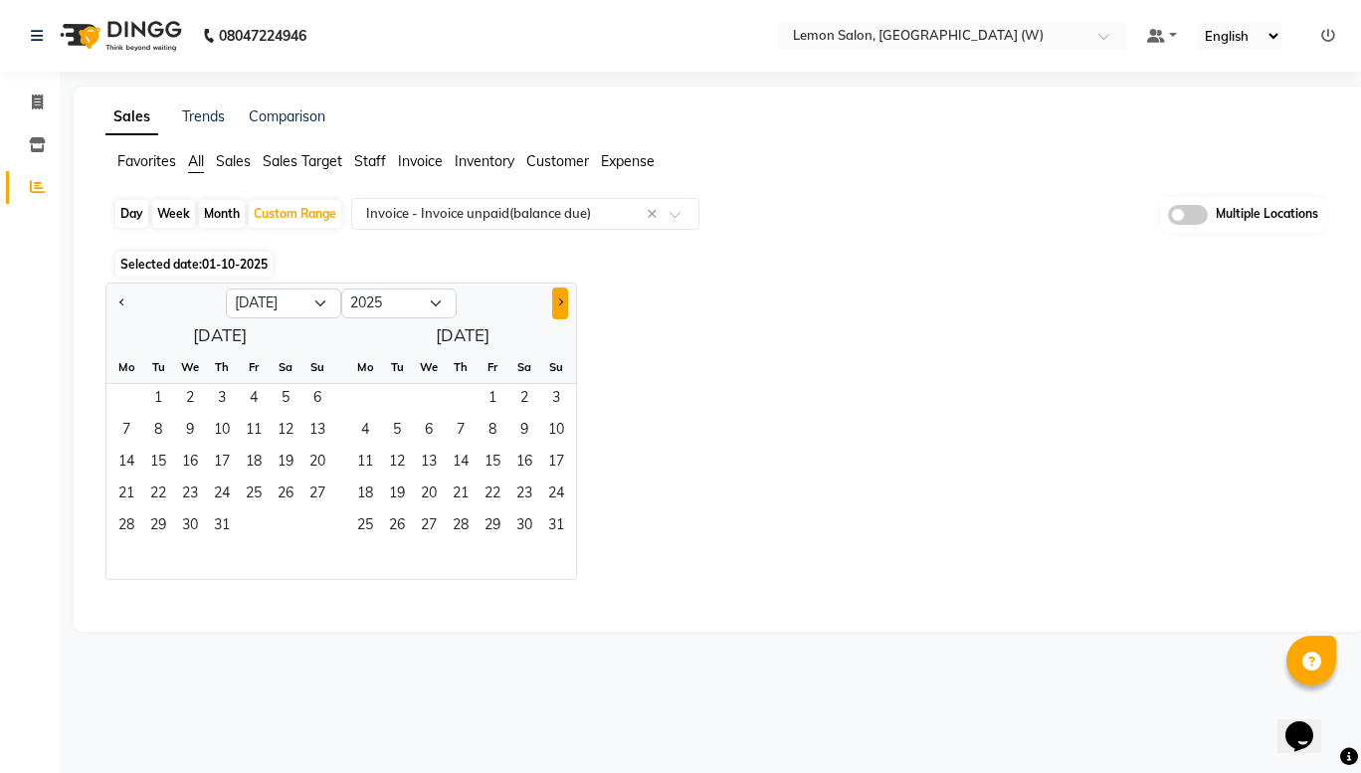
click at [560, 297] on button "Next month" at bounding box center [560, 304] width 16 height 32
select select "8"
click at [398, 535] on span "30" at bounding box center [397, 528] width 32 height 32
select select "full_report"
select select "csv"
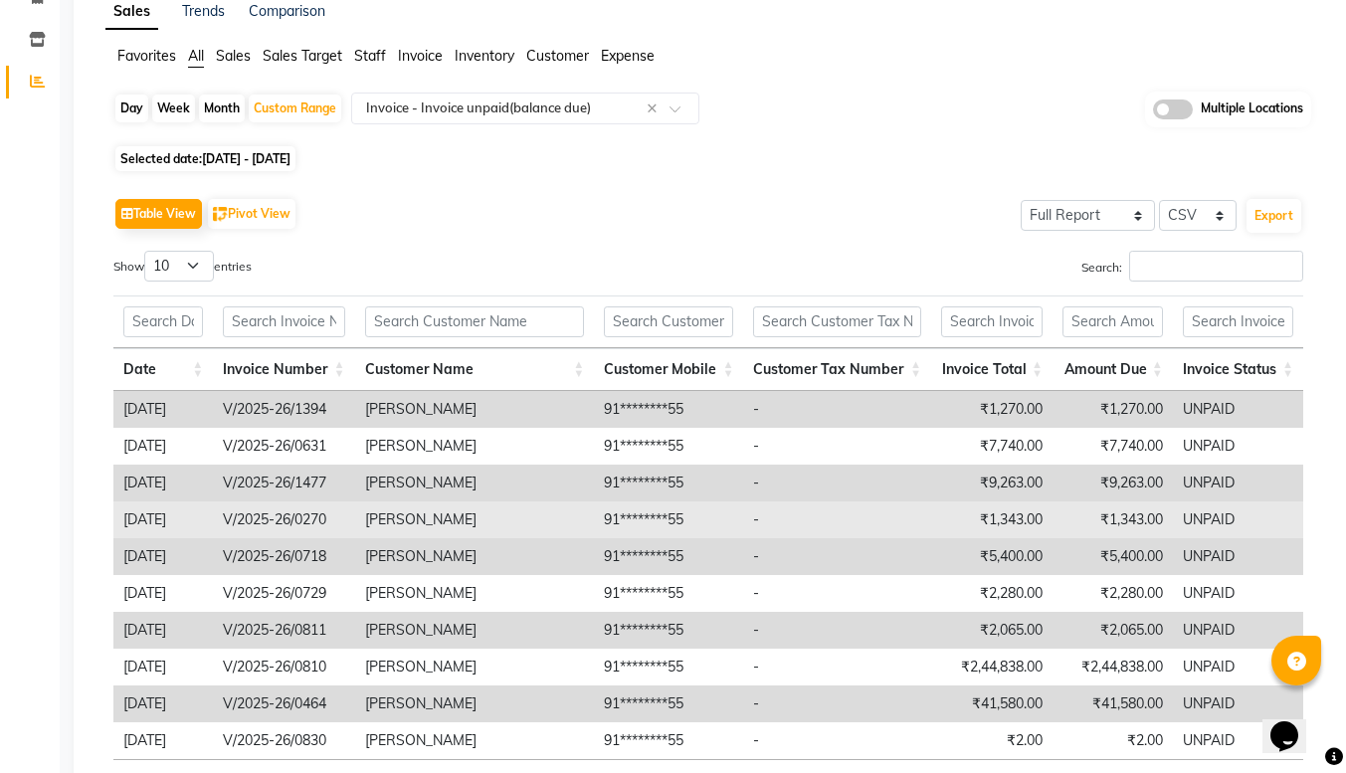
scroll to position [102, 0]
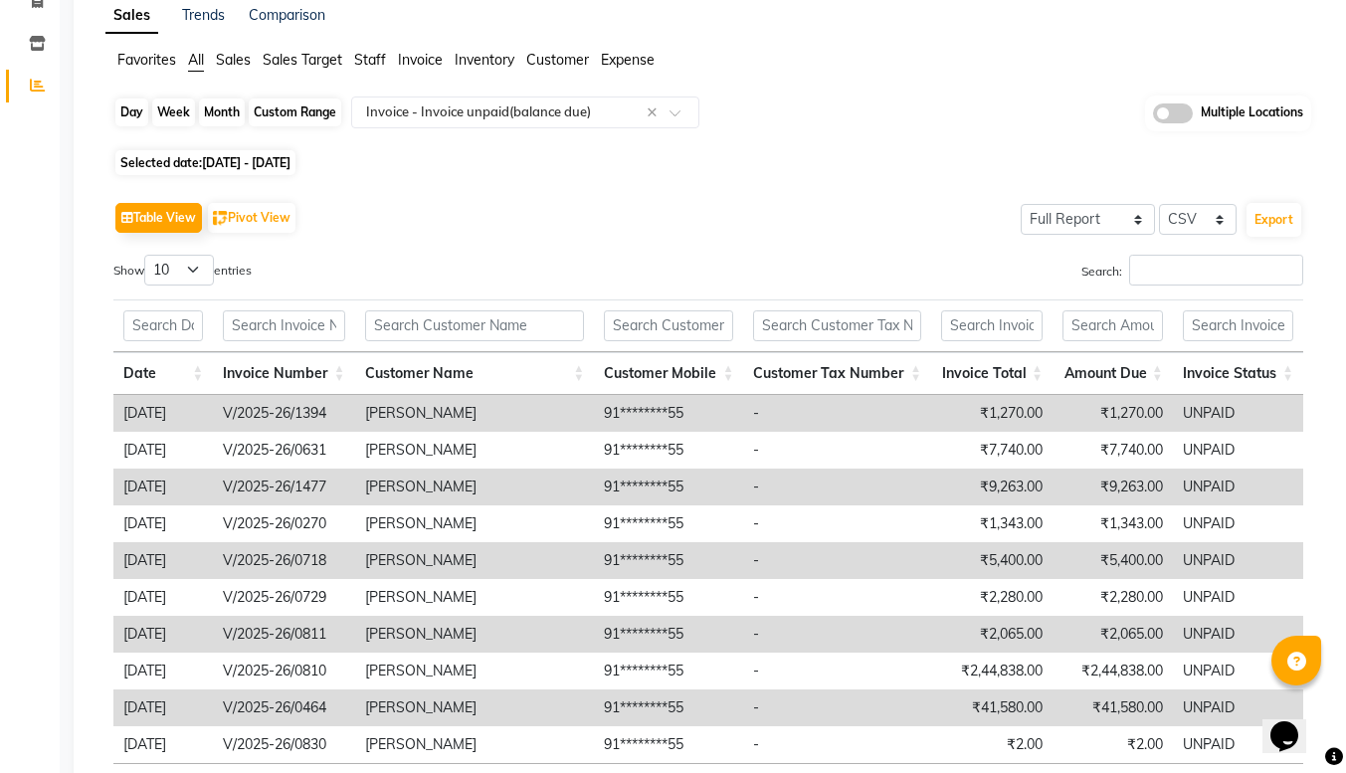
click at [304, 121] on div "Custom Range" at bounding box center [295, 113] width 93 height 28
select select "4"
select select "2025"
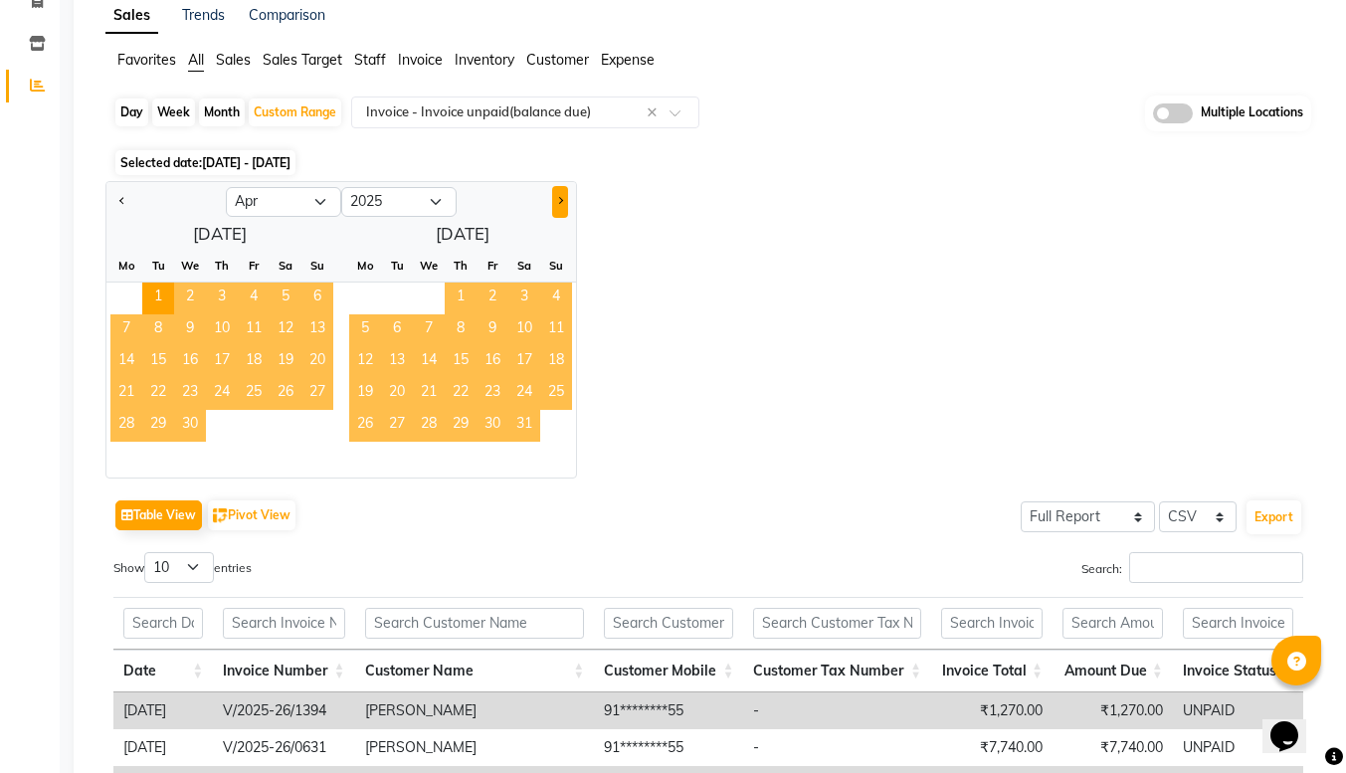
click at [563, 207] on button "Next month" at bounding box center [560, 202] width 16 height 32
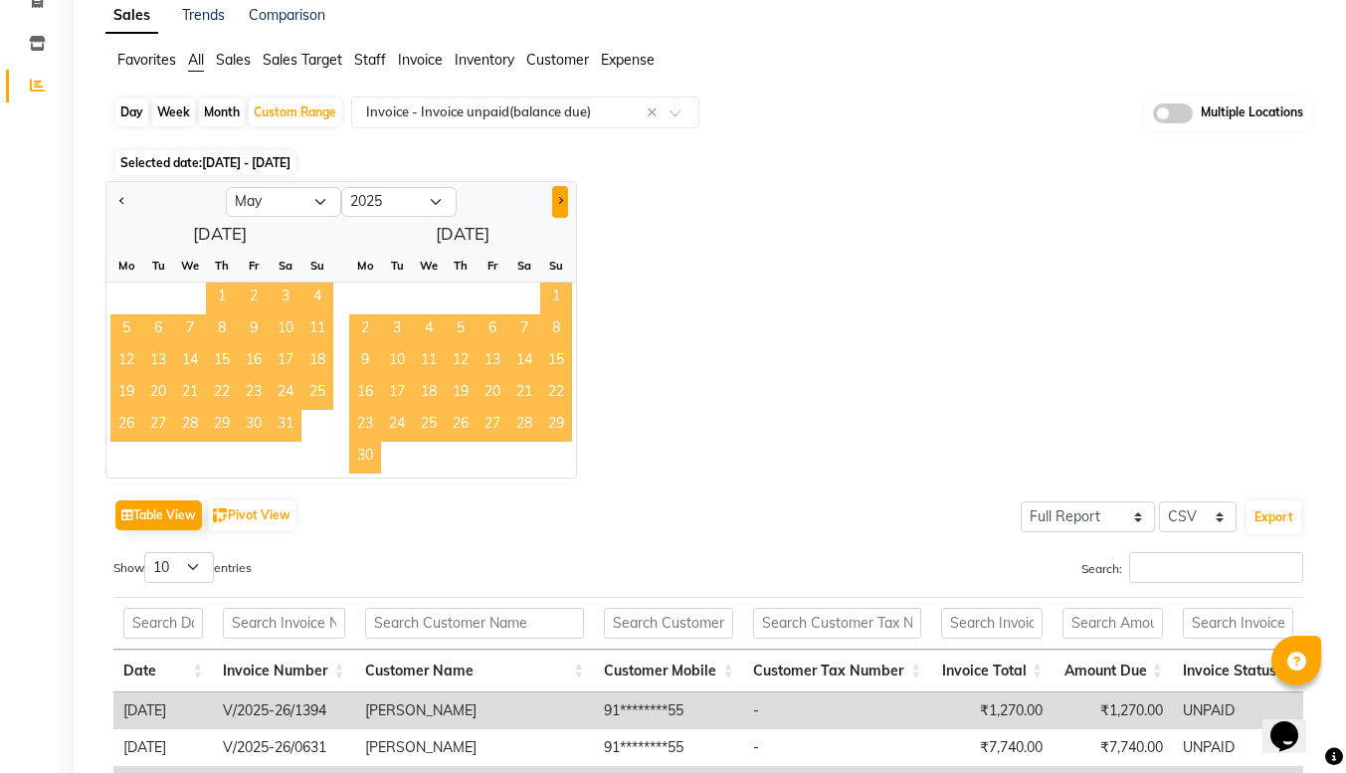
click at [563, 207] on button "Next month" at bounding box center [560, 202] width 16 height 32
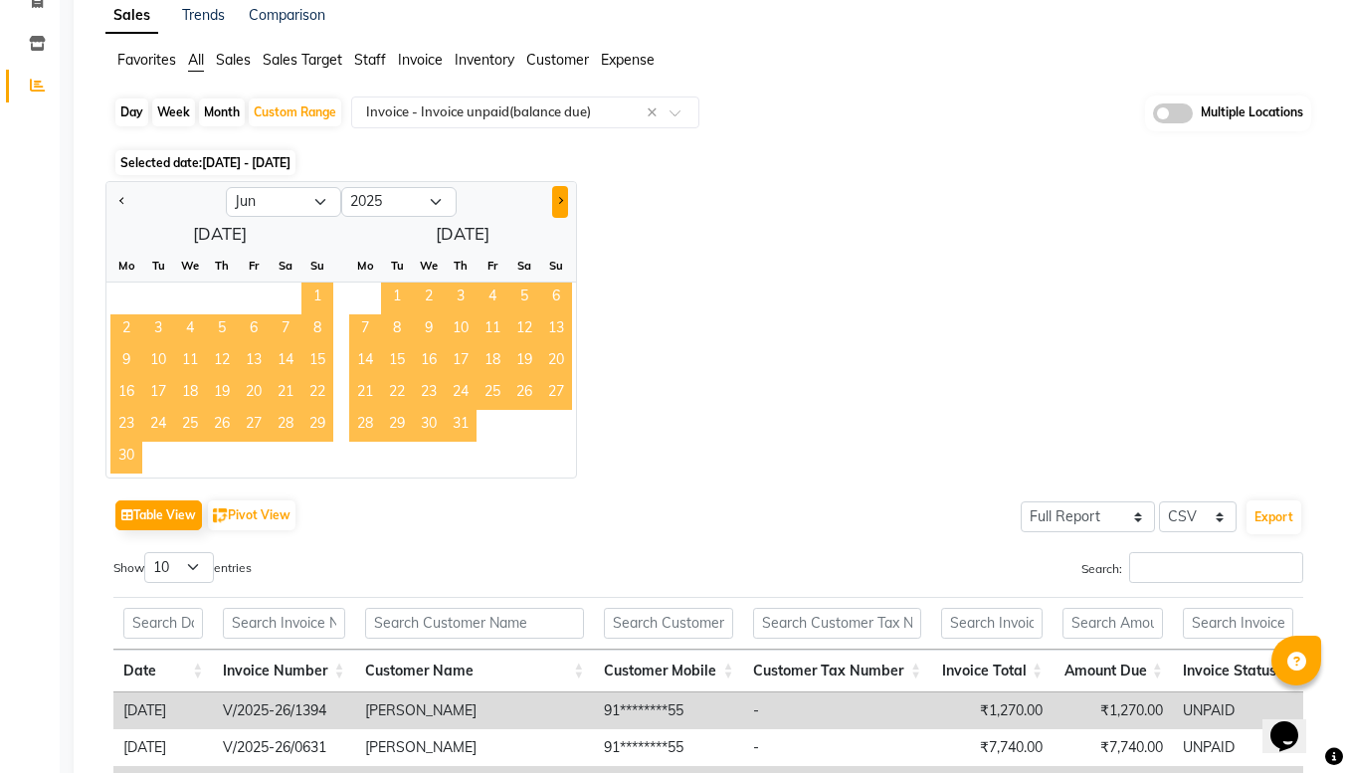
click at [563, 207] on button "Next month" at bounding box center [560, 202] width 16 height 32
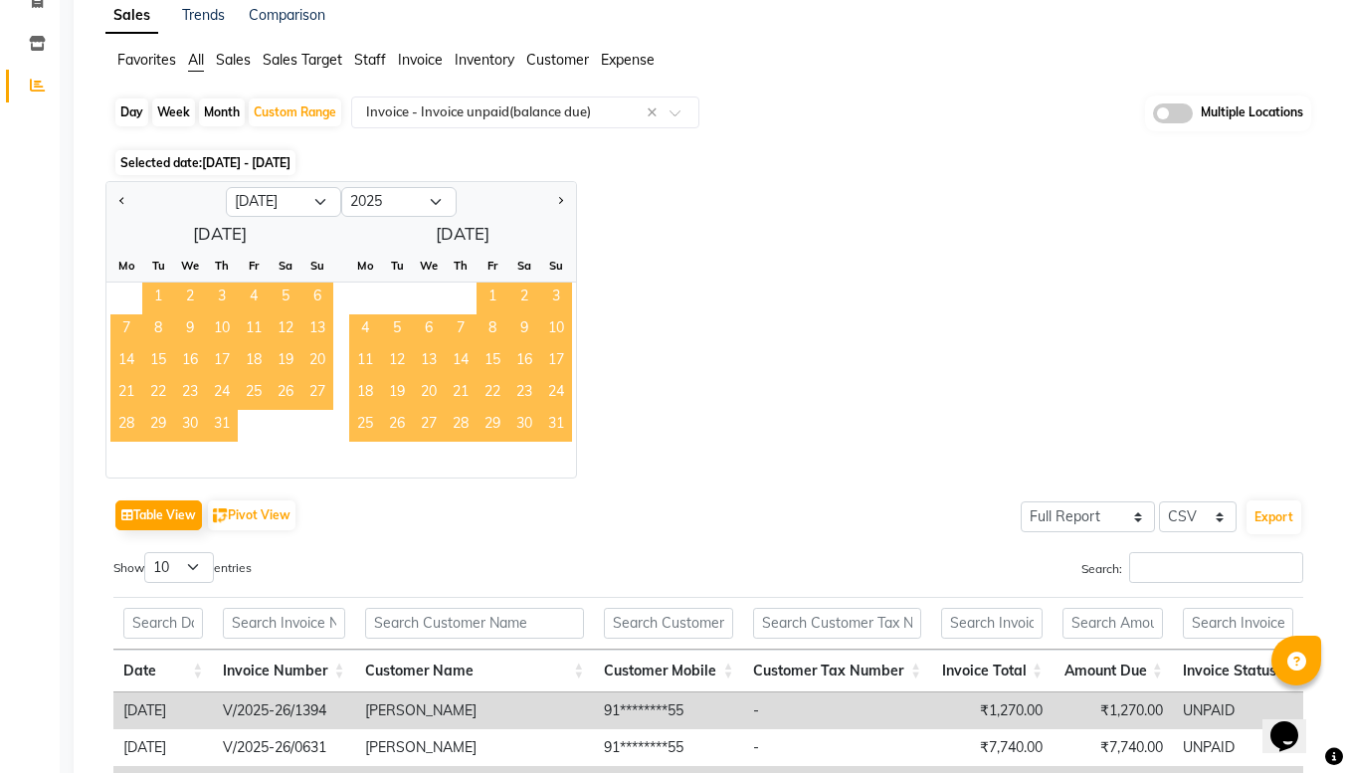
click at [487, 289] on span "1" at bounding box center [493, 299] width 32 height 32
select select "8"
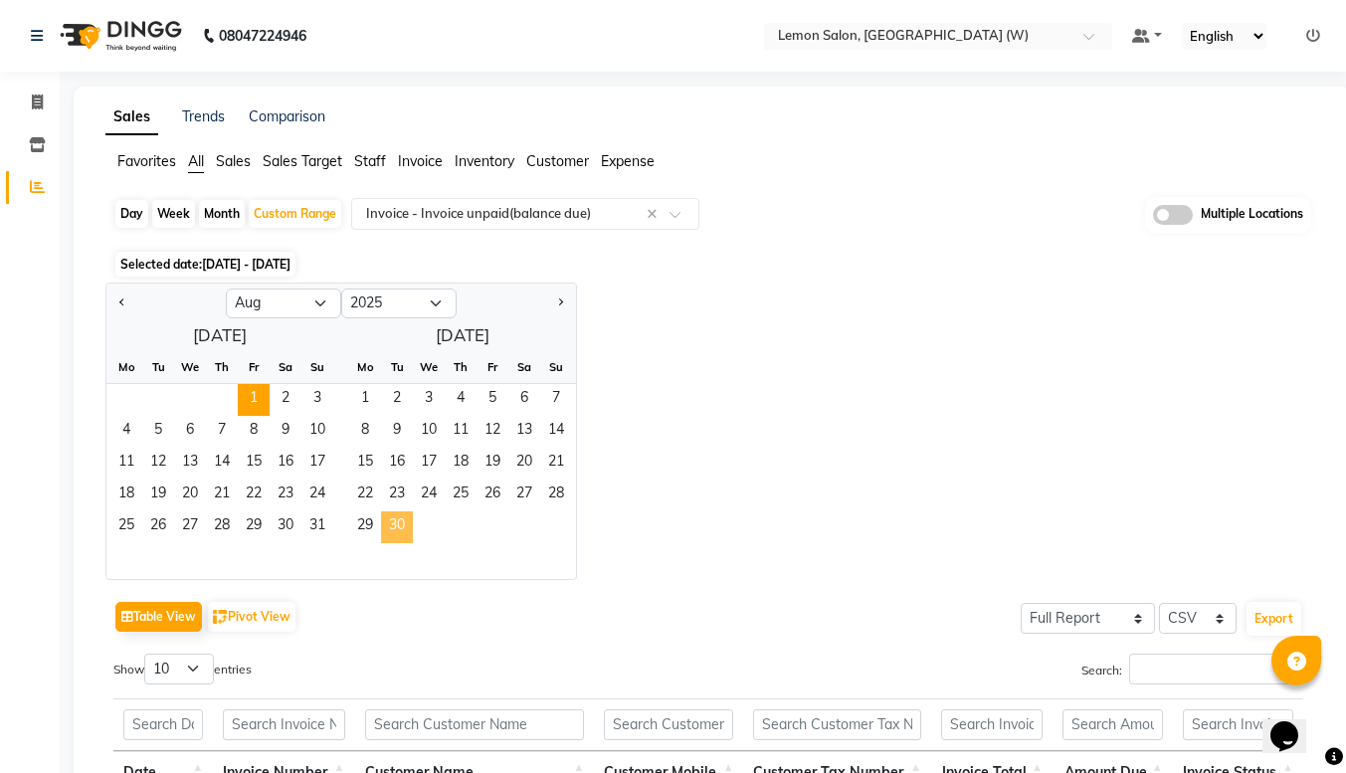
click at [395, 524] on span "30" at bounding box center [397, 528] width 32 height 32
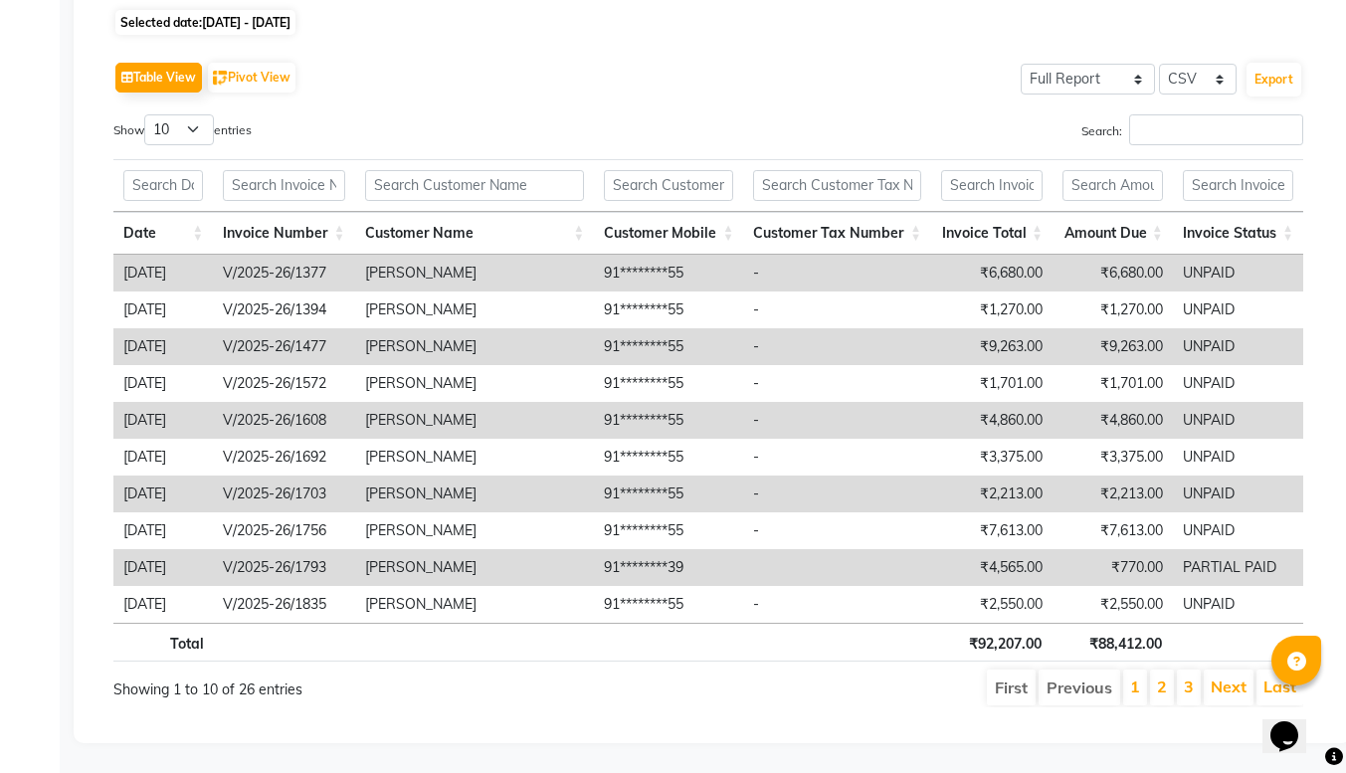
scroll to position [0, 15]
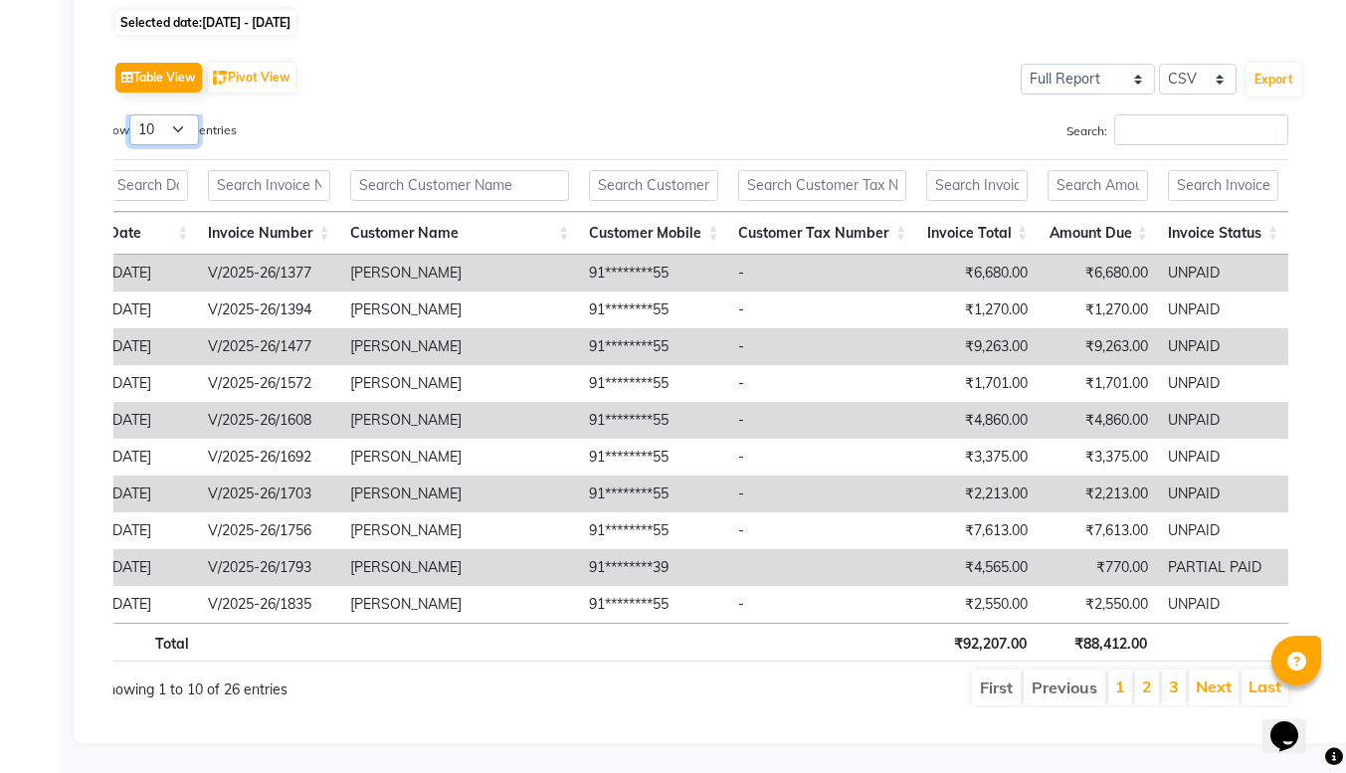
click at [180, 114] on select "10 25 50 100" at bounding box center [164, 129] width 70 height 31
select select "100"
click at [132, 114] on select "10 25 50 100" at bounding box center [164, 129] width 70 height 31
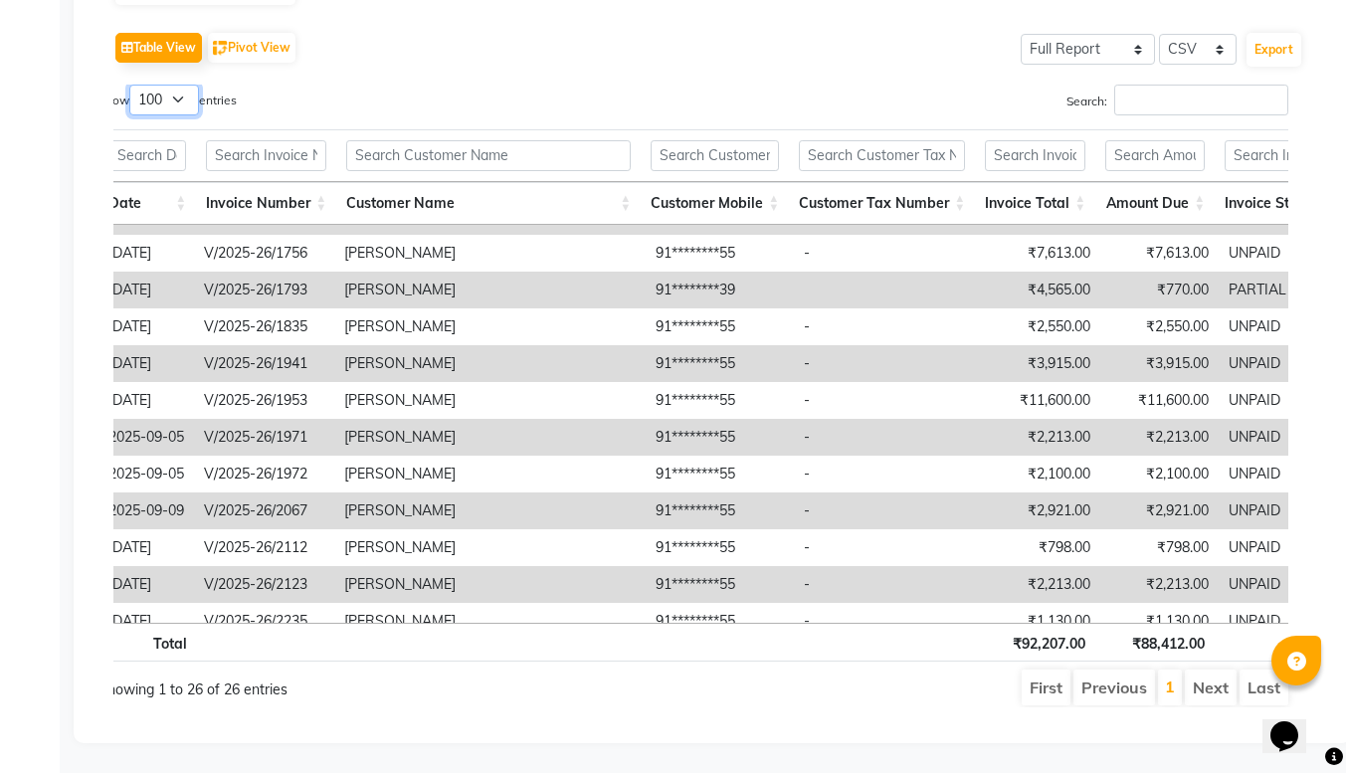
scroll to position [311, 0]
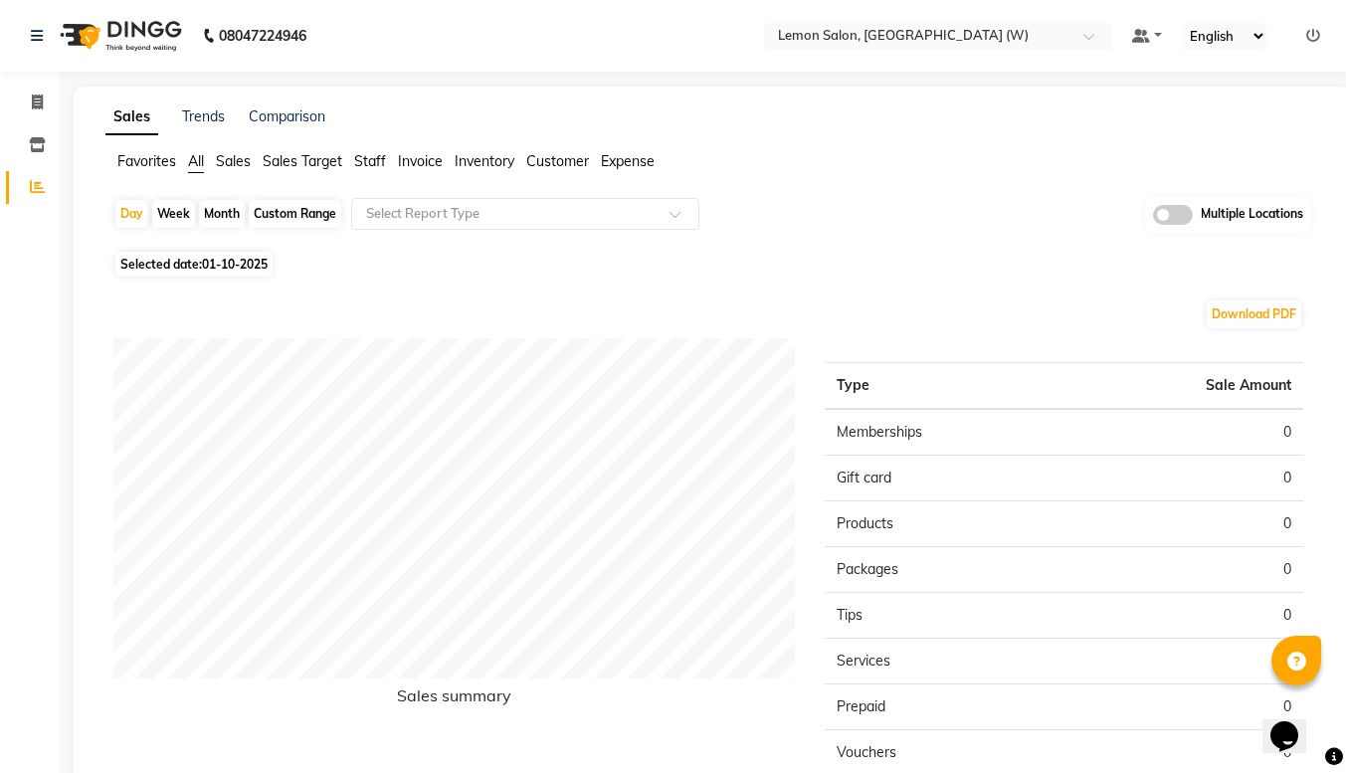
click at [293, 217] on div "Custom Range" at bounding box center [295, 214] width 93 height 28
select select "10"
select select "2025"
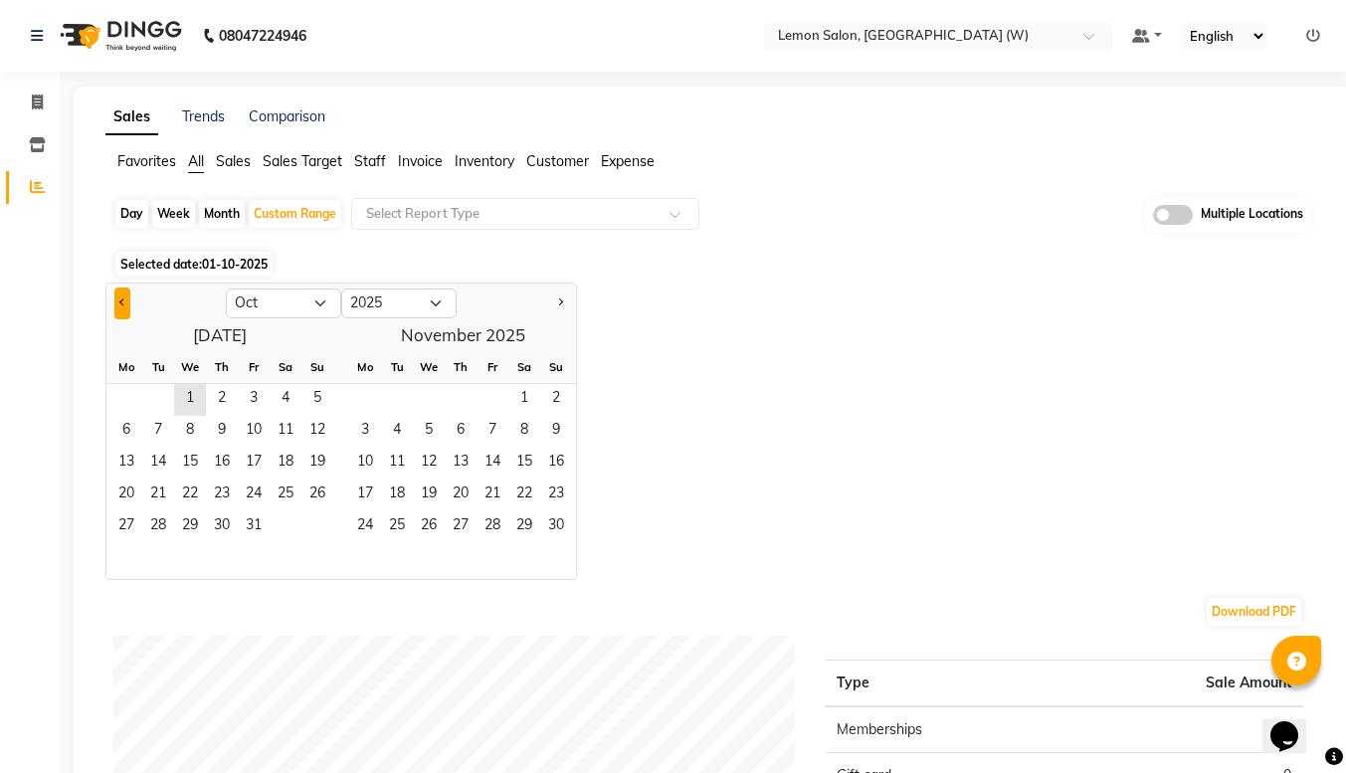
click at [127, 310] on button "Previous month" at bounding box center [122, 304] width 16 height 32
select select "8"
click at [238, 412] on span "1" at bounding box center [254, 400] width 32 height 32
click at [249, 404] on span "1" at bounding box center [254, 400] width 32 height 32
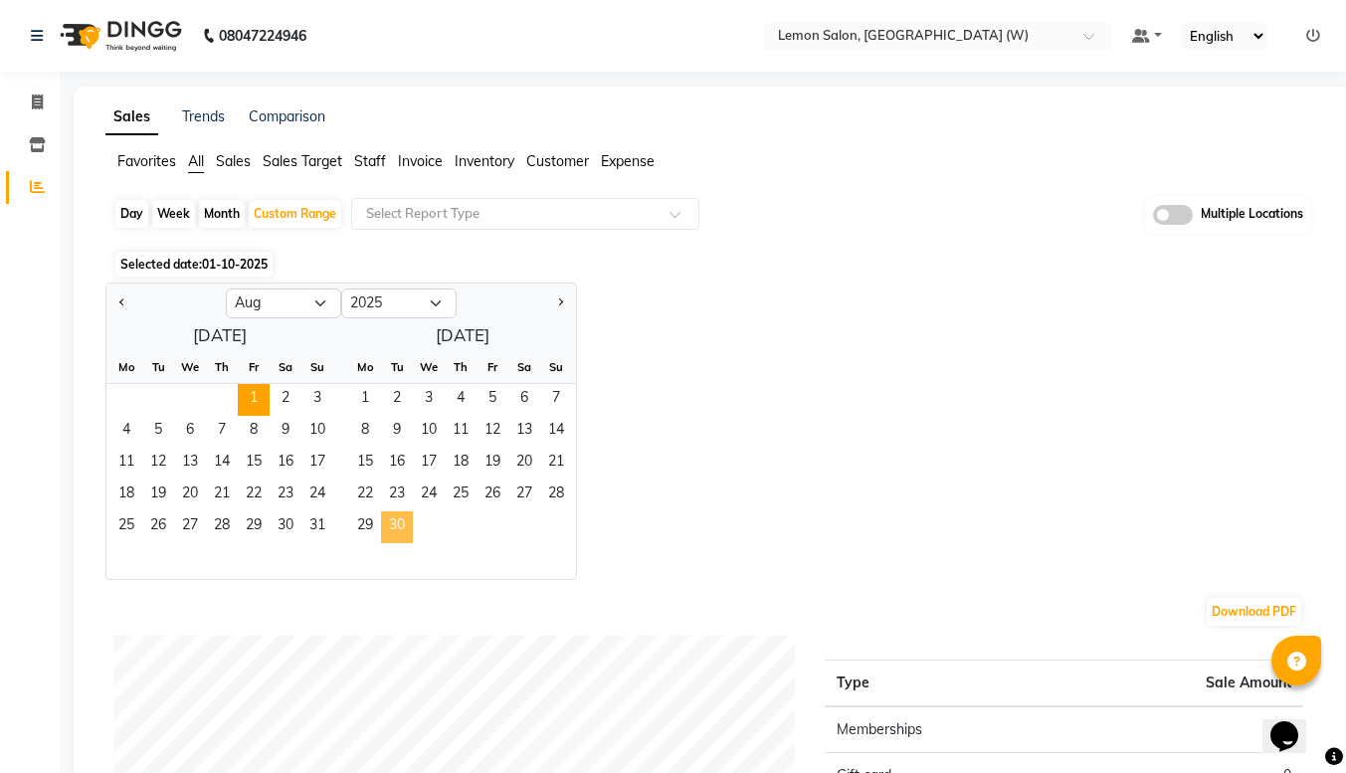
click at [408, 532] on span "30" at bounding box center [397, 528] width 32 height 32
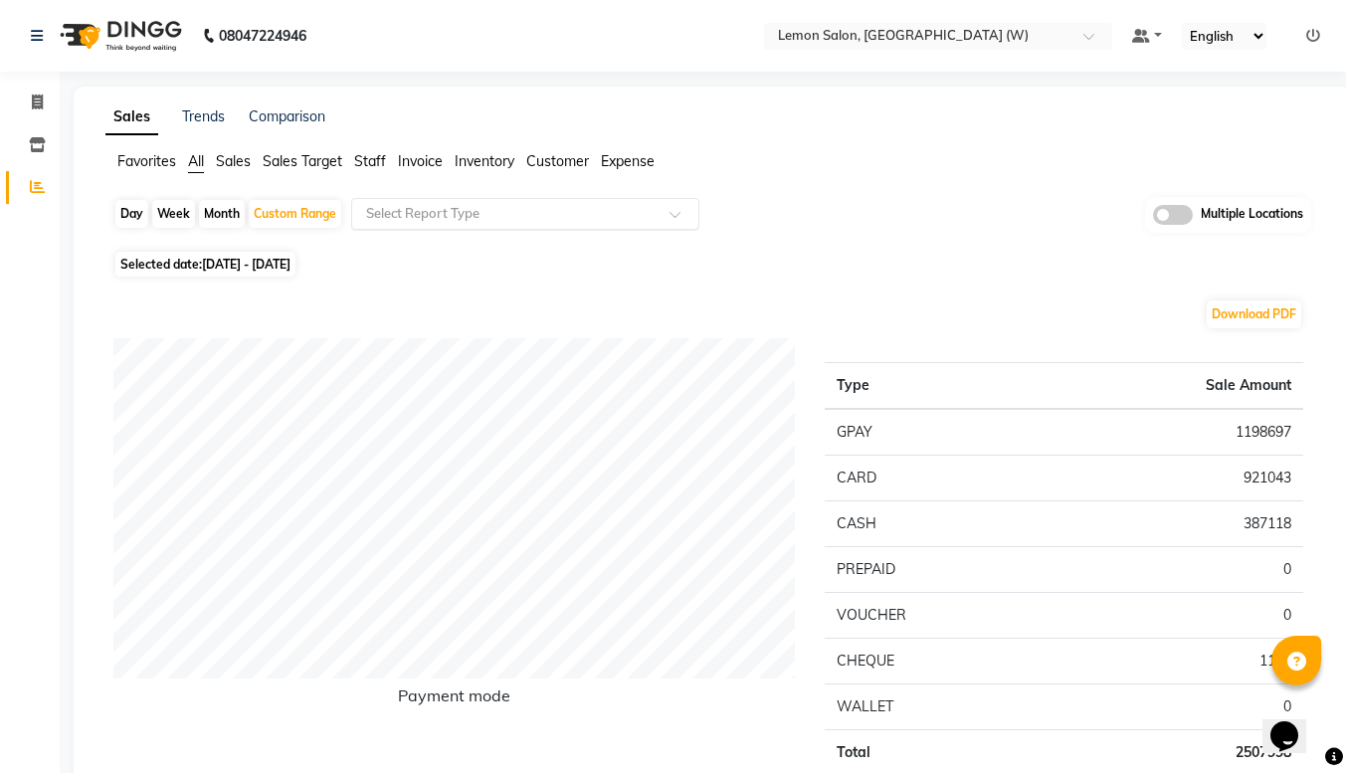
click at [523, 220] on input "text" at bounding box center [505, 214] width 287 height 20
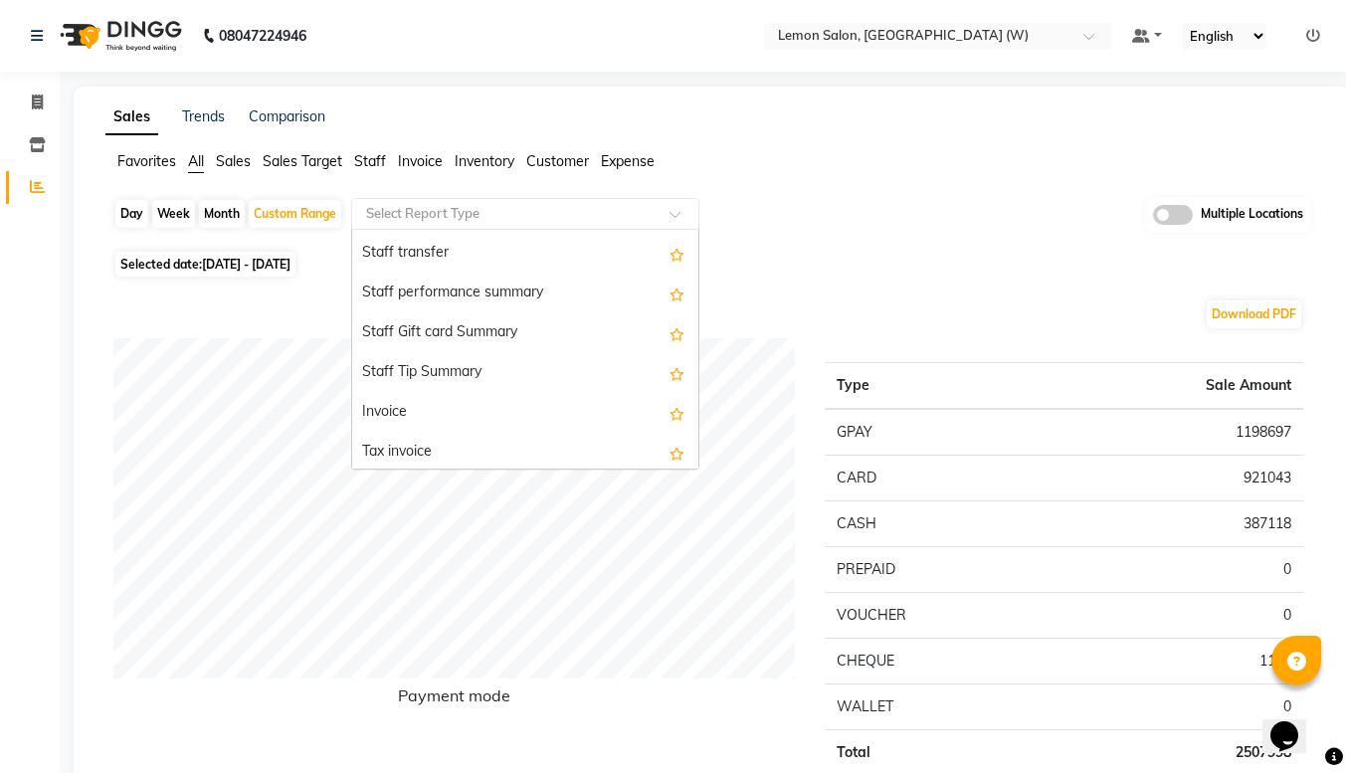
scroll to position [1522, 0]
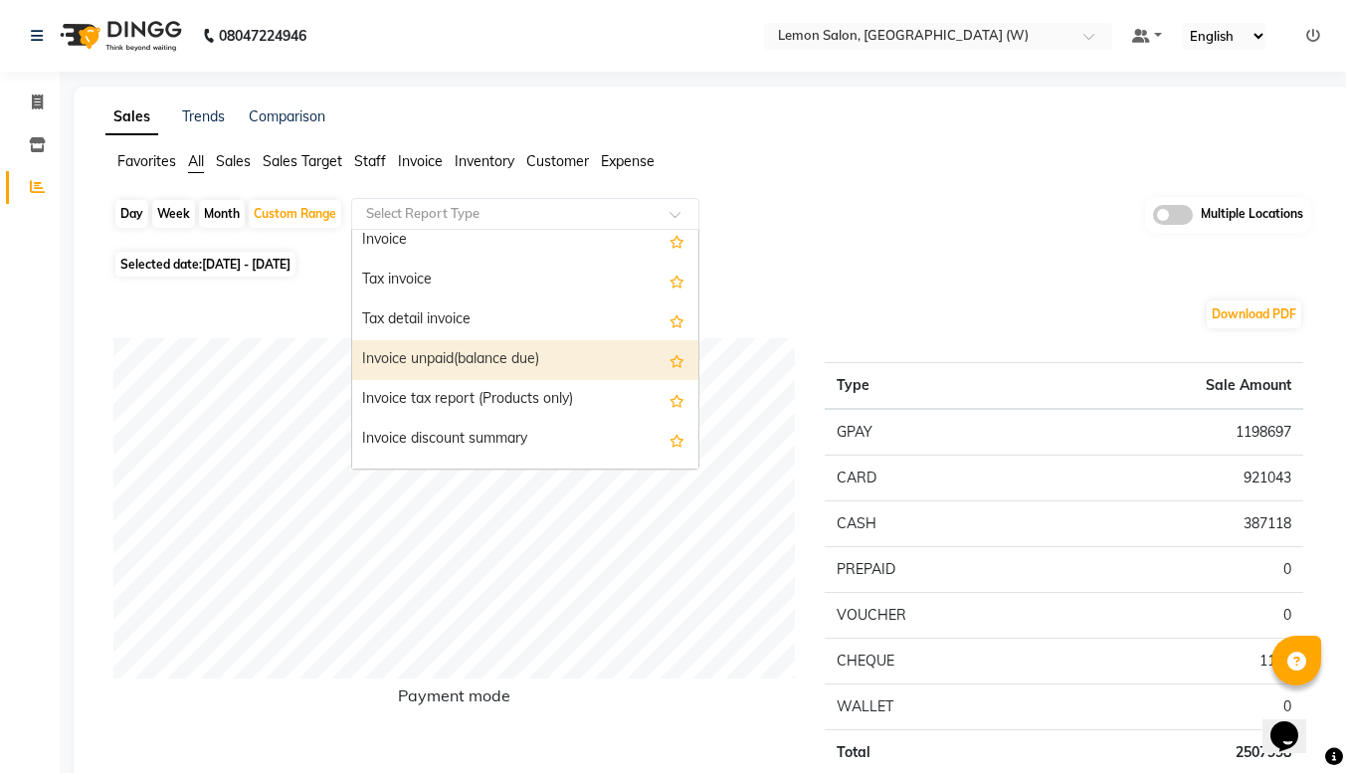
click at [492, 344] on div "Invoice unpaid(balance due)" at bounding box center [525, 360] width 346 height 40
select select "full_report"
select select "csv"
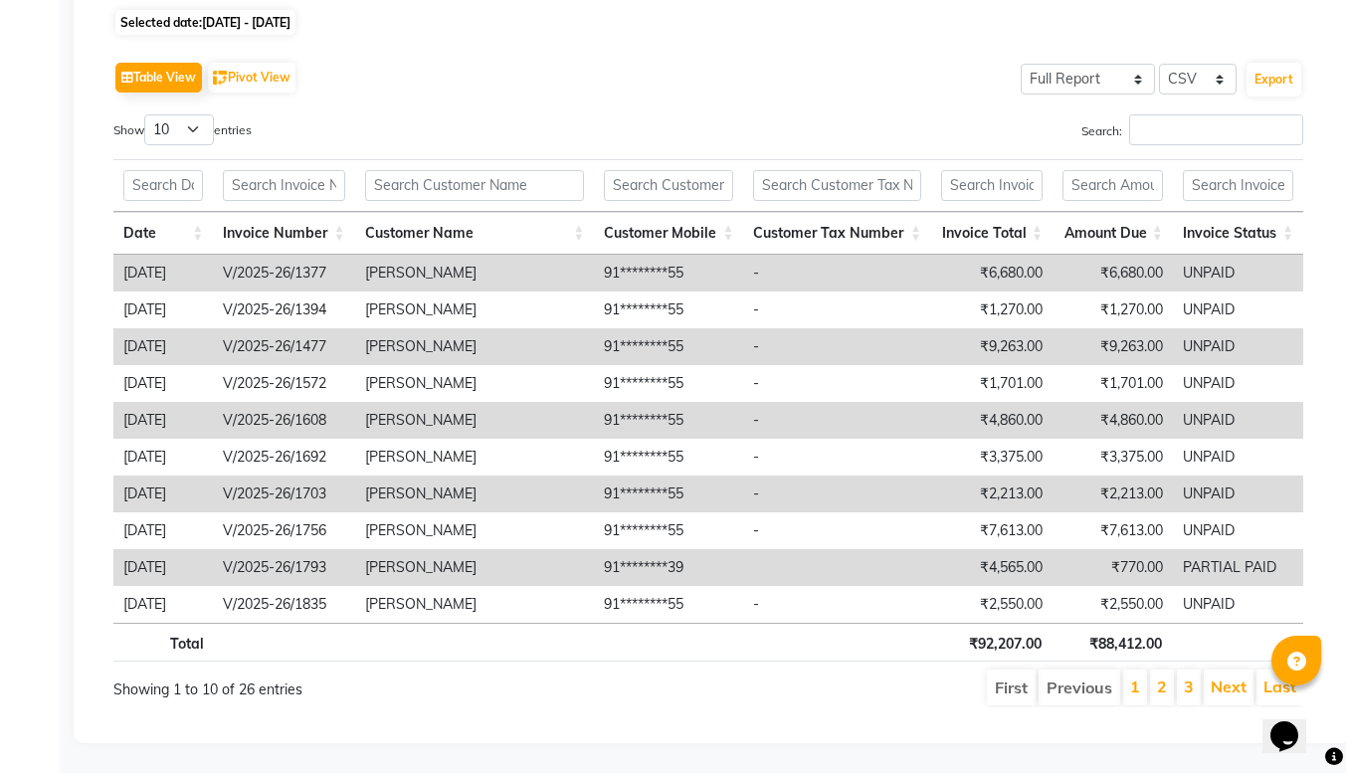
scroll to position [257, 0]
click at [180, 116] on select "10 25 50 100" at bounding box center [179, 129] width 70 height 31
select select "50"
click at [147, 114] on select "10 25 50 100" at bounding box center [179, 129] width 70 height 31
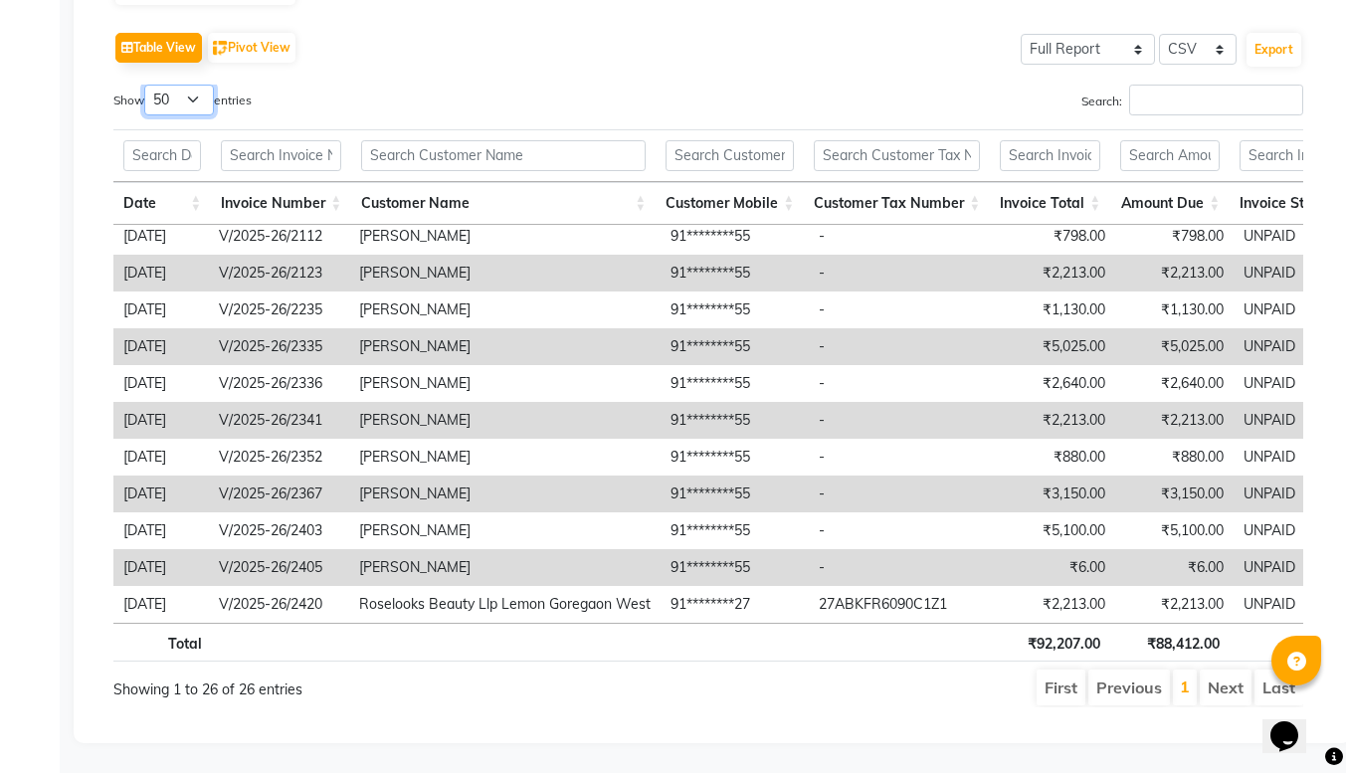
scroll to position [0, 0]
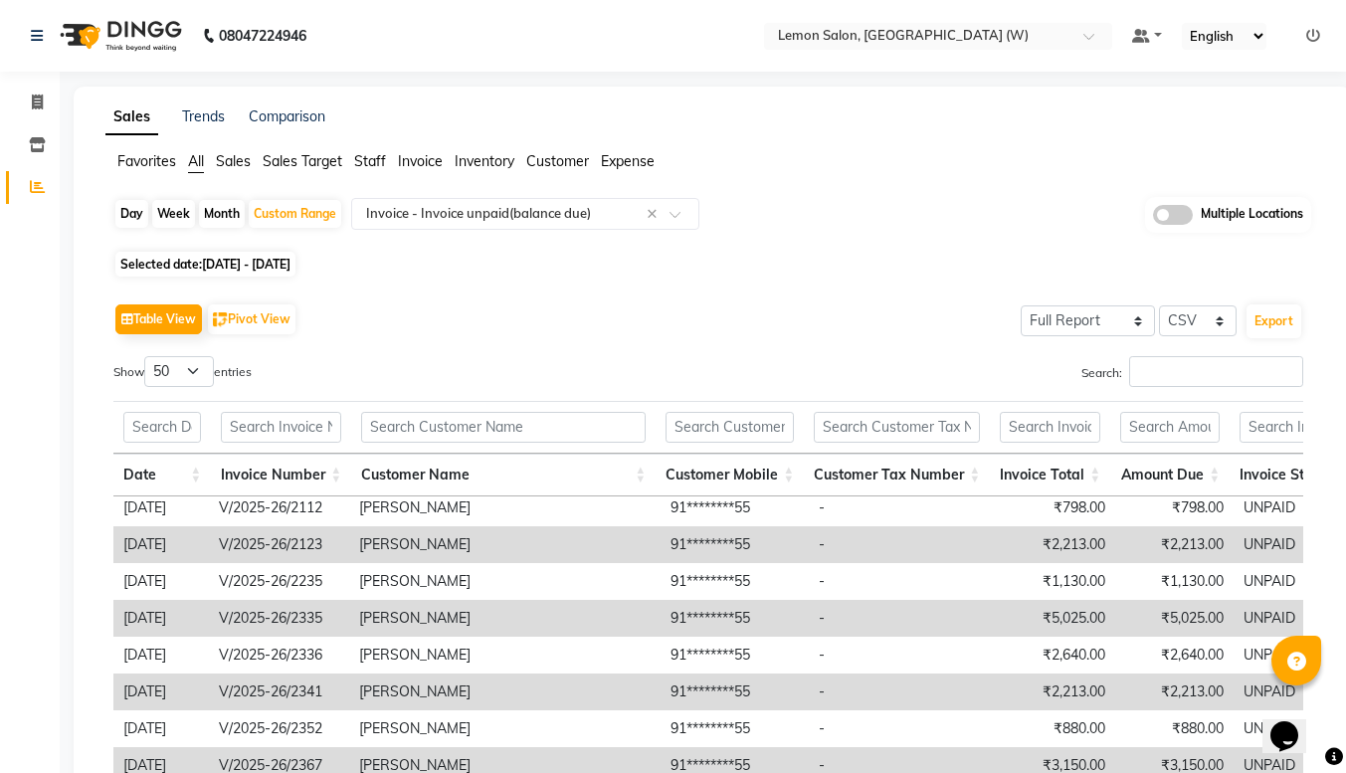
click at [212, 214] on div "Month" at bounding box center [222, 214] width 46 height 28
select select "8"
select select "2025"
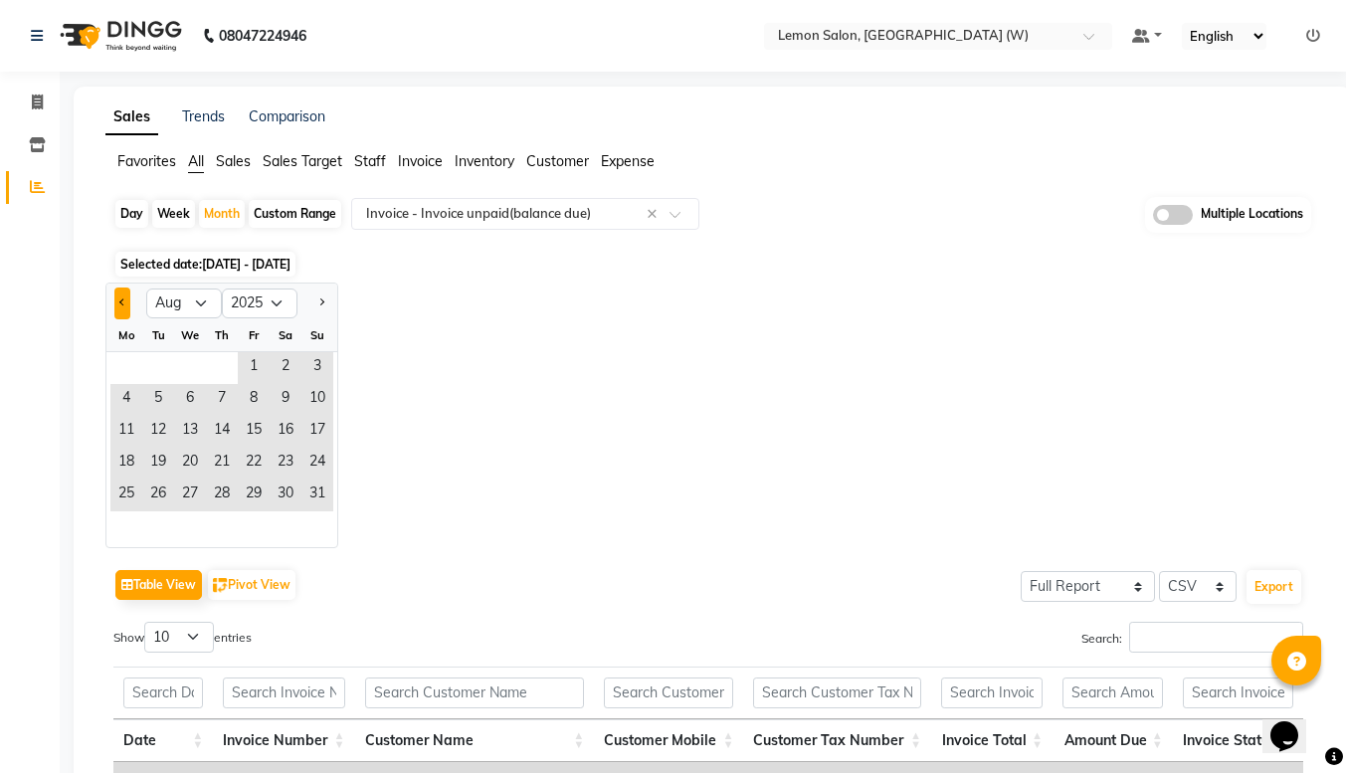
click at [119, 299] on button "Previous month" at bounding box center [122, 304] width 16 height 32
select select "7"
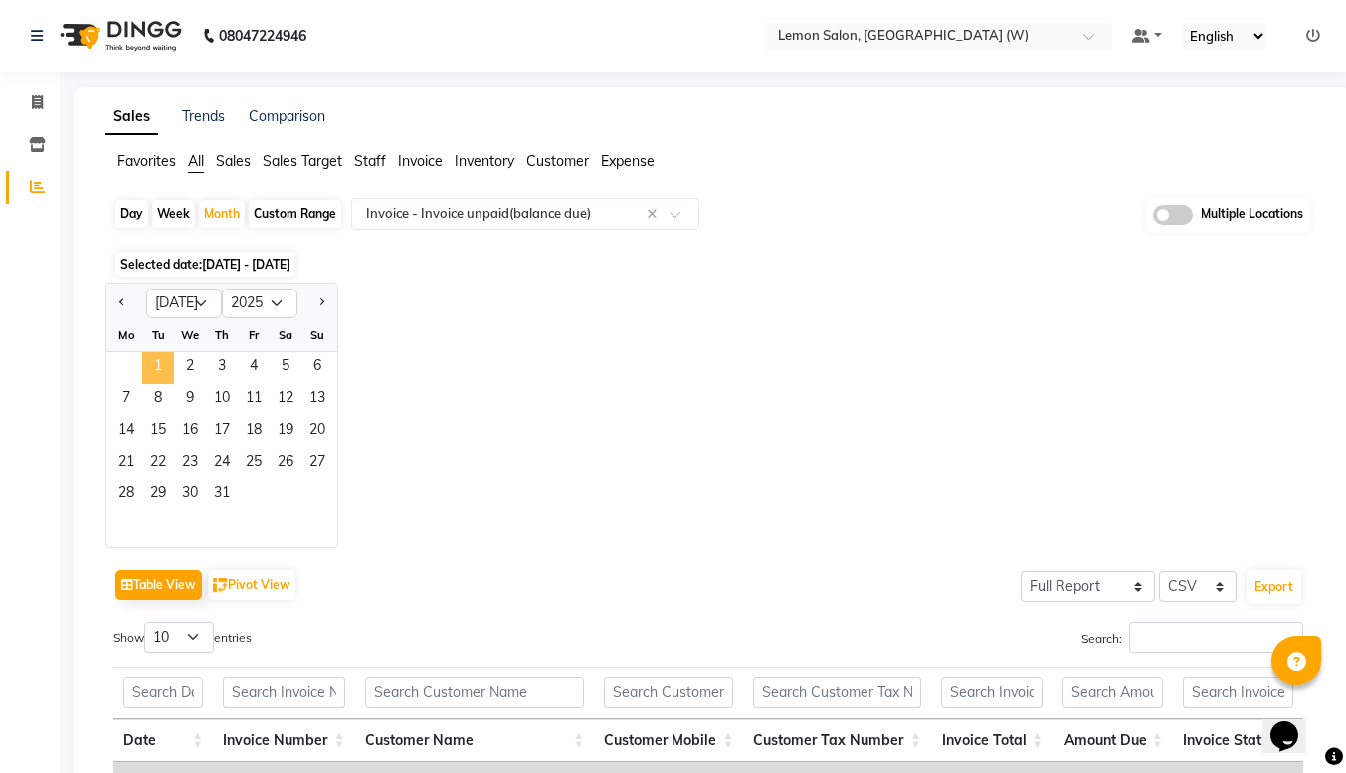
click at [164, 354] on span "1" at bounding box center [158, 368] width 32 height 32
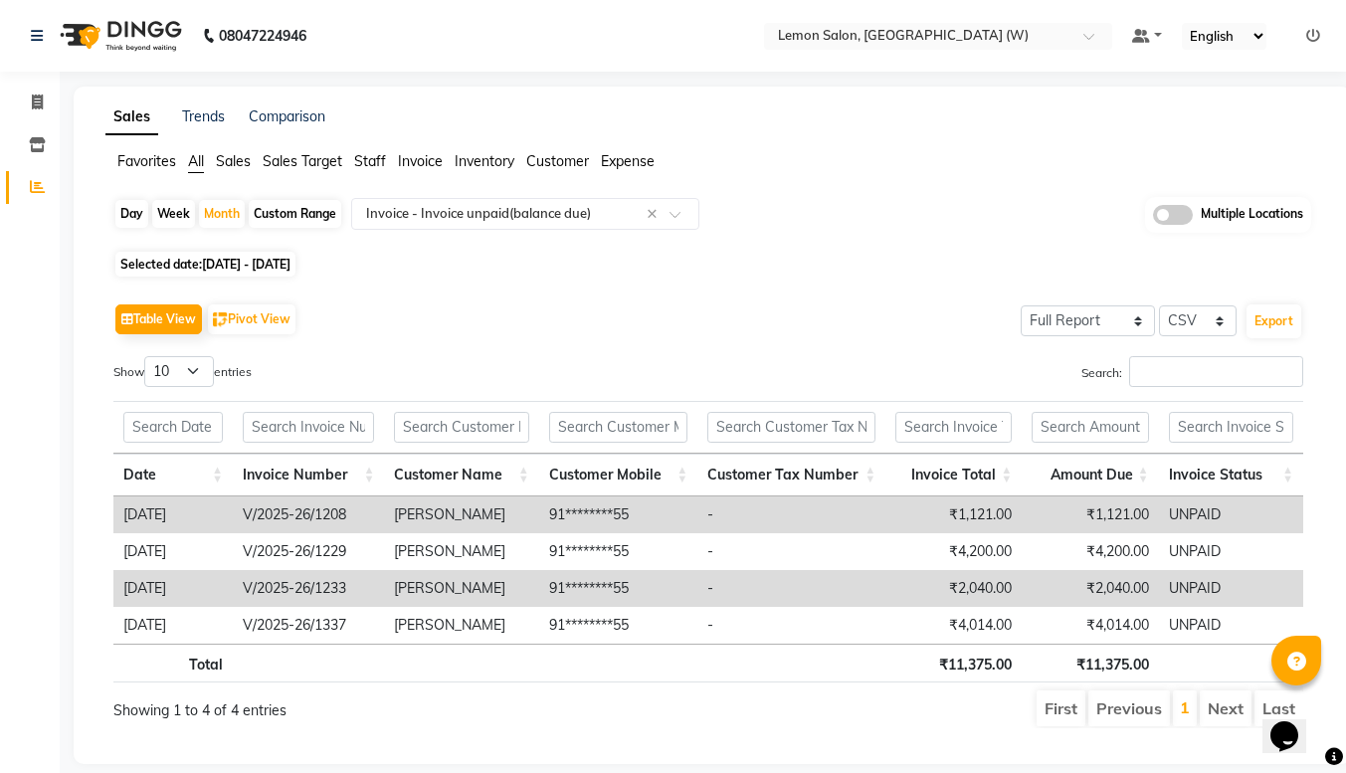
scroll to position [36, 0]
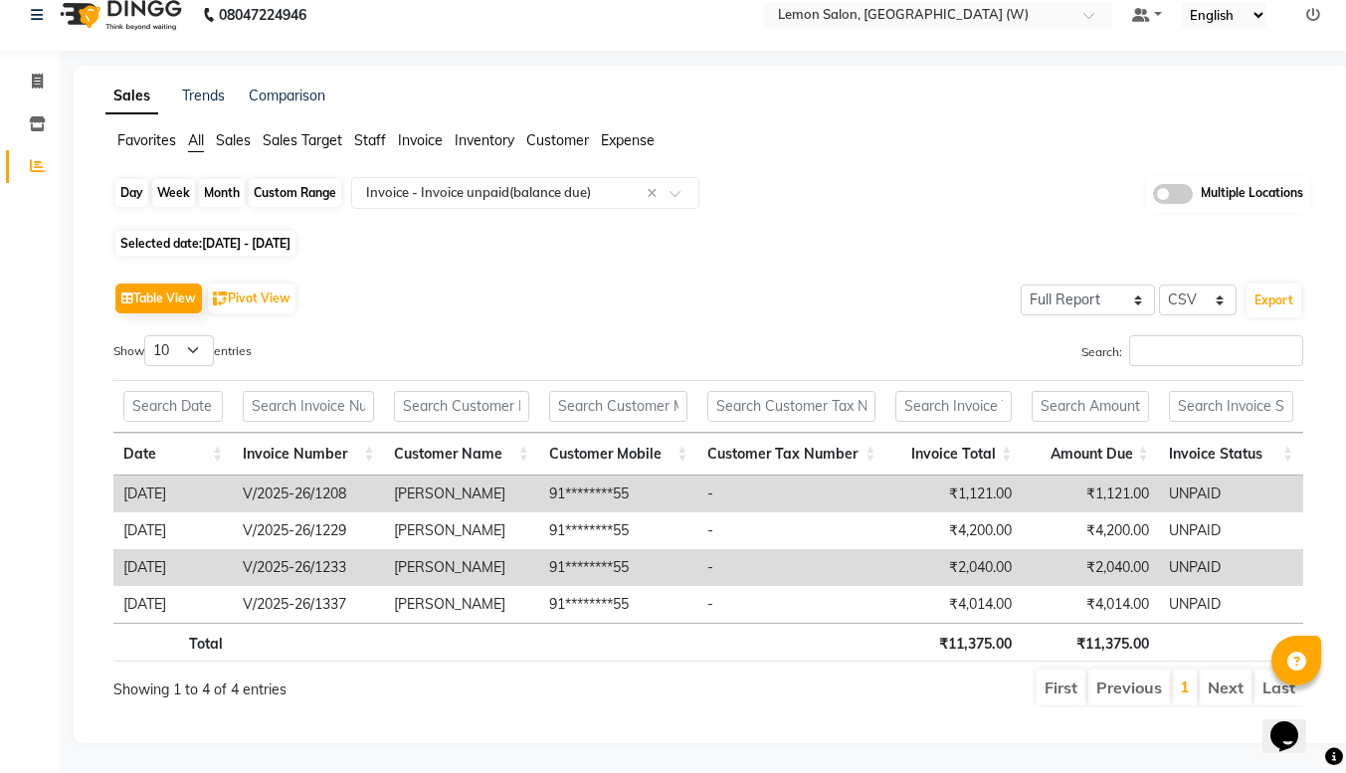
click at [235, 179] on div "Month" at bounding box center [222, 193] width 46 height 28
select select "7"
select select "2025"
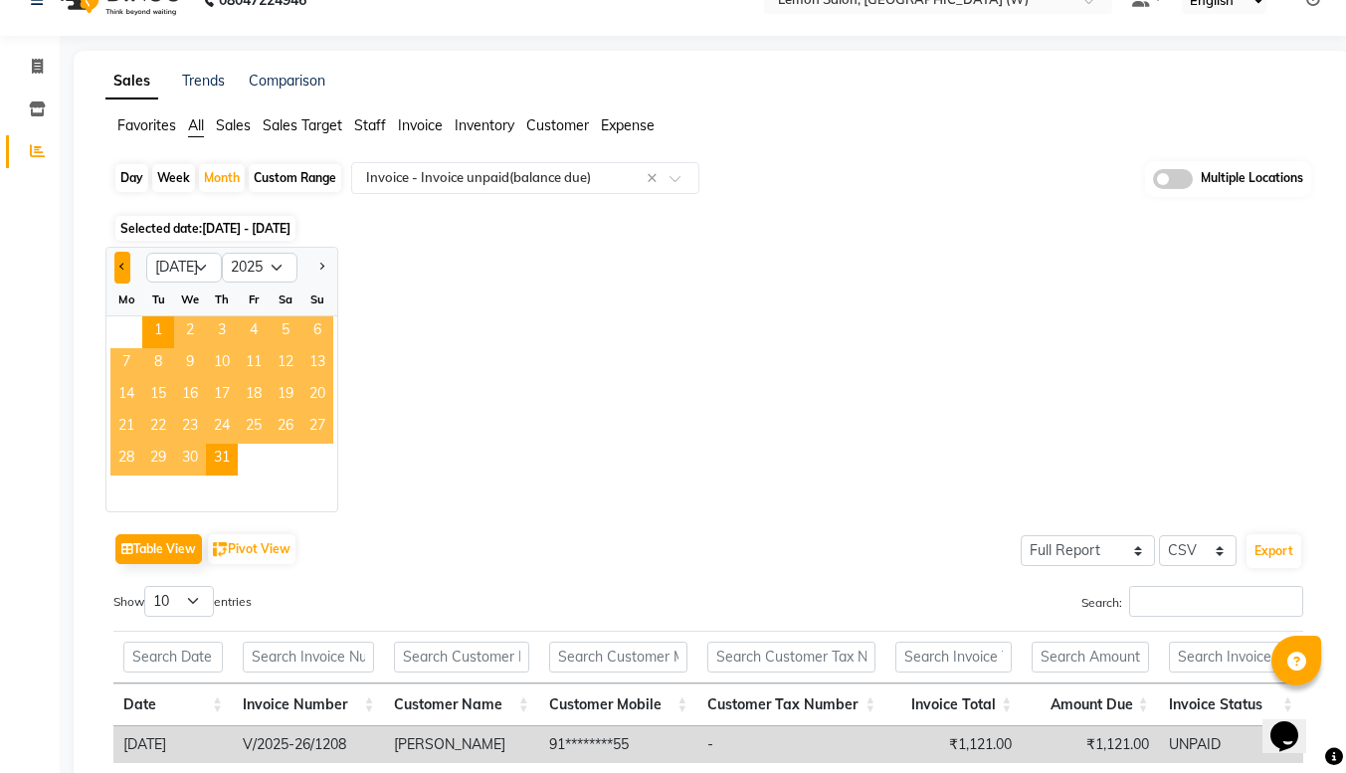
click at [123, 259] on button "Previous month" at bounding box center [122, 268] width 16 height 32
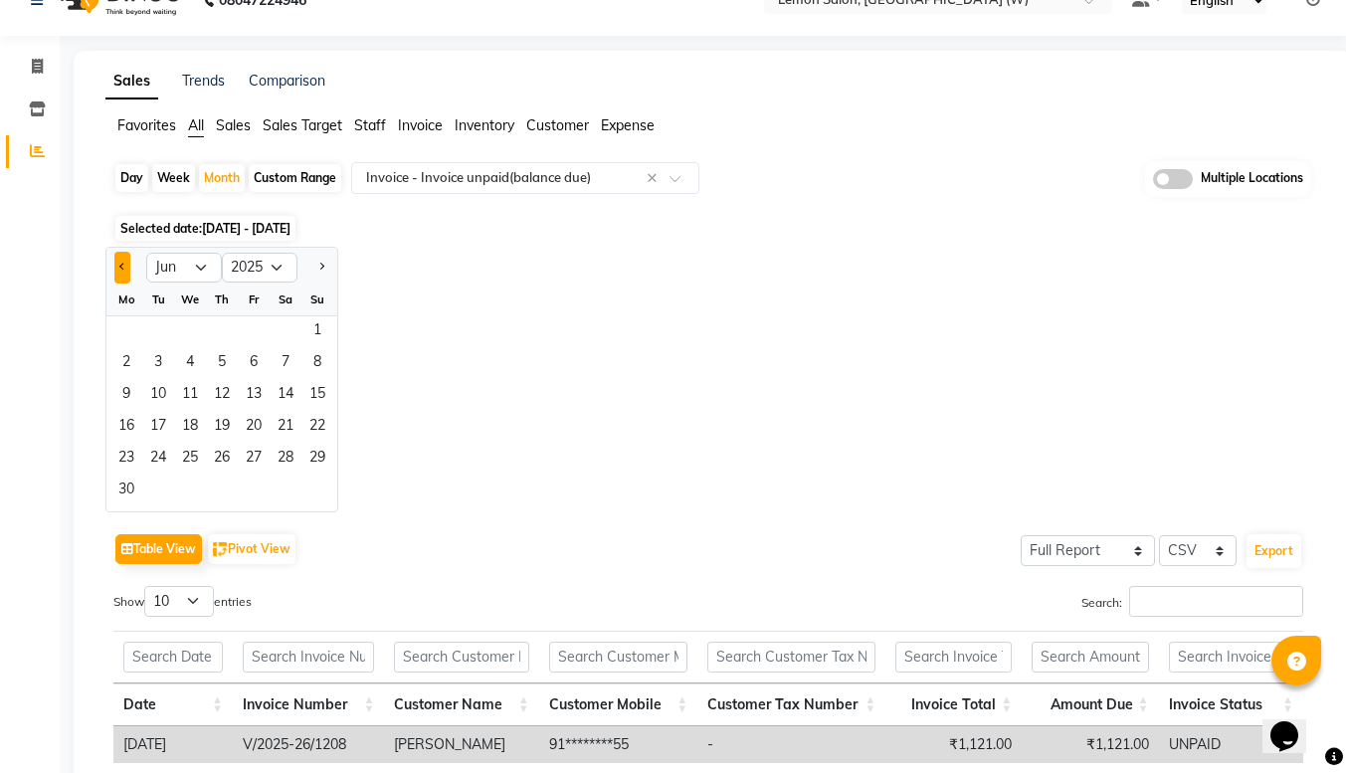
click at [123, 259] on button "Previous month" at bounding box center [122, 268] width 16 height 32
select select "4"
click at [157, 318] on span "1" at bounding box center [158, 332] width 32 height 32
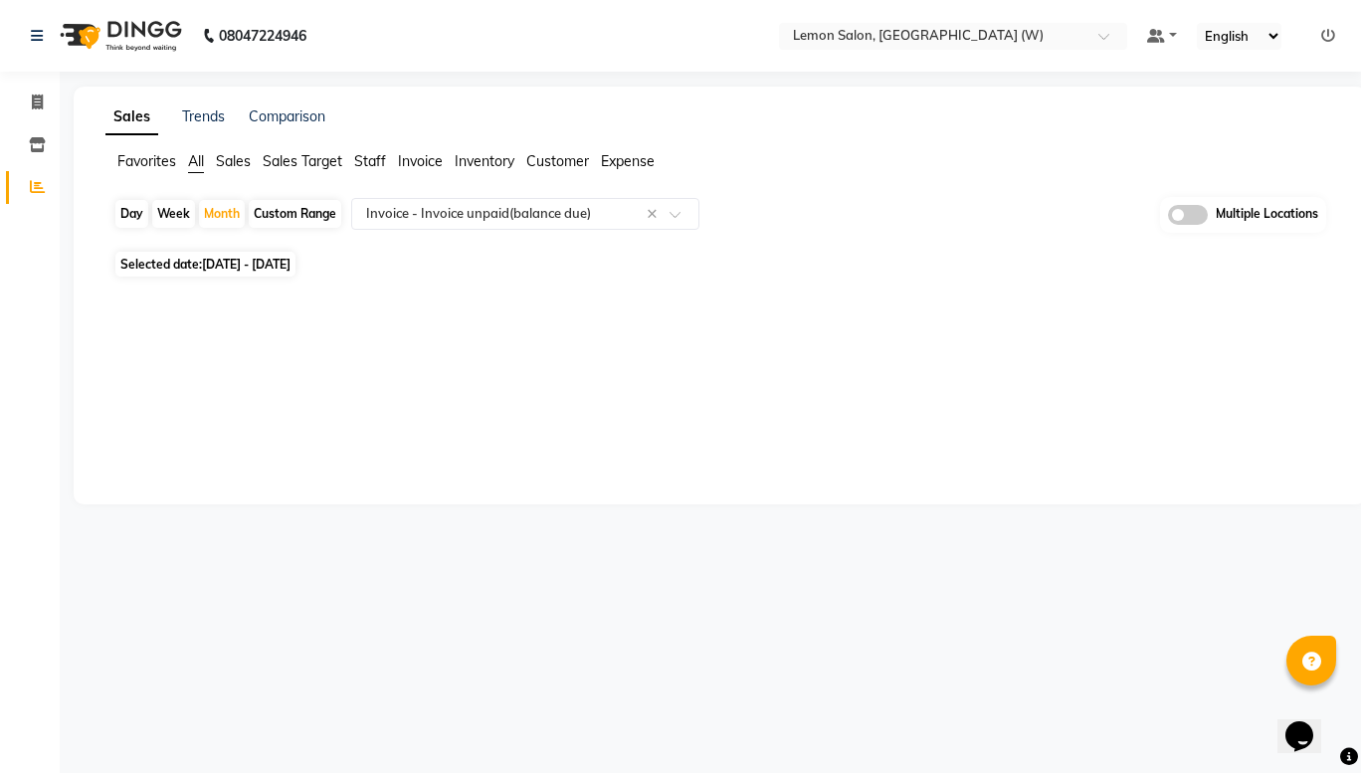
click at [278, 203] on div "Custom Range" at bounding box center [295, 214] width 93 height 28
select select "4"
select select "2025"
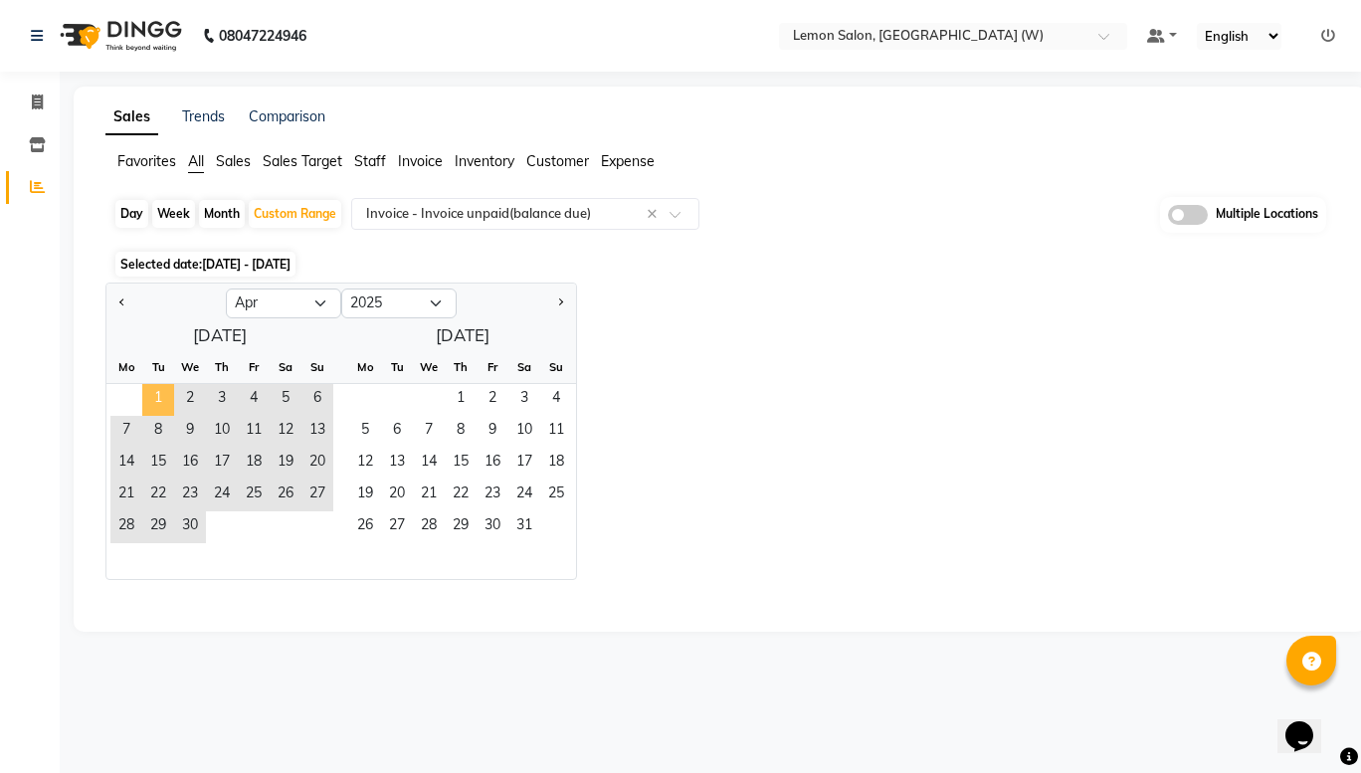
click at [162, 390] on span "1" at bounding box center [158, 400] width 32 height 32
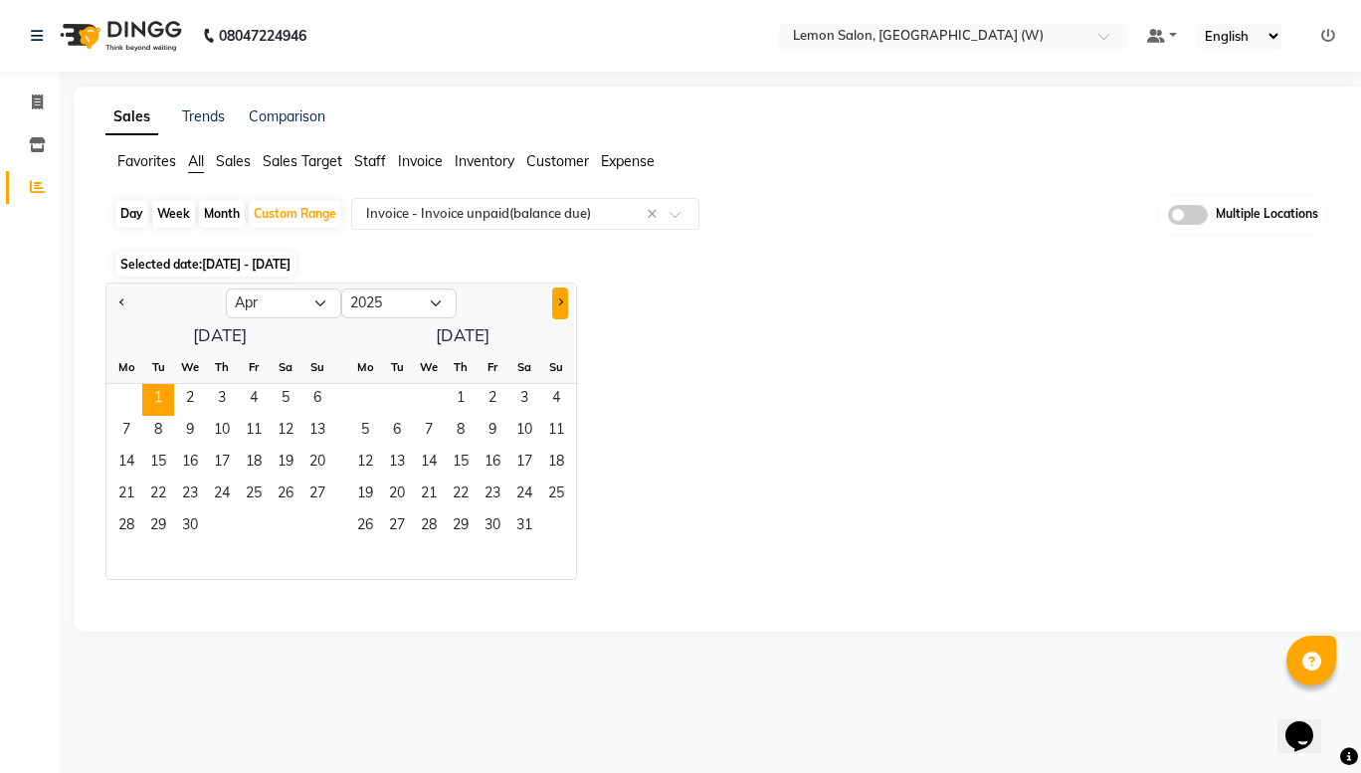
click at [560, 299] on button "Next month" at bounding box center [560, 304] width 16 height 32
select select "6"
click at [462, 517] on span "31" at bounding box center [461, 528] width 32 height 32
select select "full_report"
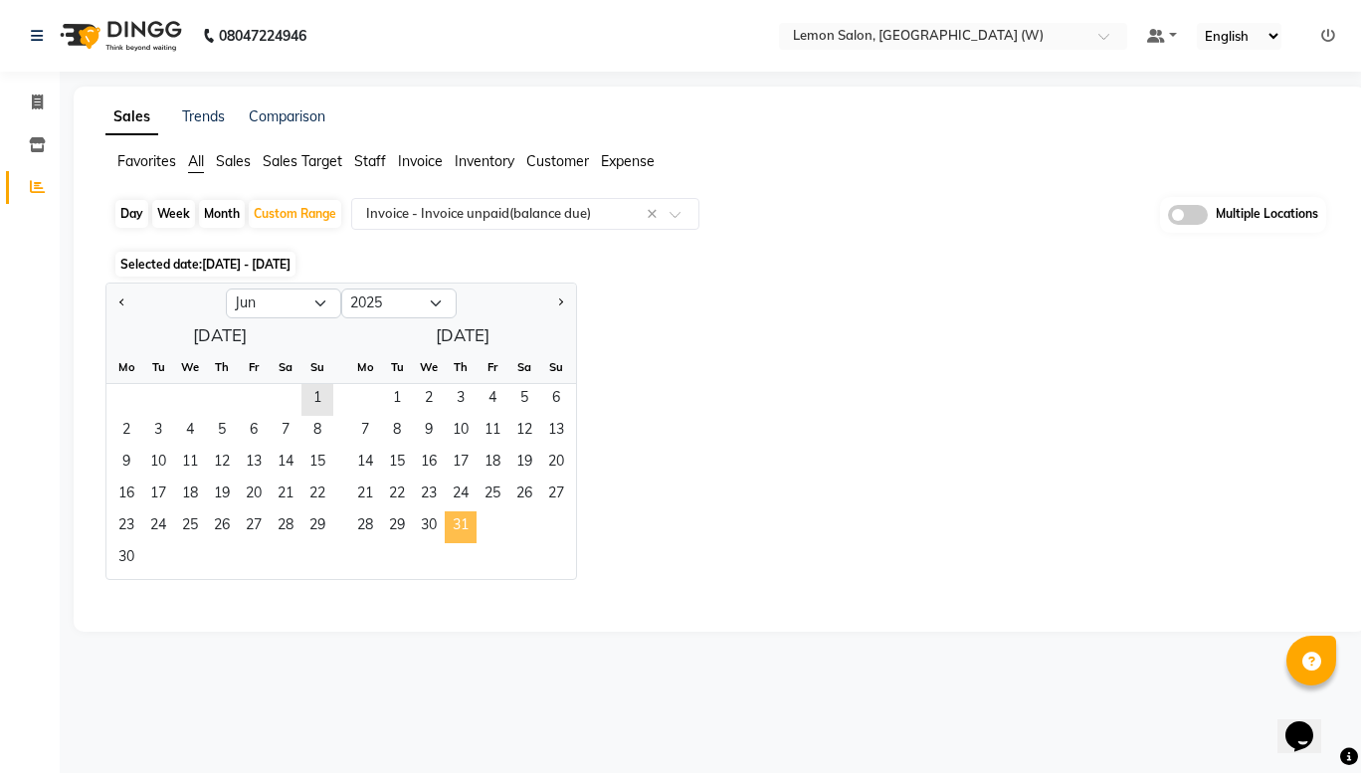
select select "csv"
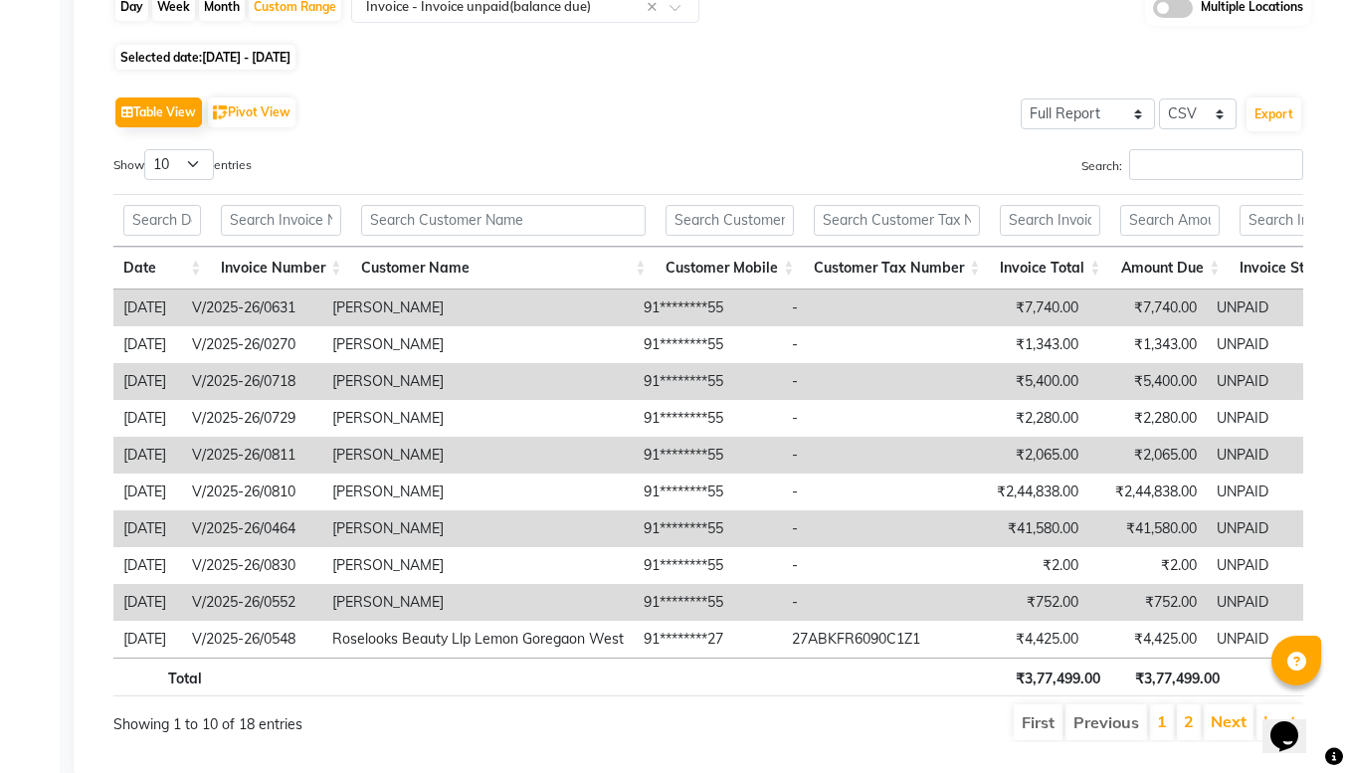
scroll to position [84, 0]
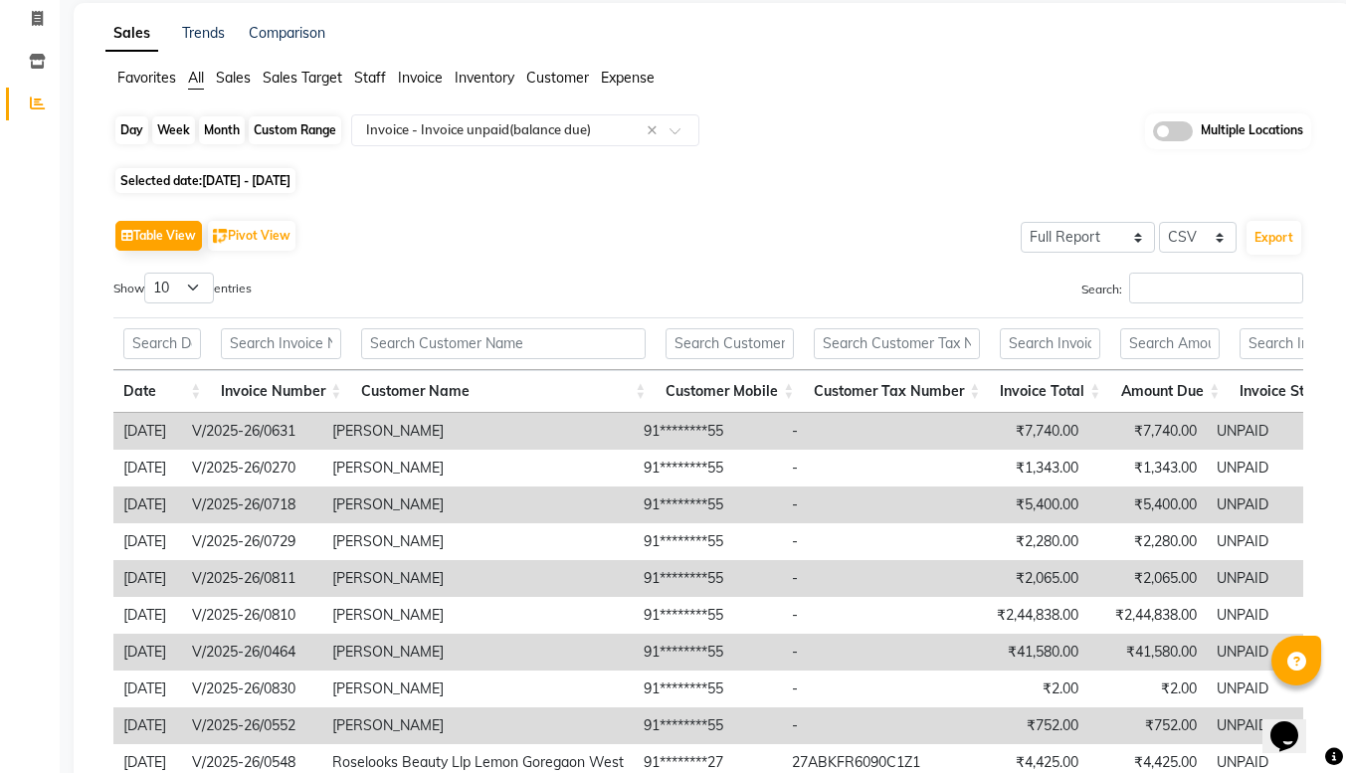
click at [286, 128] on div "Custom Range" at bounding box center [295, 130] width 93 height 28
select select "4"
select select "2025"
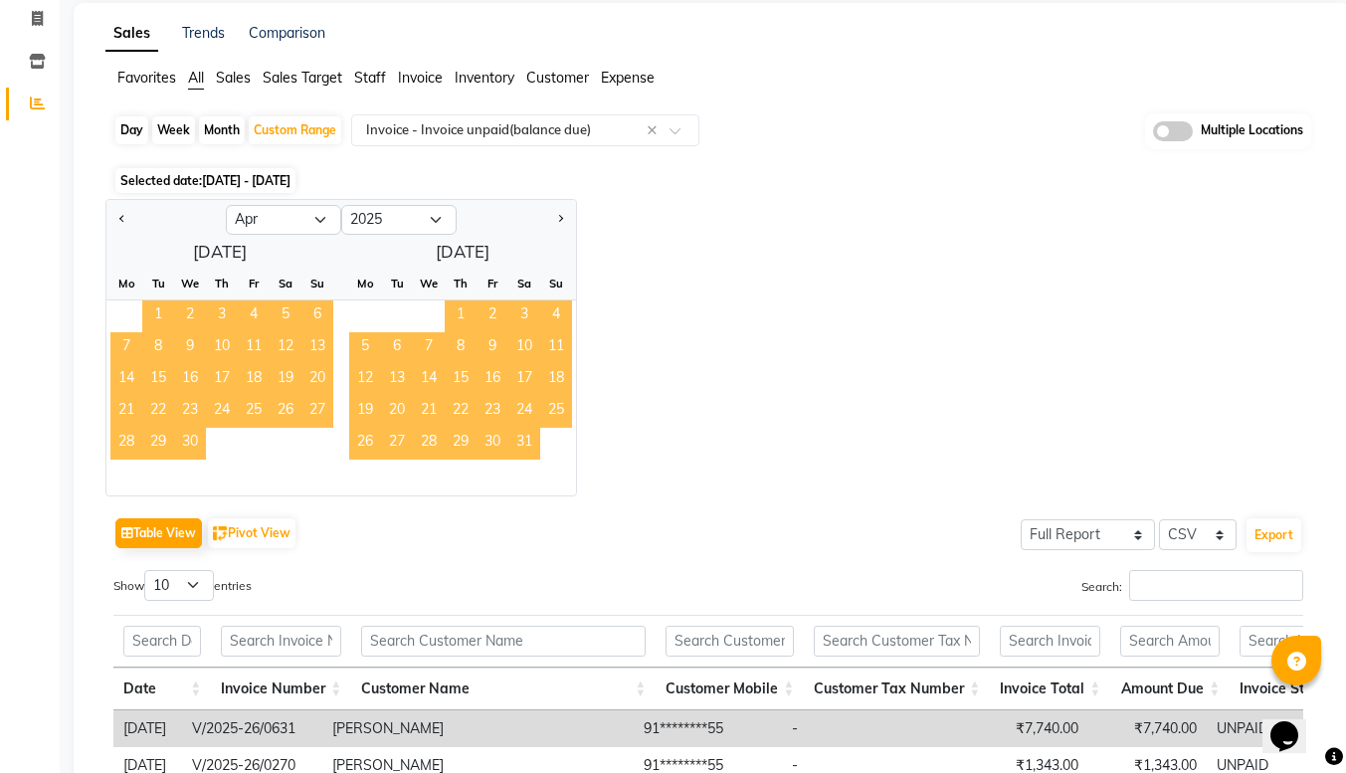
click at [162, 309] on span "1" at bounding box center [158, 317] width 32 height 32
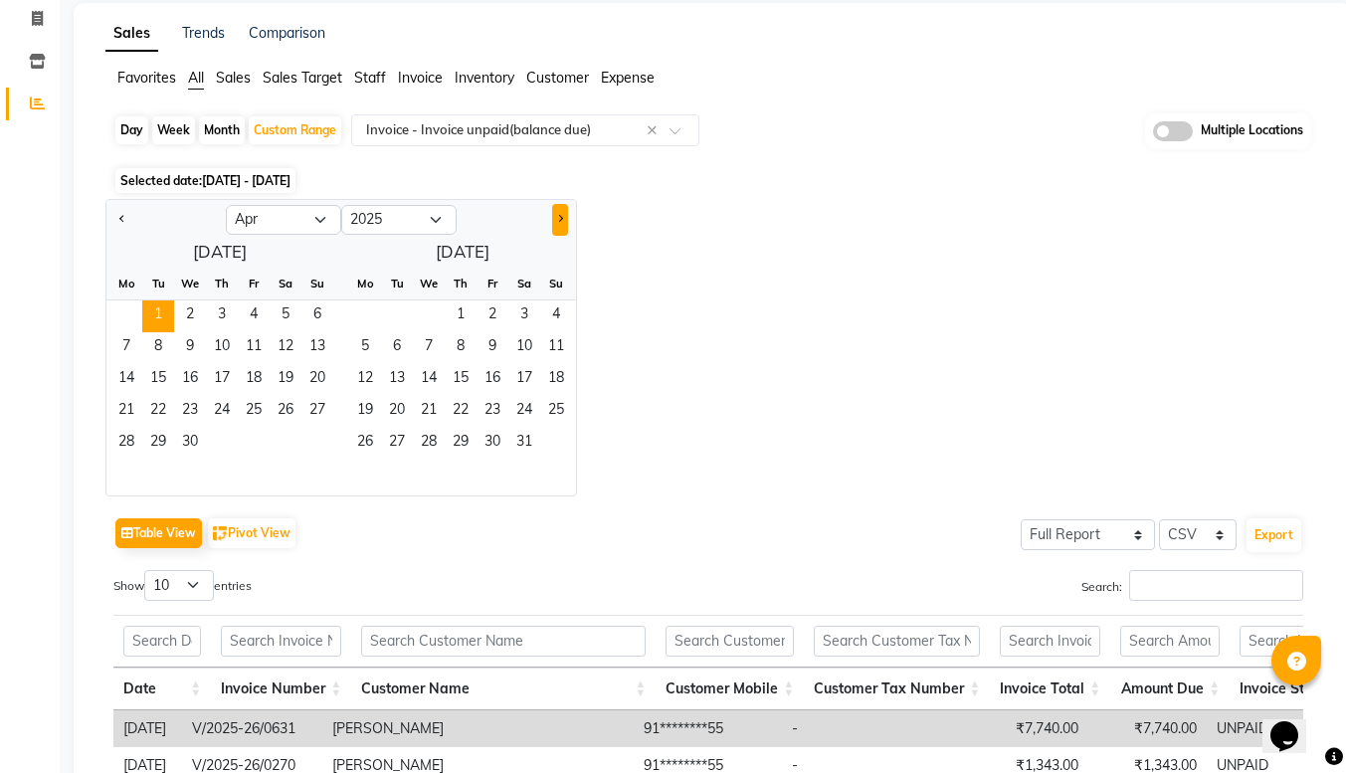
click at [560, 229] on button "Next month" at bounding box center [560, 220] width 16 height 32
select select "8"
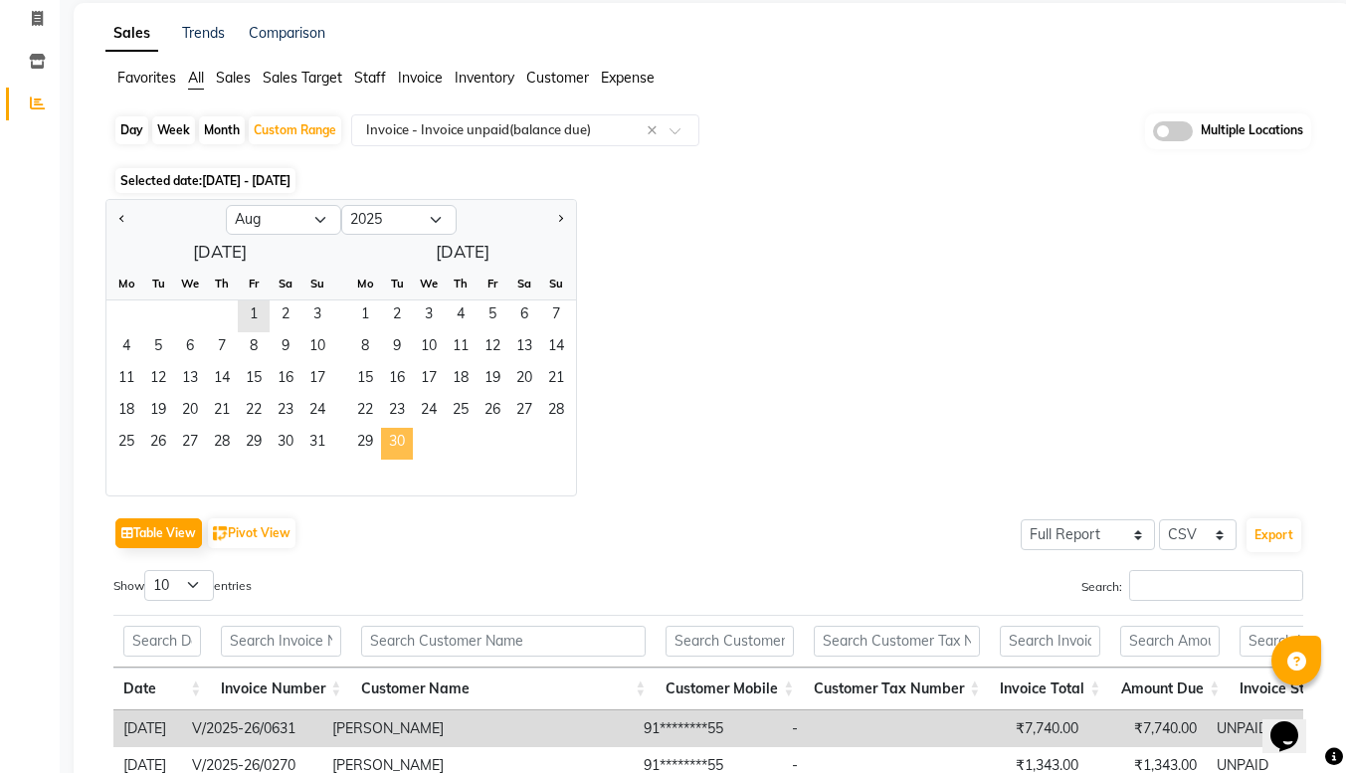
click at [406, 441] on span "30" at bounding box center [397, 444] width 32 height 32
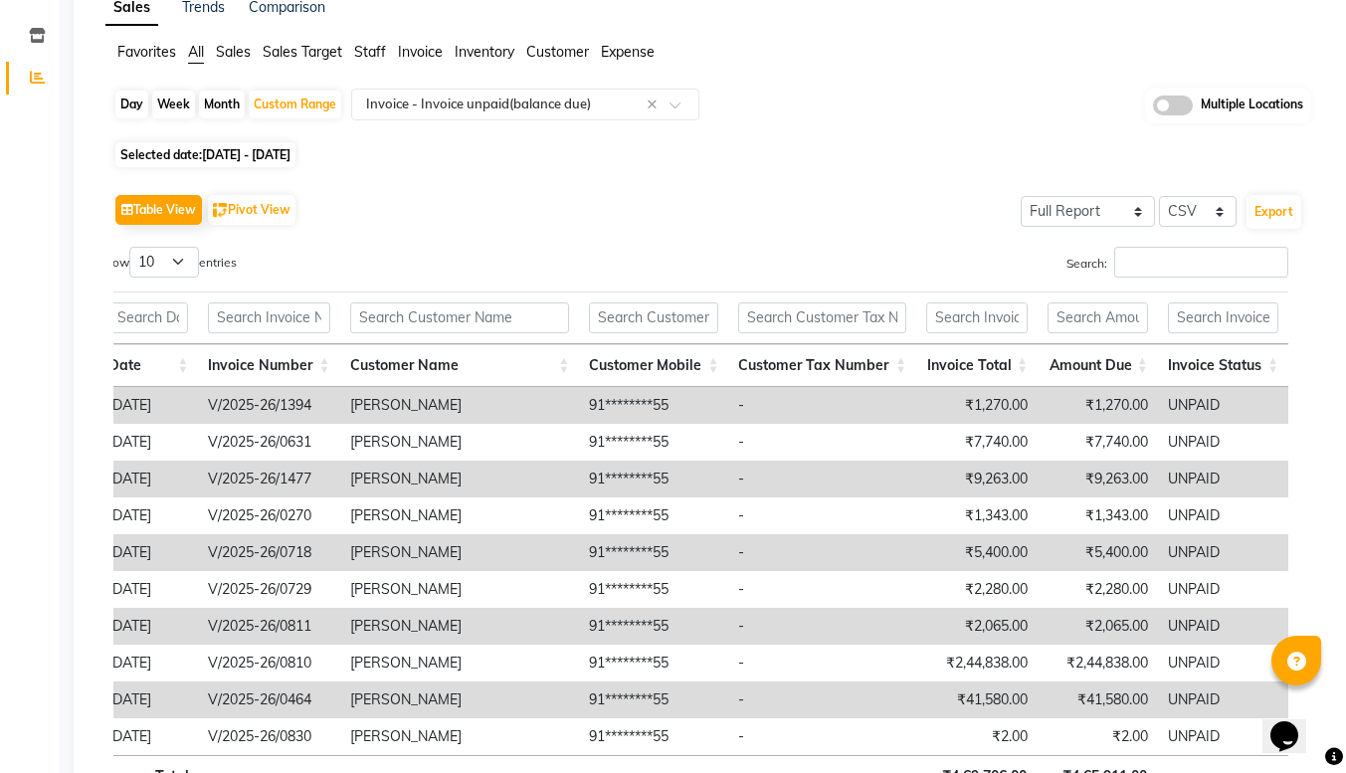
scroll to position [108, 0]
click at [264, 112] on div "Custom Range" at bounding box center [295, 106] width 93 height 28
select select "4"
select select "2025"
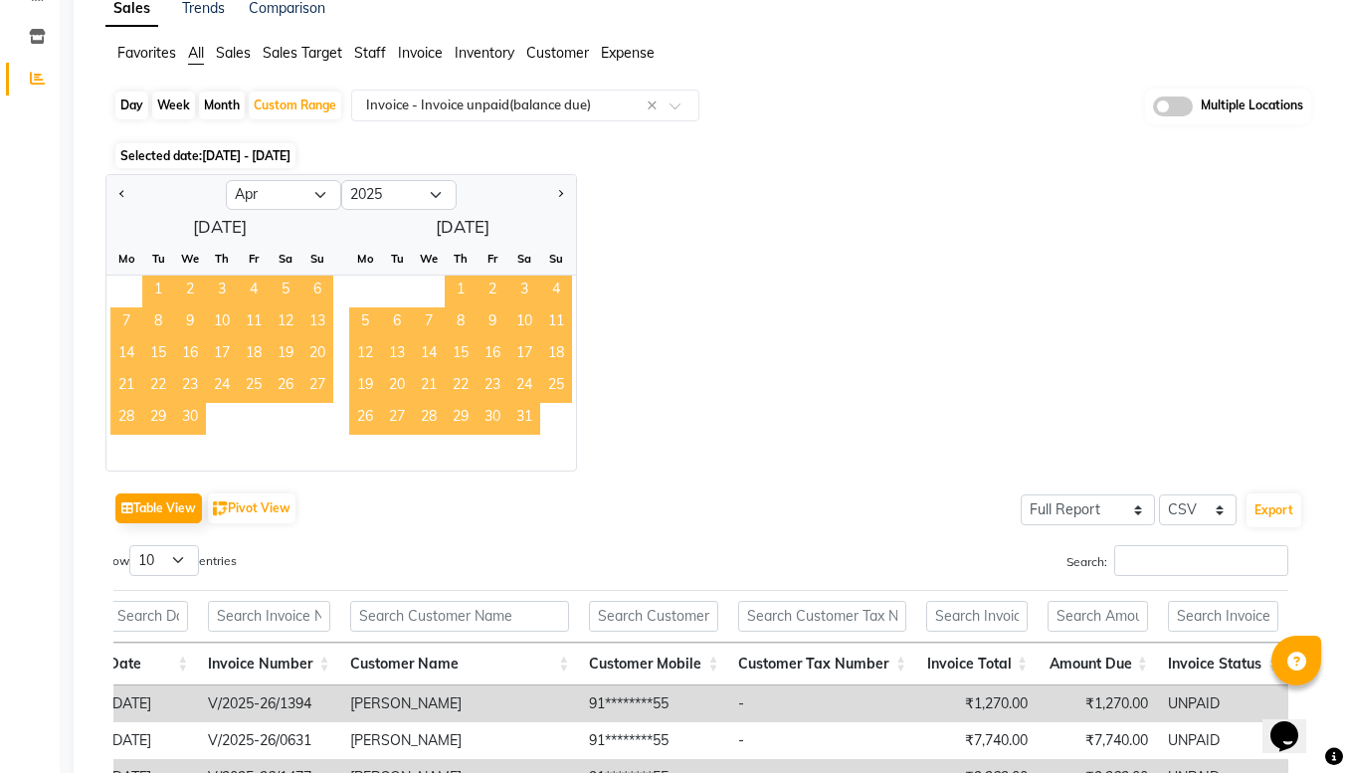
click at [159, 283] on span "1" at bounding box center [158, 292] width 32 height 32
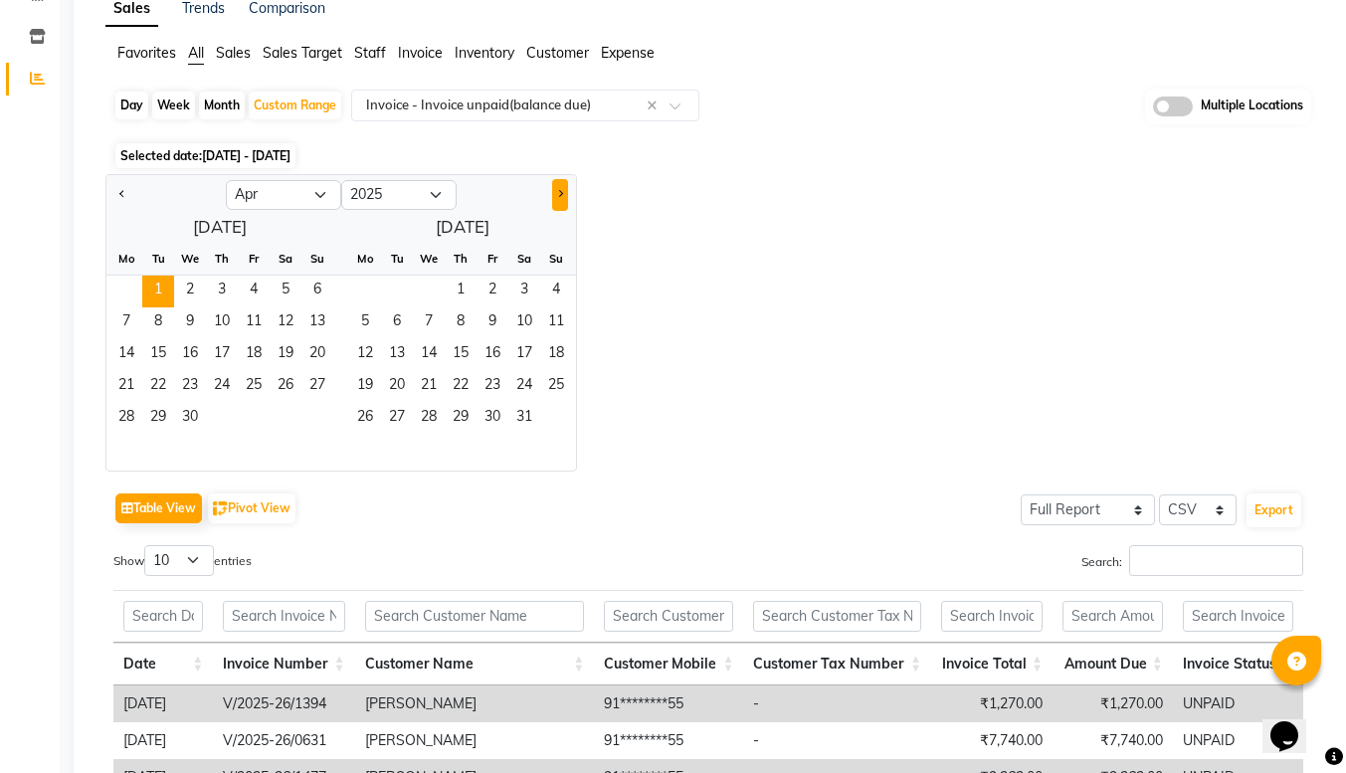
click at [564, 191] on button "Next month" at bounding box center [560, 195] width 16 height 32
select select "7"
click at [548, 421] on span "31" at bounding box center [556, 419] width 32 height 32
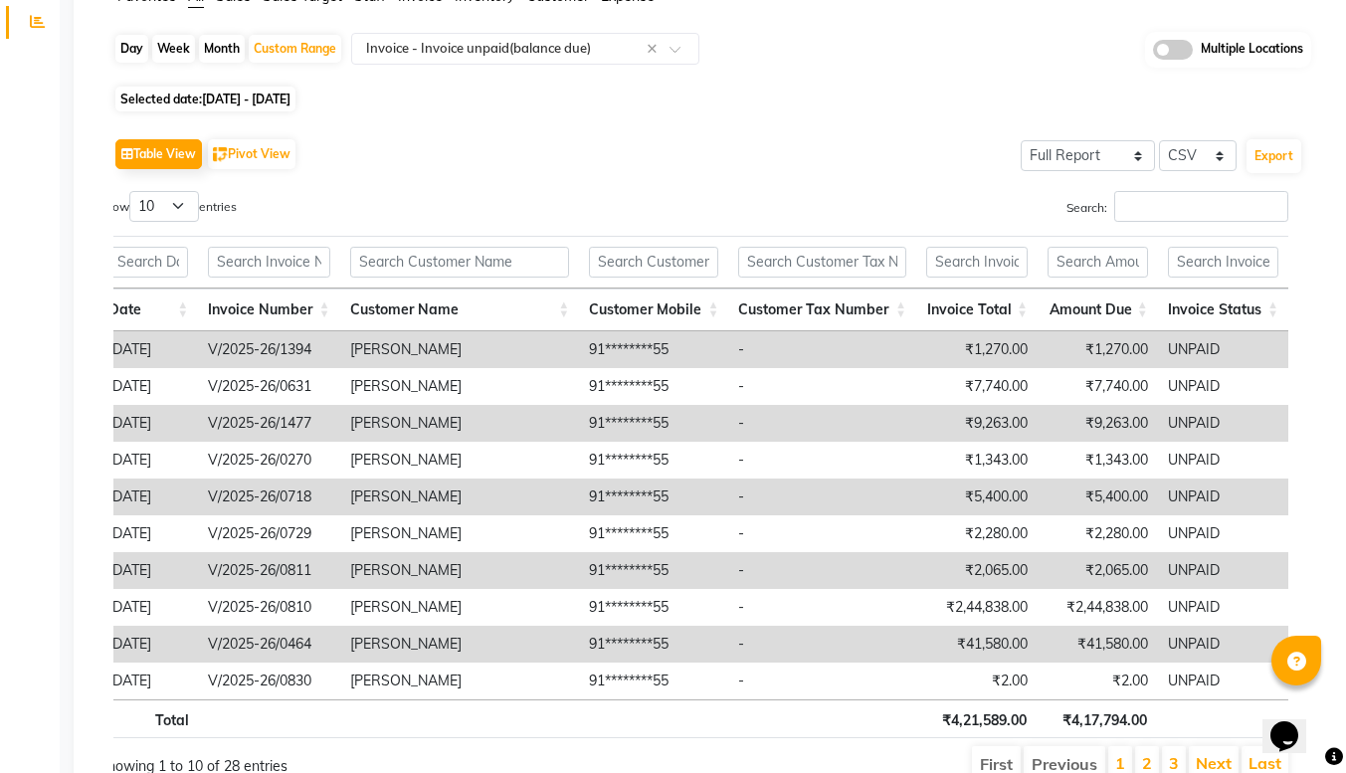
scroll to position [0, 0]
